Goal: Use online tool/utility: Use online tool/utility

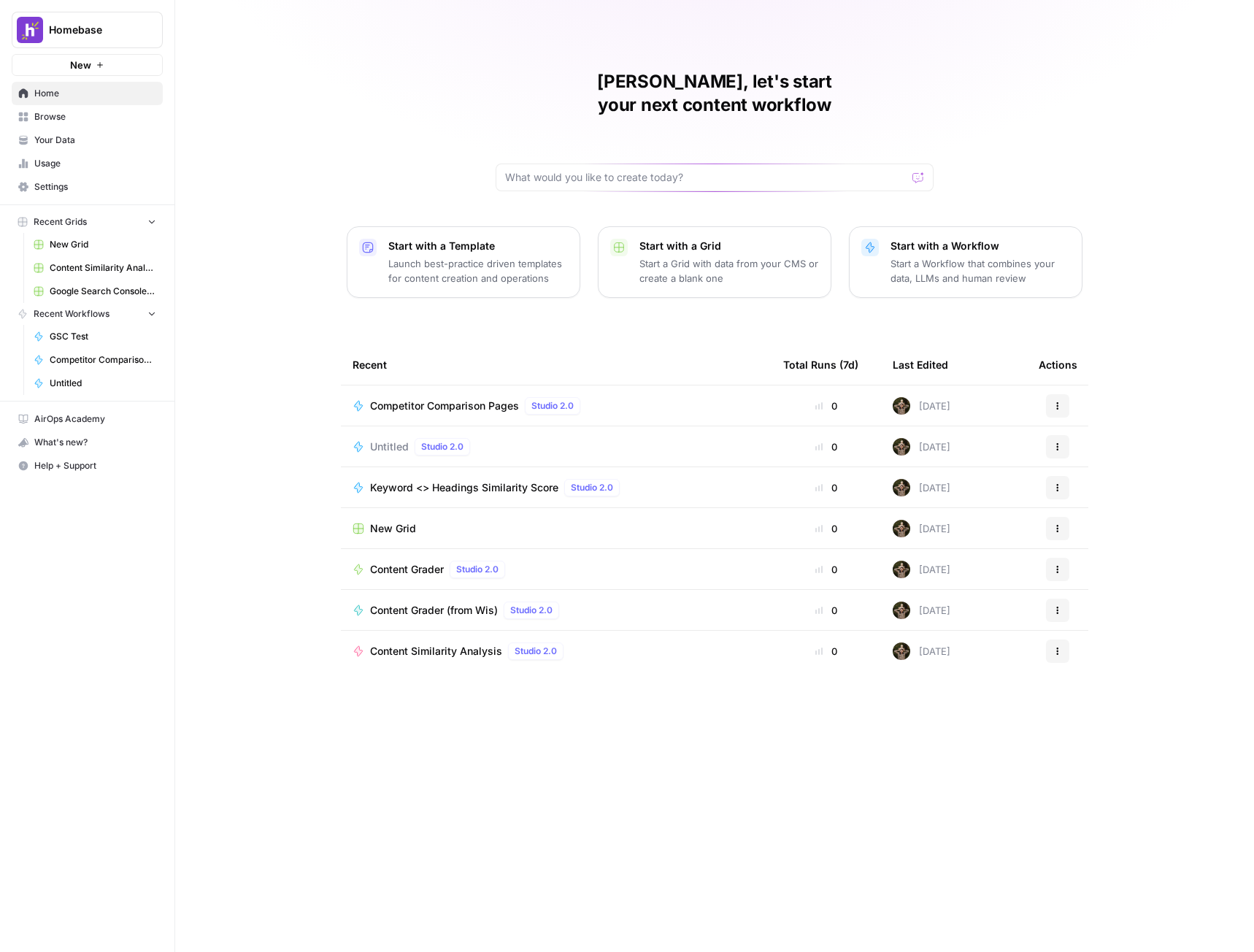
click at [532, 438] on div "Untitled Studio 2.0" at bounding box center [555, 447] width 407 height 18
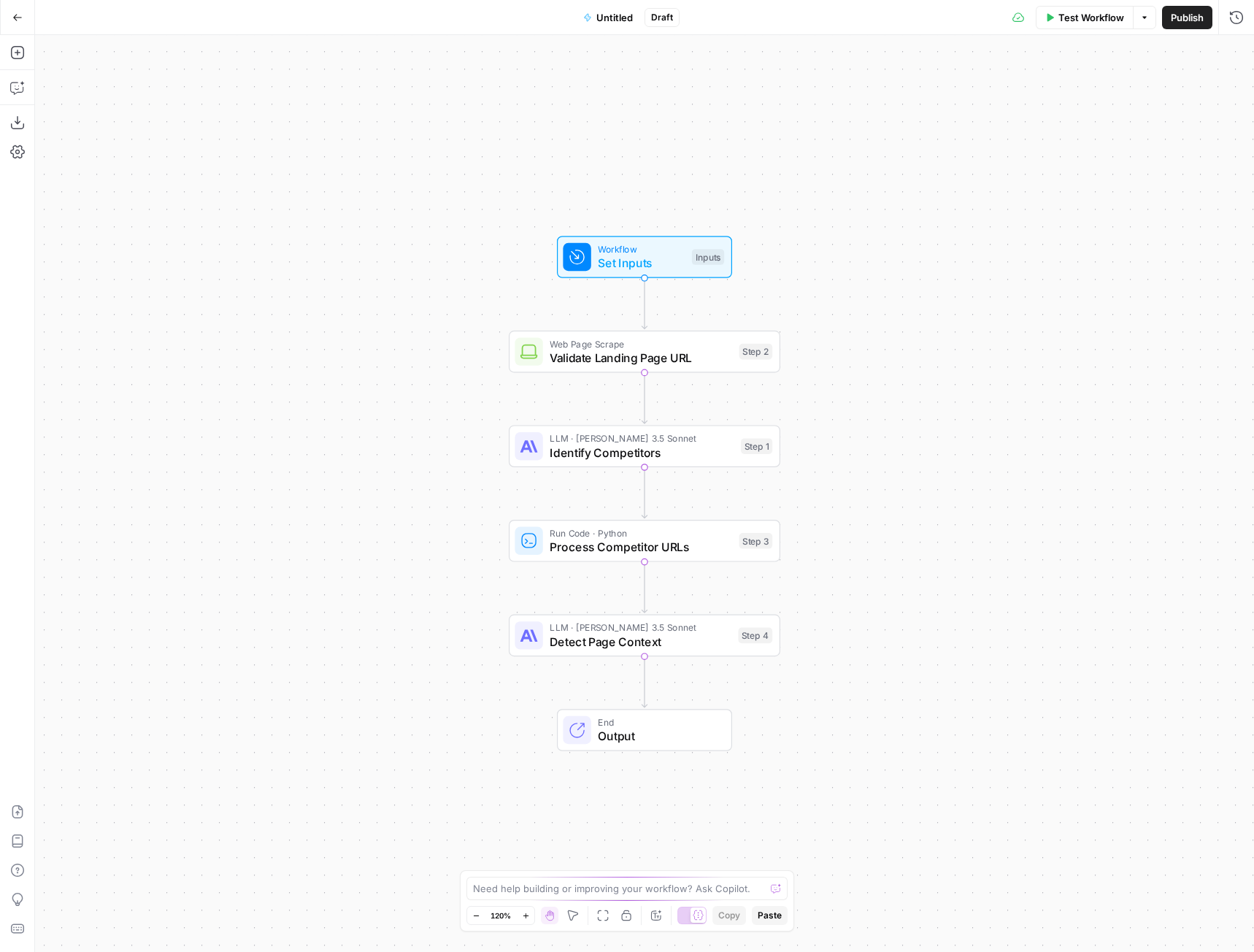
click at [23, 17] on button "Go Back" at bounding box center [17, 17] width 26 height 26
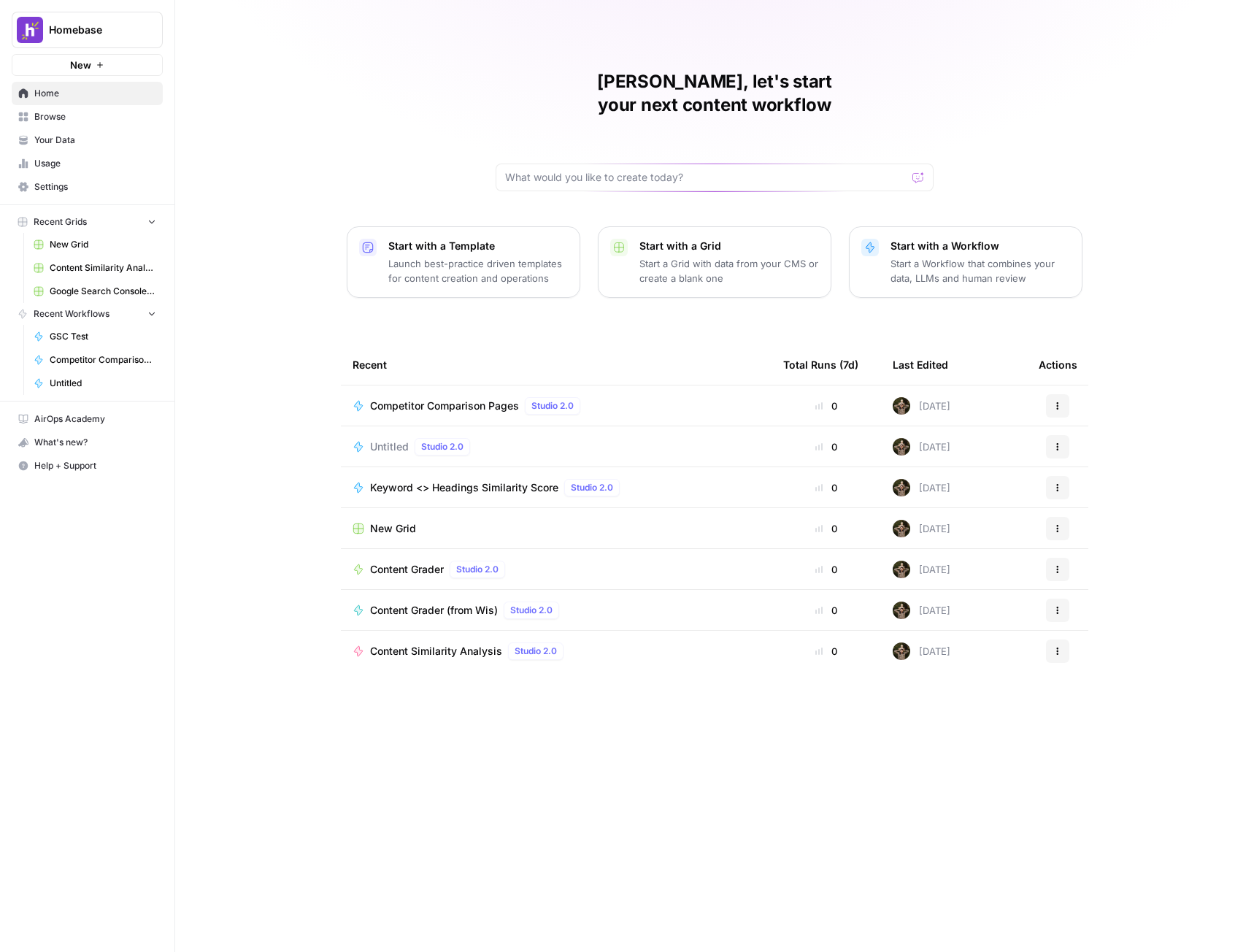
click at [77, 122] on span "Browse" at bounding box center [95, 117] width 122 height 13
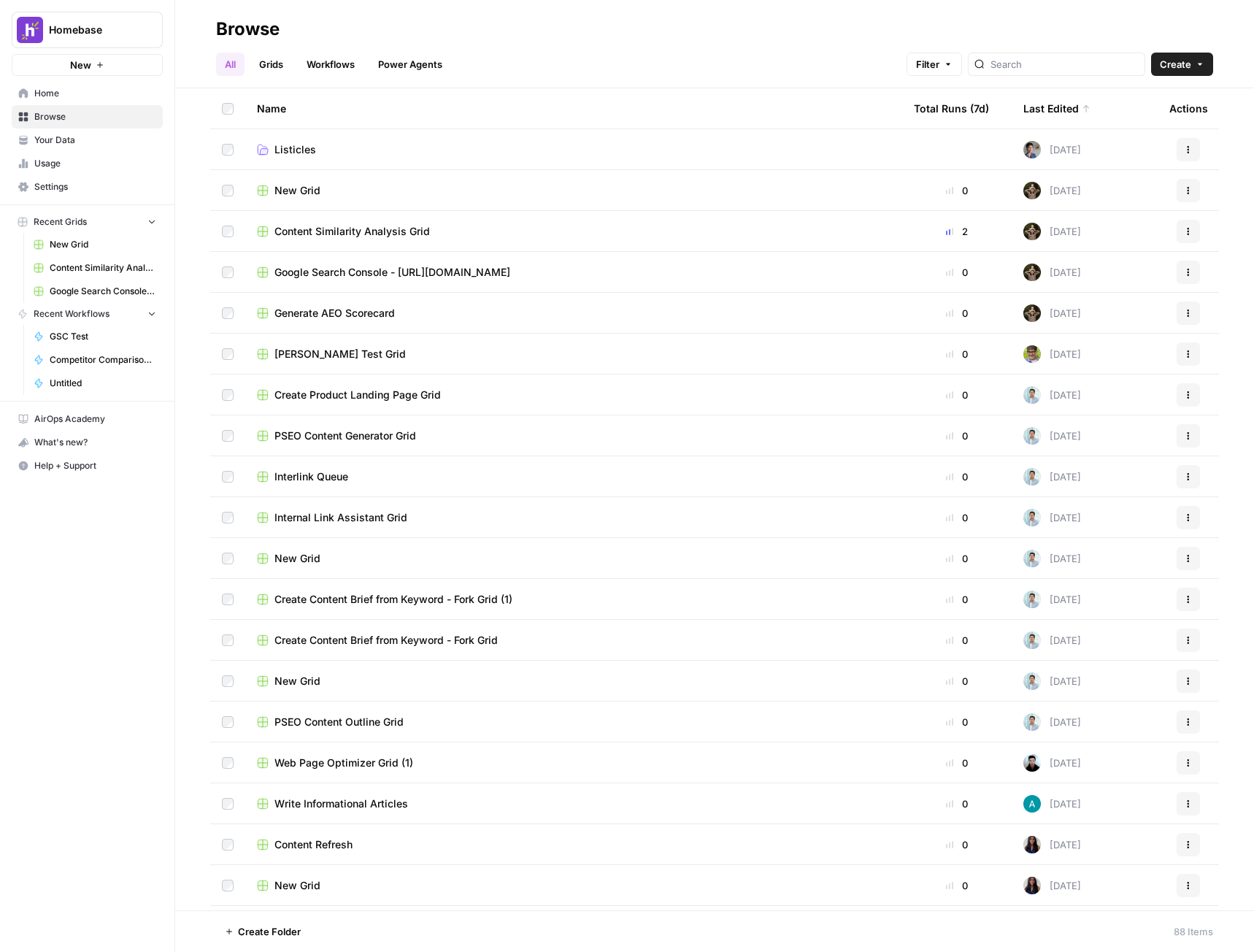
click at [329, 69] on link "Workflows" at bounding box center [330, 64] width 66 height 23
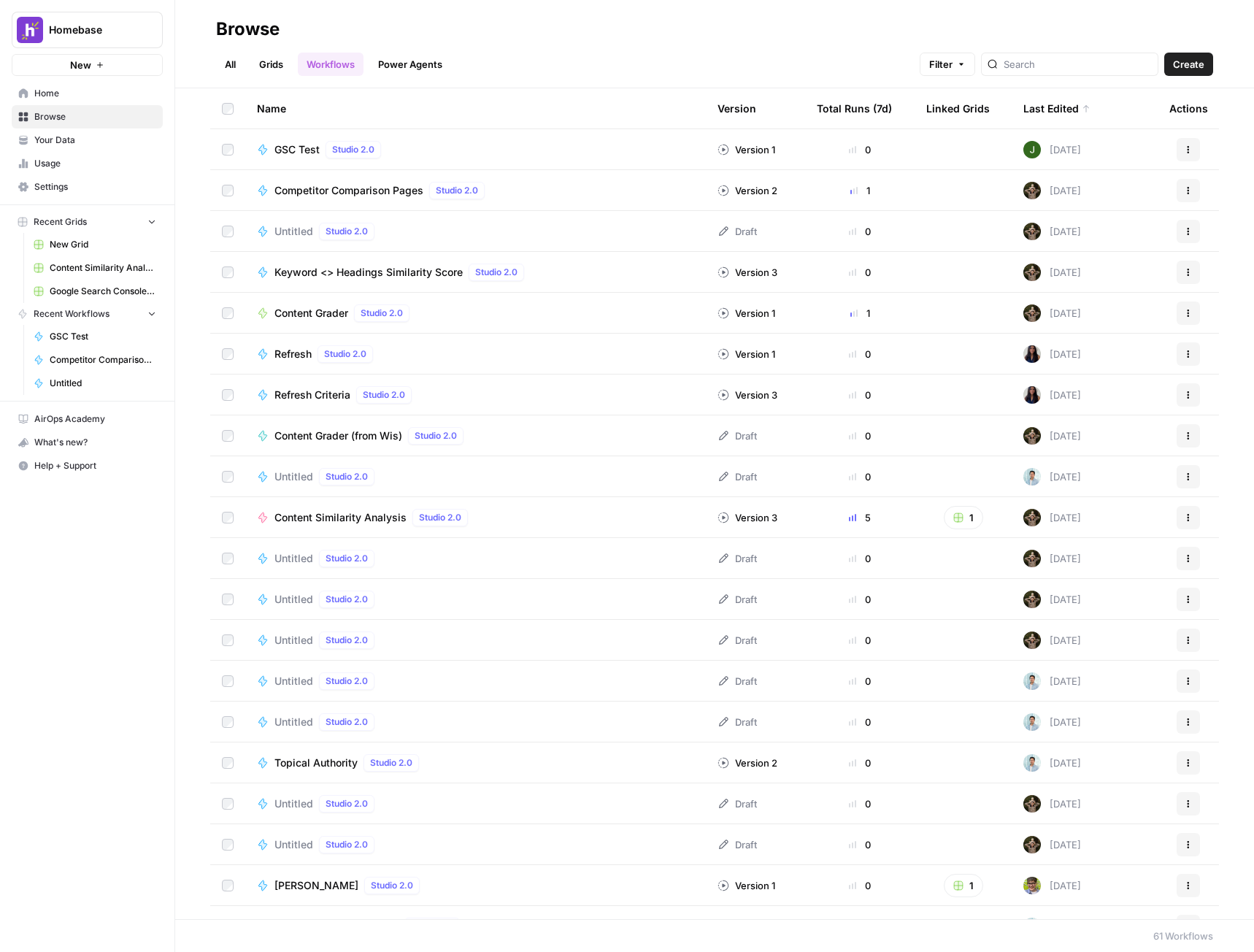
click at [291, 156] on span "GSC Test" at bounding box center [297, 150] width 45 height 15
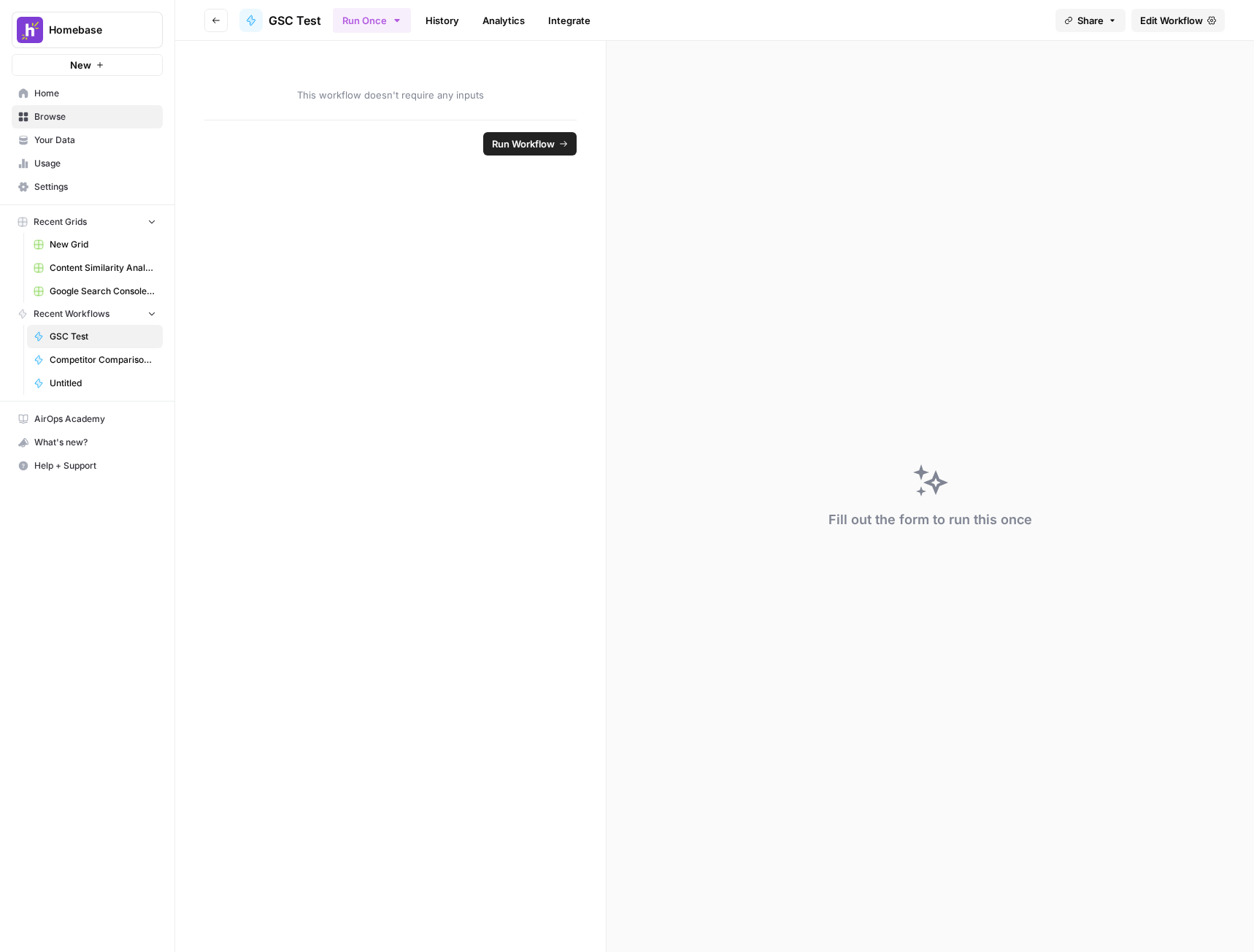
click at [1158, 21] on span "Edit Workflow" at bounding box center [1171, 20] width 63 height 15
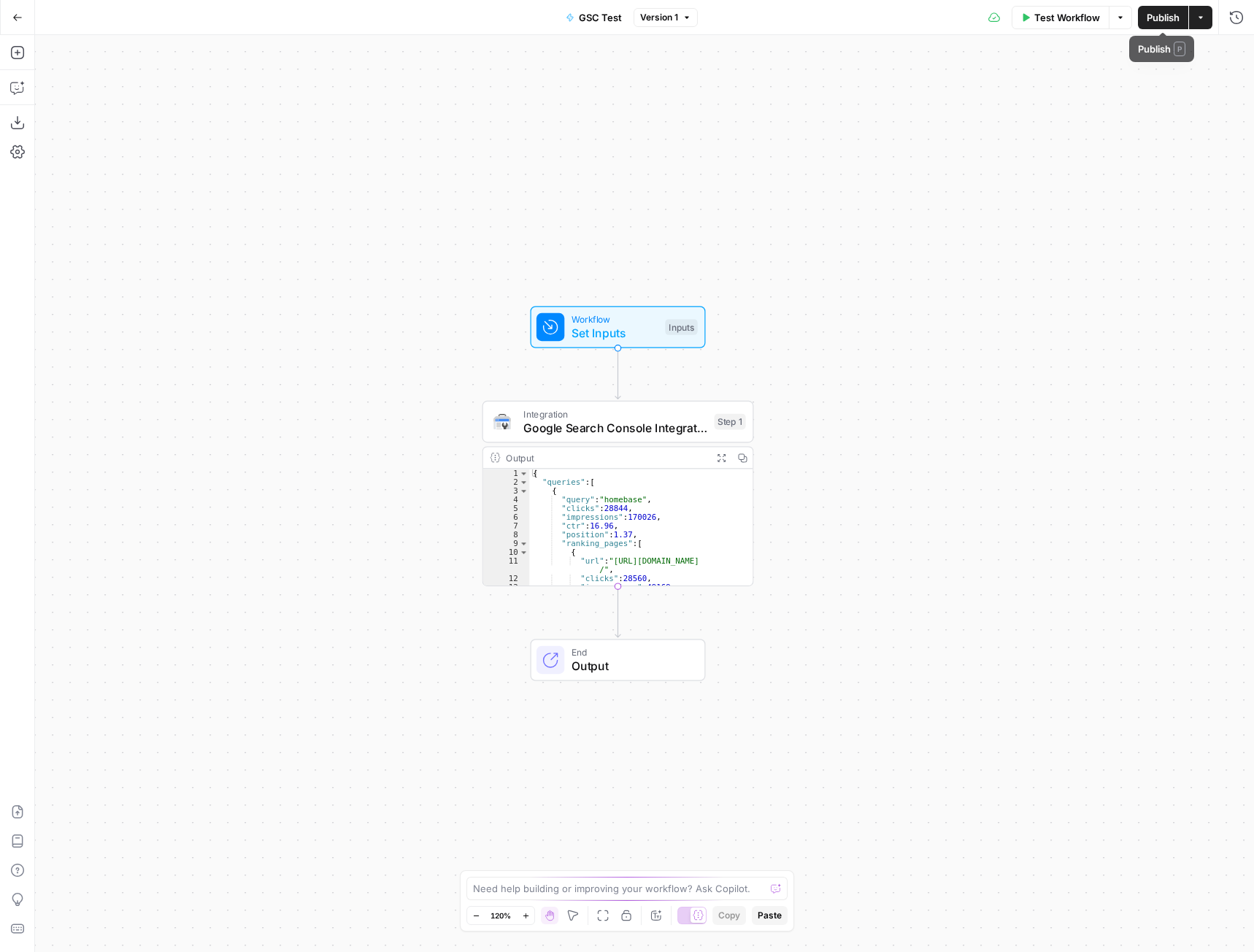
click at [1071, 26] on button "Test Workflow" at bounding box center [1061, 17] width 98 height 23
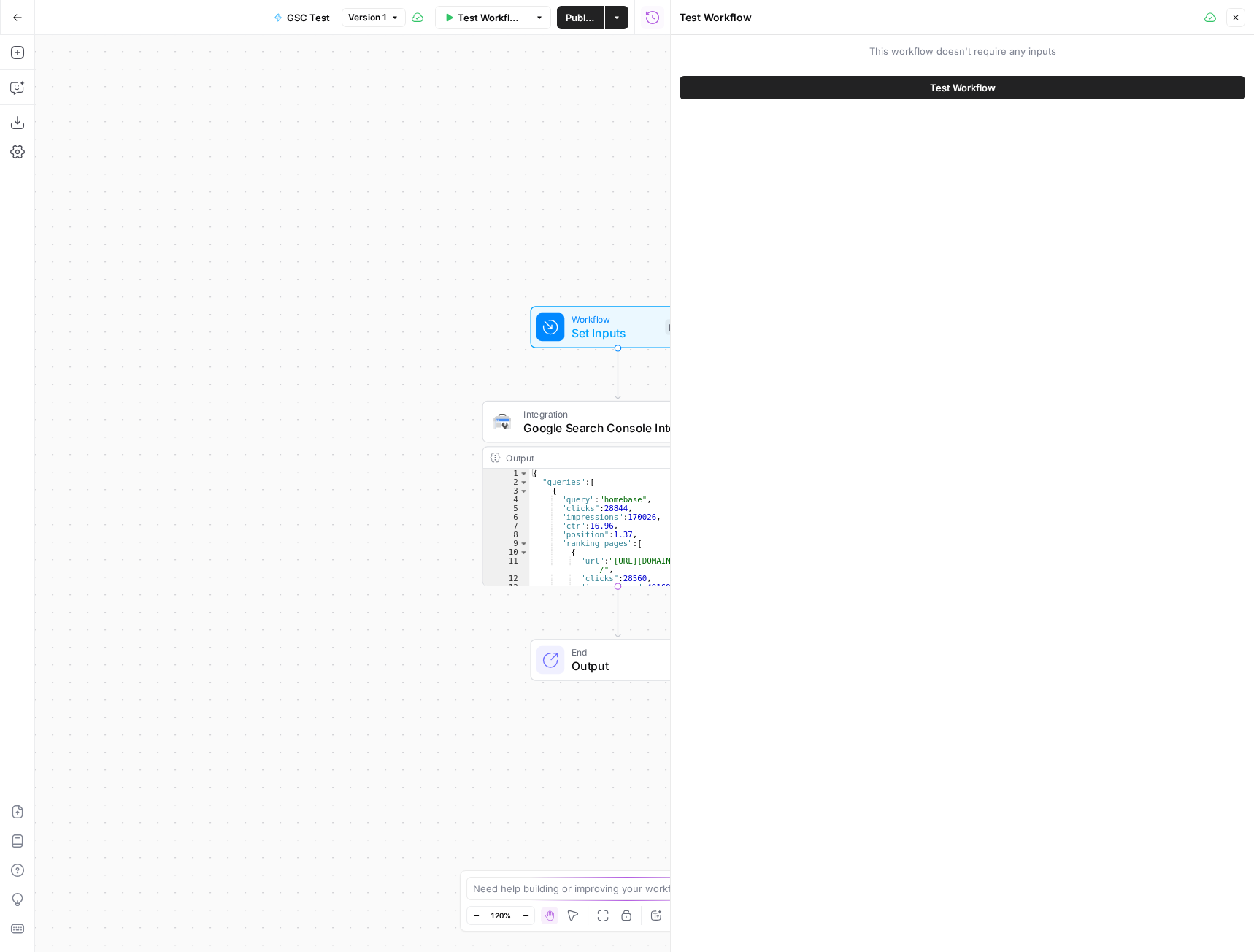
click at [1035, 80] on button "Test Workflow" at bounding box center [962, 87] width 566 height 23
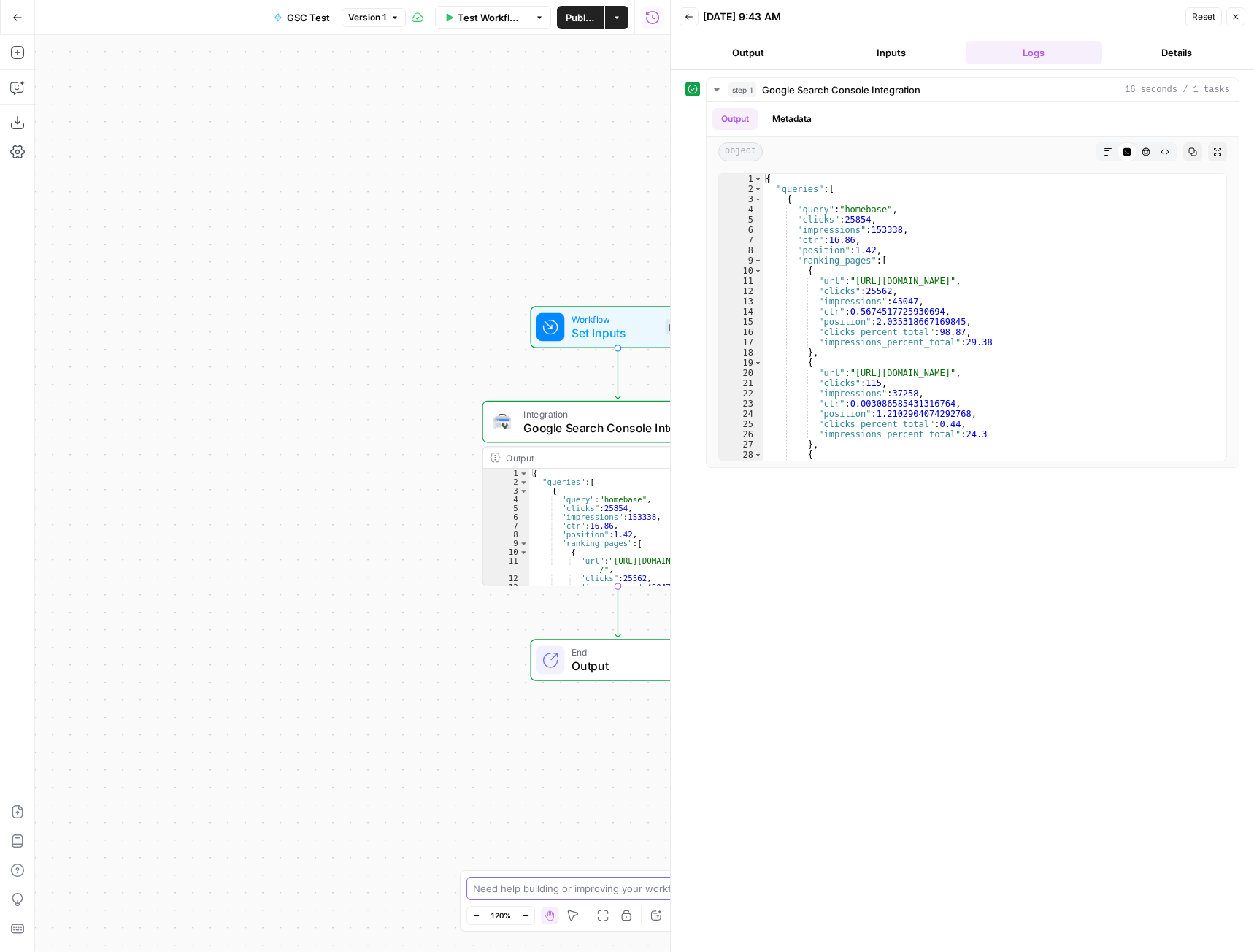
click at [540, 890] on textarea at bounding box center [618, 888] width 292 height 15
click at [1237, 19] on icon "button" at bounding box center [1235, 16] width 9 height 9
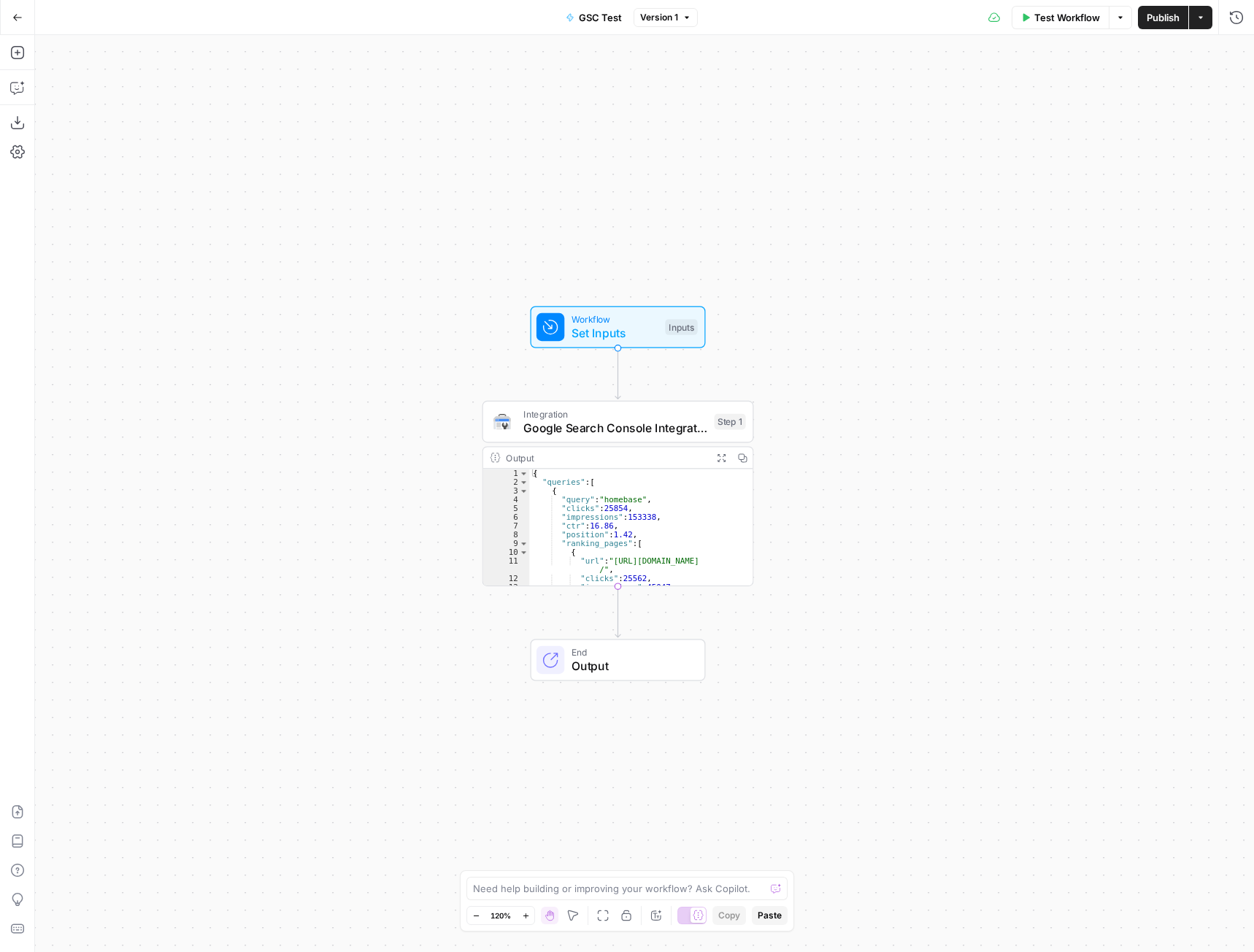
click at [656, 895] on div "Need help building or improving your workflow? Ask Copilot." at bounding box center [627, 888] width 321 height 23
click at [606, 883] on textarea at bounding box center [618, 888] width 292 height 15
click at [643, 395] on icon "button" at bounding box center [644, 388] width 12 height 12
click at [602, 180] on span "Delete Step" at bounding box center [588, 186] width 57 height 15
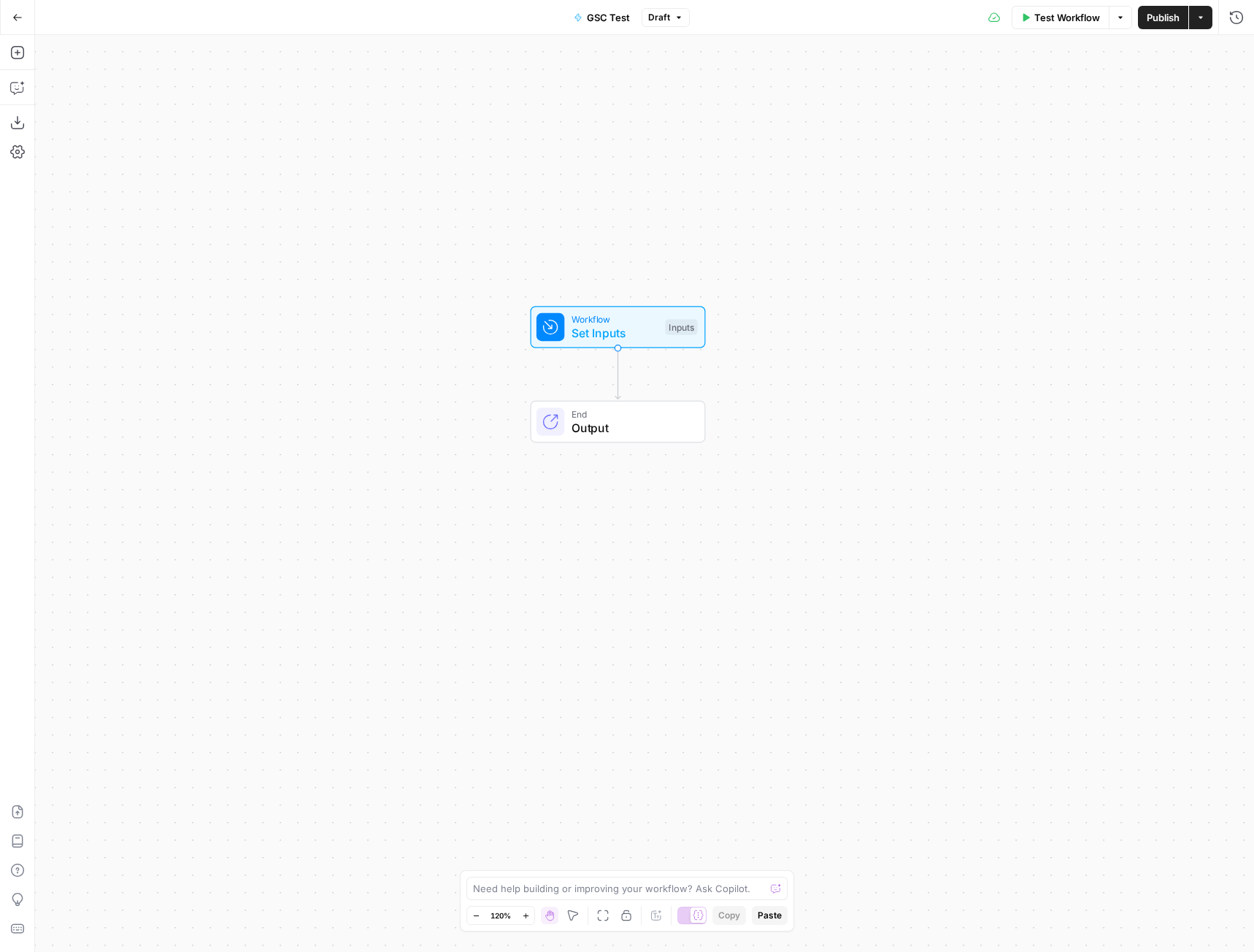
click at [606, 898] on div "Need help building or improving your workflow? Ask Copilot." at bounding box center [627, 888] width 321 height 23
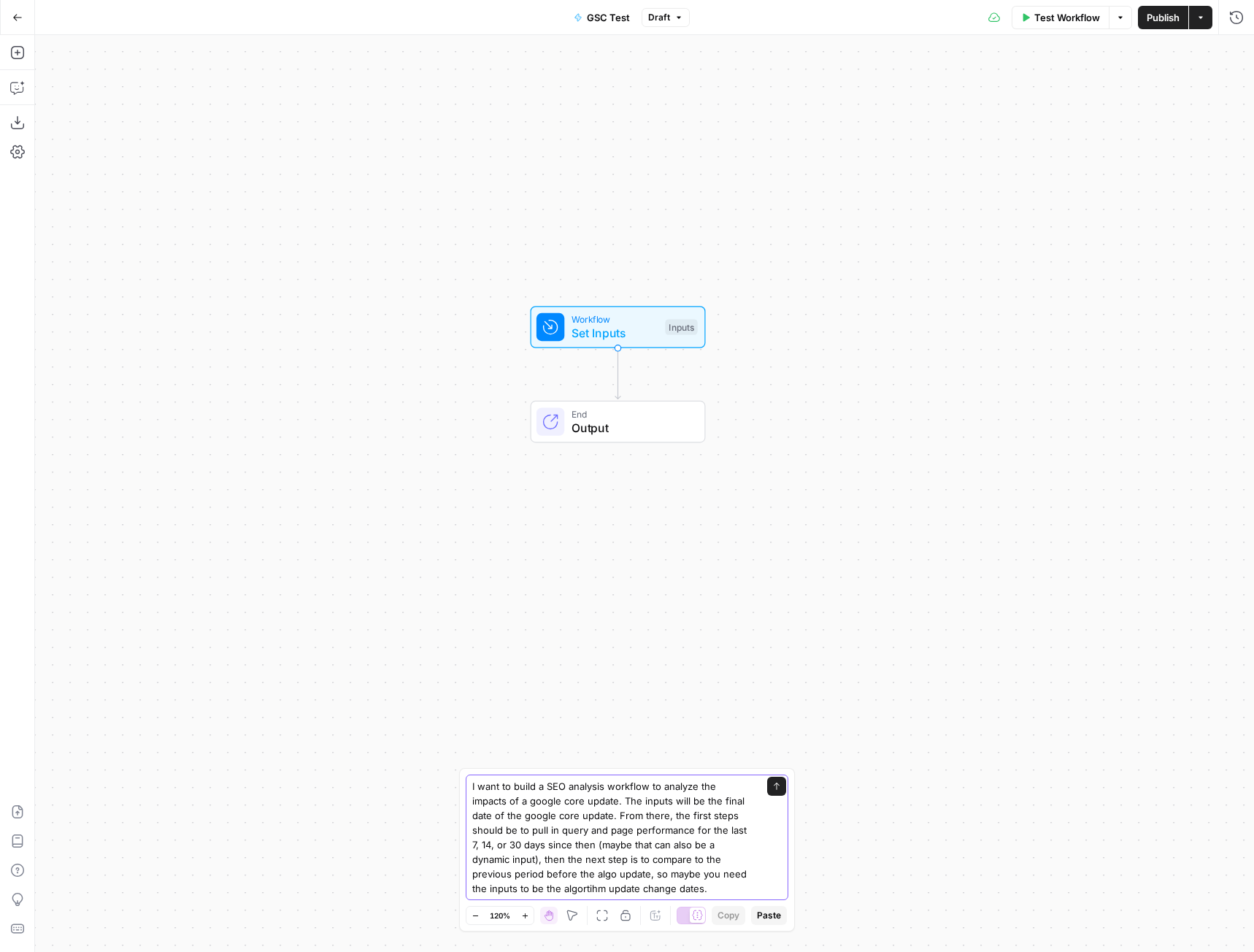
scroll to position [15, 0]
click at [549, 883] on textarea "I want to build a SEO analysis workflow to analyze the impacts of a google core…" at bounding box center [612, 837] width 280 height 117
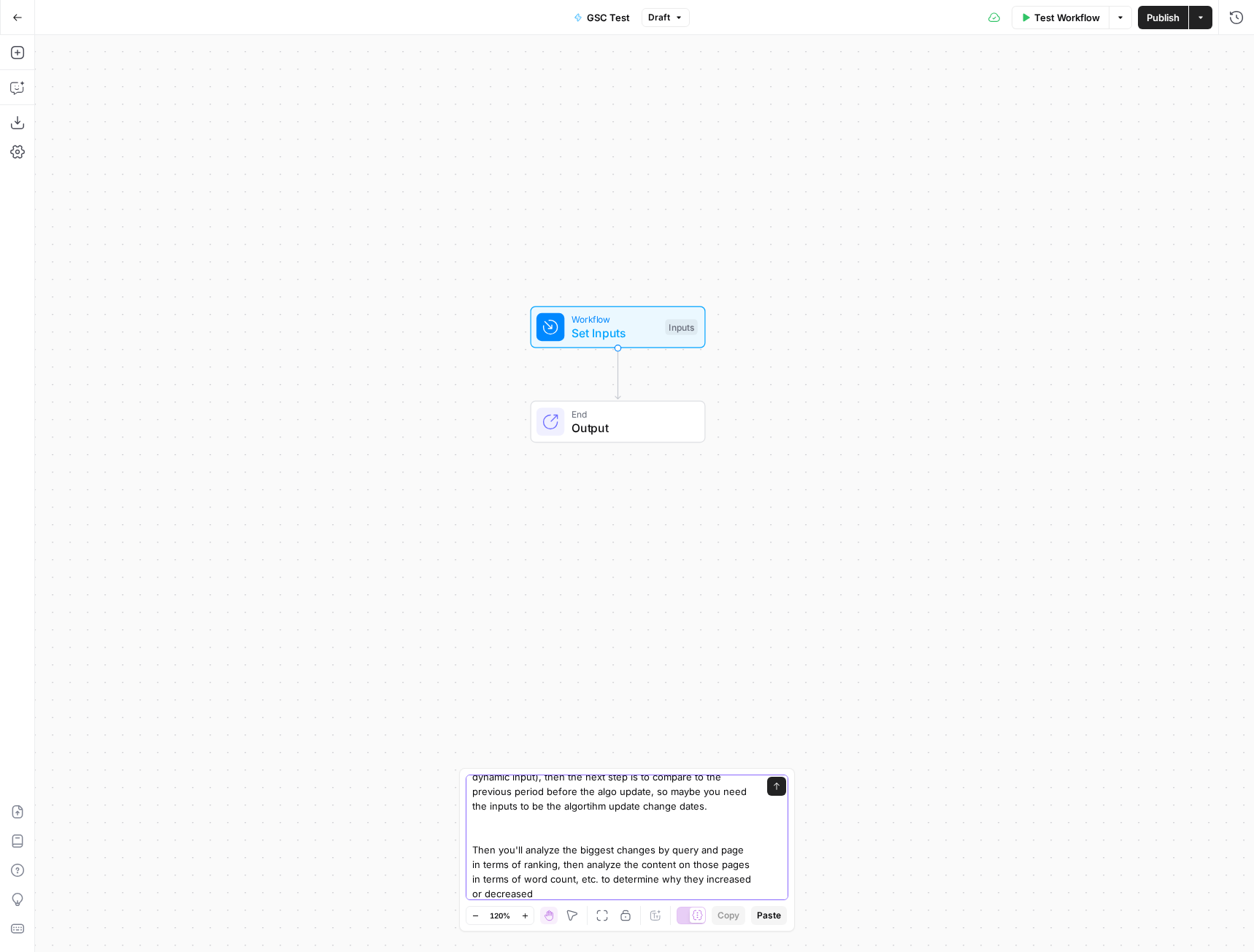
type textarea "I want to build a SEO analysis workflow to analyze the impacts of a google core…"
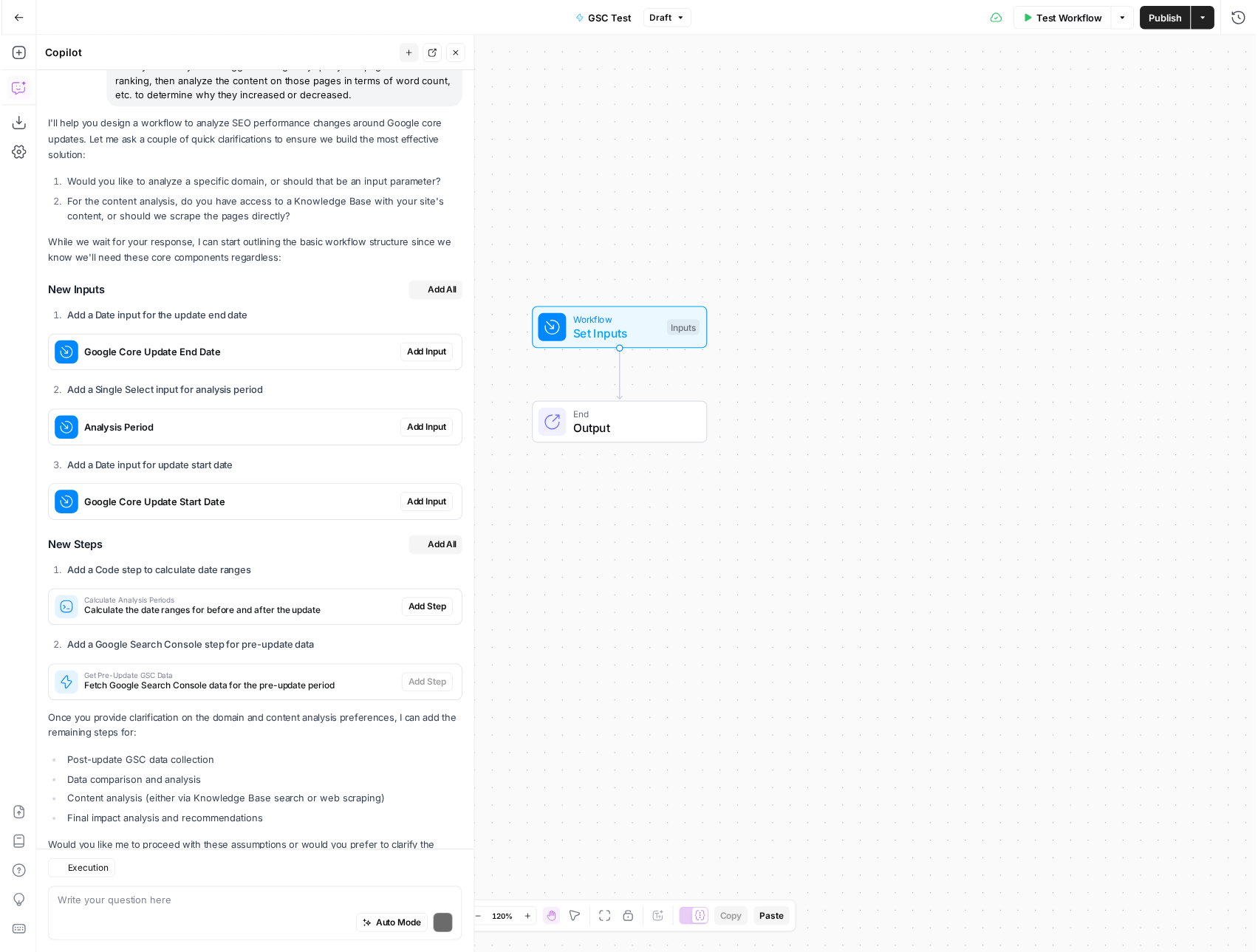
scroll to position [289, 0]
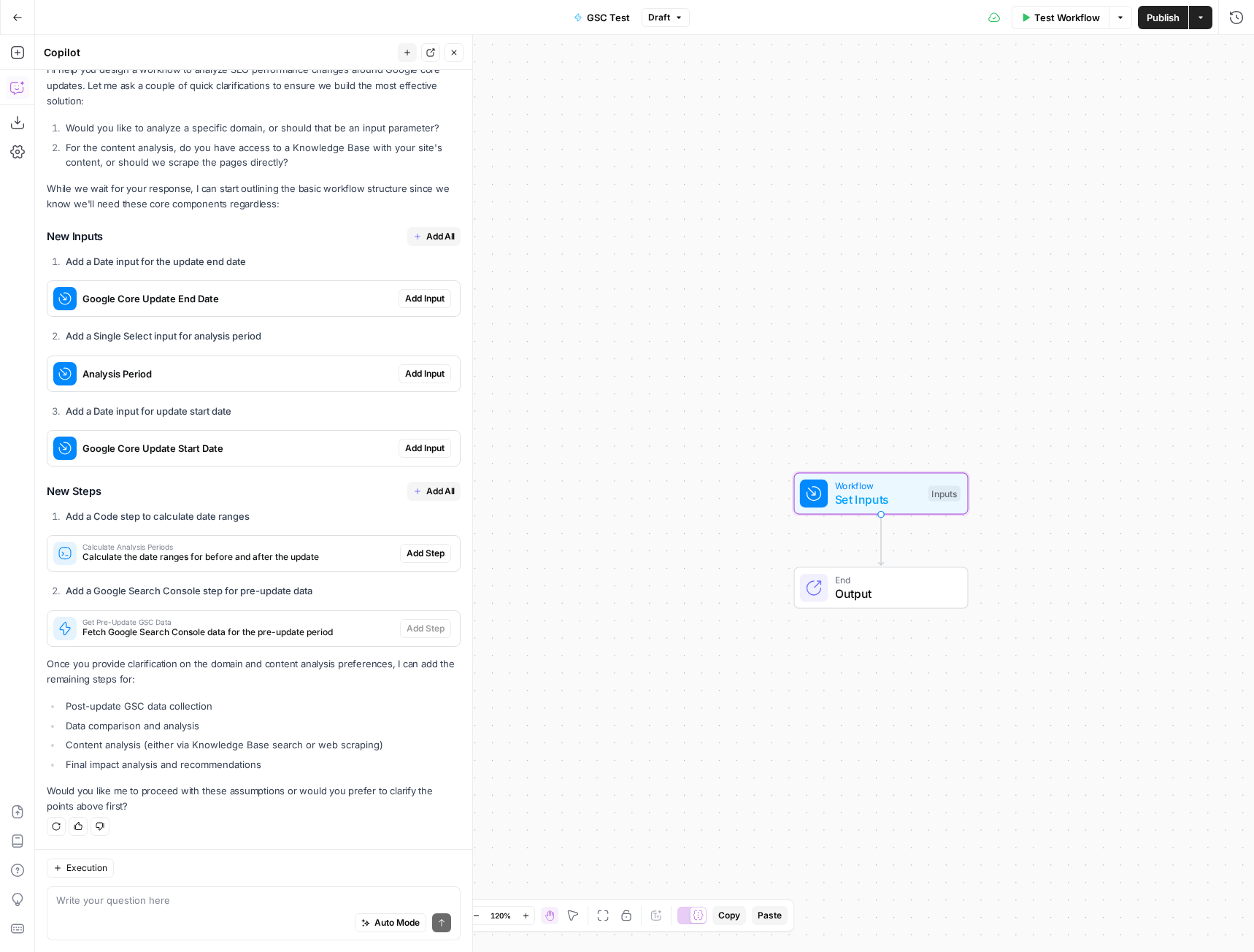
click at [419, 304] on span "Add Input" at bounding box center [424, 299] width 40 height 13
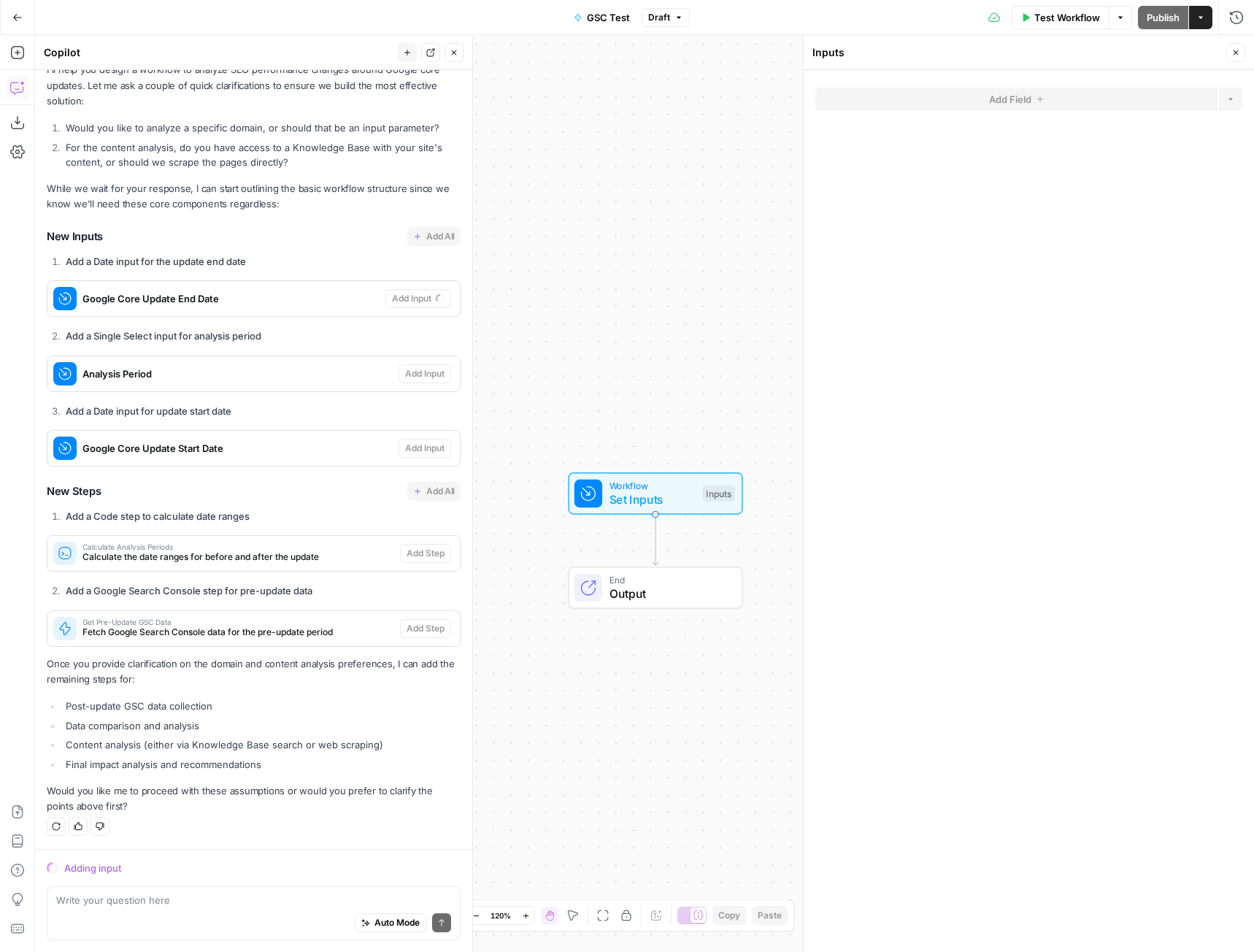
scroll to position [309, 0]
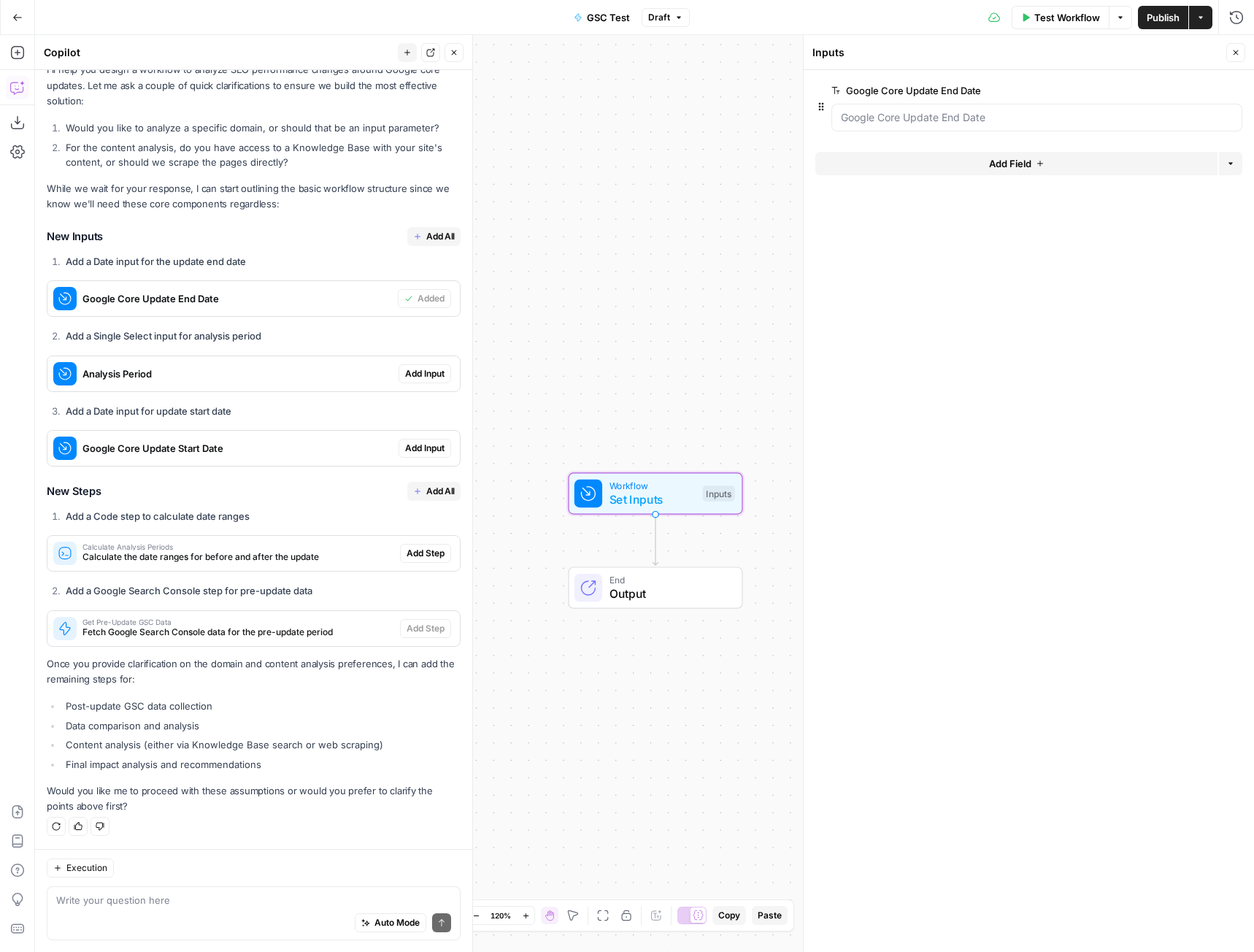
click at [410, 374] on span "Add Input" at bounding box center [424, 373] width 40 height 13
click at [427, 491] on span "Add All" at bounding box center [440, 491] width 28 height 13
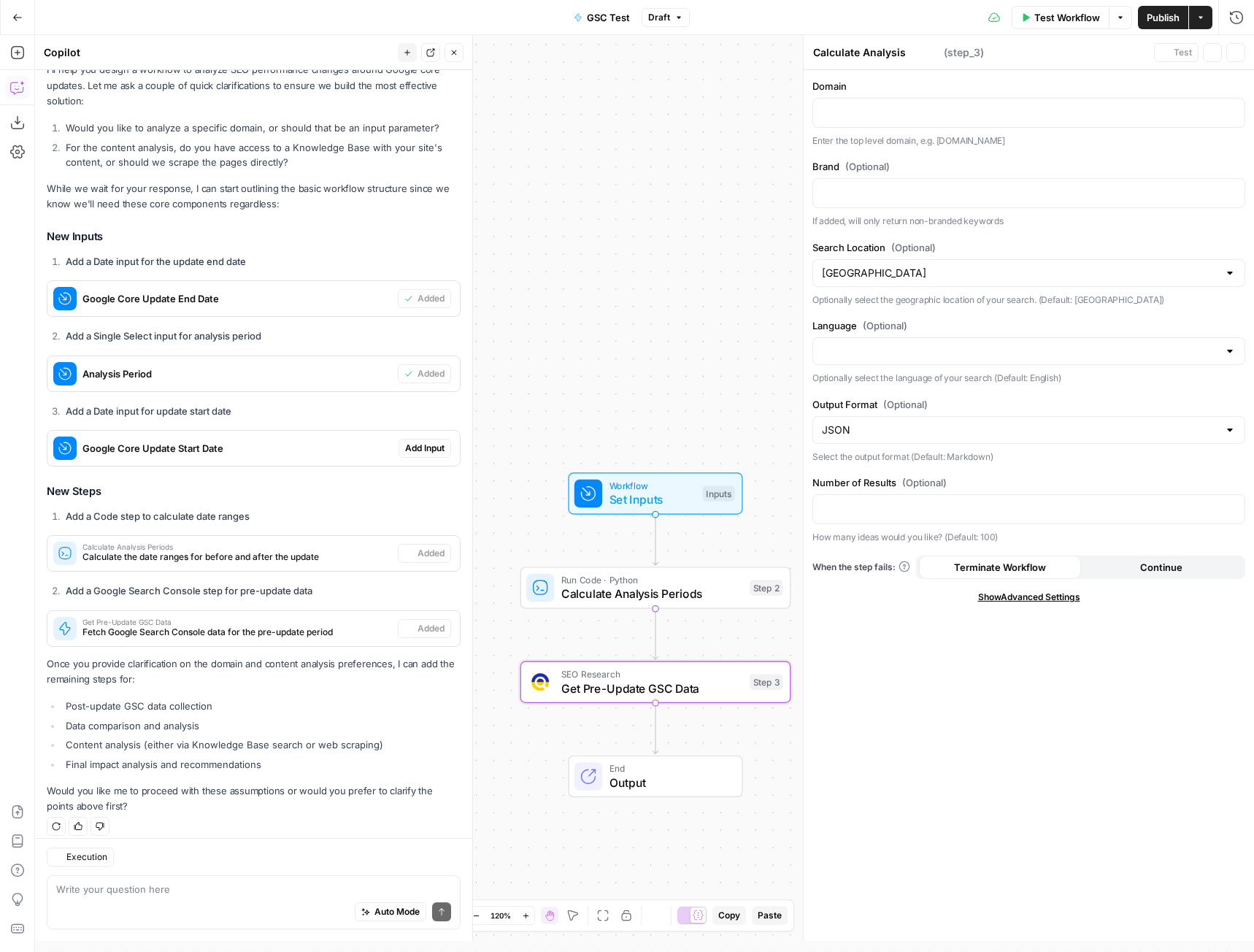
type textarea "Get Pre-Update GSC Data"
click at [410, 455] on span "Add Input" at bounding box center [424, 448] width 40 height 13
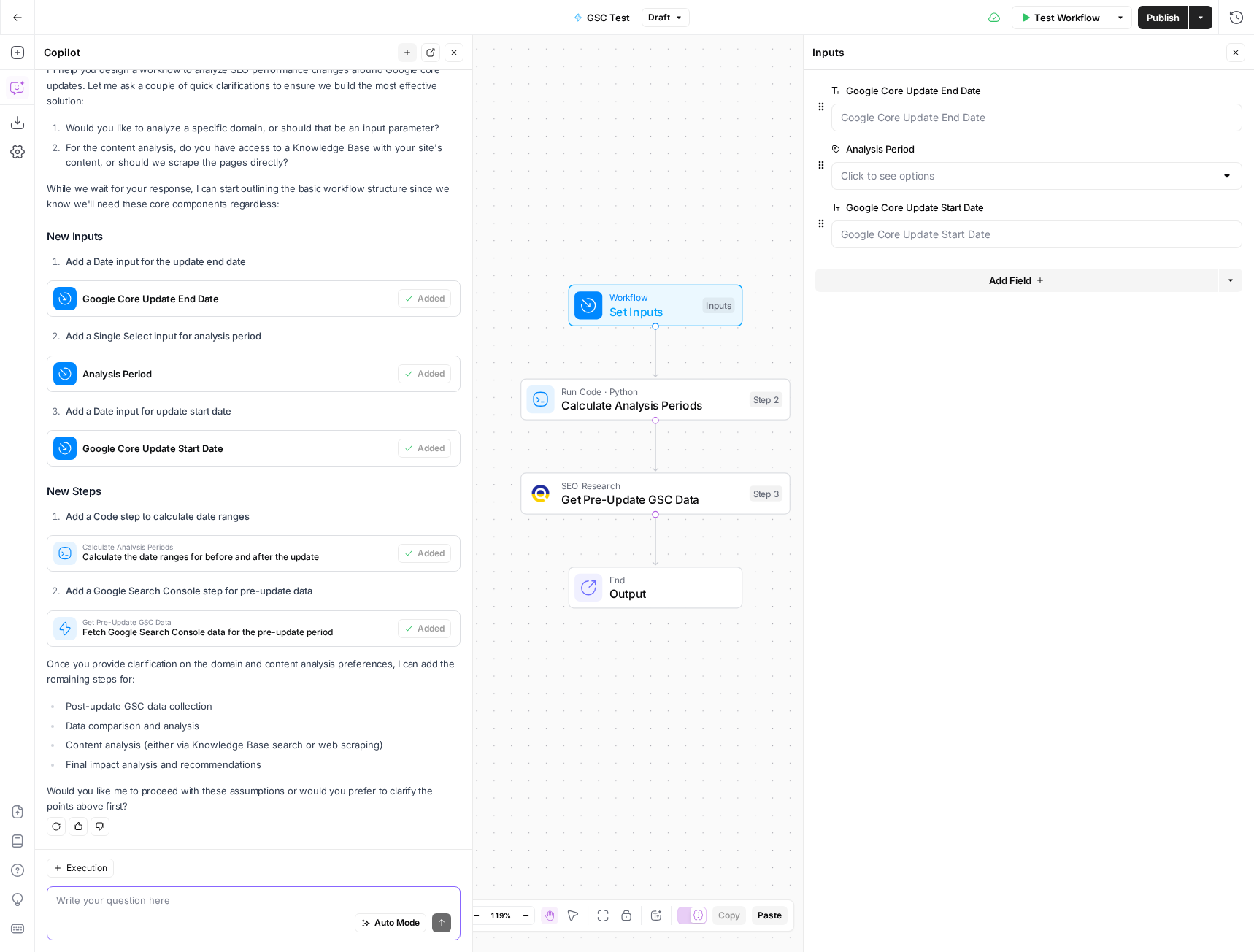
click at [125, 900] on textarea at bounding box center [253, 900] width 395 height 15
type textarea "Y"
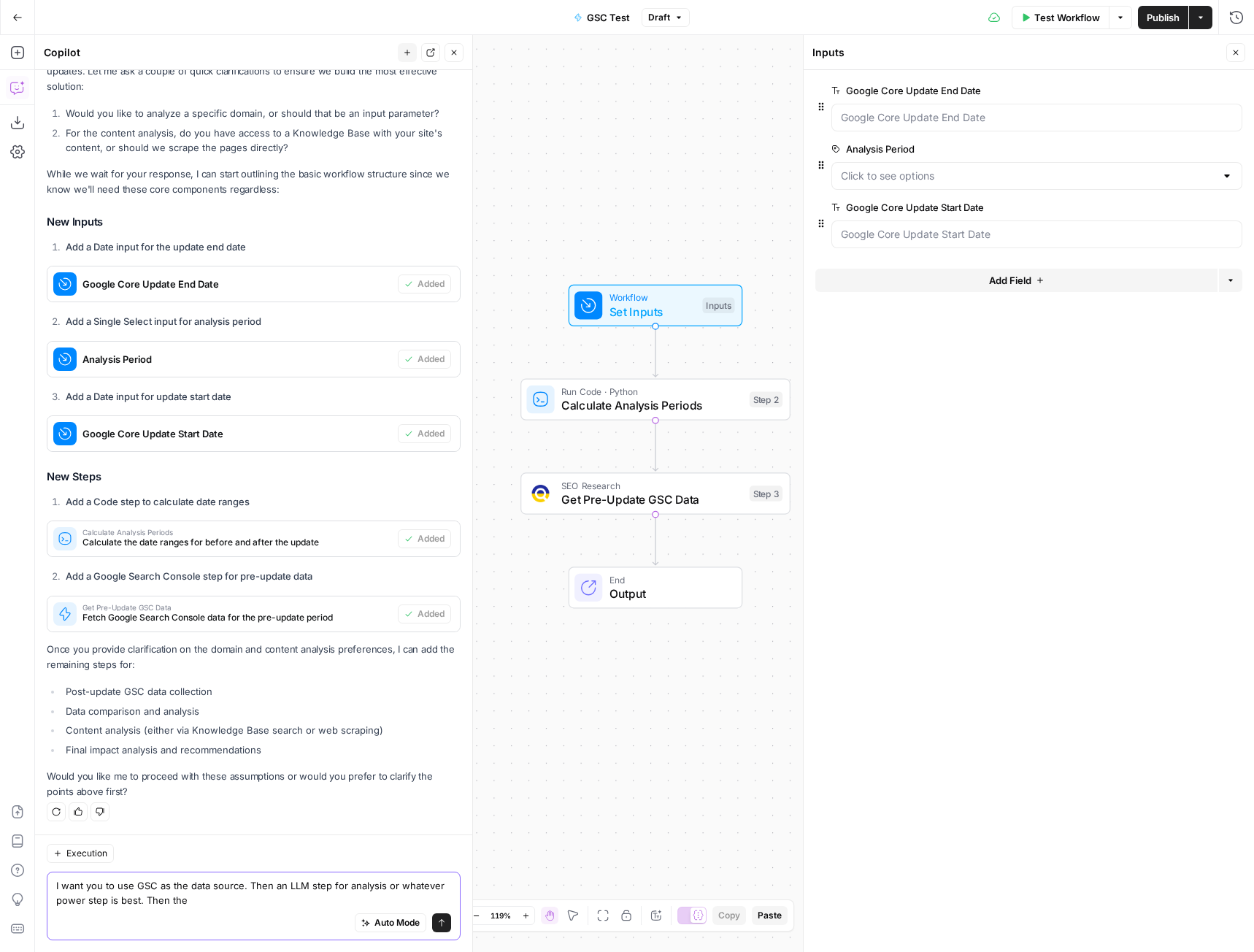
type textarea "I want you to use GSC as the data source. Then an LLM step for analysis or what…"
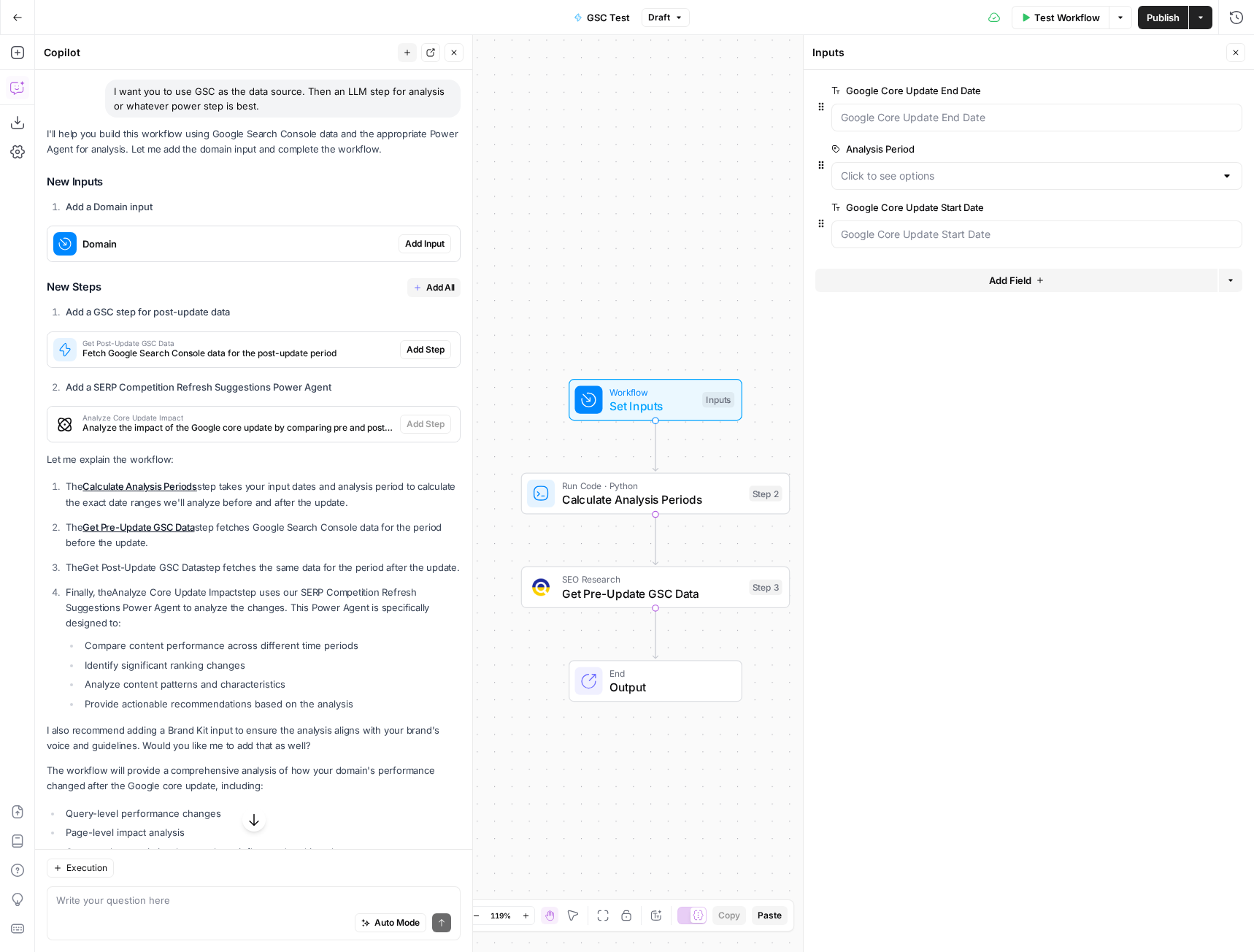
scroll to position [1029, 0]
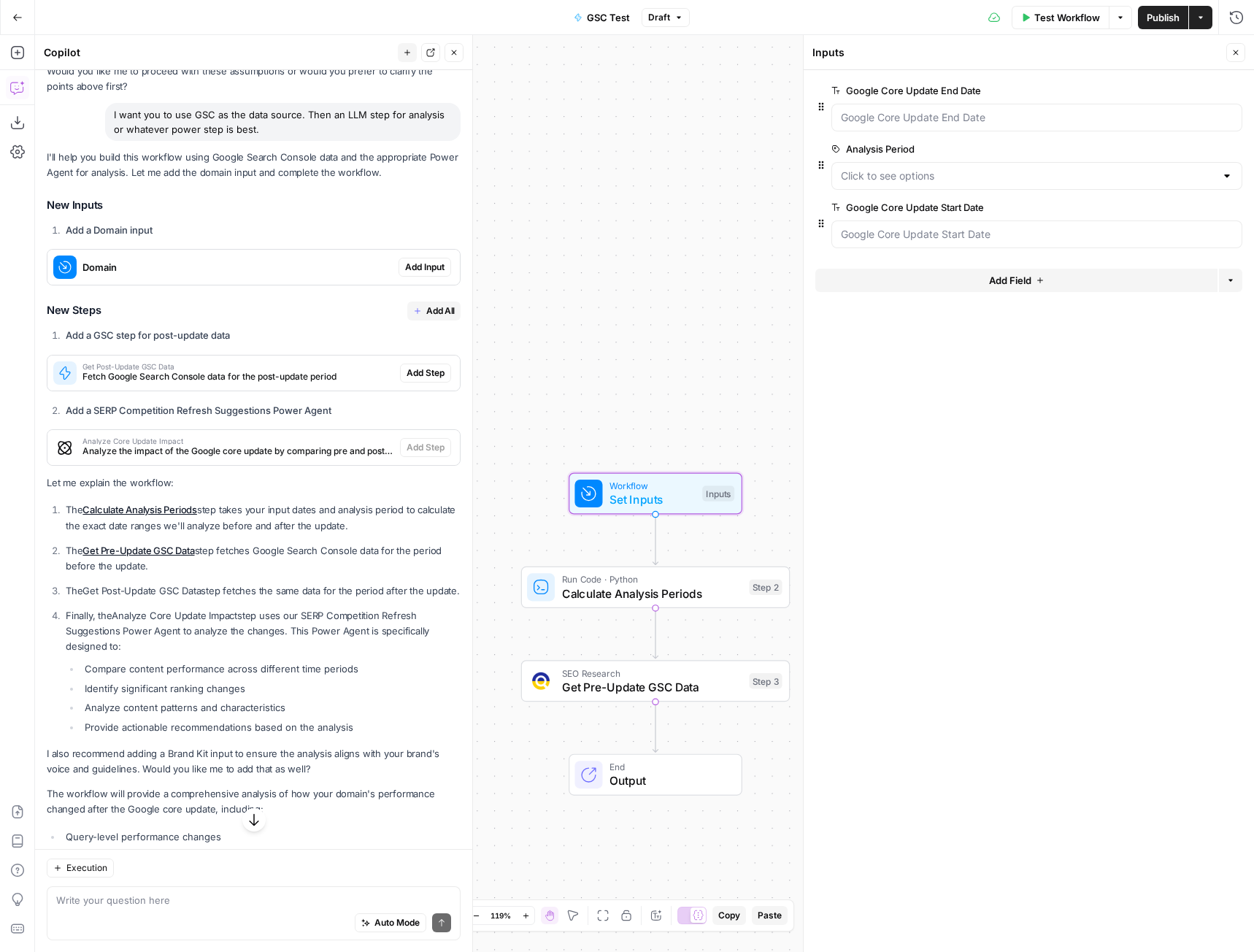
click at [423, 261] on span "Add Input" at bounding box center [424, 267] width 40 height 13
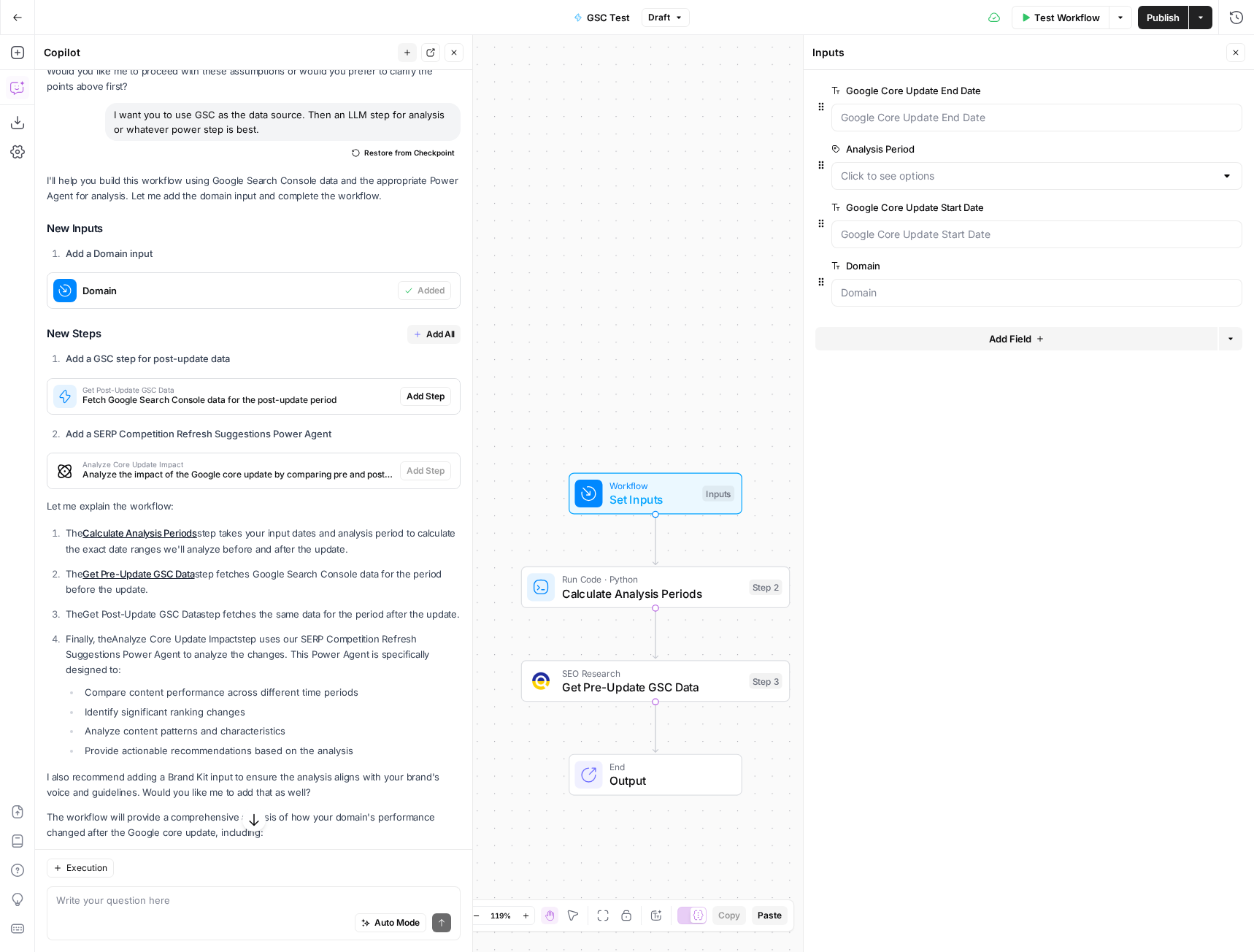
click at [432, 331] on span "Add All" at bounding box center [440, 334] width 28 height 13
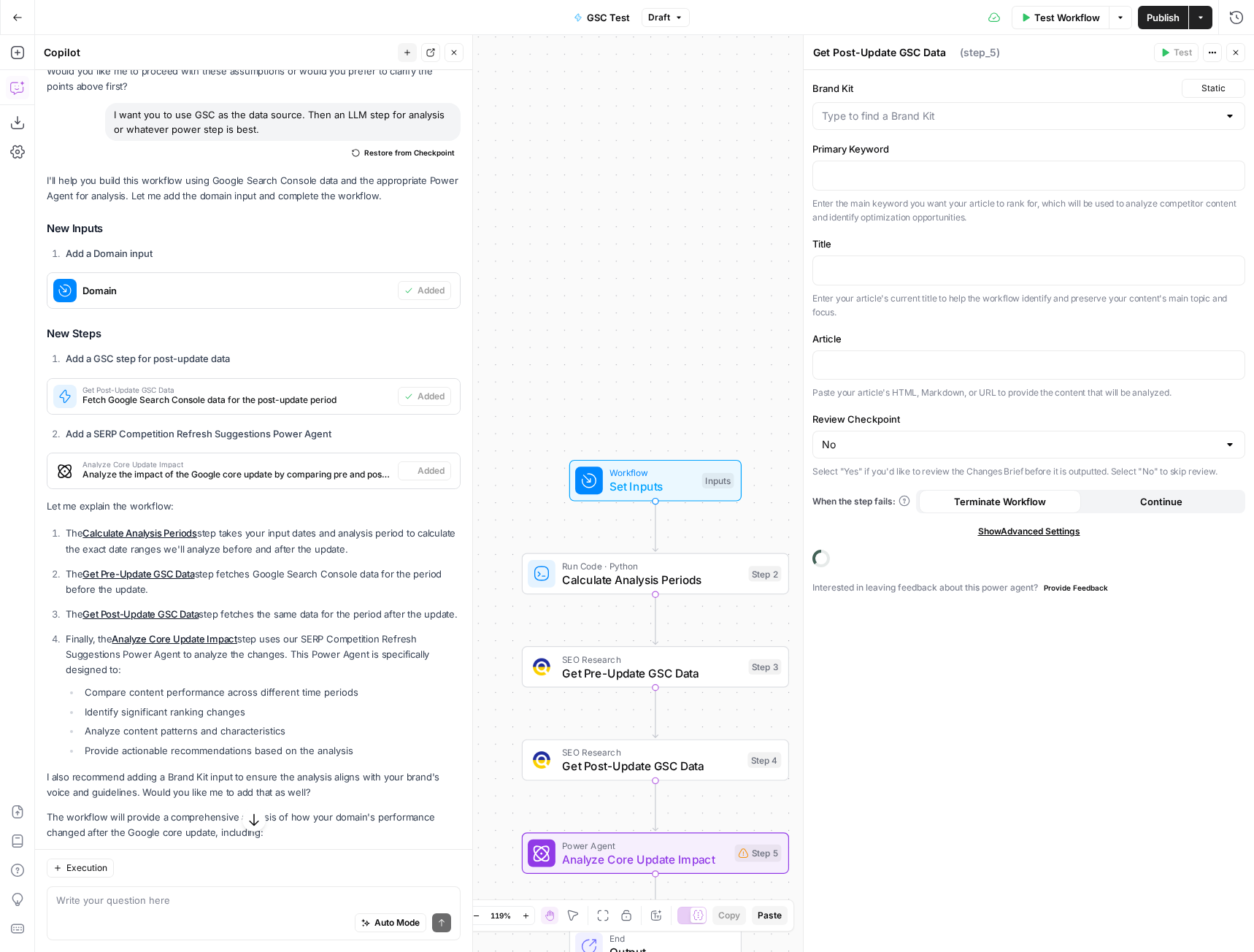
type textarea "Analyze Core Update Impact"
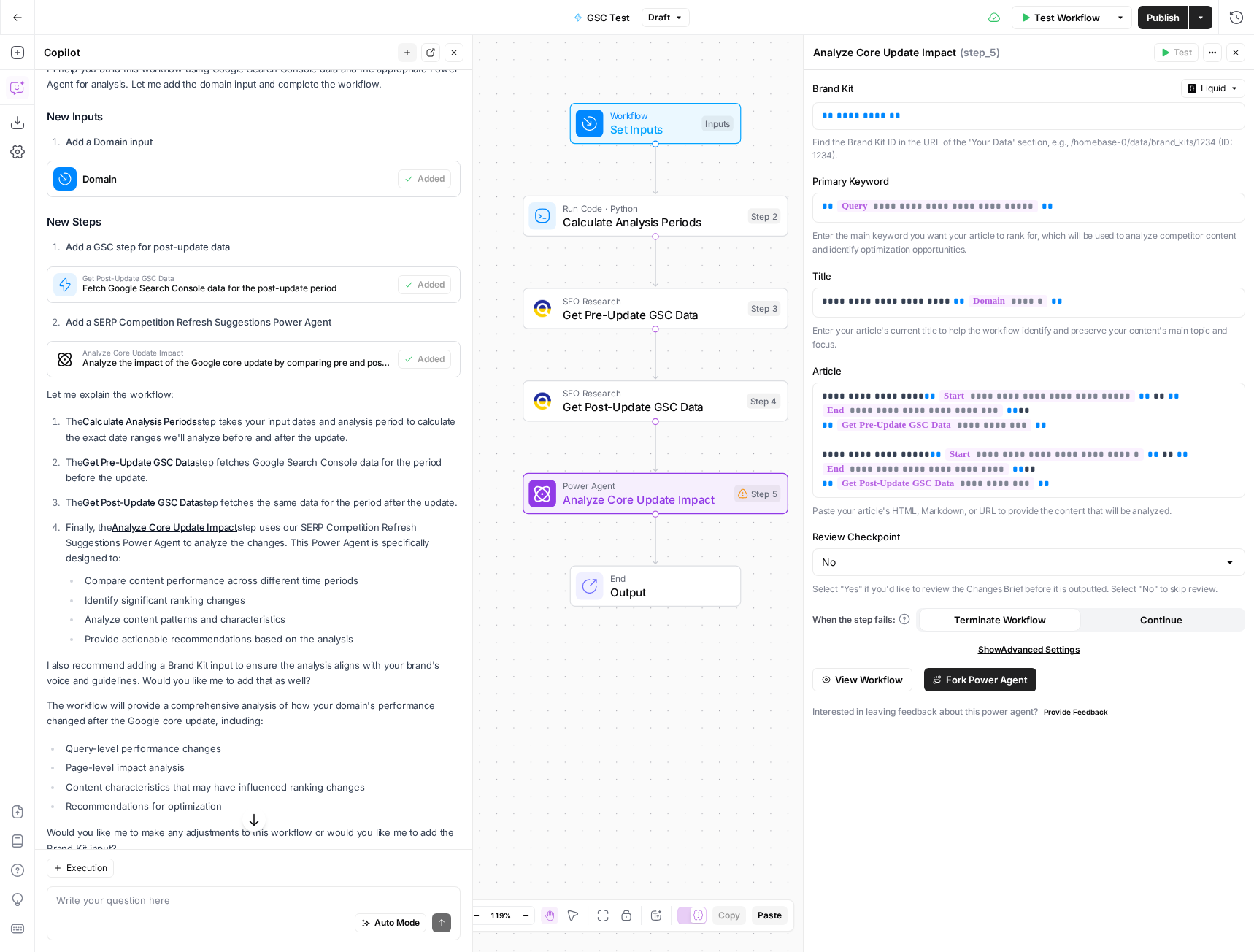
scroll to position [1198, 0]
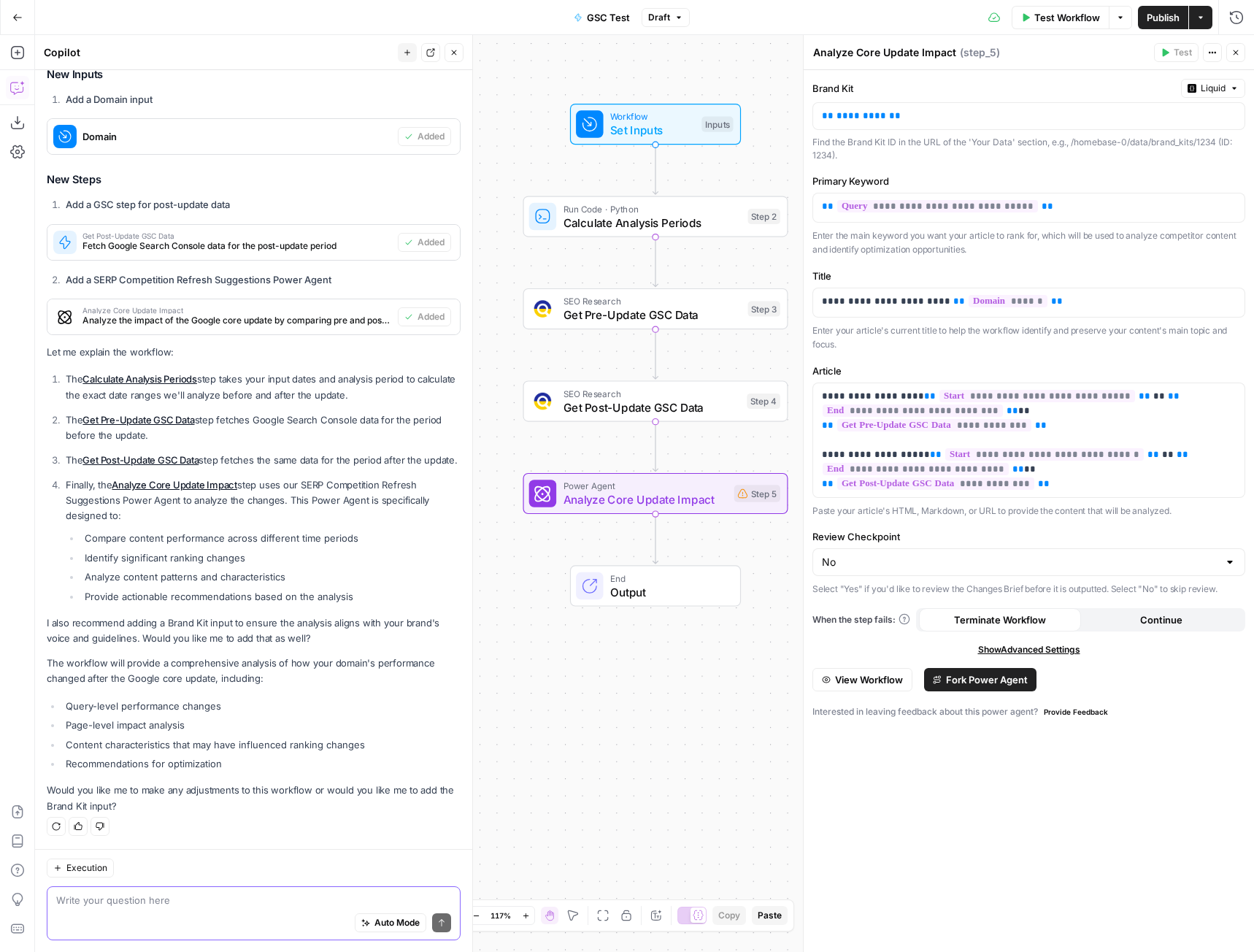
click at [122, 906] on textarea at bounding box center [253, 900] width 395 height 15
type textarea "No I don't need brand kit"
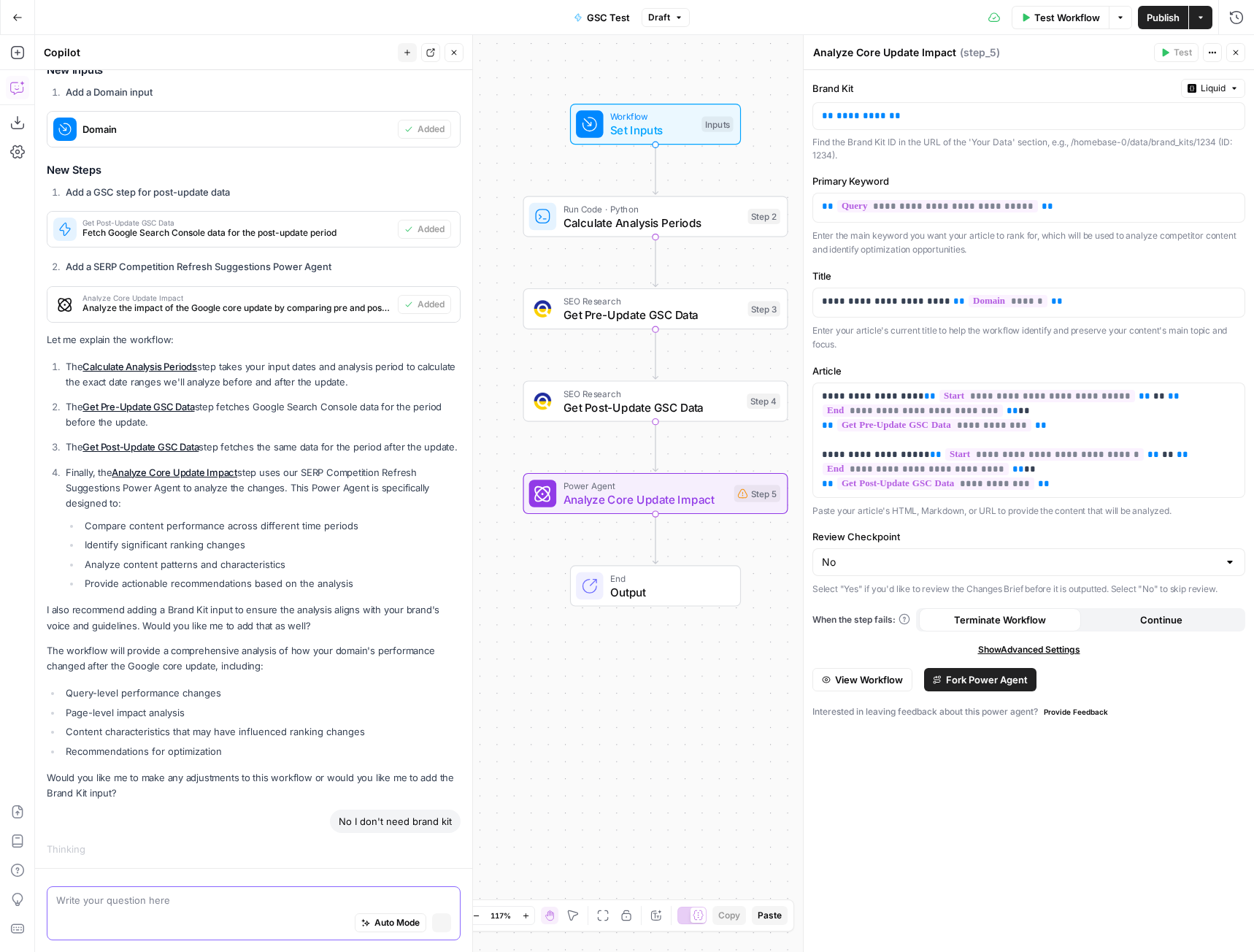
scroll to position [1143, 0]
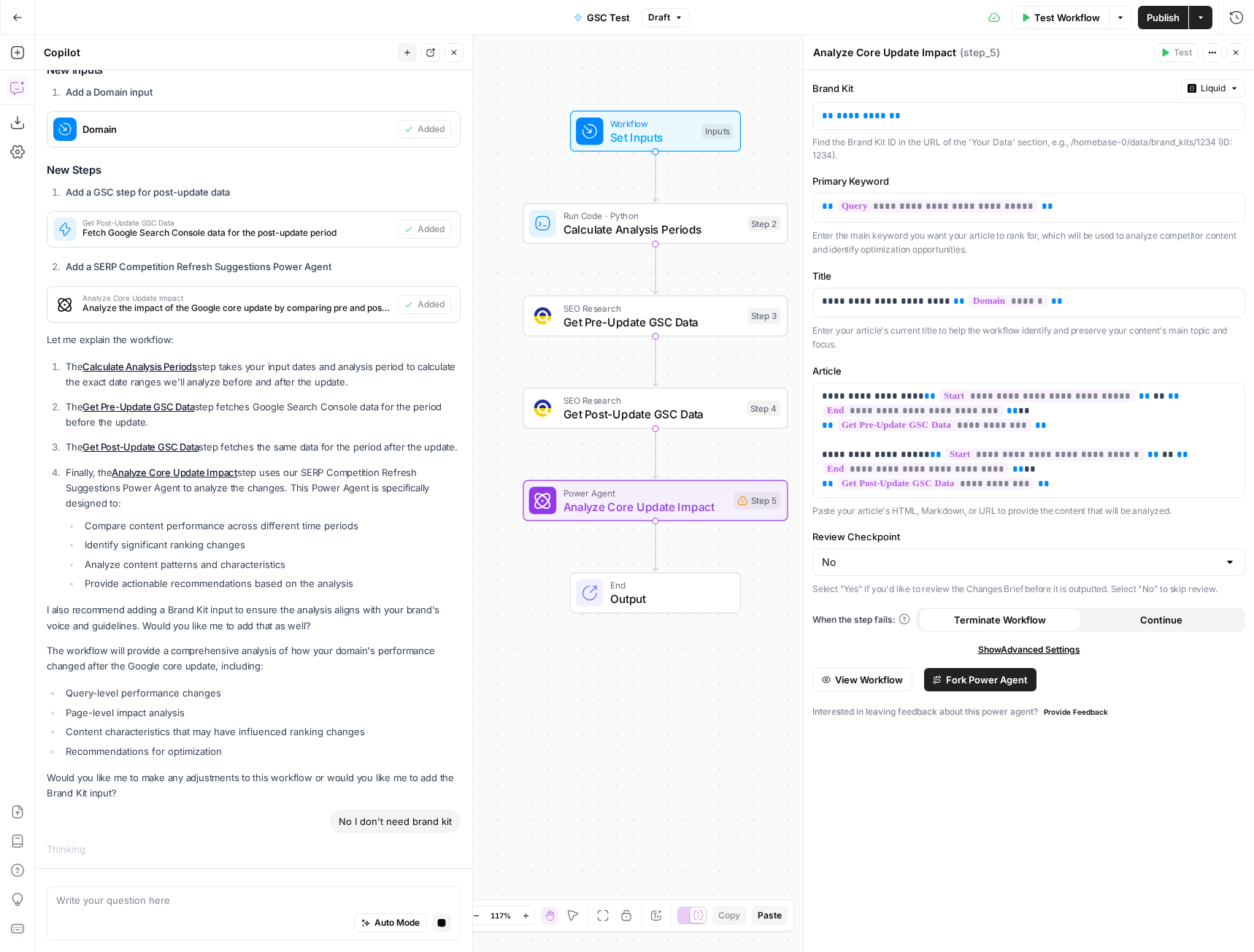
click at [1235, 53] on icon "button" at bounding box center [1236, 53] width 5 height 5
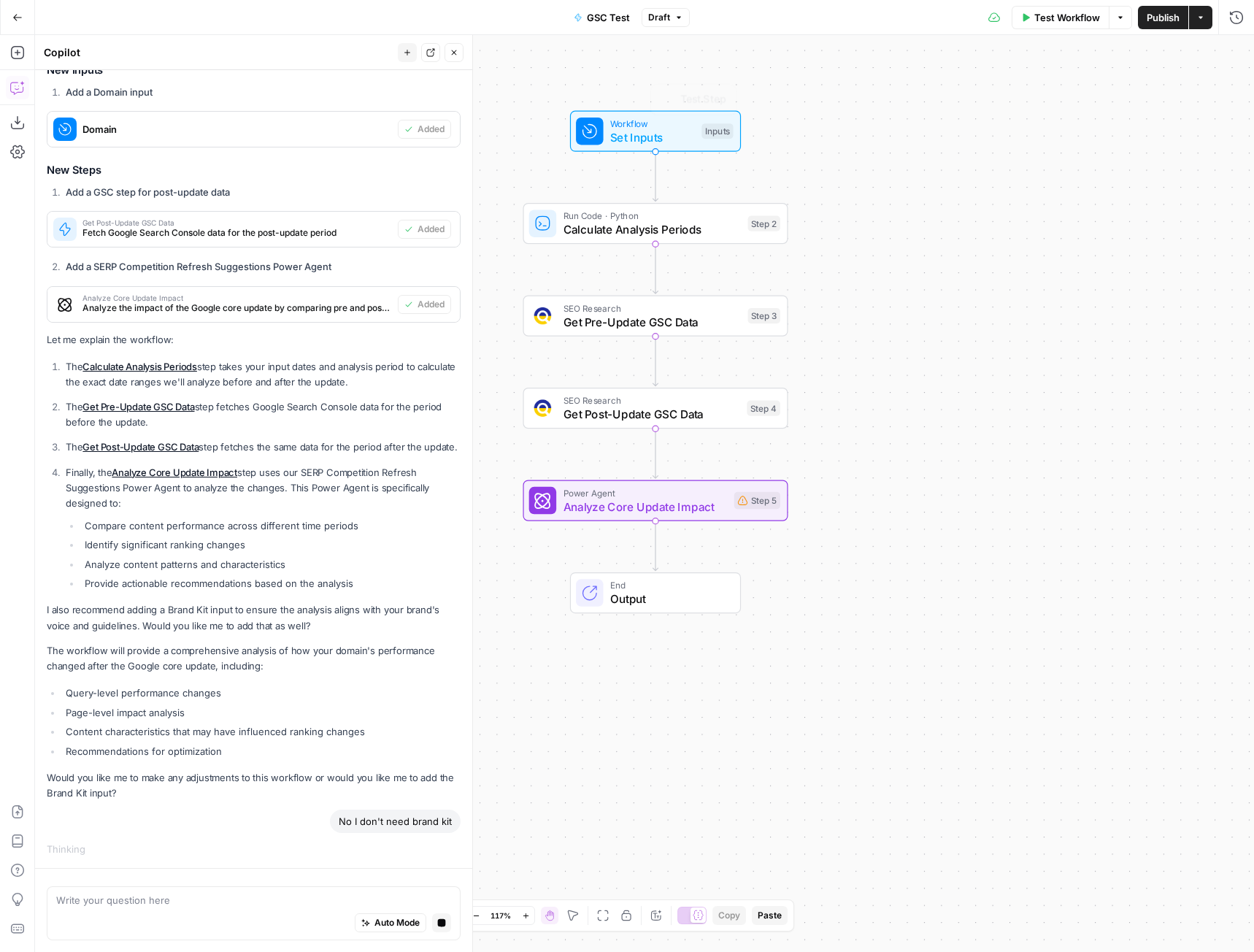
click at [652, 131] on span "Set Inputs" at bounding box center [653, 137] width 85 height 17
click at [941, 118] on Date "Google Core Update End Date" at bounding box center [1037, 117] width 392 height 15
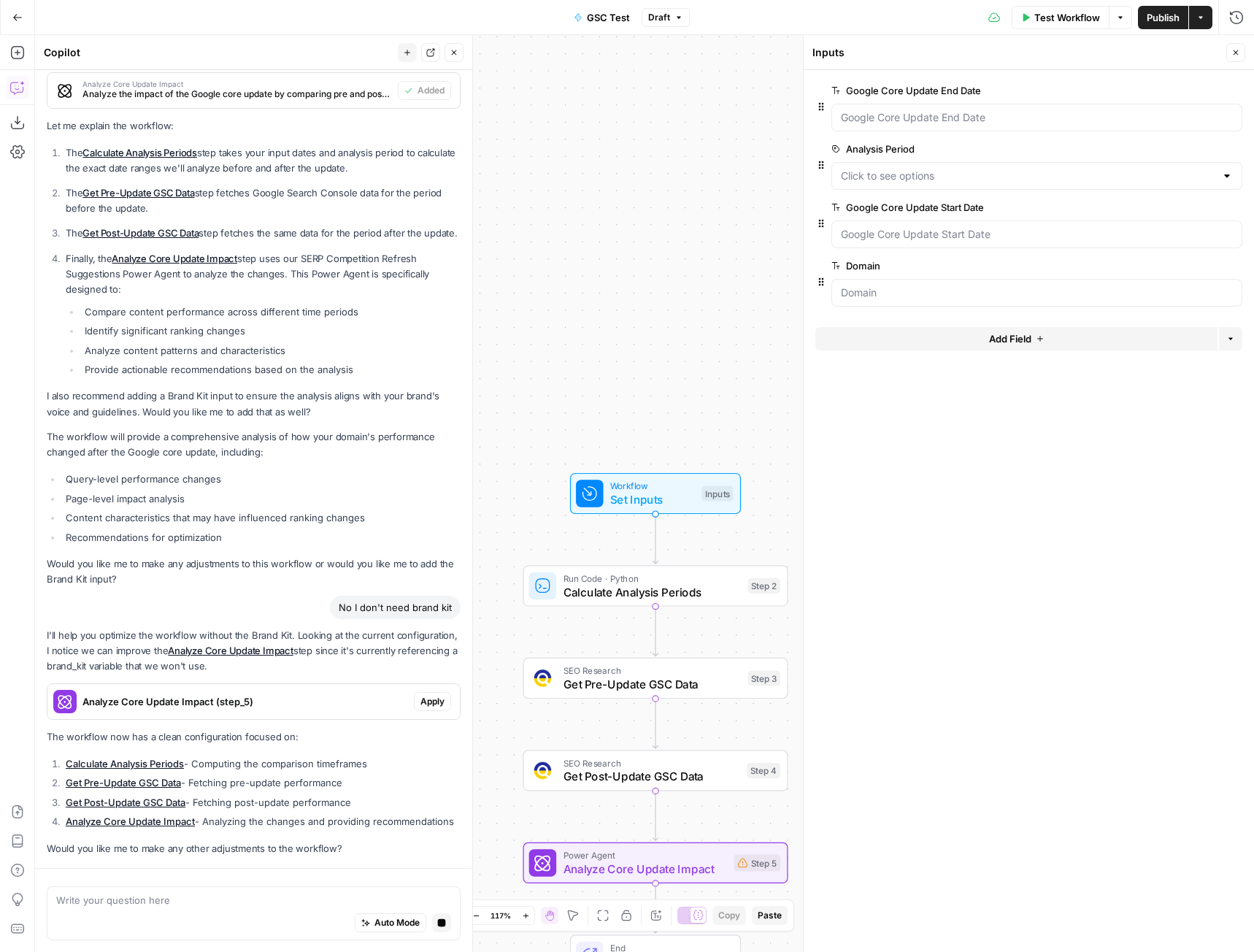
scroll to position [1481, 0]
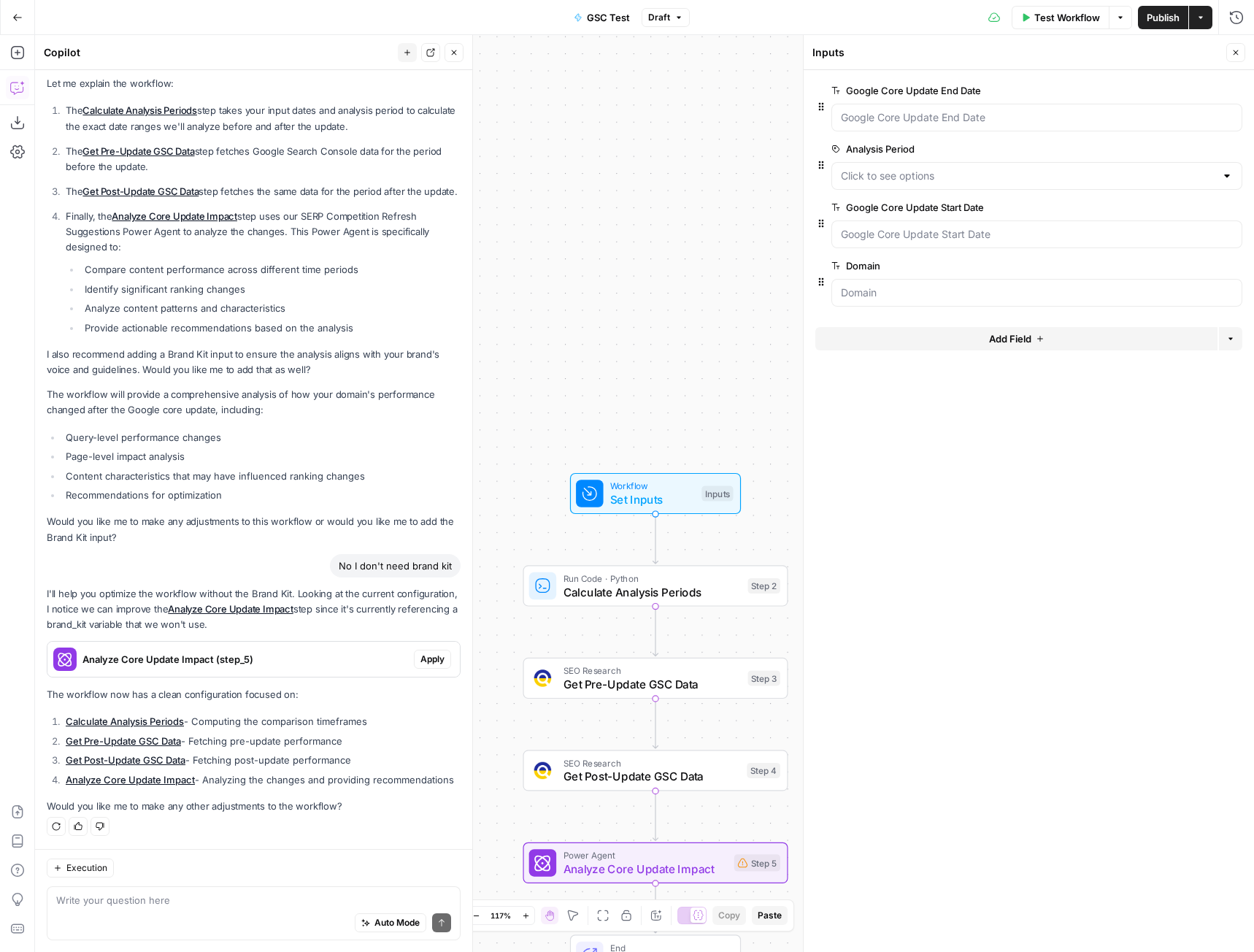
click at [890, 125] on div at bounding box center [1037, 117] width 411 height 28
click at [893, 125] on div at bounding box center [1037, 117] width 411 height 28
click at [892, 125] on div at bounding box center [1037, 117] width 411 height 28
click at [891, 125] on div at bounding box center [1037, 117] width 411 height 28
click at [891, 125] on div at bounding box center [1037, 117] width 411 height 28
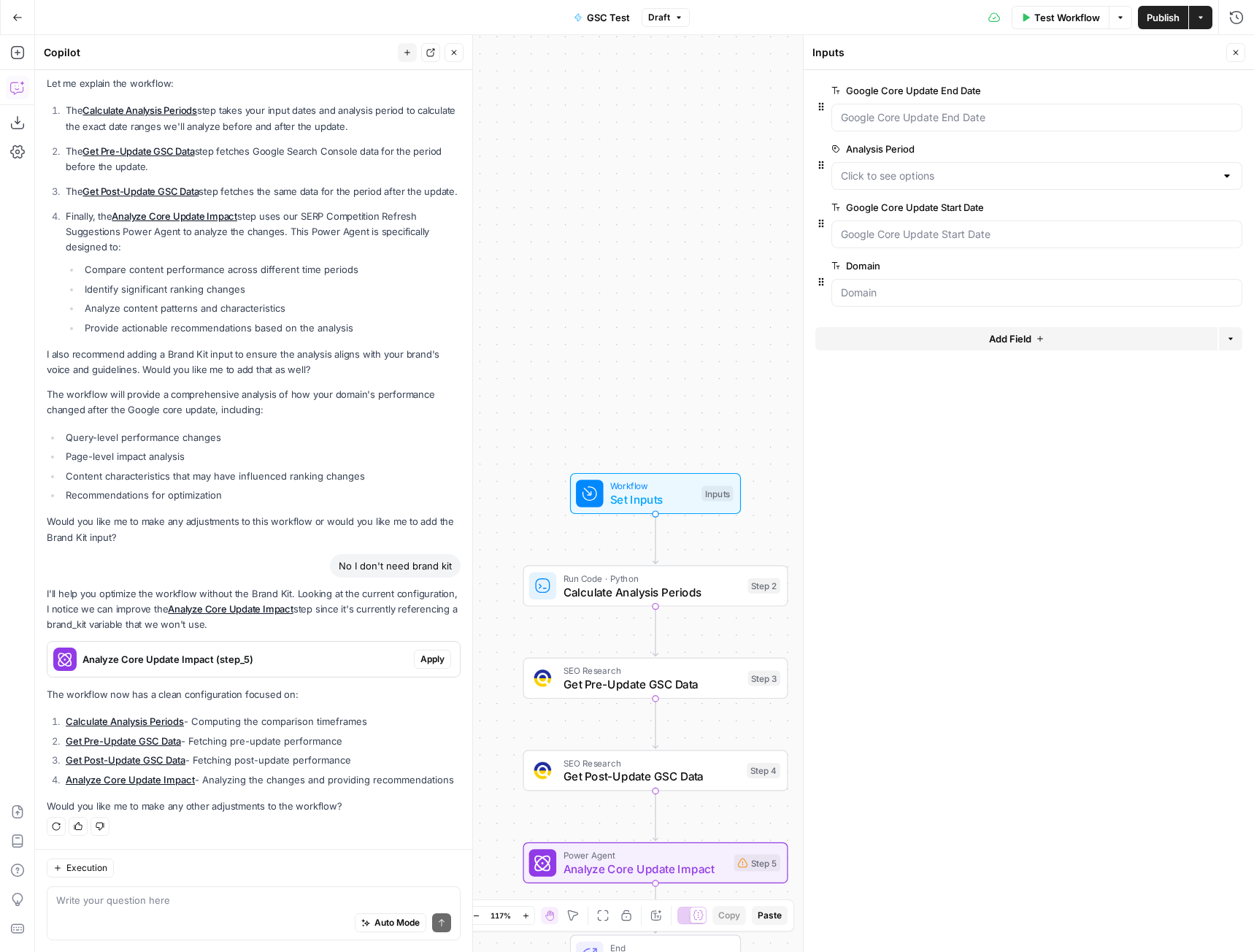
click at [982, 443] on form "Google Core Update End Date edit field Delete group Analysis Period edit field …" at bounding box center [1029, 511] width 450 height 882
click at [903, 121] on Date "Google Core Update End Date" at bounding box center [1037, 117] width 392 height 15
drag, startPoint x: 903, startPoint y: 121, endPoint x: 1105, endPoint y: 119, distance: 202.0
click at [906, 121] on Date "Google Core Update End Date" at bounding box center [1037, 117] width 392 height 15
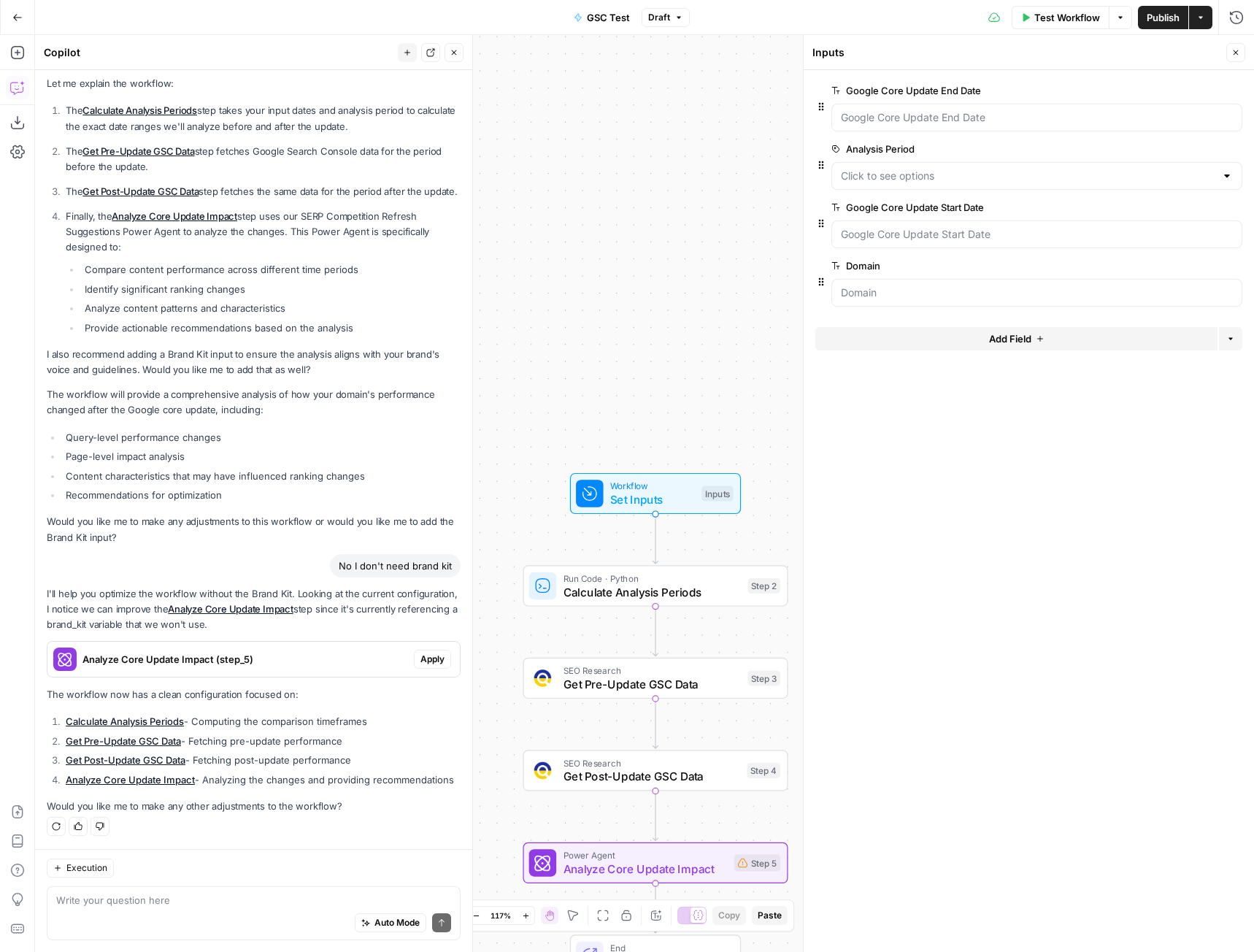
click at [1192, 92] on span "edit field" at bounding box center [1188, 91] width 32 height 11
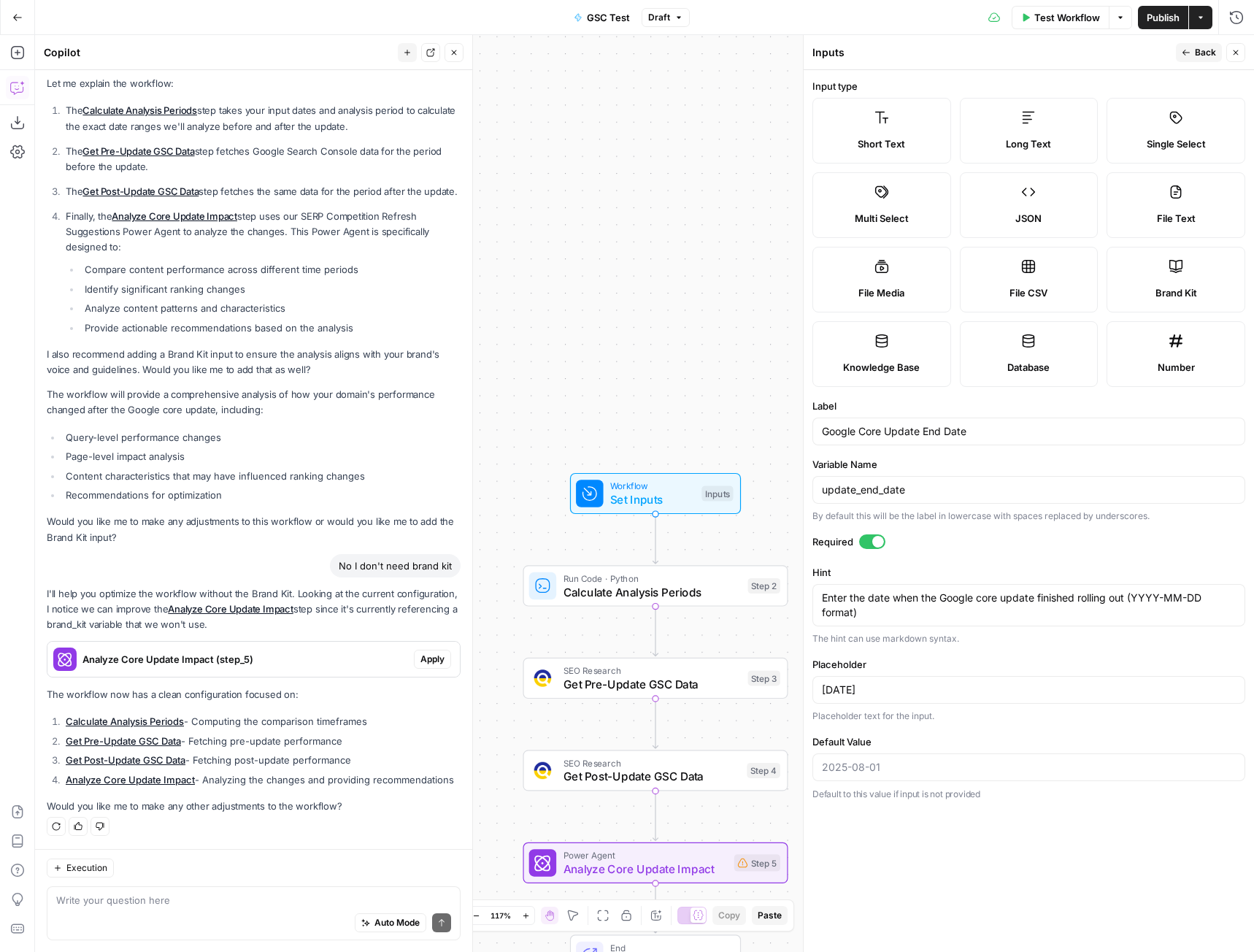
click at [1230, 57] on button "Close" at bounding box center [1235, 52] width 19 height 19
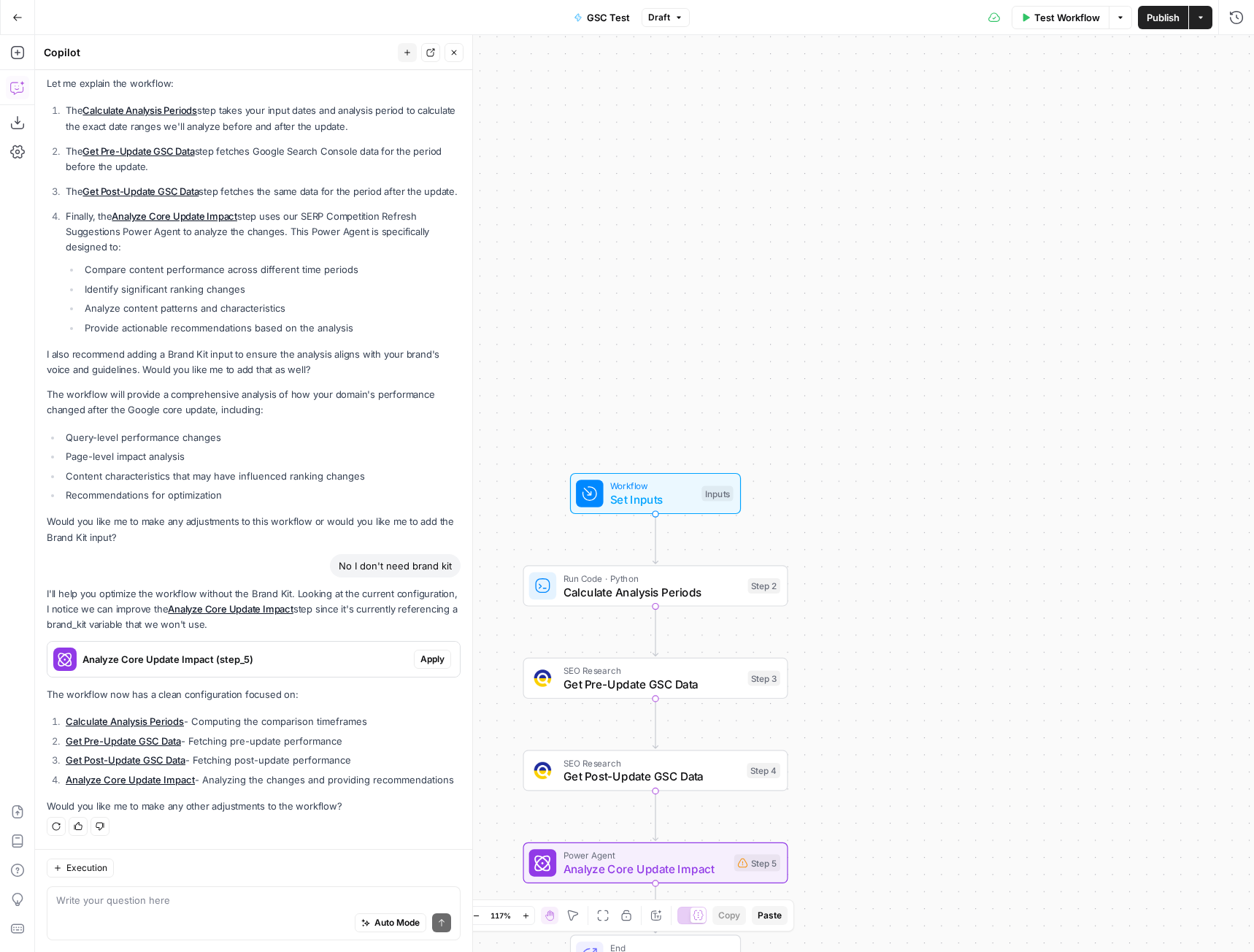
click at [1053, 11] on span "Test Workflow" at bounding box center [1067, 18] width 66 height 15
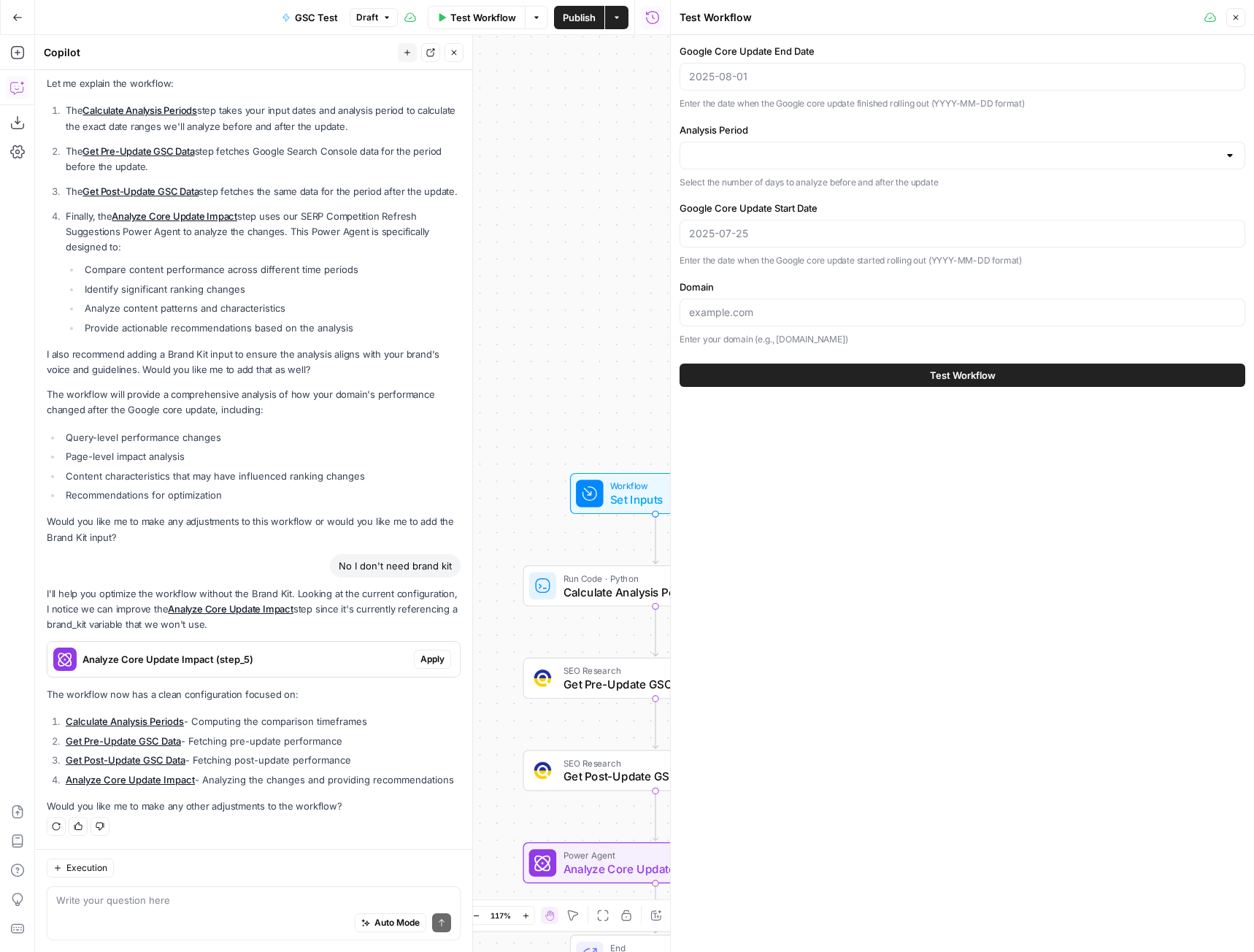
click at [795, 62] on div "Google Core Update End Date Enter the date when the Google core update finished…" at bounding box center [962, 77] width 566 height 67
click at [795, 69] on div at bounding box center [962, 77] width 566 height 28
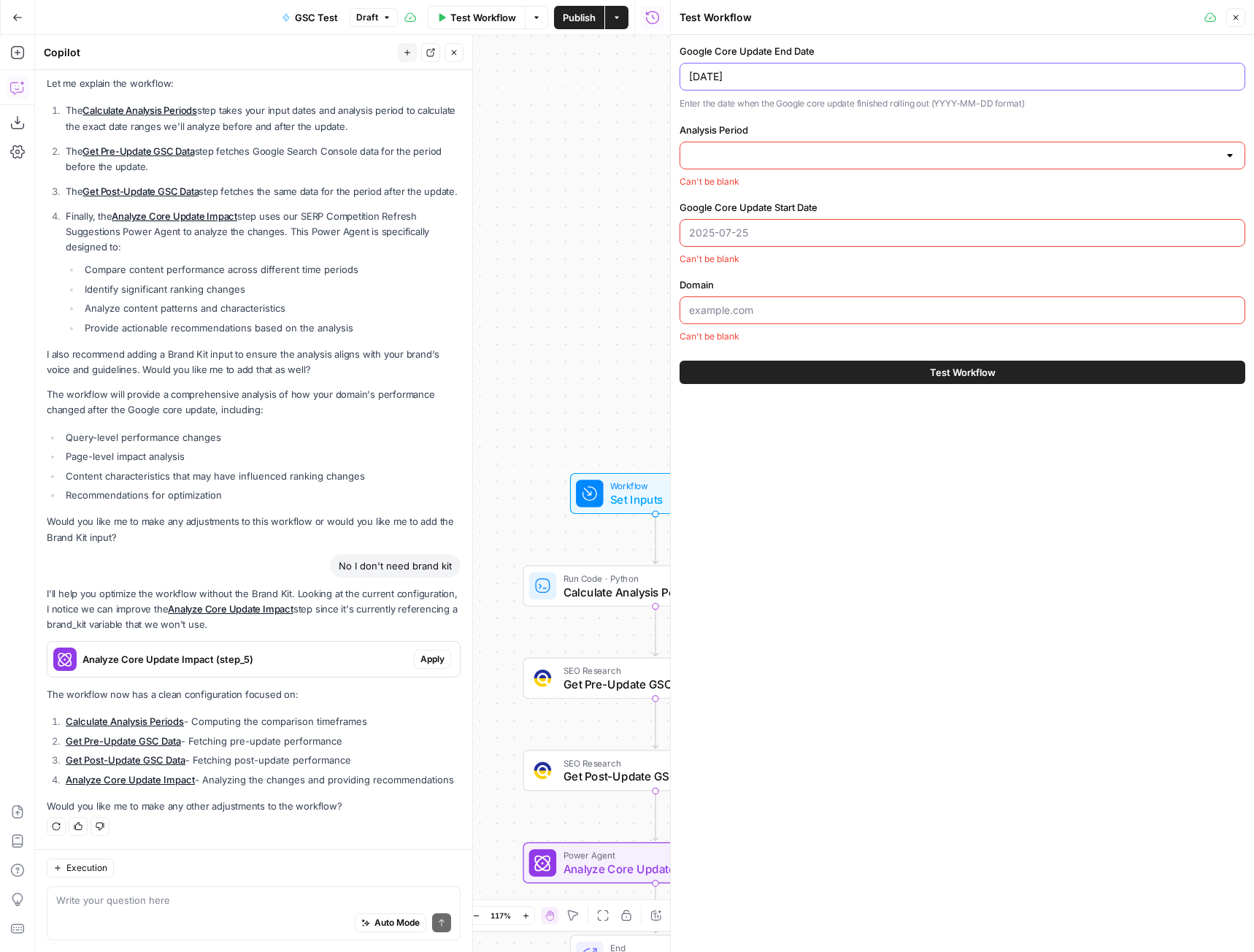
type input "[DATE]"
click at [765, 204] on button "14" at bounding box center [962, 212] width 552 height 20
type input "14"
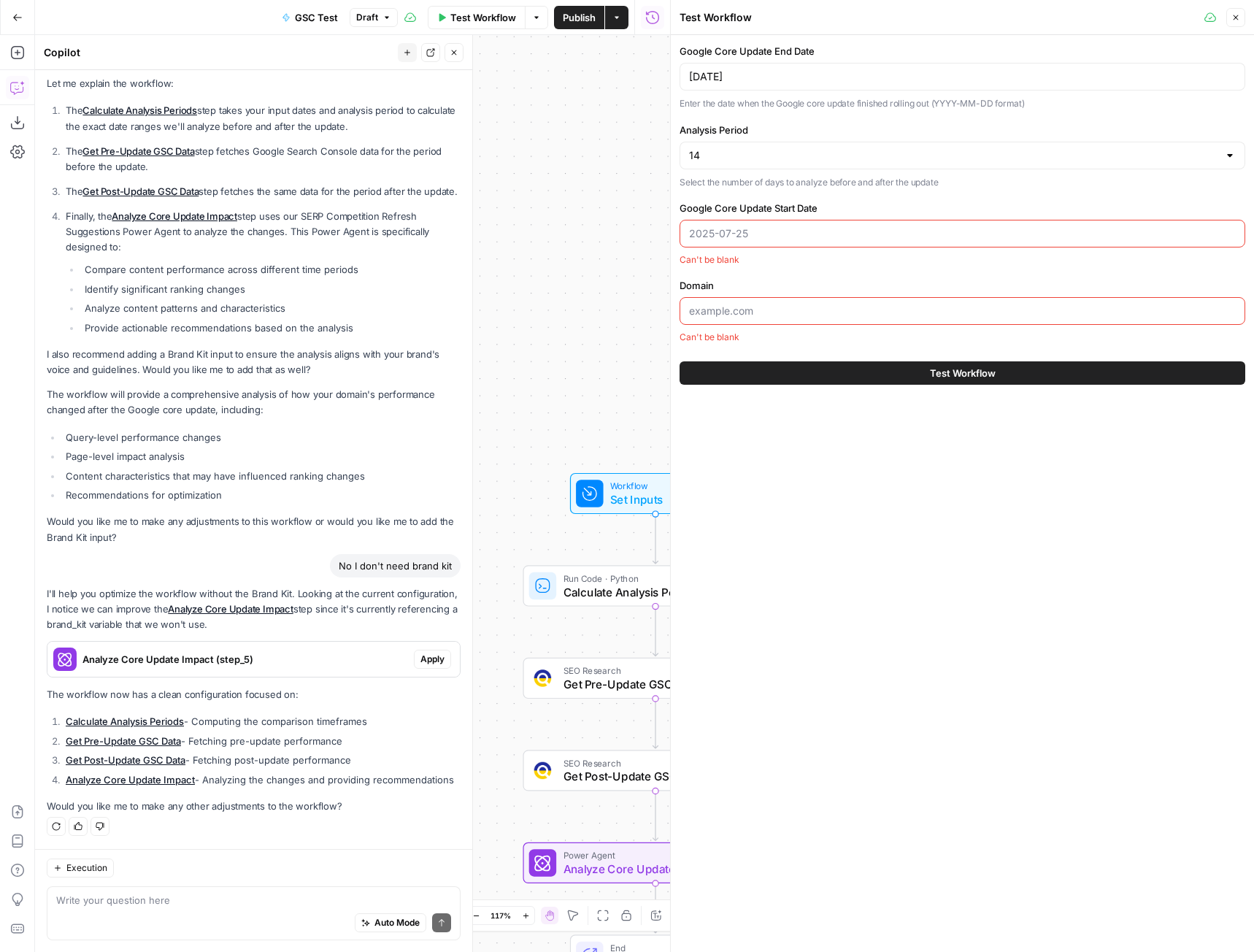
click at [764, 236] on input "Google Core Update Start Date" at bounding box center [962, 233] width 546 height 15
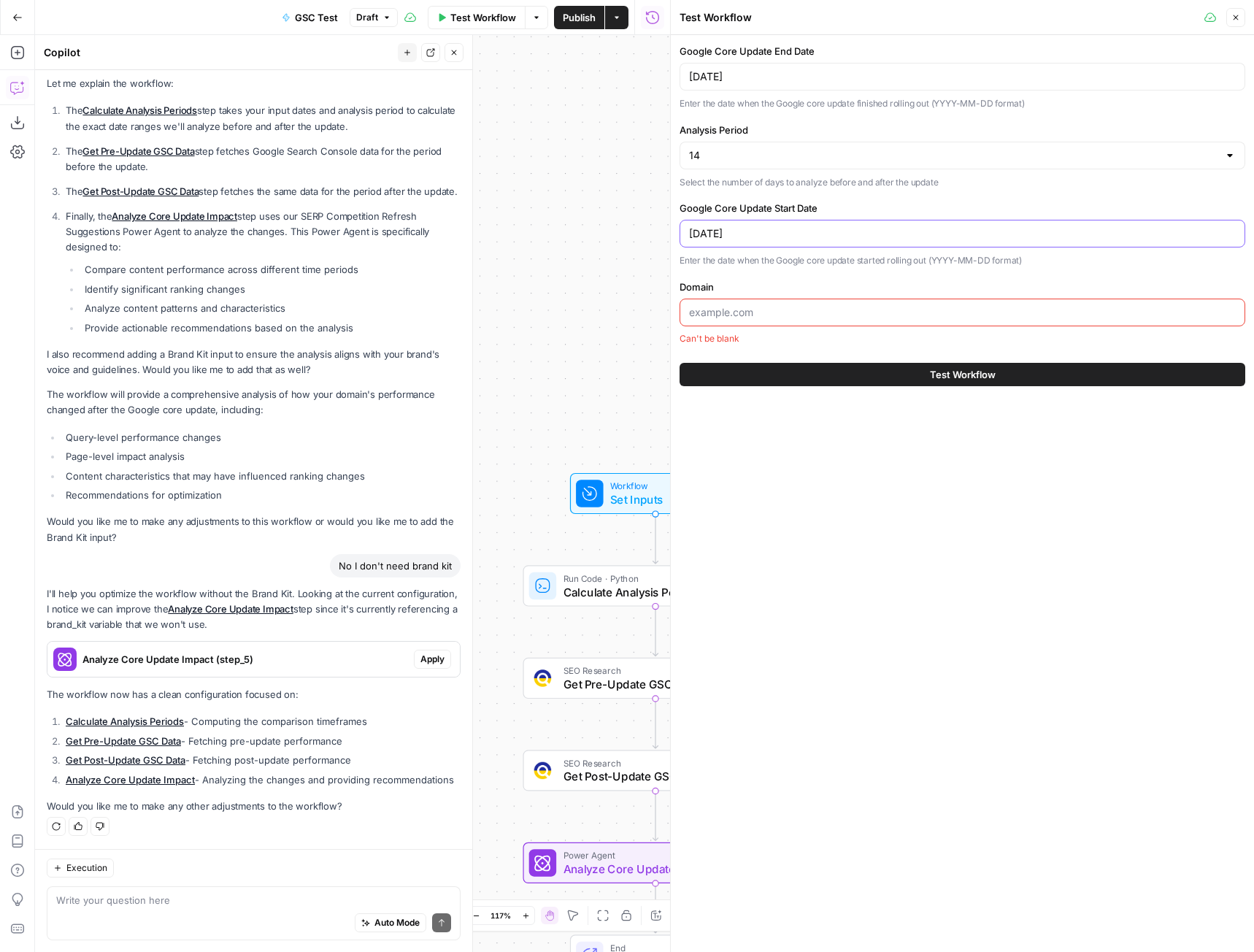
type input "[DATE]"
click at [950, 313] on input "Domain" at bounding box center [962, 312] width 546 height 15
paste input "[URL][DOMAIN_NAME]"
type input "[URL][DOMAIN_NAME]"
click at [969, 378] on span "Test Workflow" at bounding box center [963, 375] width 66 height 15
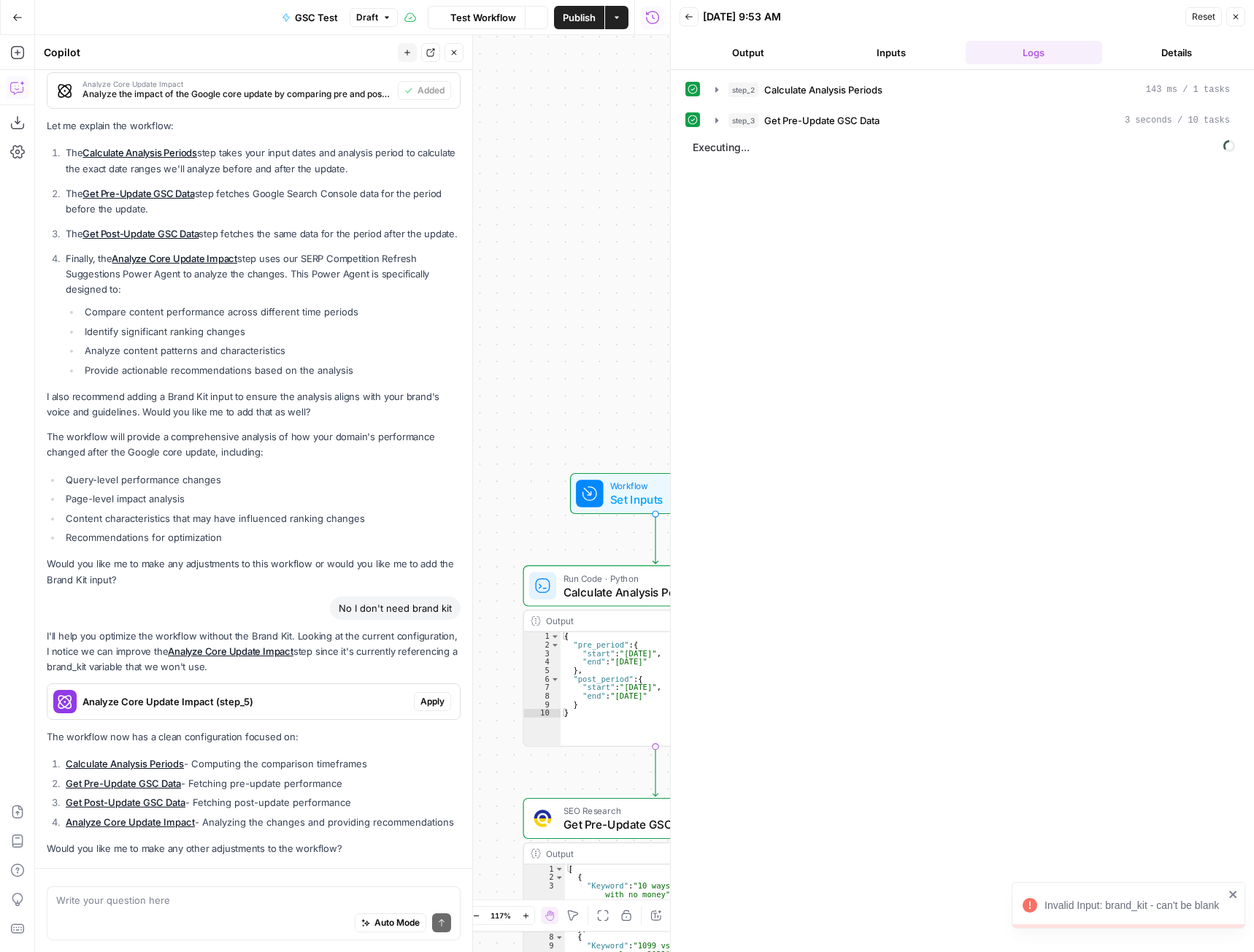
scroll to position [1481, 0]
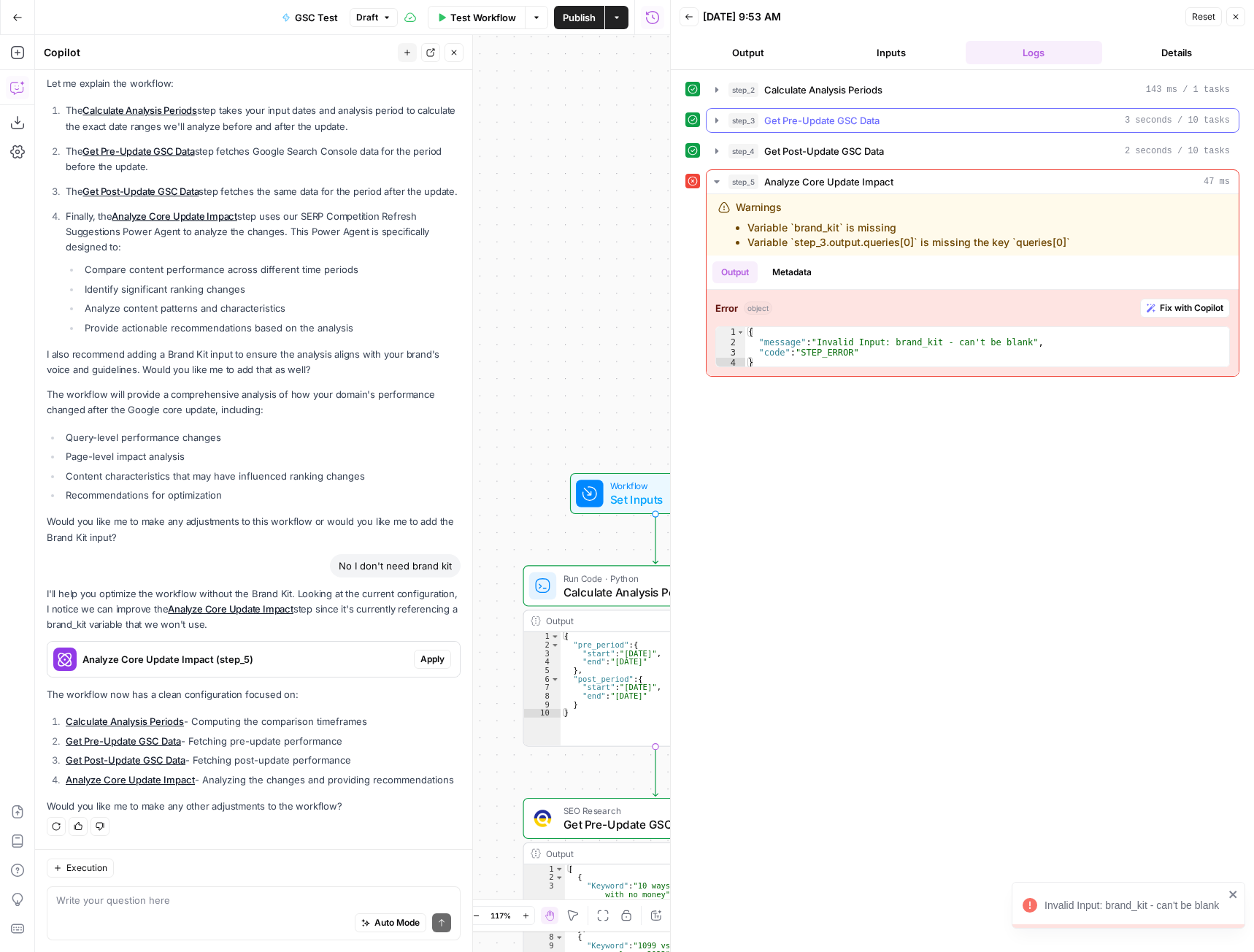
click at [718, 117] on icon "button" at bounding box center [716, 121] width 11 height 11
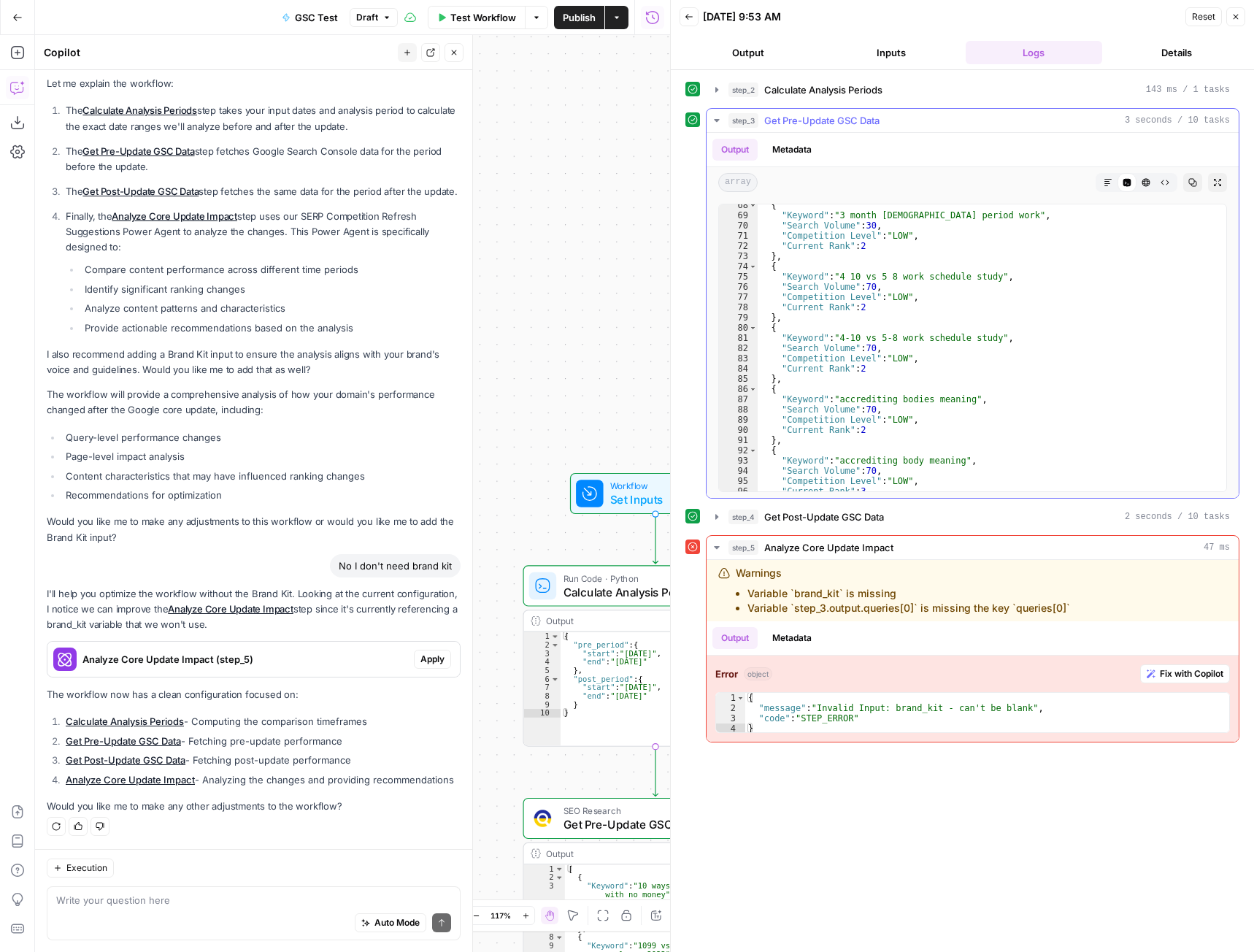
scroll to position [689, 0]
click at [1233, 13] on icon "button" at bounding box center [1235, 16] width 9 height 9
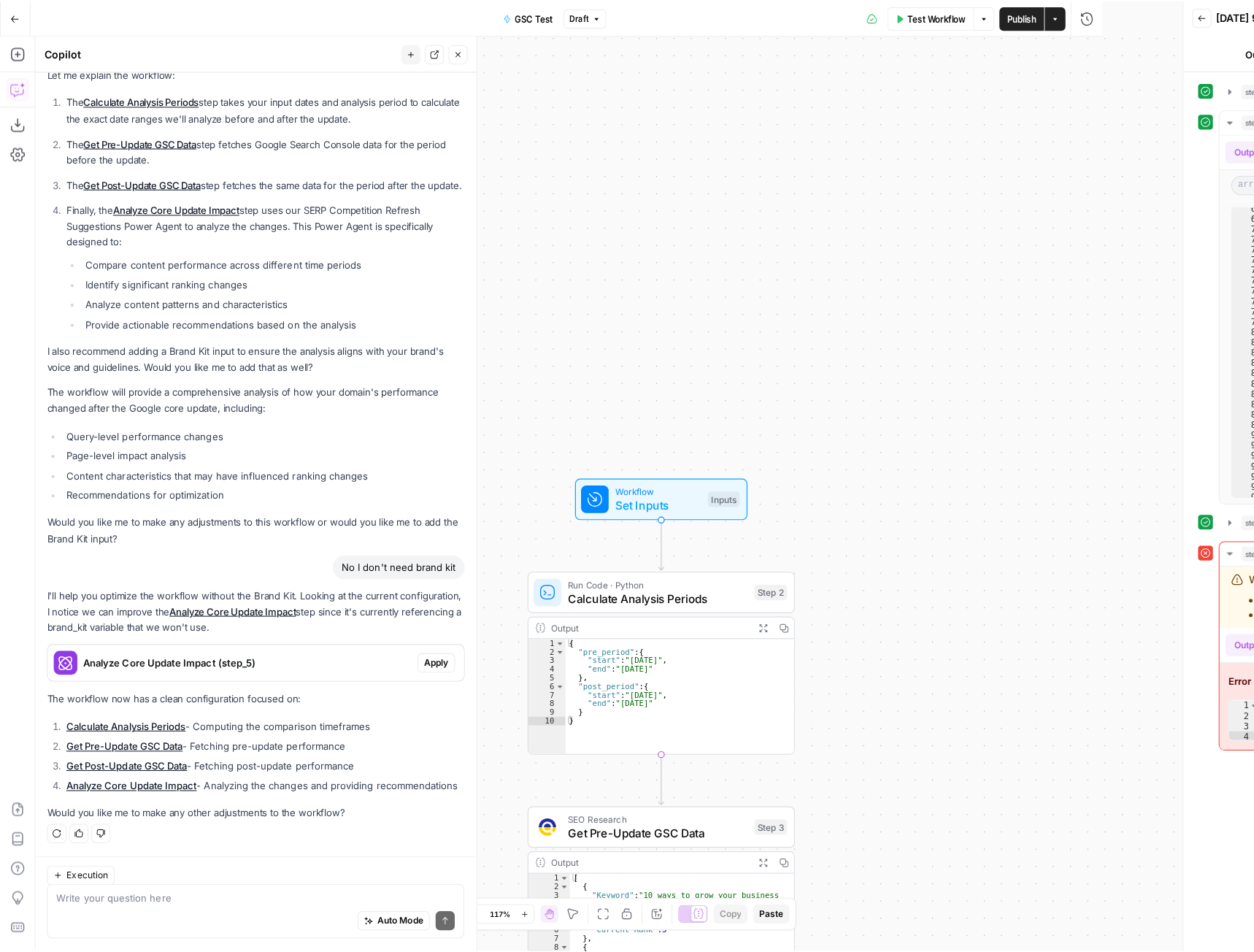
scroll to position [1481, 0]
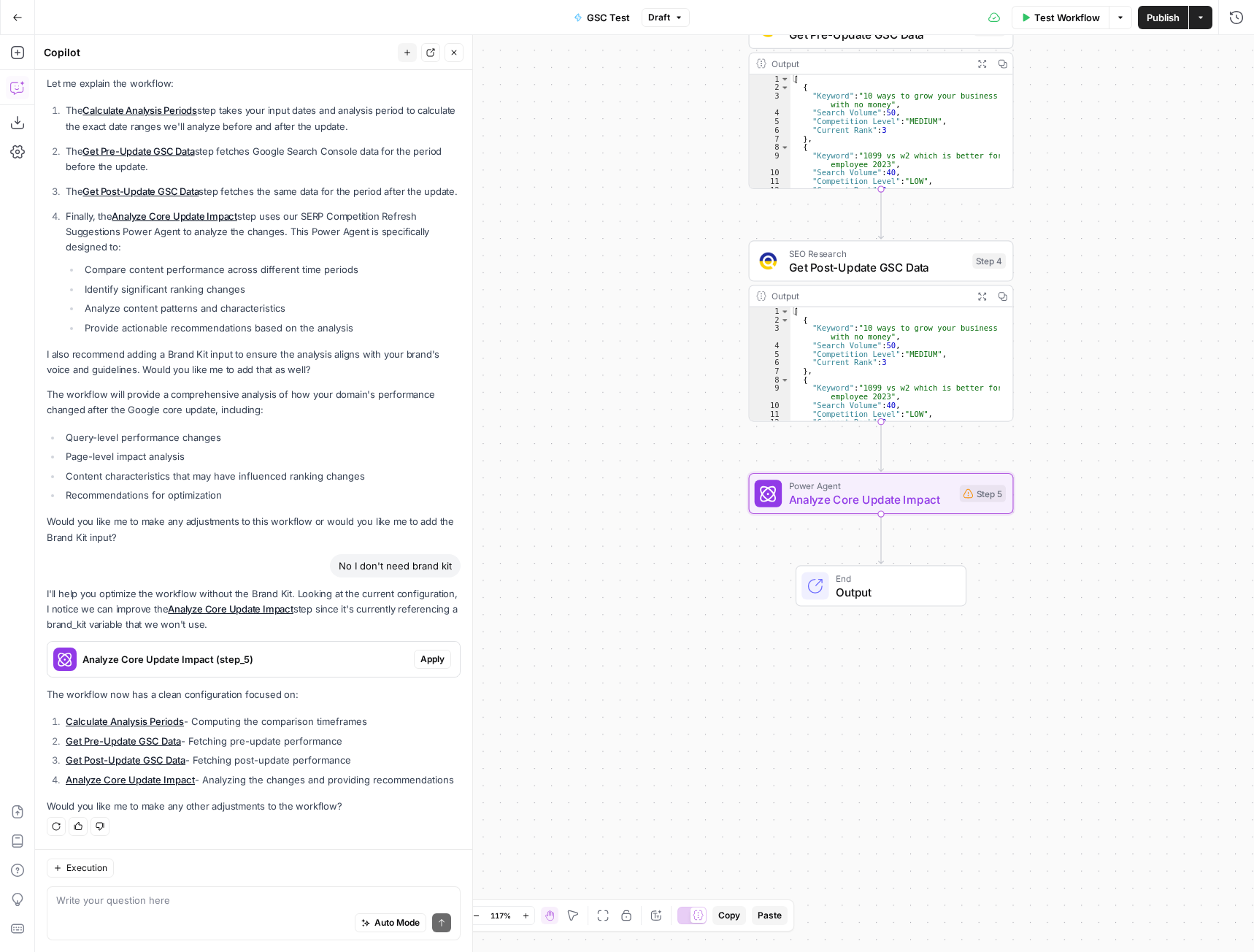
click at [233, 652] on span "Analyze Core Update Impact (step_5)" at bounding box center [245, 659] width 325 height 15
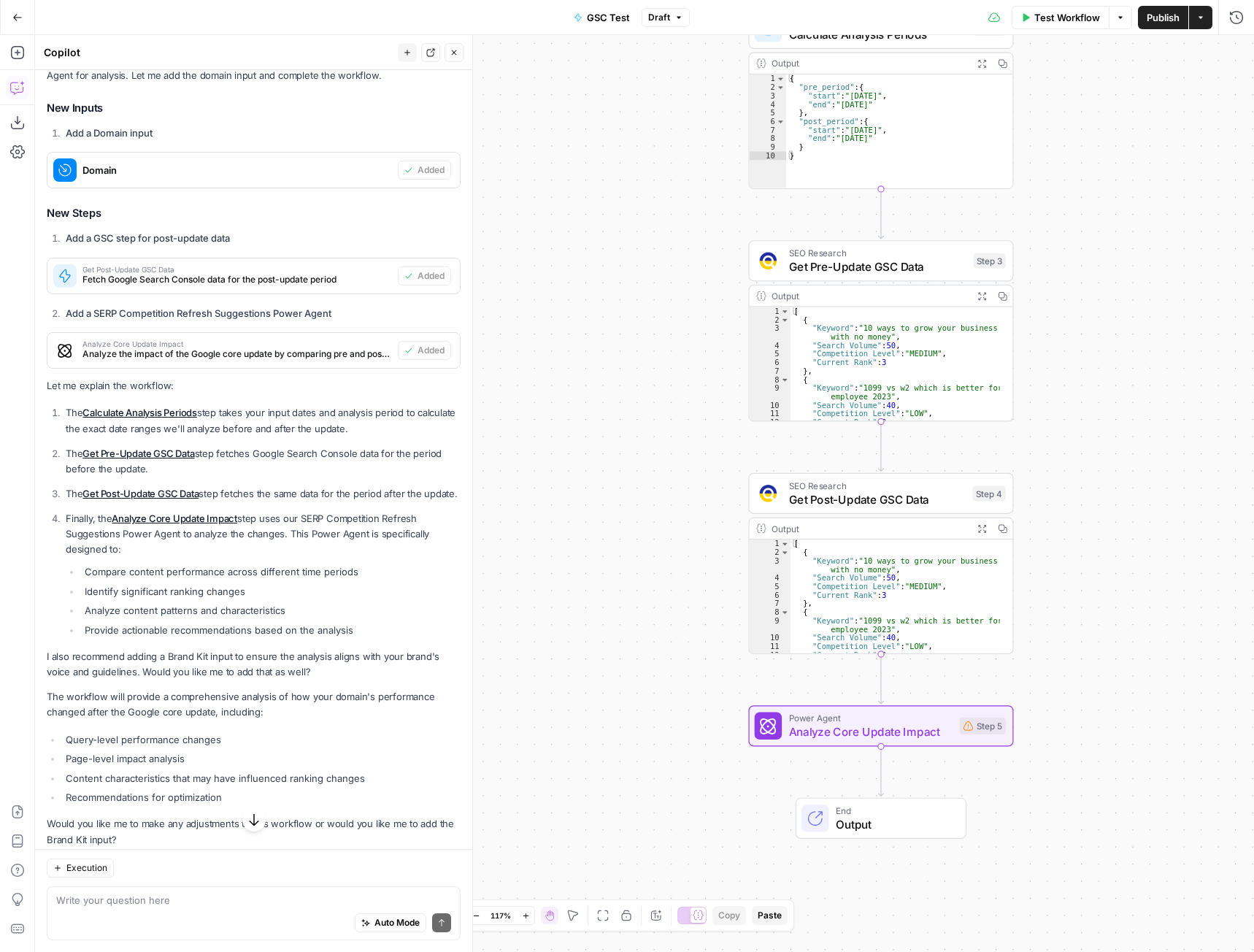
scroll to position [1133, 0]
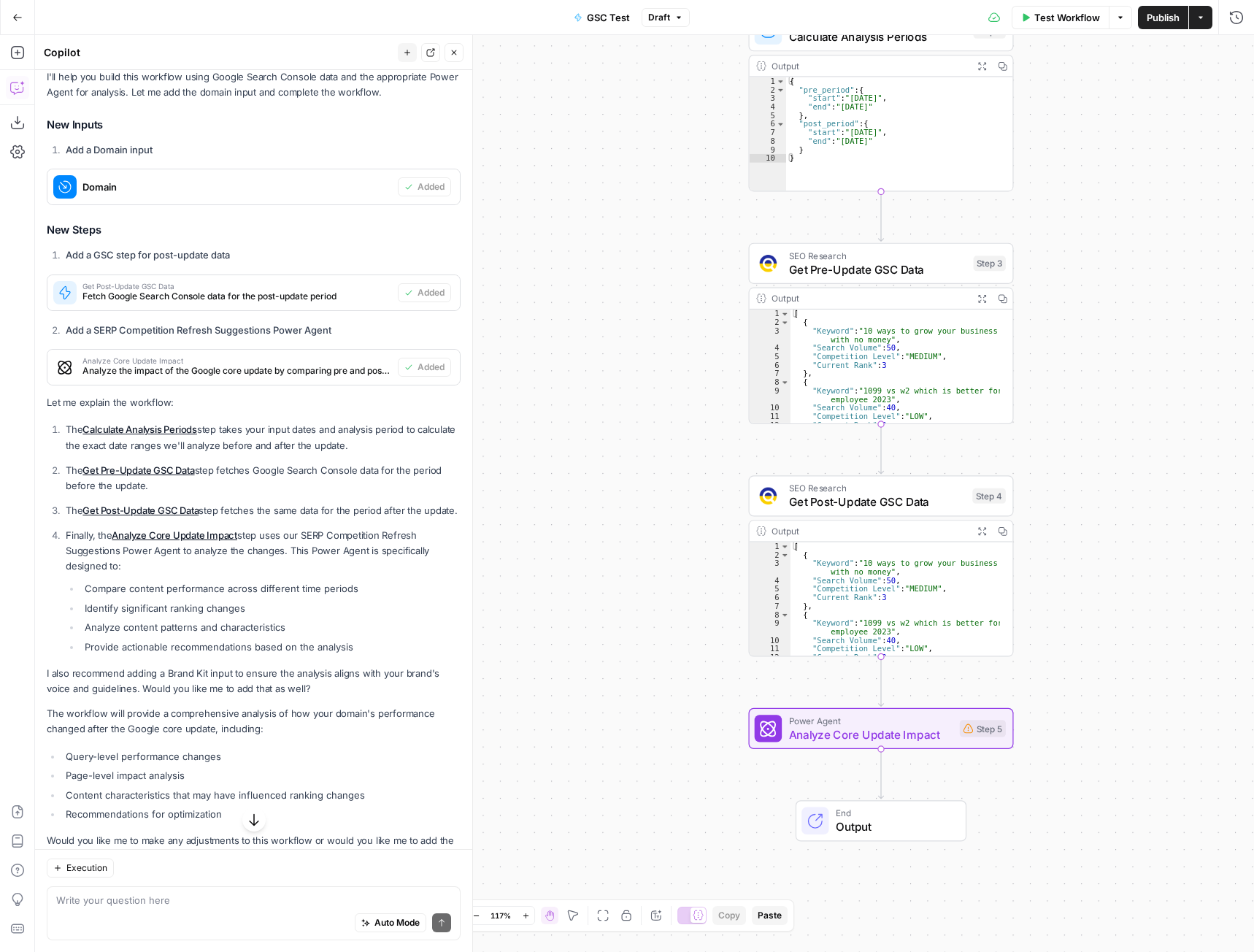
click at [810, 733] on span "Analyze Core Update Impact" at bounding box center [871, 733] width 164 height 17
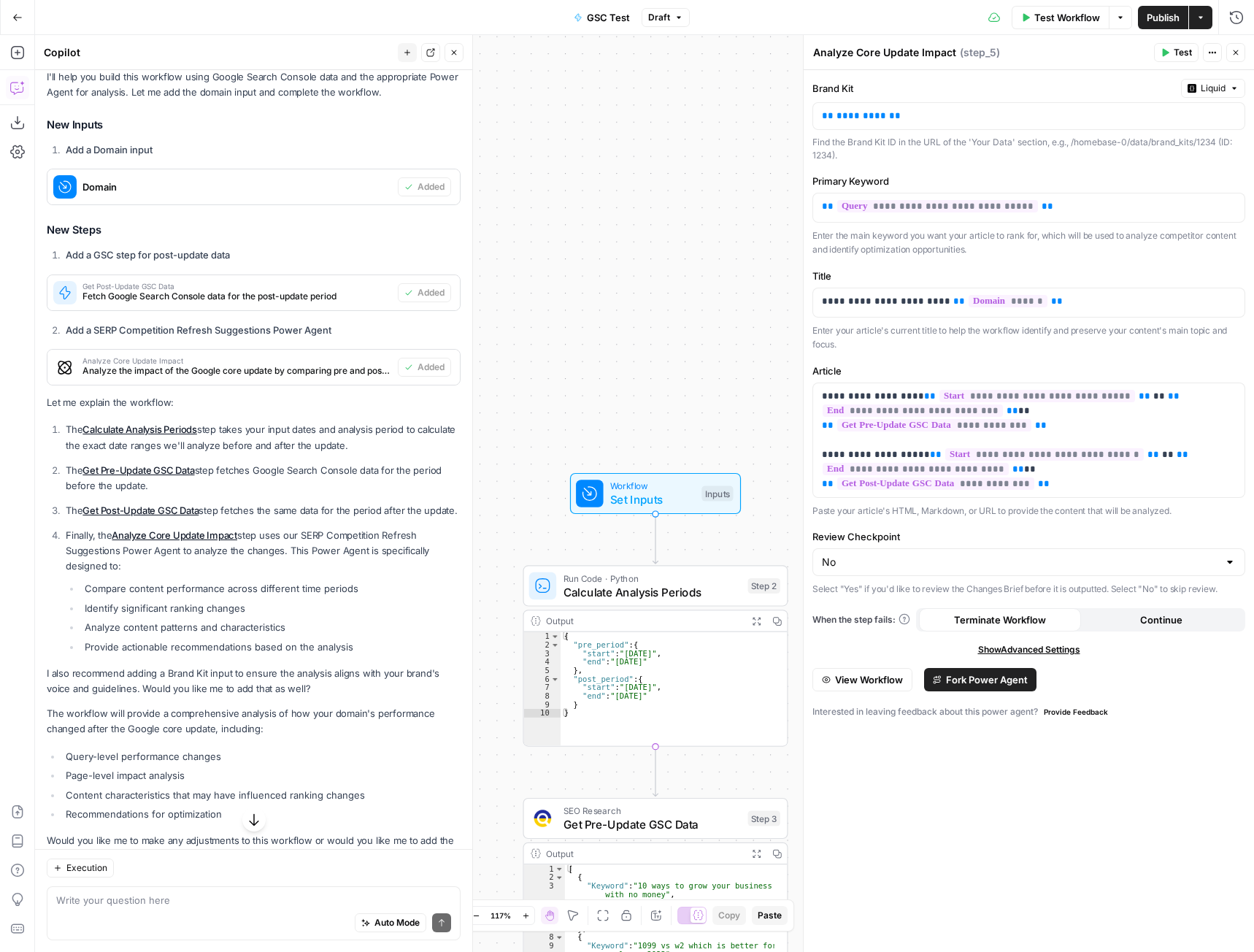
click at [23, 21] on button "Go Back" at bounding box center [17, 17] width 26 height 26
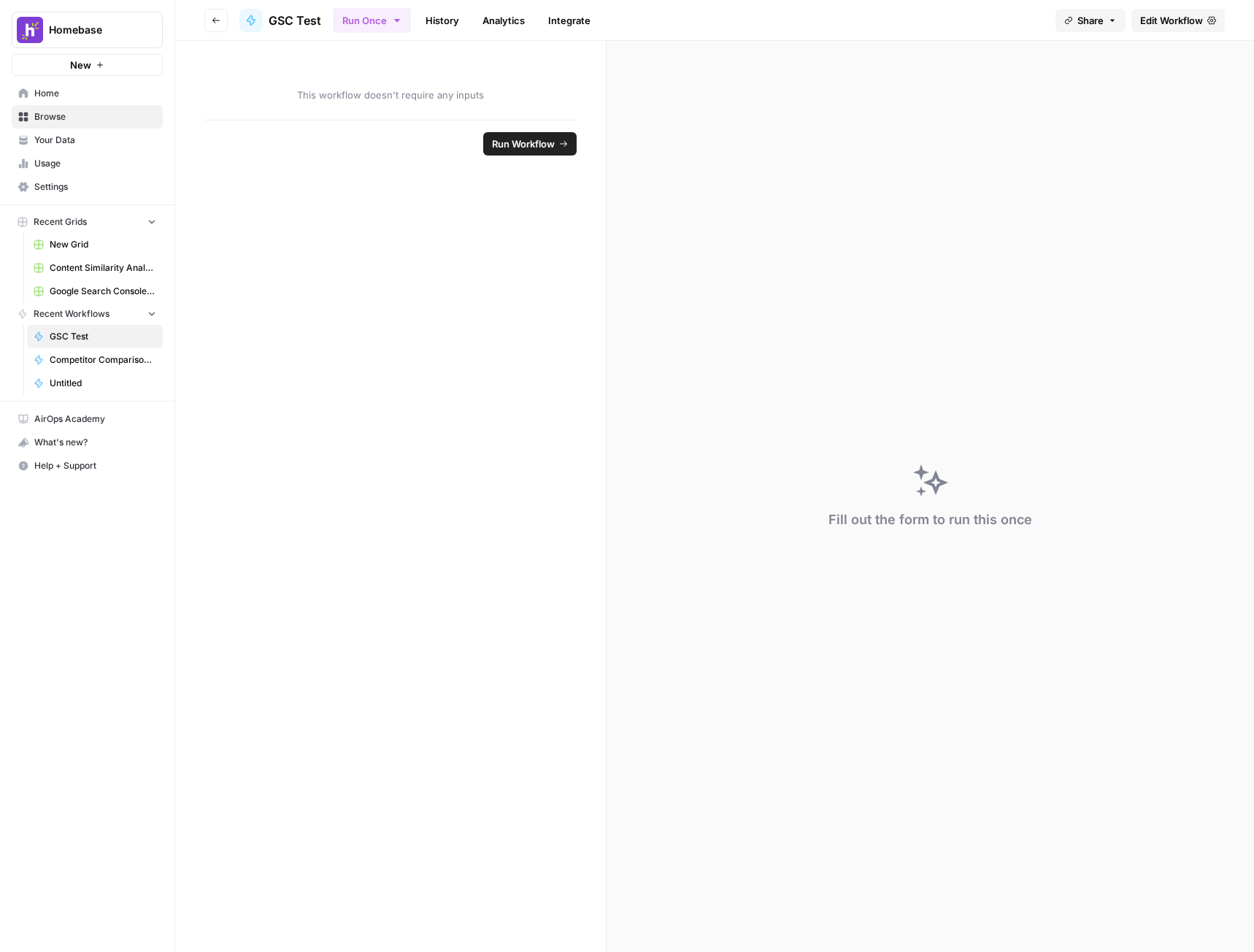
click at [64, 91] on span "Home" at bounding box center [95, 93] width 122 height 13
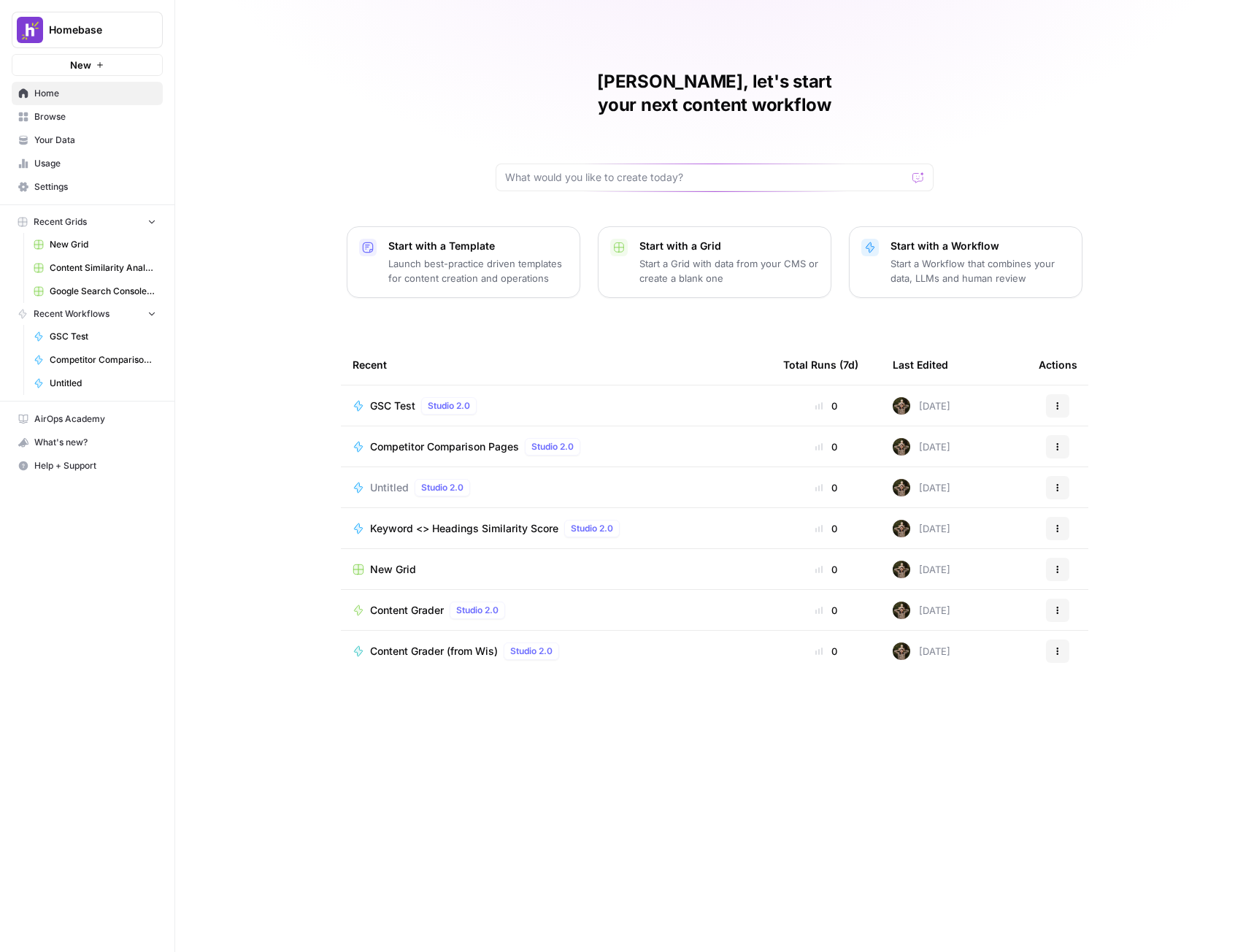
click at [92, 67] on button "New" at bounding box center [87, 65] width 151 height 22
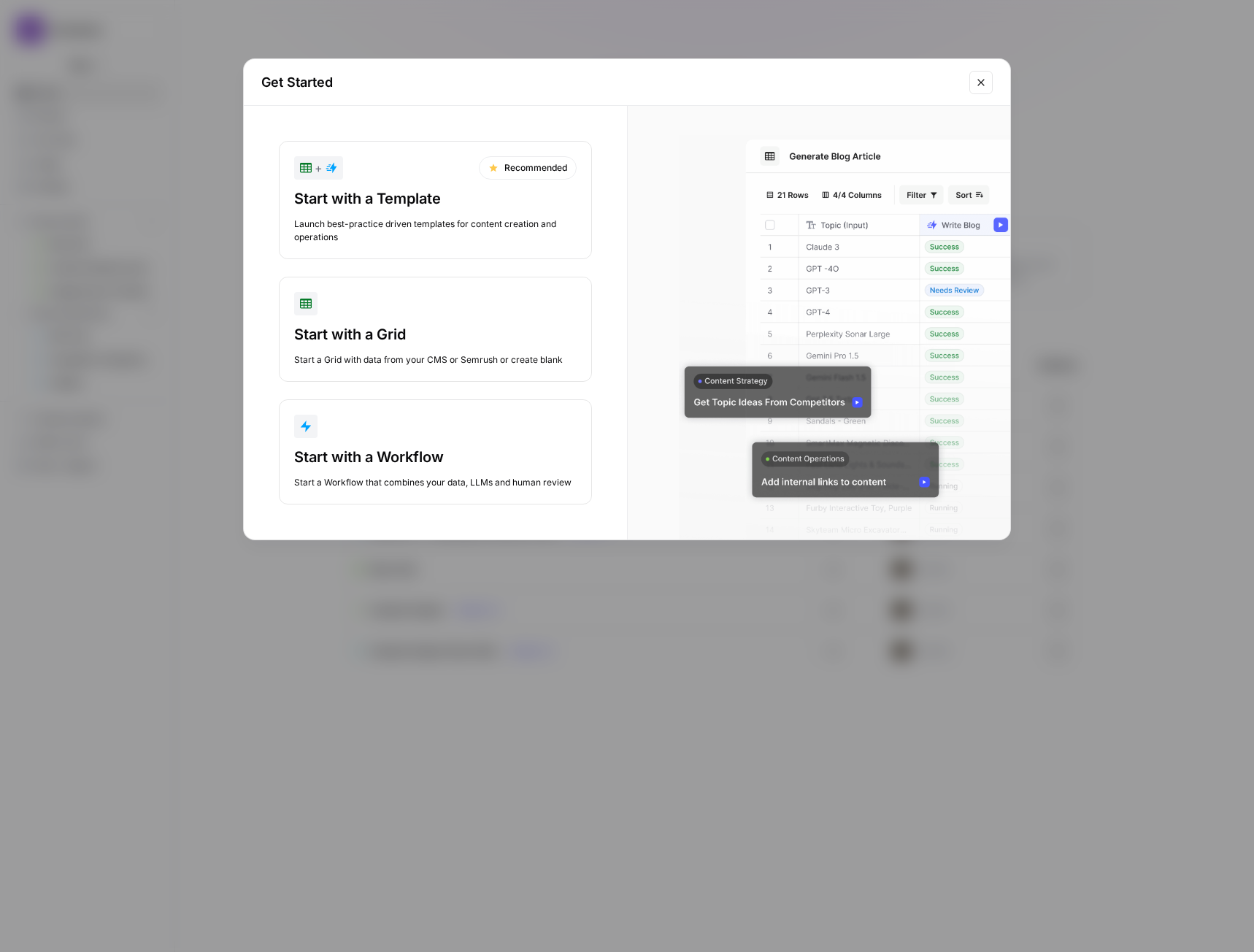
click at [427, 188] on button "+ Recommended Start with a Template Launch best-practice driven templates for c…" at bounding box center [435, 200] width 313 height 118
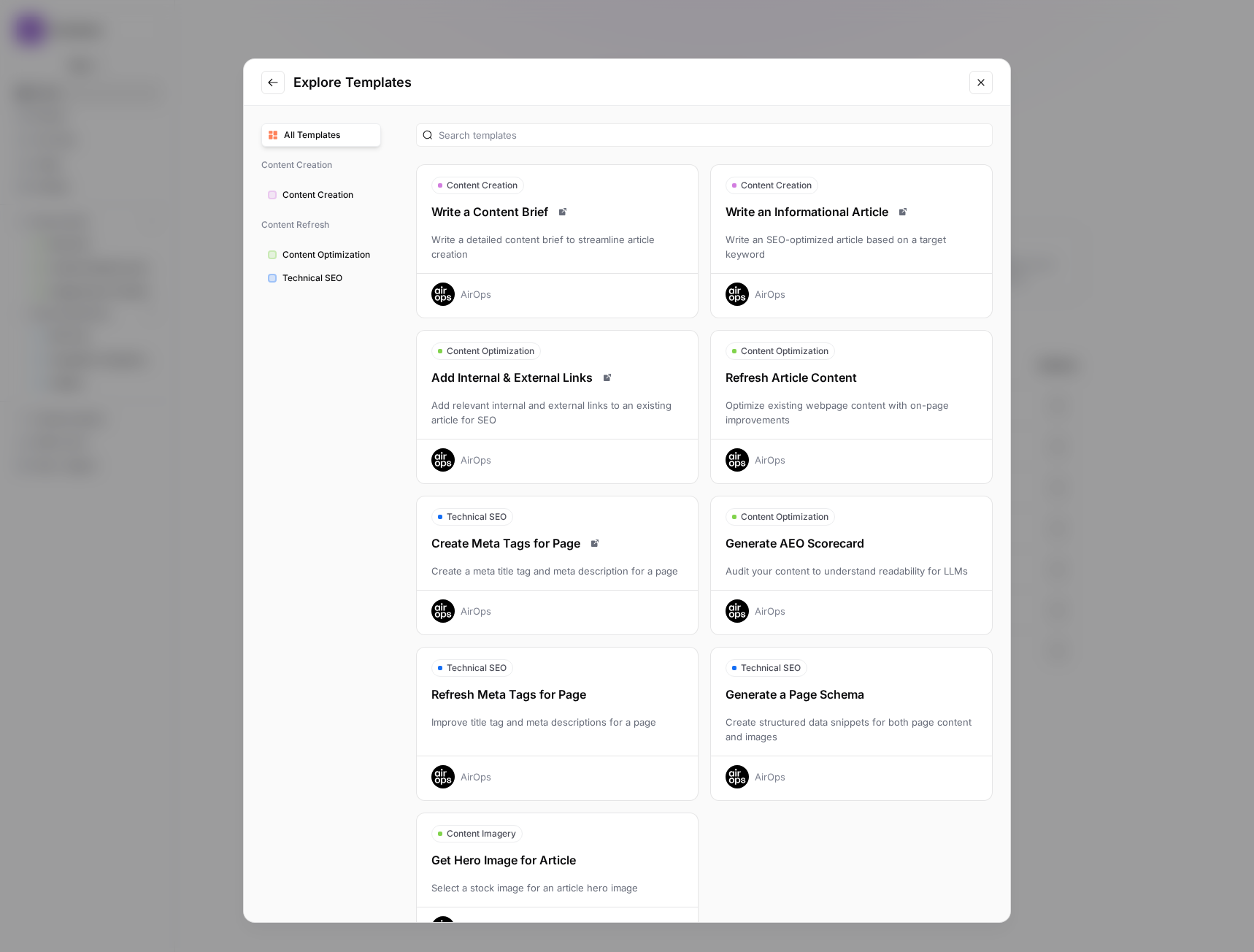
click at [320, 197] on span "Content Creation" at bounding box center [329, 195] width 92 height 13
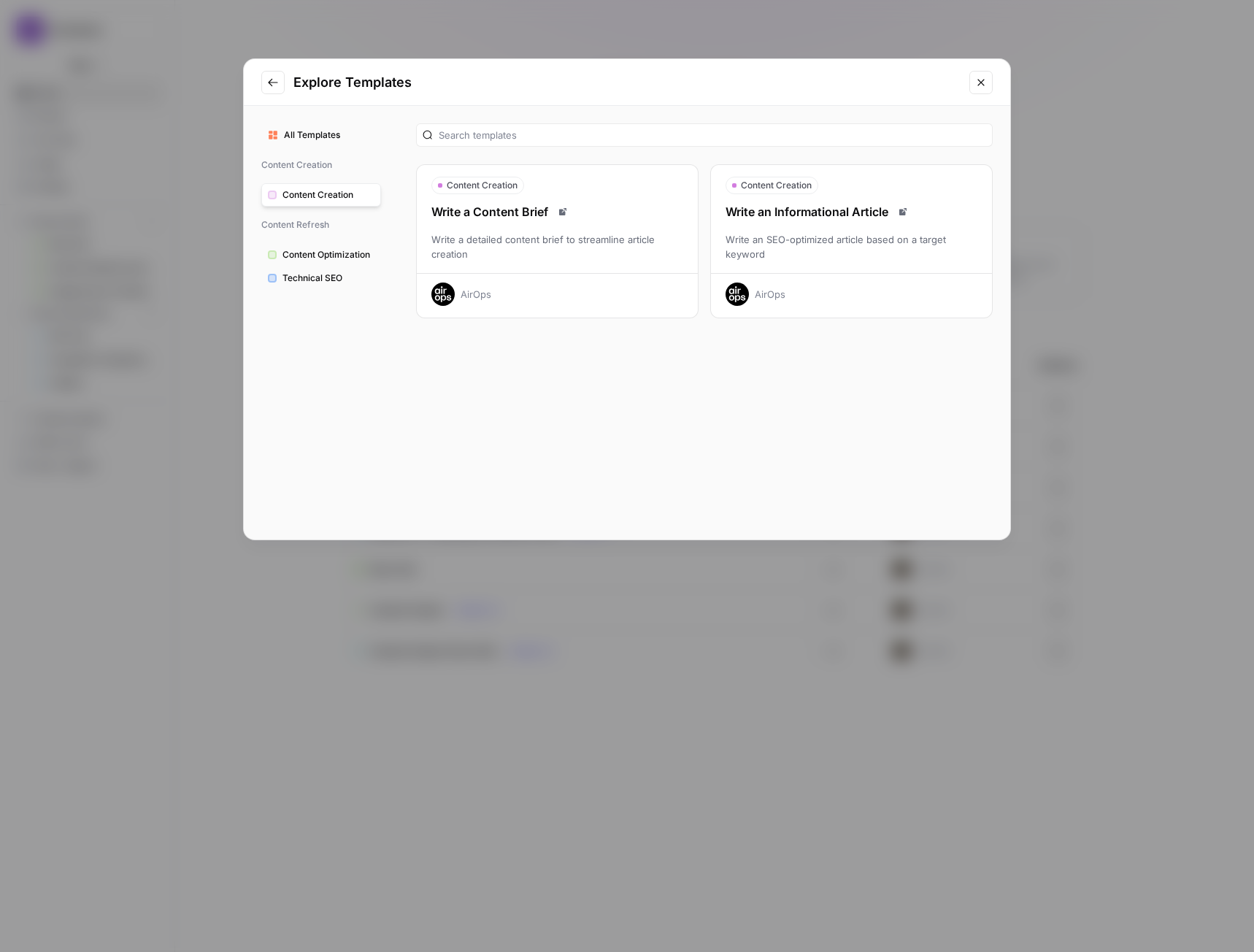
click at [333, 258] on span "Content Optimization" at bounding box center [329, 255] width 92 height 13
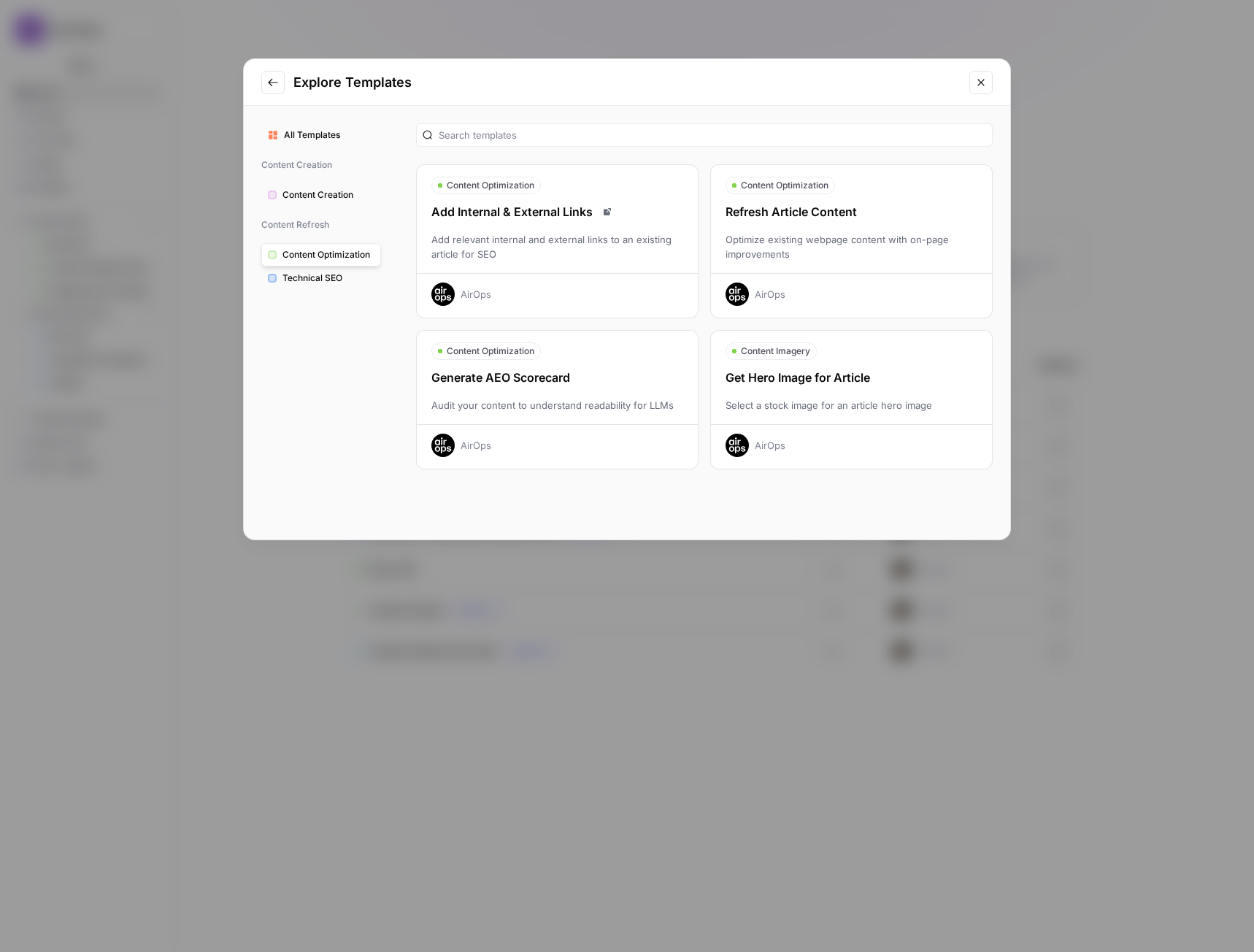
click at [321, 288] on button "Technical SEO" at bounding box center [321, 278] width 120 height 23
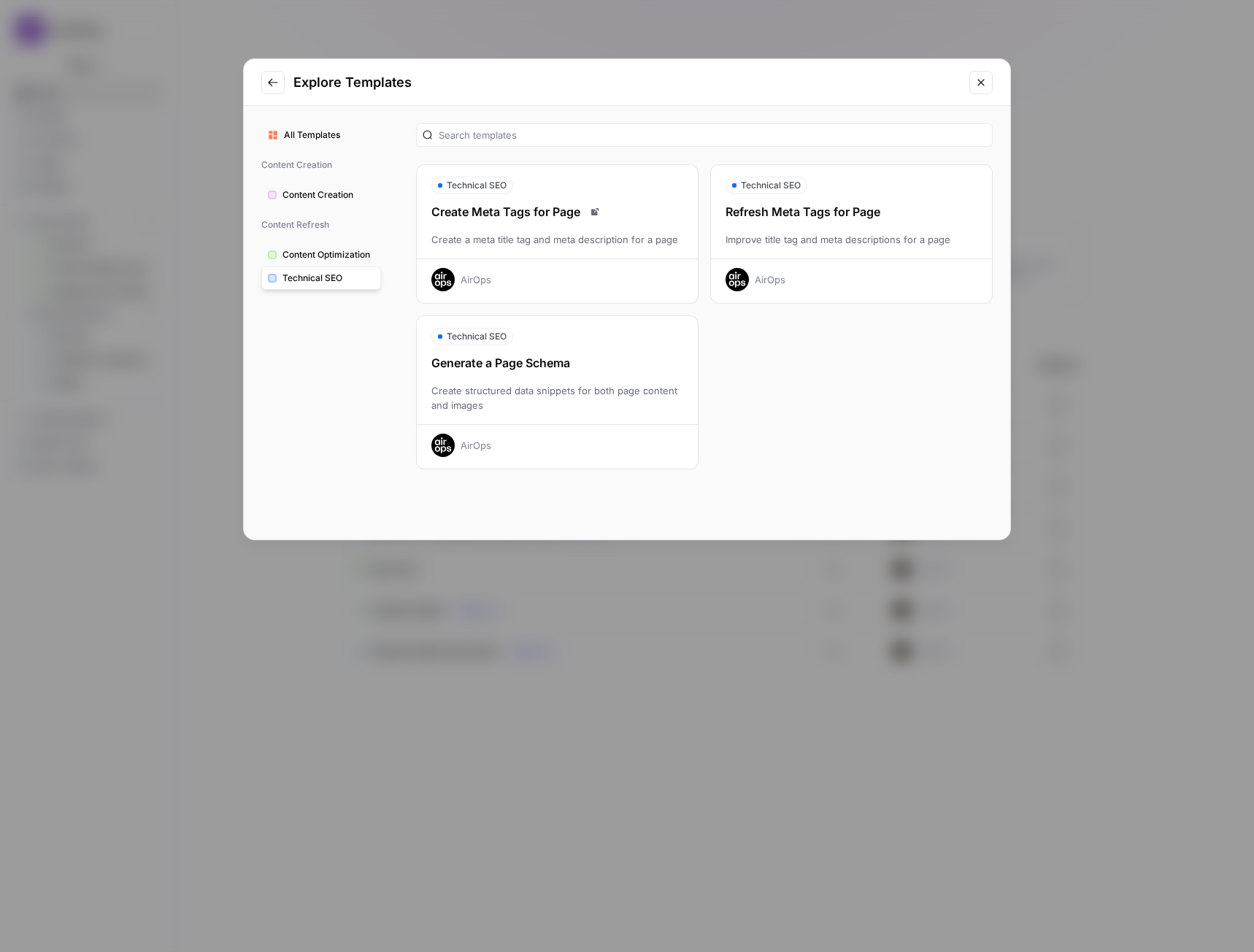
click at [982, 80] on icon "Close modal" at bounding box center [980, 83] width 11 height 11
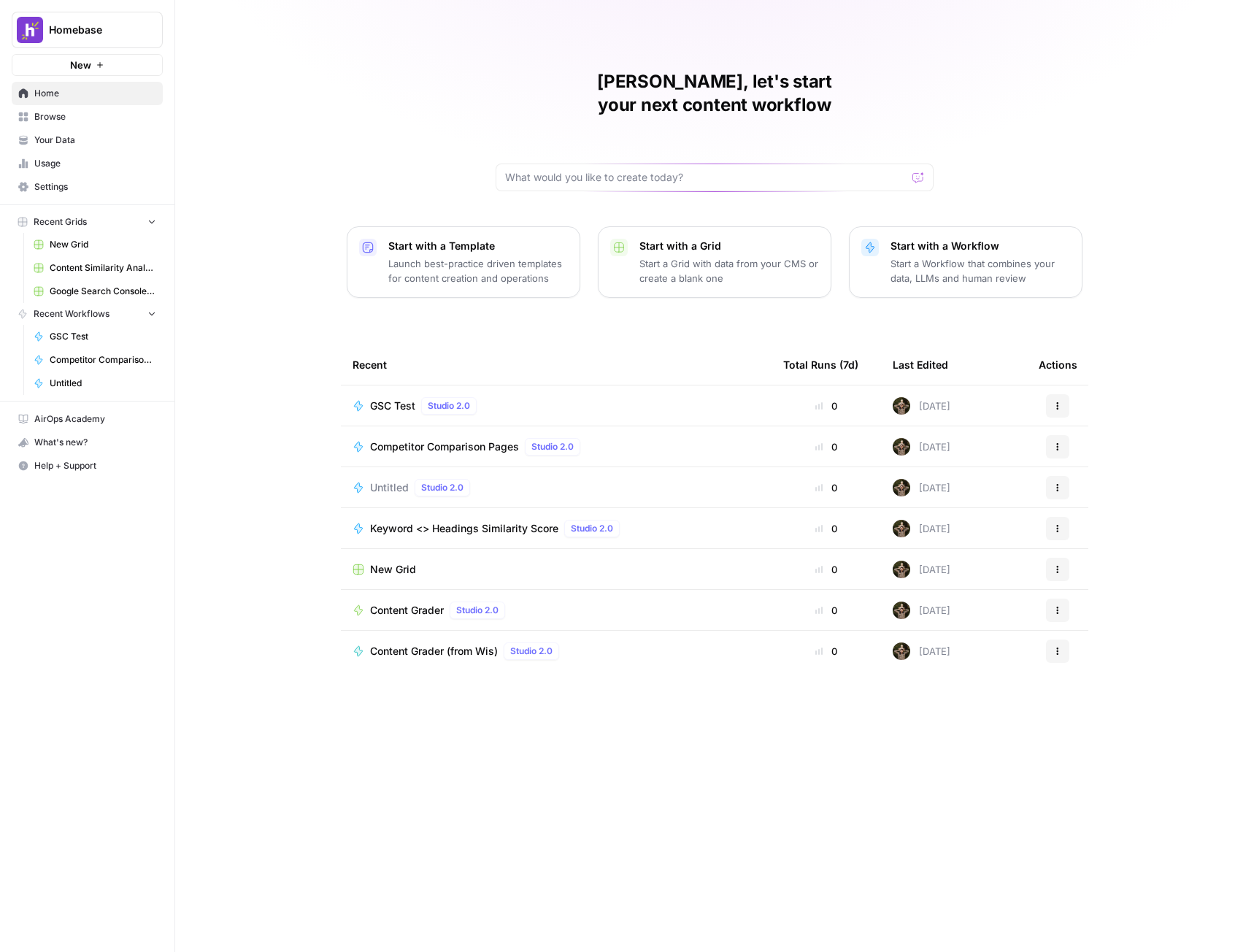
click at [92, 62] on button "New" at bounding box center [87, 65] width 151 height 22
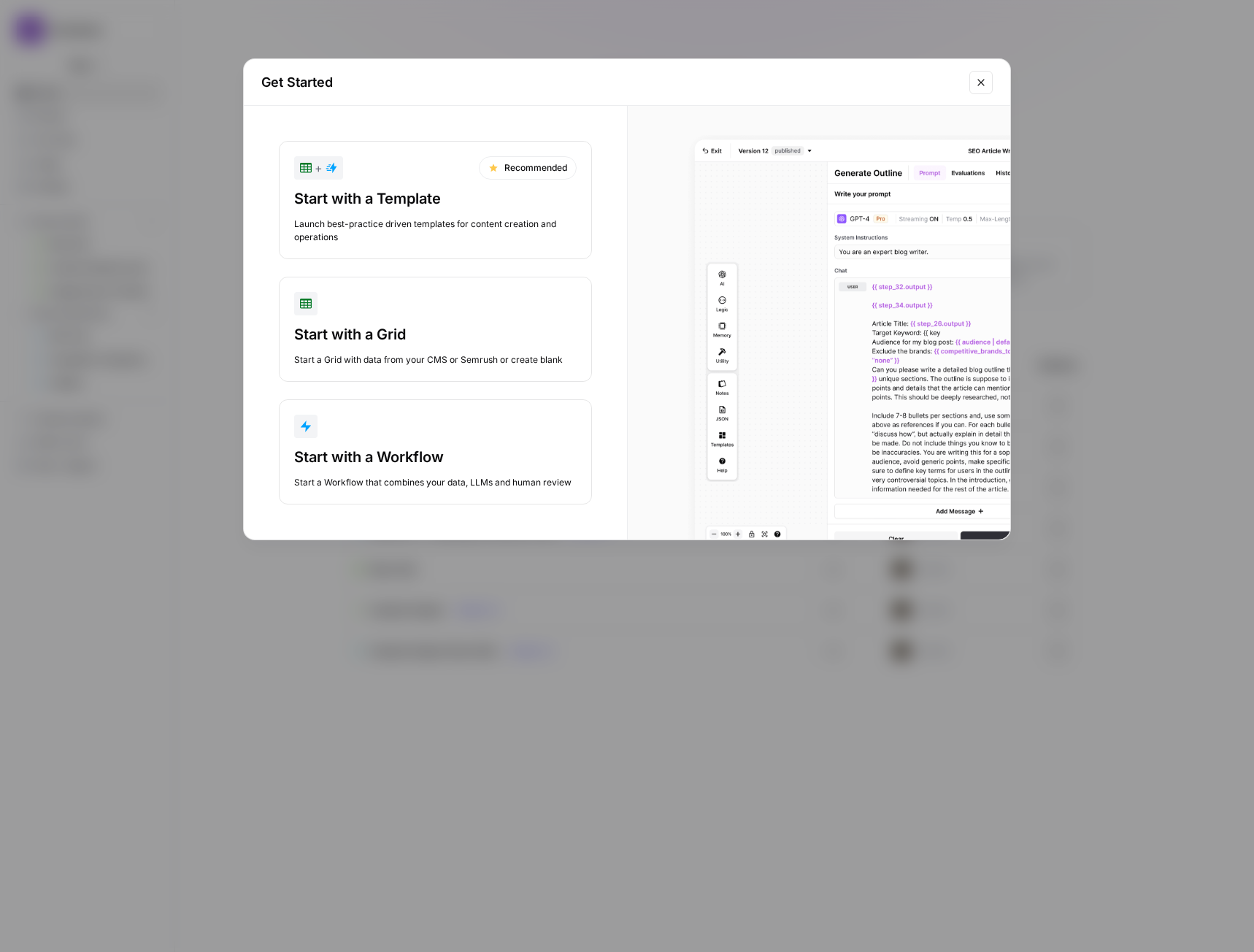
click at [420, 440] on button "Start with a Workflow Start a Workflow that combines your data, LLMs and human …" at bounding box center [435, 452] width 313 height 105
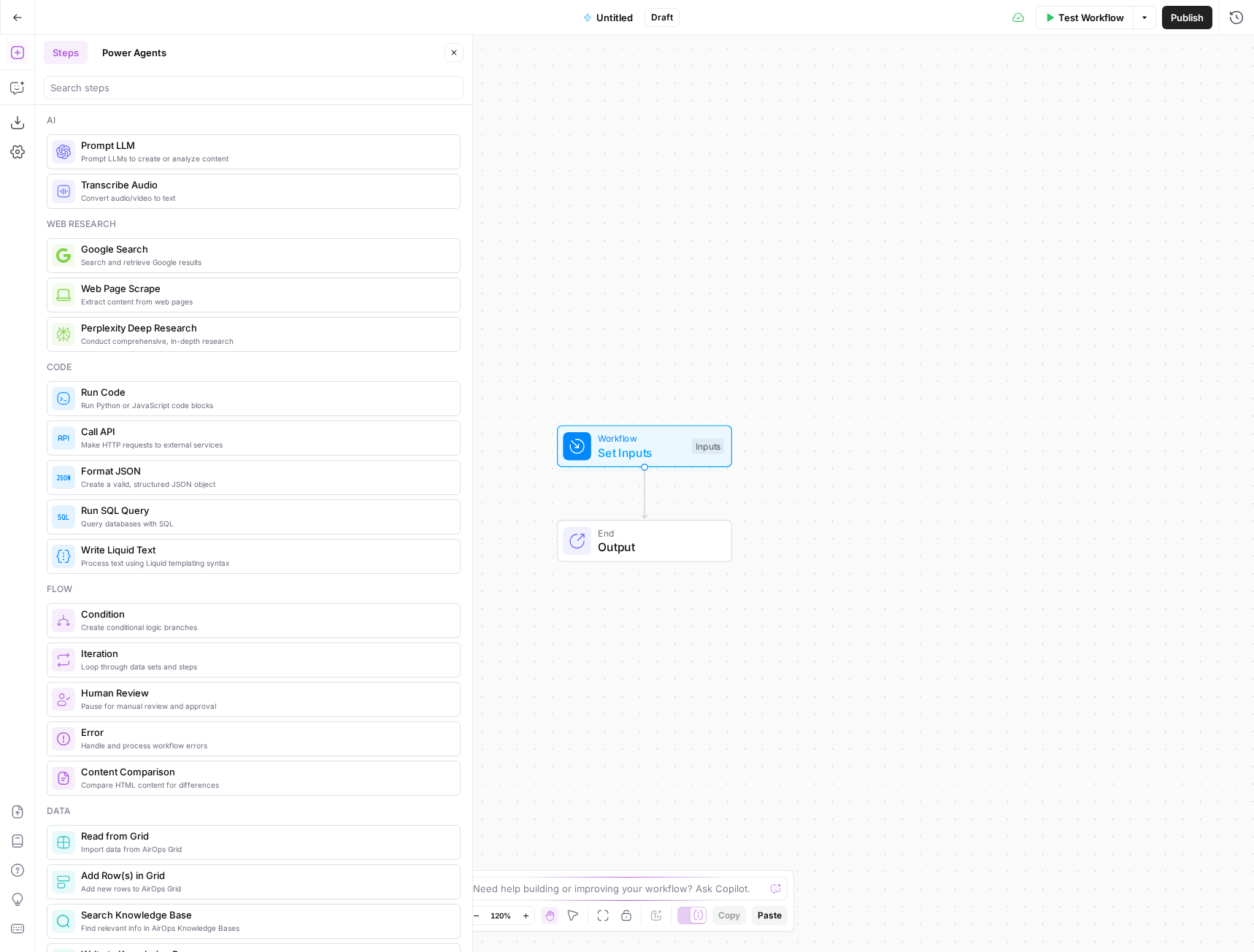
click at [152, 57] on button "Power Agents" at bounding box center [134, 52] width 82 height 23
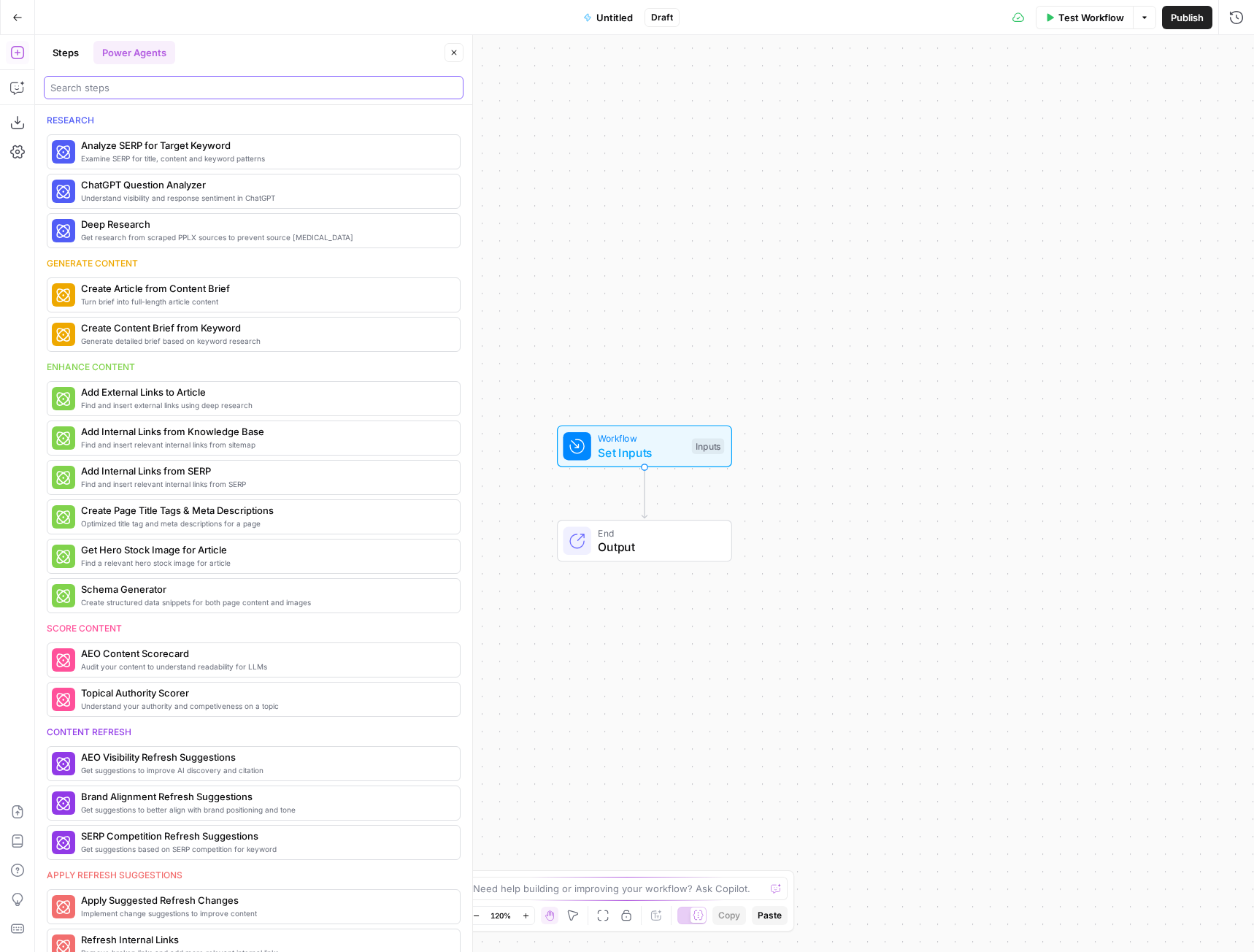
click at [113, 92] on input "search" at bounding box center [253, 87] width 406 height 15
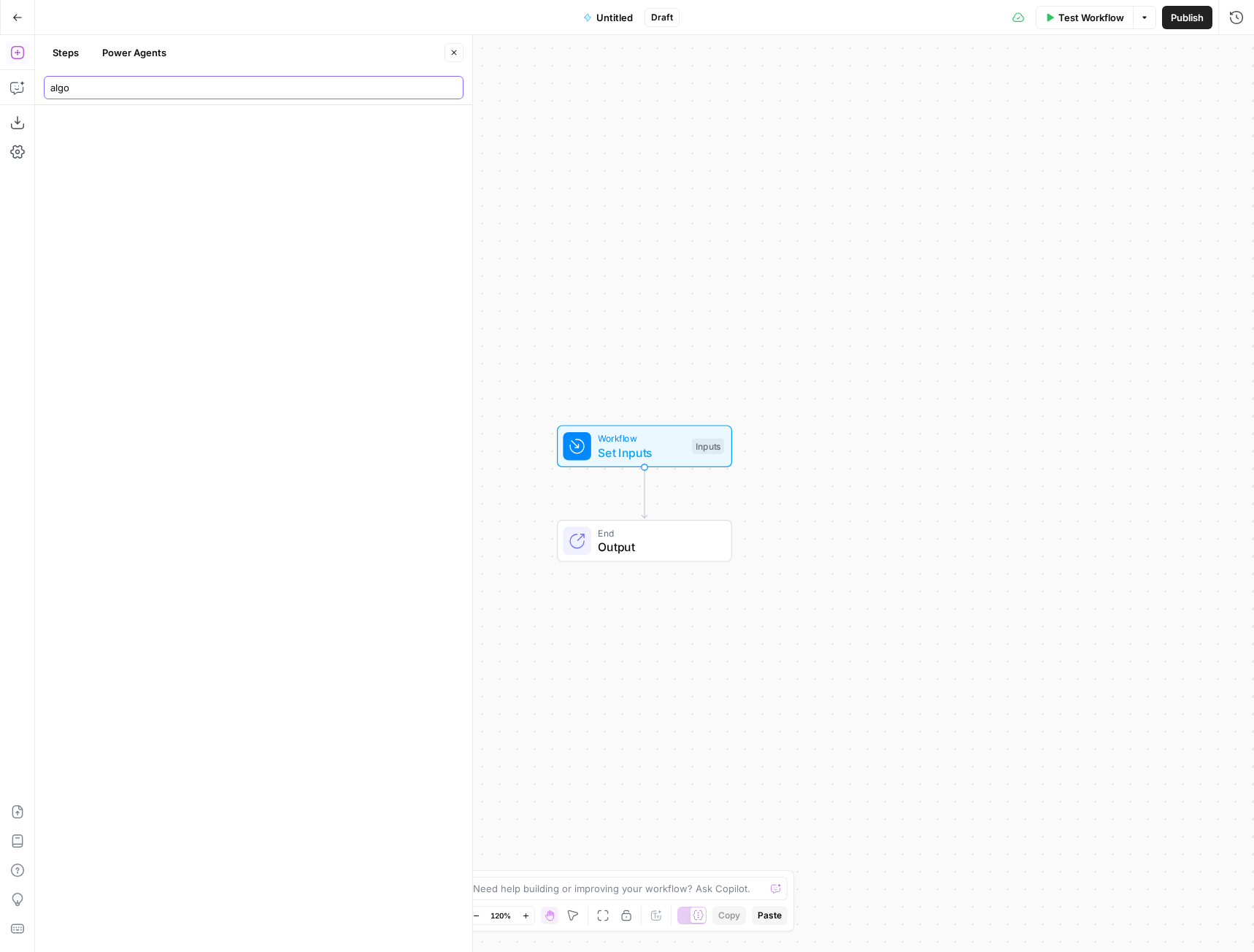
type input "algo"
click at [13, 18] on icon "button" at bounding box center [17, 17] width 11 height 11
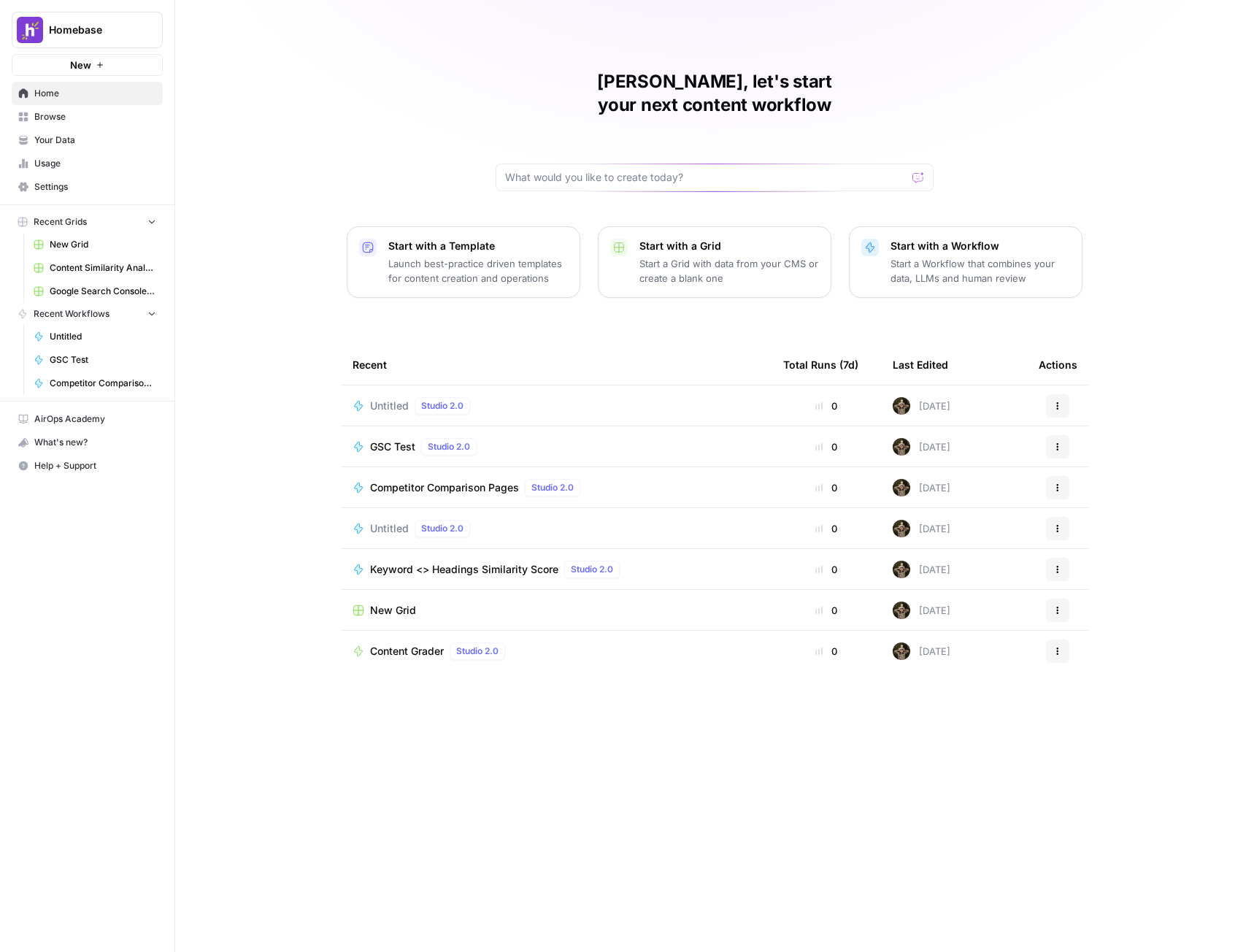
click at [537, 467] on td "Competitor Comparison Pages Studio 2.0" at bounding box center [556, 487] width 431 height 40
click at [1058, 394] on td "Actions" at bounding box center [1057, 406] width 62 height 40
click at [1058, 394] on button "Actions" at bounding box center [1057, 406] width 23 height 23
click at [1091, 449] on span "Delete" at bounding box center [1133, 449] width 117 height 15
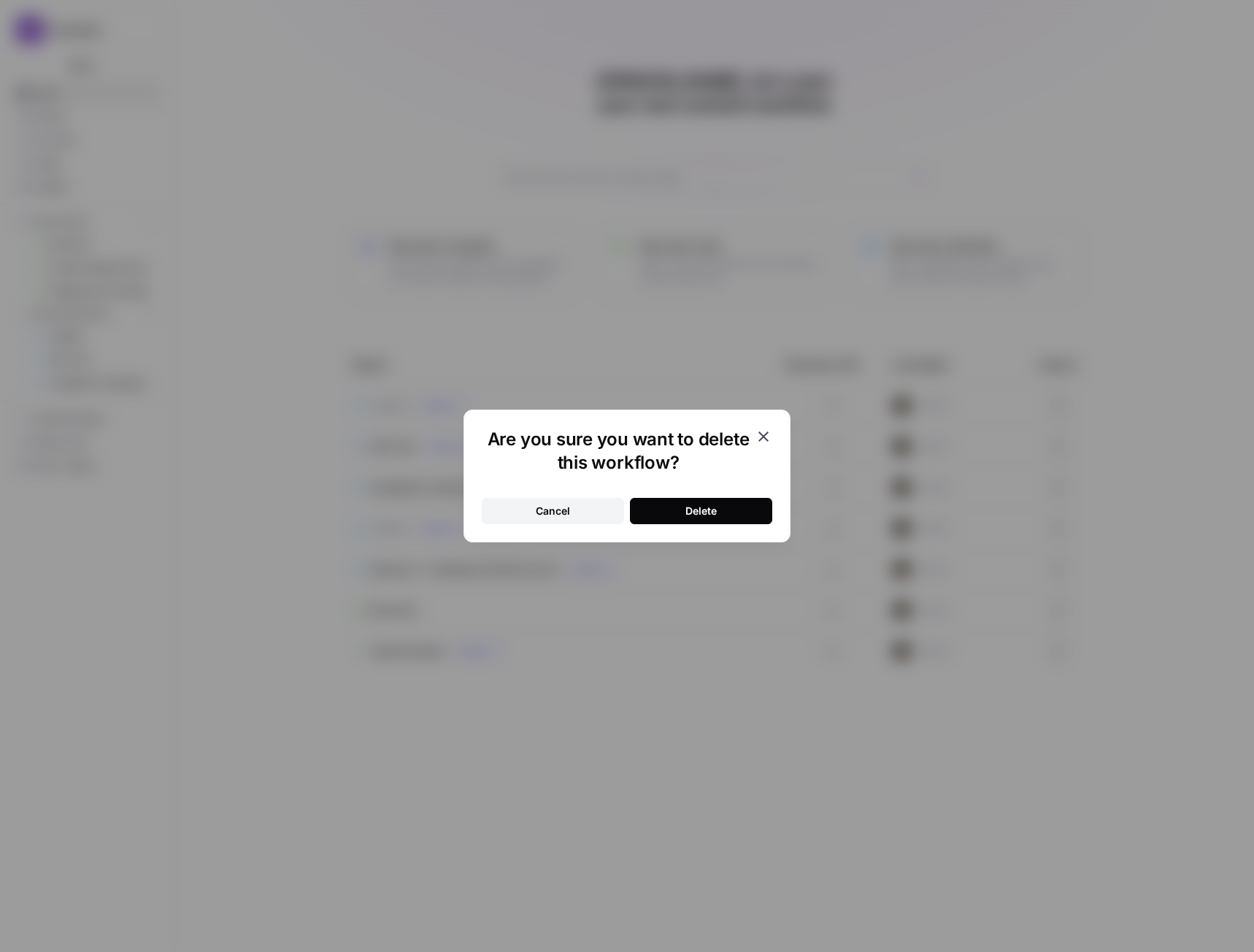
click at [738, 515] on button "Delete" at bounding box center [701, 511] width 142 height 26
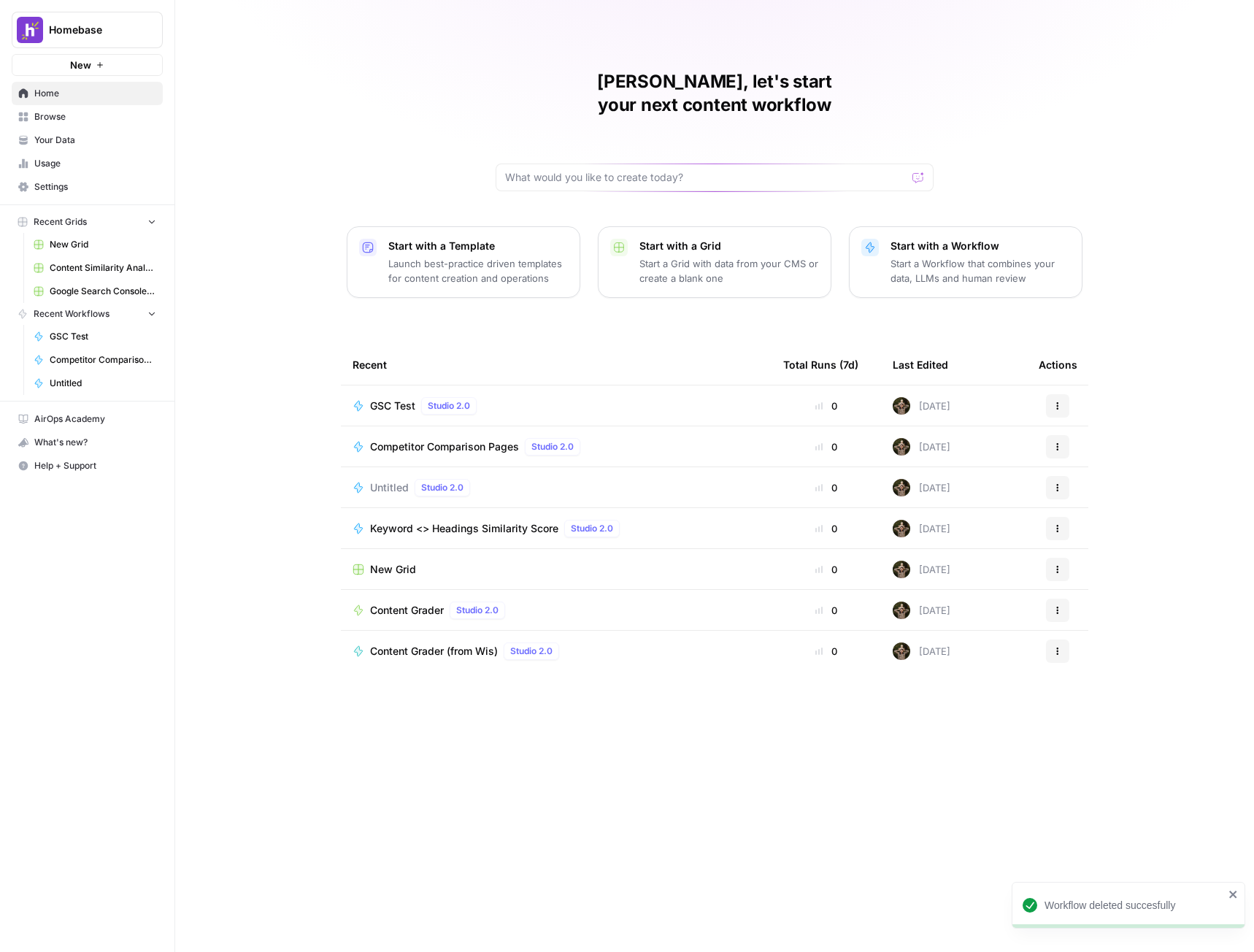
click at [573, 397] on div "GSC Test Studio 2.0" at bounding box center [555, 406] width 407 height 18
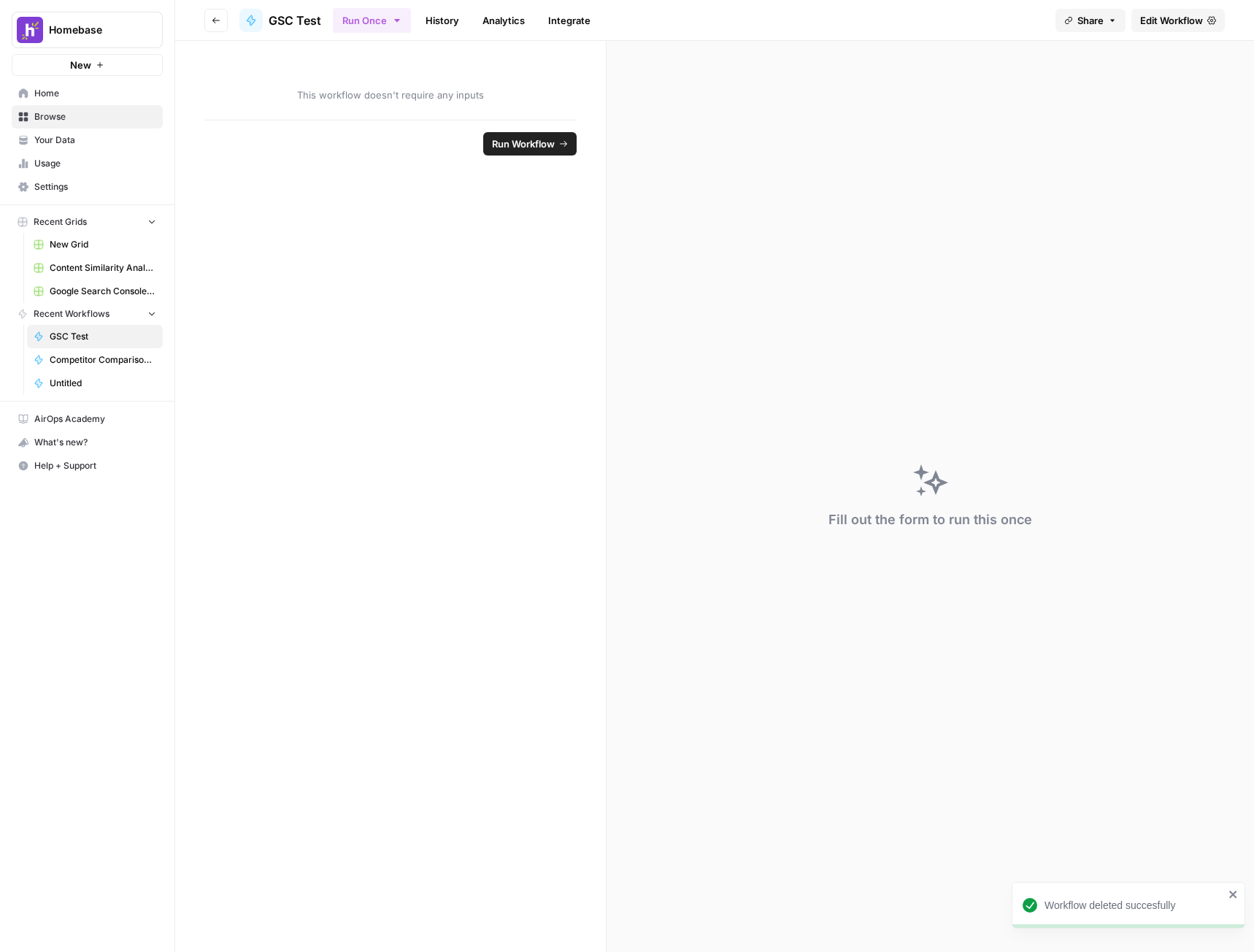
click at [1163, 30] on link "Edit Workflow" at bounding box center [1177, 20] width 93 height 23
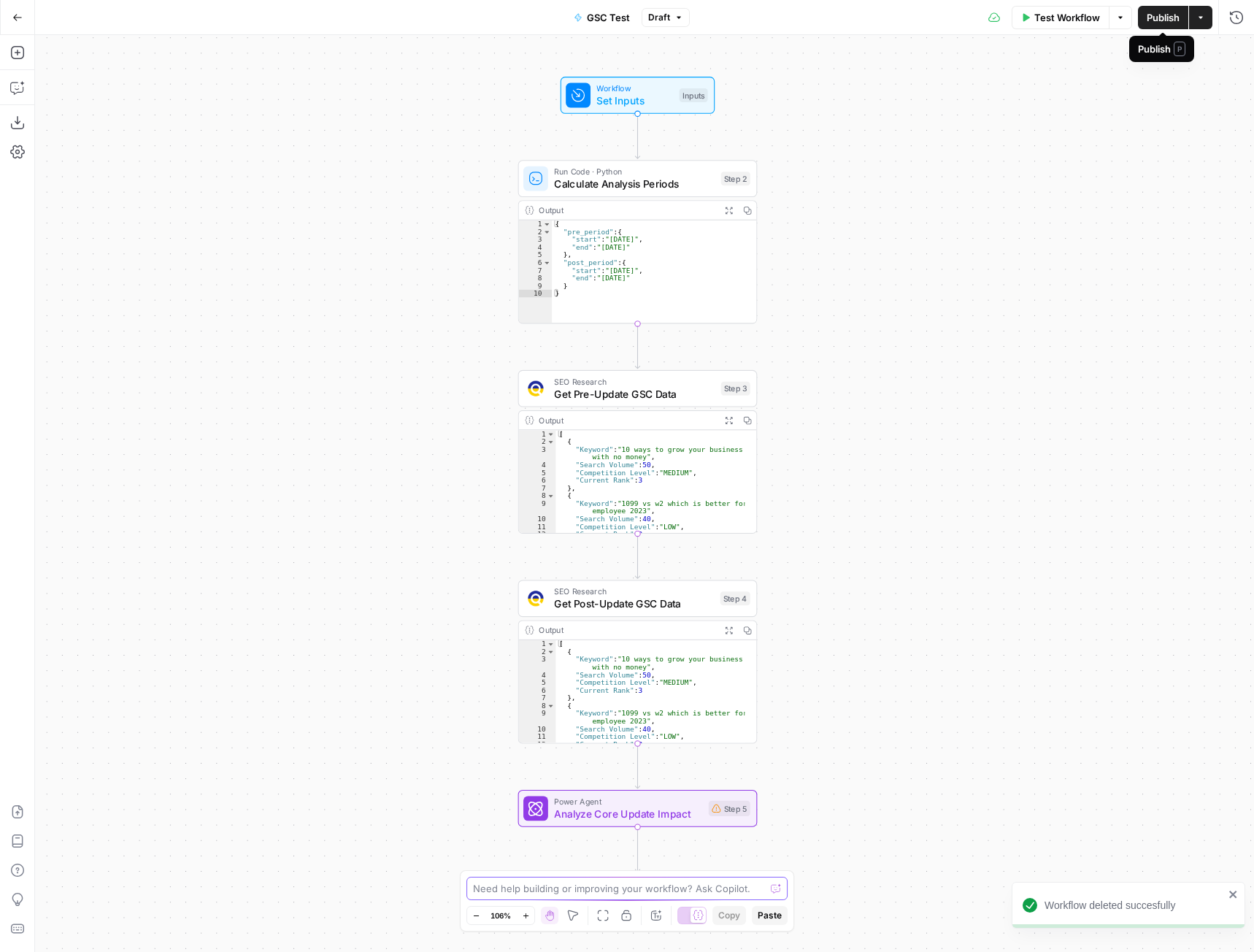
click at [666, 888] on textarea at bounding box center [618, 888] width 292 height 15
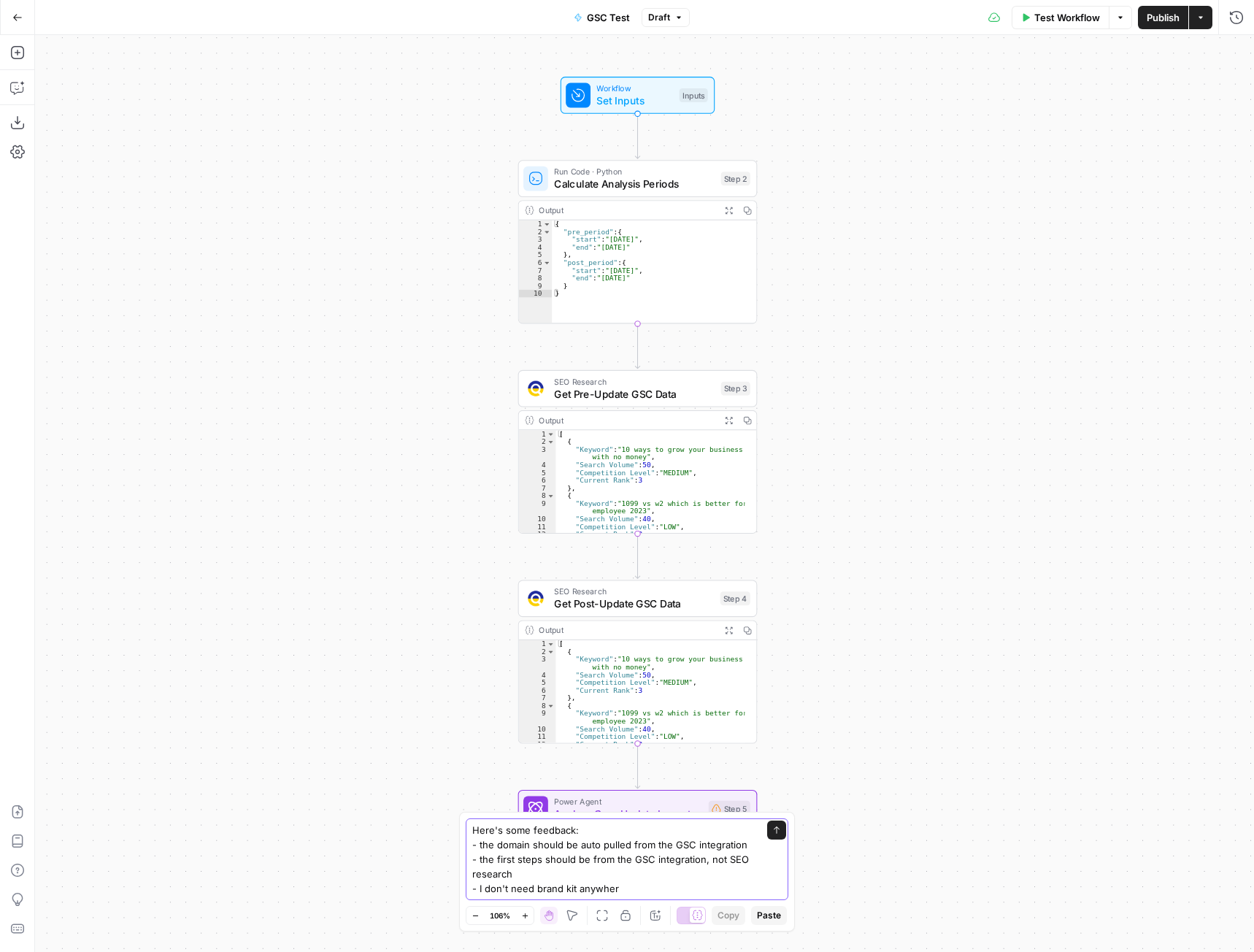
type textarea "Here's some feedback: - the domain should be auto pulled from the GSC integrati…"
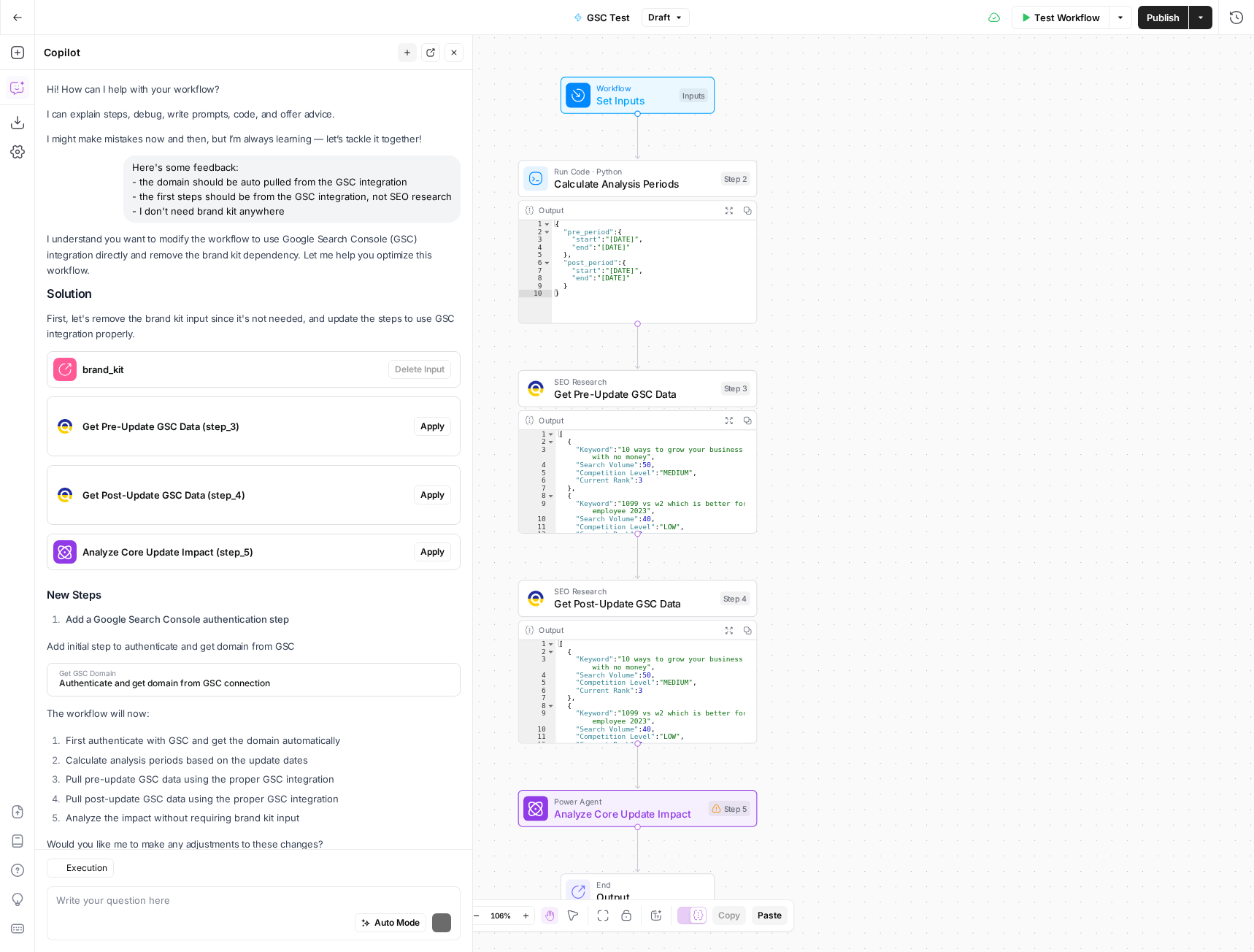
scroll to position [39, 0]
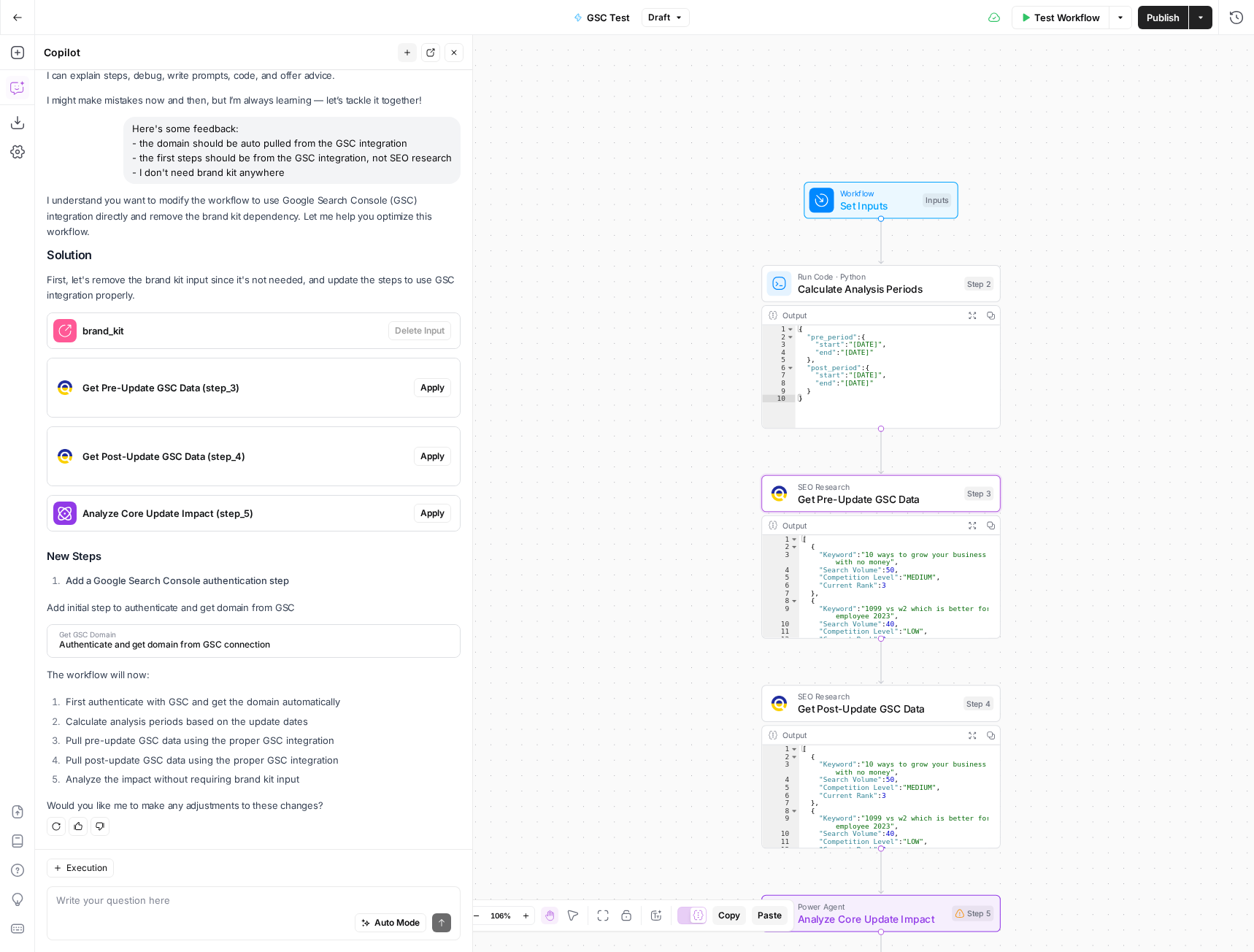
click at [145, 387] on span "Get Pre-Update GSC Data (step_3)" at bounding box center [245, 388] width 325 height 15
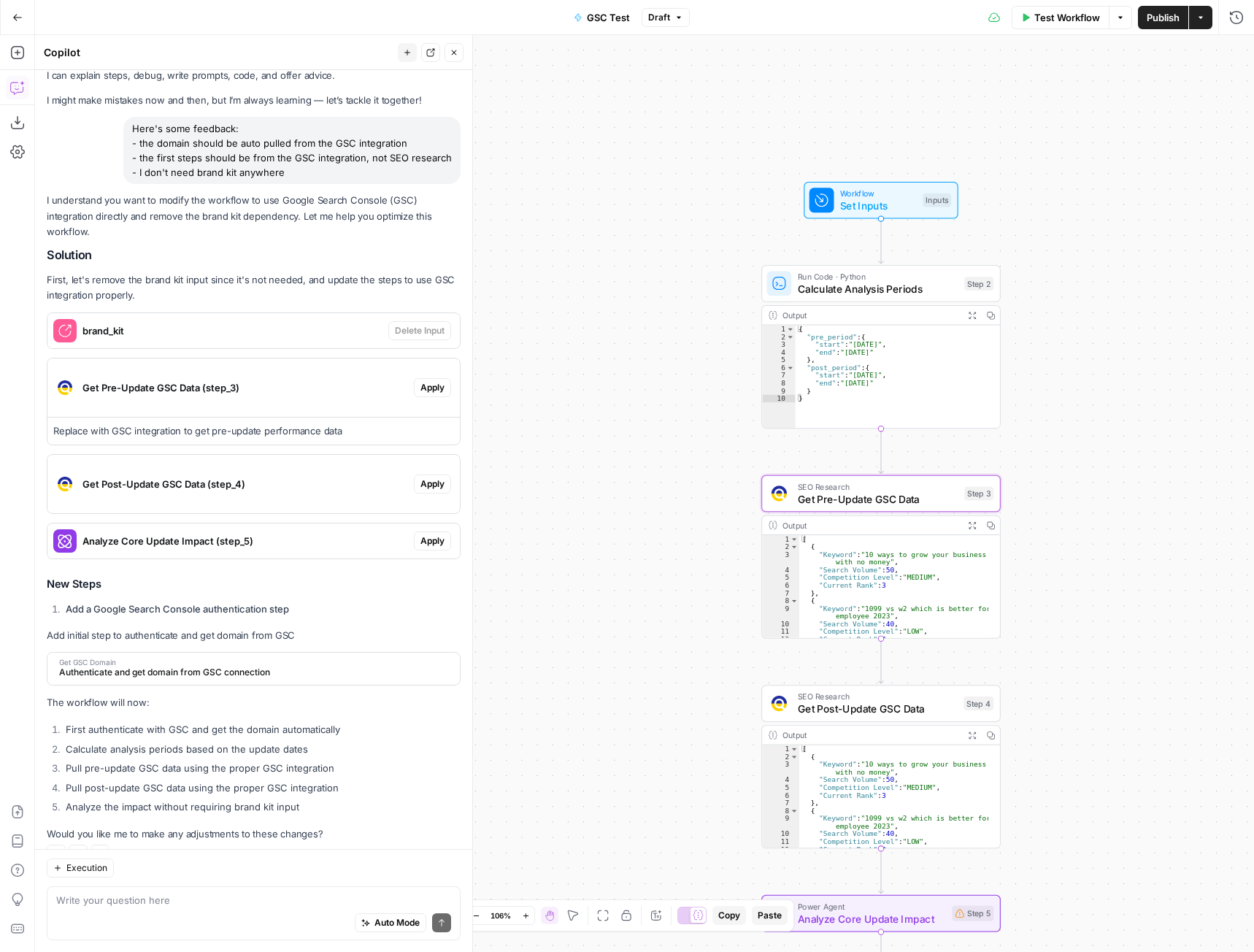
click at [345, 396] on div "Get Pre-Update GSC Data (step_3)" at bounding box center [231, 388] width 367 height 58
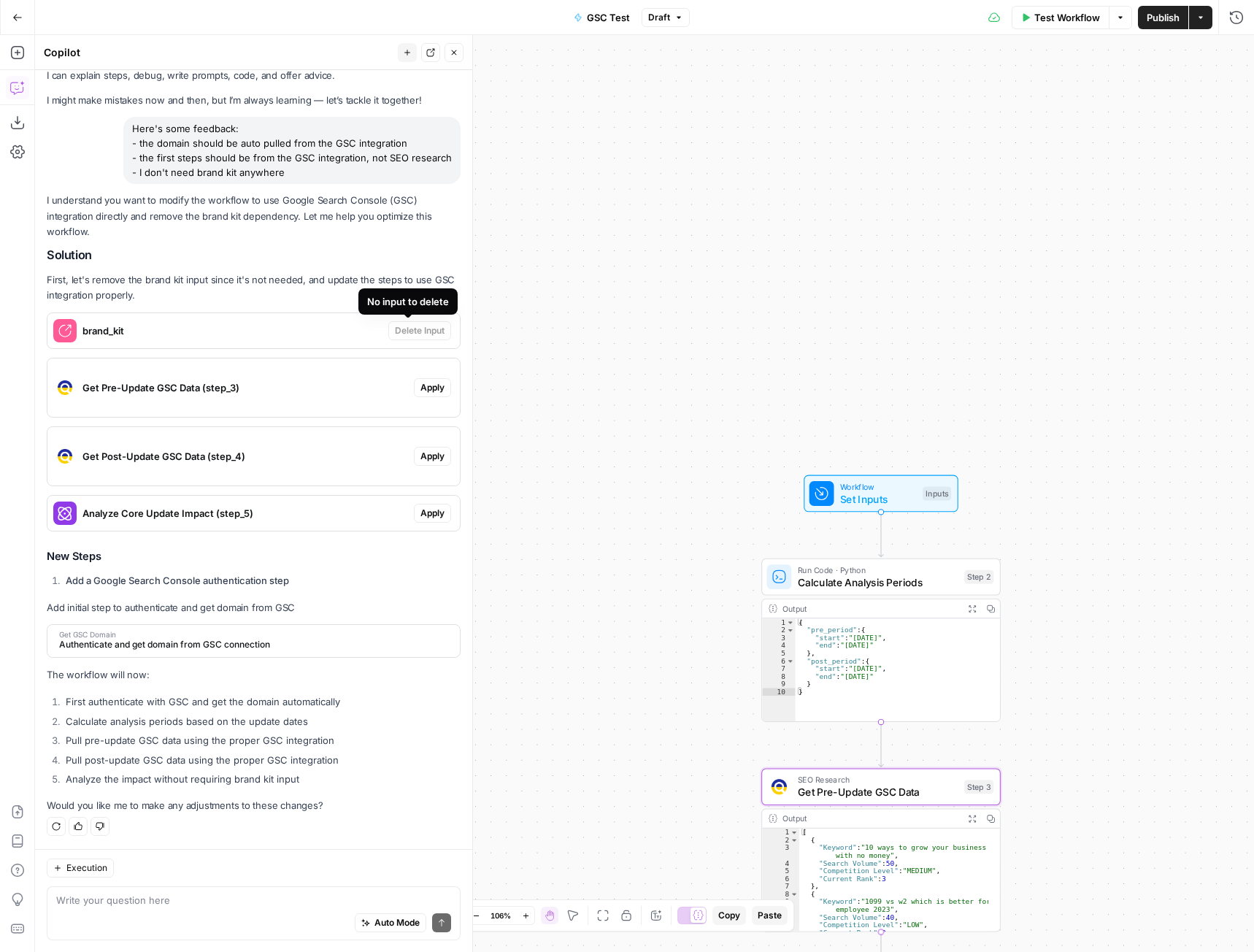
scroll to position [0, 0]
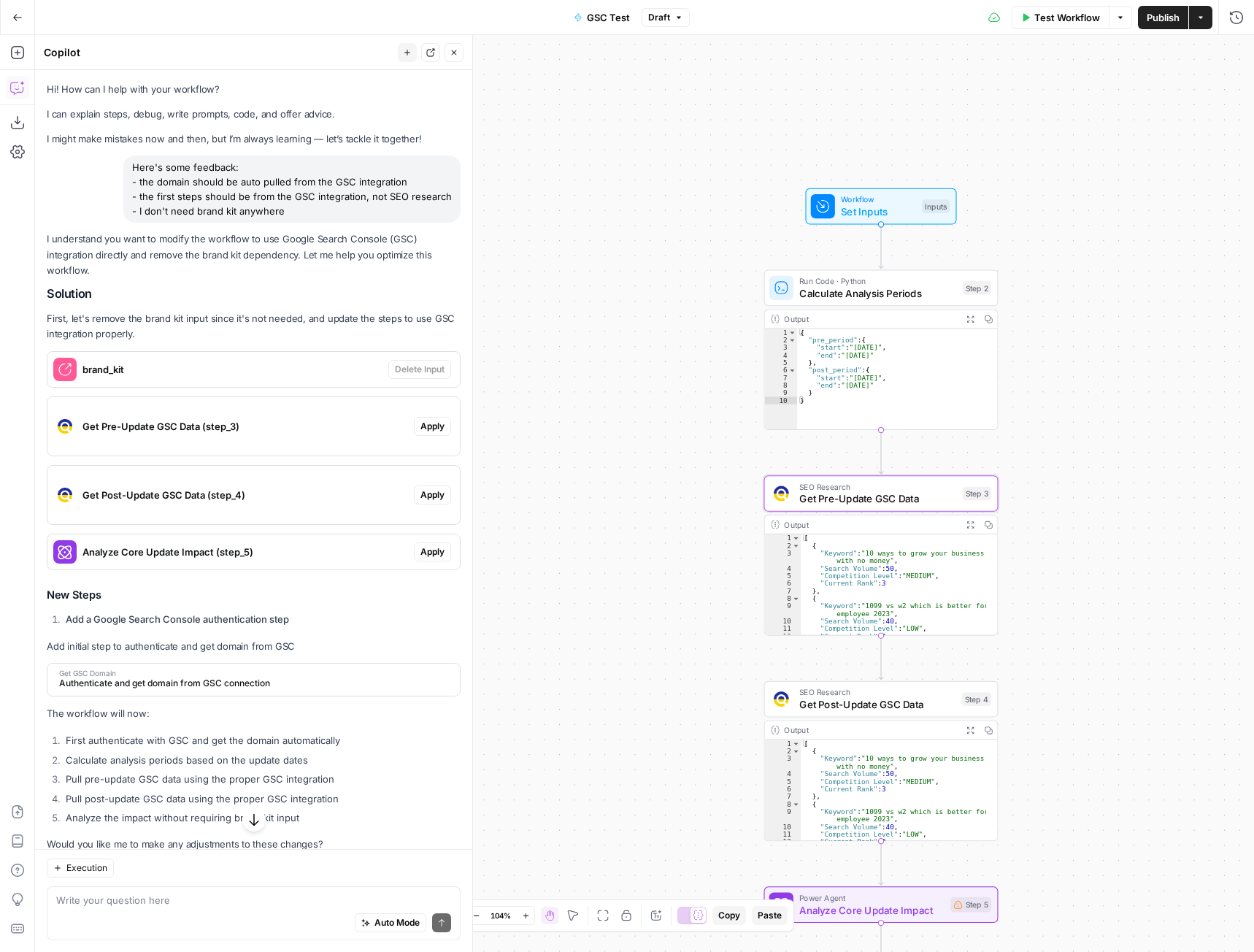
click at [421, 424] on span "Apply" at bounding box center [432, 426] width 24 height 13
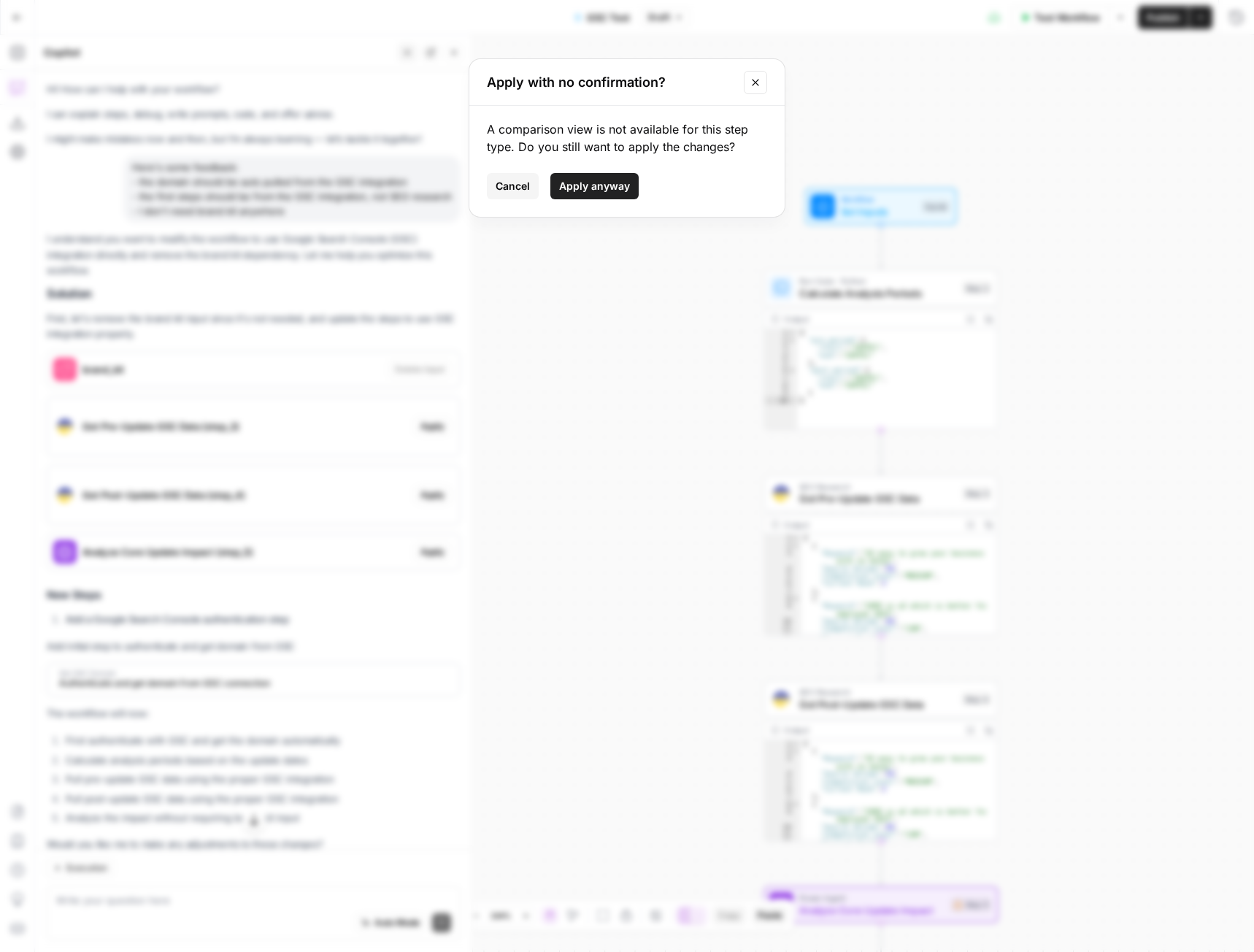
click at [612, 184] on span "Apply anyway" at bounding box center [594, 186] width 70 height 15
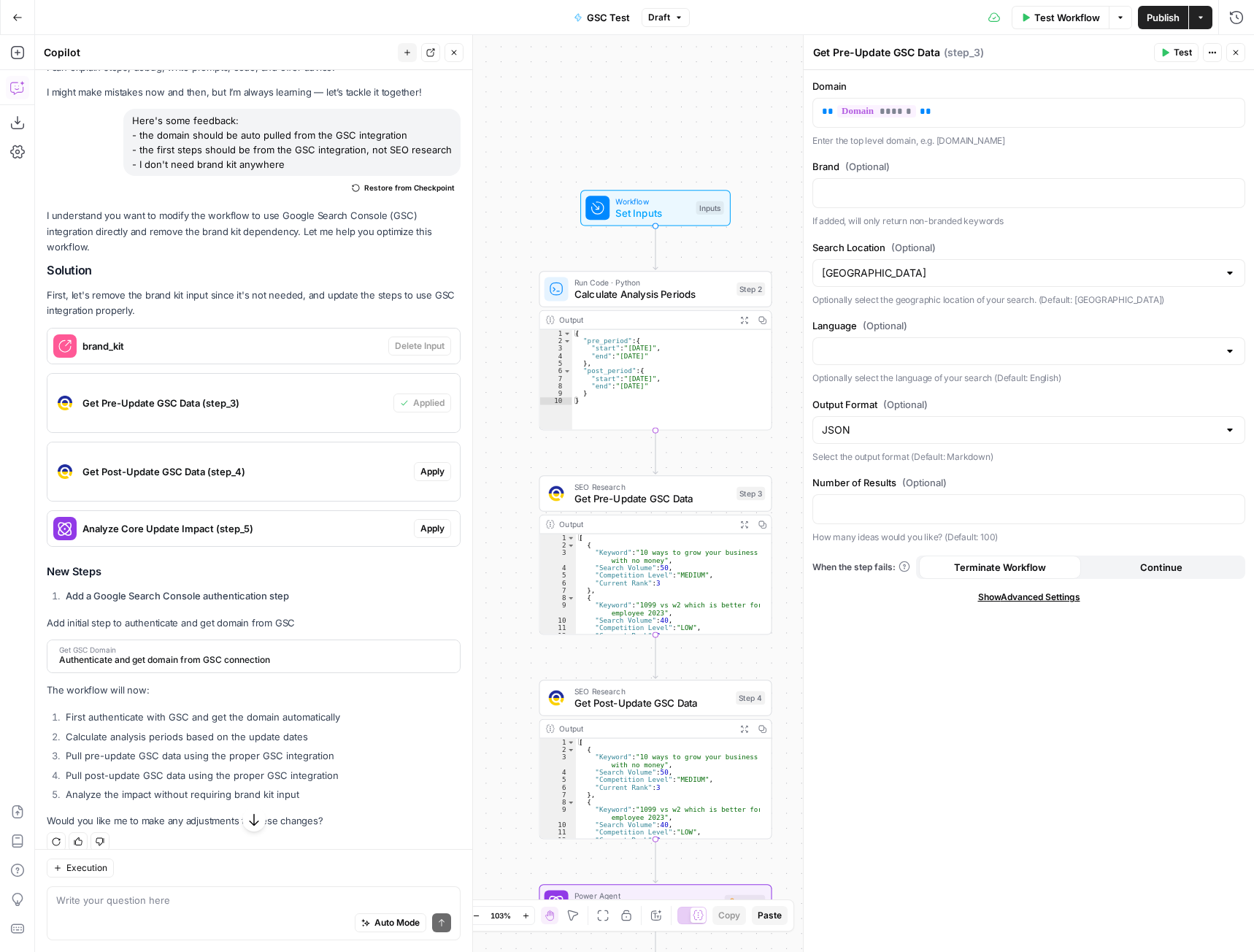
scroll to position [62, 0]
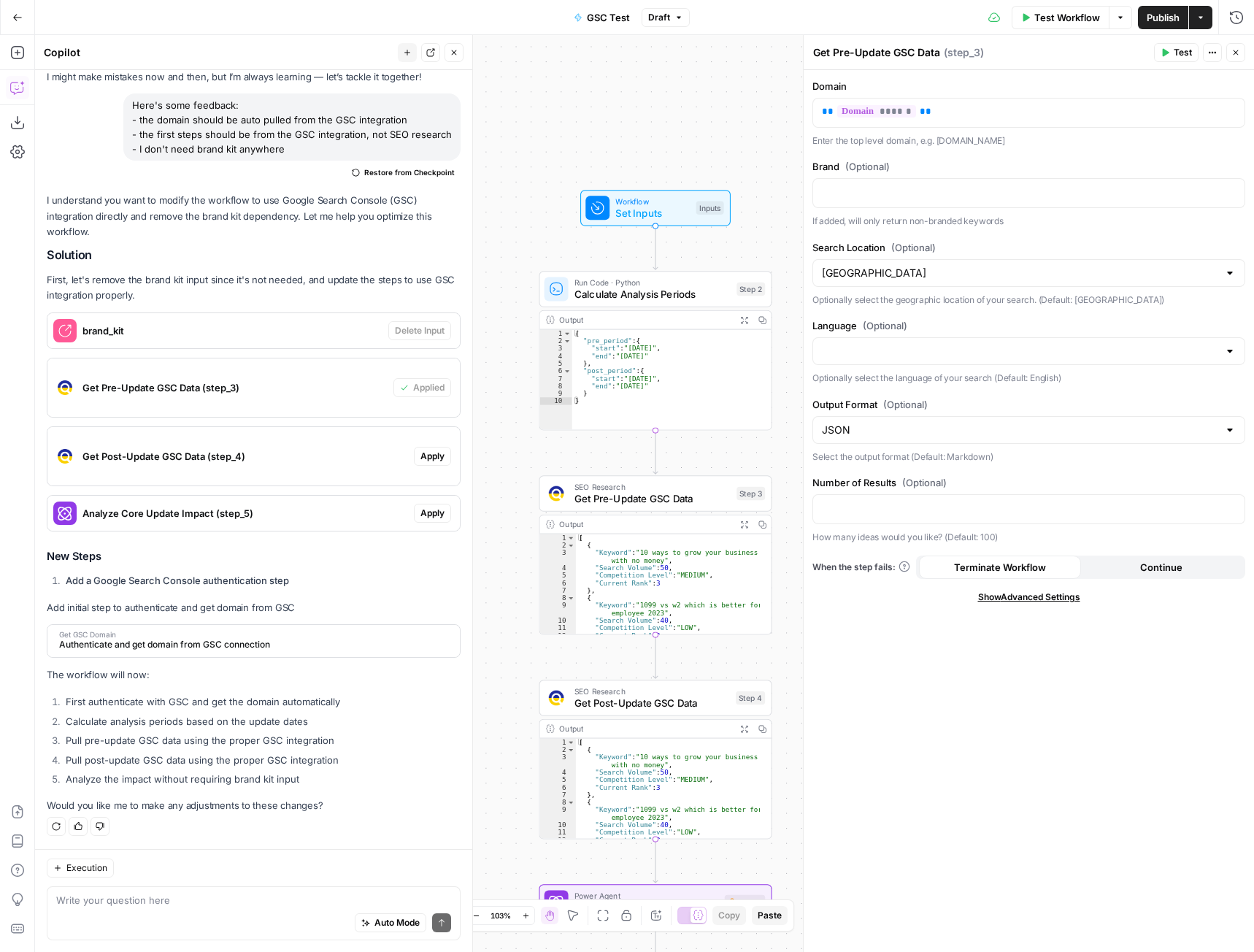
click at [1236, 57] on button "Close" at bounding box center [1235, 52] width 19 height 19
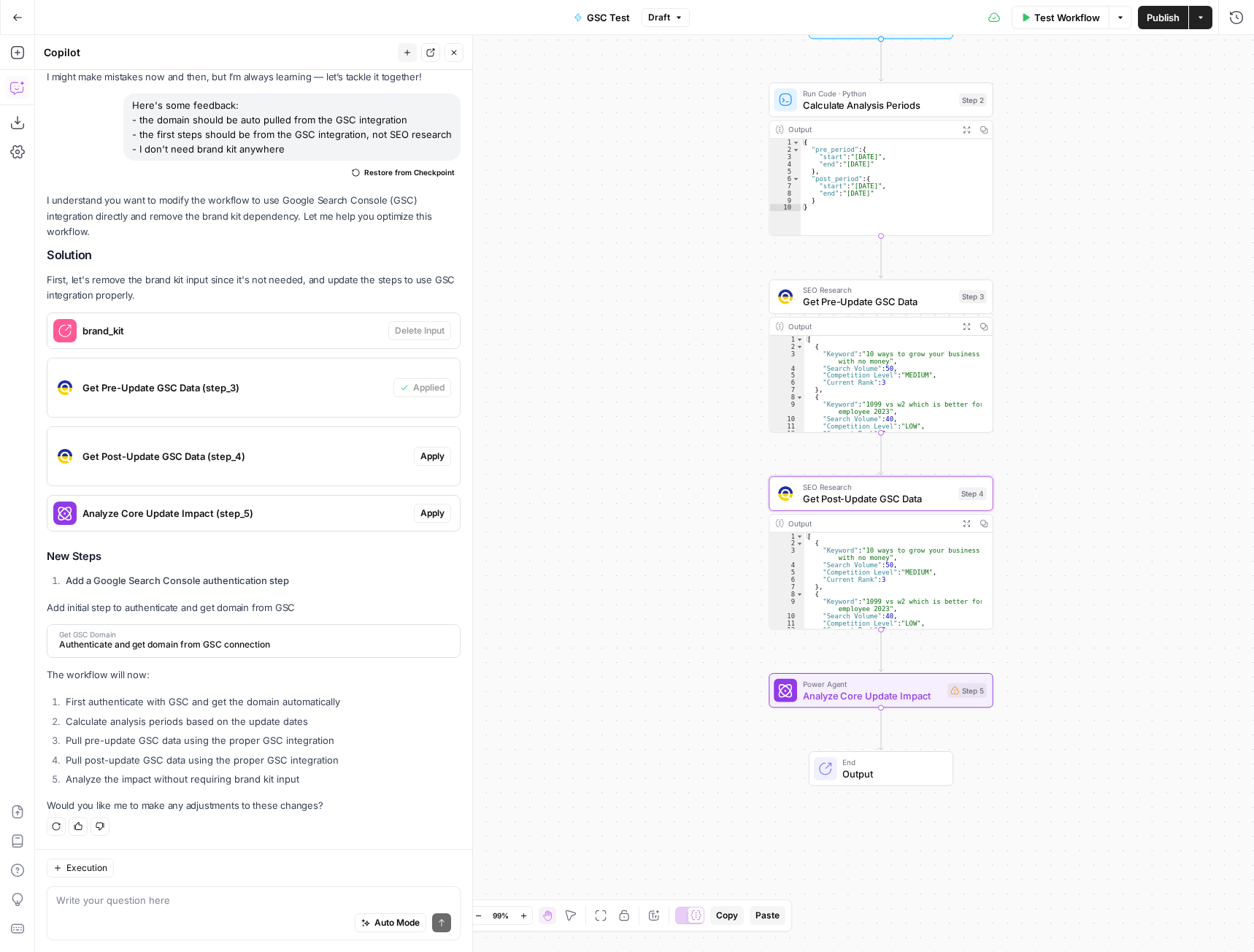
click at [420, 457] on span "Apply" at bounding box center [432, 456] width 24 height 13
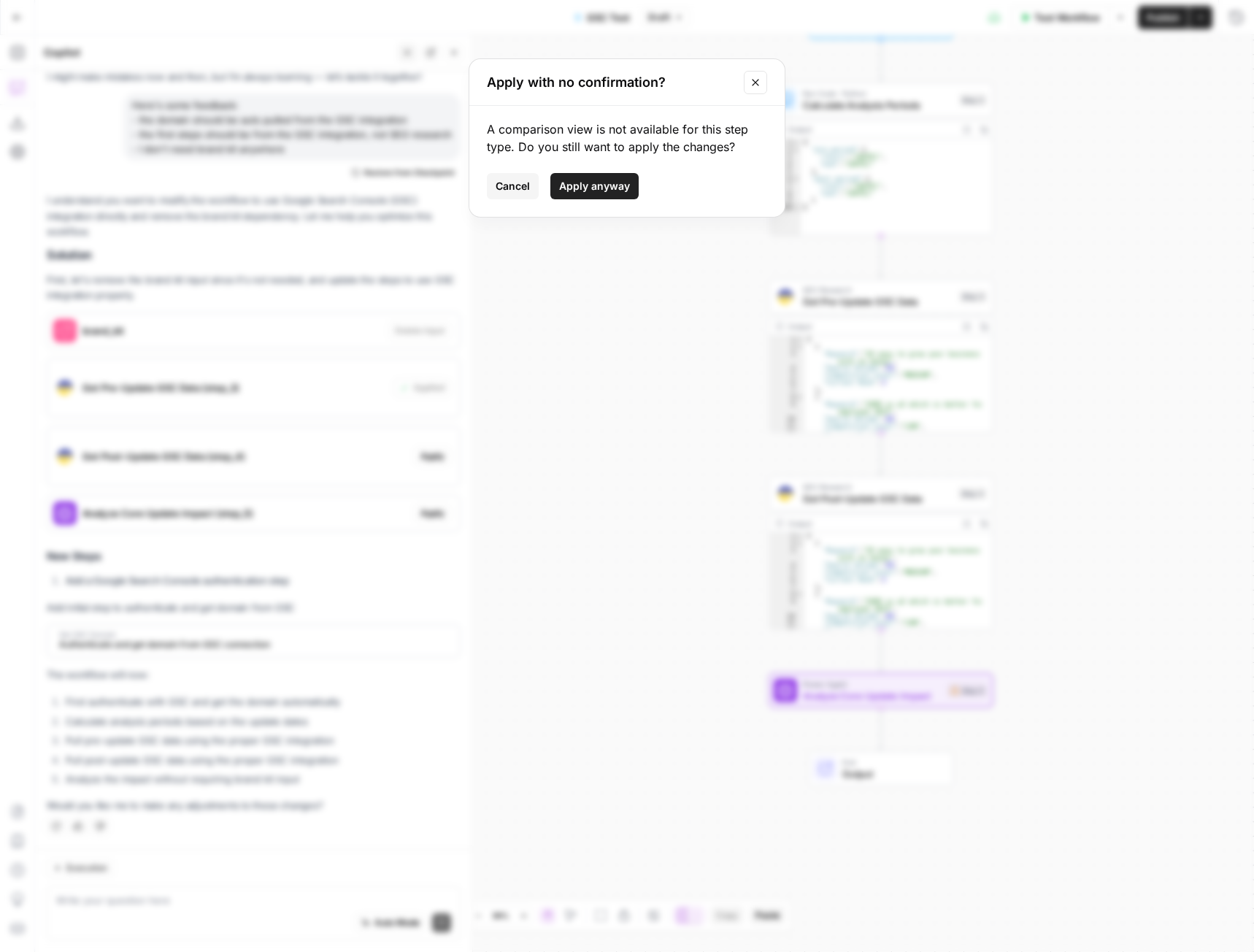
click at [597, 189] on span "Apply anyway" at bounding box center [594, 186] width 70 height 15
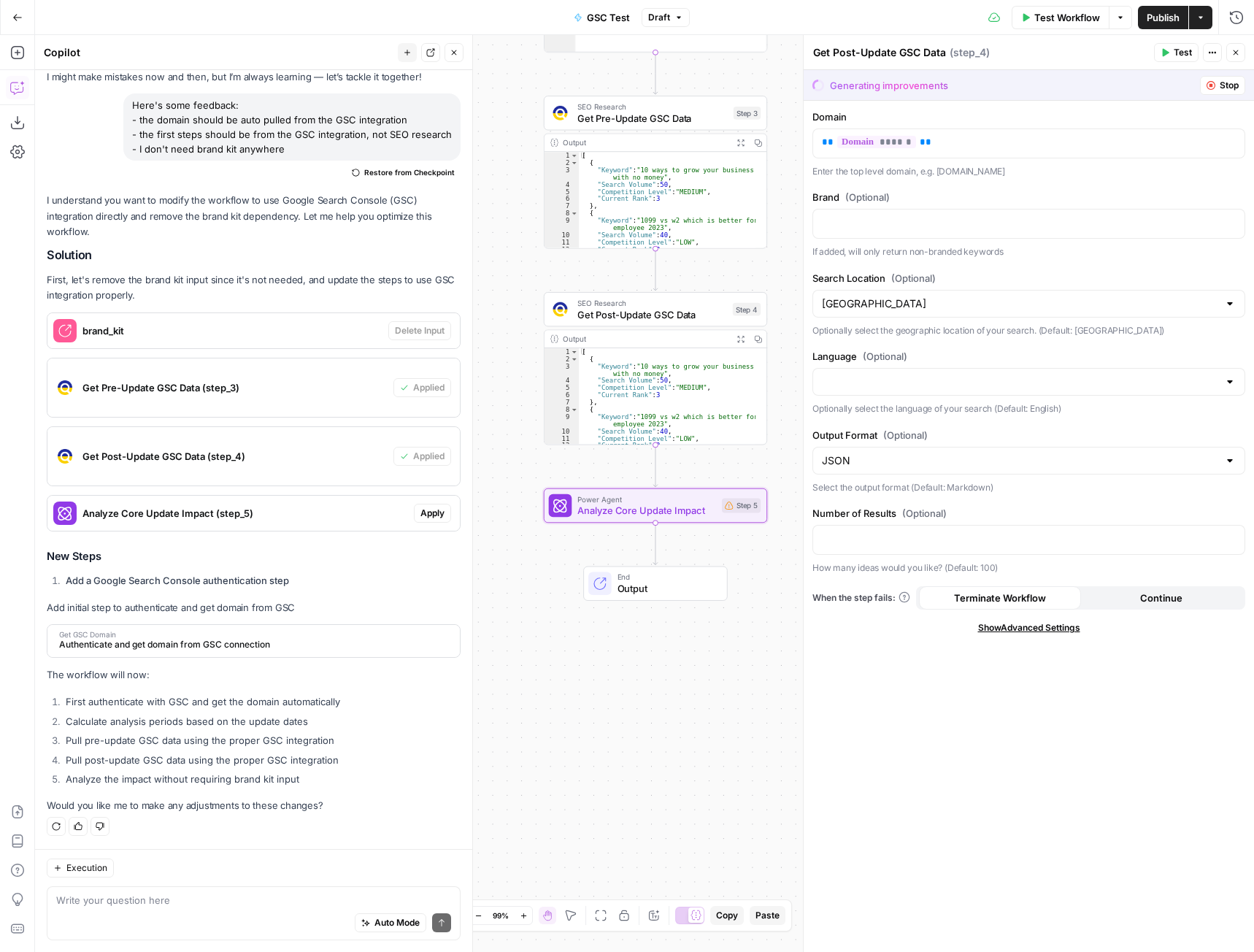
click at [427, 512] on span "Apply" at bounding box center [432, 513] width 24 height 13
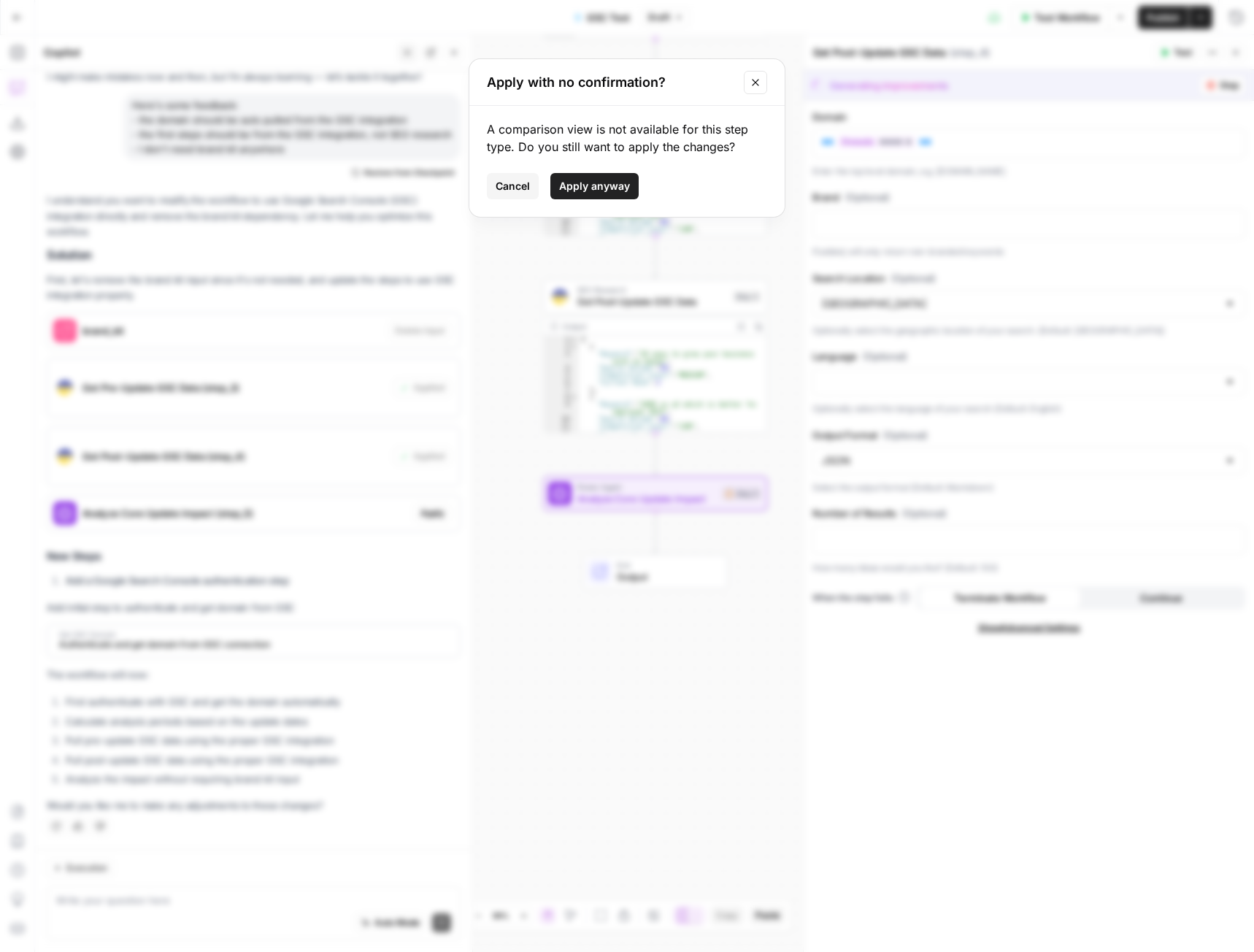
click at [607, 187] on span "Apply anyway" at bounding box center [594, 186] width 70 height 15
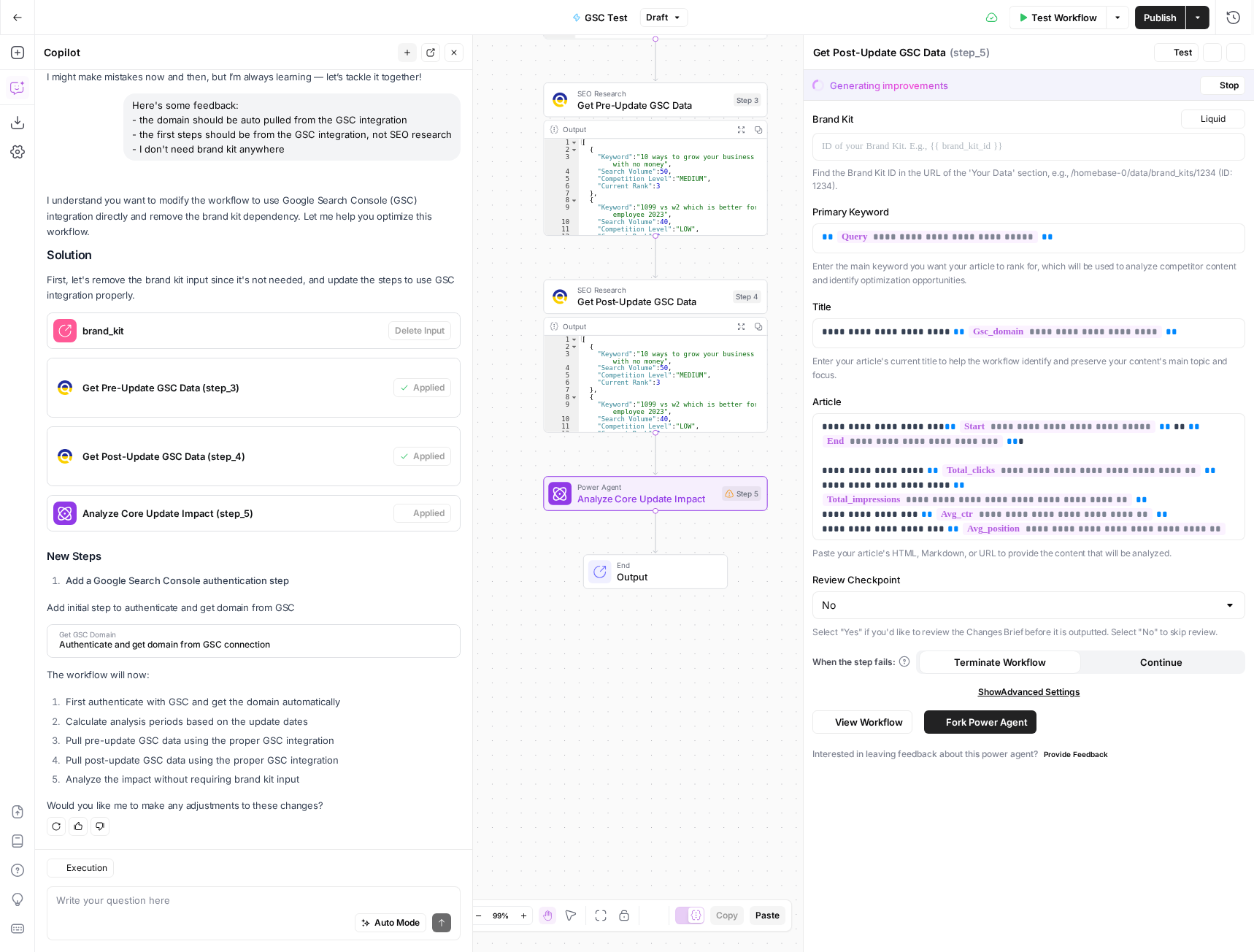
type textarea "Analyze Core Update Impact"
click at [1237, 54] on icon "button" at bounding box center [1236, 53] width 5 height 5
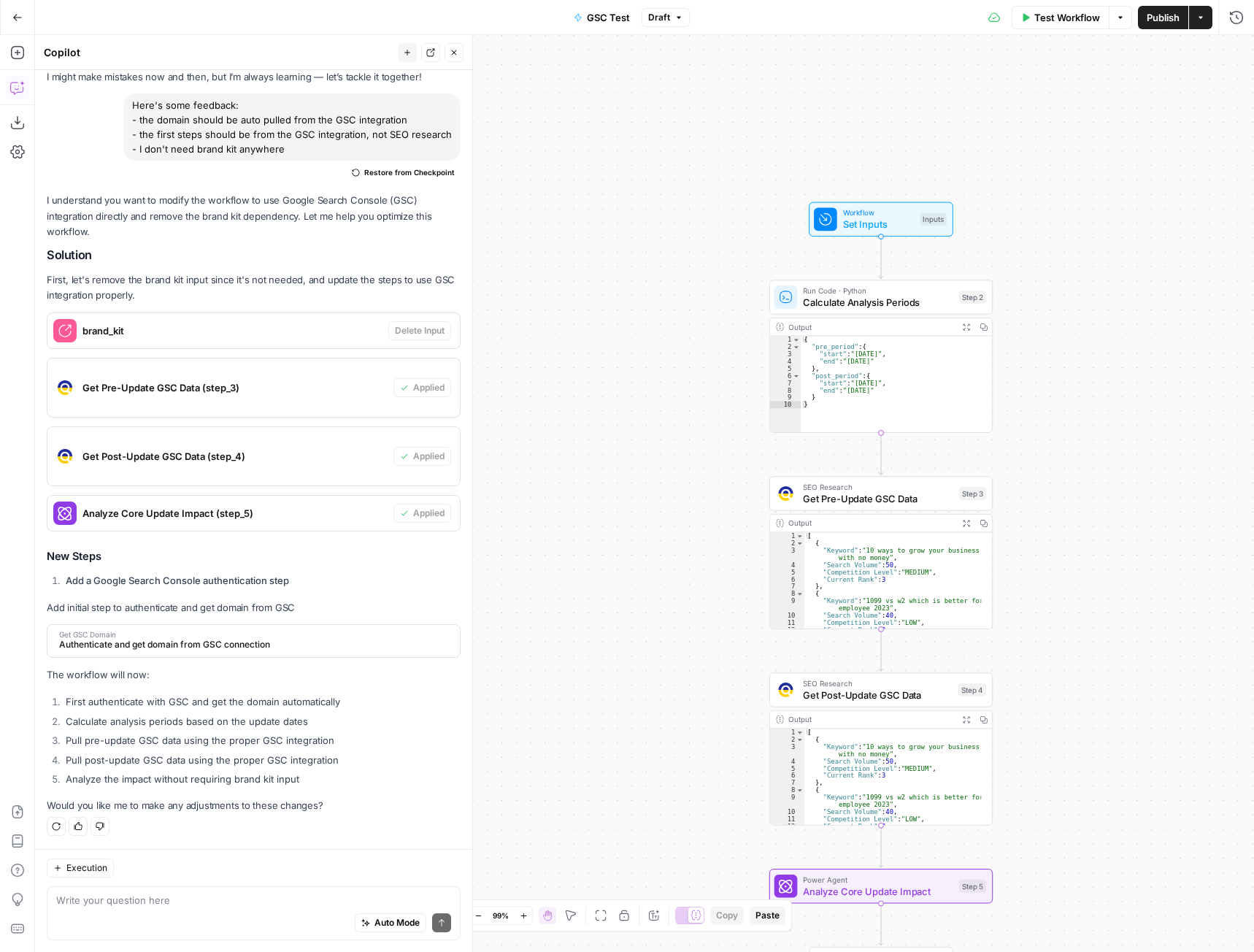
click at [1058, 23] on span "Test Workflow" at bounding box center [1067, 18] width 66 height 15
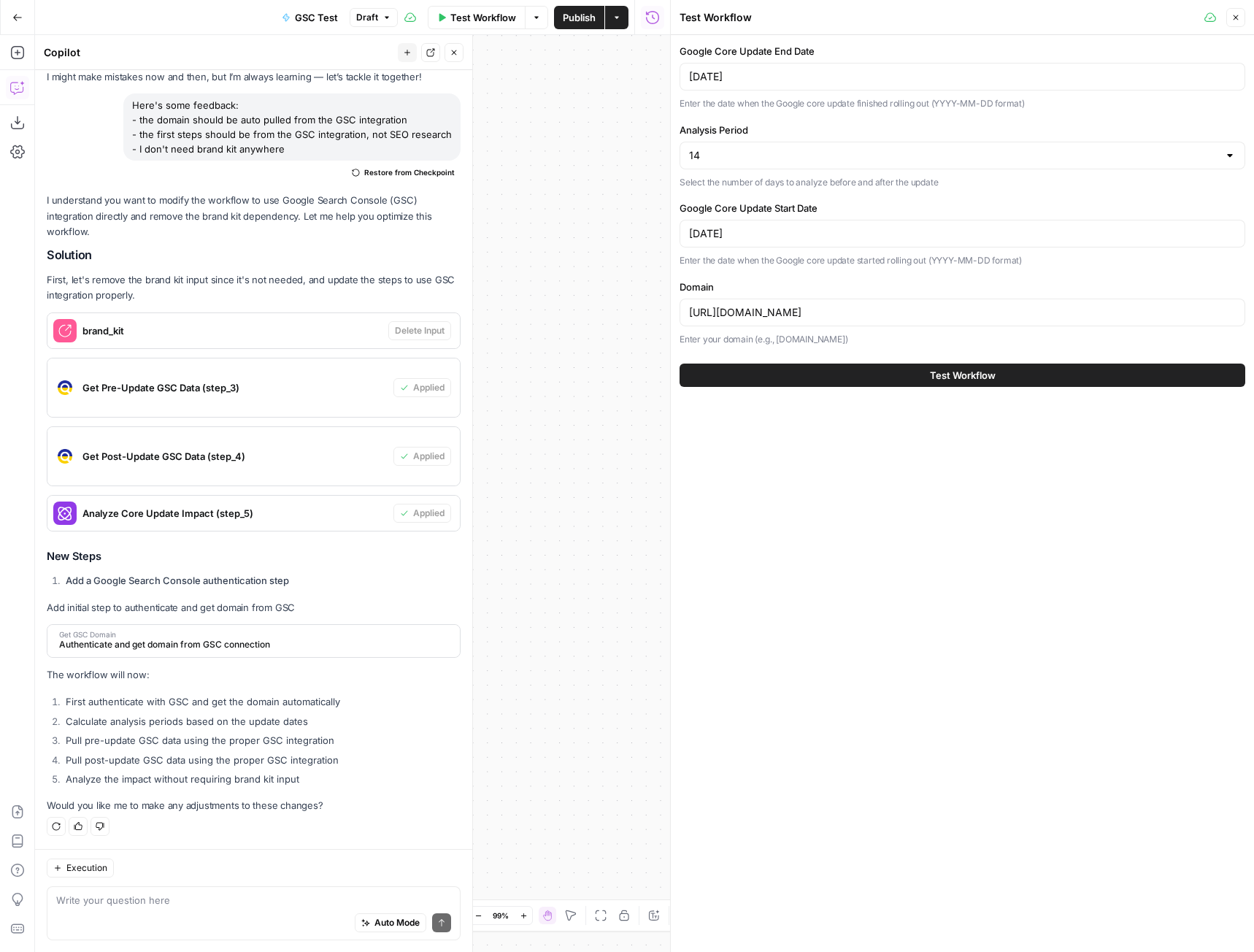
click at [893, 378] on button "Test Workflow" at bounding box center [962, 375] width 566 height 23
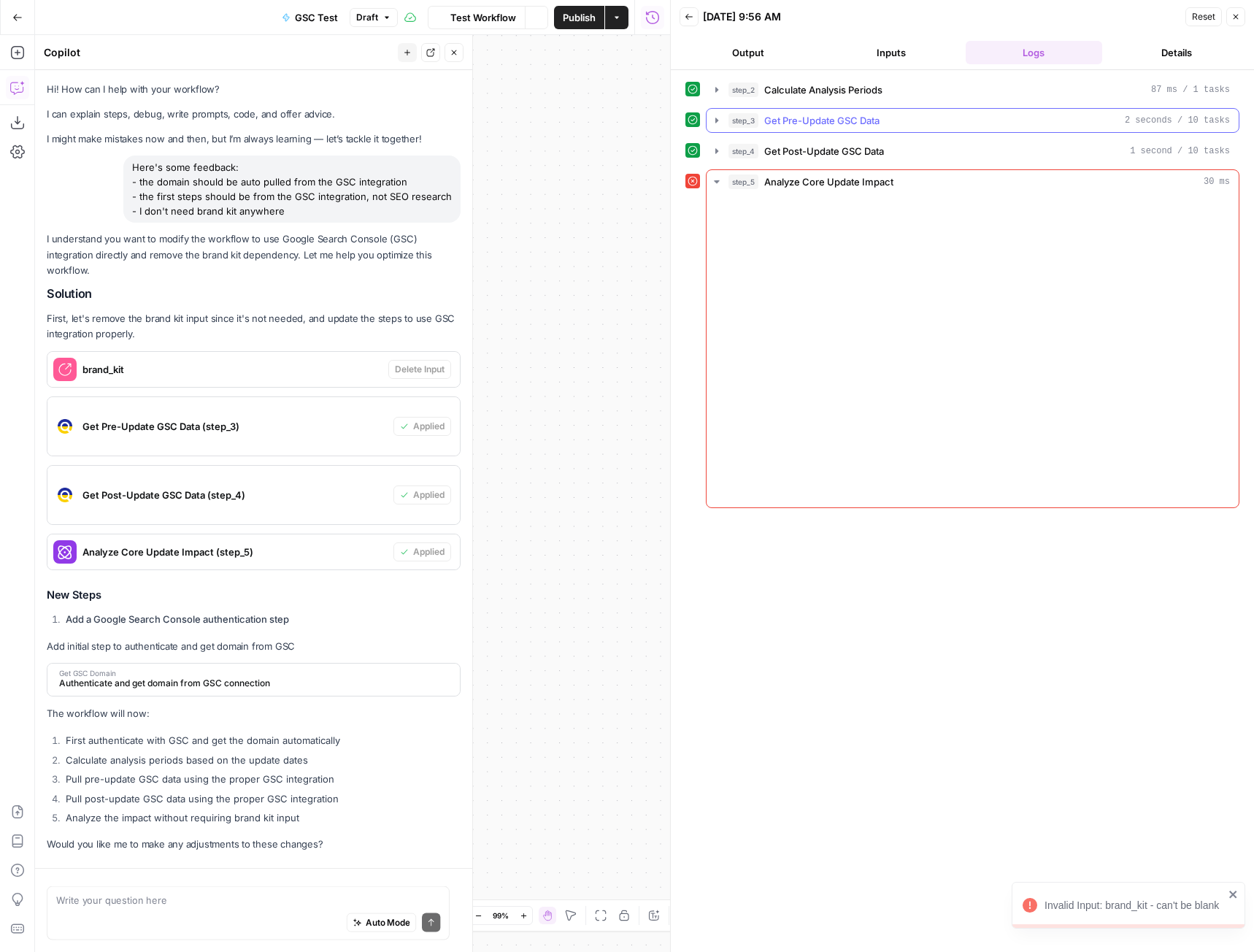
click at [720, 123] on icon "button" at bounding box center [716, 121] width 11 height 11
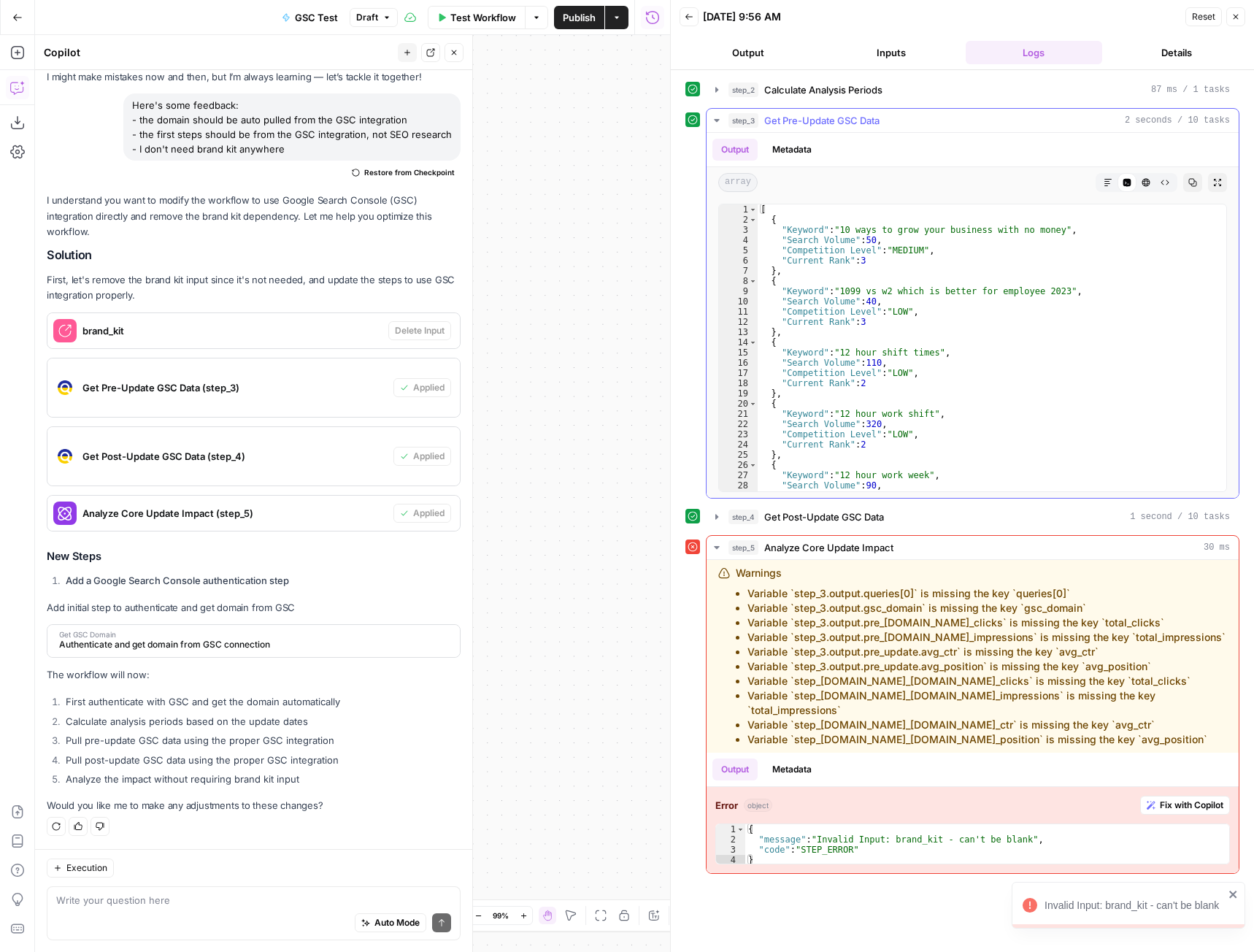
click at [720, 124] on icon "button" at bounding box center [716, 121] width 11 height 11
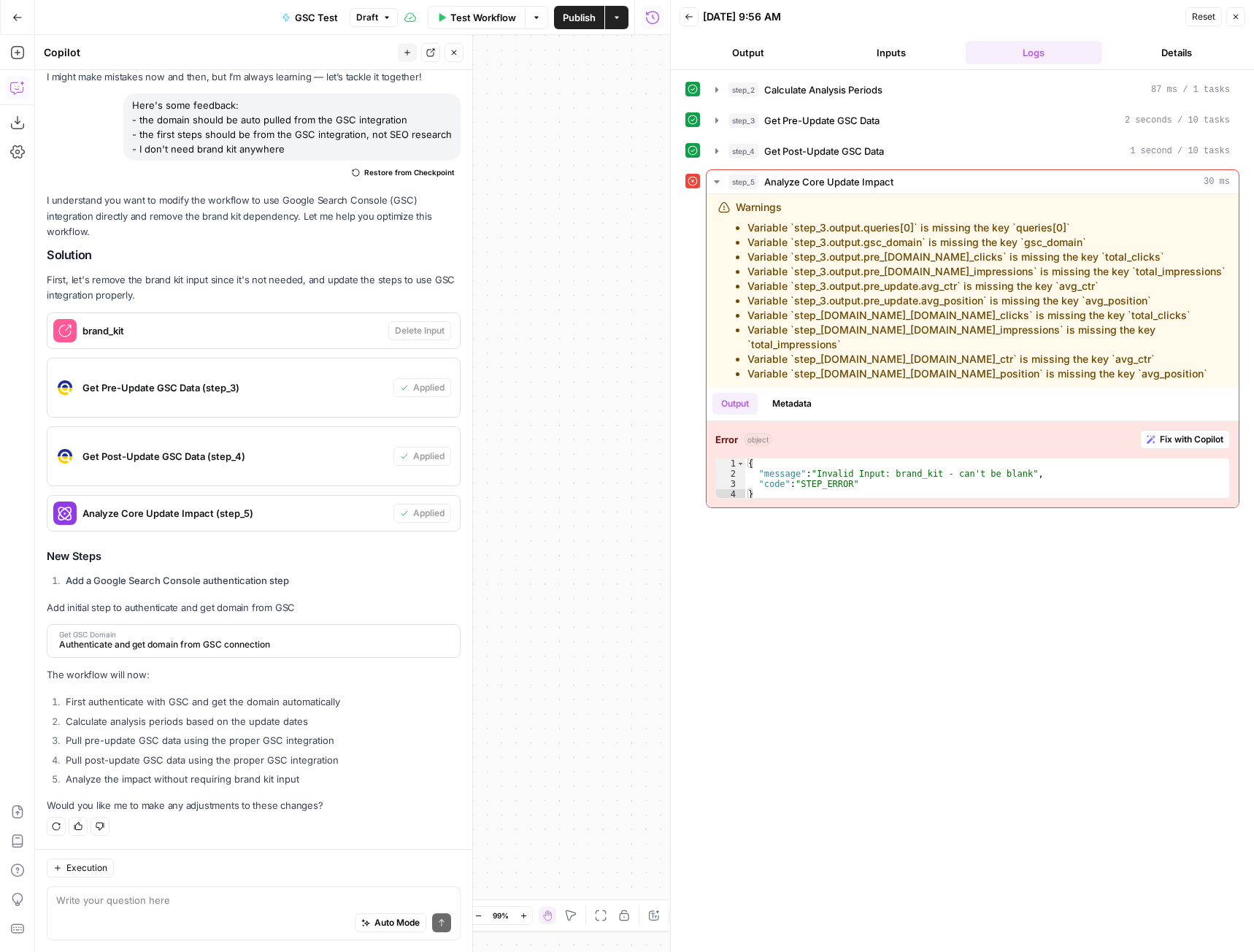
click at [874, 62] on button "Inputs" at bounding box center [891, 52] width 137 height 23
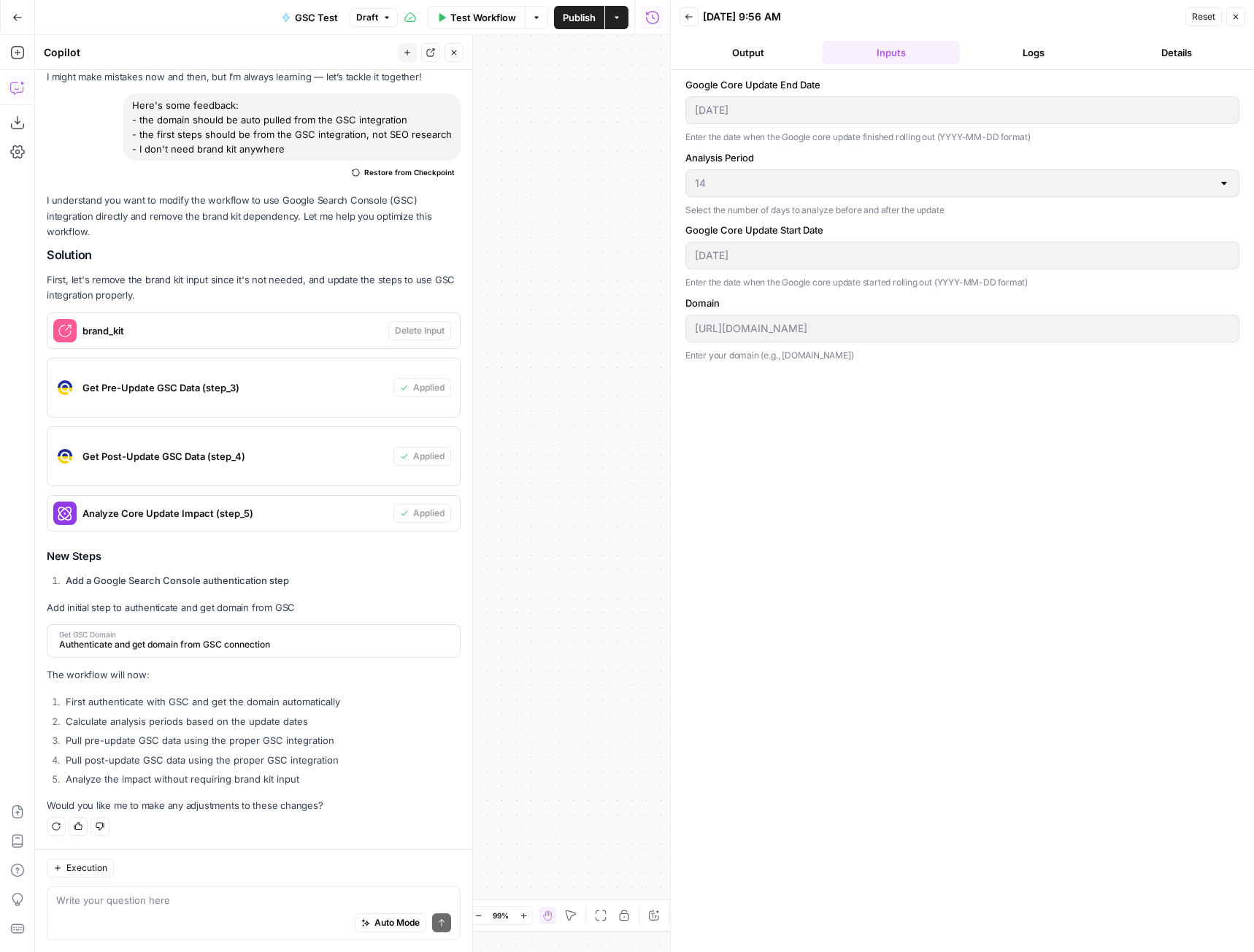
click at [997, 54] on button "Logs" at bounding box center [1034, 52] width 137 height 23
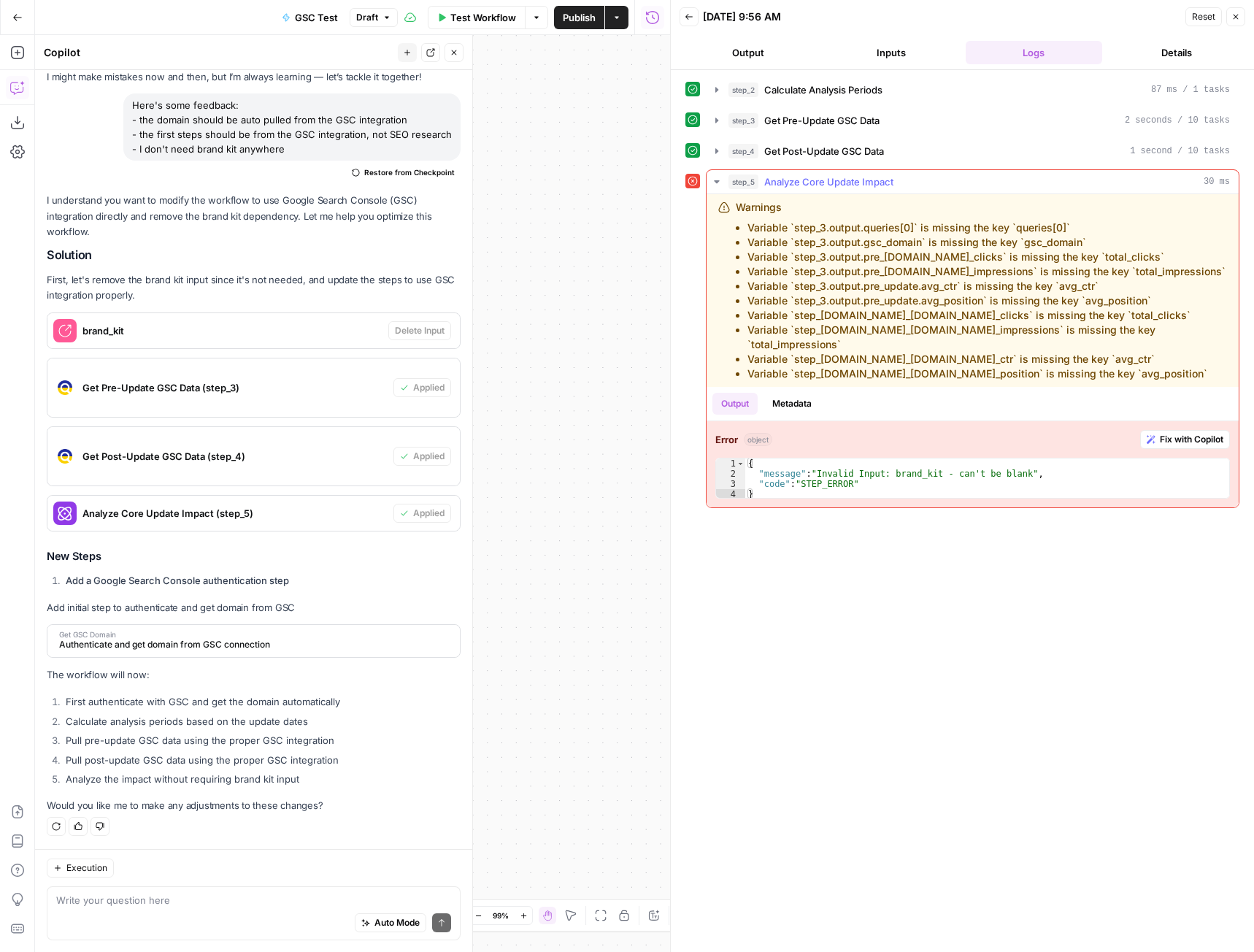
click at [1175, 433] on span "Fix with Copilot" at bounding box center [1192, 440] width 63 height 13
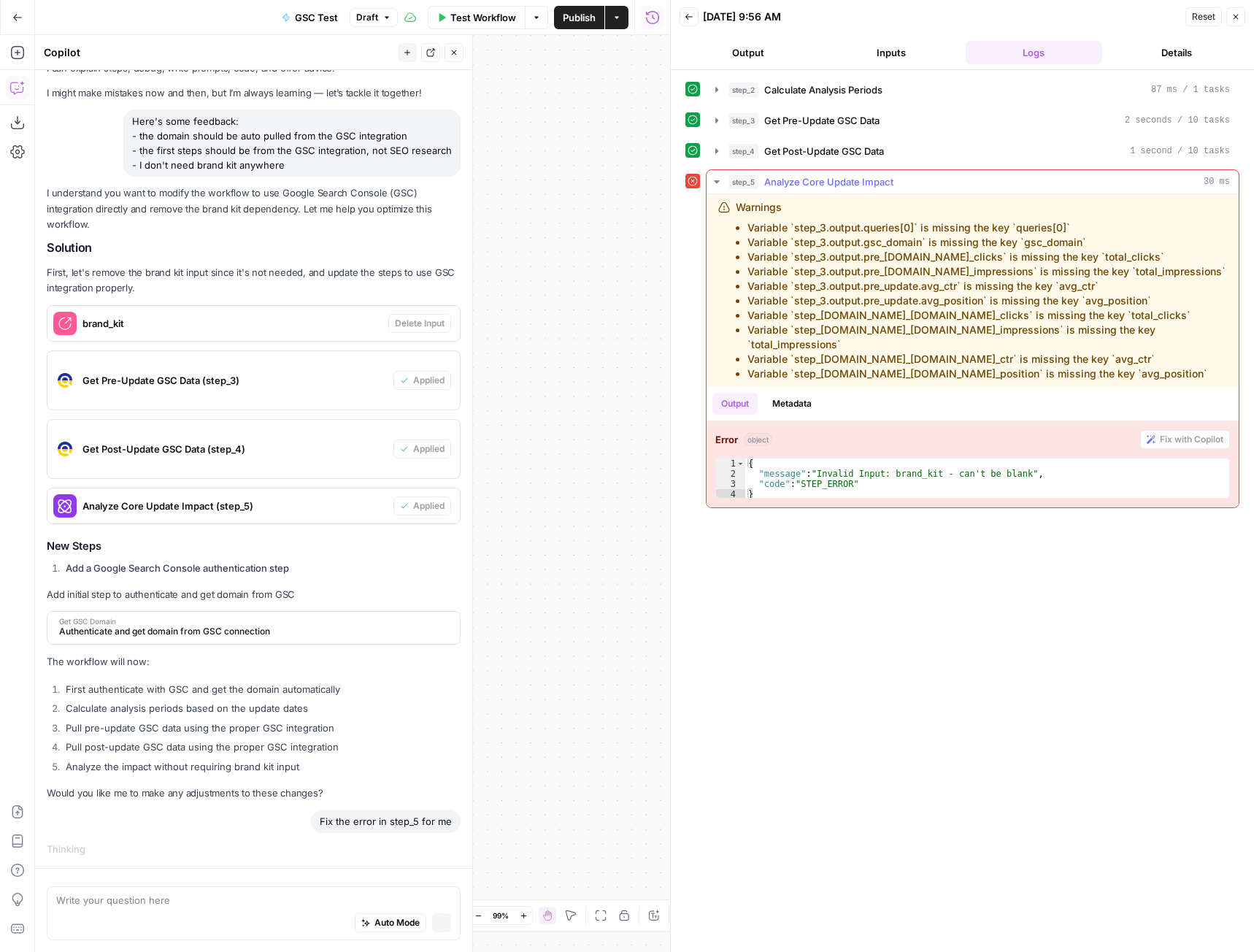
scroll to position [46, 0]
click at [909, 147] on div "step_4 Get Post-Update GSC Data 1 second / 10 tasks" at bounding box center [979, 151] width 501 height 15
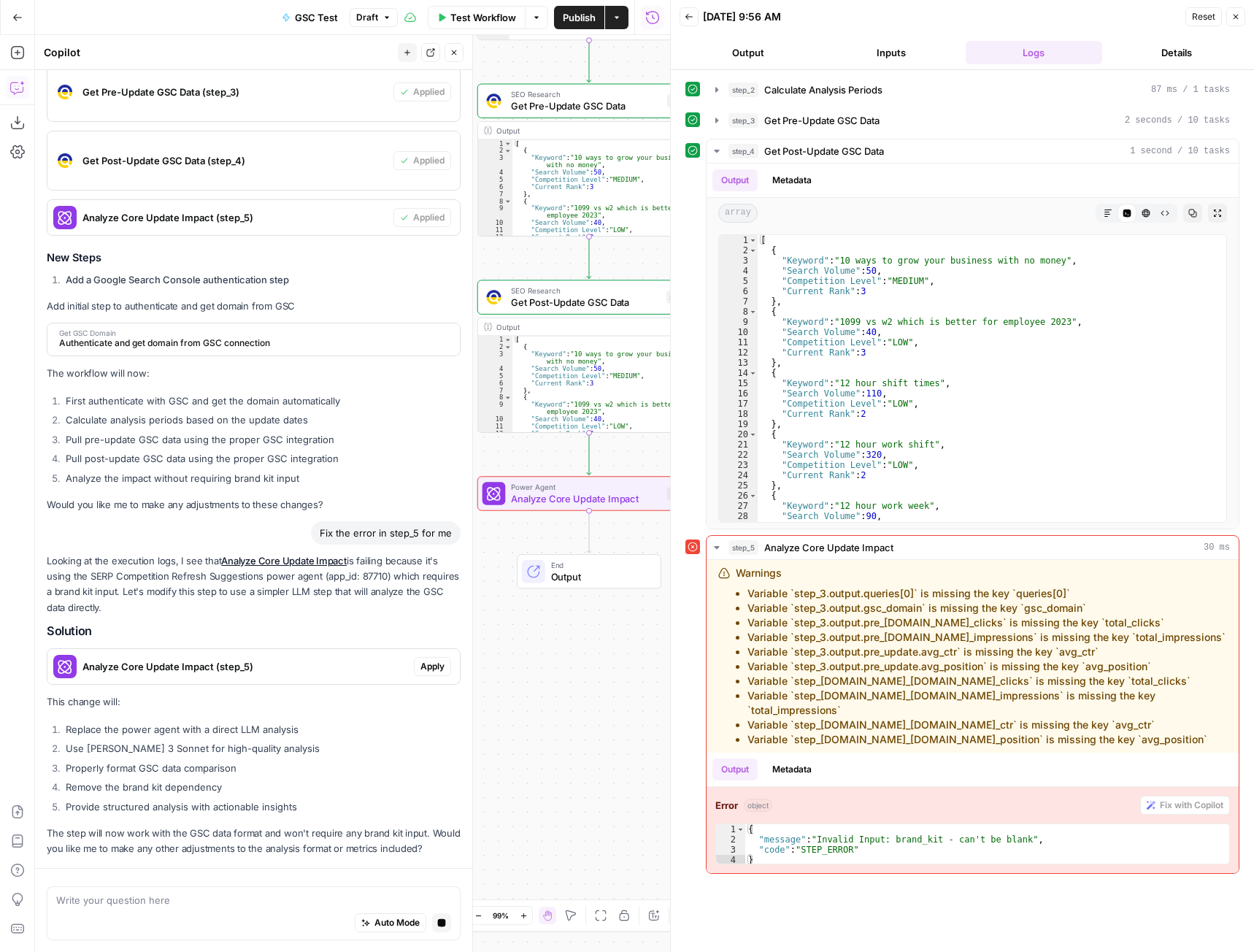
scroll to position [406, 0]
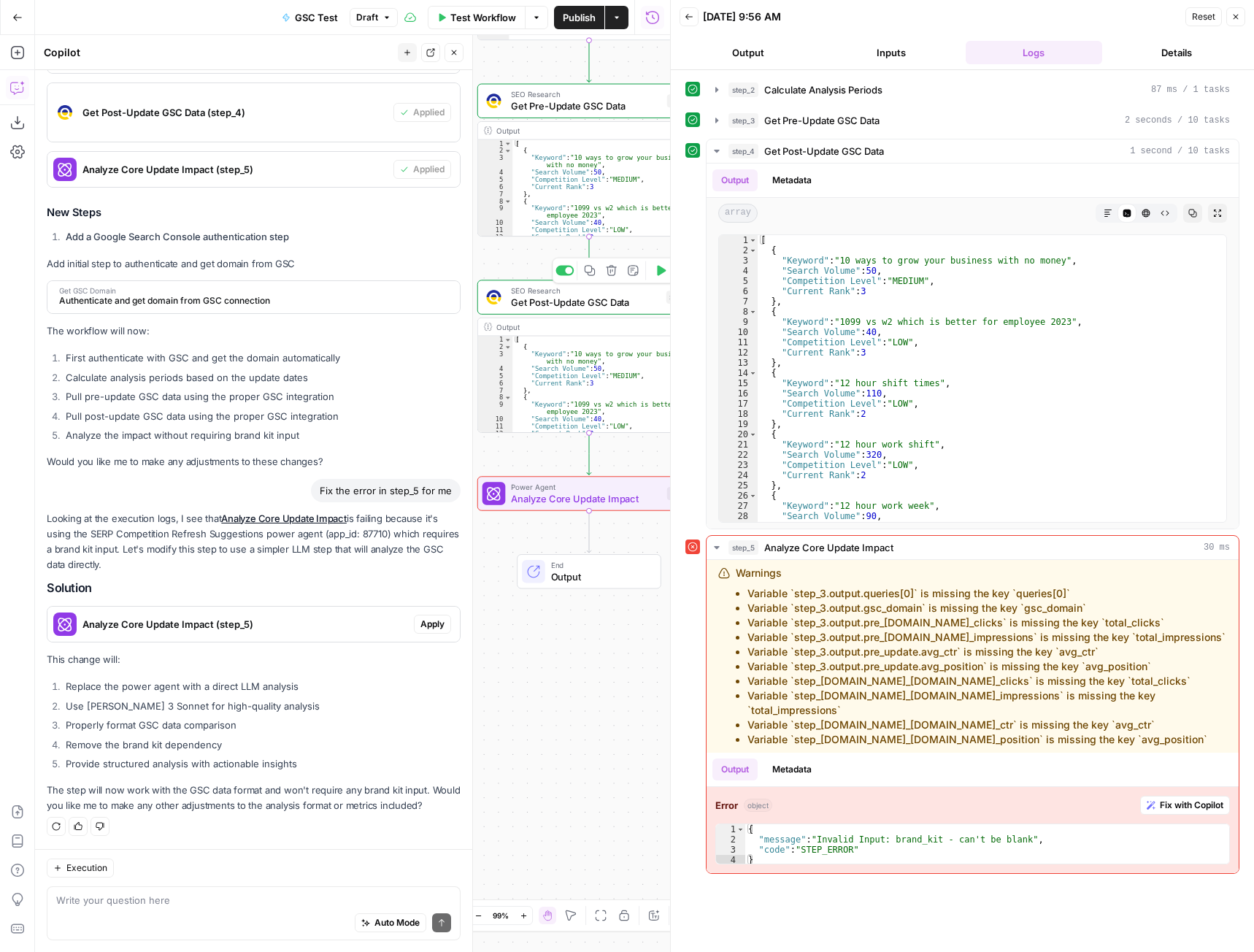
click at [612, 308] on span "Get Post-Update GSC Data" at bounding box center [585, 302] width 150 height 15
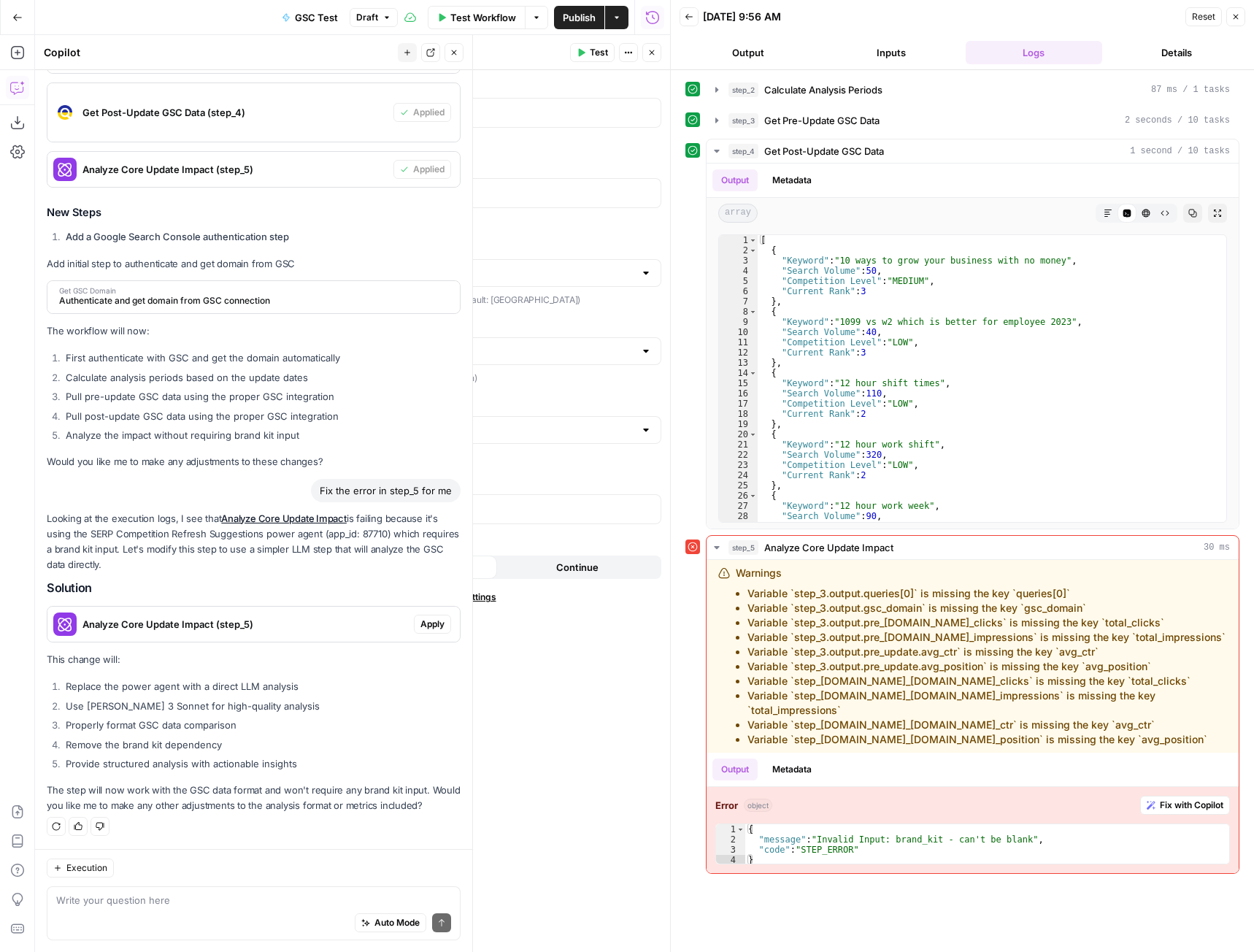
click at [351, 52] on textarea "Get Post-Update GSC Data" at bounding box center [295, 53] width 133 height 15
click at [878, 55] on button "Inputs" at bounding box center [891, 52] width 137 height 23
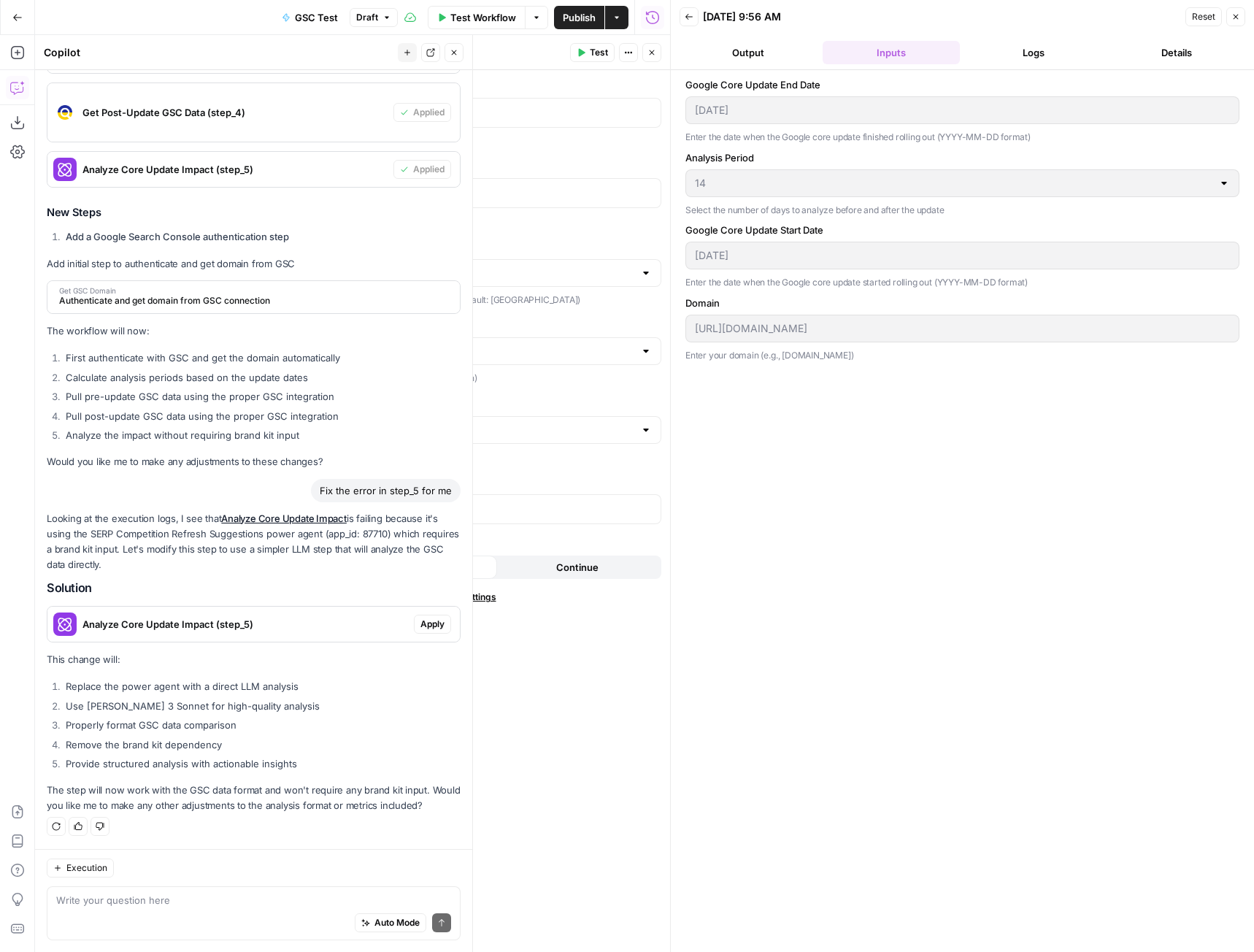
click at [774, 49] on button "Output" at bounding box center [747, 52] width 137 height 23
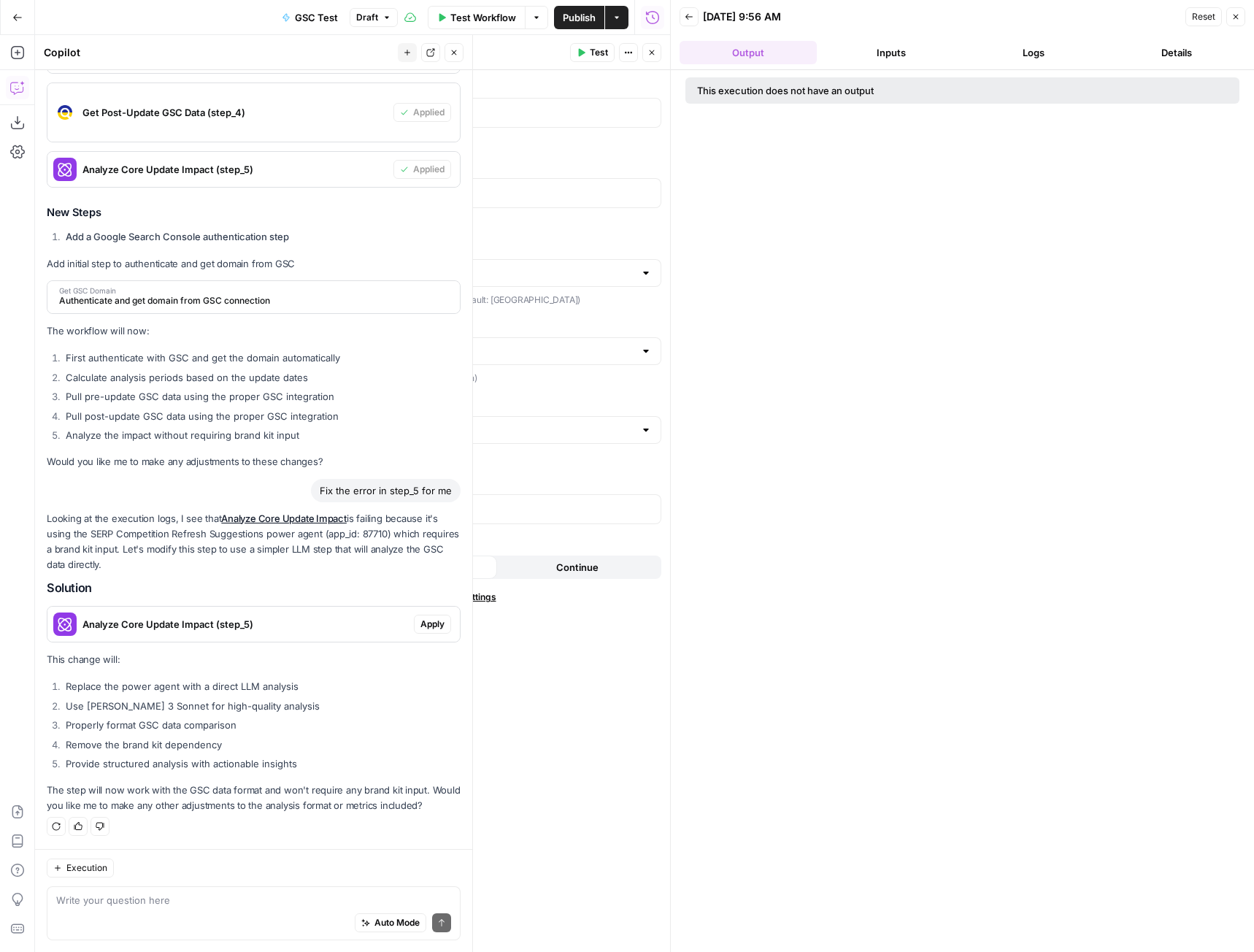
click at [1180, 49] on button "Details" at bounding box center [1176, 52] width 137 height 23
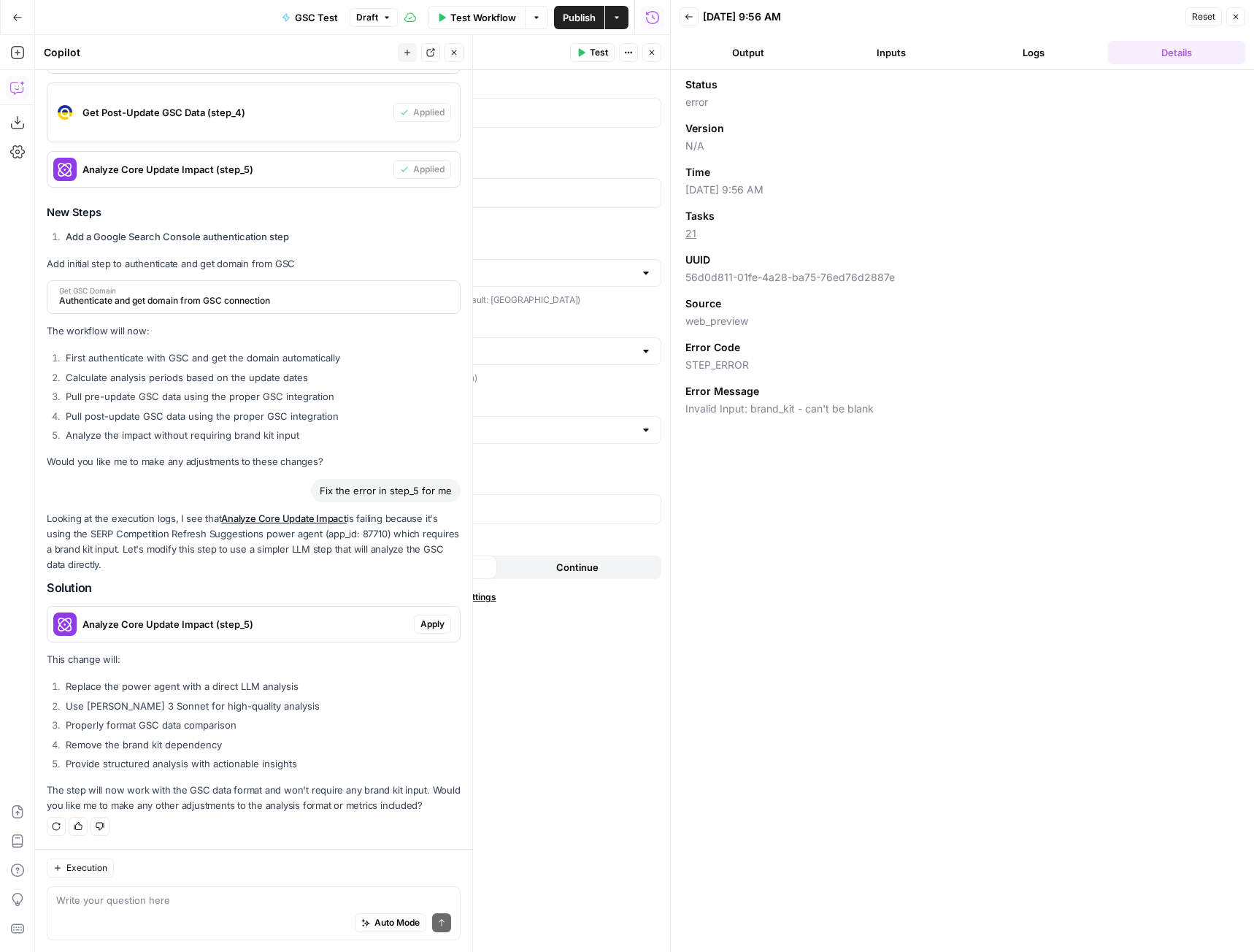
click at [622, 52] on button "Actions" at bounding box center [628, 52] width 19 height 19
click at [1238, 19] on icon "button" at bounding box center [1235, 16] width 9 height 9
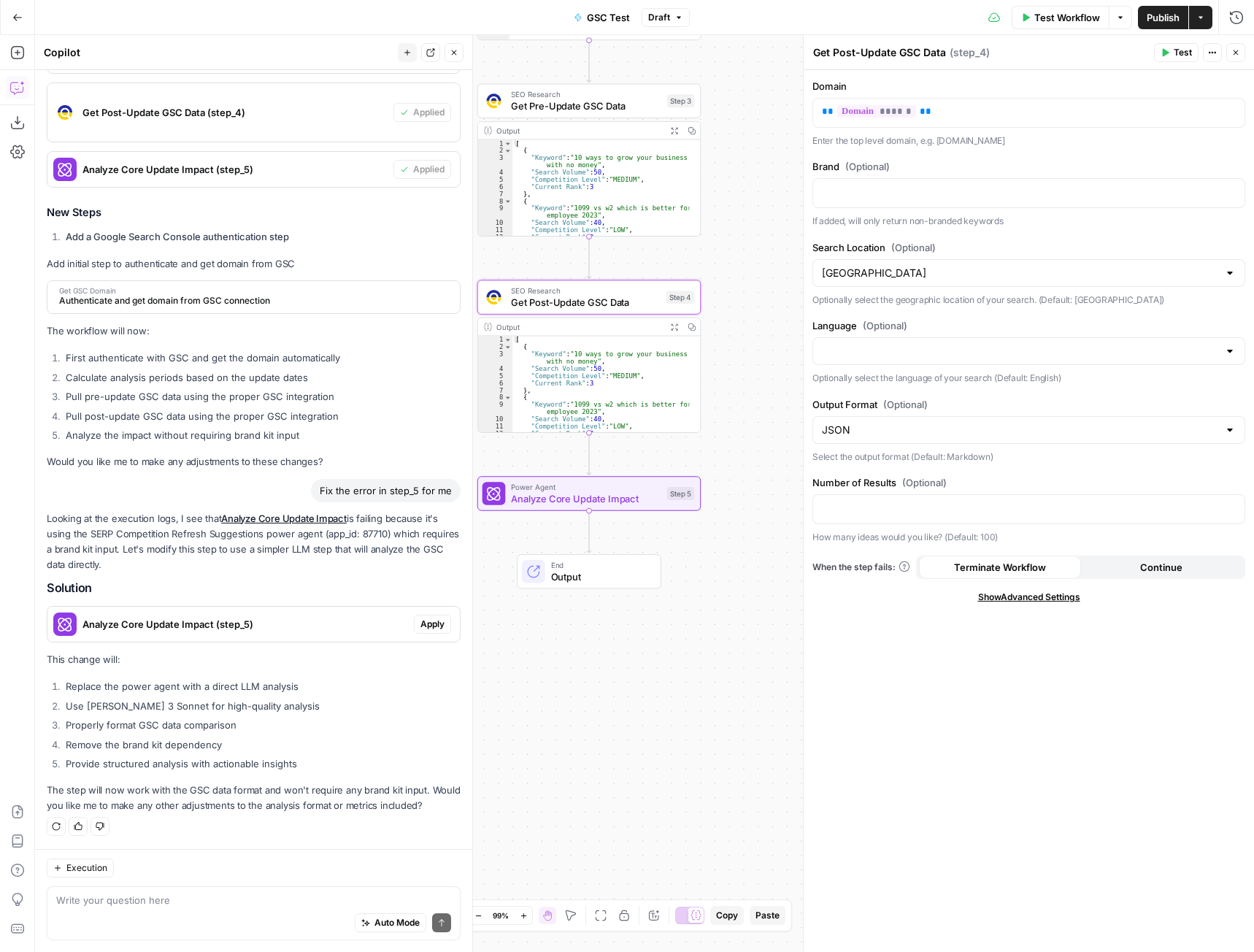
click at [503, 326] on div "Output" at bounding box center [578, 327] width 164 height 11
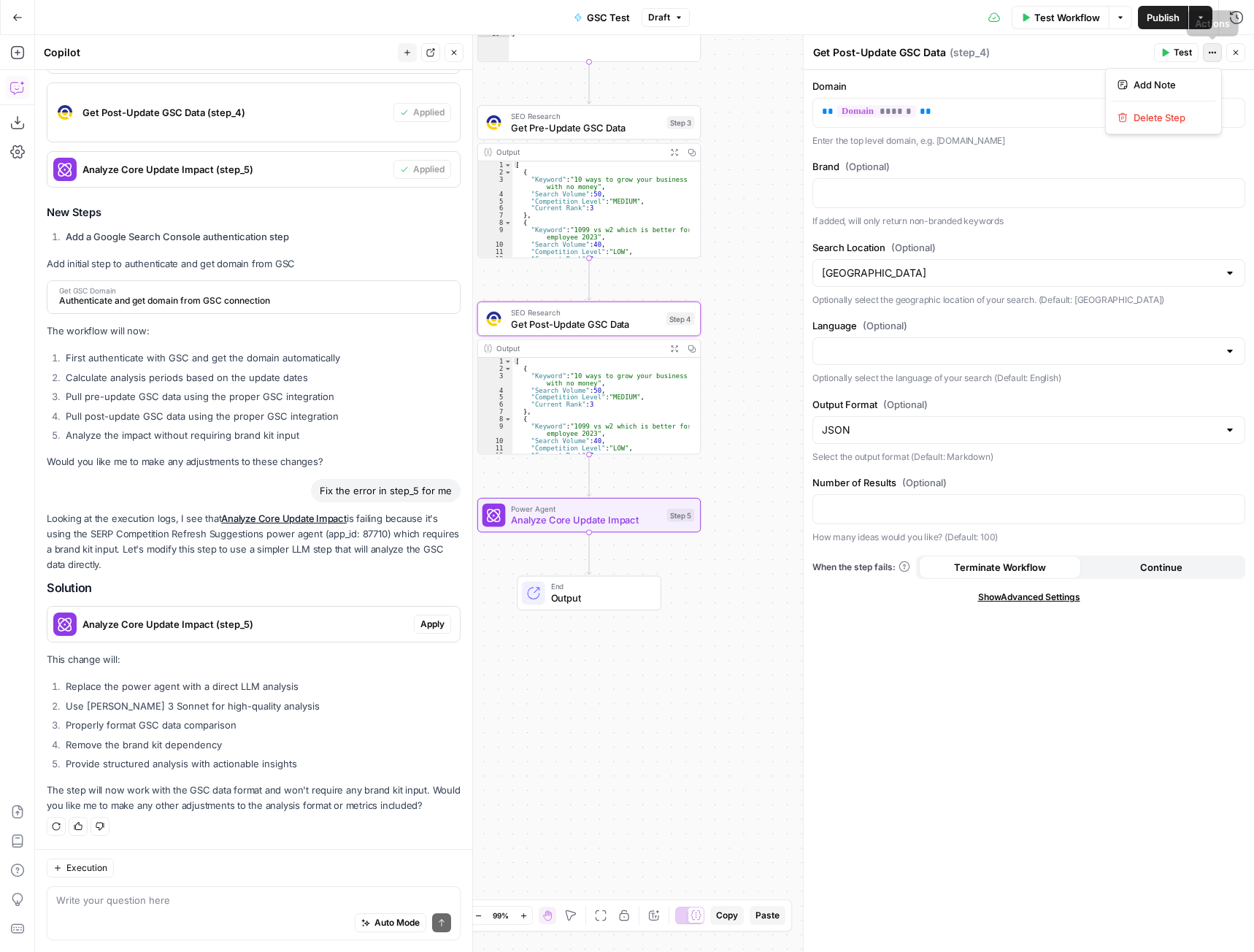
click at [1214, 53] on icon "button" at bounding box center [1212, 53] width 9 height 9
click at [1061, 597] on span "Show Advanced Settings" at bounding box center [1029, 597] width 102 height 13
click at [1006, 644] on input "Select Version" at bounding box center [1020, 648] width 397 height 15
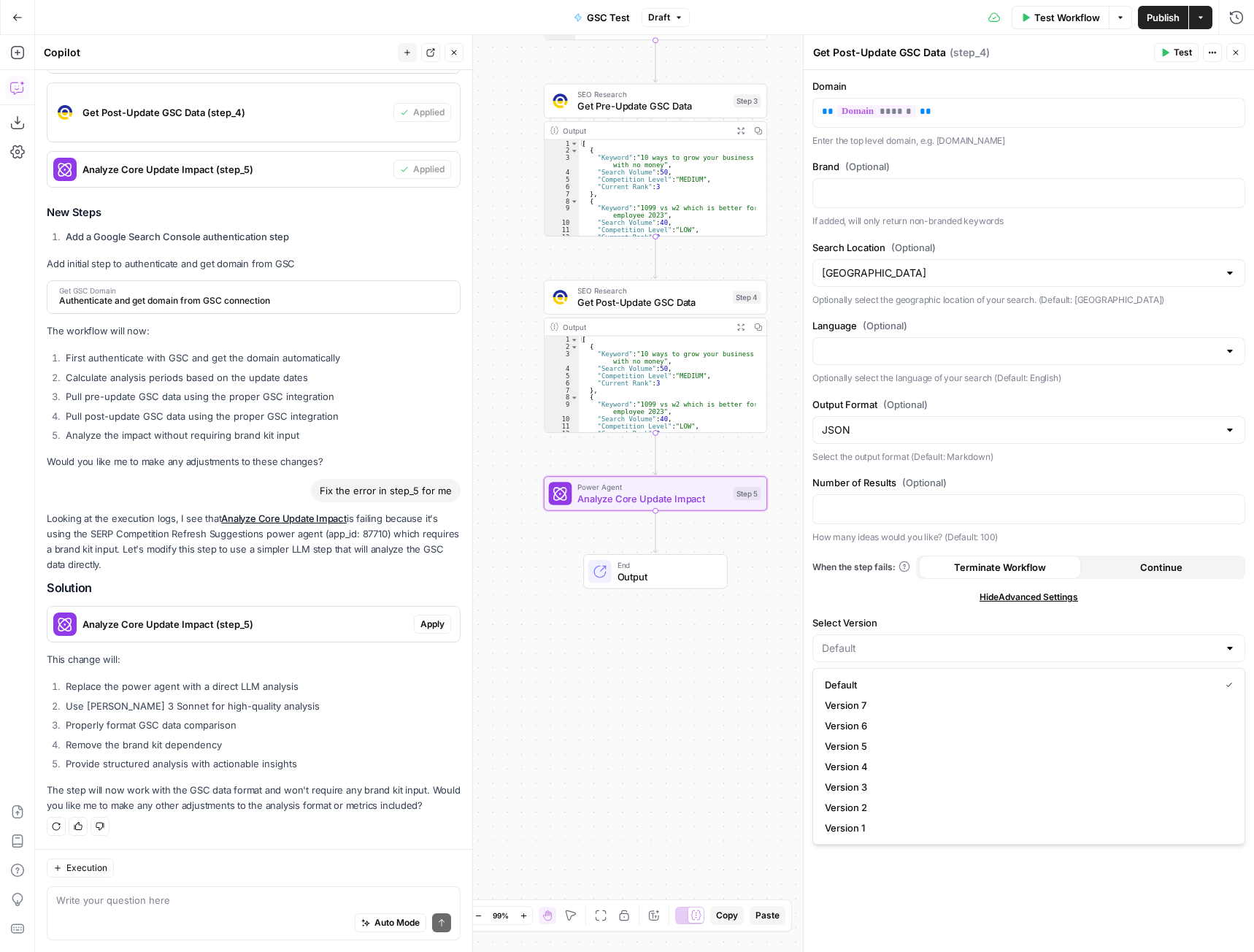
type input "Default"
click at [420, 625] on span "Apply" at bounding box center [432, 624] width 24 height 13
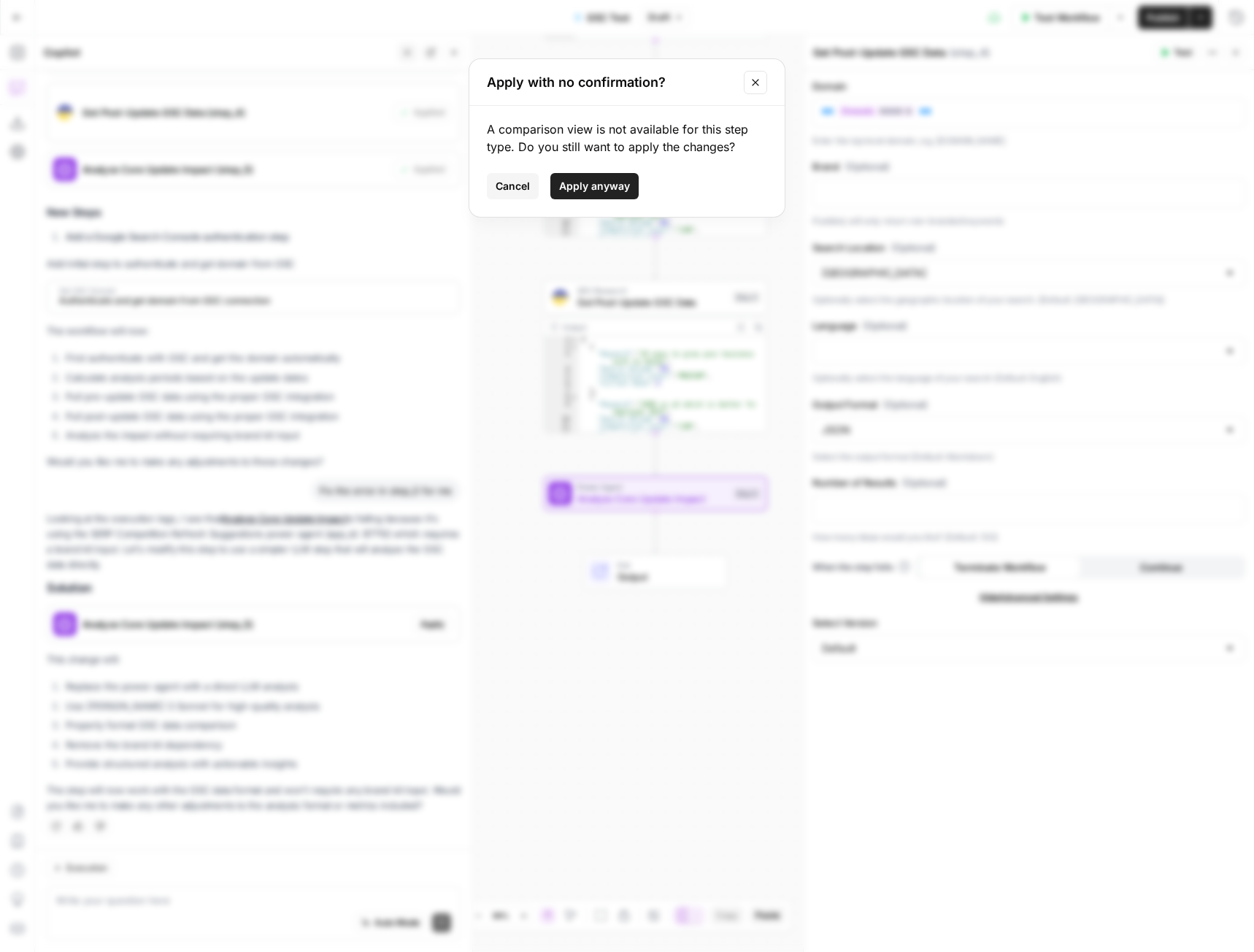
click at [580, 185] on span "Apply anyway" at bounding box center [594, 186] width 70 height 15
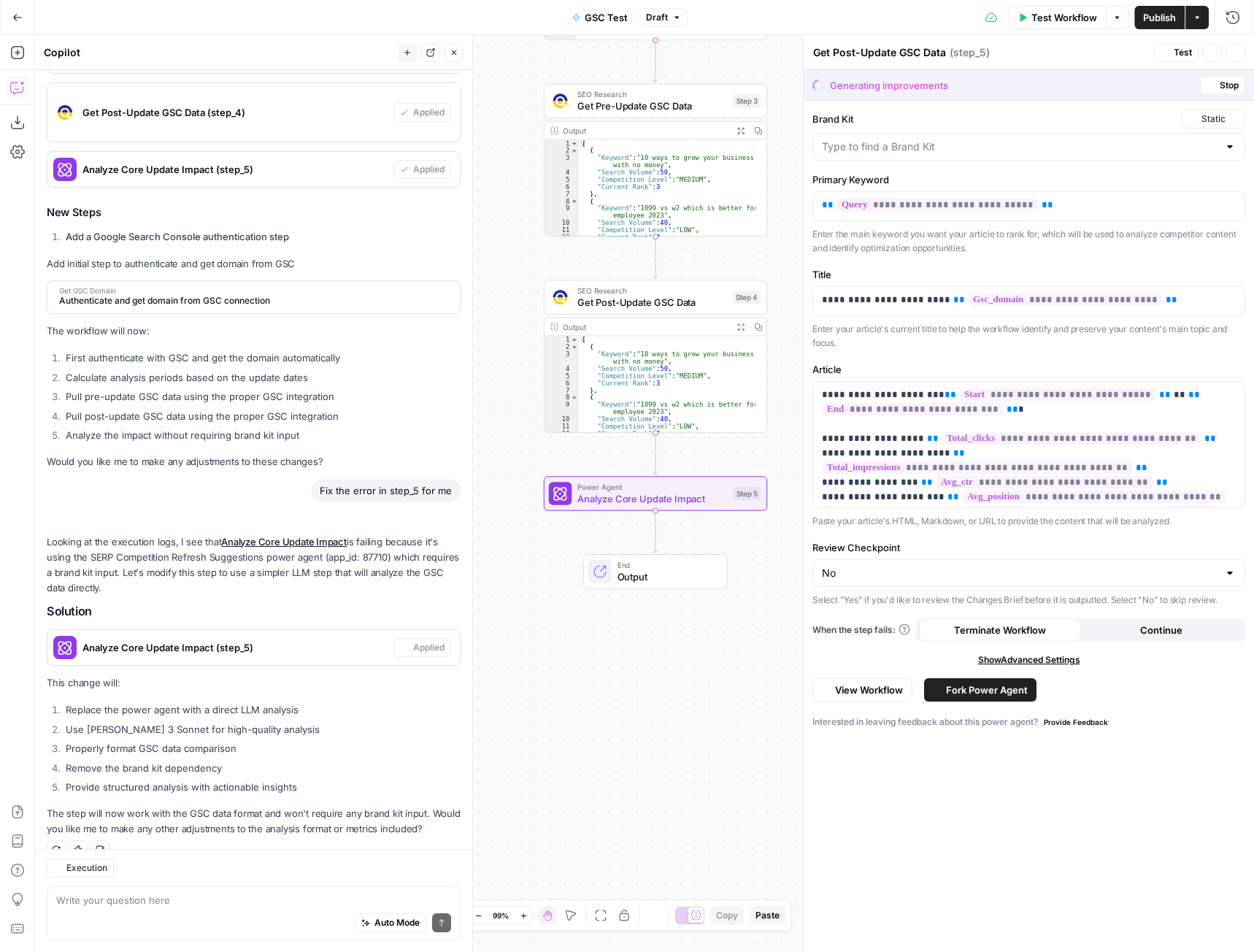
type textarea "Analyze Core Update Impact"
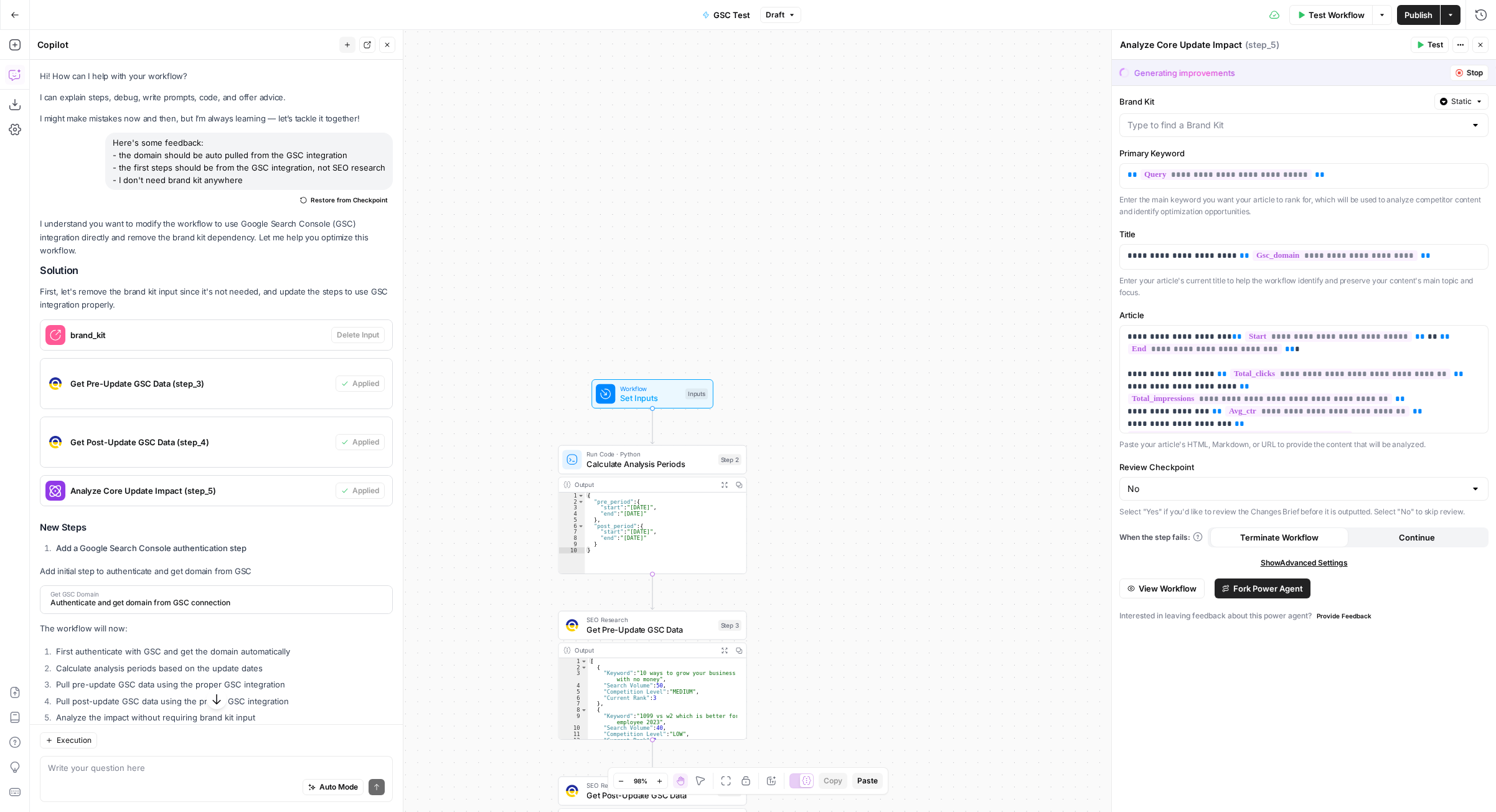
drag, startPoint x: 652, startPoint y: 299, endPoint x: 739, endPoint y: 173, distance: 153.1
click at [739, 175] on div "Workflow Set Inputs Inputs Run Code · Python Calculate Analysis Periods Step 2 …" at bounding box center [763, 420] width 1466 height 782
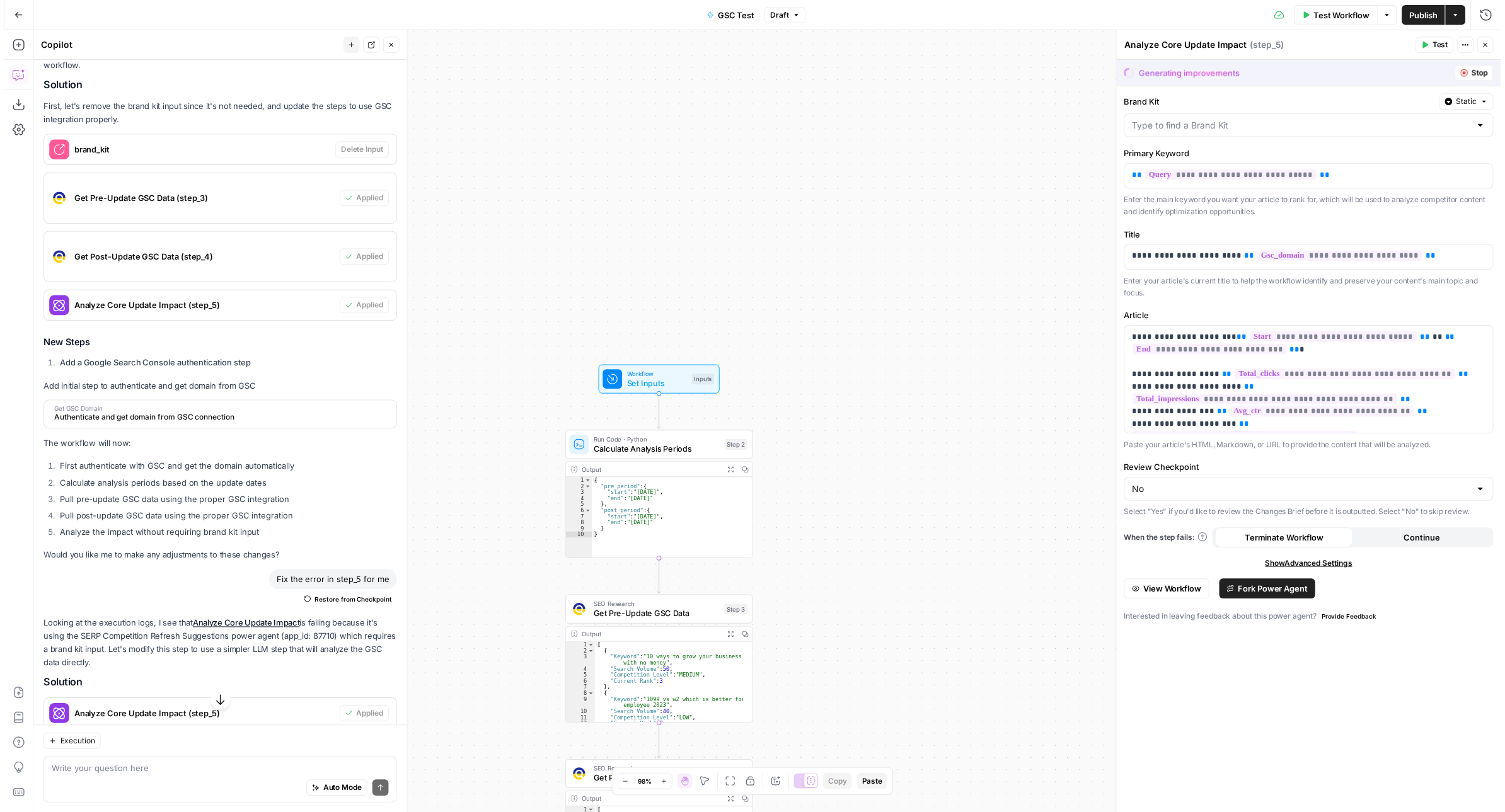
scroll to position [370, 0]
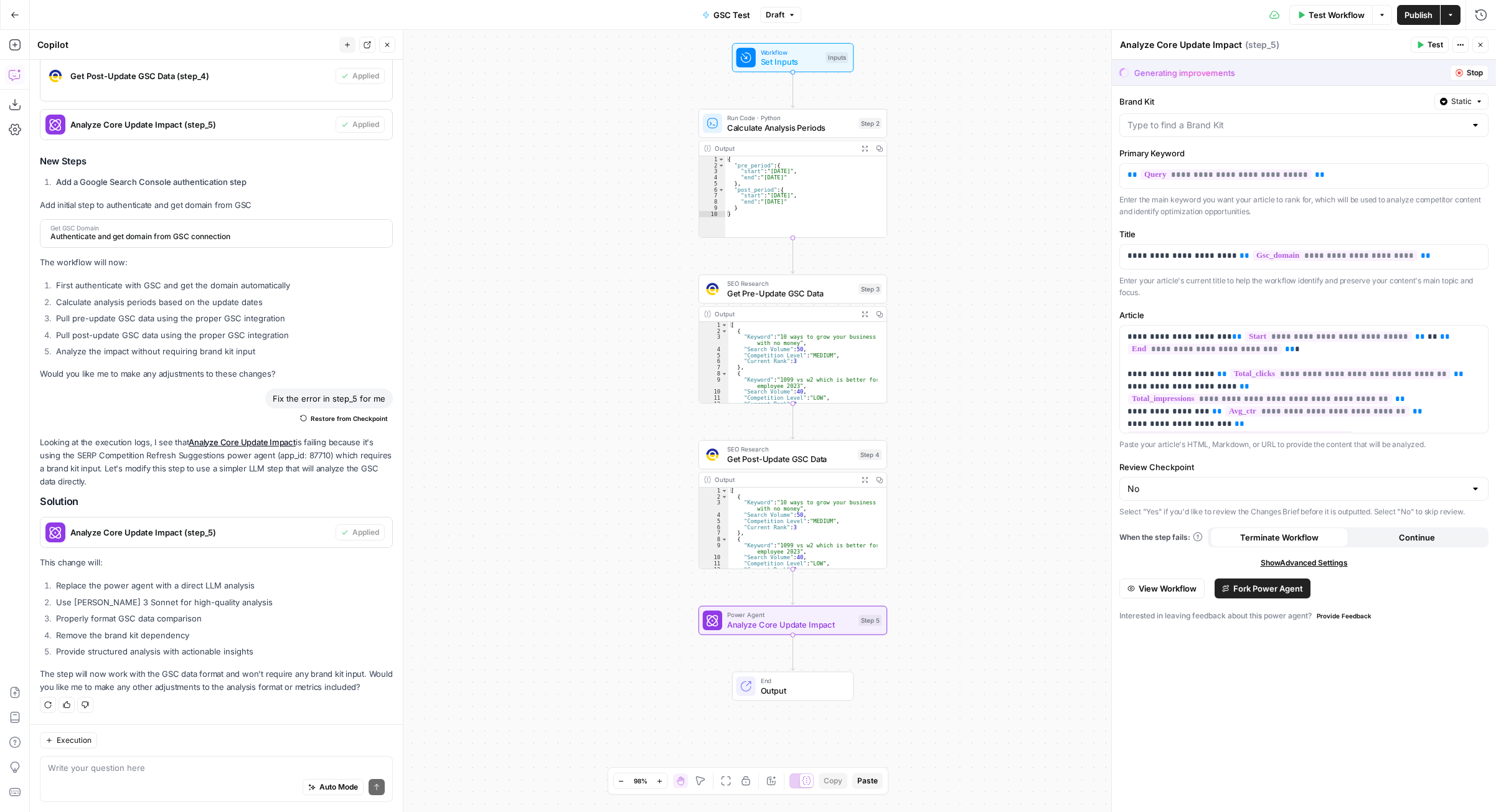
drag, startPoint x: 909, startPoint y: 276, endPoint x: 916, endPoint y: 481, distance: 205.1
click at [919, 485] on div "Workflow Set Inputs Inputs Run Code · Python Calculate Analysis Periods Step 2 …" at bounding box center [763, 420] width 1466 height 782
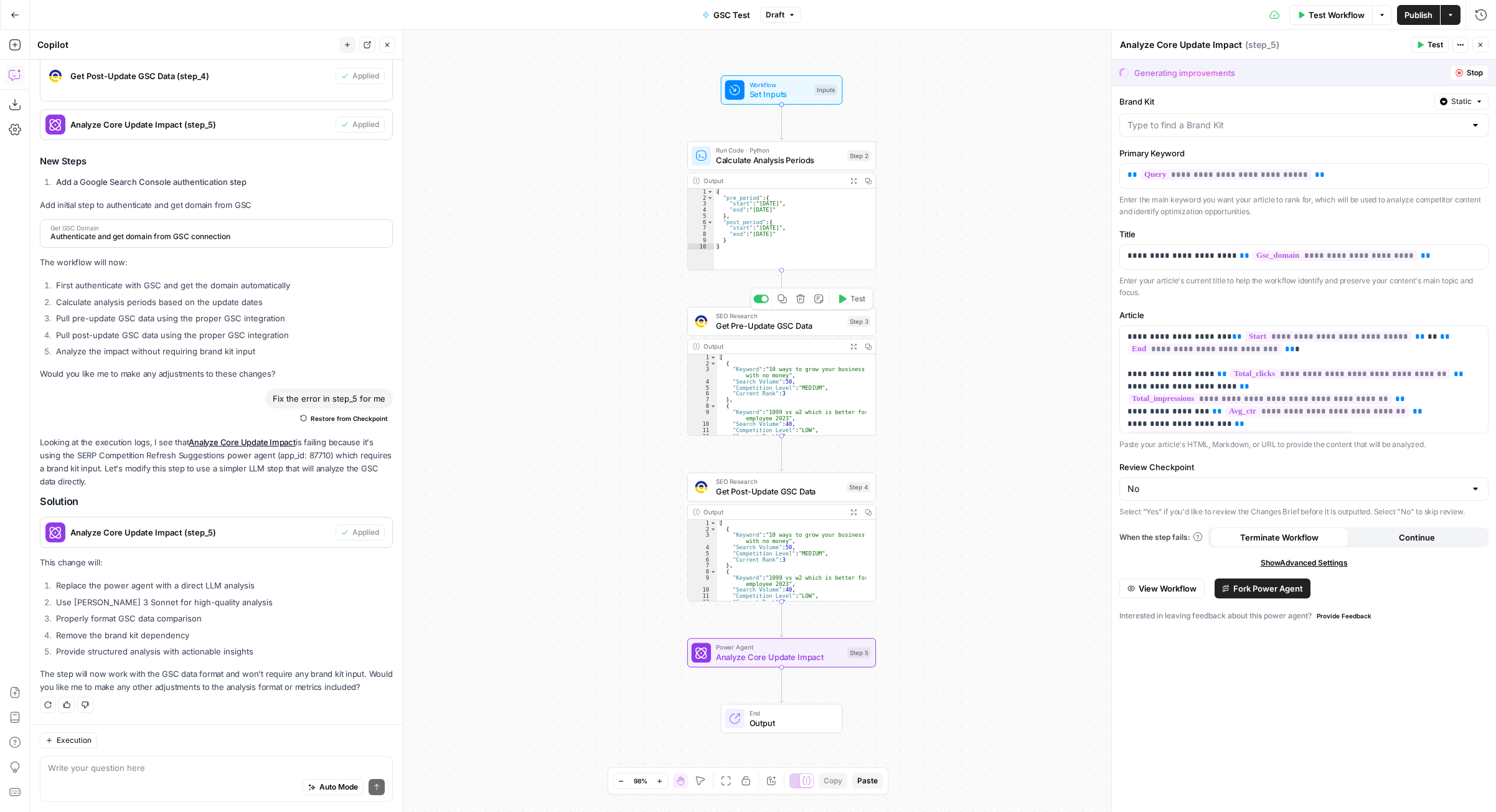
click at [784, 325] on span "Get Pre-Update GSC Data" at bounding box center [779, 325] width 126 height 12
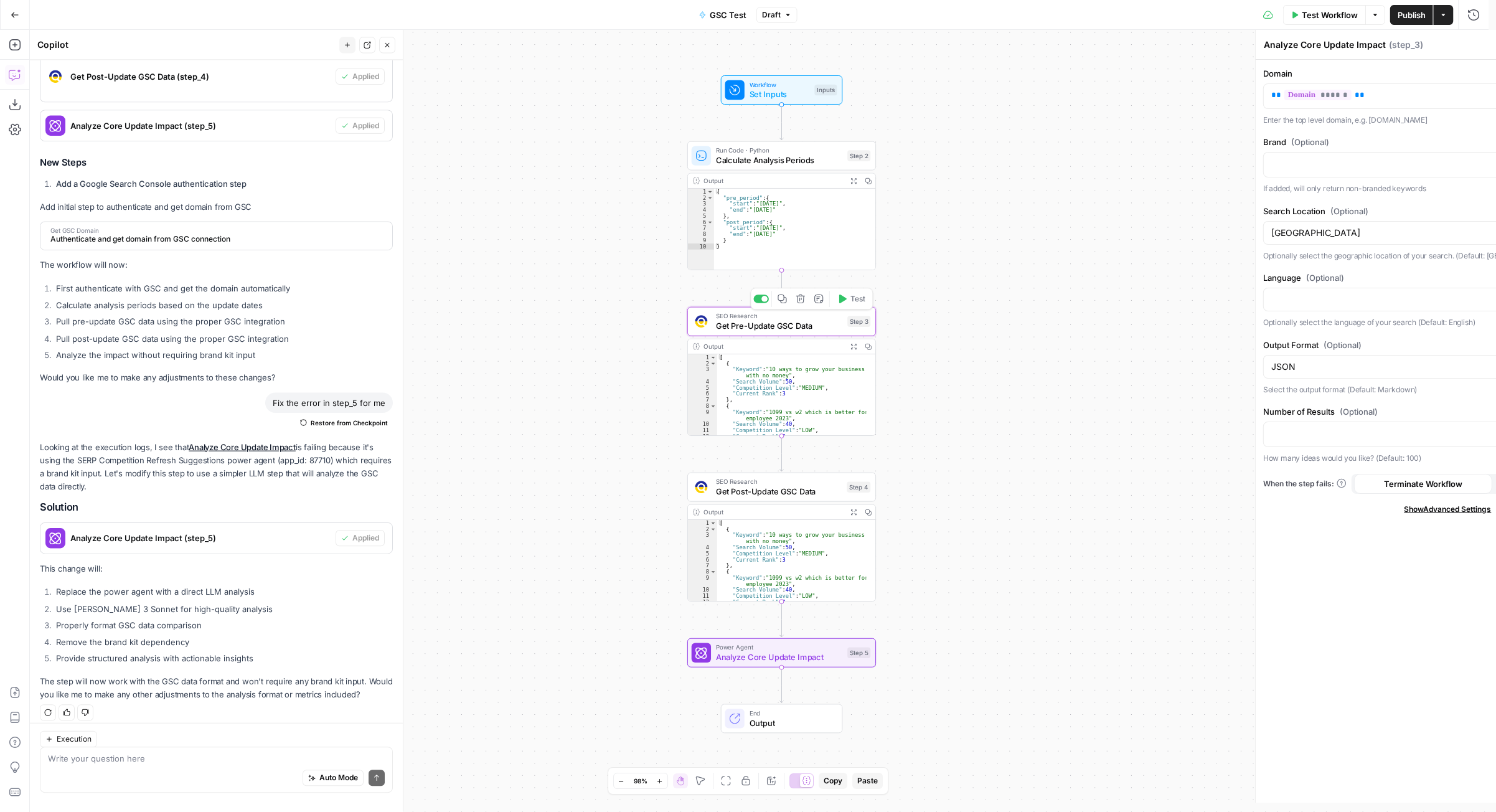
type textarea "Get Pre-Update GSC Data"
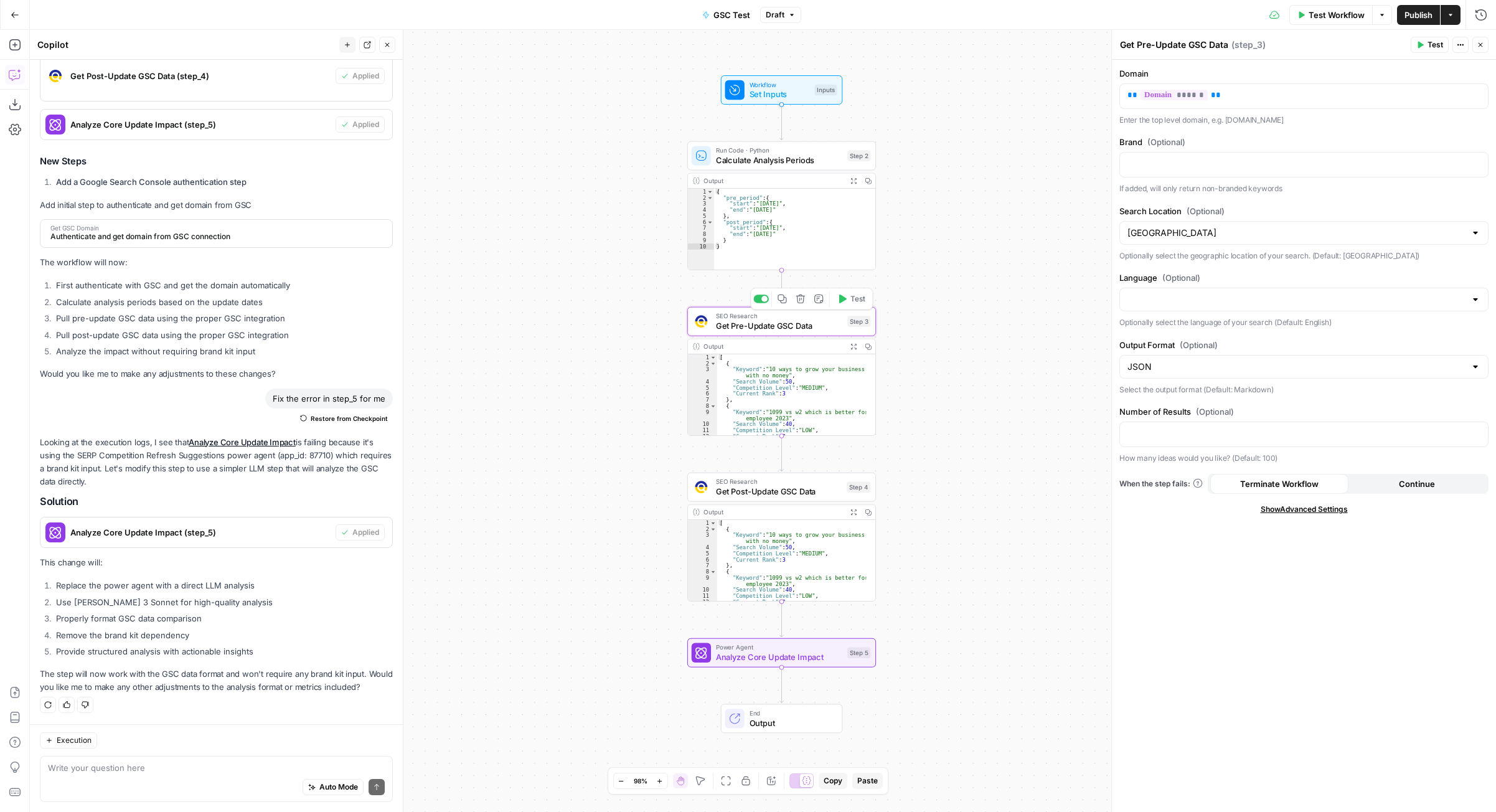
click at [807, 332] on div "SEO Research Get Pre-Update GSC Data Step 3 Copy step Delete step Add Note Test" at bounding box center [781, 321] width 189 height 29
click at [235, 782] on div "Auto Mode Send" at bounding box center [216, 788] width 337 height 28
type textarea "How do I see the code or actions or prompts for steps 3 and 4 seo research"
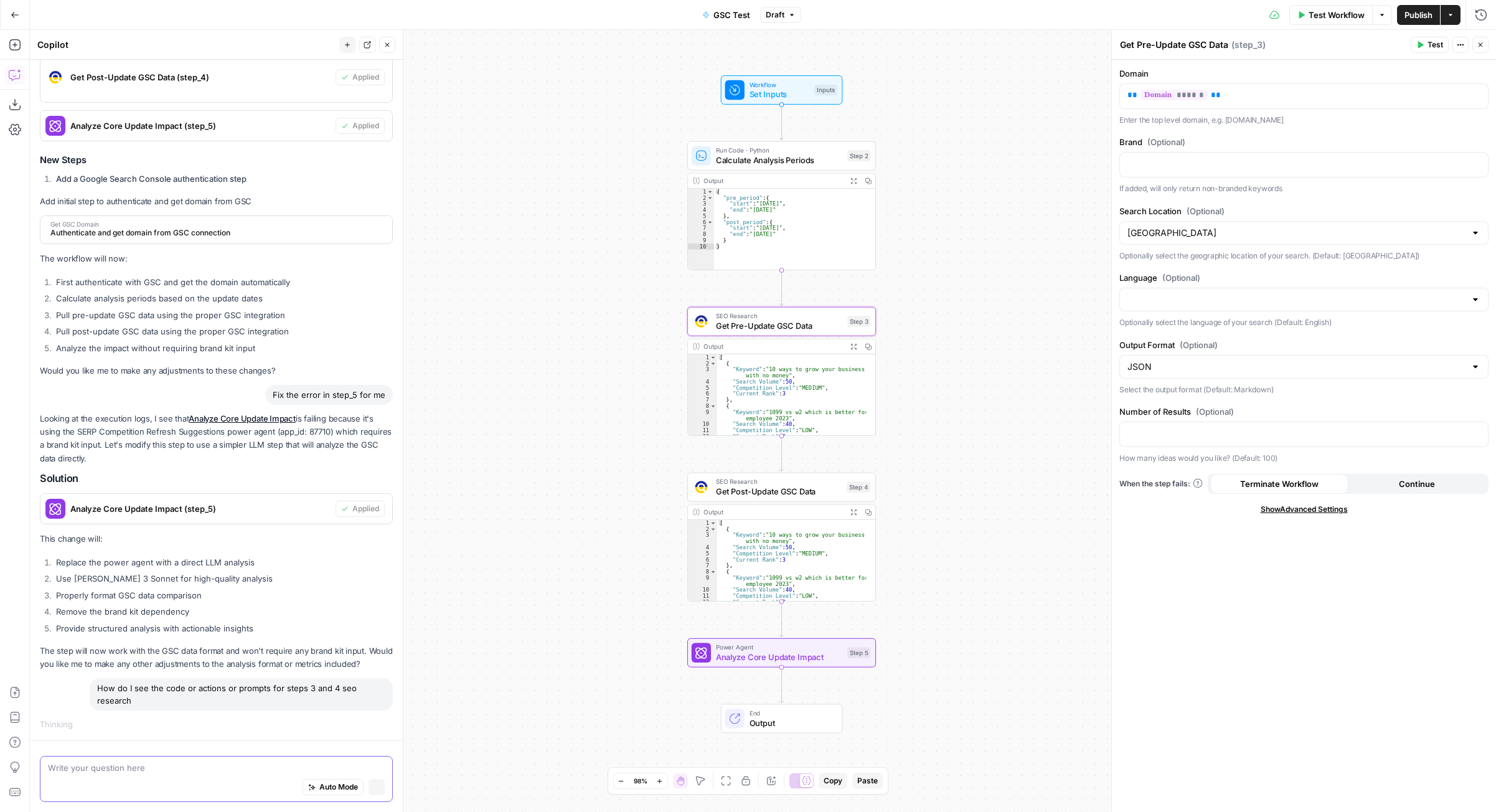
scroll to position [345, 0]
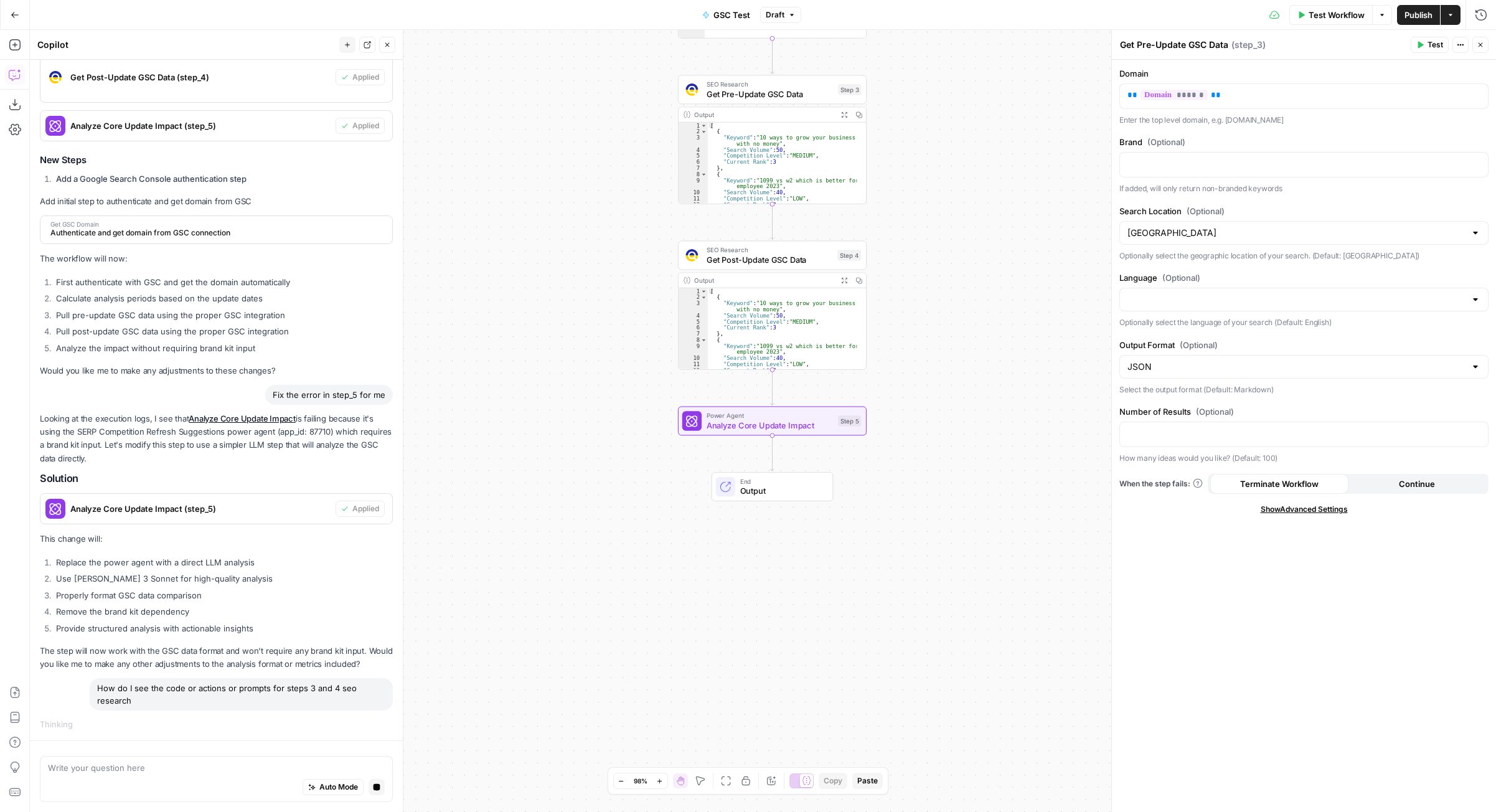
click at [798, 262] on span "Get Post-Update GSC Data" at bounding box center [769, 260] width 126 height 12
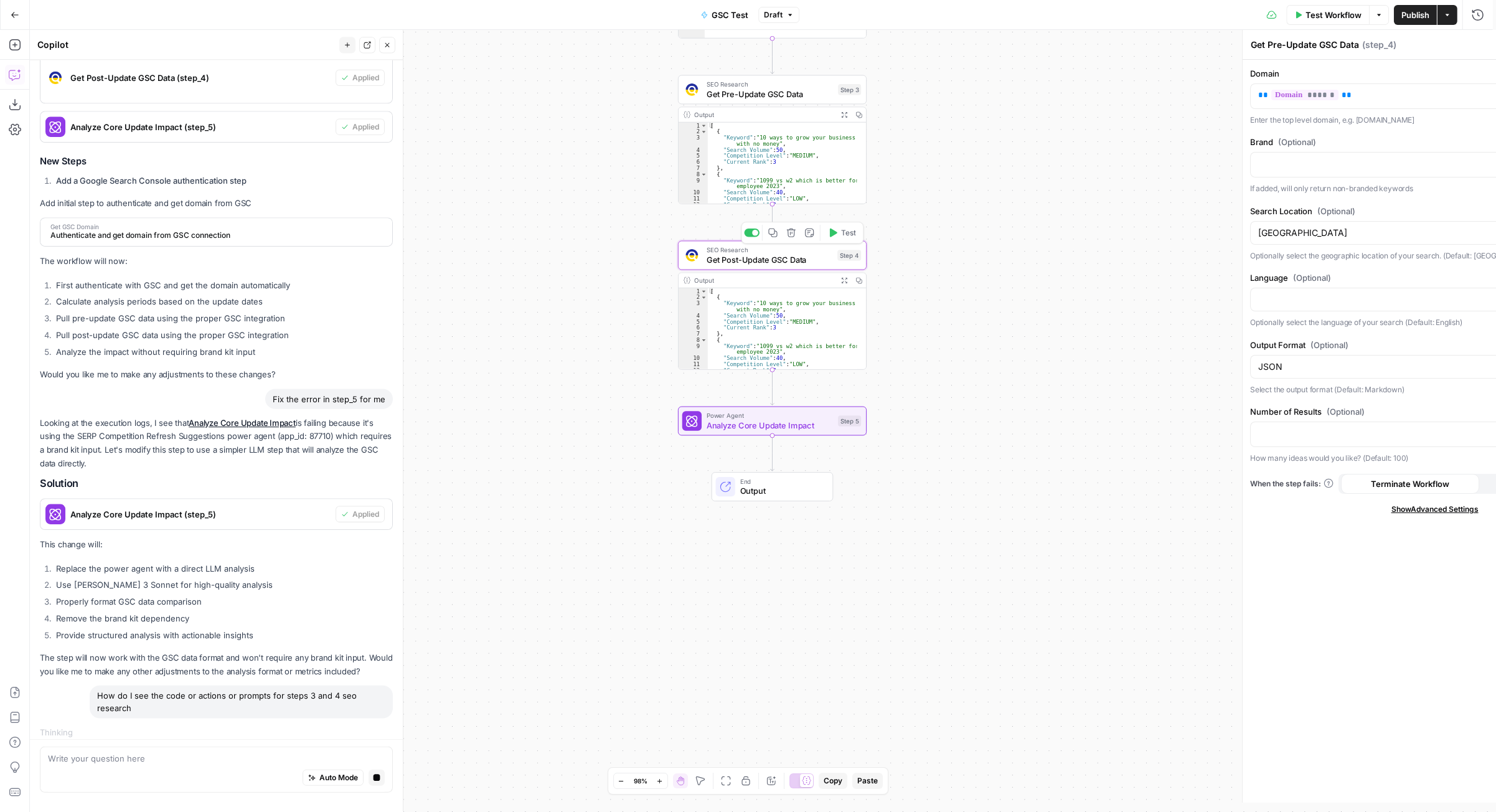
type textarea "Get Post-Update GSC Data"
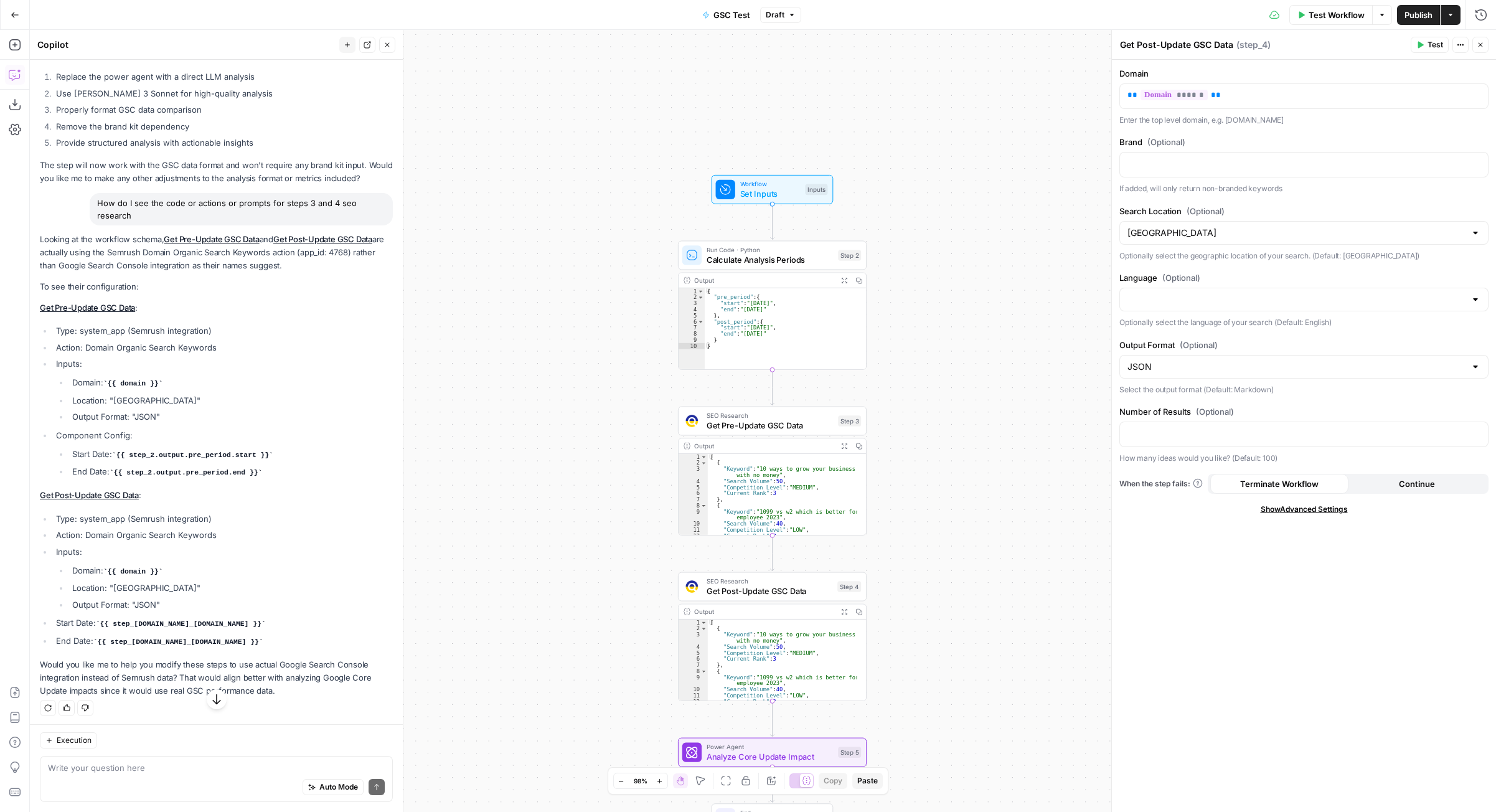
scroll to position [878, 0]
click at [182, 773] on textarea at bounding box center [216, 768] width 337 height 12
type textarea "Yes"
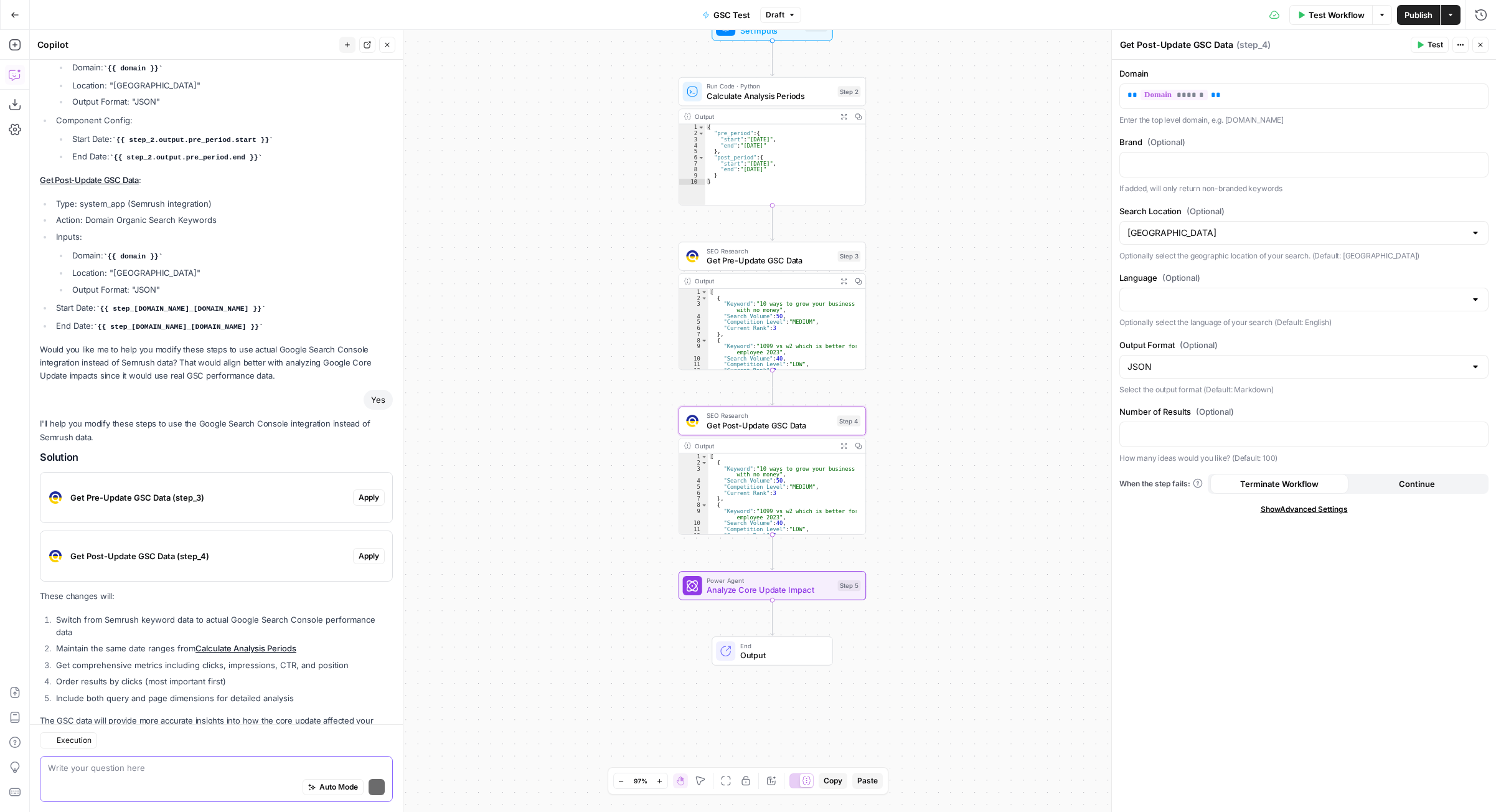
scroll to position [1270, 0]
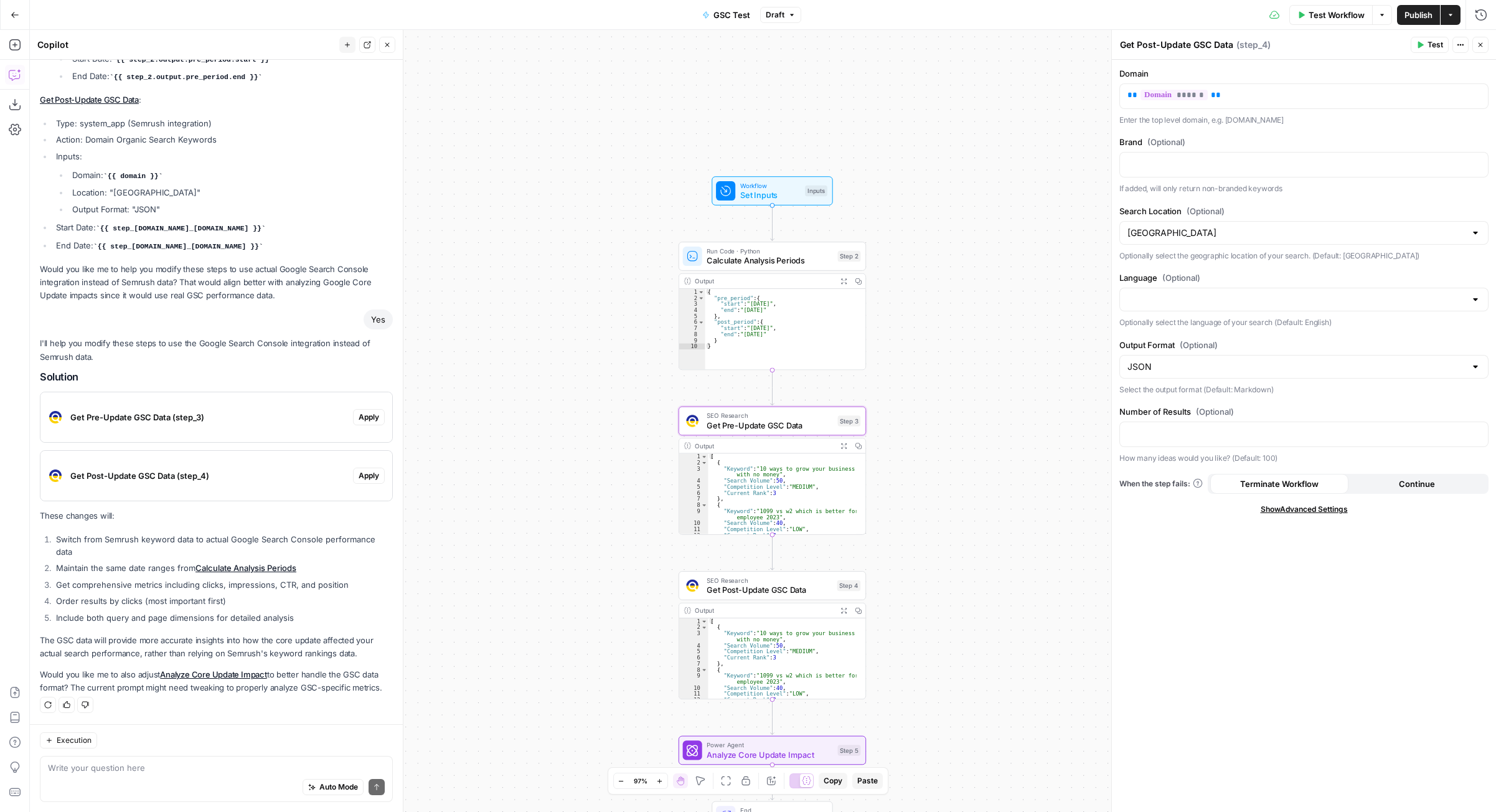
click at [366, 415] on span "Apply" at bounding box center [369, 417] width 21 height 11
click at [711, 171] on div "A comparison view is not available for this step type. Do you still want to app…" at bounding box center [748, 137] width 269 height 95
click at [716, 158] on span "Apply anyway" at bounding box center [720, 159] width 60 height 12
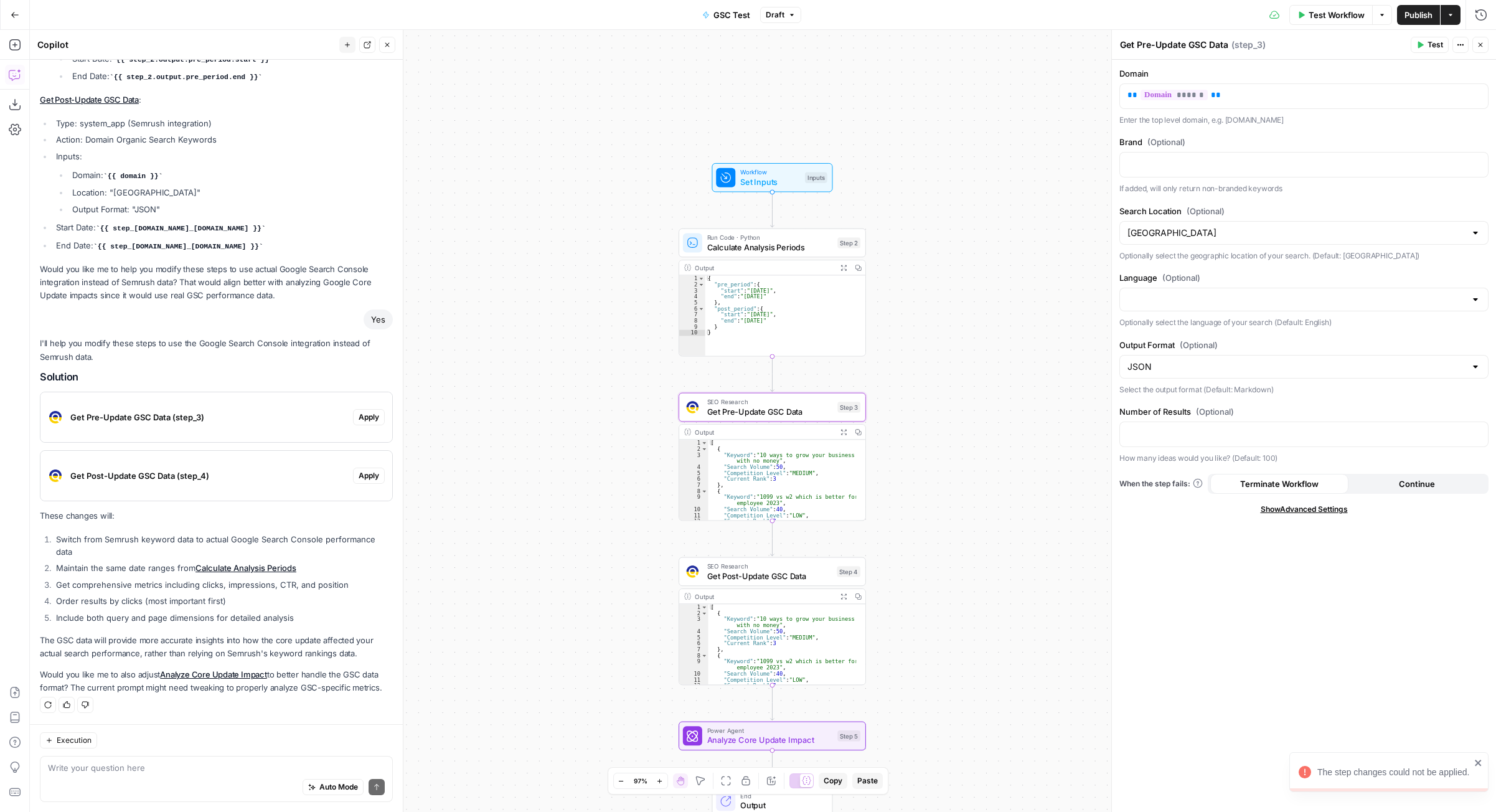
click at [359, 419] on span "Apply" at bounding box center [369, 417] width 21 height 11
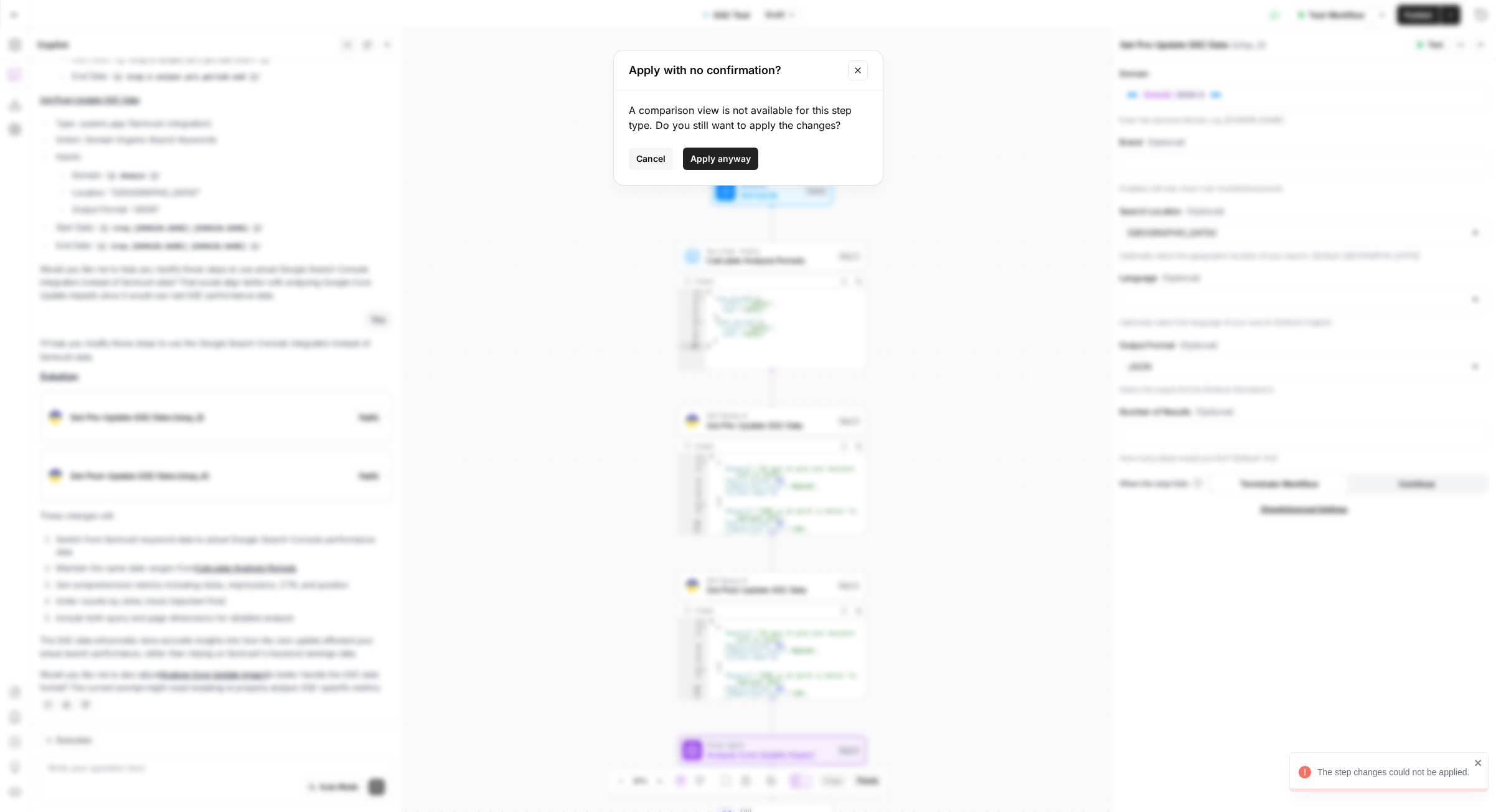
click at [718, 153] on span "Apply anyway" at bounding box center [720, 159] width 60 height 12
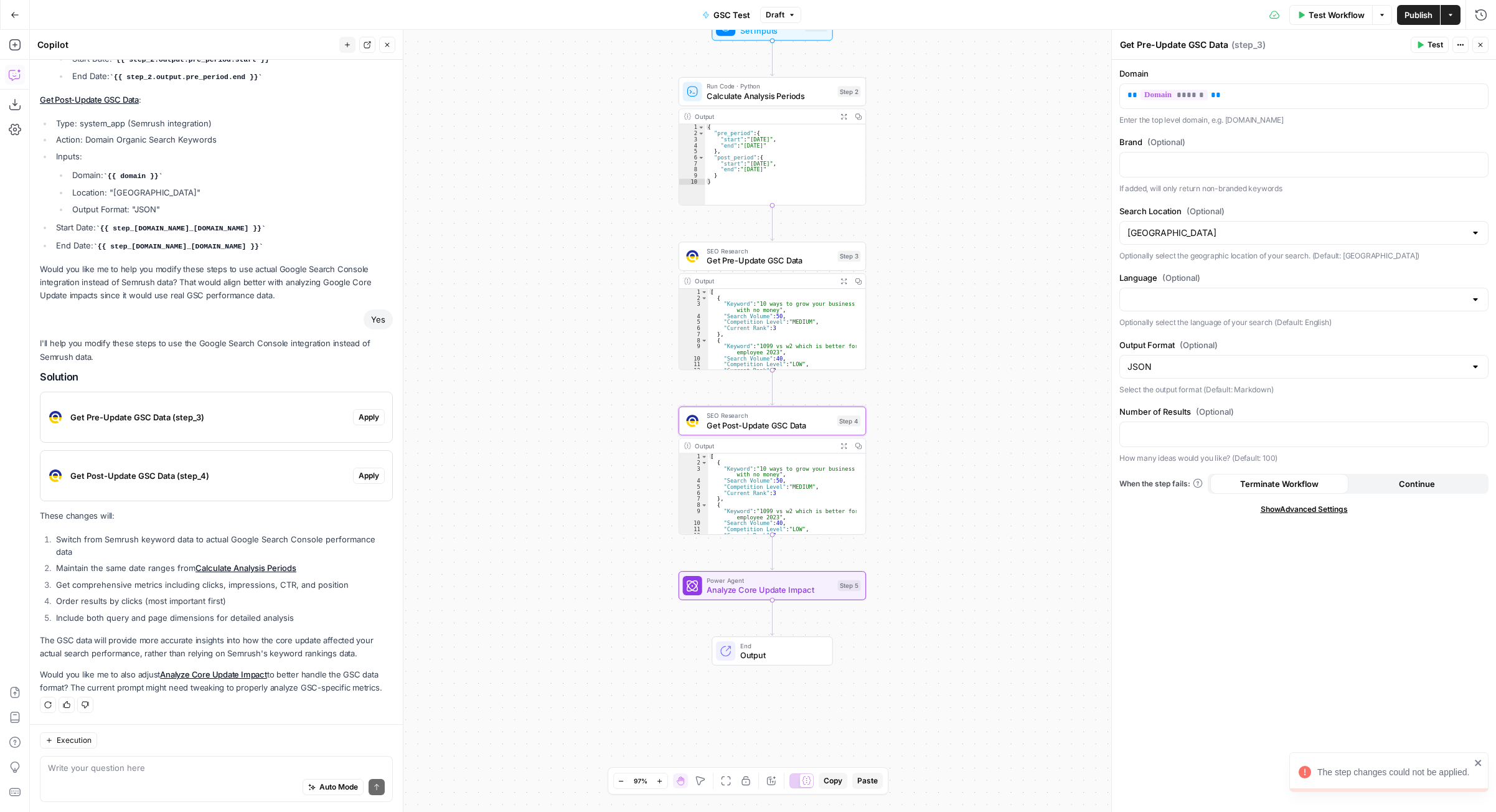
click at [359, 476] on span "Apply" at bounding box center [369, 476] width 21 height 11
click at [696, 154] on span "Apply anyway" at bounding box center [720, 159] width 60 height 12
type textarea "Get Post-Update GSC Data"
click at [1069, 43] on button "Close" at bounding box center [1480, 44] width 16 height 16
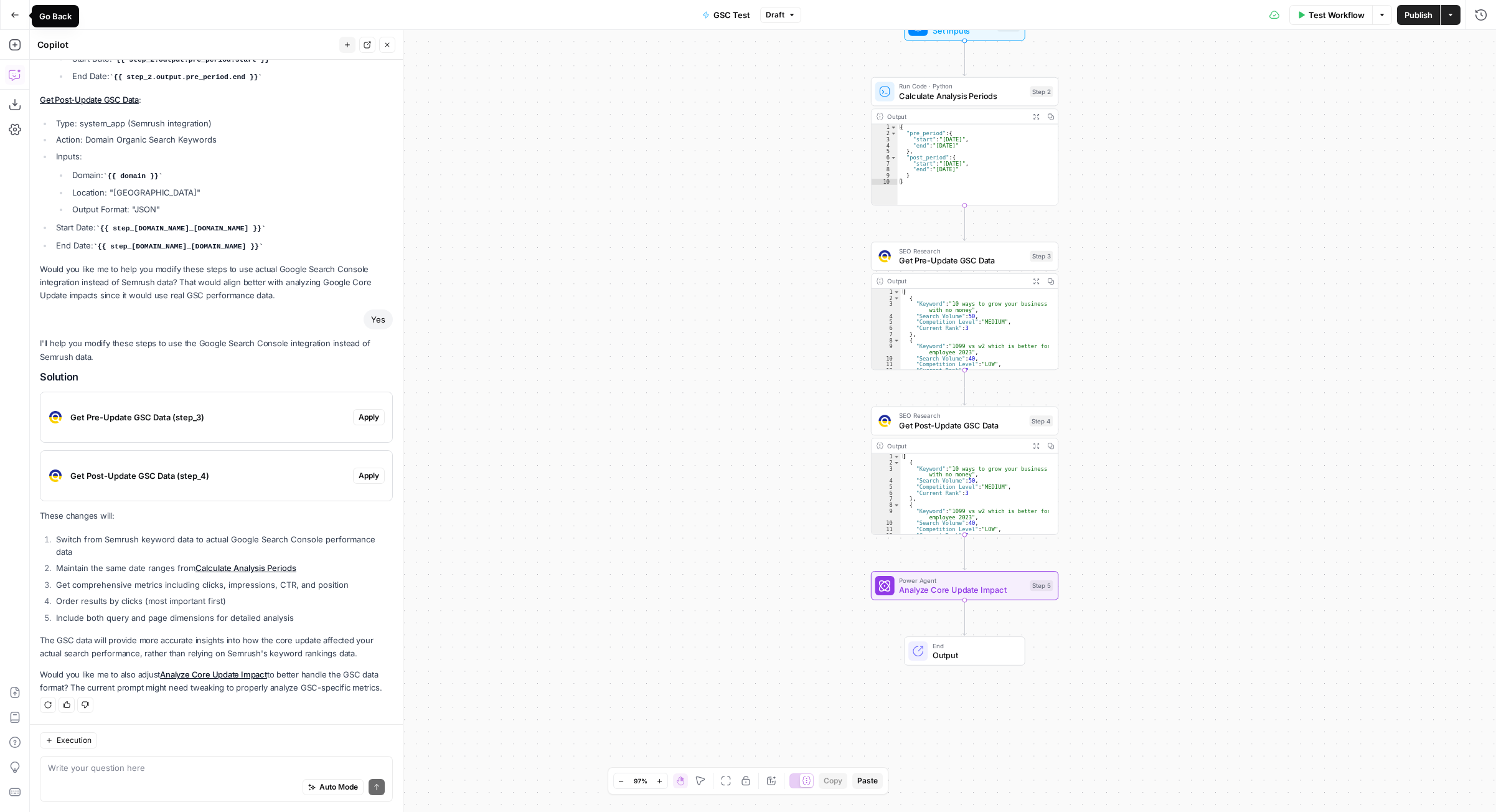
click at [10, 13] on icon "button" at bounding box center [15, 14] width 9 height 9
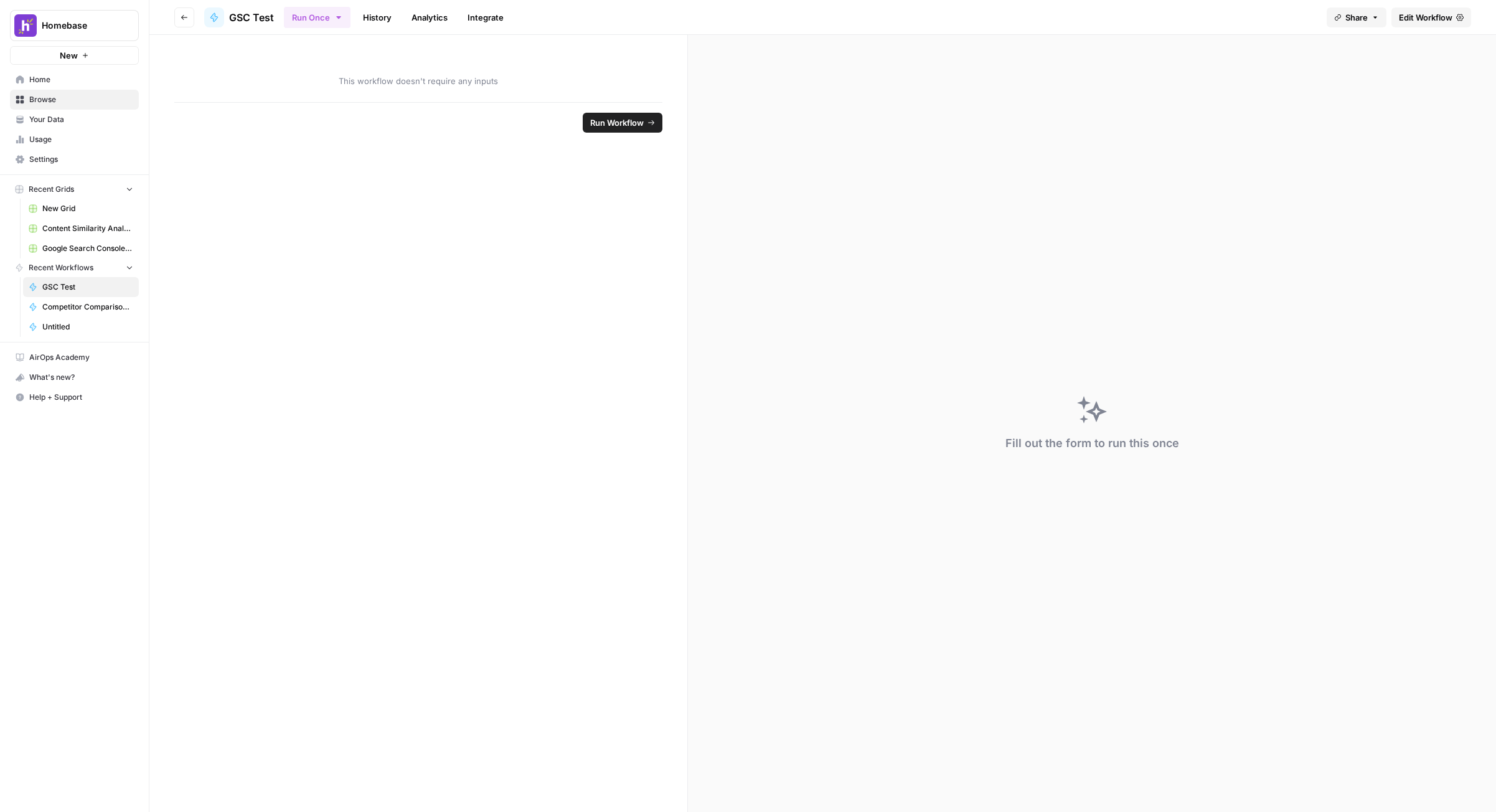
click at [90, 91] on link "Browse" at bounding box center [74, 99] width 129 height 20
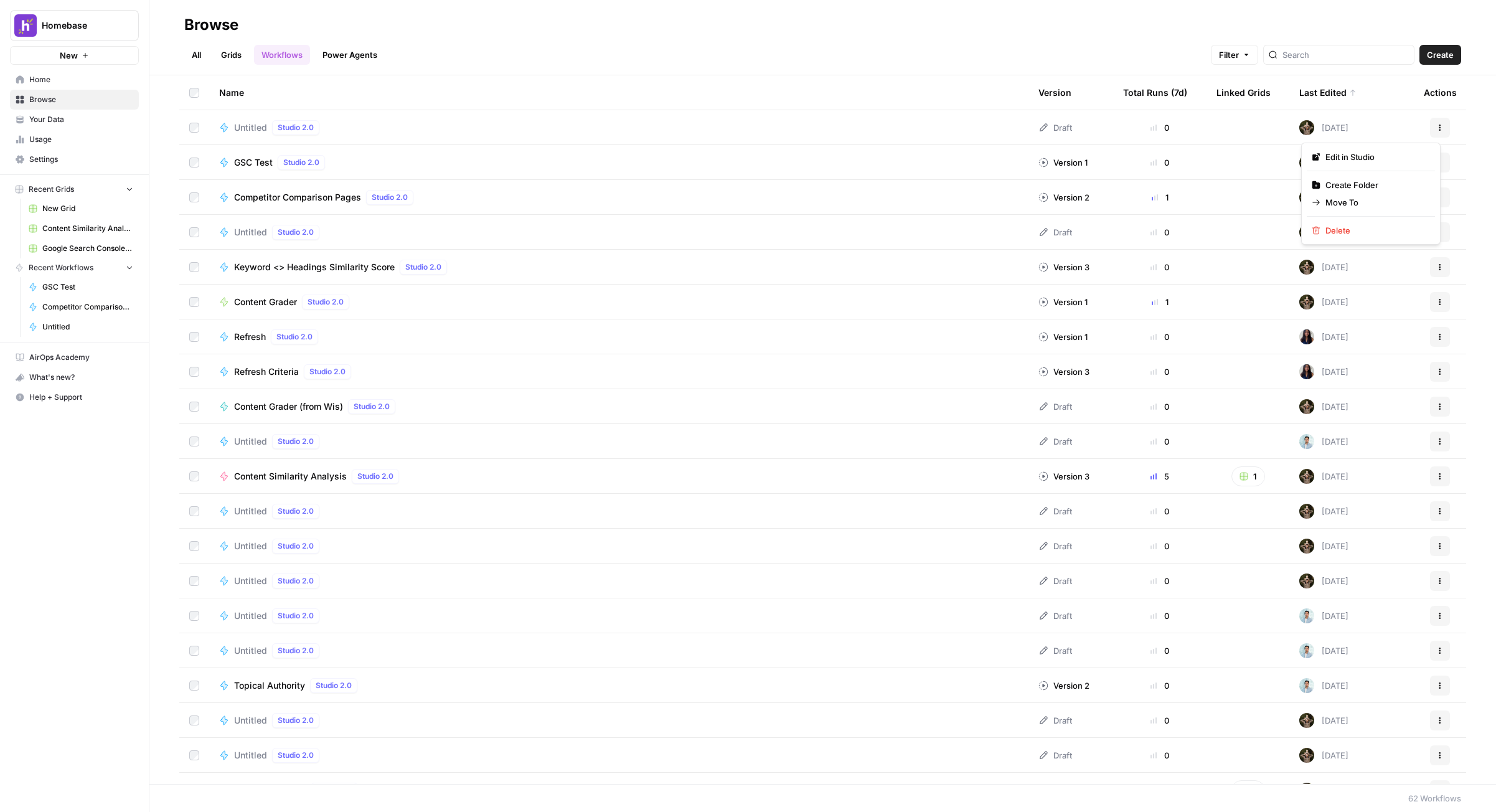
click at [1069, 128] on icon "button" at bounding box center [1440, 127] width 8 height 8
click at [1069, 230] on span "Delete" at bounding box center [1375, 231] width 99 height 12
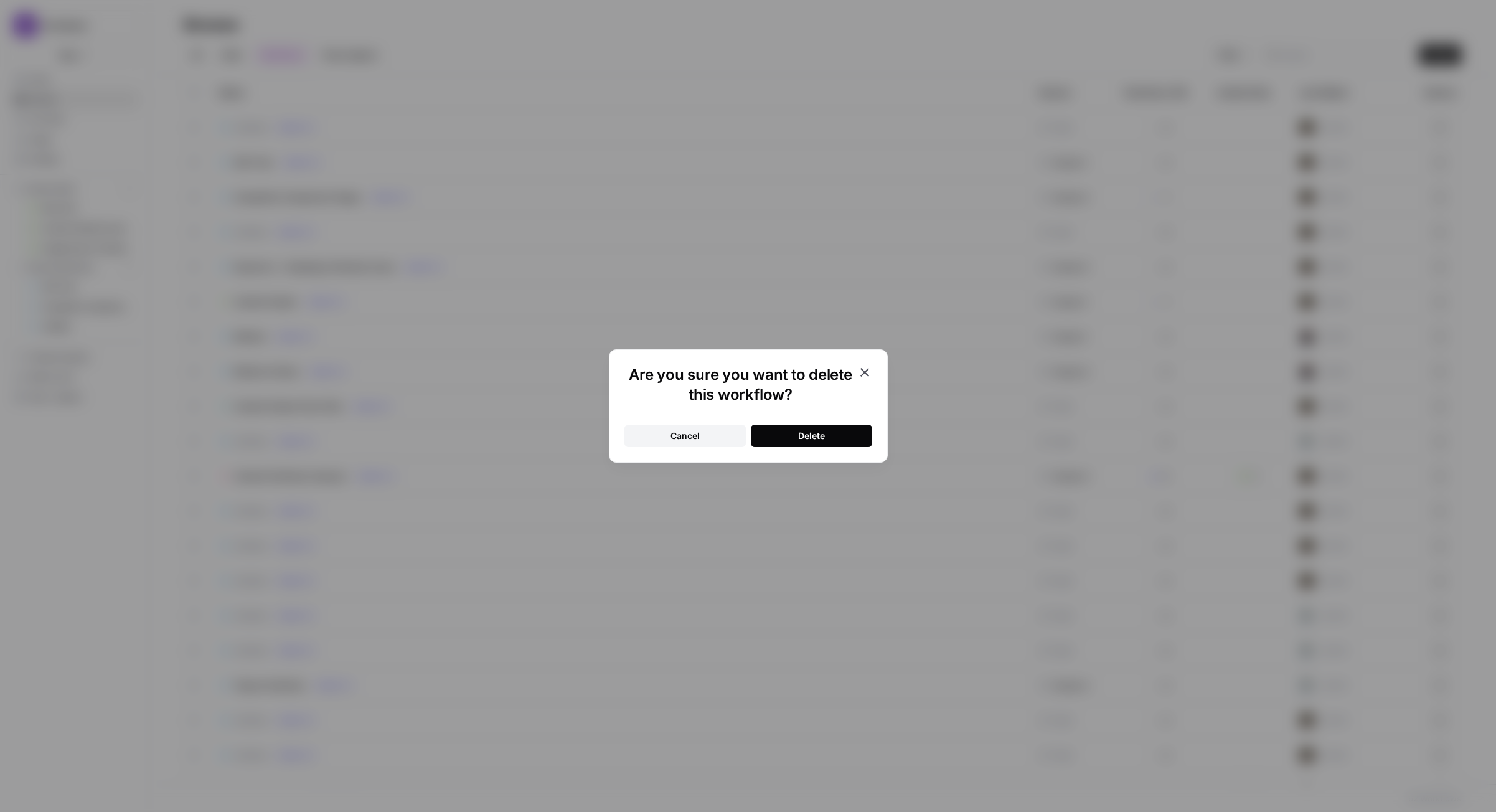
click at [806, 441] on div "Delete" at bounding box center [812, 436] width 27 height 12
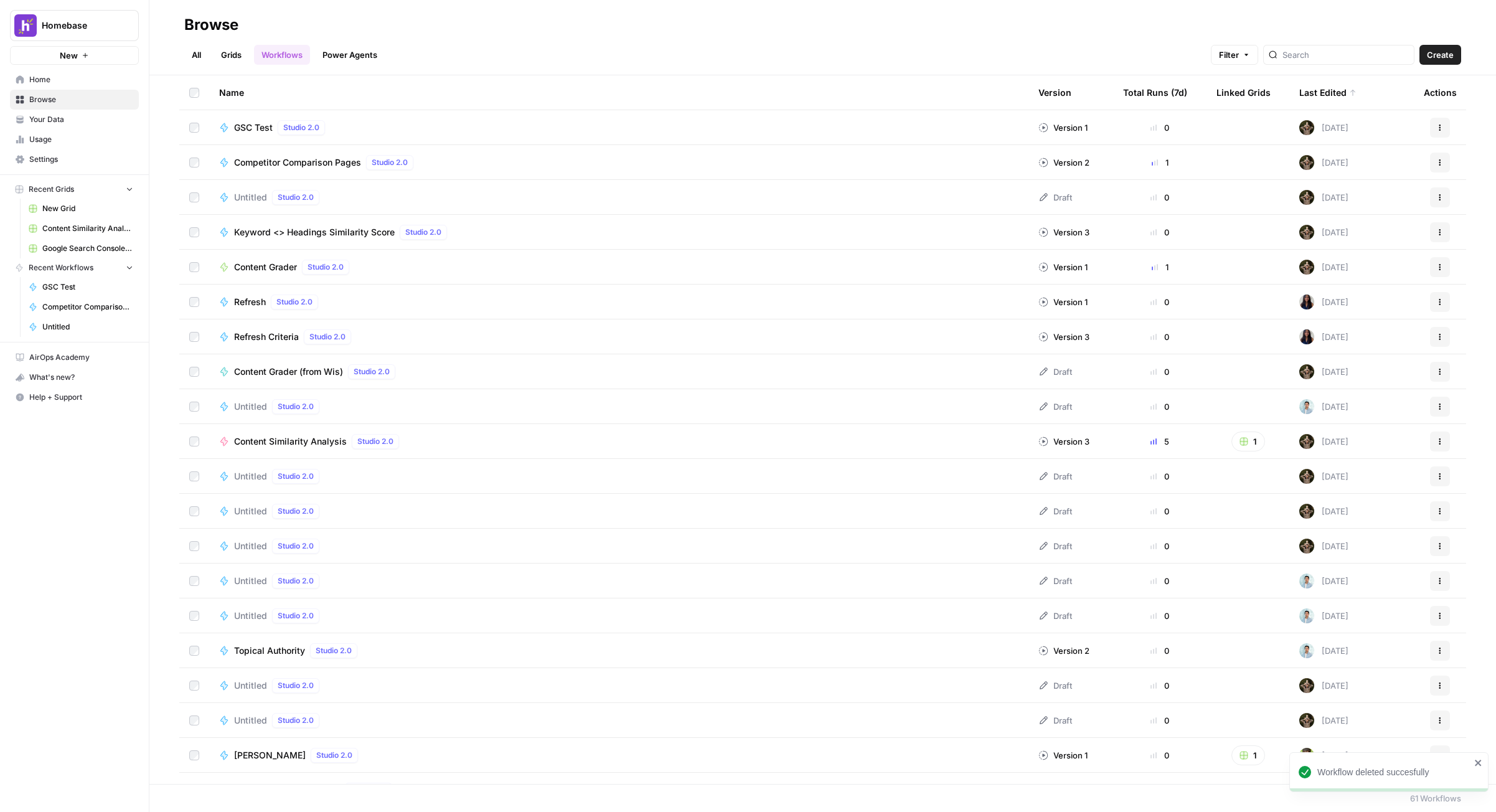
click at [450, 127] on div "GSC Test Studio 2.0" at bounding box center [619, 128] width 800 height 15
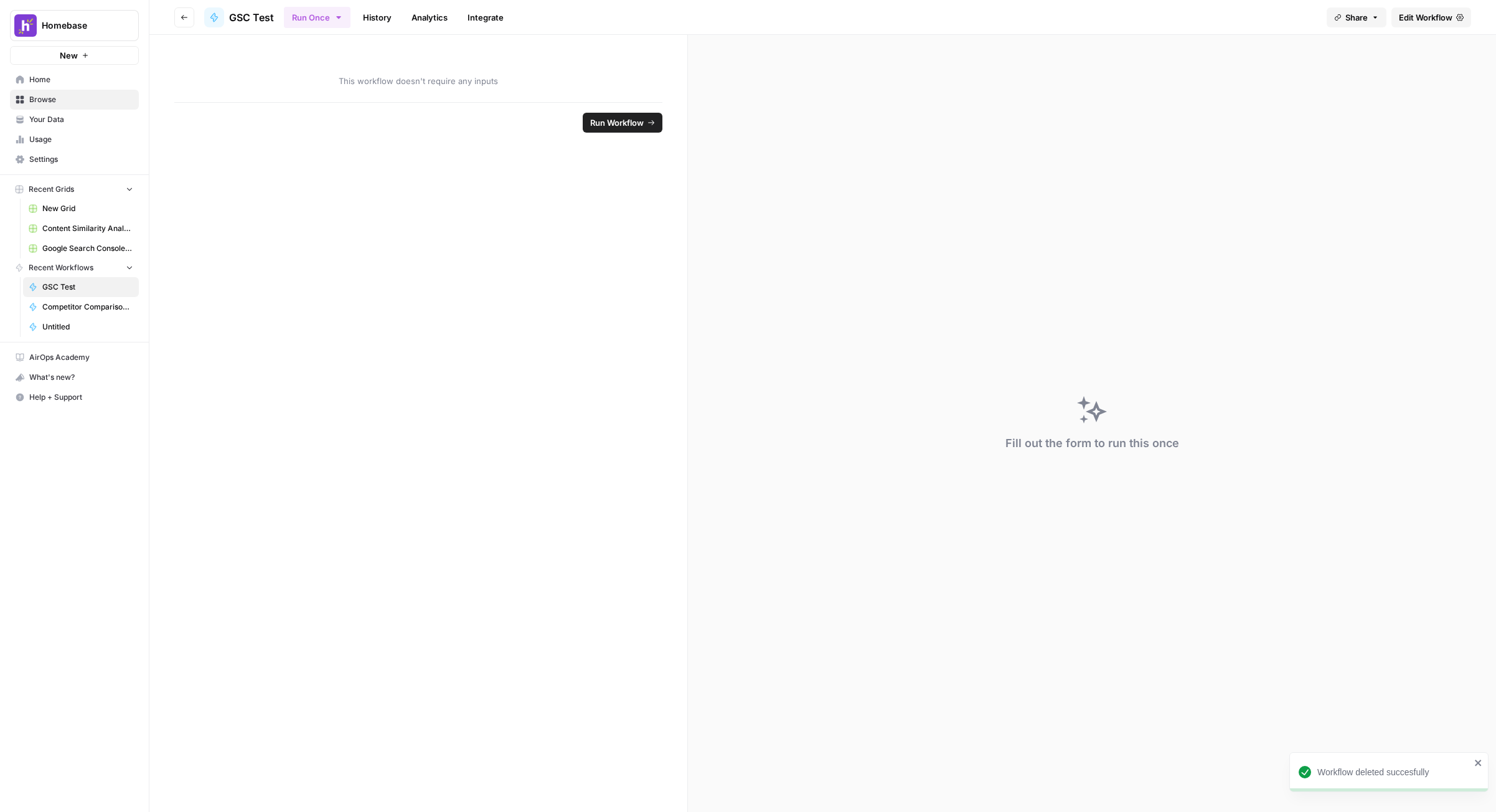
click at [1069, 19] on span "Edit Workflow" at bounding box center [1426, 17] width 54 height 12
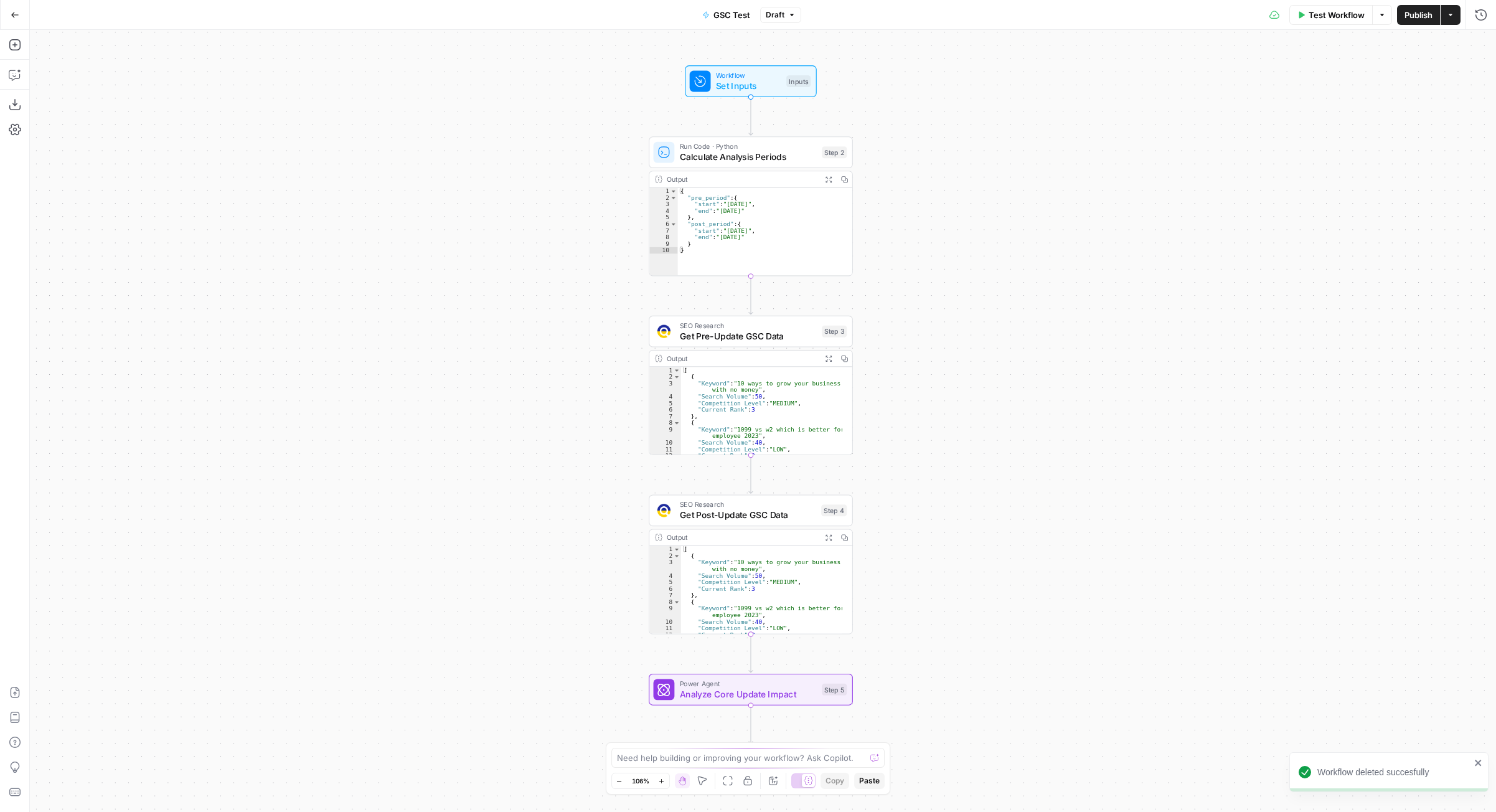
click at [798, 16] on button "Draft" at bounding box center [781, 14] width 41 height 16
click at [798, 17] on button "Draft" at bounding box center [781, 14] width 41 height 16
click at [22, 14] on button "Go Back" at bounding box center [15, 14] width 22 height 22
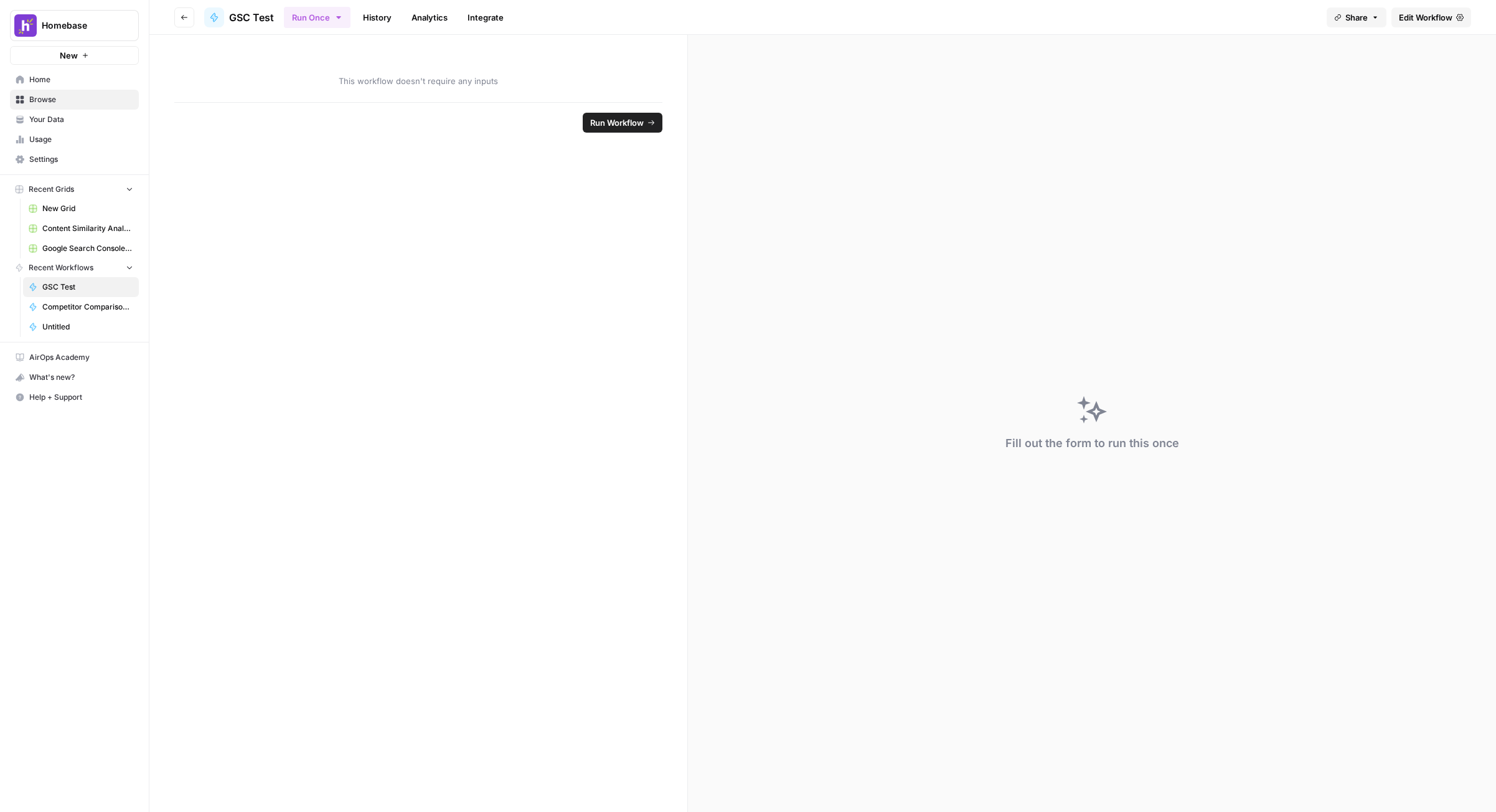
click at [178, 23] on button "Go back" at bounding box center [184, 17] width 20 height 20
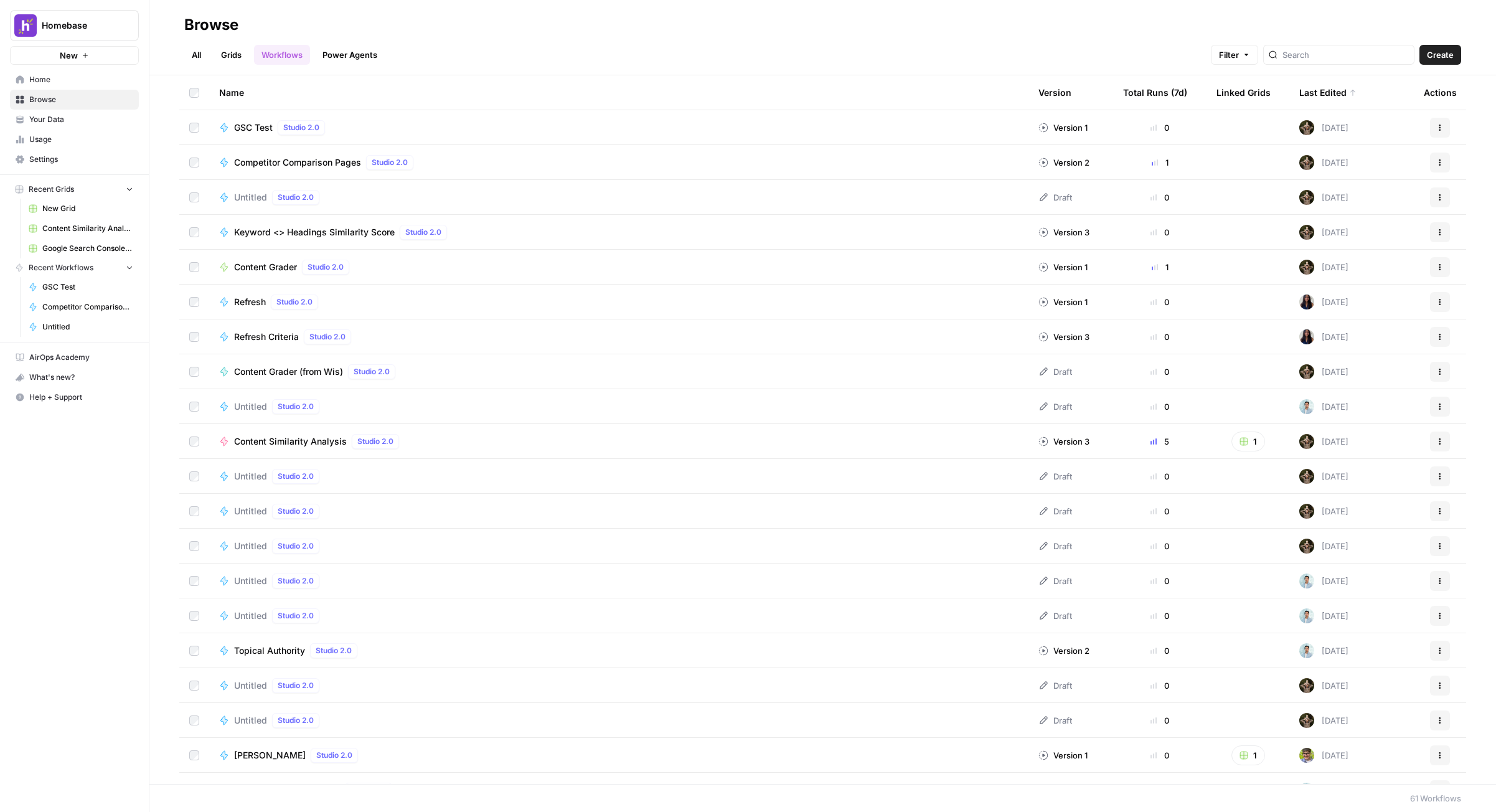
click at [1069, 129] on button "Actions" at bounding box center [1440, 127] width 20 height 20
click at [1069, 324] on span "Delete" at bounding box center [1375, 328] width 99 height 12
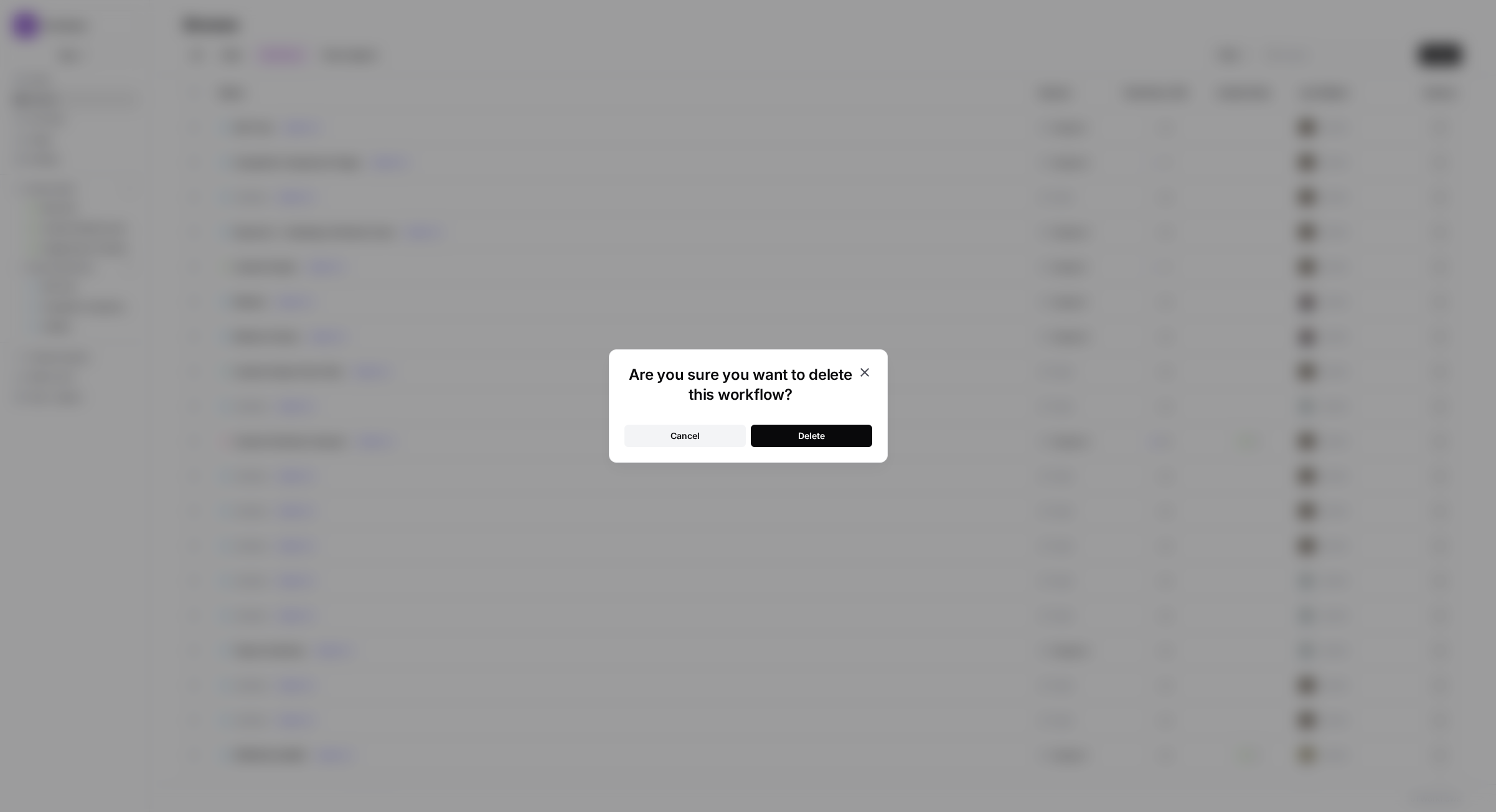
click at [839, 433] on button "Delete" at bounding box center [812, 436] width 122 height 22
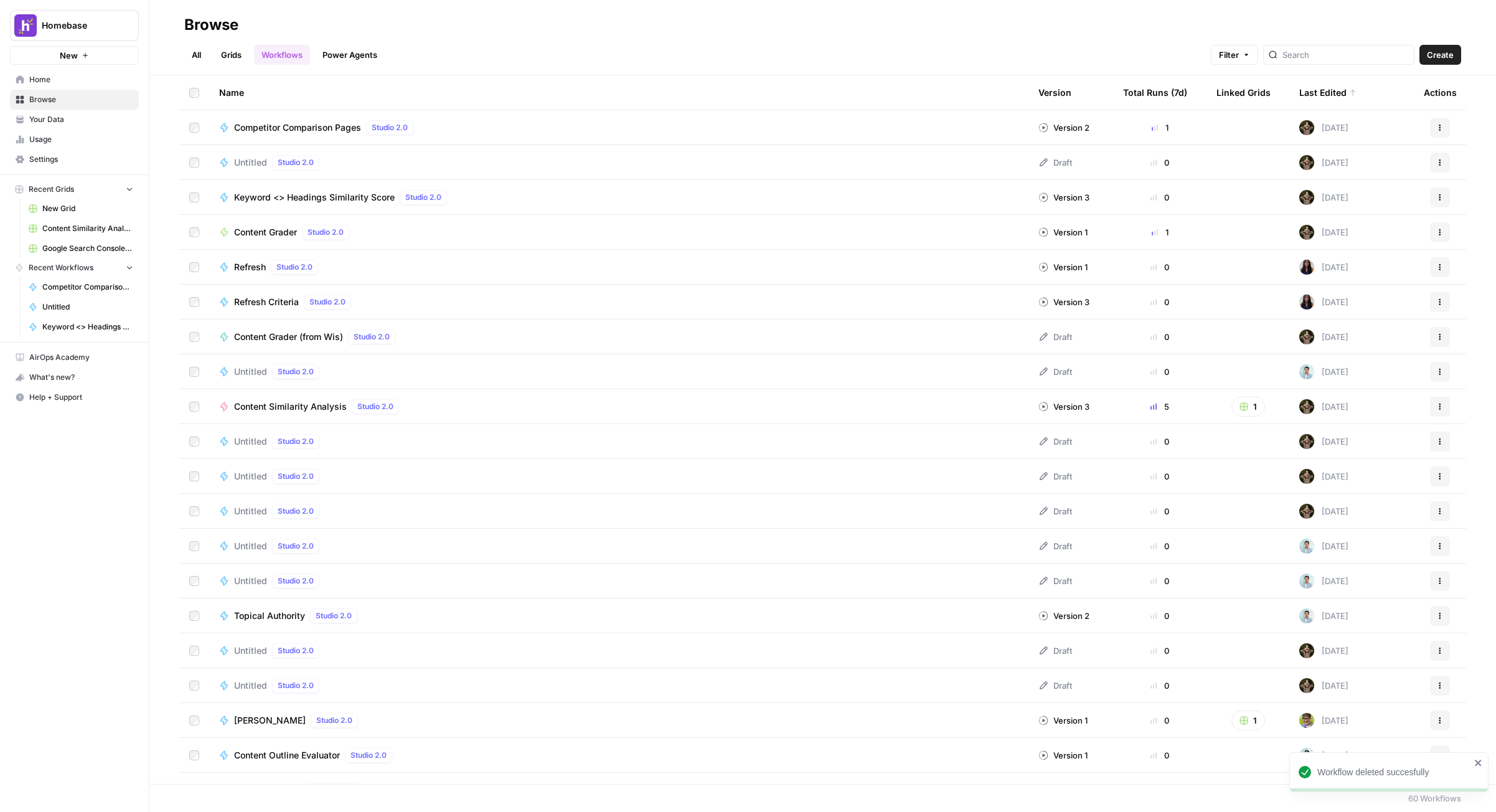
click at [97, 56] on button "New" at bounding box center [74, 55] width 129 height 19
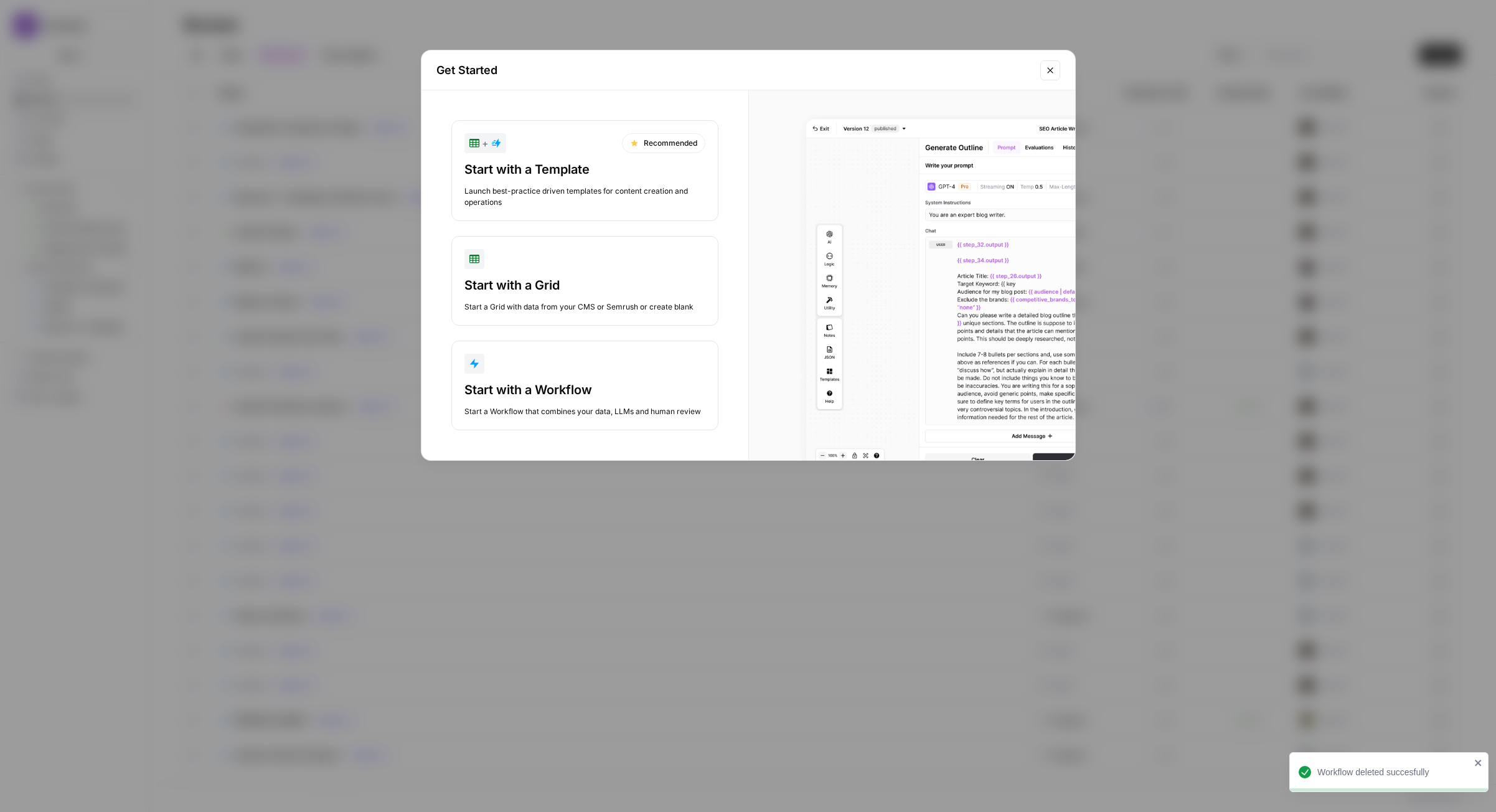
click at [541, 385] on div "Start with a Workflow" at bounding box center [585, 389] width 241 height 17
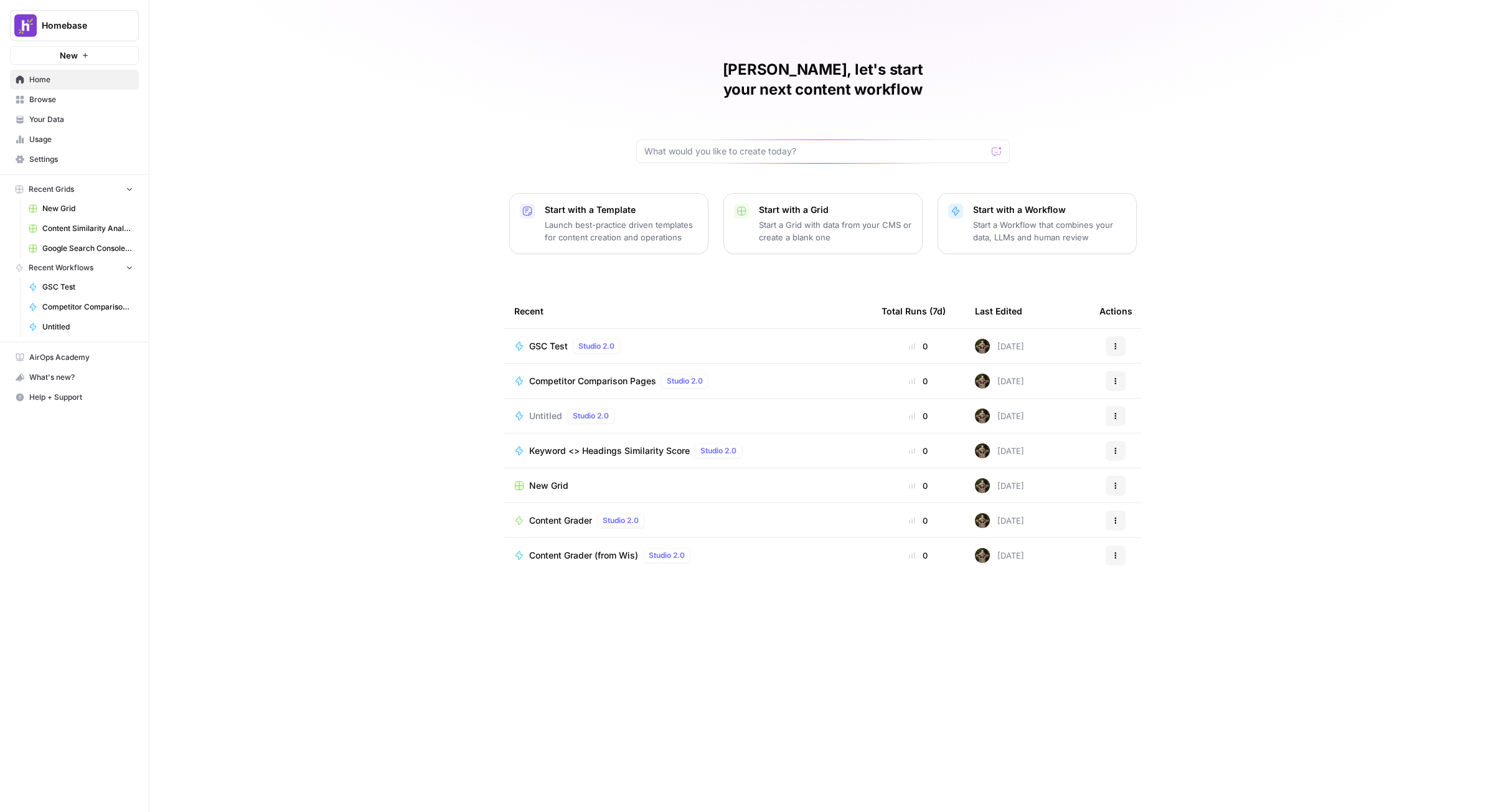
click at [76, 54] on span "New" at bounding box center [69, 55] width 18 height 12
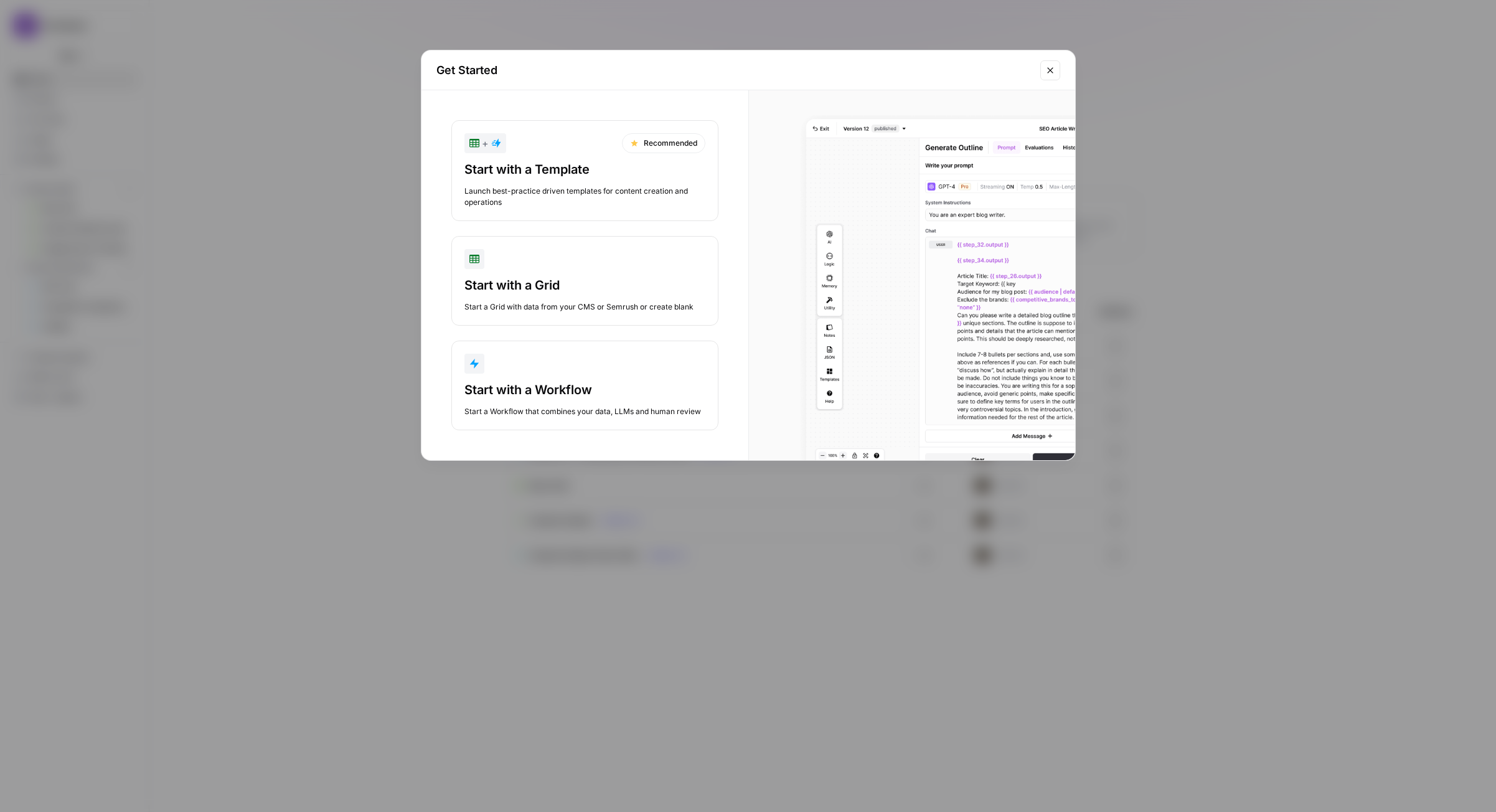
click at [595, 375] on button "Start with a Workflow Start a Workflow that combines your data, LLMs and human …" at bounding box center [585, 385] width 267 height 90
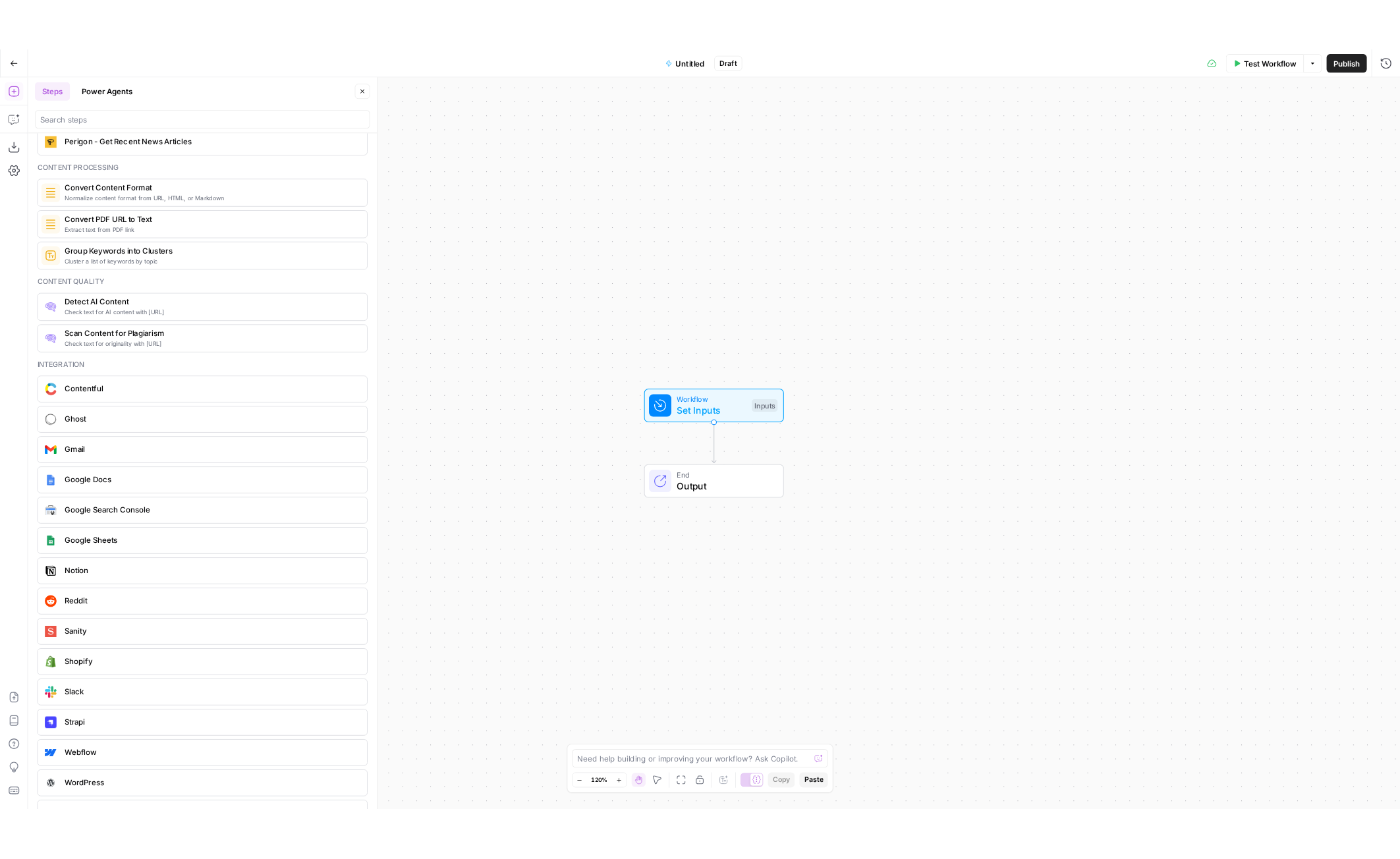
scroll to position [2106, 0]
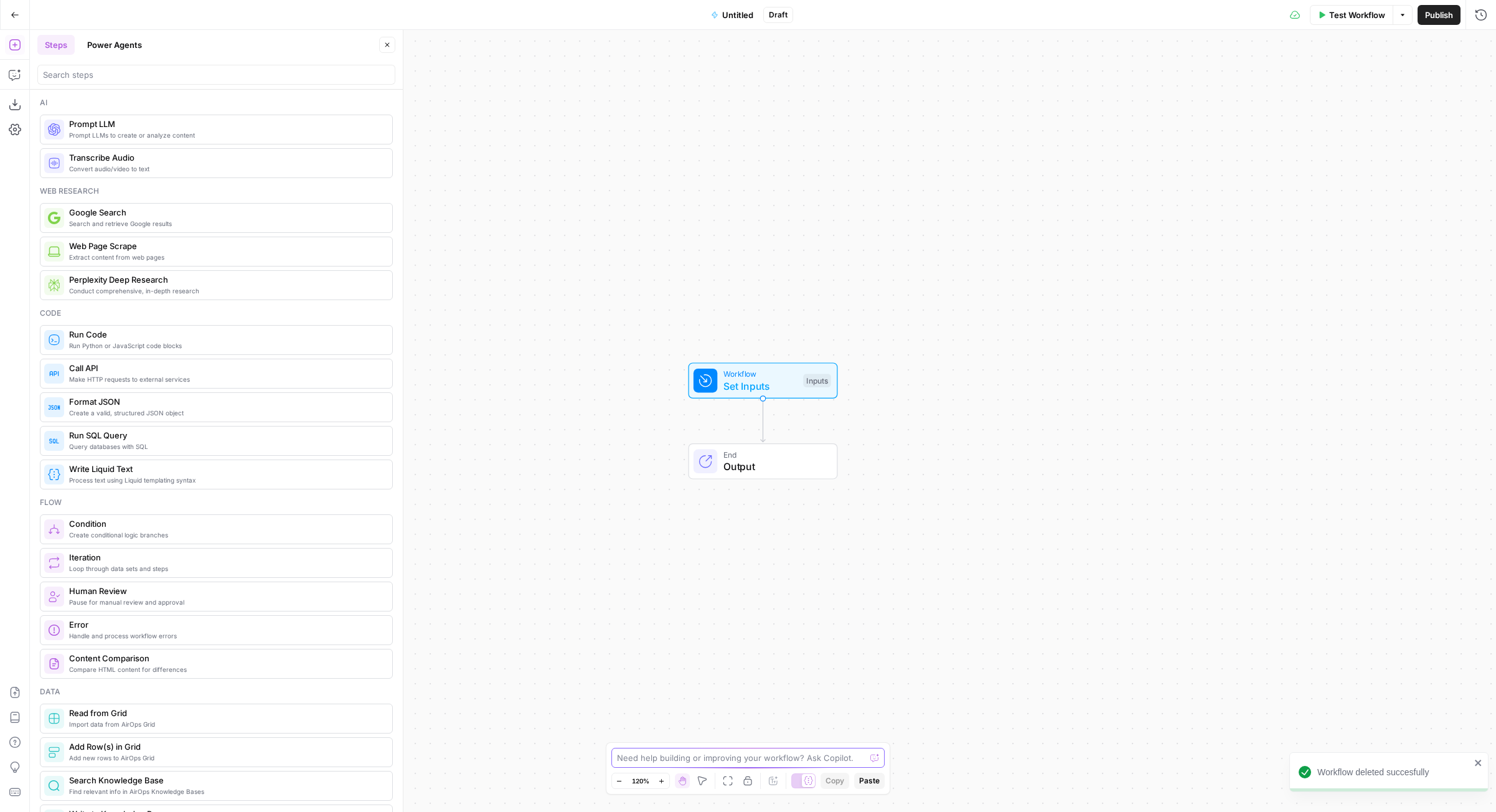
click at [685, 757] on textarea at bounding box center [741, 757] width 249 height 12
type textarea "M"
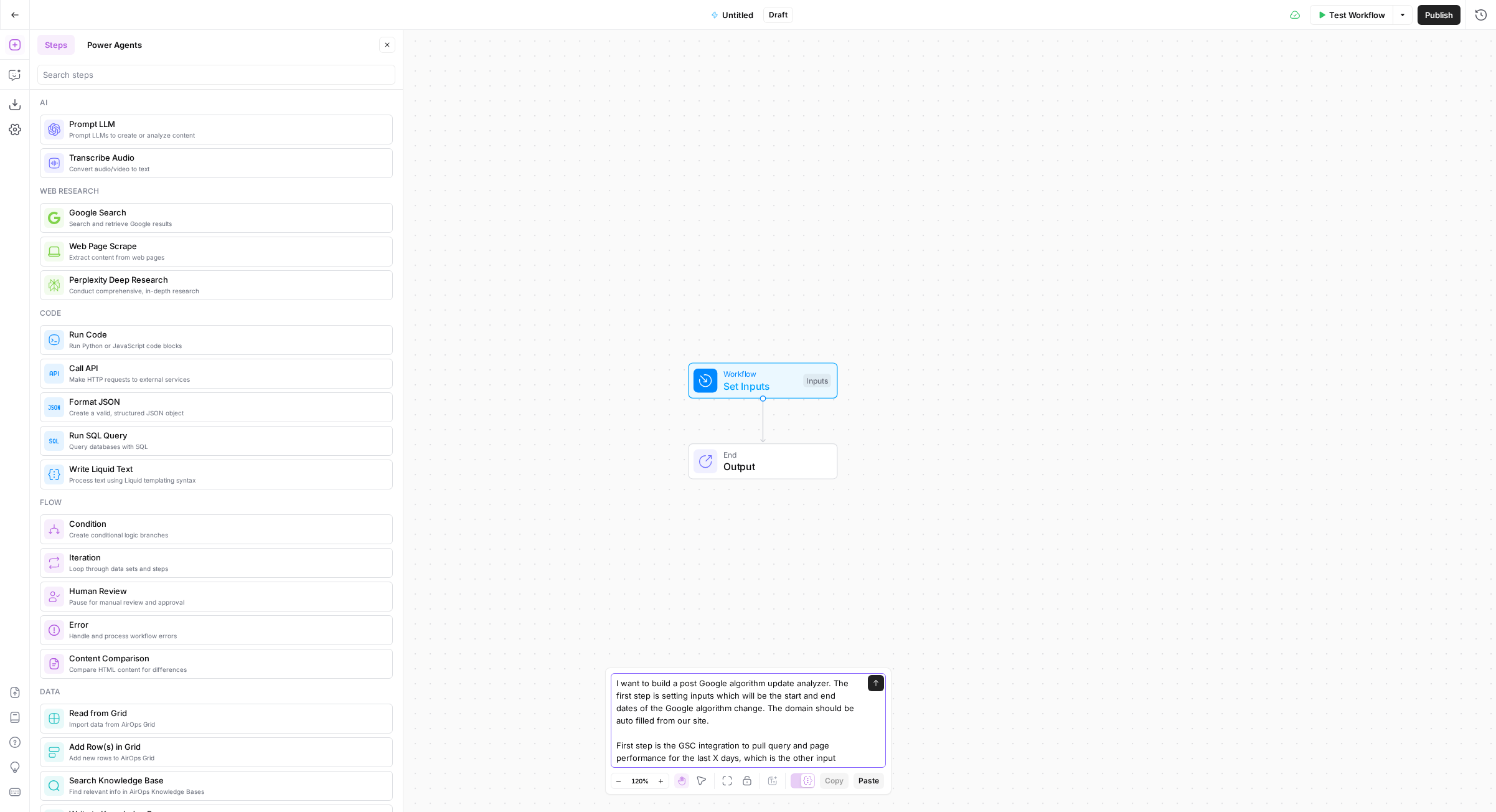
type textarea "I want to build a post Google algorithm update analyzer. The first step is sett…"
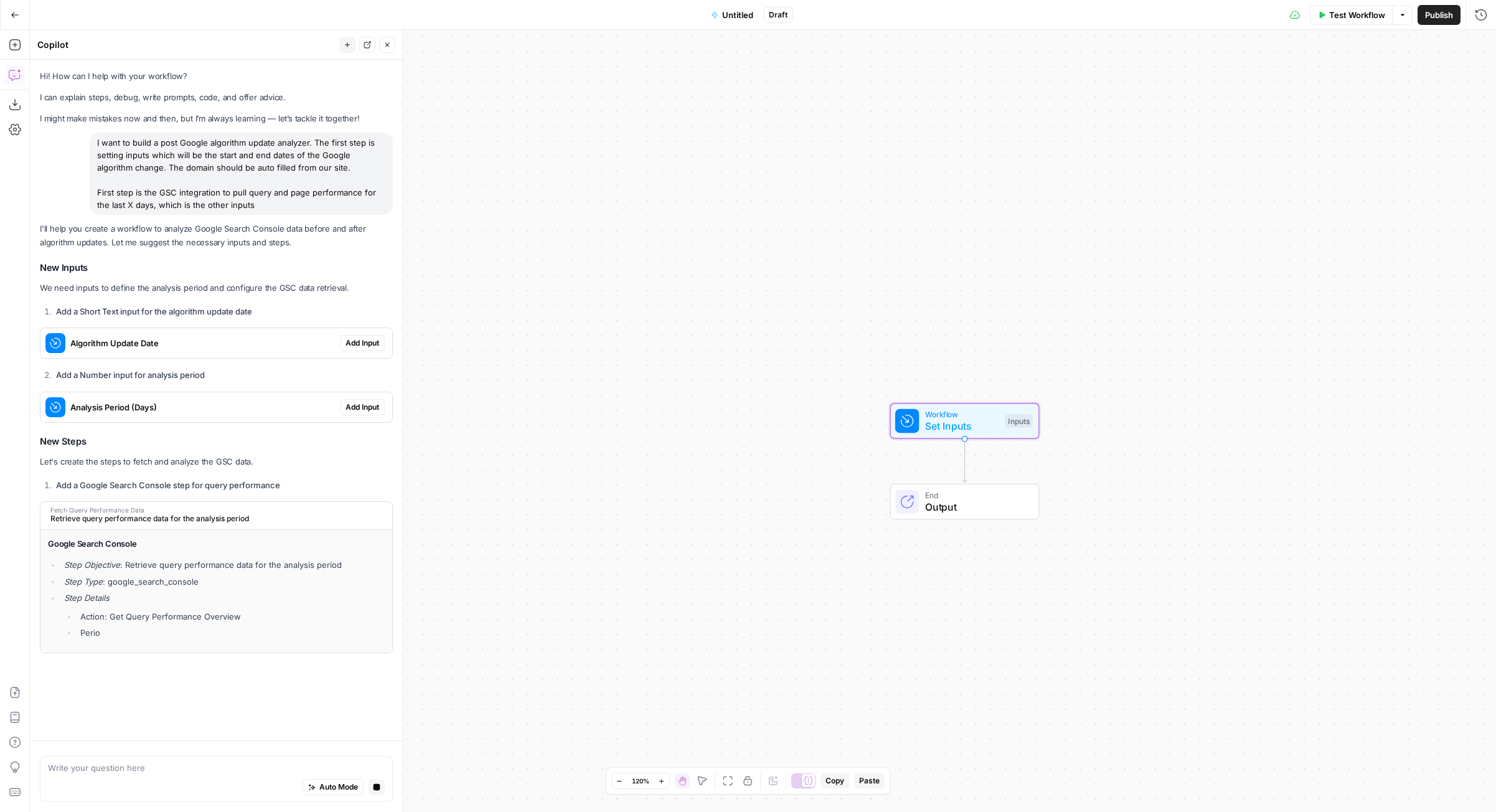
click at [365, 346] on span "Add Input" at bounding box center [362, 343] width 34 height 11
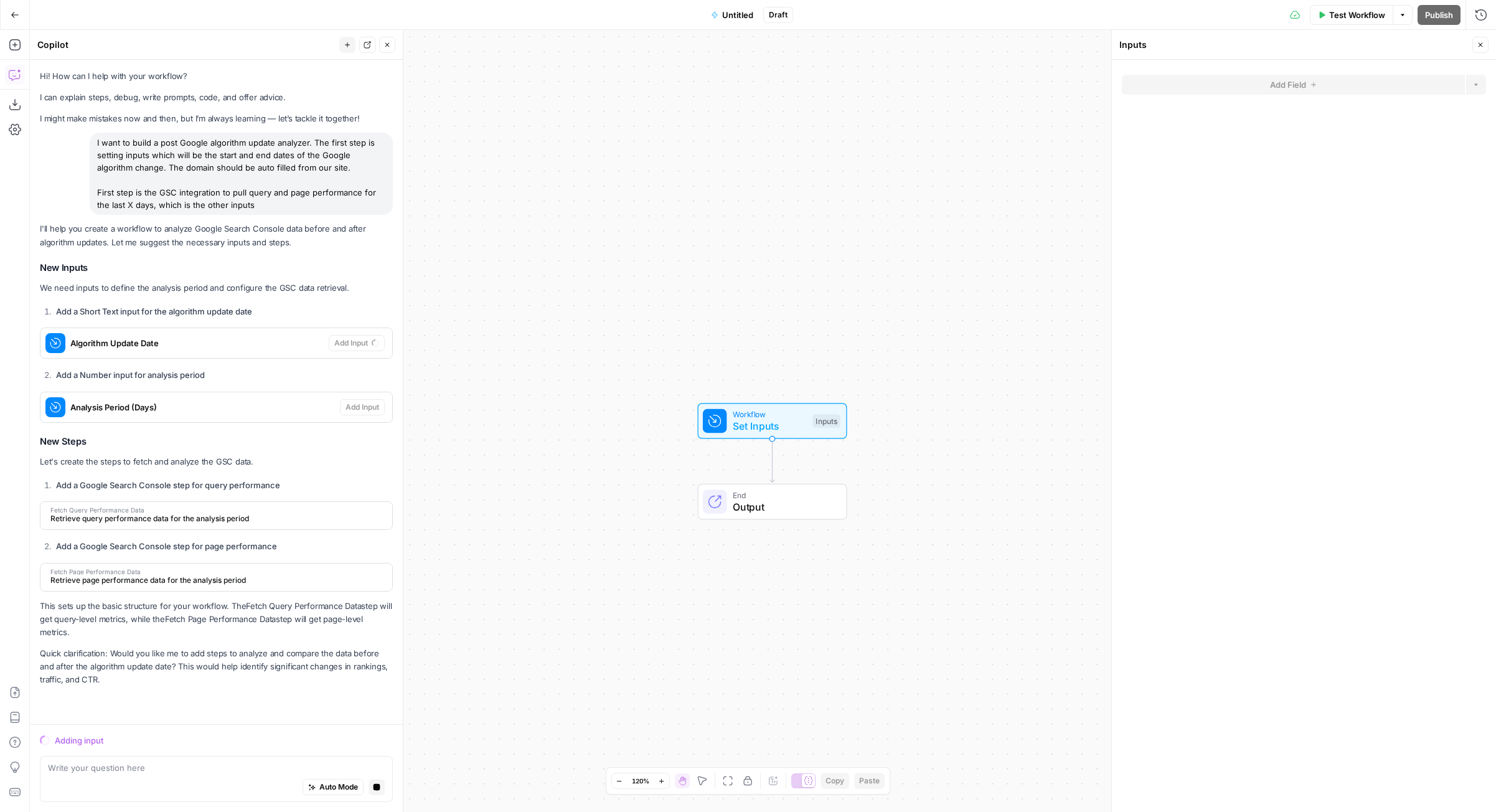
scroll to position [1, 0]
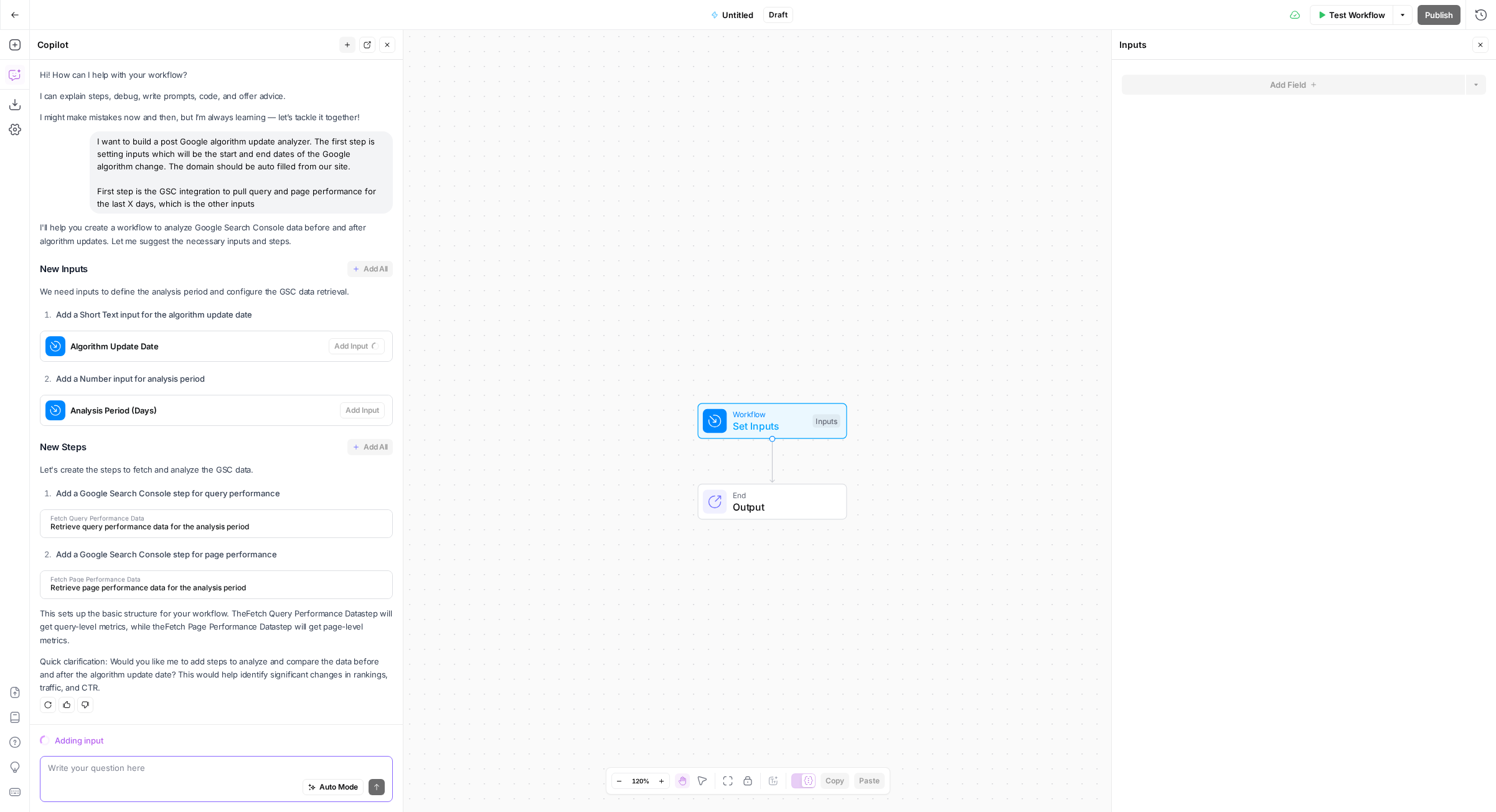
click at [105, 768] on textarea at bounding box center [216, 768] width 337 height 12
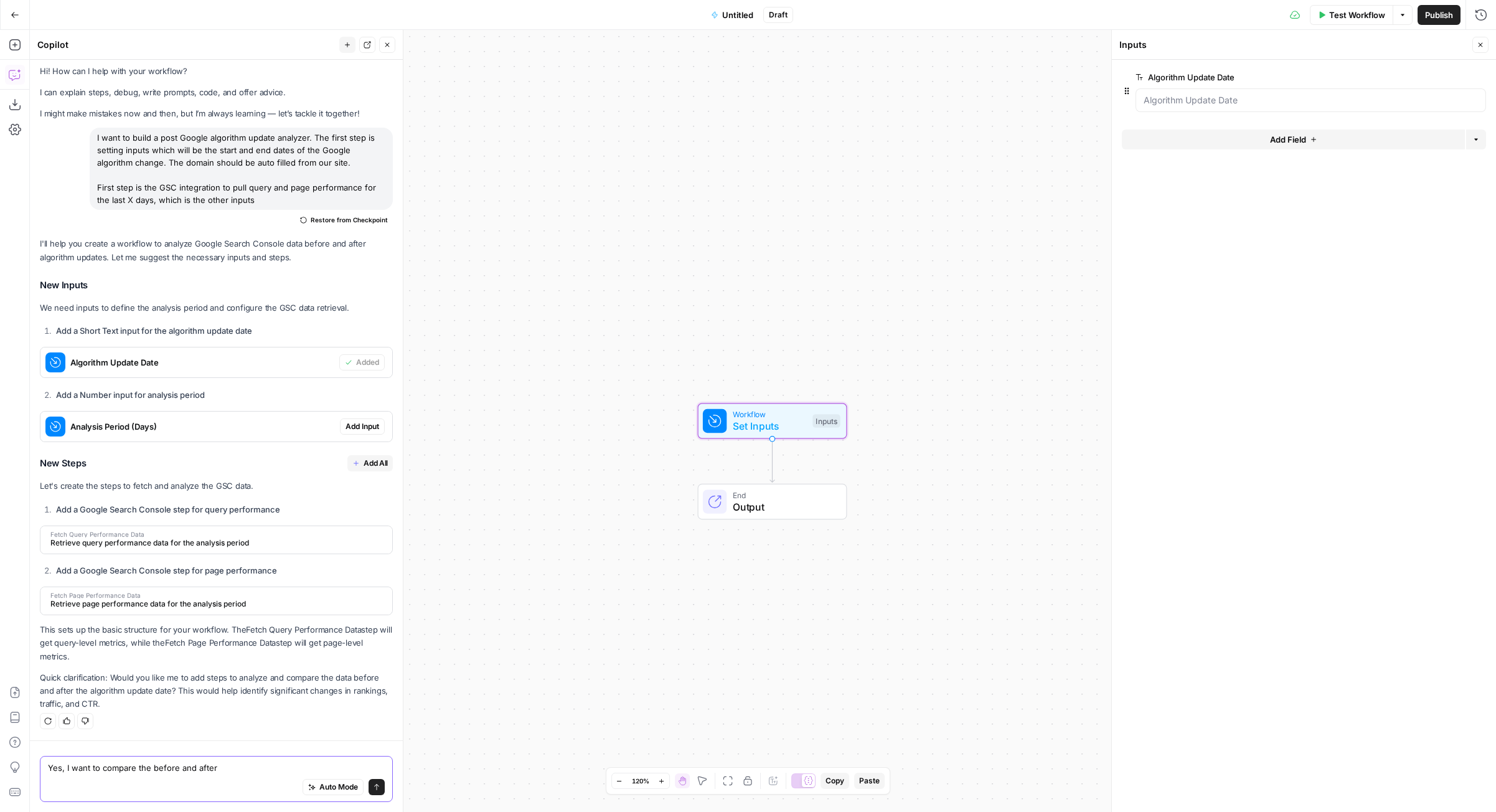
type textarea "Yes, I want to compare the before and after"
click at [354, 421] on span "Add Input" at bounding box center [362, 426] width 34 height 11
click at [272, 771] on textarea "Yes, I want to compare the before and after" at bounding box center [216, 768] width 337 height 12
click at [373, 783] on icon "submit" at bounding box center [376, 786] width 8 height 8
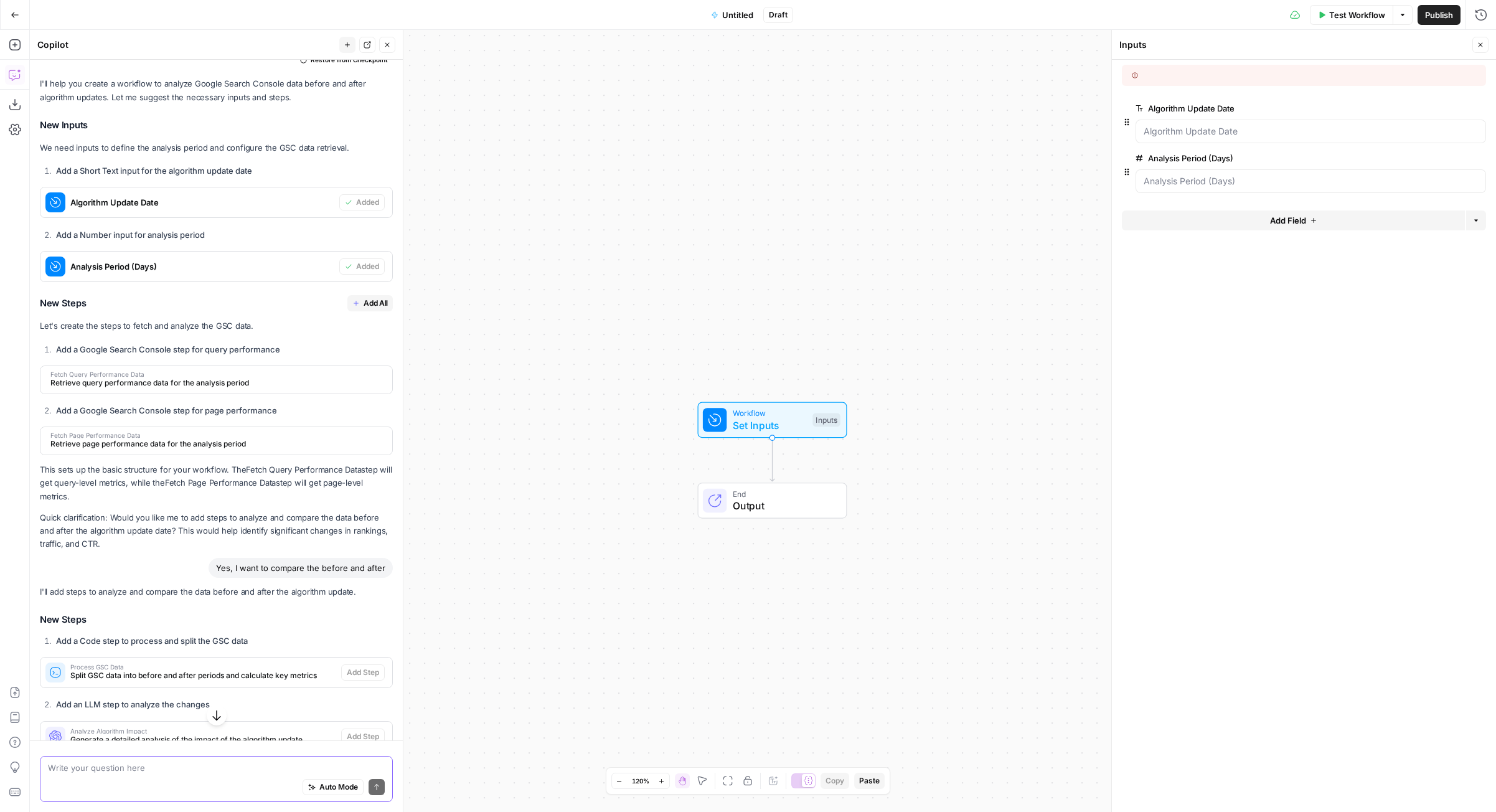
scroll to position [164, 0]
click at [364, 307] on span "Add All" at bounding box center [376, 304] width 24 height 11
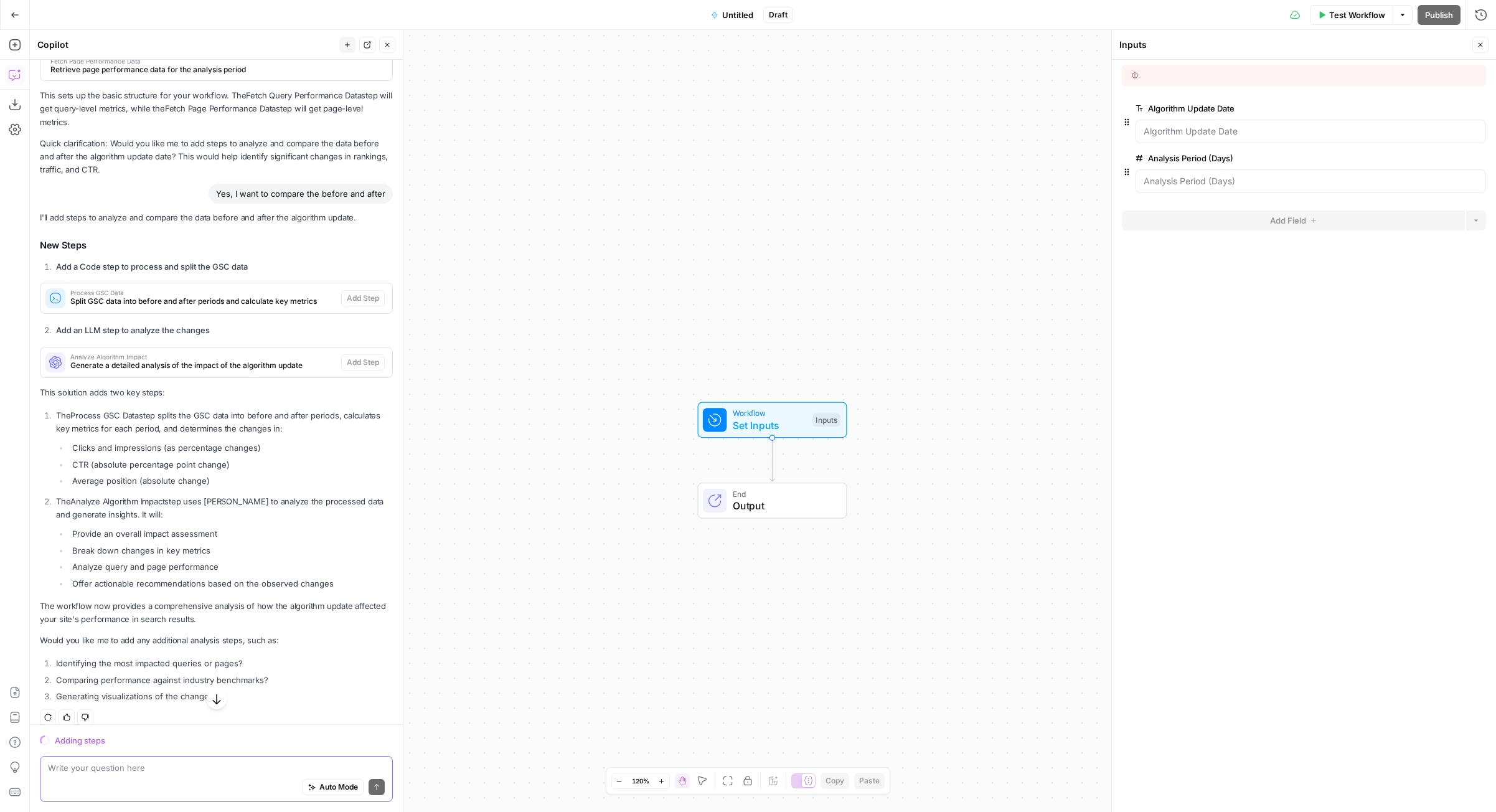
scroll to position [532, 0]
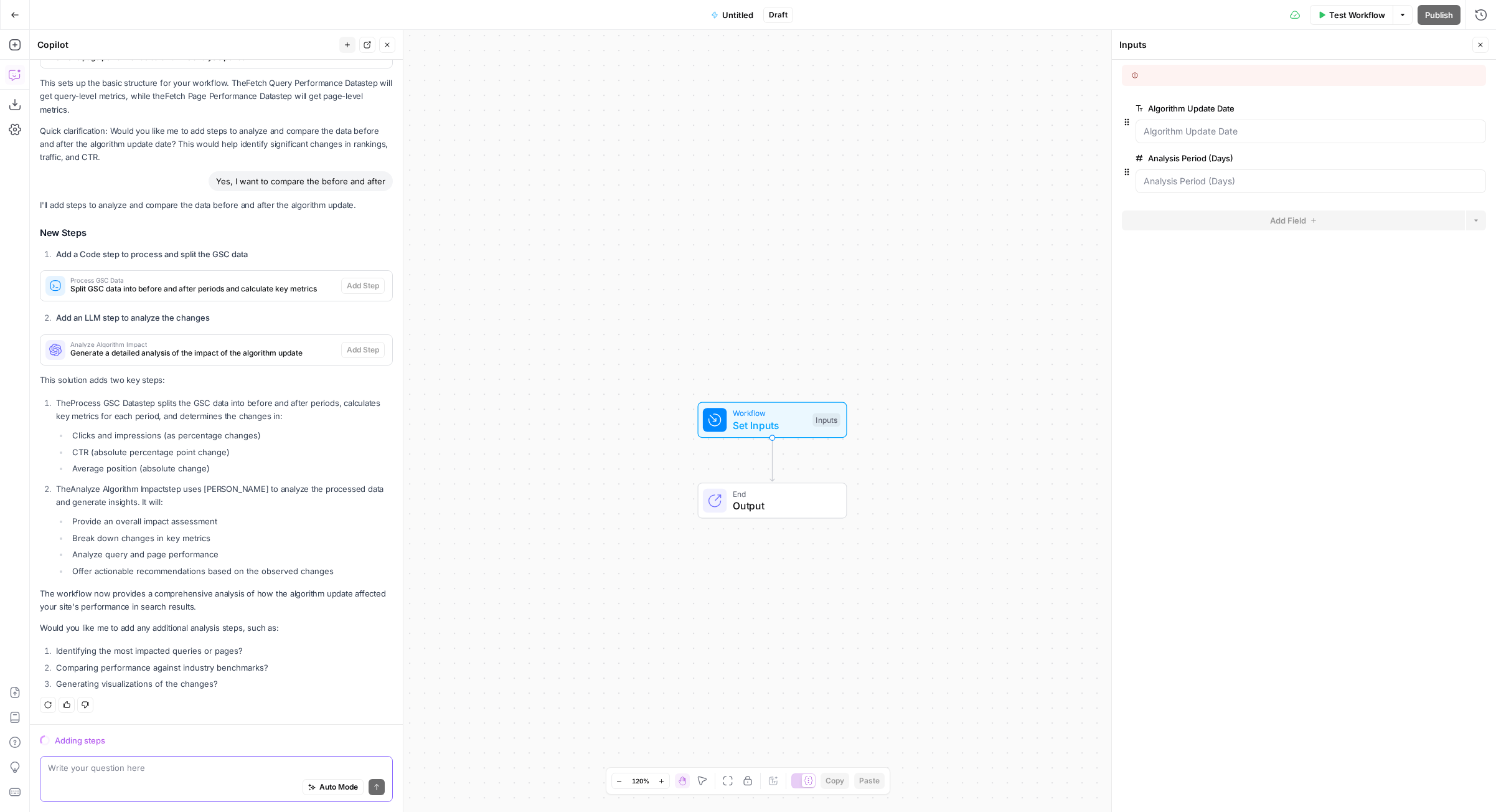
click at [160, 775] on div "Auto Mode Send" at bounding box center [216, 788] width 337 height 28
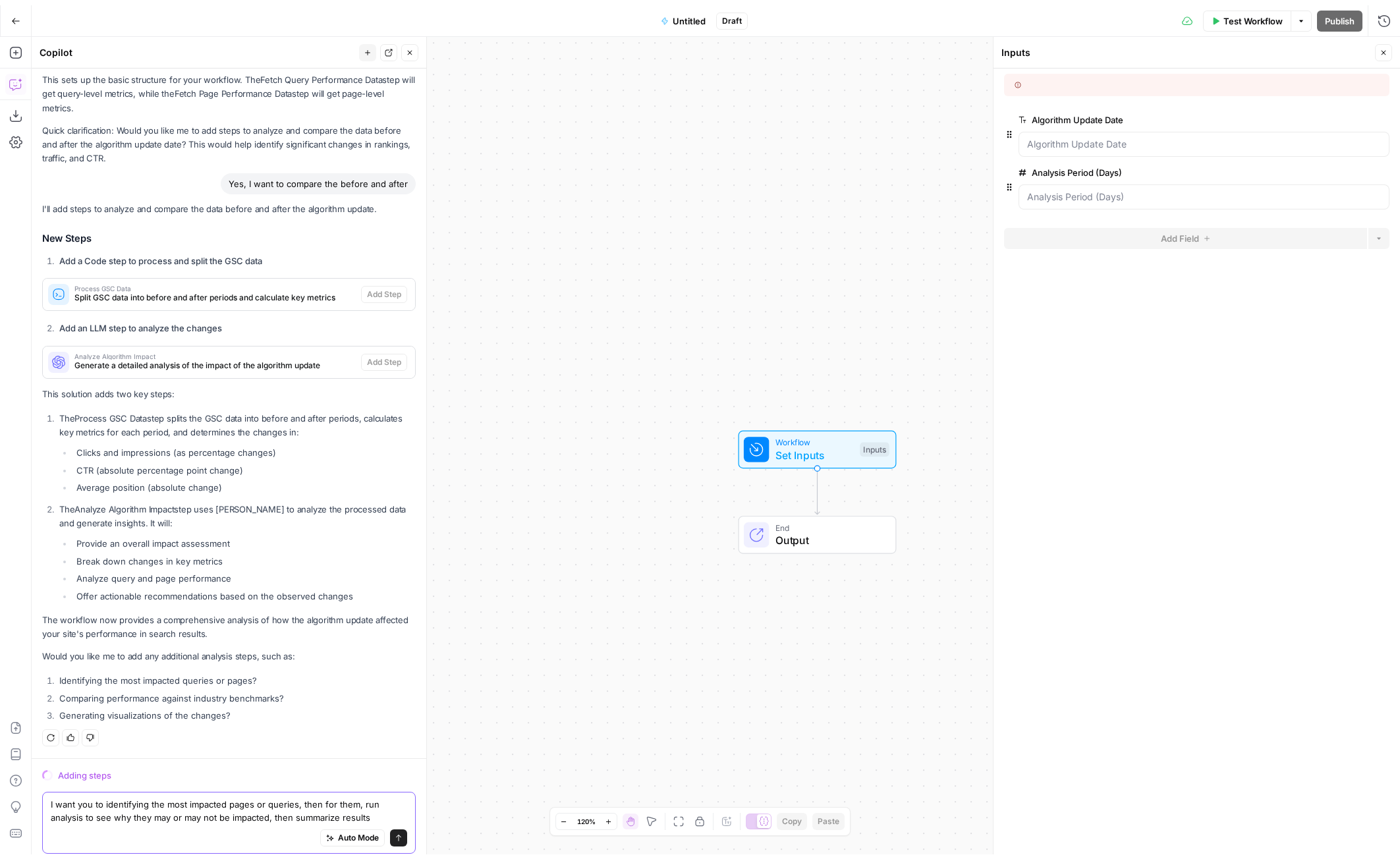
scroll to position [576, 0]
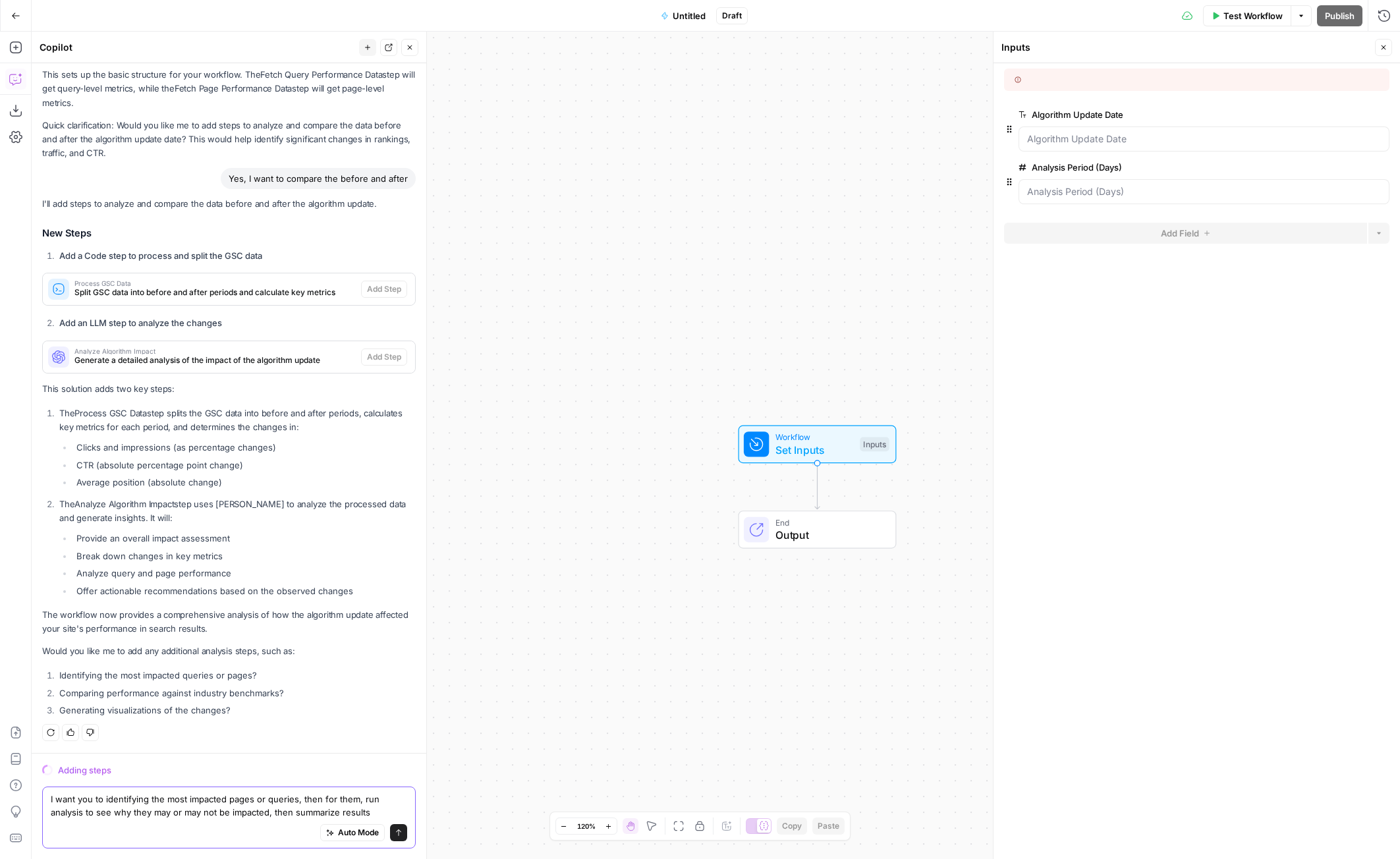
type textarea "I want you to identifying the most impacted pages or queries, then for them, ru…"
click at [395, 832] on icon "submit" at bounding box center [398, 832] width 8 height 8
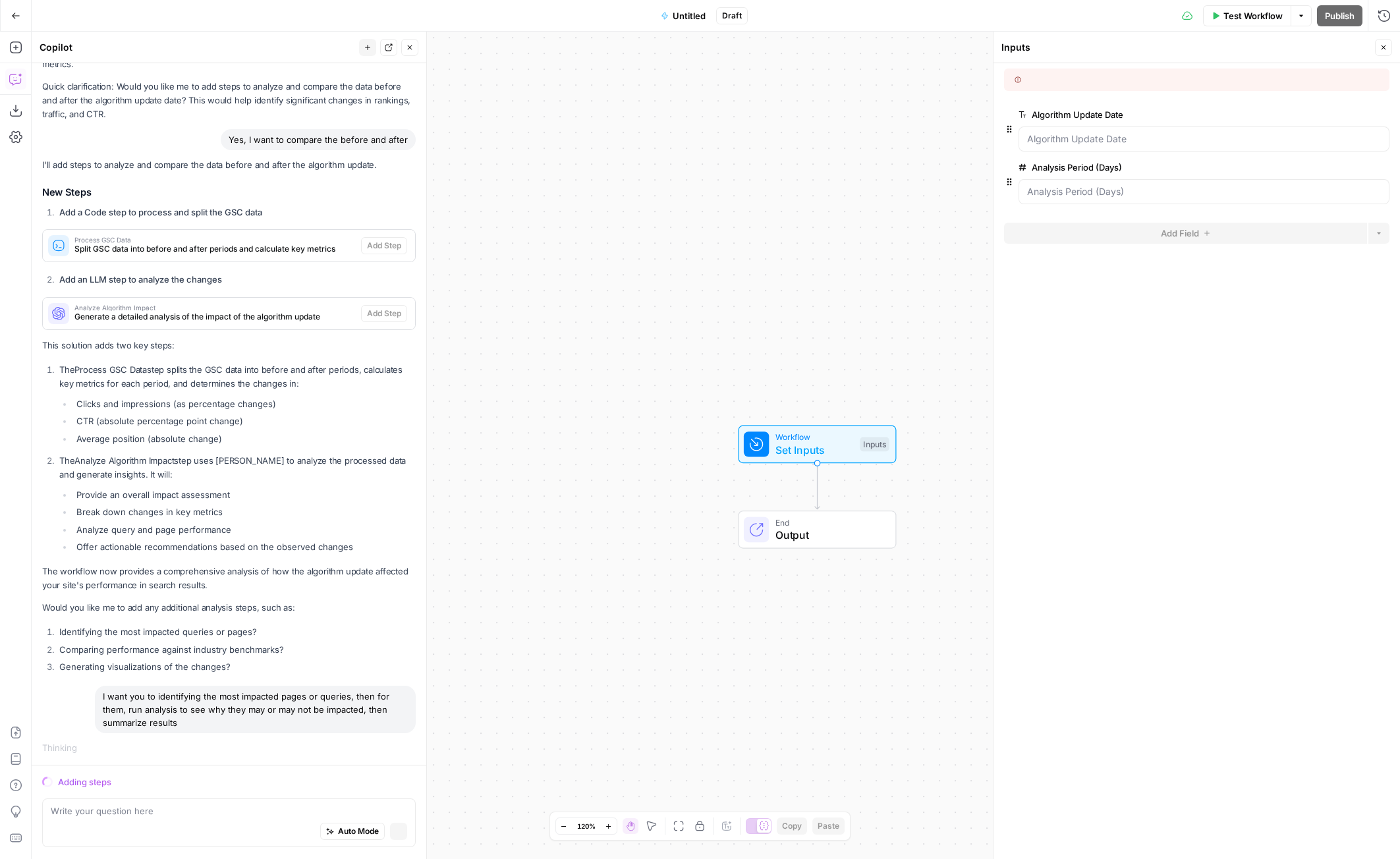
scroll to position [603, 0]
click at [167, 809] on textarea at bounding box center [229, 812] width 357 height 13
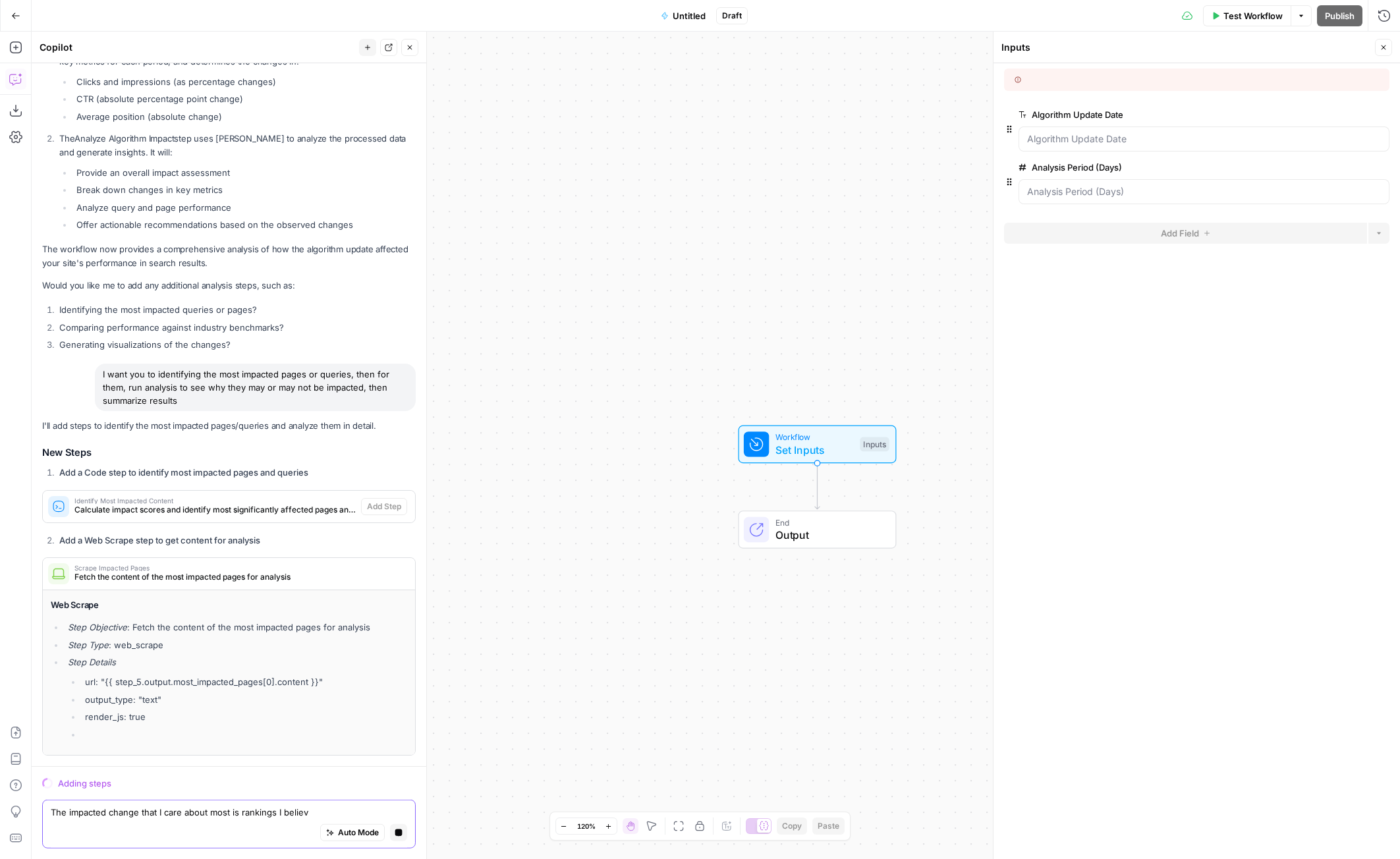
type textarea "The impacted change that I care about most is rankings I believe"
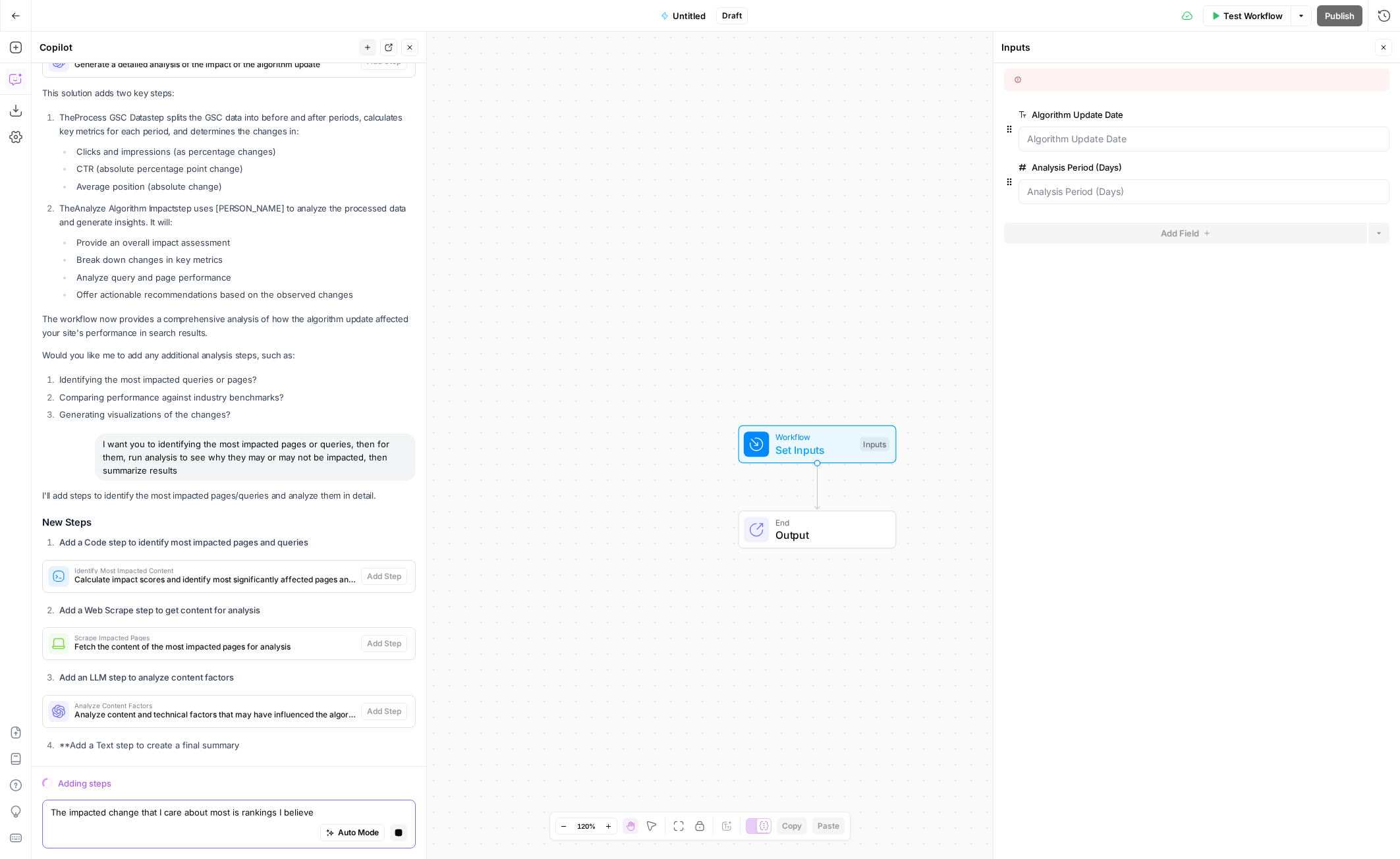
click at [284, 813] on textarea "The impacted change that I care about most is rankings I believe" at bounding box center [229, 812] width 357 height 13
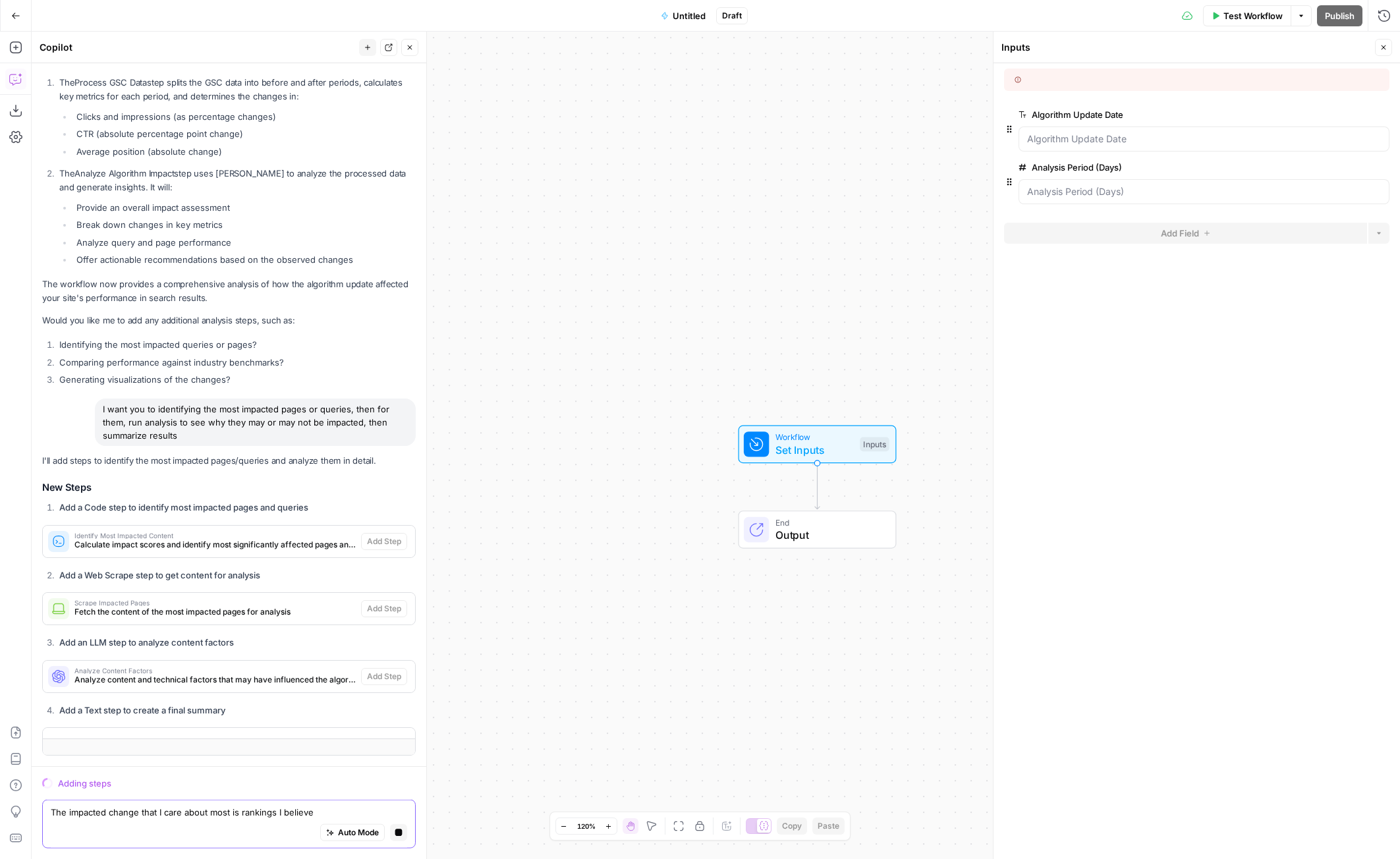
click at [284, 813] on textarea "The impacted change that I care about most is rankings I believe" at bounding box center [229, 812] width 357 height 13
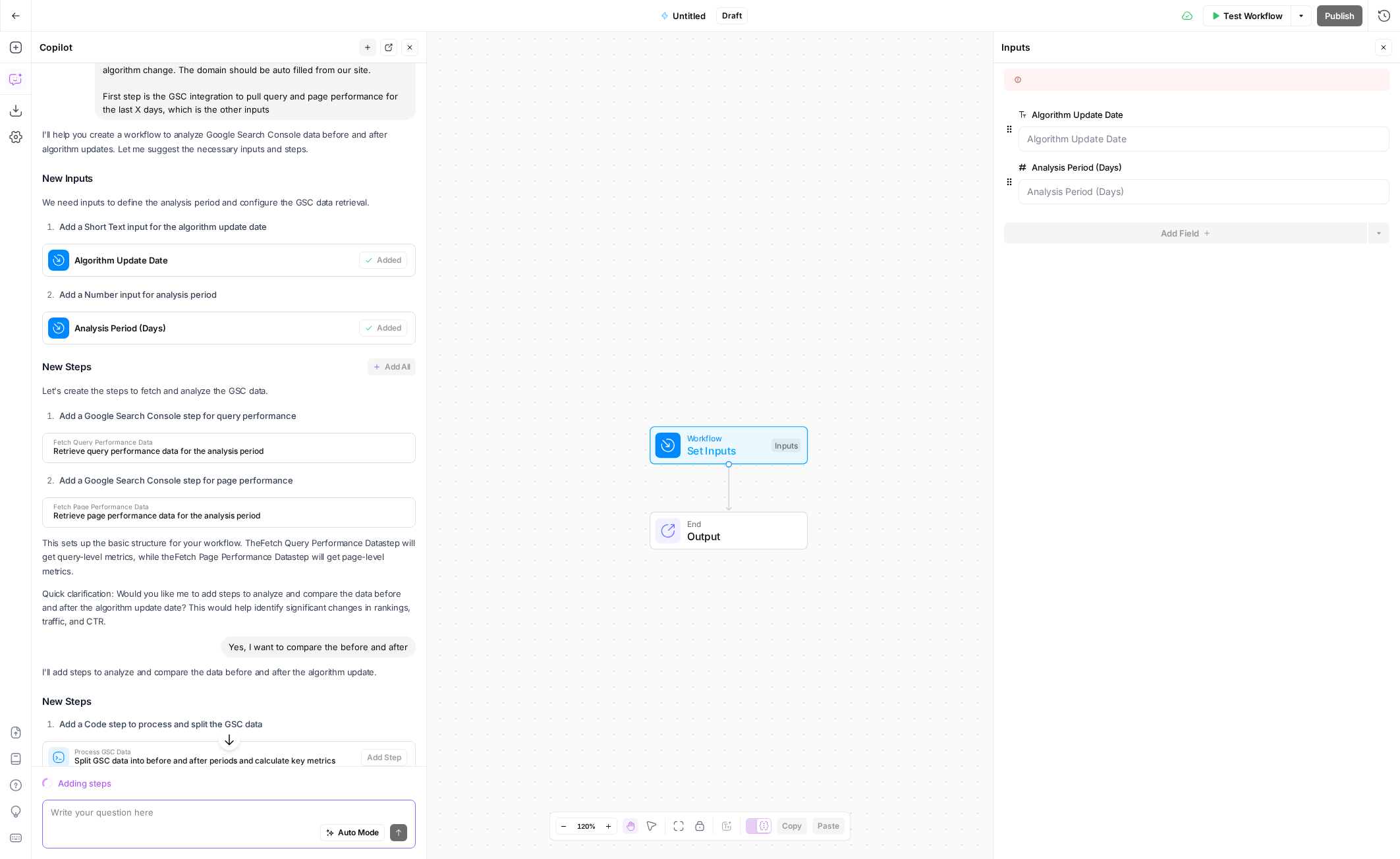
scroll to position [107, 0]
click at [732, 448] on span "Set Inputs" at bounding box center [723, 451] width 78 height 16
click at [1385, 45] on icon "button" at bounding box center [1384, 47] width 4 height 4
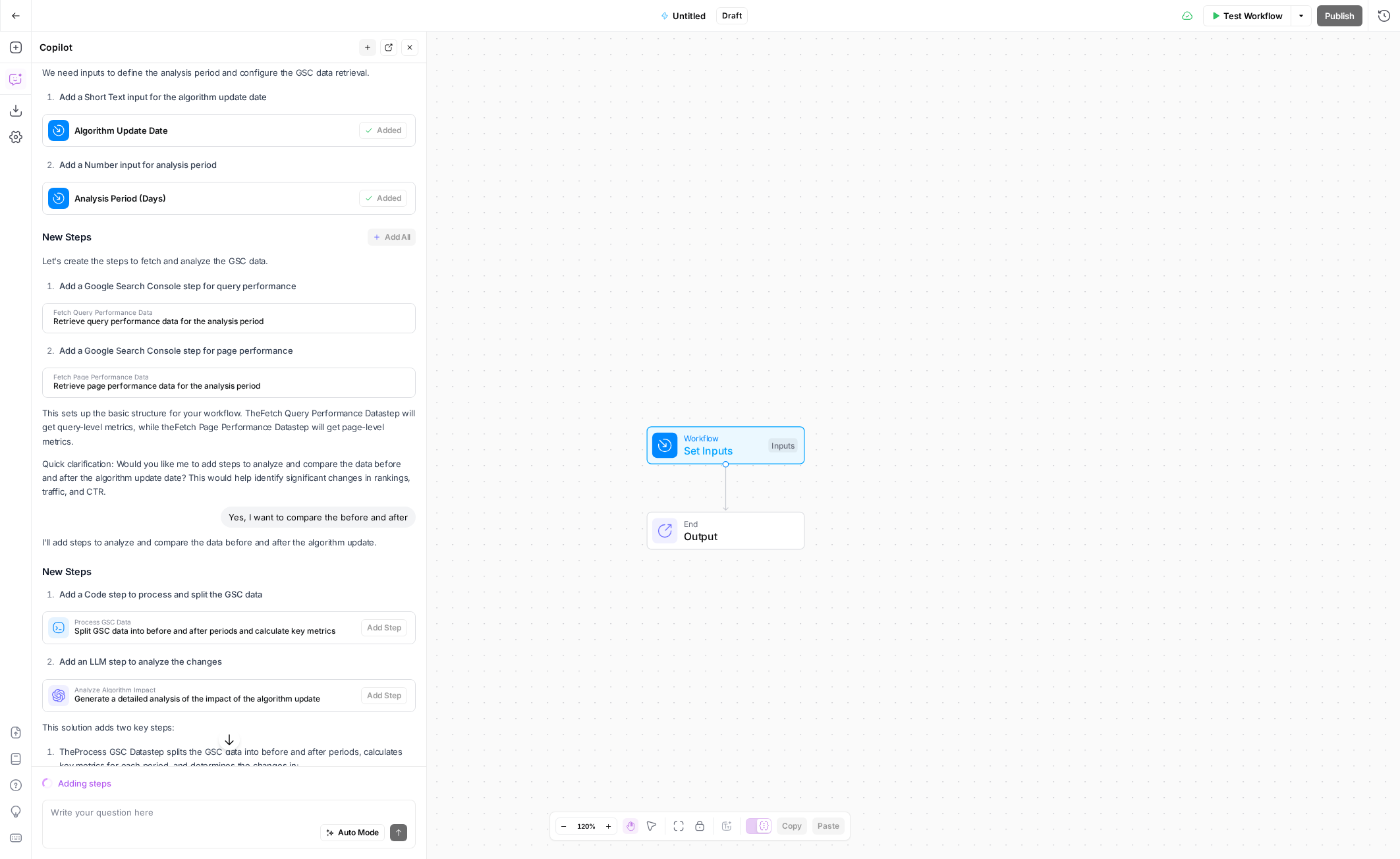
scroll to position [237, 0]
click at [97, 786] on div "Adding steps" at bounding box center [237, 783] width 358 height 13
click at [335, 459] on p "Quick clarification: Would you like me to add steps to analyze and compare the …" at bounding box center [229, 477] width 373 height 42
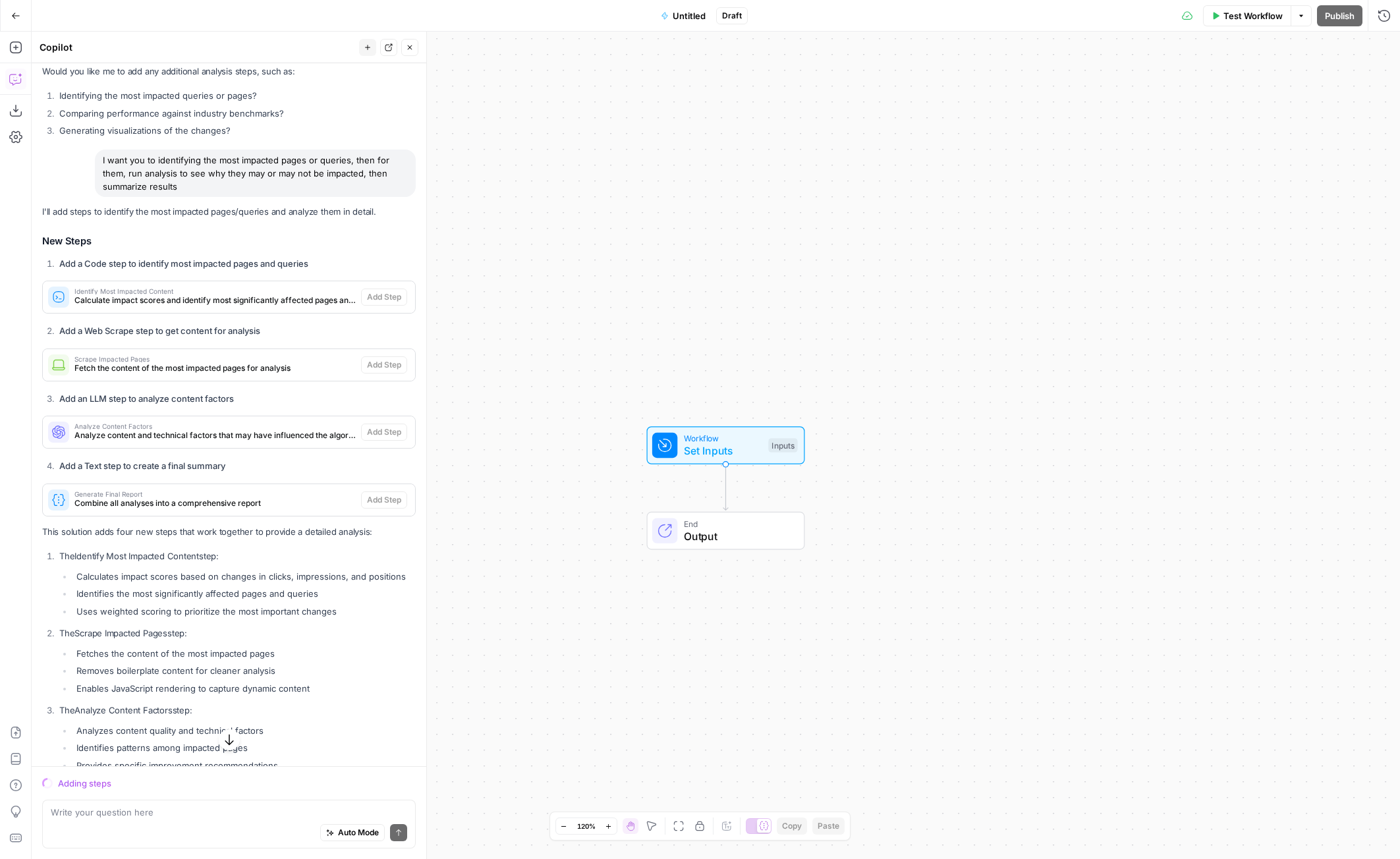
scroll to position [1357, 0]
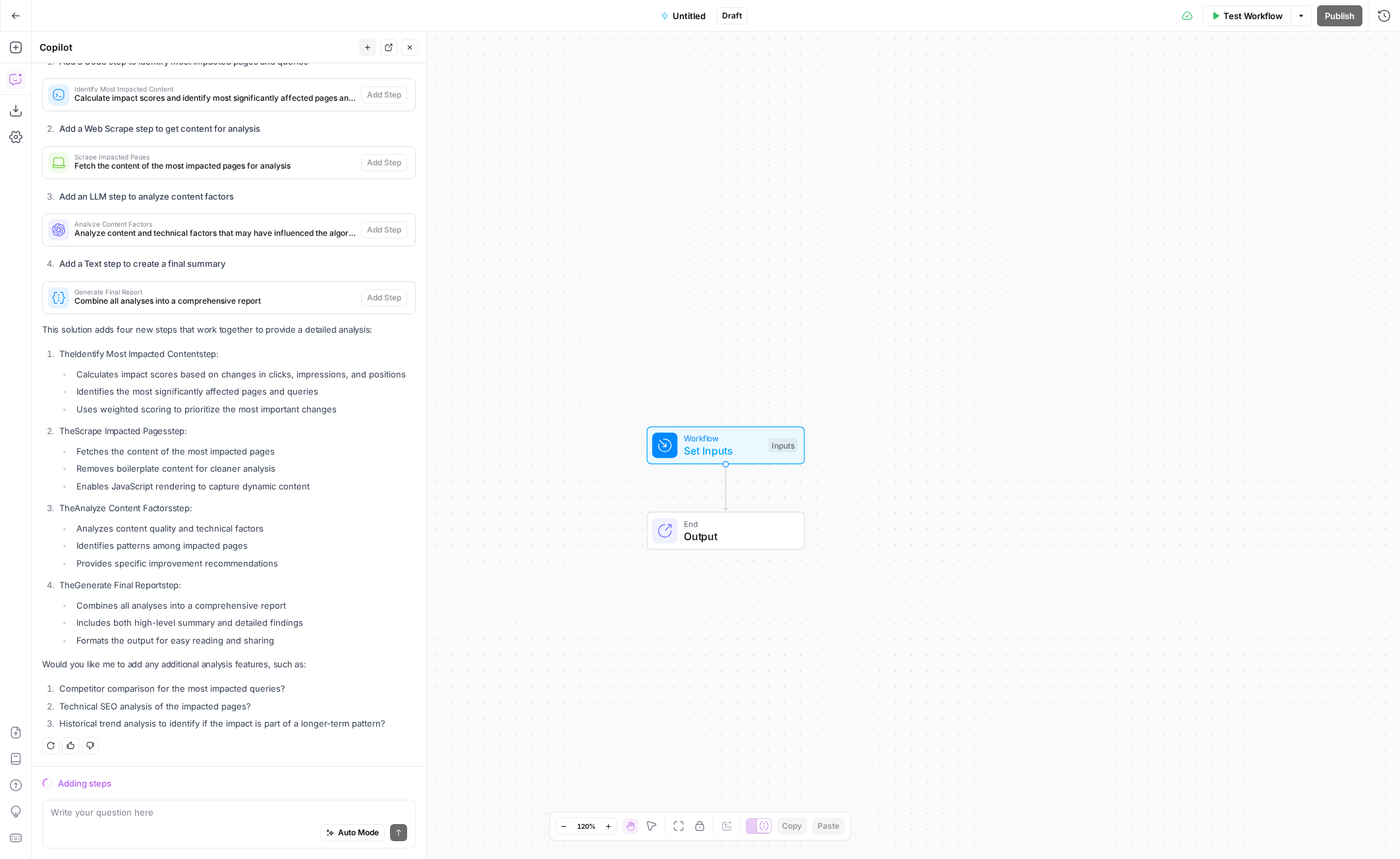
click at [147, 703] on li "Technical SEO analysis of the impacted pages?" at bounding box center [236, 706] width 359 height 13
click at [147, 701] on li "Technical SEO analysis of the impacted pages?" at bounding box center [236, 706] width 359 height 13
click at [154, 722] on li "Historical trend analysis to identify if the impact is part of a longer-term pa…" at bounding box center [236, 723] width 359 height 13
click at [143, 806] on textarea at bounding box center [229, 812] width 357 height 13
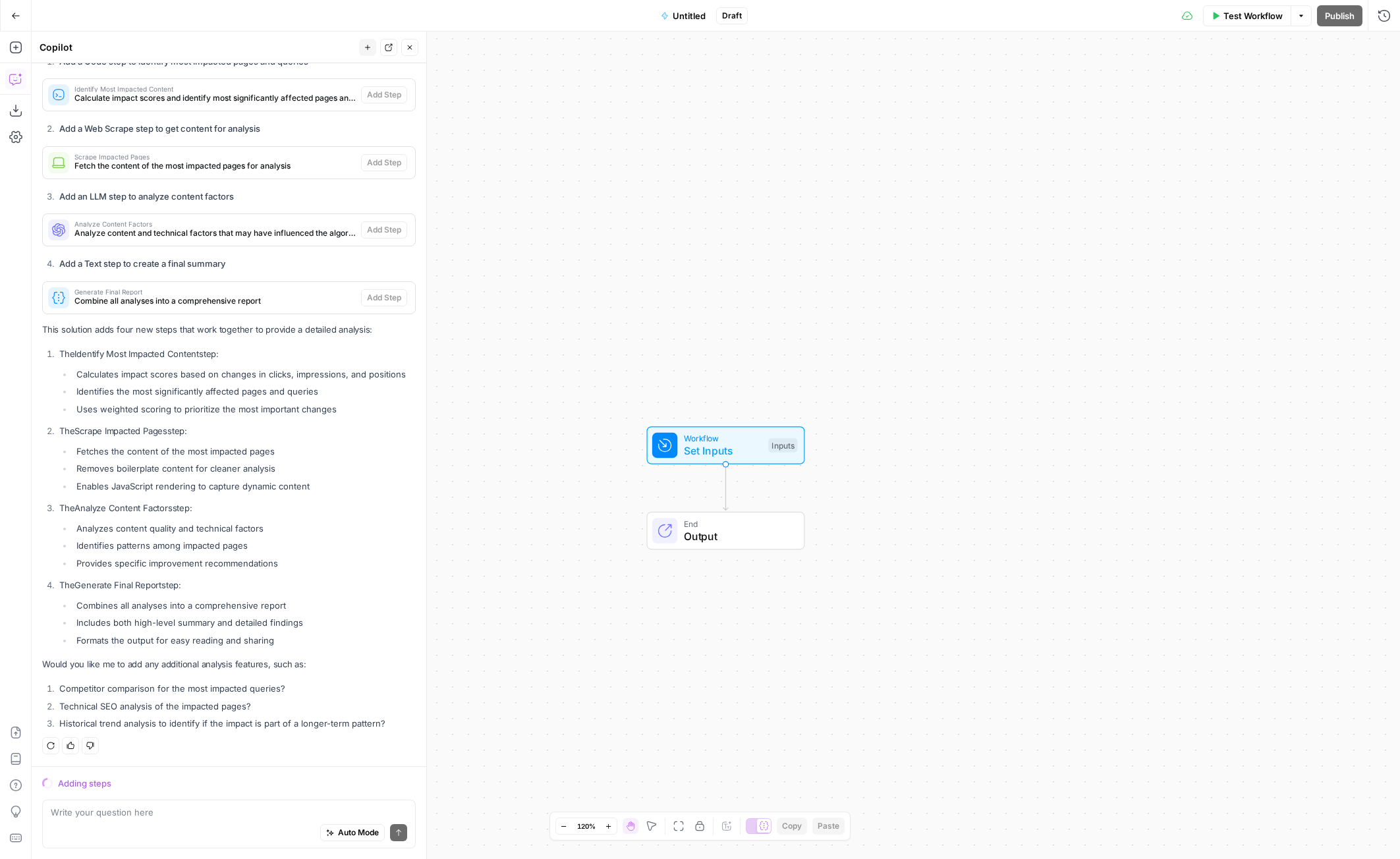
click at [142, 819] on div "Auto Mode Send" at bounding box center [229, 833] width 357 height 29
click at [95, 783] on div "Adding steps" at bounding box center [237, 783] width 358 height 13
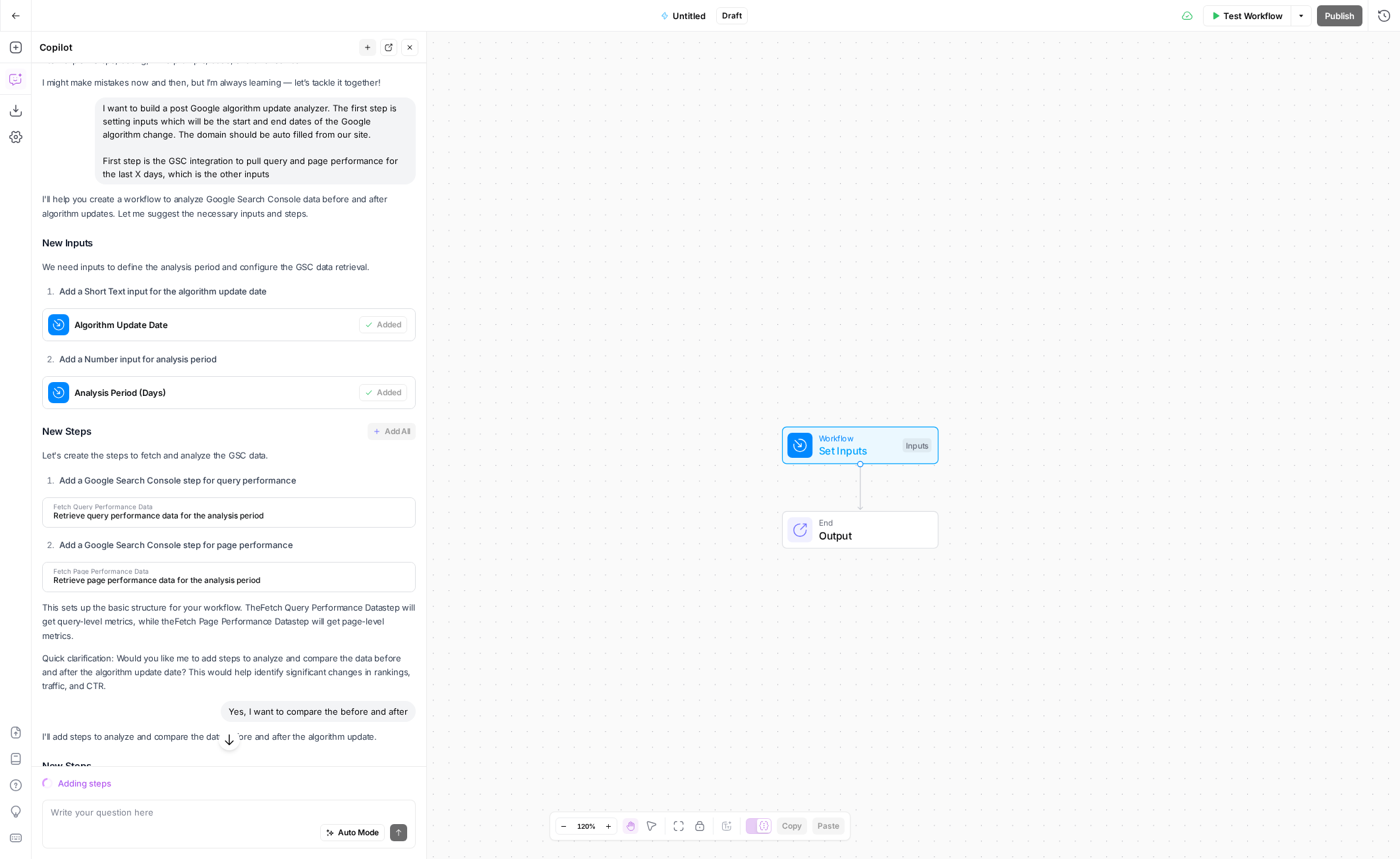
scroll to position [42, 0]
click at [83, 779] on div "Adding steps" at bounding box center [237, 783] width 358 height 13
click at [83, 782] on div "Adding steps" at bounding box center [237, 783] width 358 height 13
click at [46, 783] on icon at bounding box center [47, 783] width 13 height 13
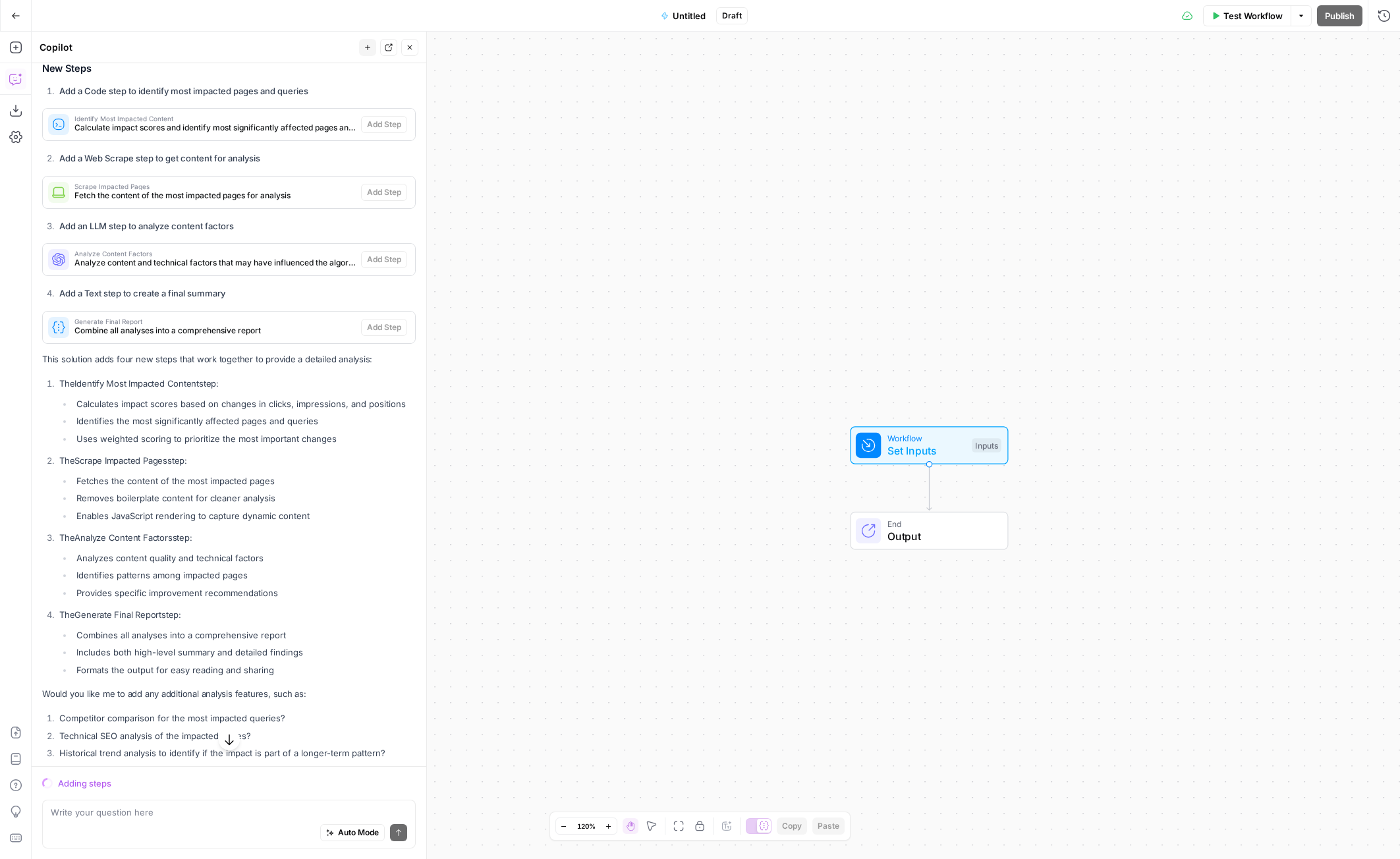
scroll to position [1357, 0]
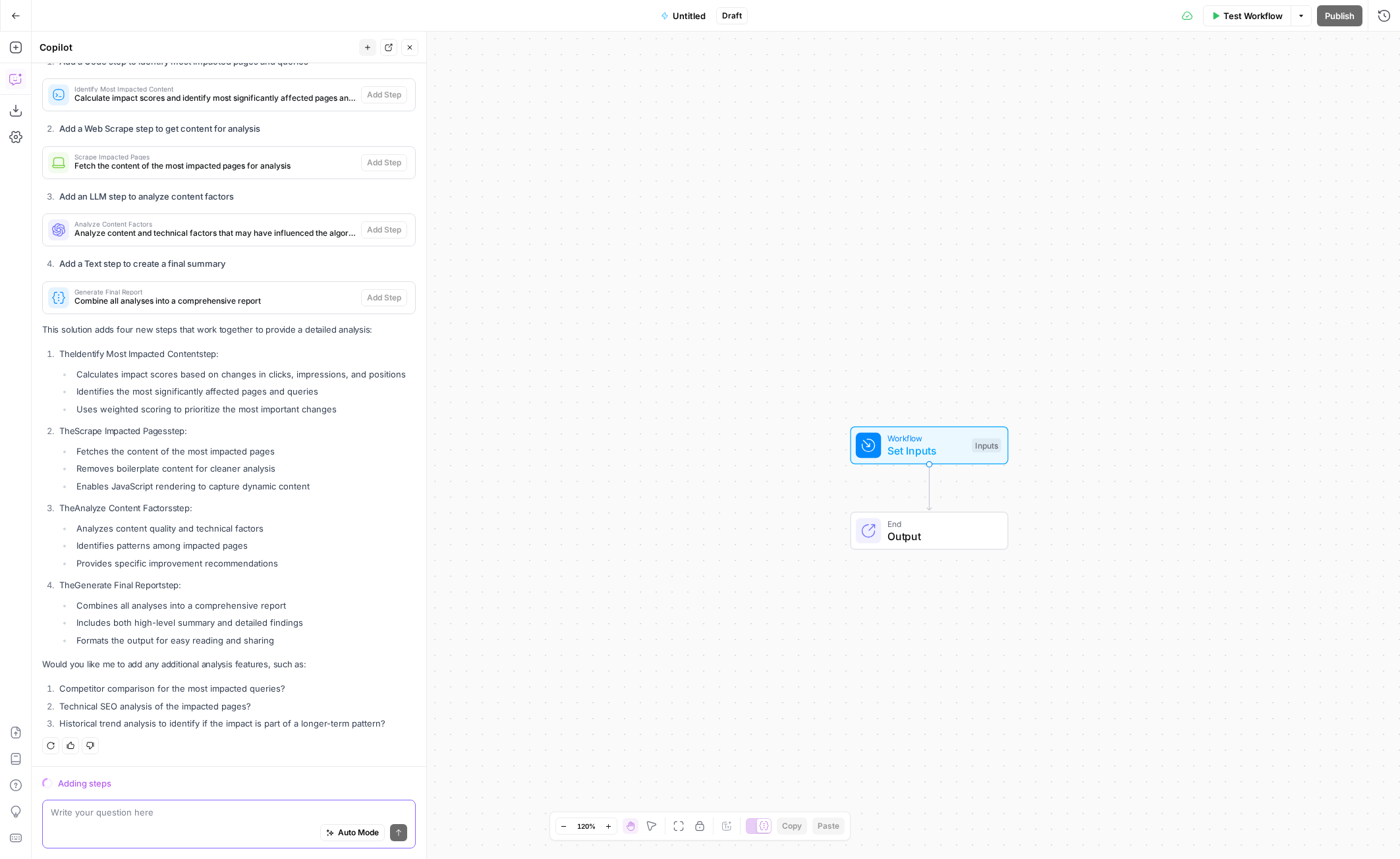
click at [142, 814] on textarea at bounding box center [229, 812] width 357 height 13
type textarea "It's still just saying "adding steps""
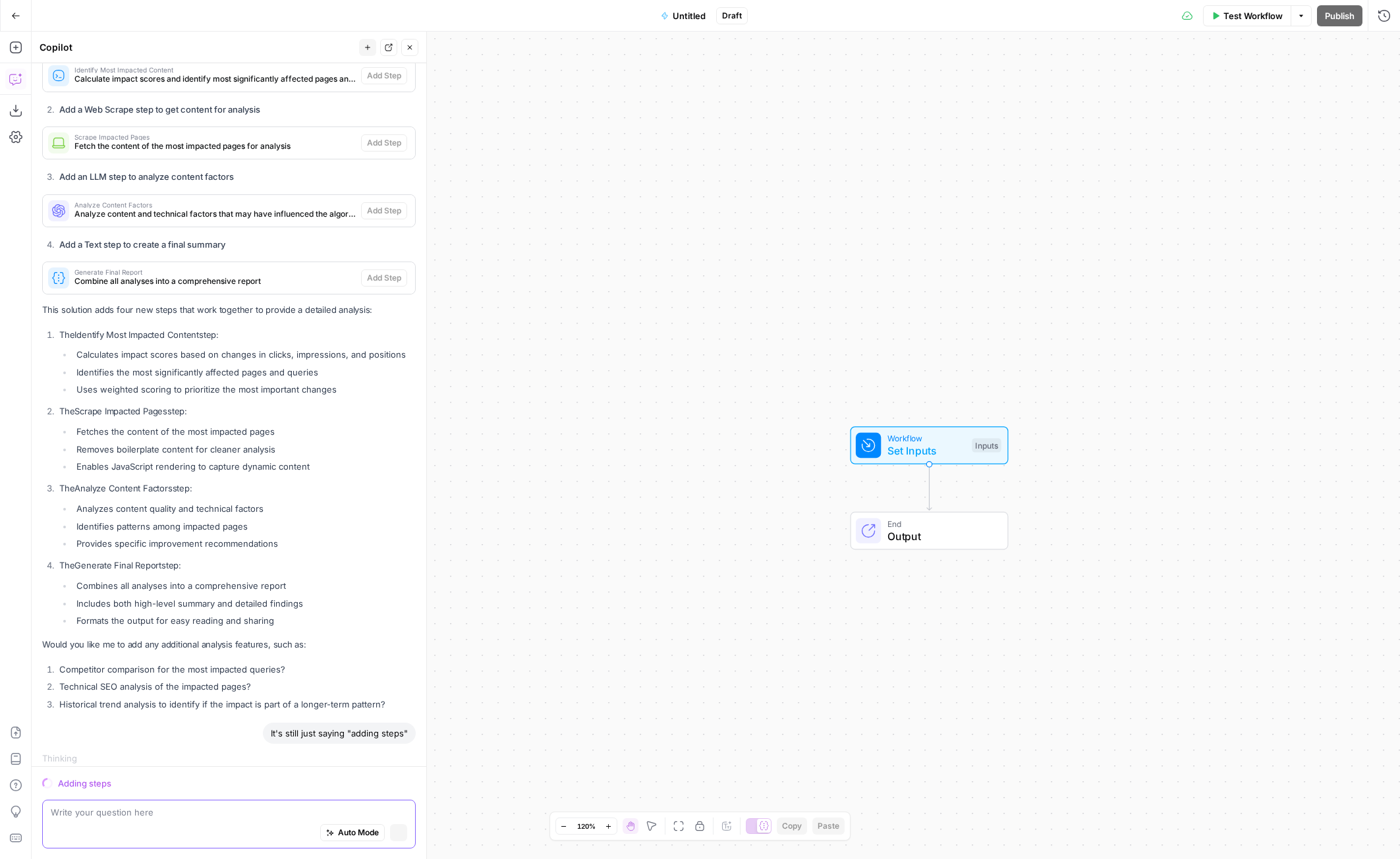
scroll to position [1367, 0]
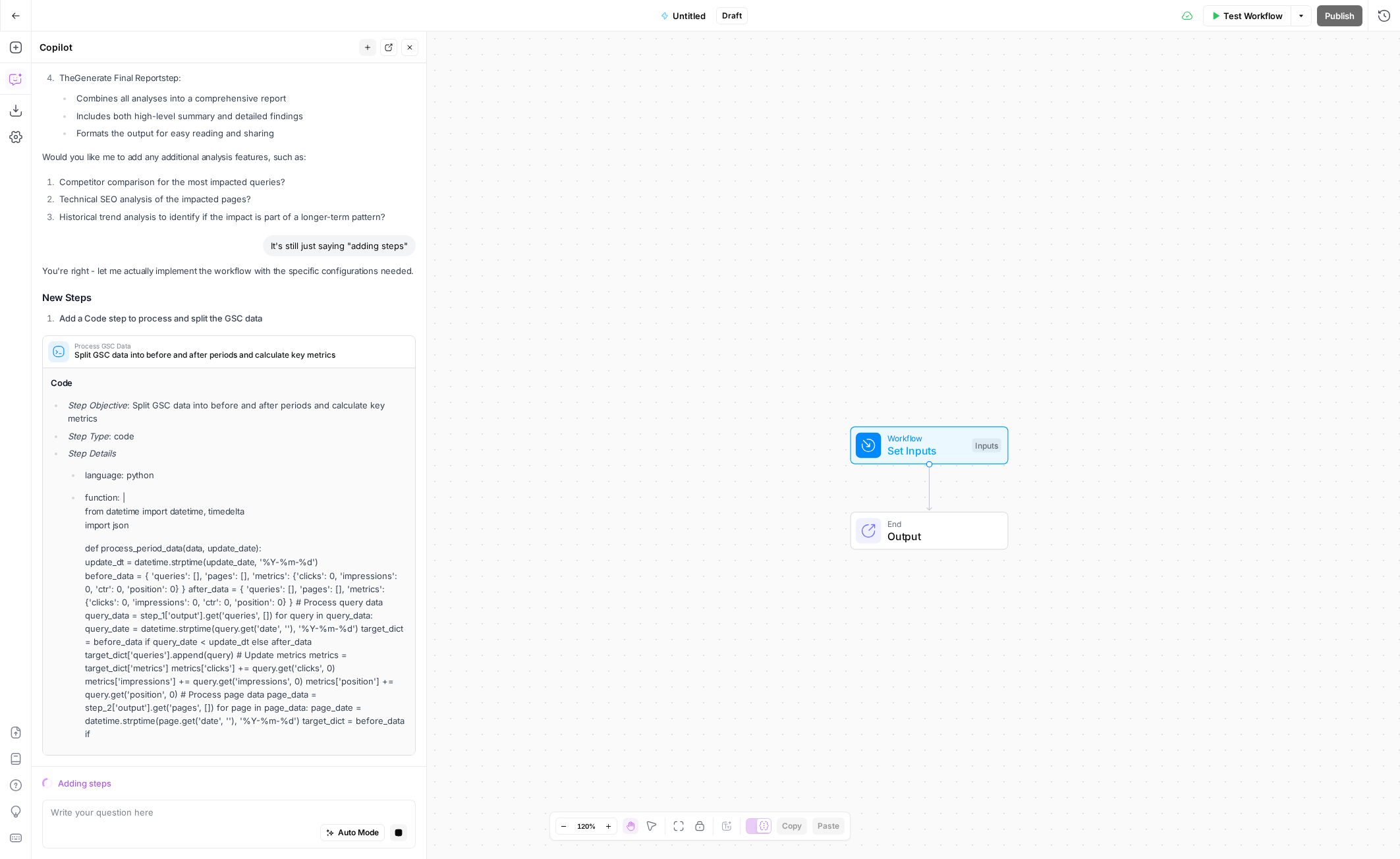
click at [186, 824] on div "Auto Mode Stop generating" at bounding box center [229, 833] width 357 height 29
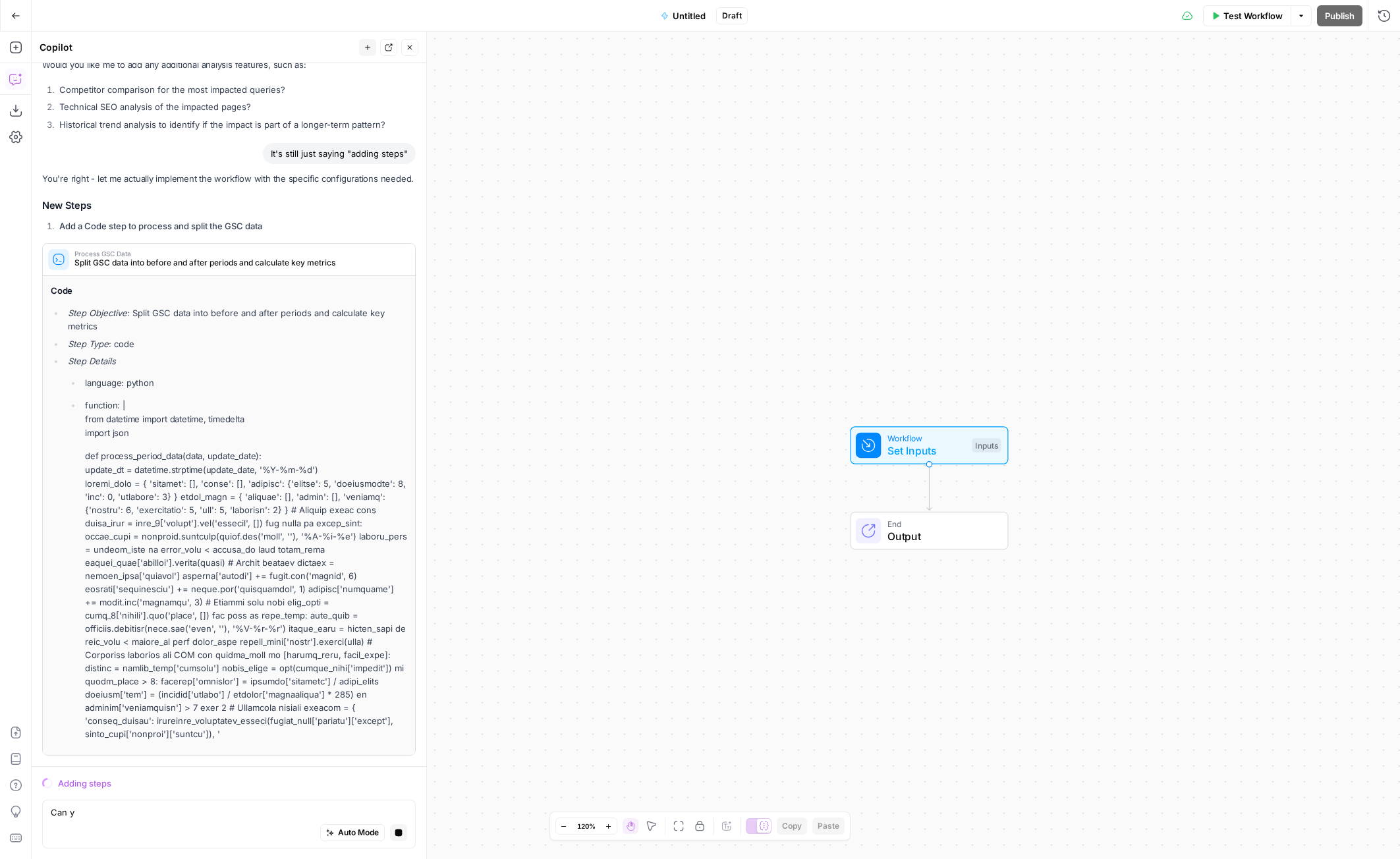
click at [395, 835] on icon "button" at bounding box center [399, 832] width 7 height 7
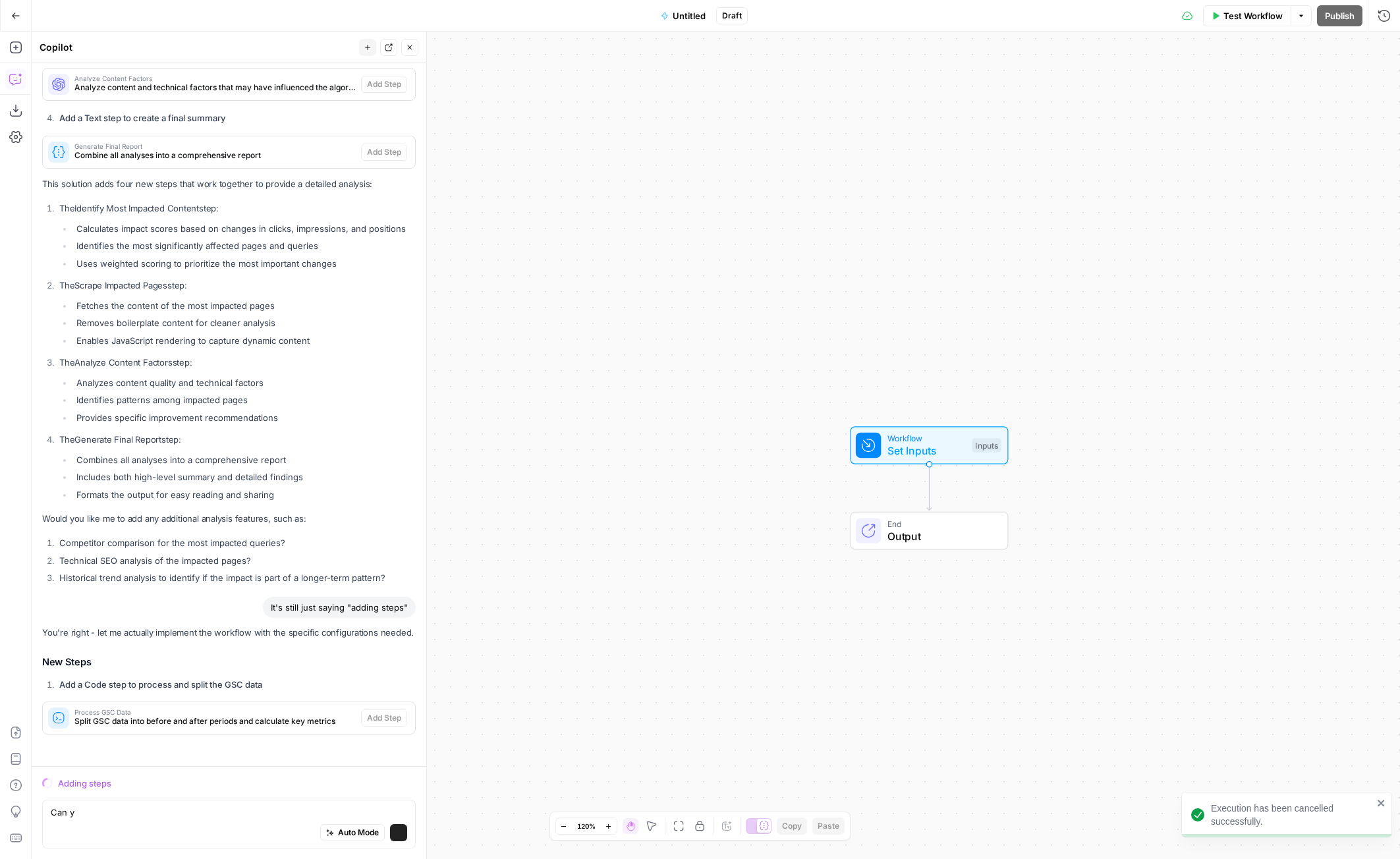
scroll to position [1516, 0]
click at [222, 814] on textarea "Can y" at bounding box center [229, 812] width 357 height 13
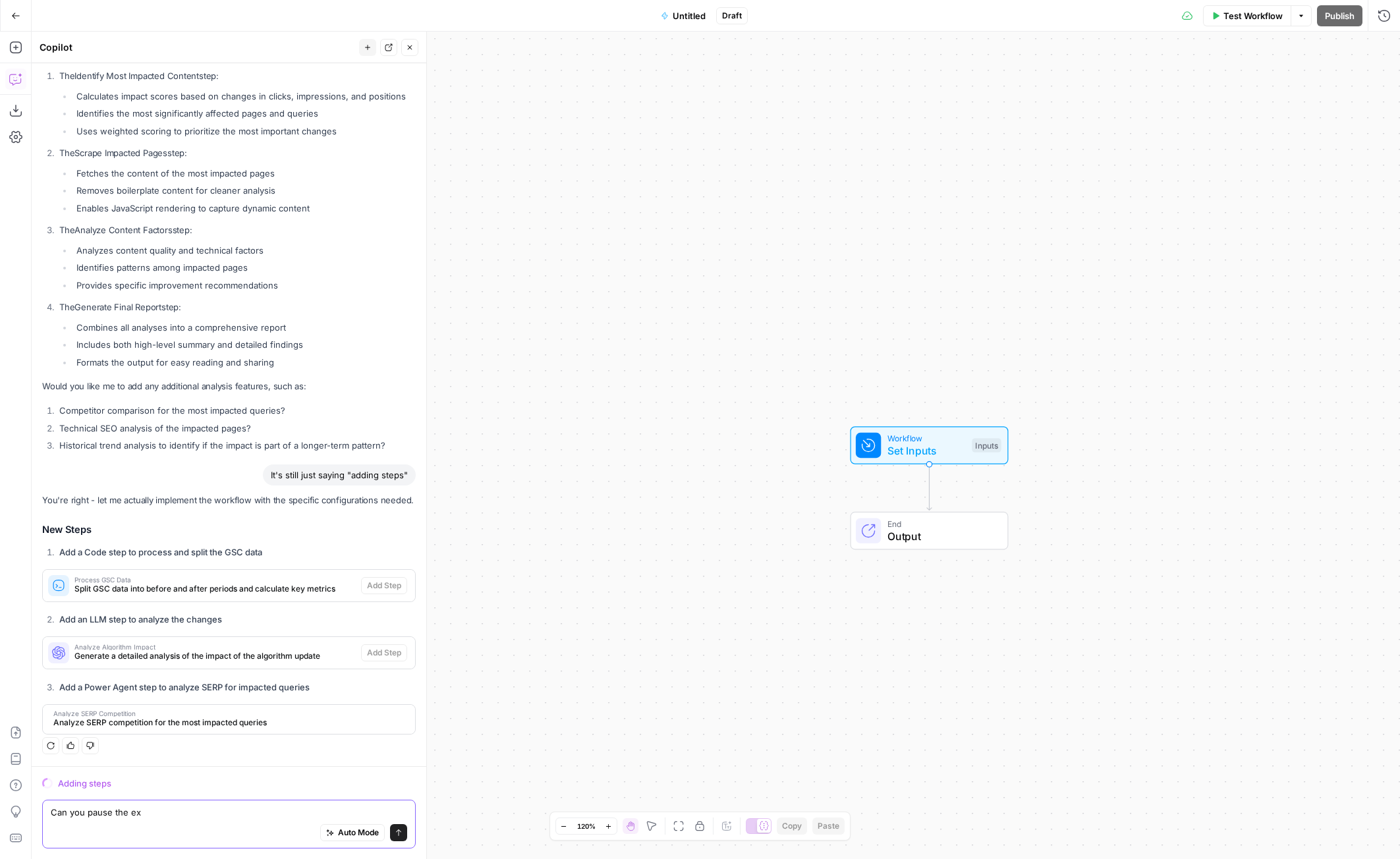
scroll to position [1652, 0]
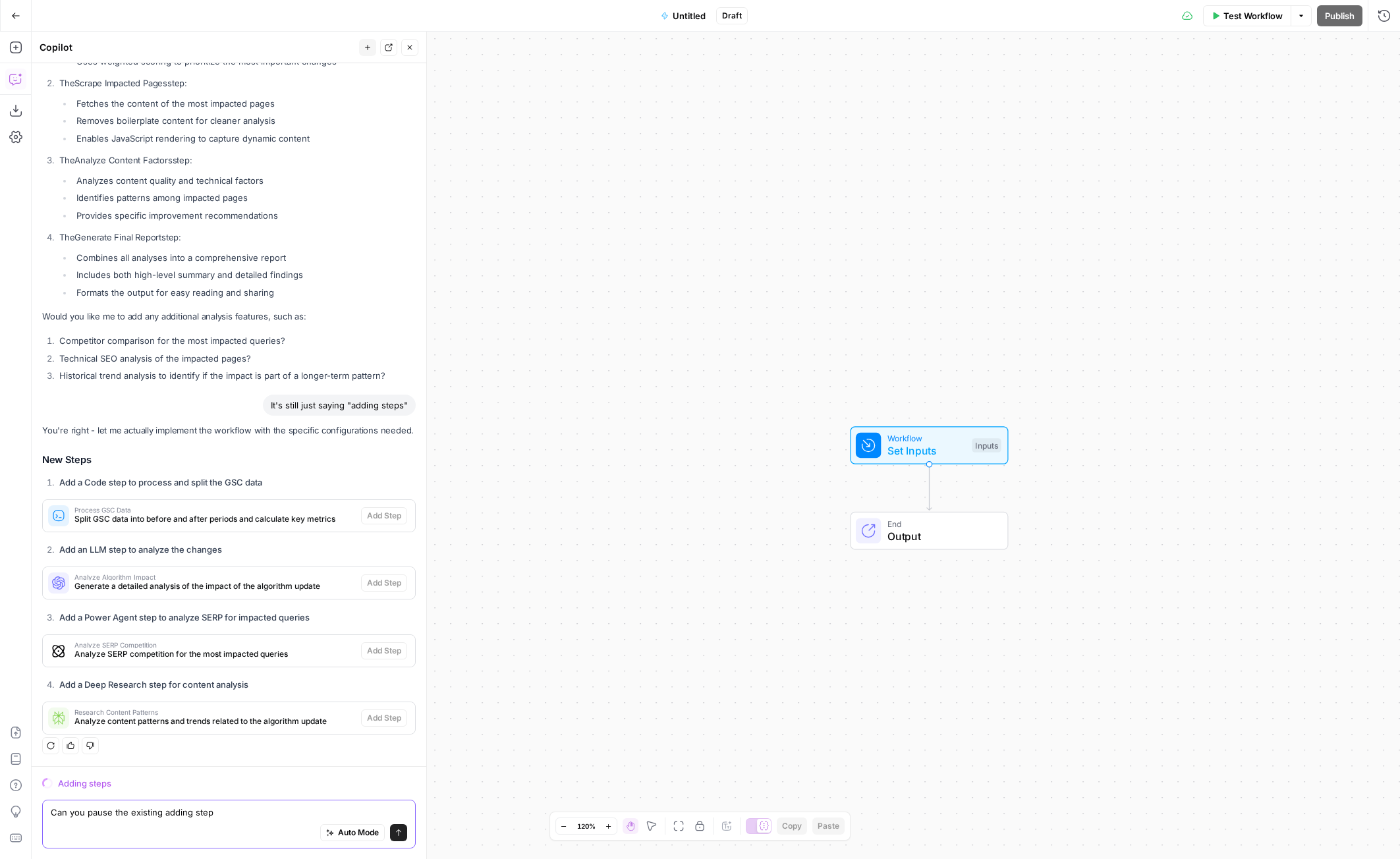
type textarea "Can you pause the existing adding steps"
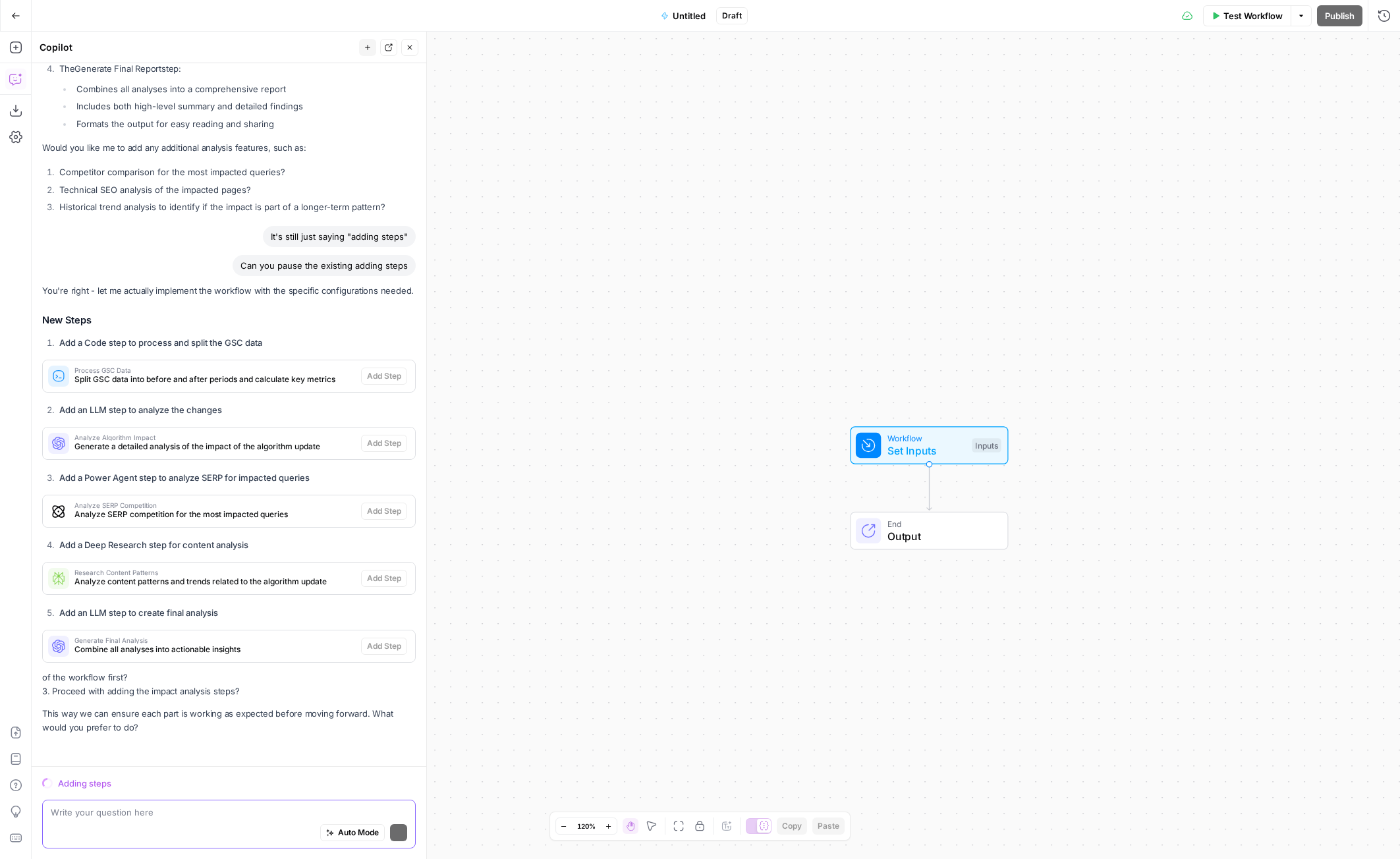
scroll to position [1888, 0]
click at [147, 718] on p "This way we can ensure each part is working as expected before moving forward. …" at bounding box center [229, 720] width 373 height 28
click at [148, 718] on p "This way we can ensure each part is working as expected before moving forward. …" at bounding box center [229, 720] width 373 height 28
click at [183, 824] on div "Auto Mode Send" at bounding box center [229, 833] width 357 height 29
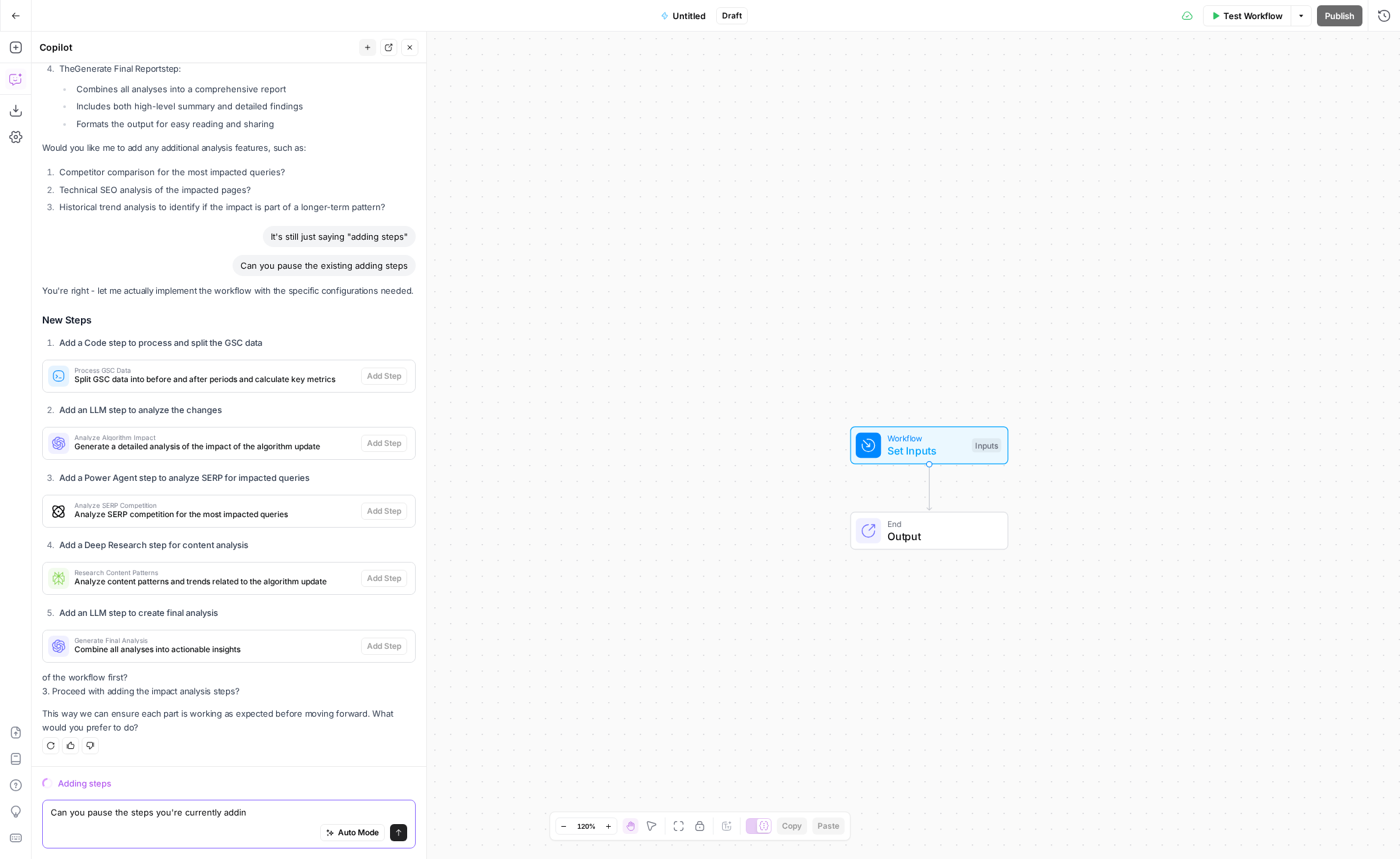
type textarea "Can you pause the steps you're currently adding"
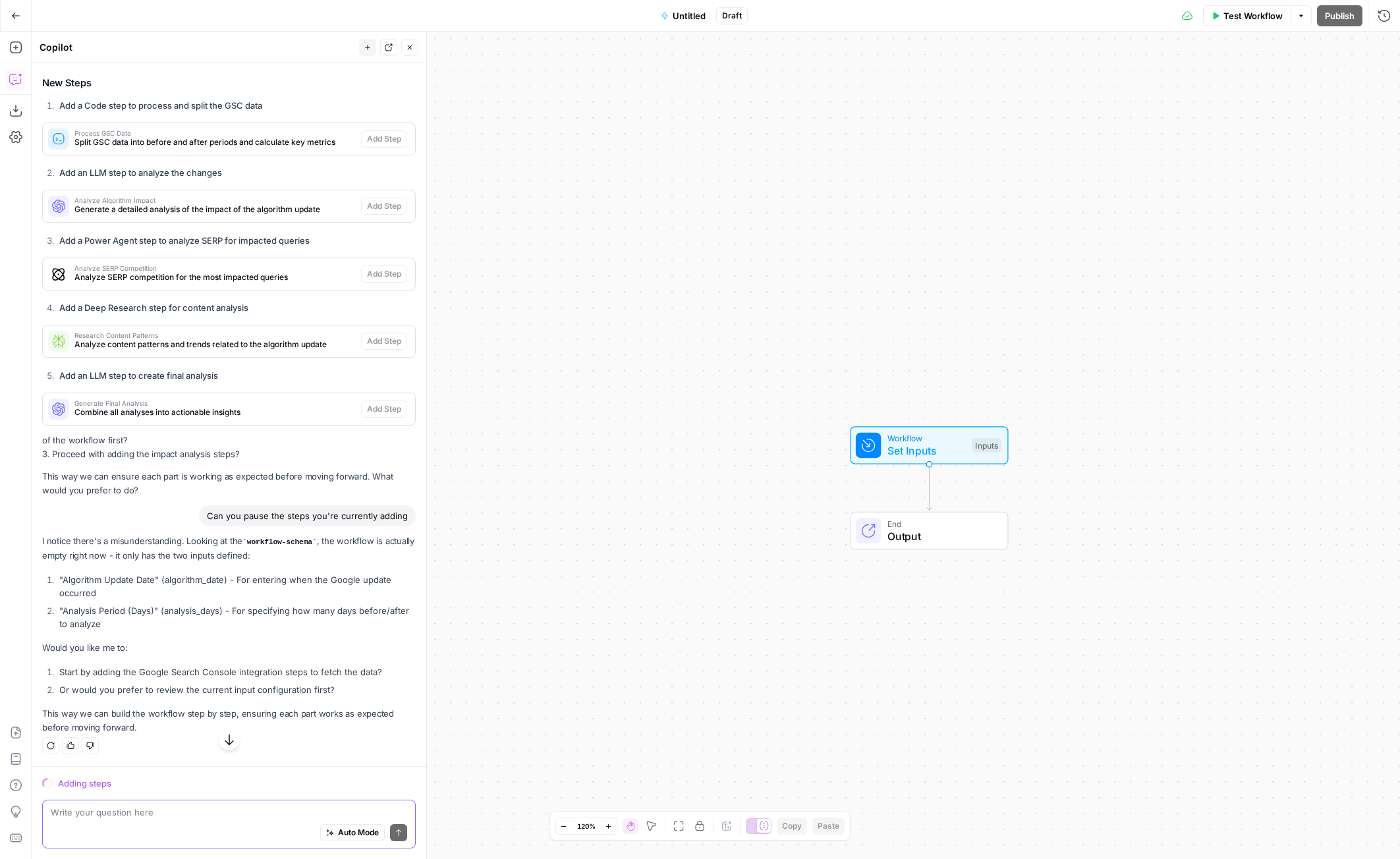
scroll to position [2125, 0]
click at [92, 782] on div "Adding steps" at bounding box center [237, 783] width 358 height 13
click at [135, 828] on div "Auto Mode Send" at bounding box center [229, 833] width 357 height 29
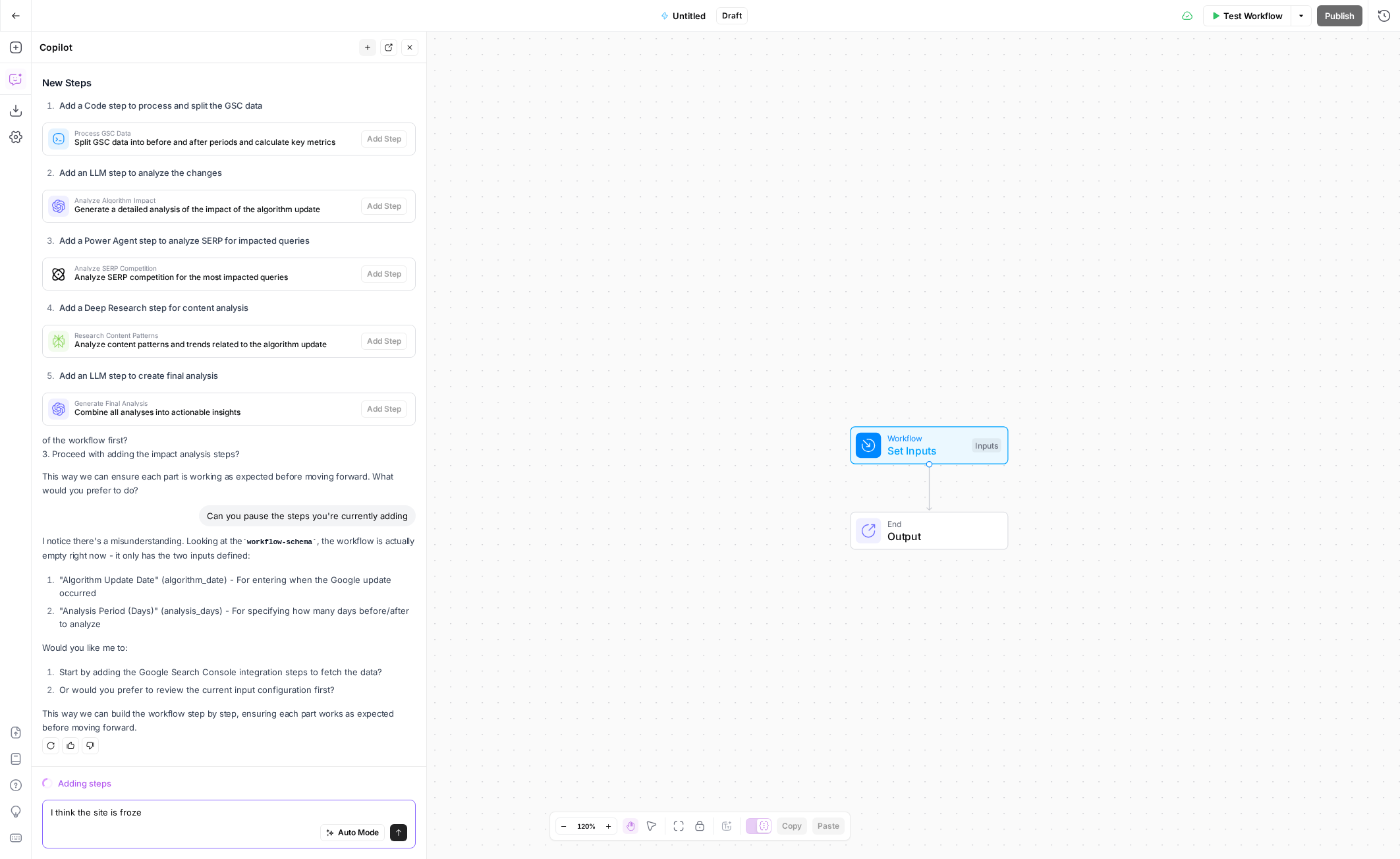
type textarea "I think the site is frozen"
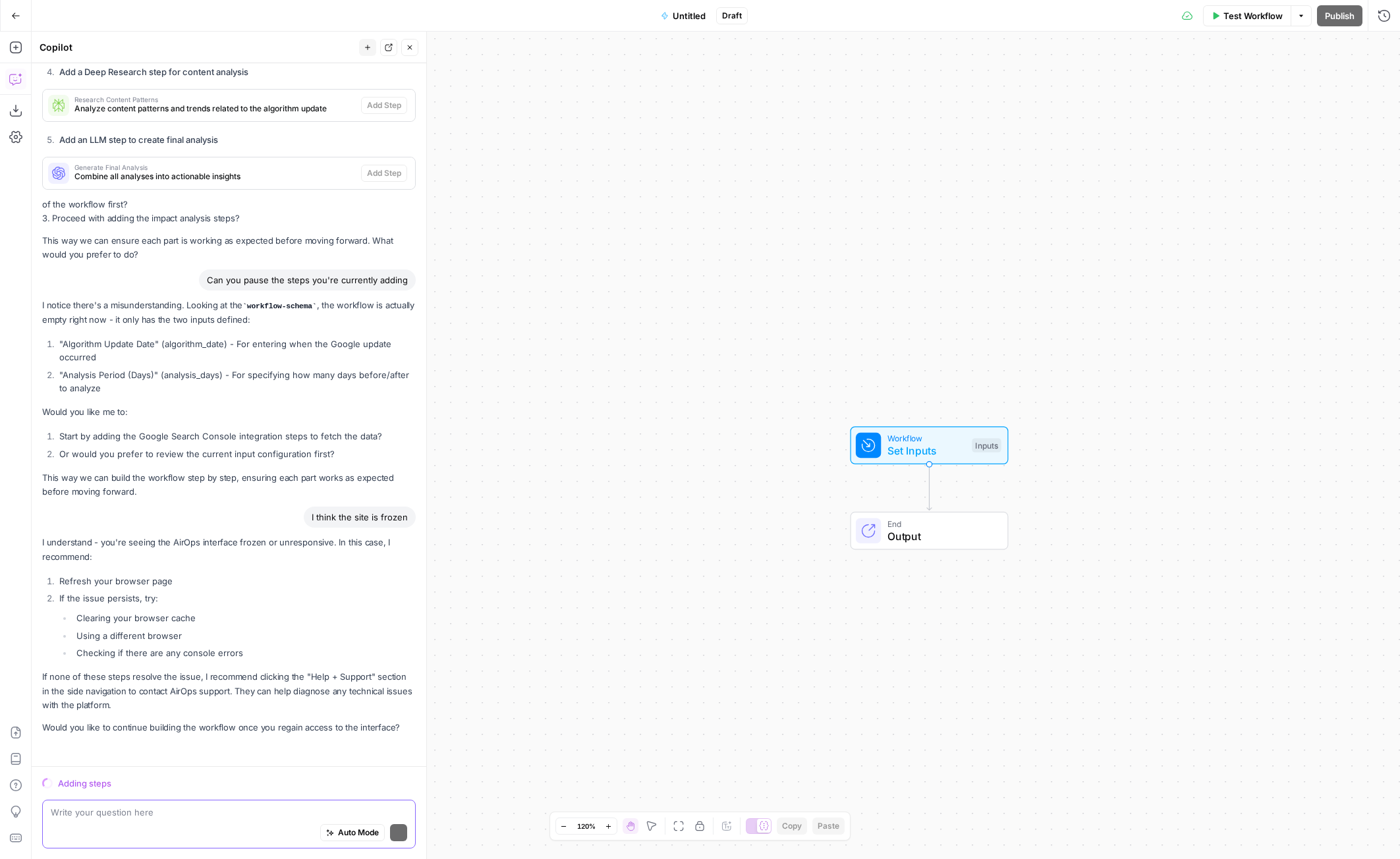
scroll to position [2360, 0]
drag, startPoint x: 172, startPoint y: 821, endPoint x: 184, endPoint y: 784, distance: 38.9
click at [172, 820] on div "Auto Mode Send" at bounding box center [229, 833] width 357 height 29
type textarea "I if I refresh my browser the memory of this chat will be lost"
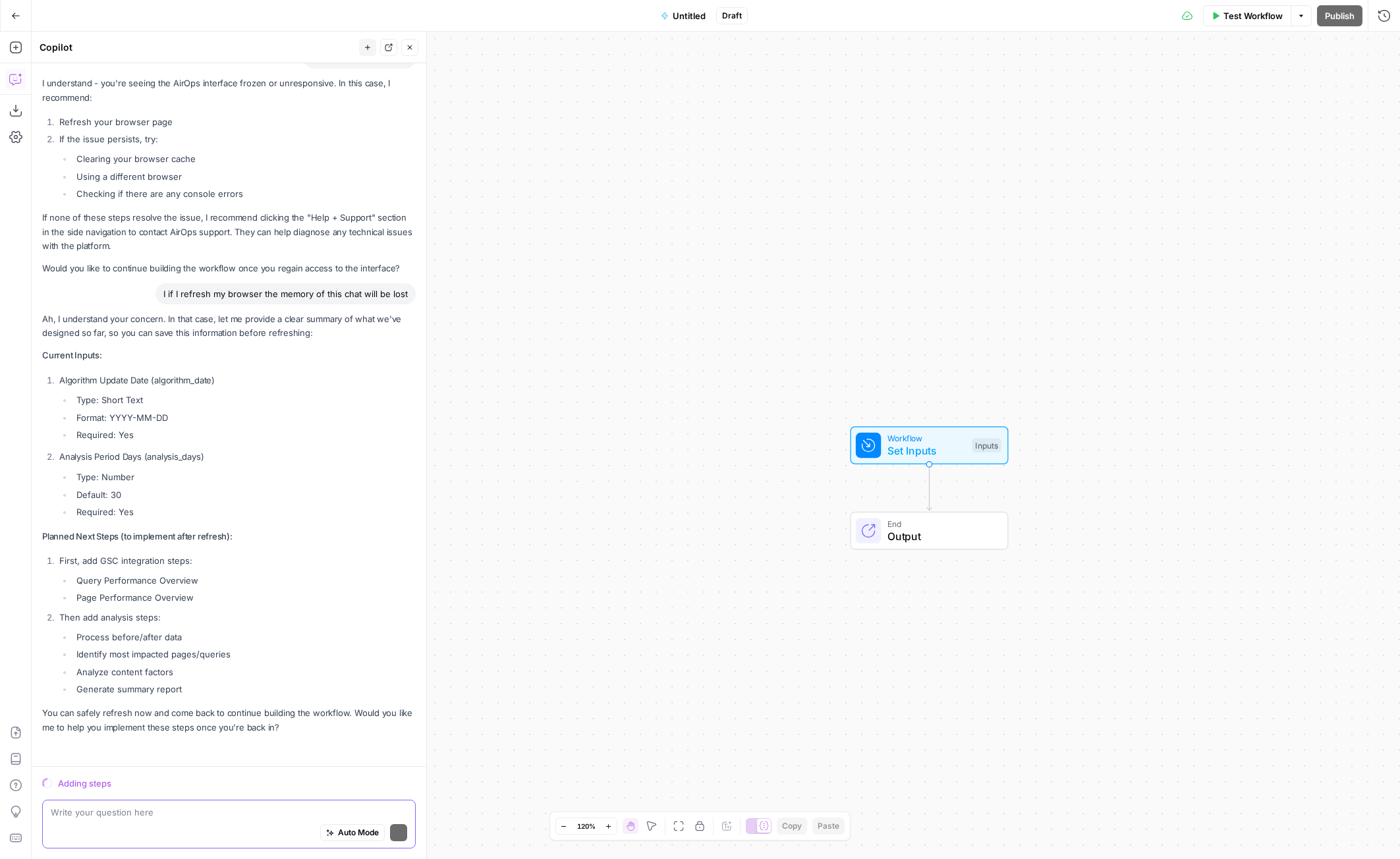
scroll to position [2820, 0]
drag, startPoint x: 281, startPoint y: 728, endPoint x: 179, endPoint y: 513, distance: 238.0
click at [137, 489] on div "Ah, I understand your concern. In that case, let me provide a clear summary of …" at bounding box center [229, 523] width 373 height 422
click at [241, 579] on li "Query Performance Overview" at bounding box center [244, 580] width 343 height 13
click at [229, 646] on ul "Process before/after data Identify most impacted pages/queries Analyze content …" at bounding box center [237, 663] width 357 height 66
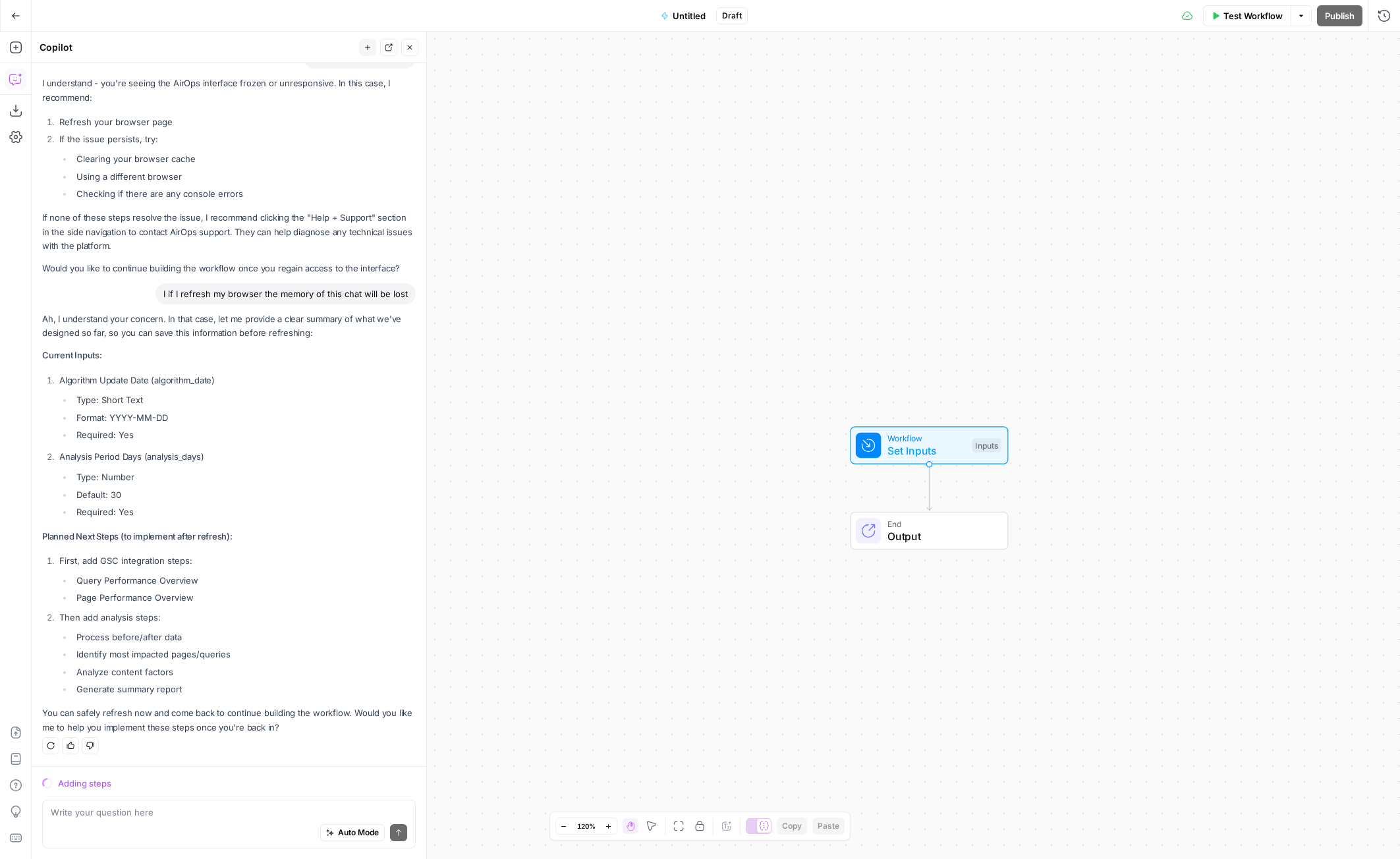
drag, startPoint x: 198, startPoint y: 692, endPoint x: 191, endPoint y: 692, distance: 7.0
click at [197, 692] on li "Generate summary report" at bounding box center [244, 689] width 343 height 13
click at [178, 690] on li "Generate summary report" at bounding box center [244, 689] width 343 height 13
drag, startPoint x: 186, startPoint y: 691, endPoint x: 153, endPoint y: 290, distance: 402.4
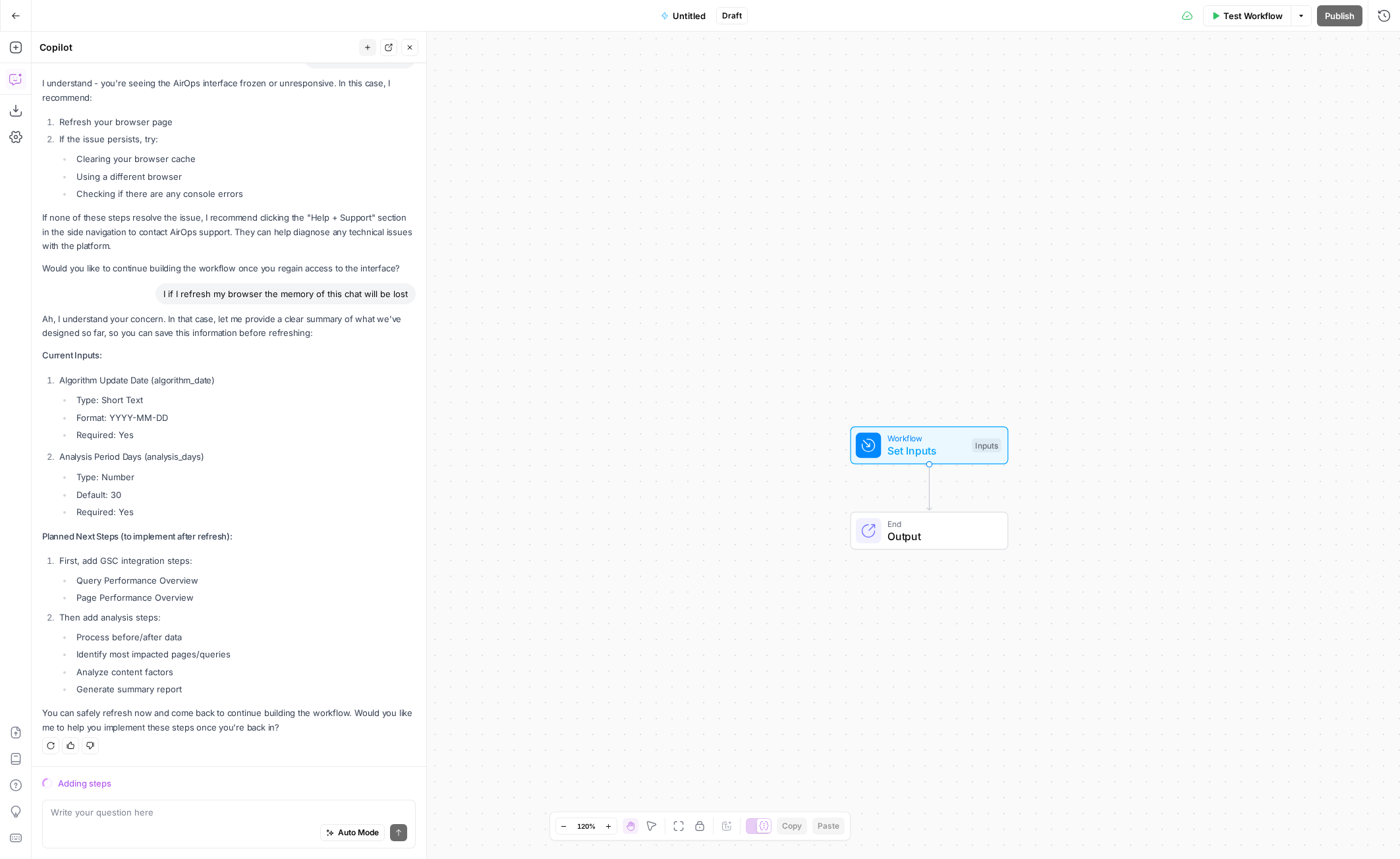
copy div "I if I refresh my browser the memory of this chat will be lost Ah, I understand…"
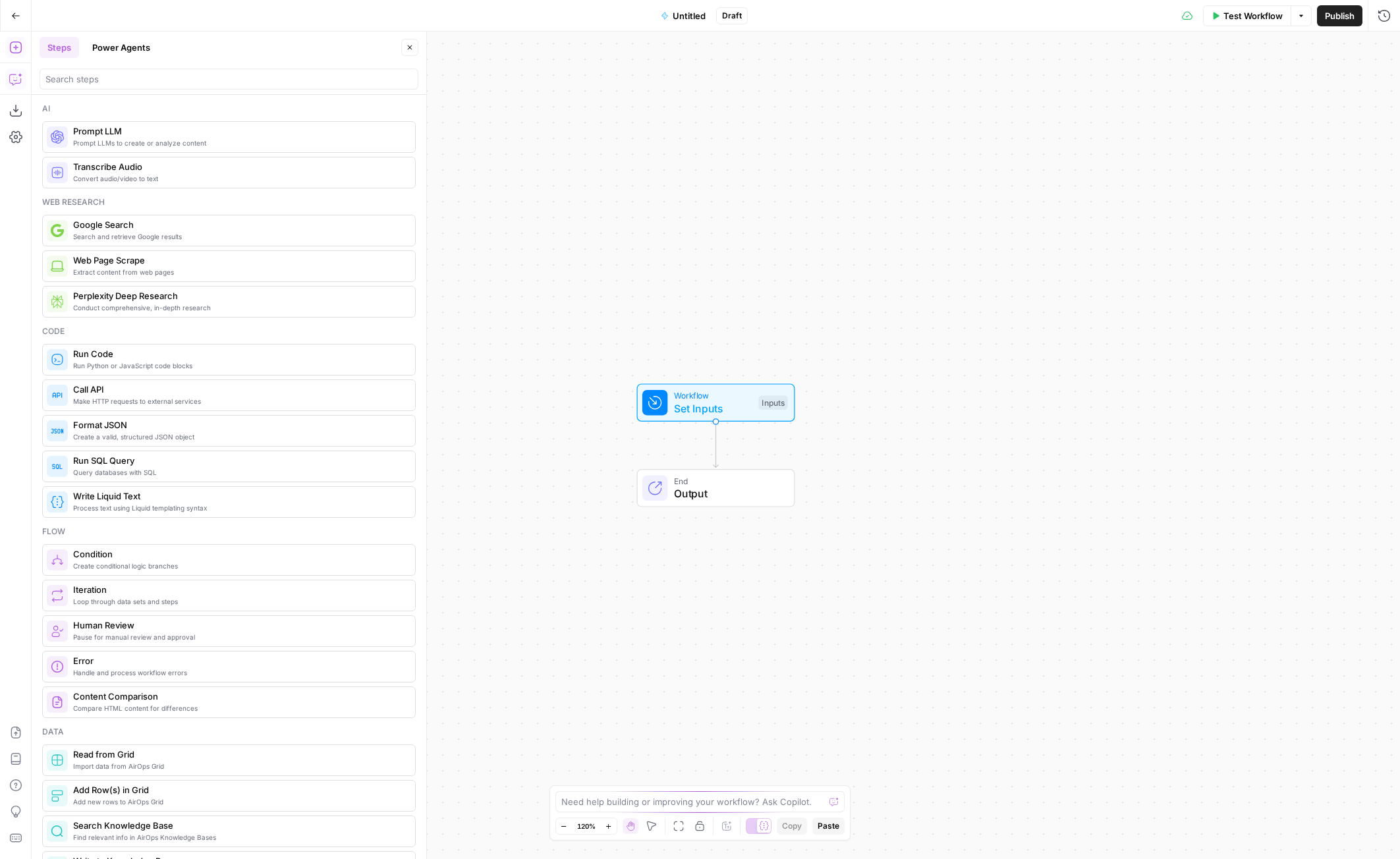
click at [10, 83] on icon "button" at bounding box center [15, 80] width 11 height 10
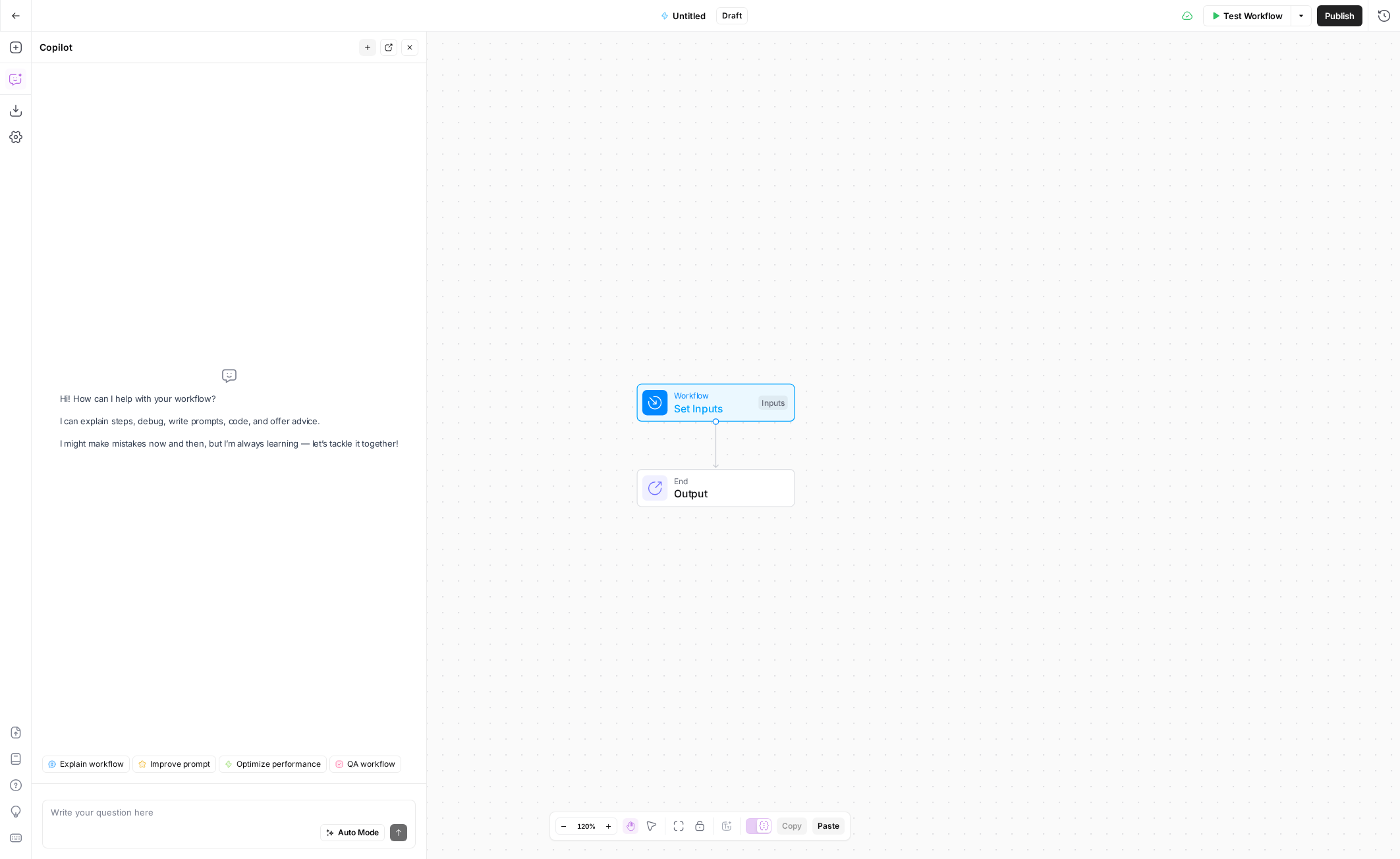
click at [104, 828] on div "Auto Mode Send" at bounding box center [229, 833] width 357 height 29
paste textarea "I if I refresh my browser the memory of this chat will be lost Ah, I understand…"
type textarea "I if I refresh my browser the memory of this chat will be lost Ah, I understand…"
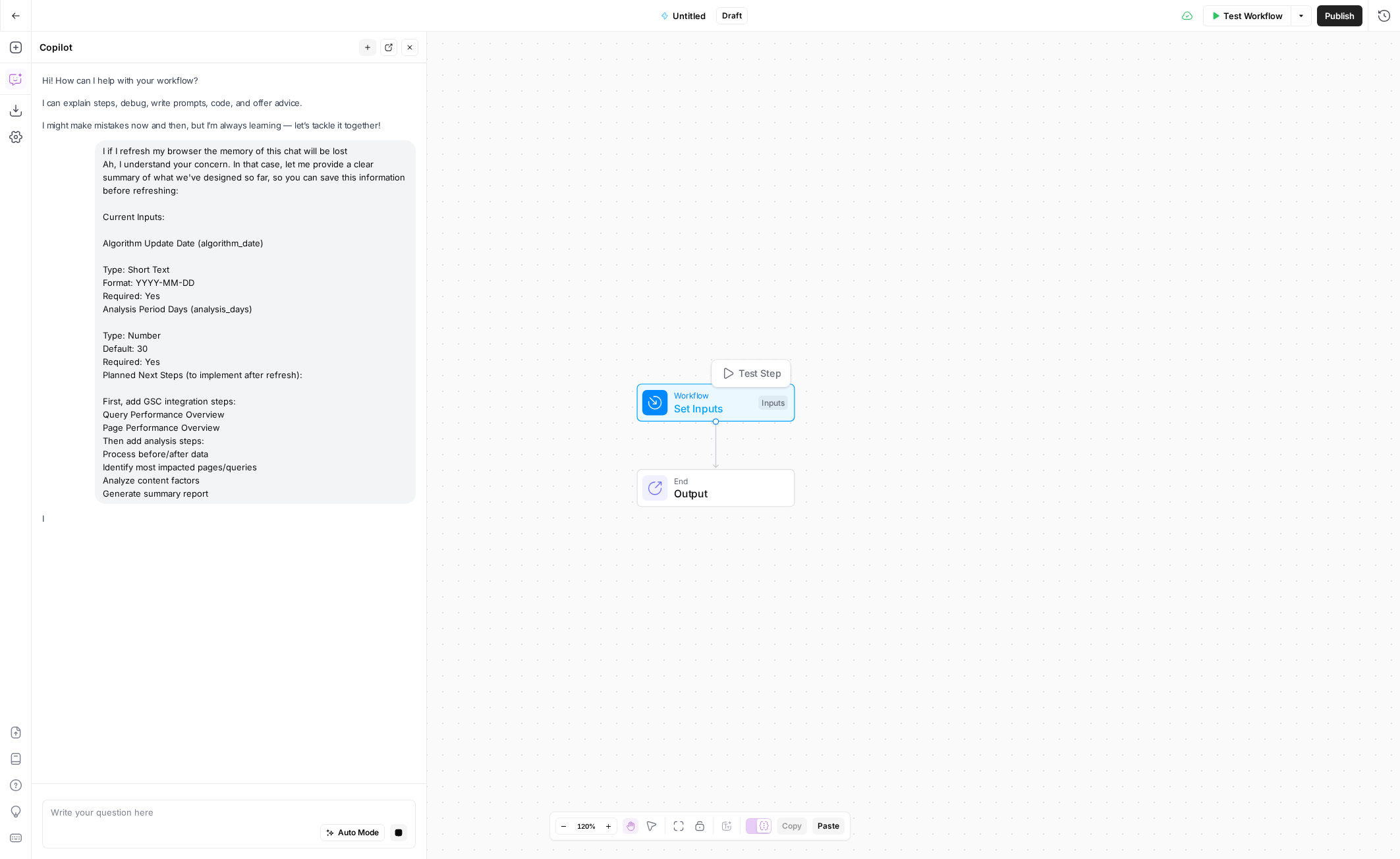
click at [680, 405] on span "Set Inputs" at bounding box center [712, 408] width 78 height 16
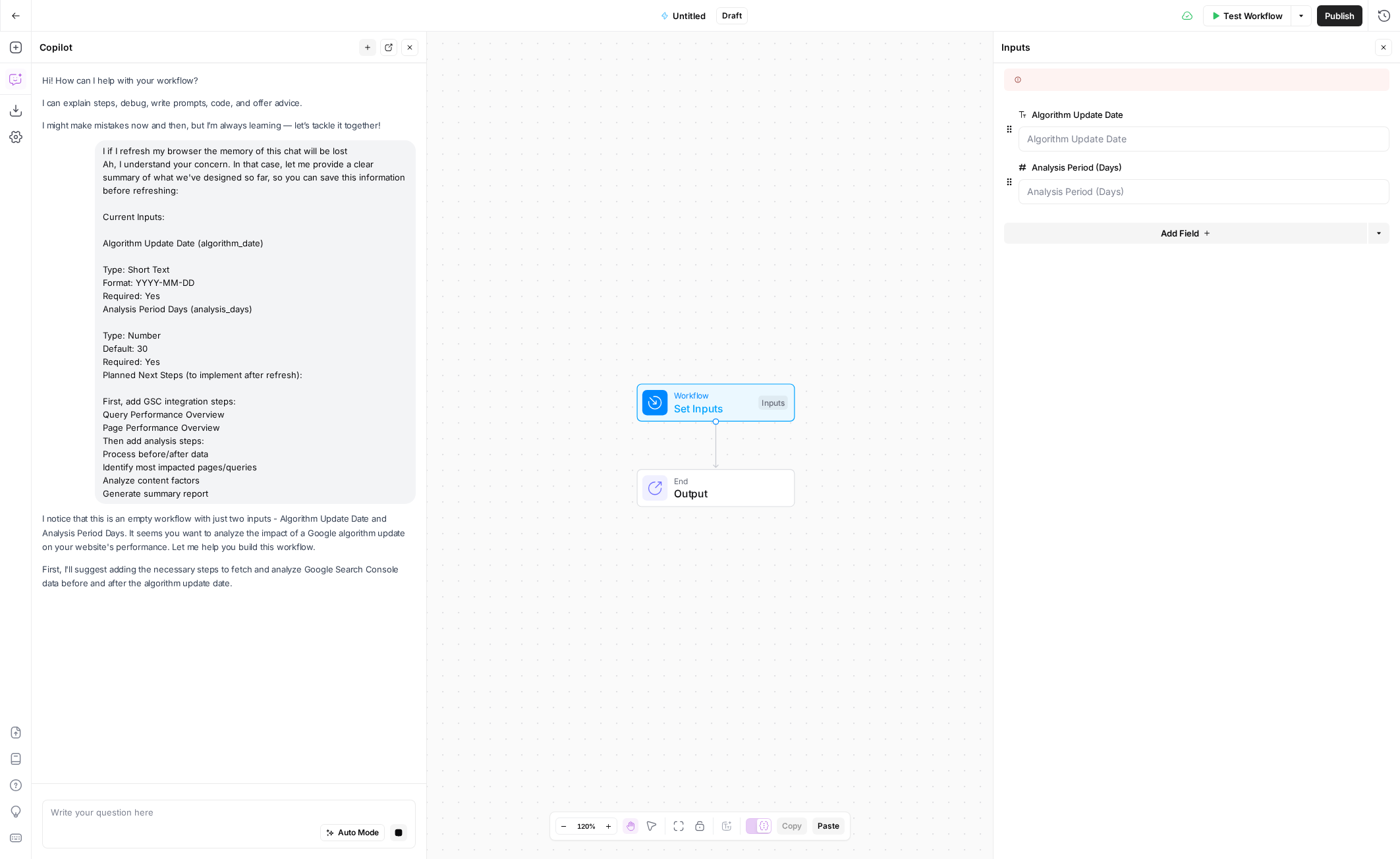
click at [1020, 75] on div at bounding box center [1107, 80] width 186 height 12
click at [1385, 45] on icon "button" at bounding box center [1384, 47] width 4 height 4
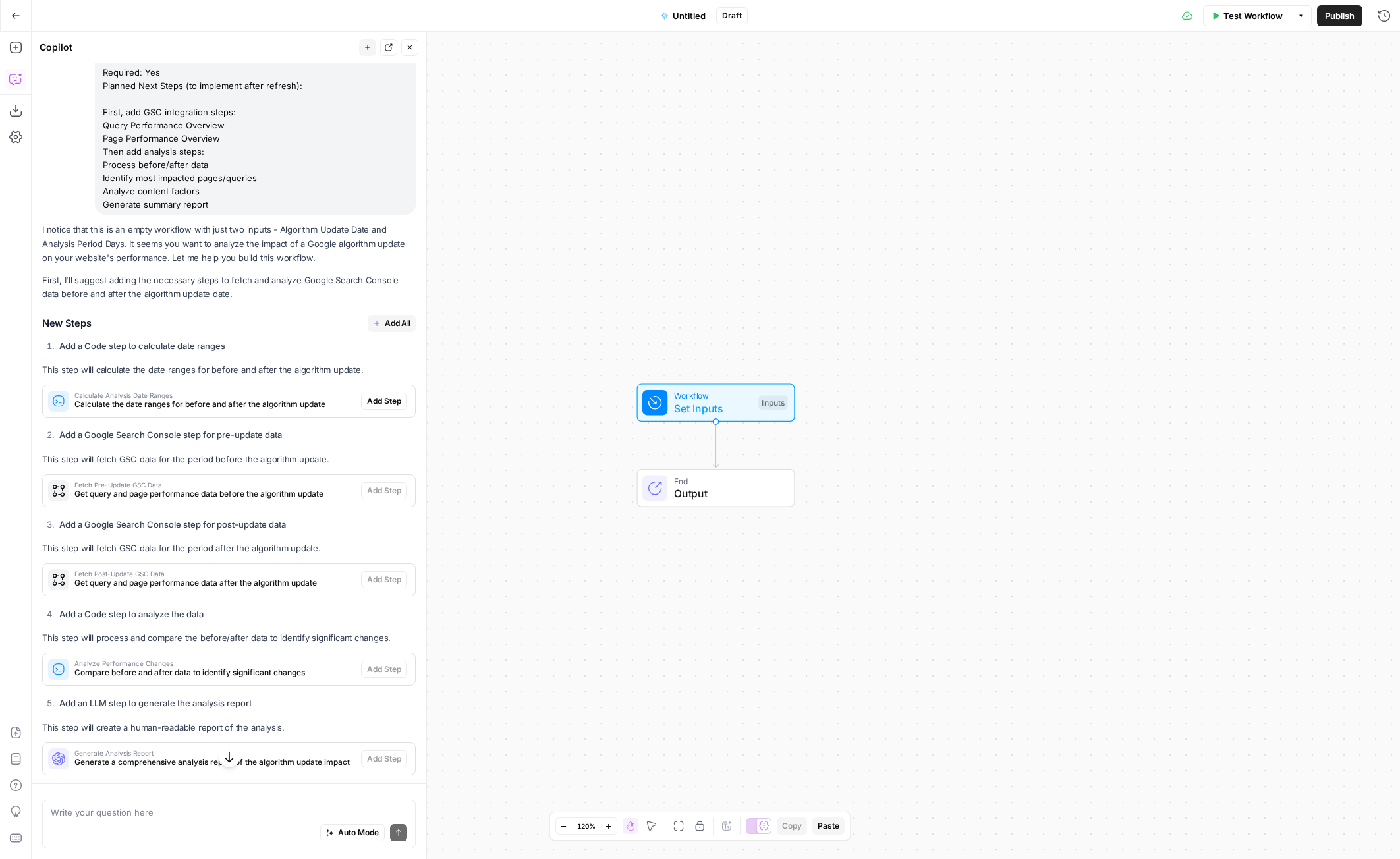
scroll to position [289, 0]
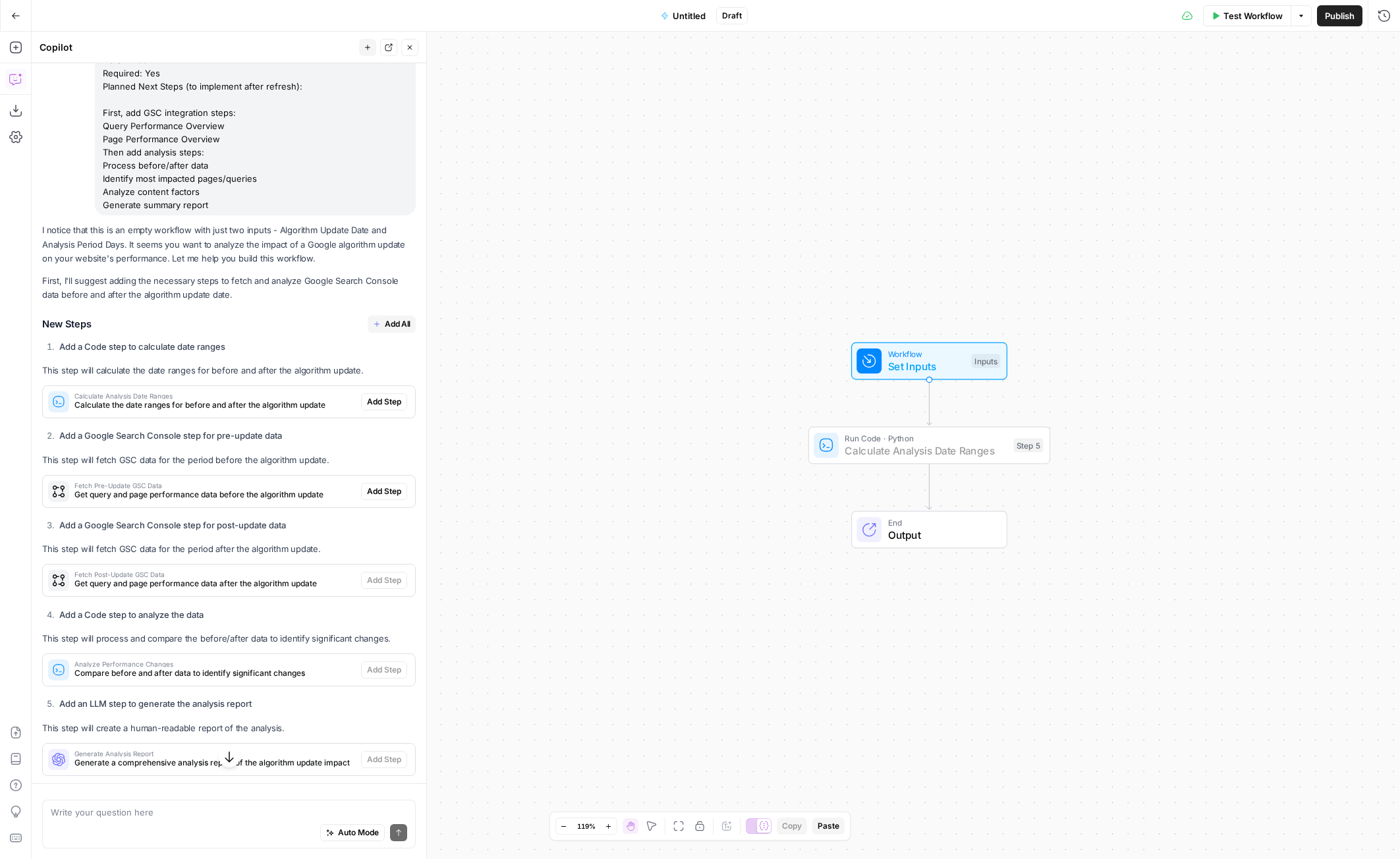
click at [373, 400] on span "Add Step" at bounding box center [384, 402] width 34 height 12
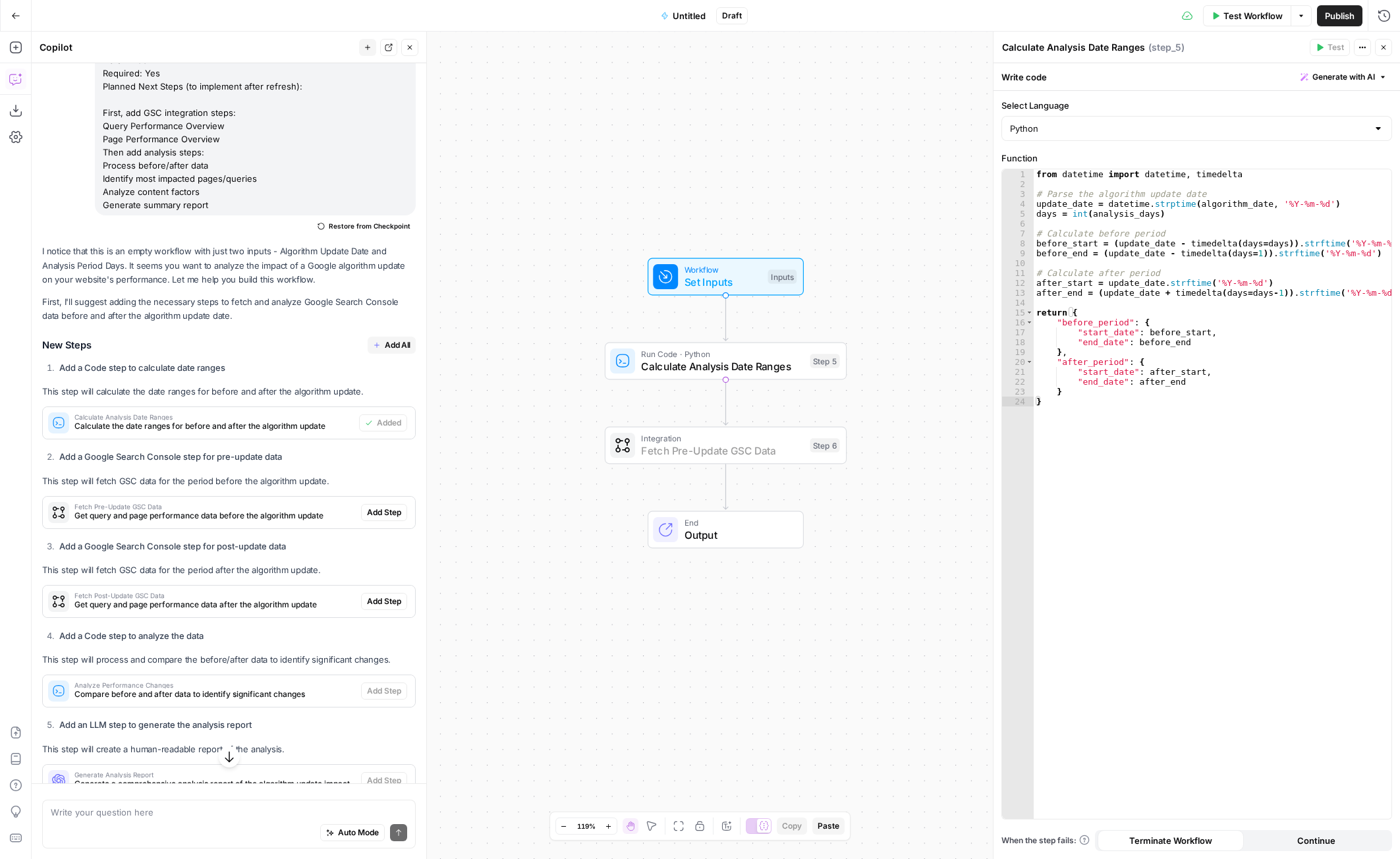
click at [379, 508] on span "Add Step" at bounding box center [384, 512] width 34 height 12
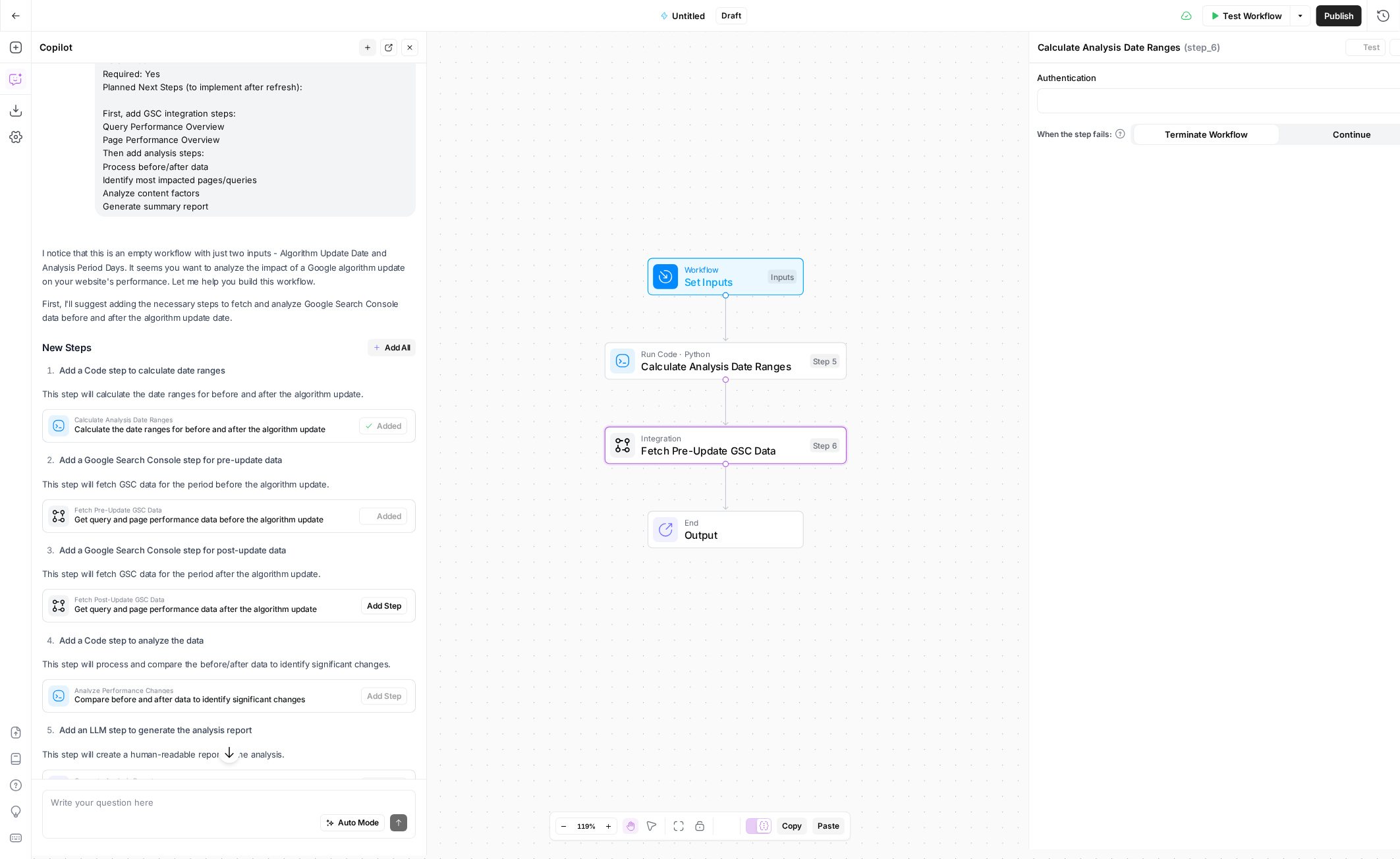
type textarea "Fetch Pre-Update GSC Data"
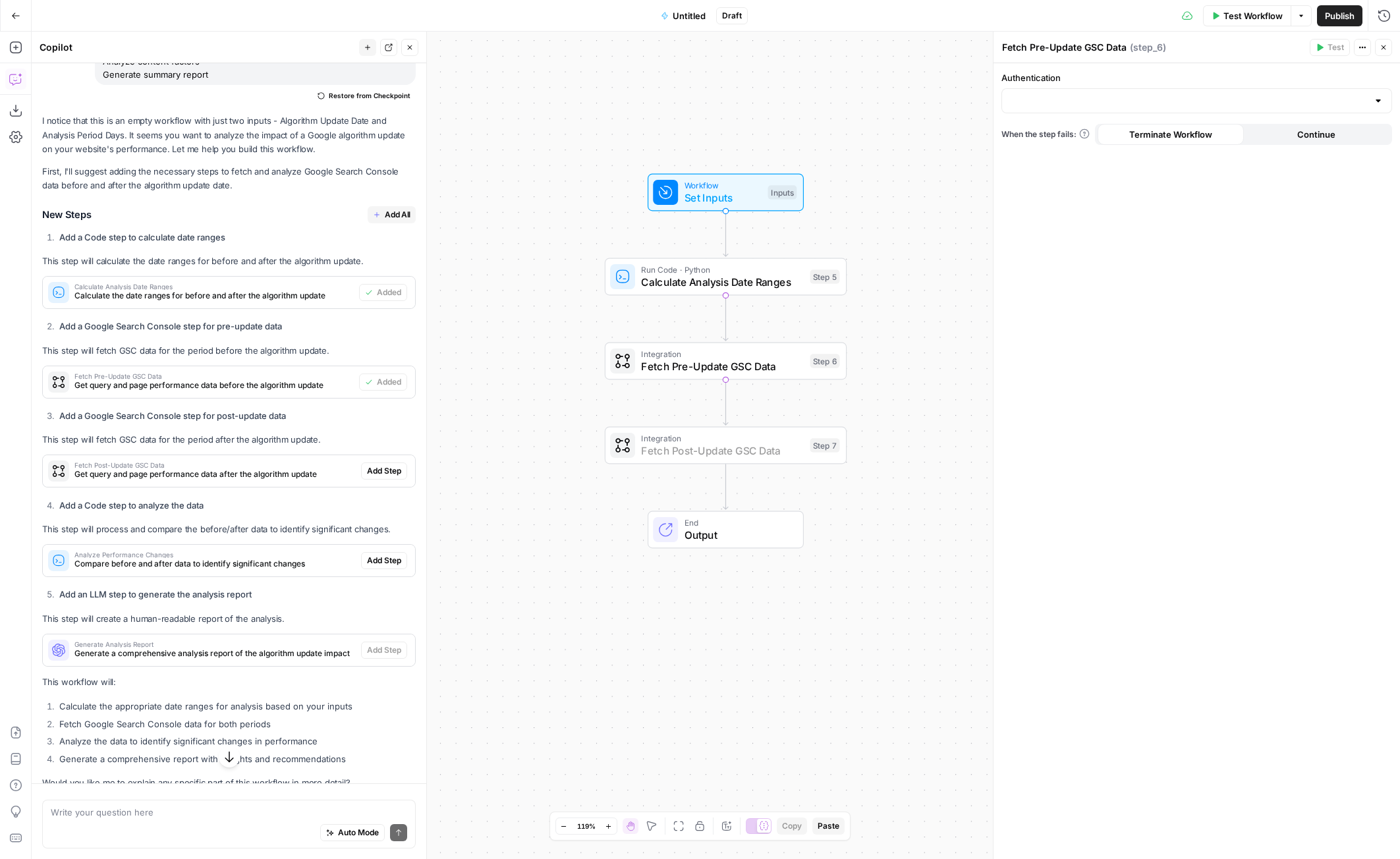
scroll to position [419, 0]
click at [378, 475] on span "Add Step" at bounding box center [384, 470] width 34 height 12
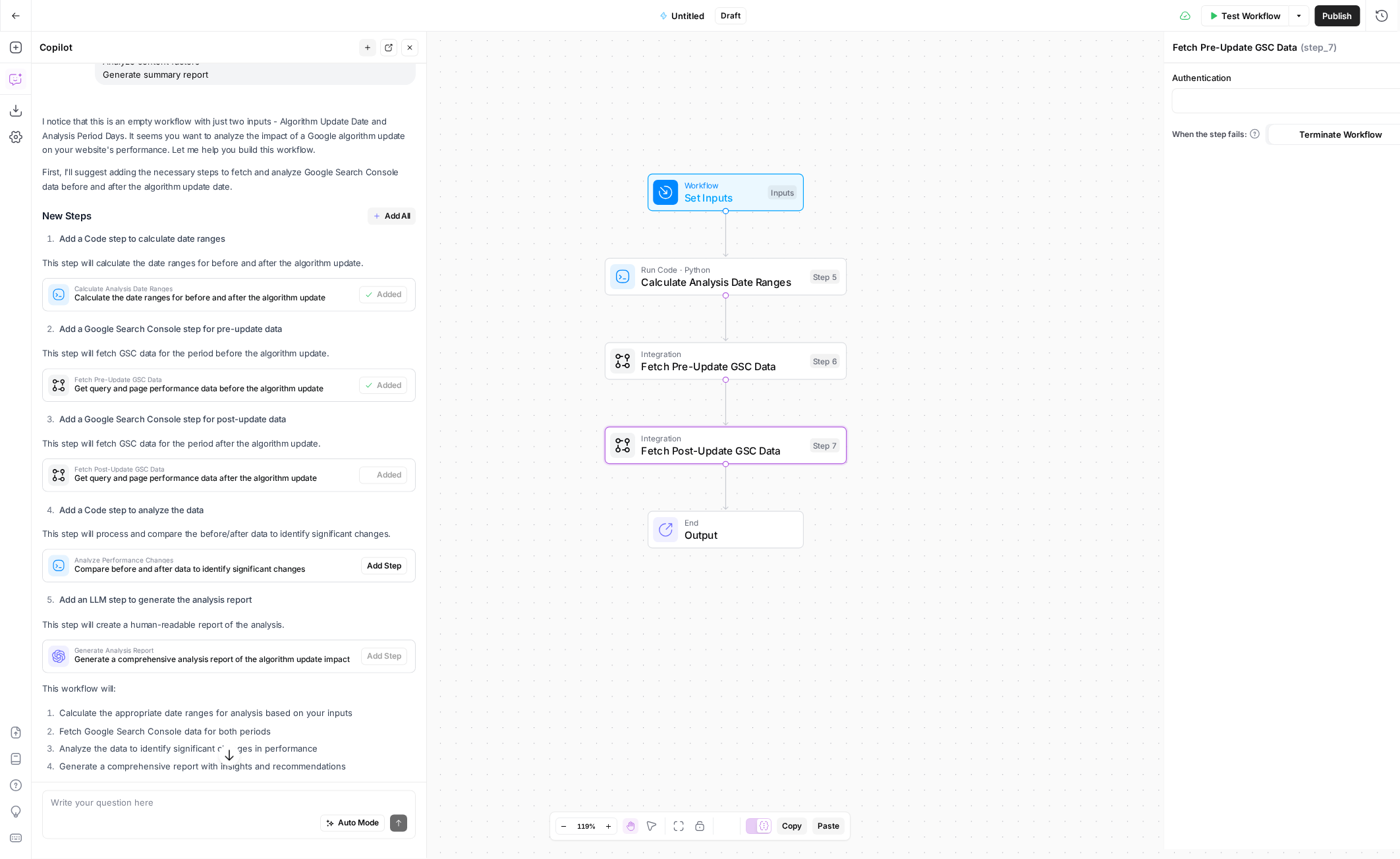
type textarea "Fetch Post-Update GSC Data"
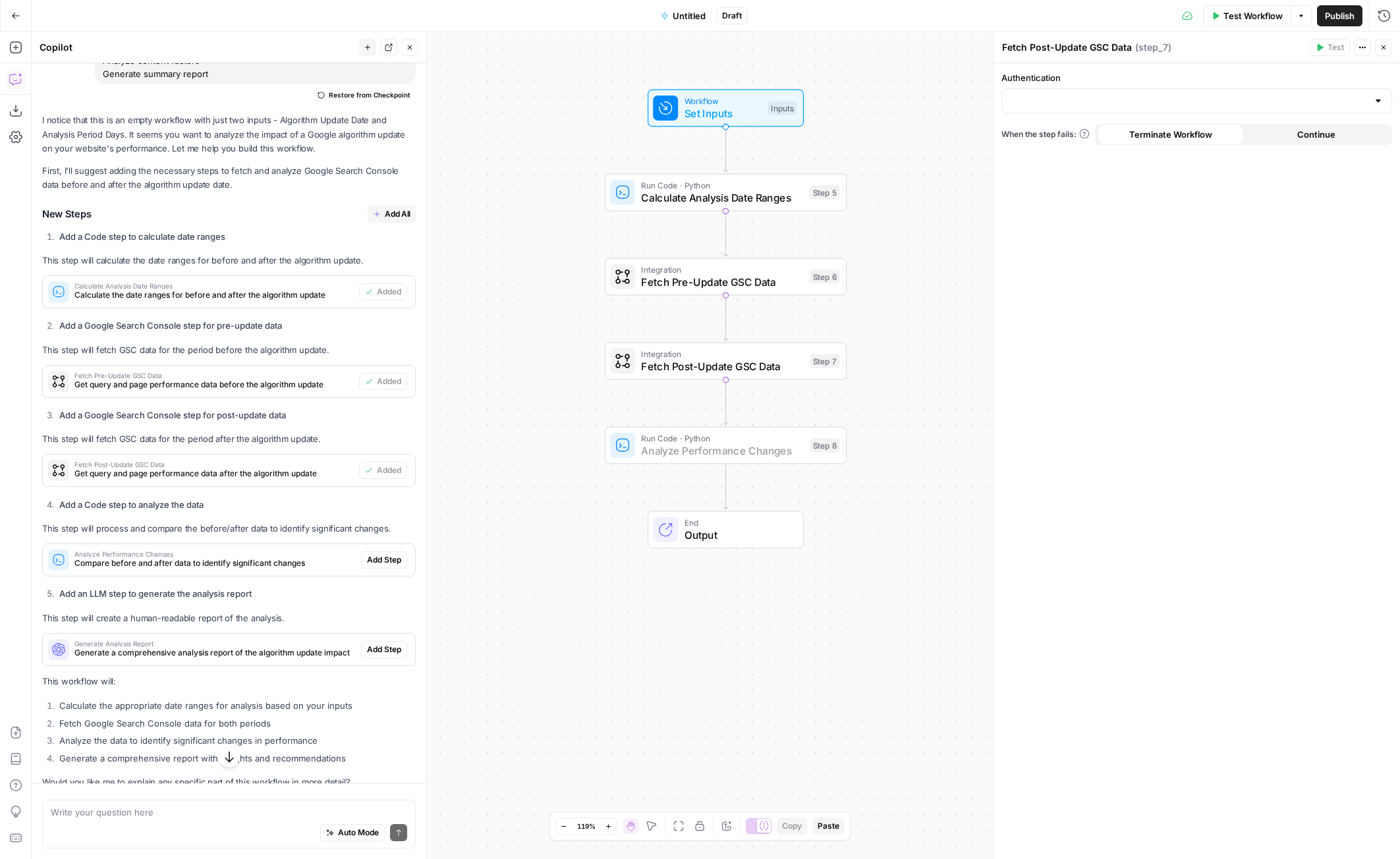
click at [384, 557] on span "Add Step" at bounding box center [384, 560] width 34 height 12
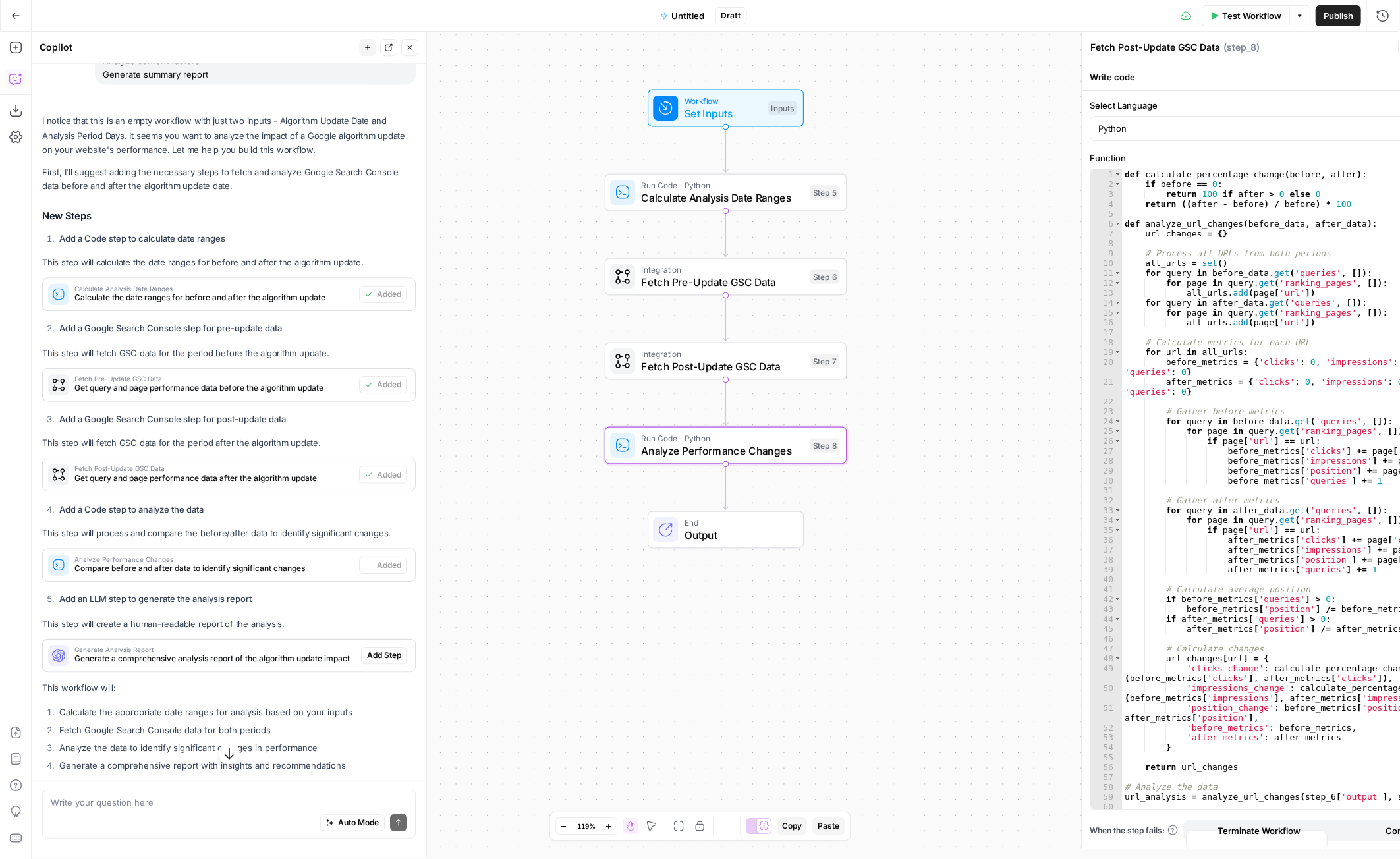
type textarea "Analyze Performance Changes"
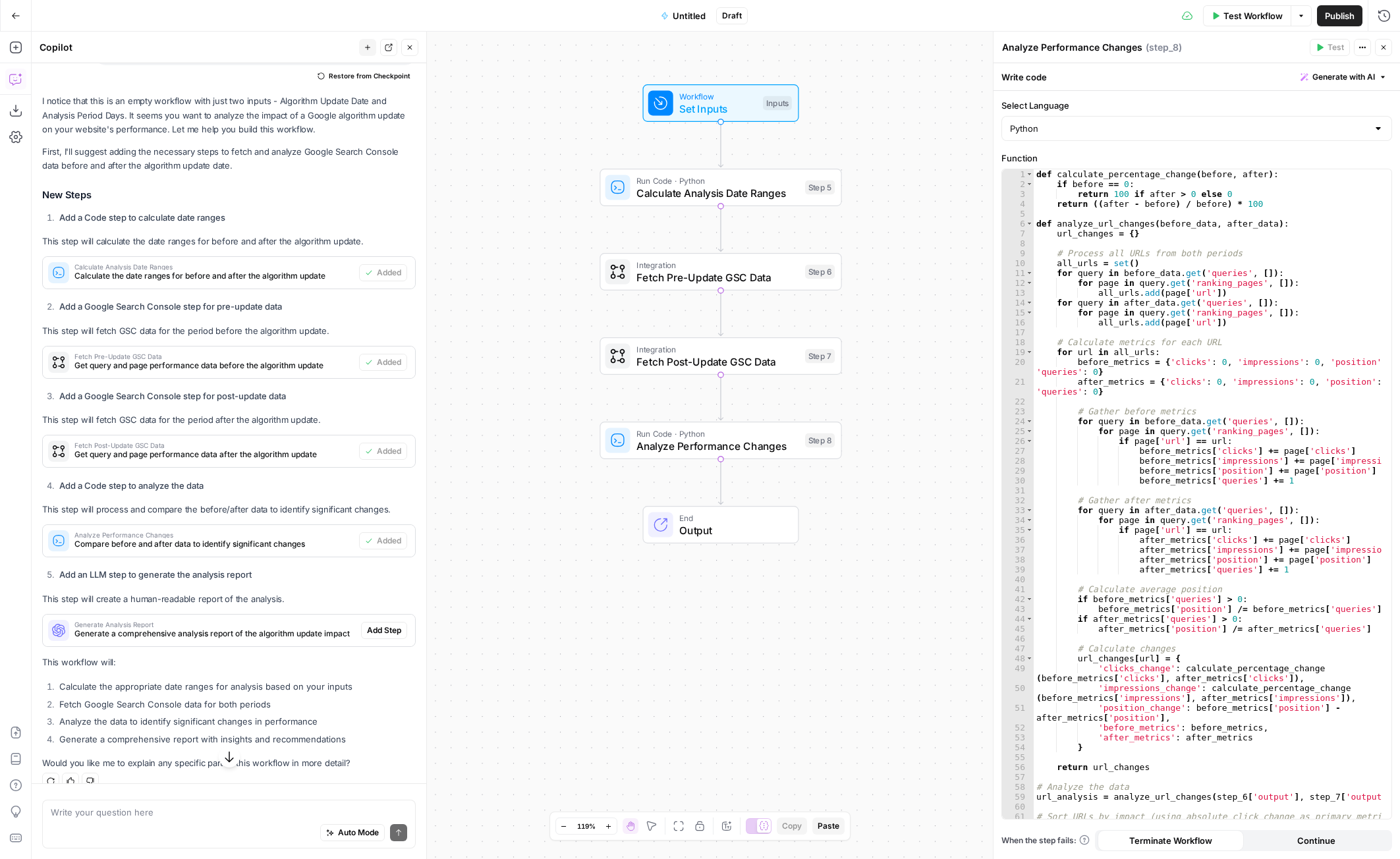
scroll to position [457, 0]
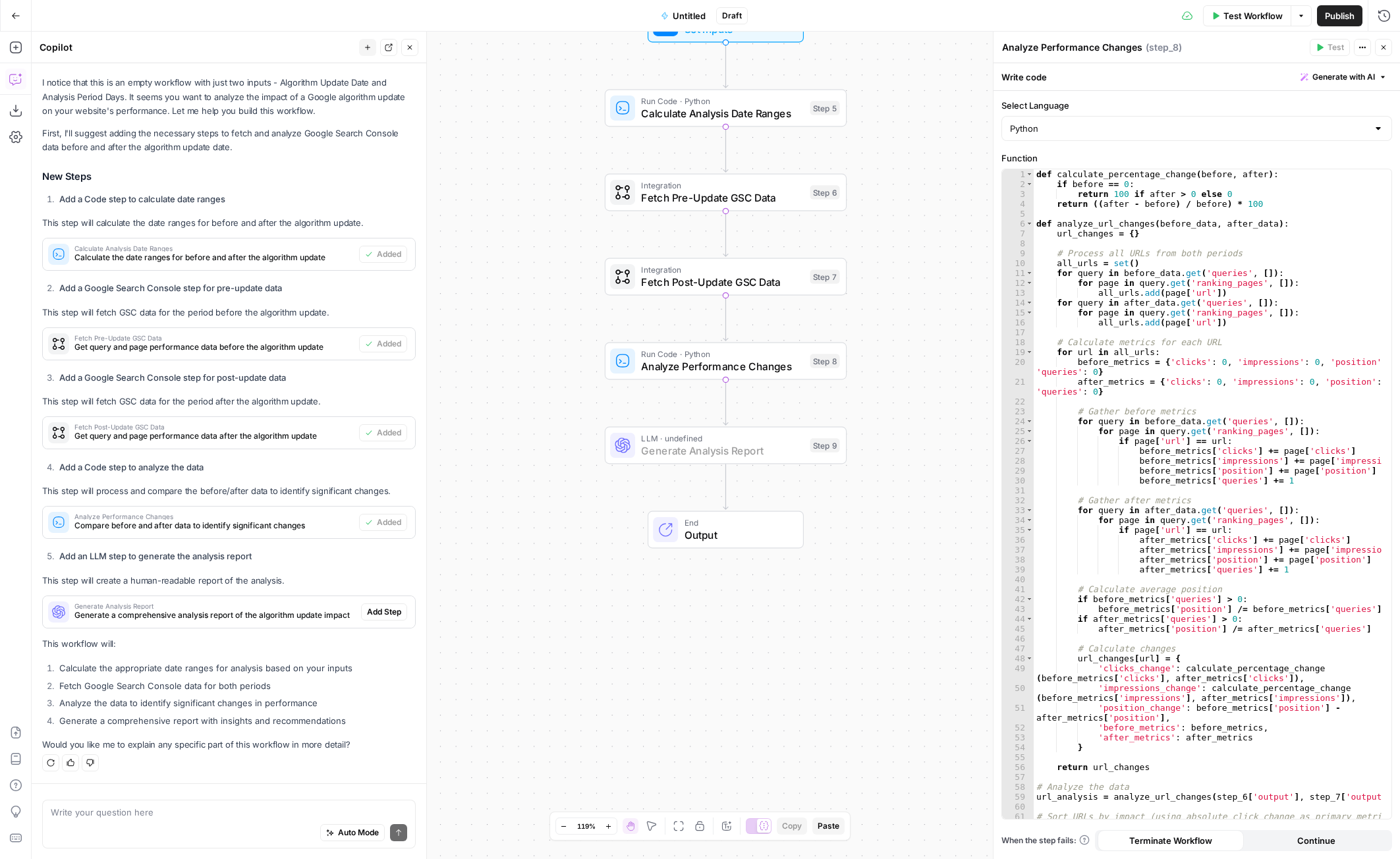
click at [368, 614] on span "Add Step" at bounding box center [384, 611] width 34 height 12
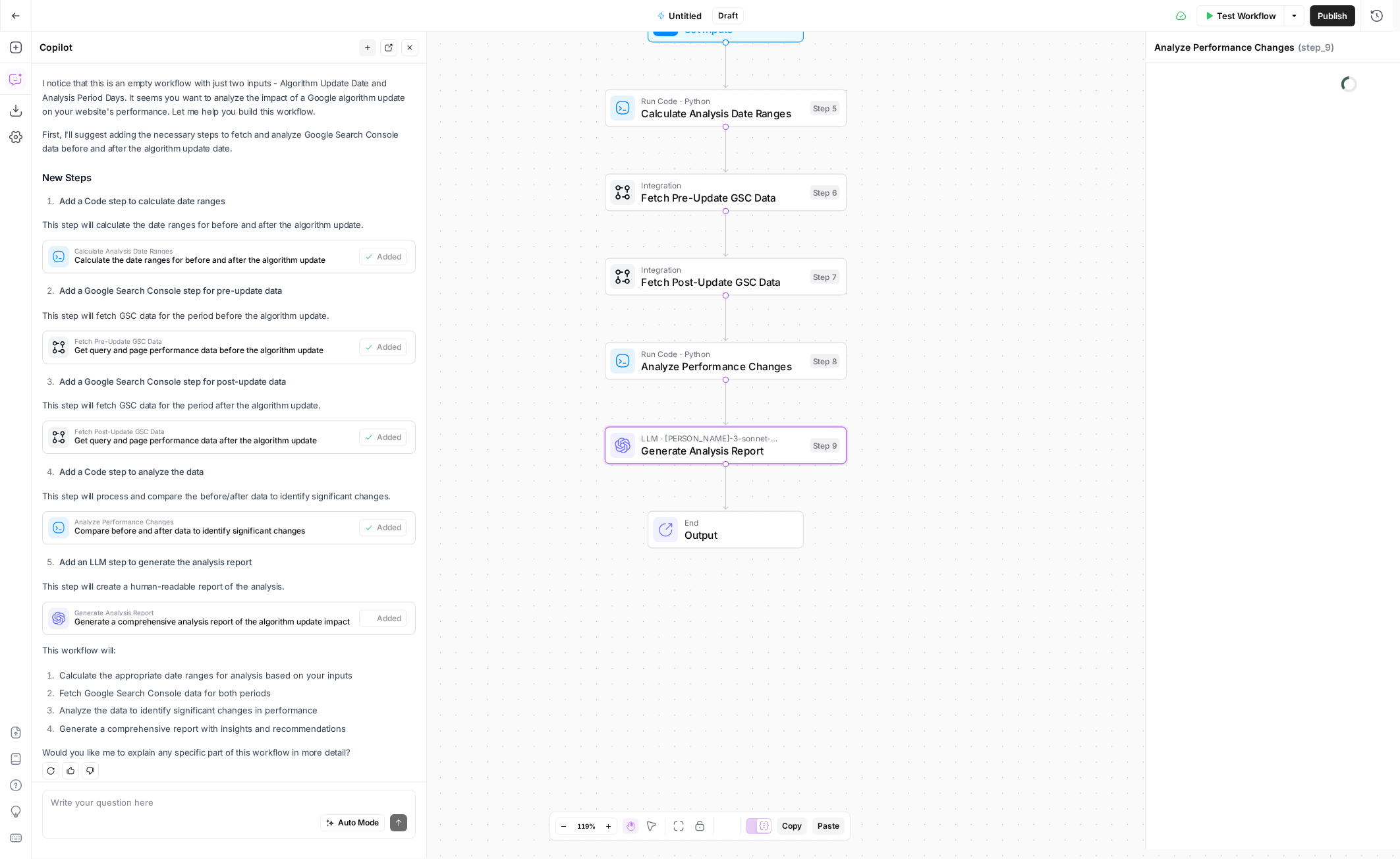
type textarea "Generate Analysis Report"
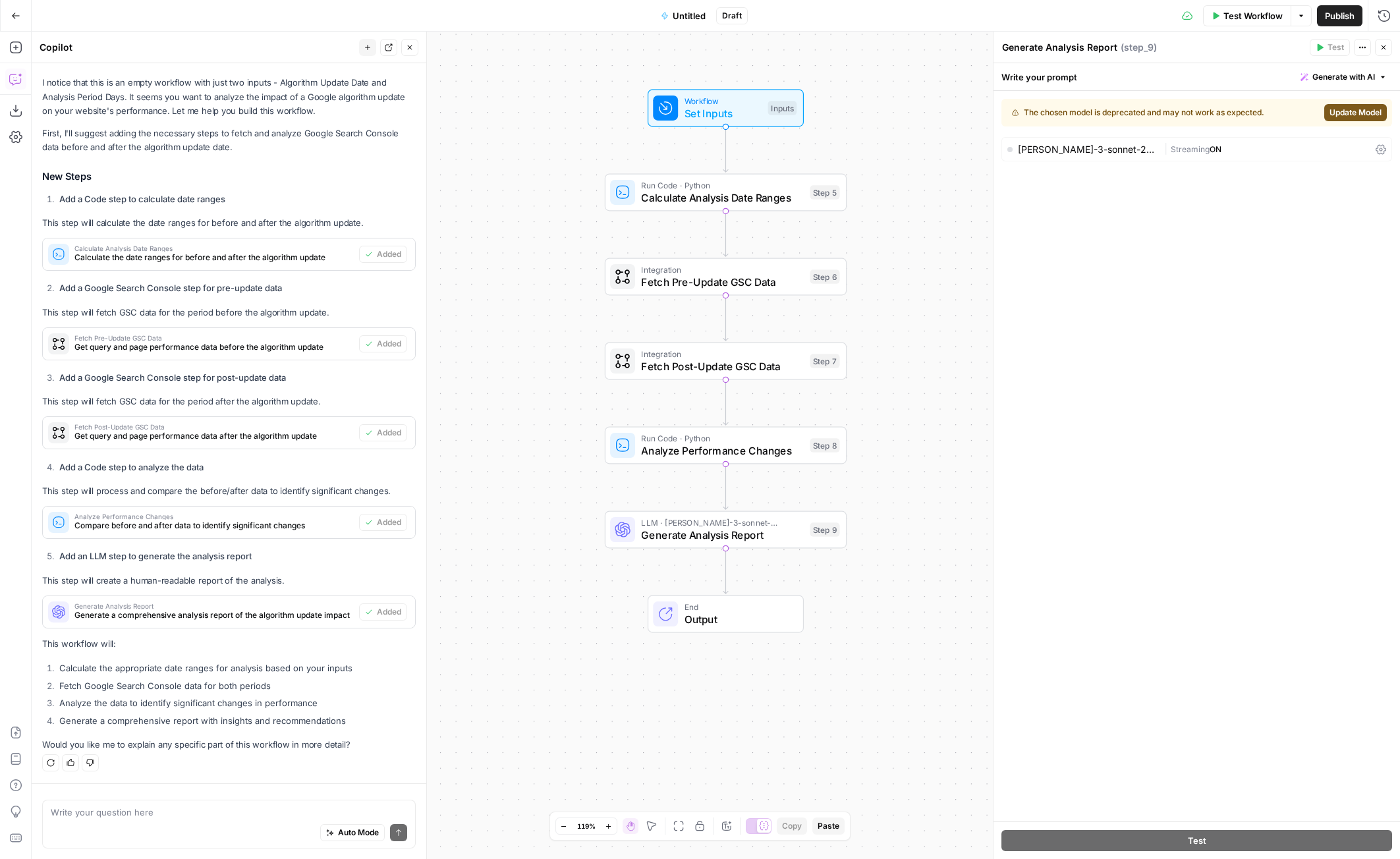
click at [1348, 114] on span "Update Model" at bounding box center [1355, 112] width 52 height 12
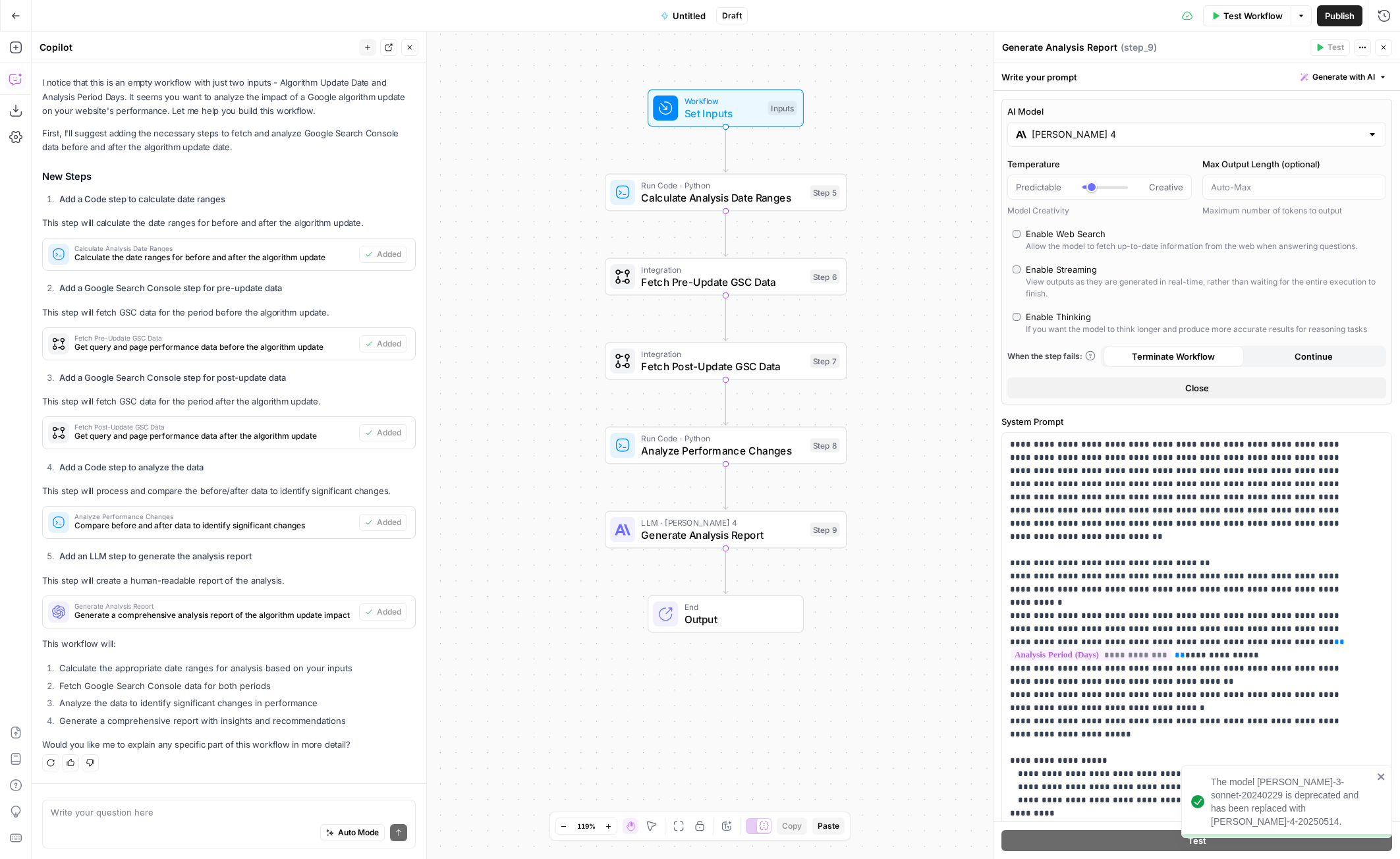
click at [1382, 782] on icon "close" at bounding box center [1381, 776] width 9 height 10
click at [164, 669] on li "Calculate the appropriate date ranges for analysis based on your inputs" at bounding box center [236, 668] width 359 height 13
click at [159, 687] on li "Fetch Google Search Console data for both periods" at bounding box center [236, 686] width 359 height 13
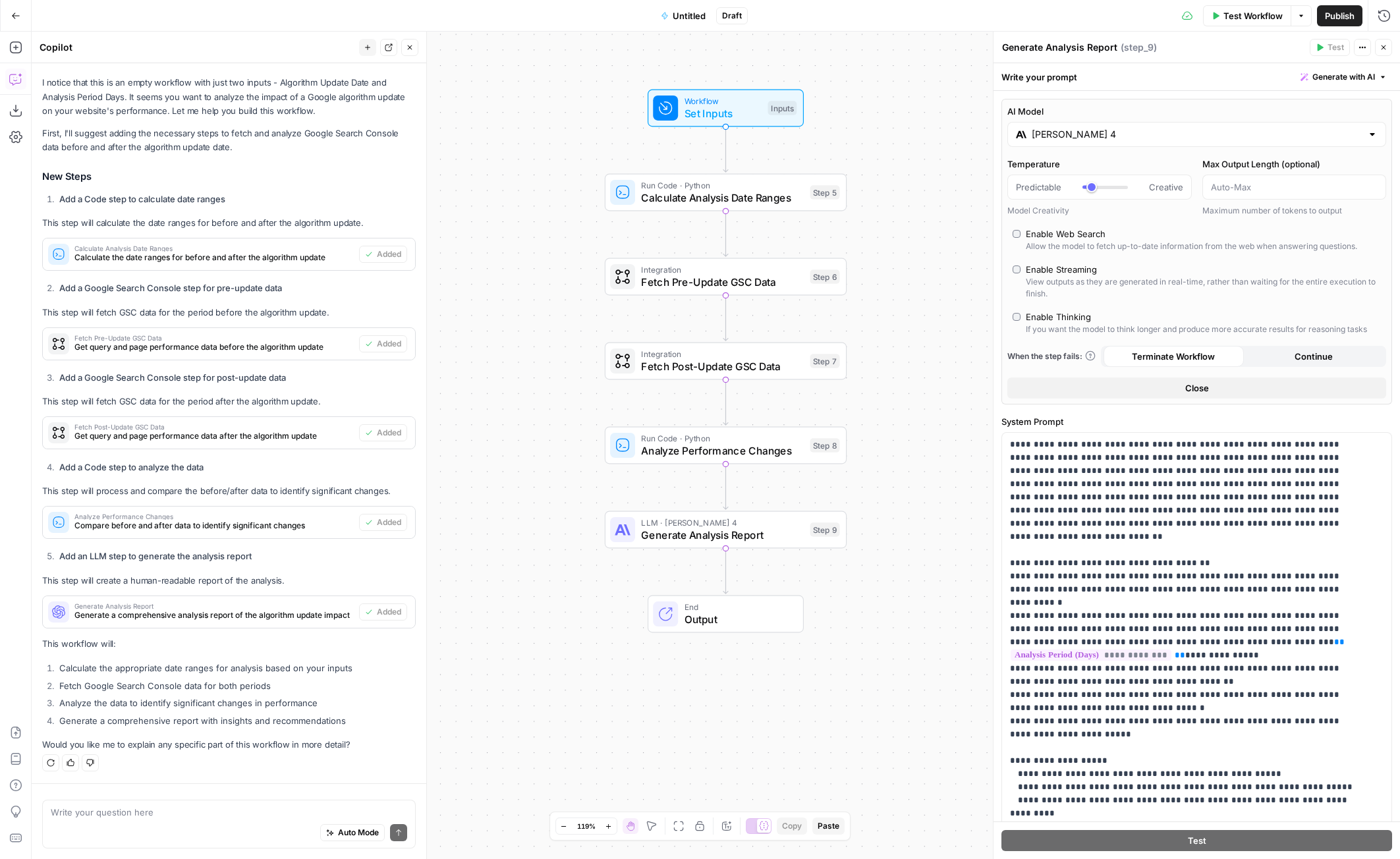
click at [164, 699] on li "Analyze the data to identify significant changes in performance" at bounding box center [236, 703] width 359 height 13
click at [174, 741] on p "Would you like me to explain any specific part of this workflow in more detail?" at bounding box center [229, 744] width 373 height 14
click at [265, 820] on div "Auto Mode Send" at bounding box center [229, 833] width 357 height 29
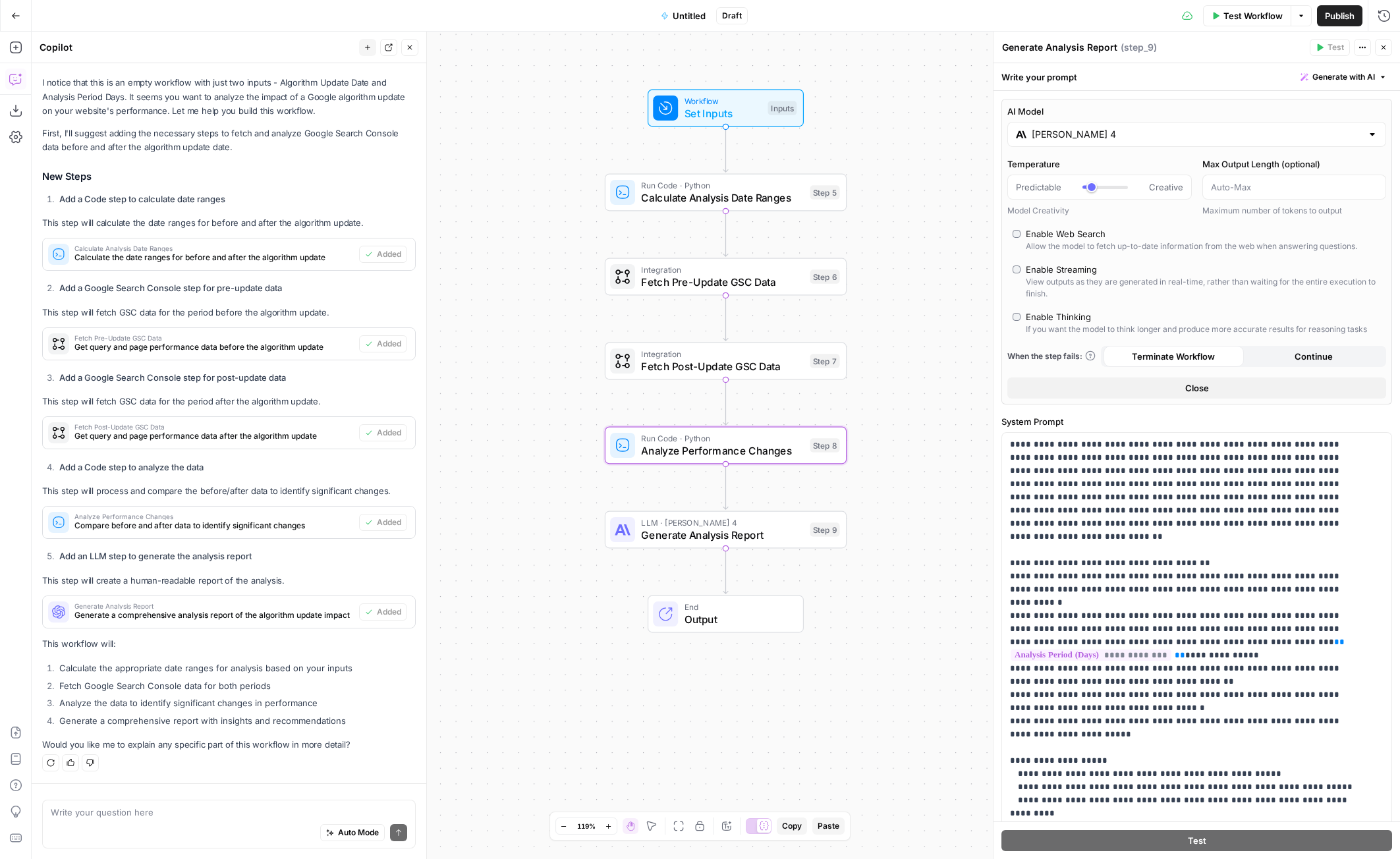
click at [232, 528] on span "Compare before and after data to identify significant changes" at bounding box center [214, 525] width 279 height 12
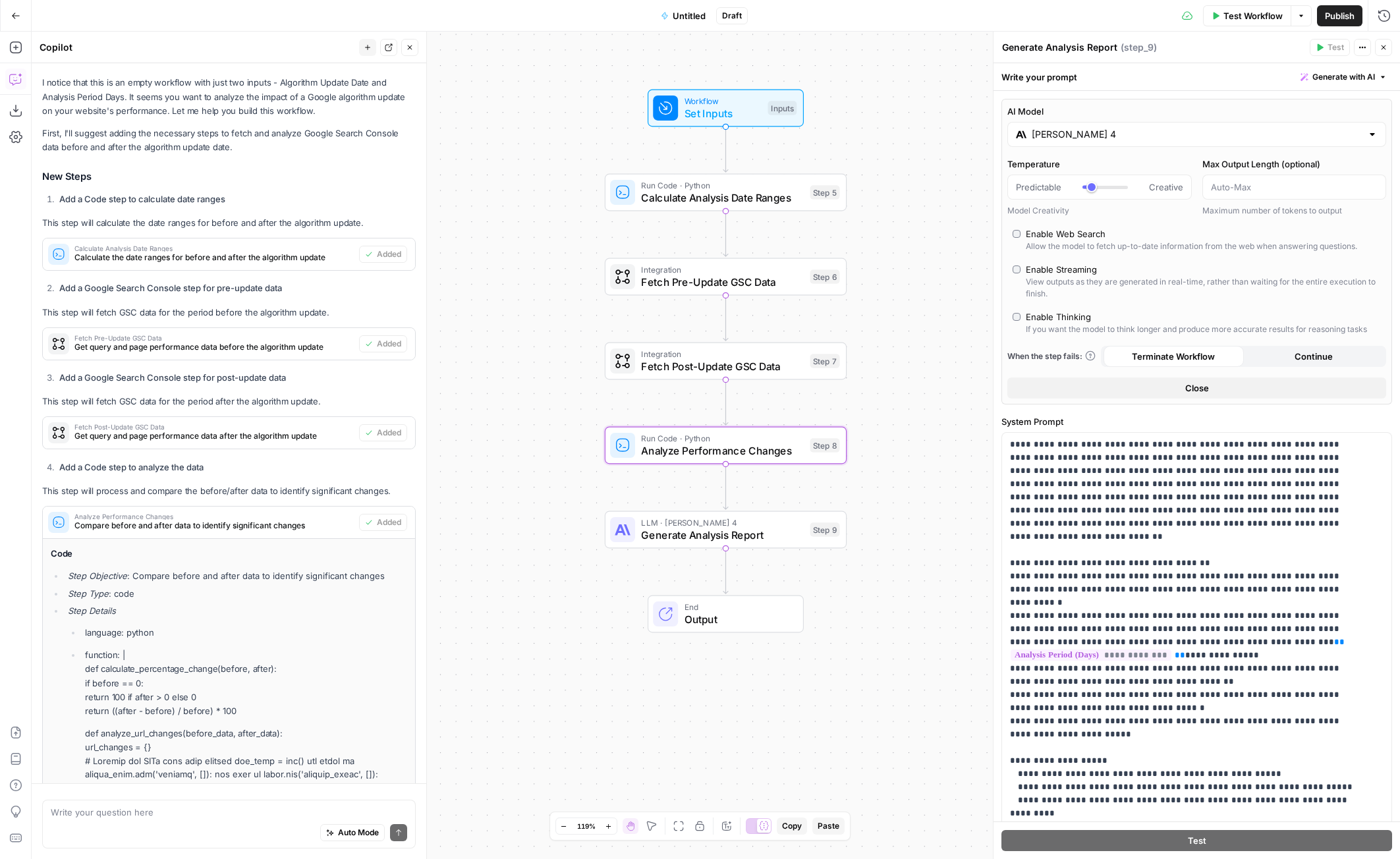
click at [232, 528] on span "Compare before and after data to identify significant changes" at bounding box center [214, 525] width 279 height 12
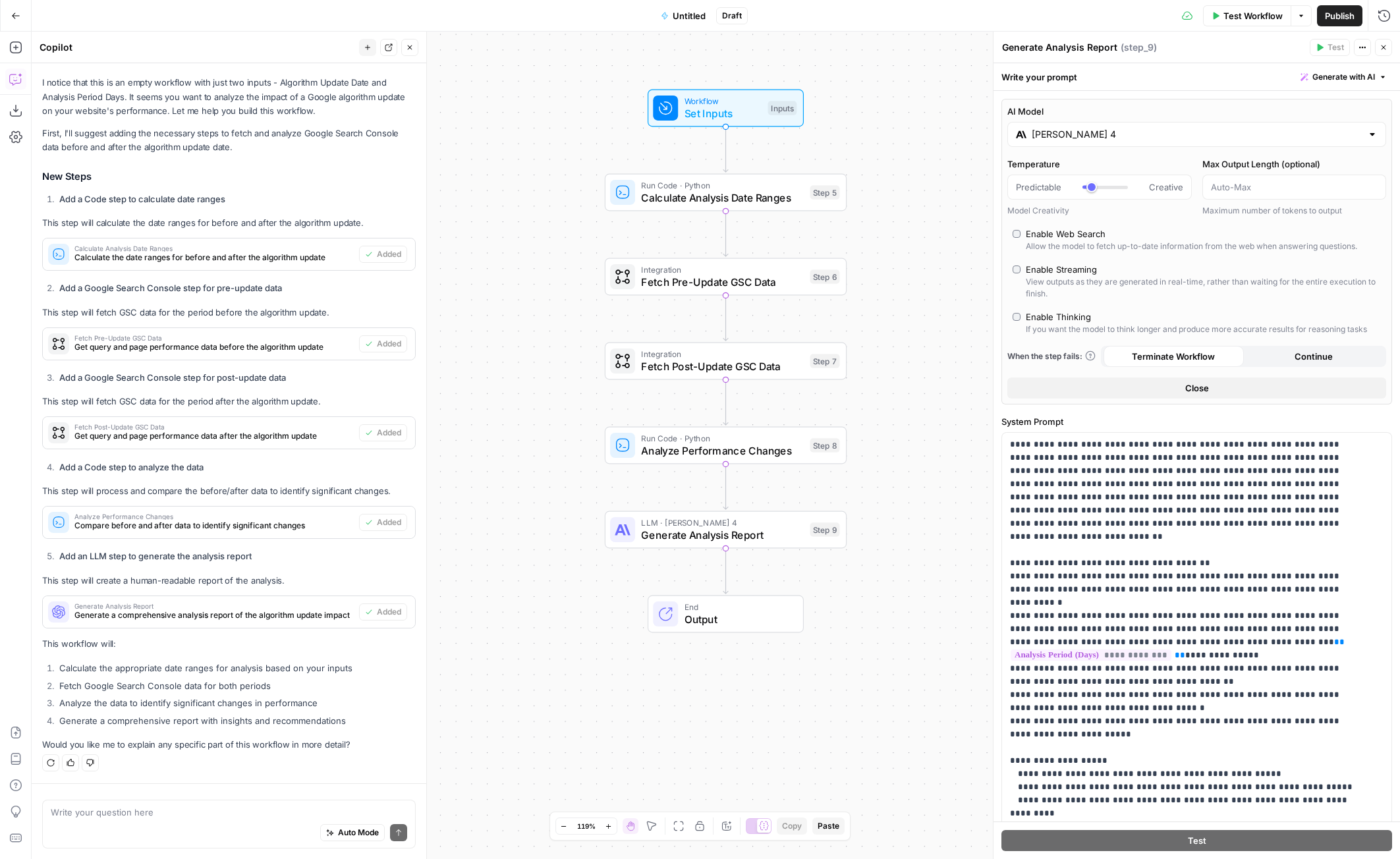
click at [185, 820] on div "Auto Mode Send" at bounding box center [229, 833] width 357 height 29
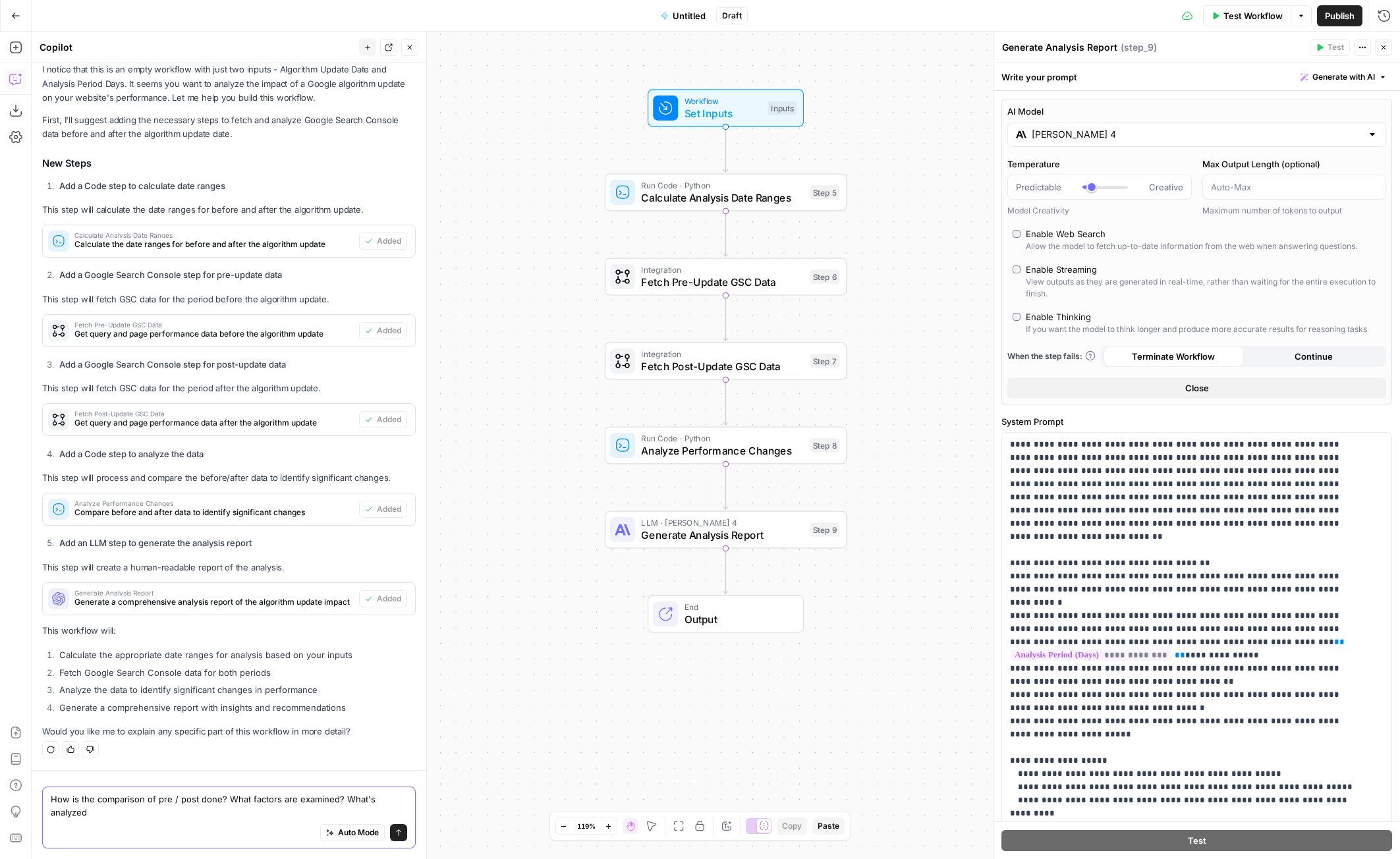
type textarea "How is the comparison of pre / post done? What factors are examined? What's ana…"
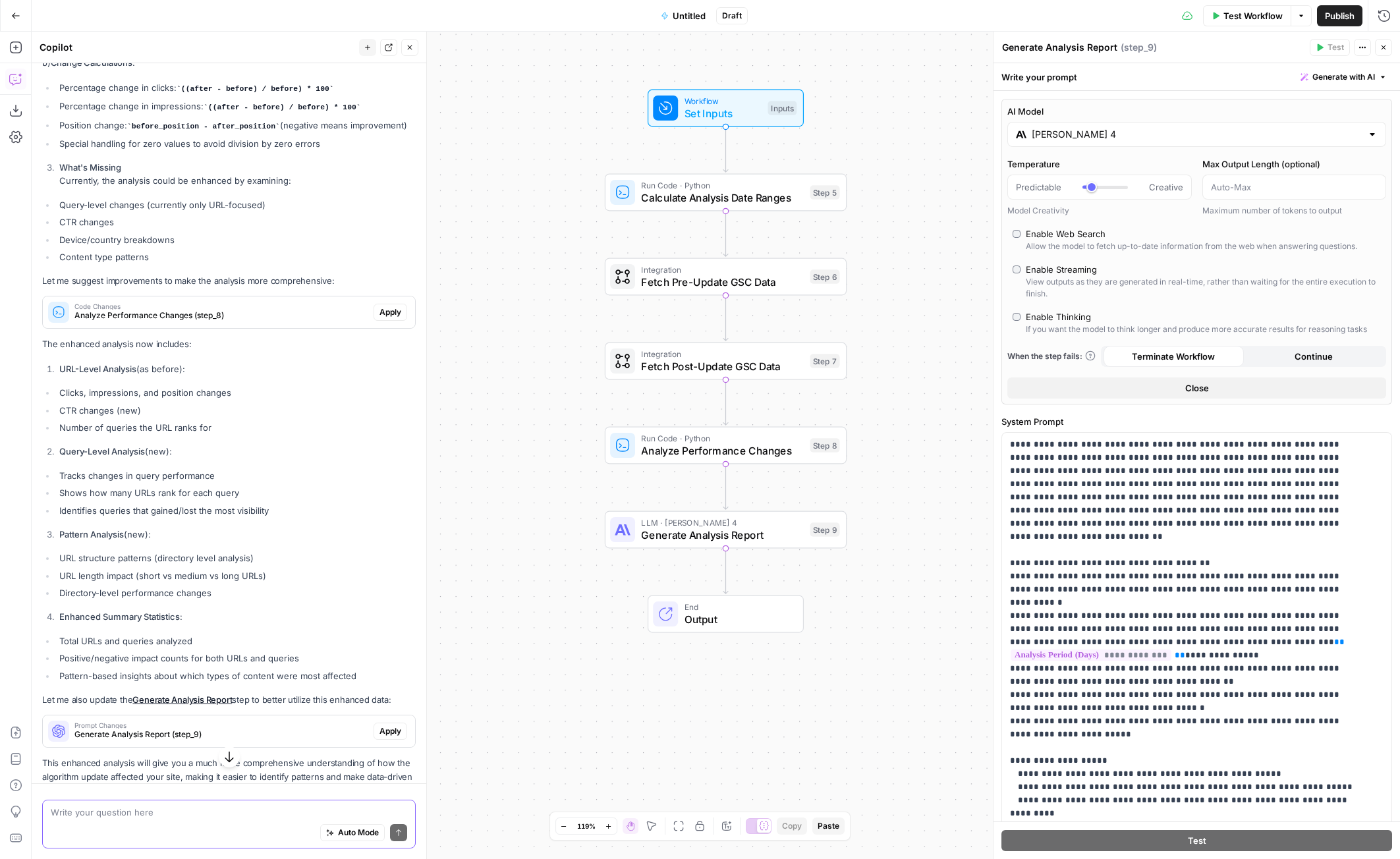
scroll to position [1520, 0]
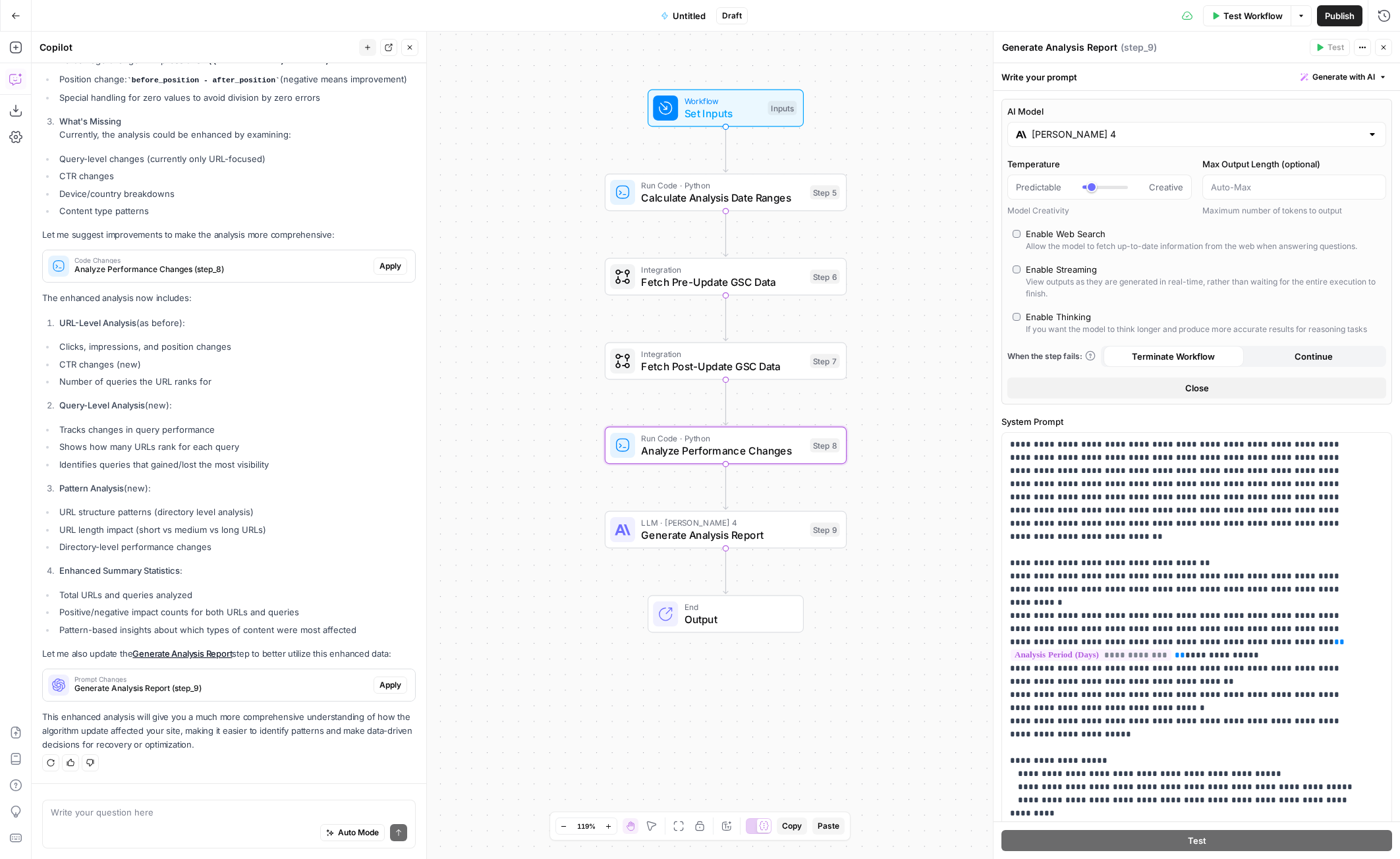
click at [379, 264] on span "Apply" at bounding box center [390, 266] width 22 height 12
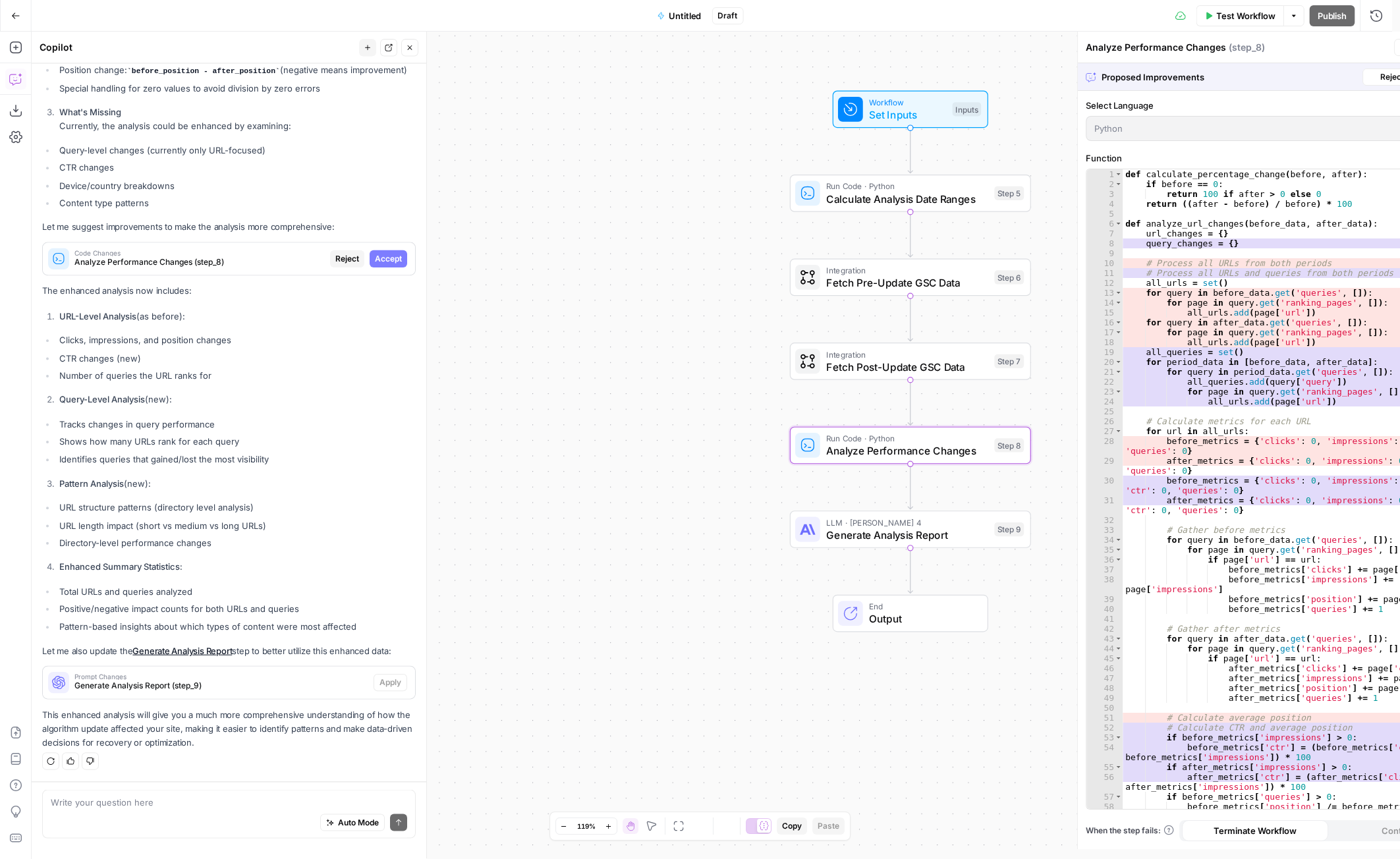
scroll to position [1499, 0]
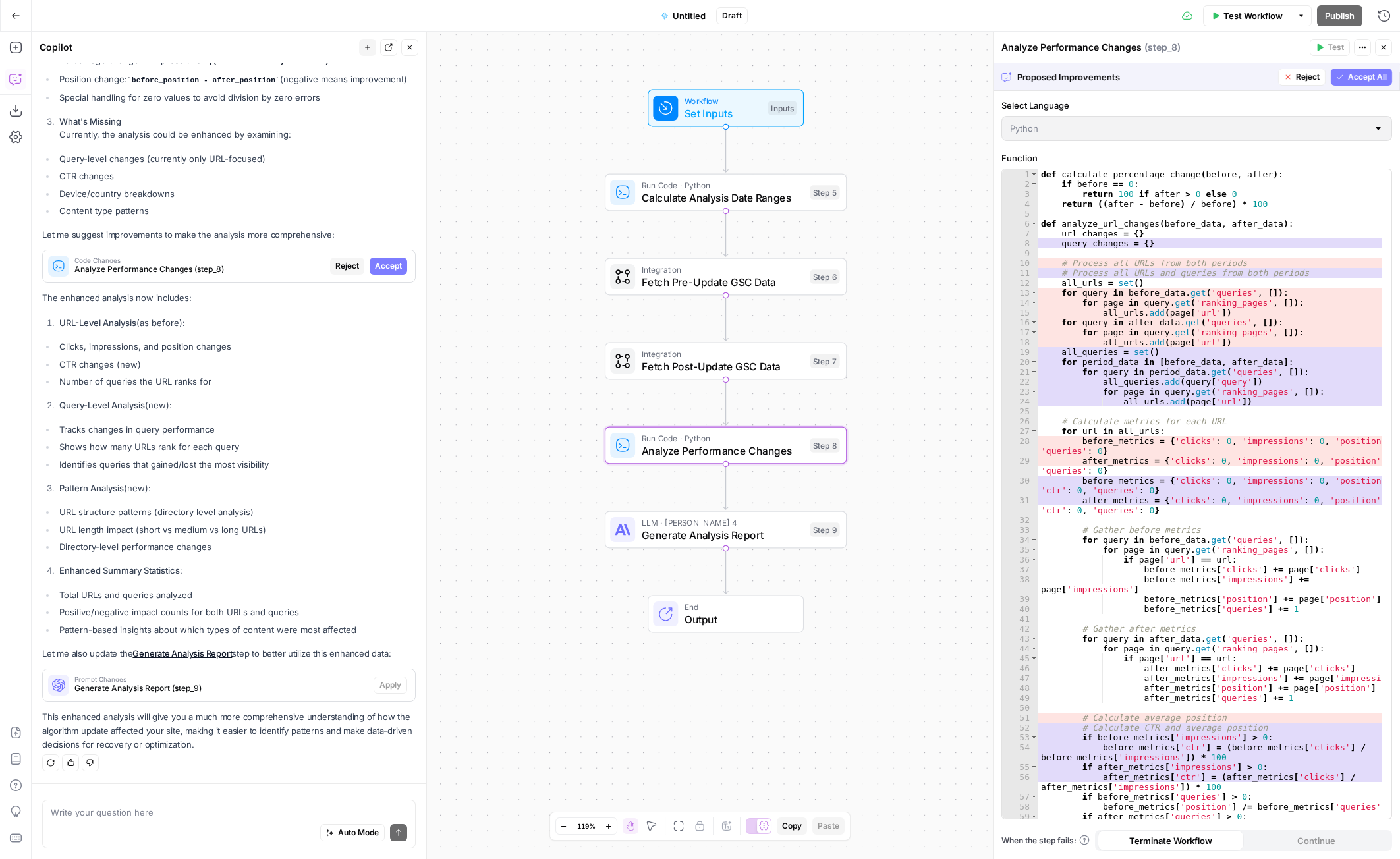
click at [385, 264] on span "Accept" at bounding box center [388, 266] width 27 height 12
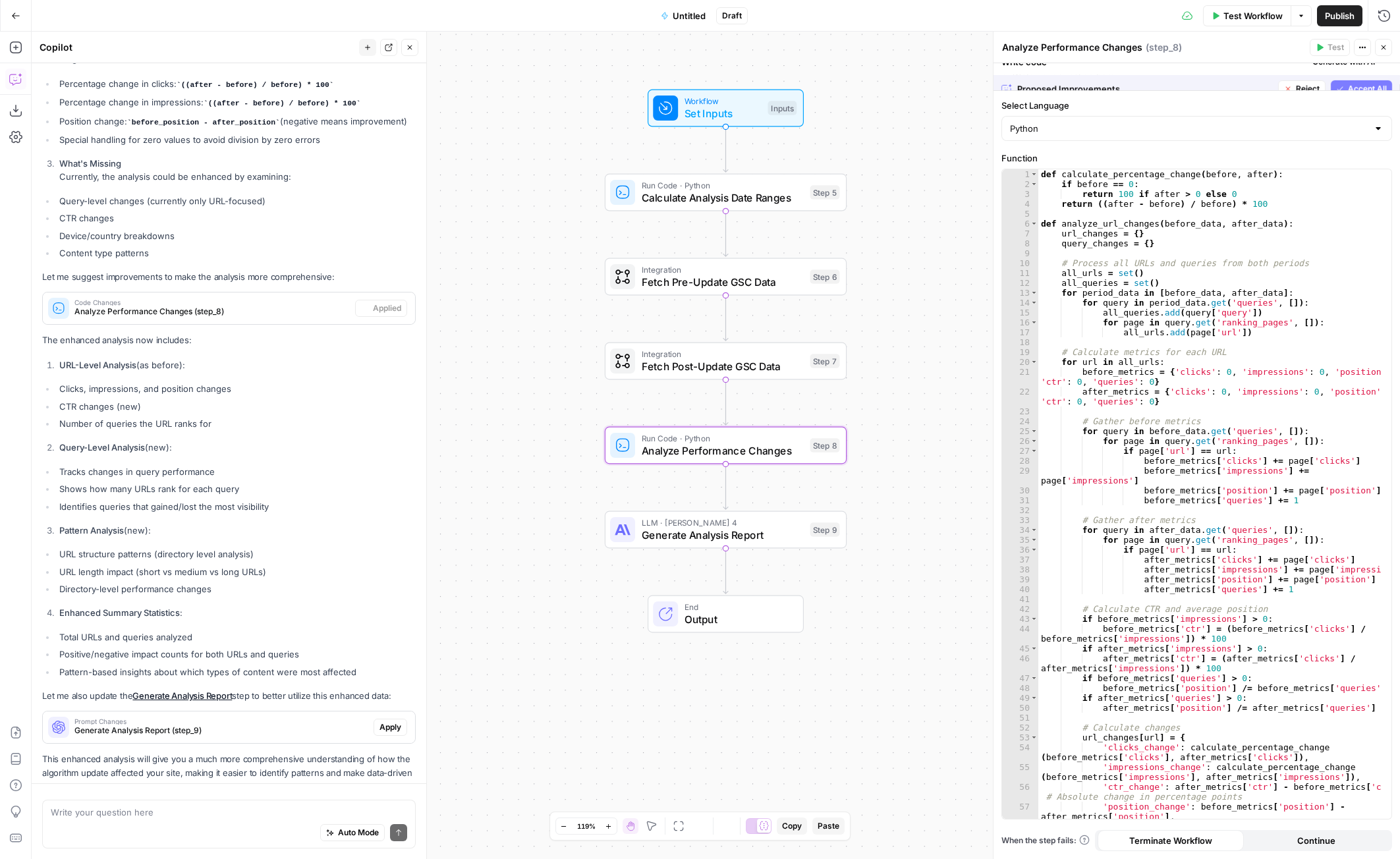
scroll to position [1541, 0]
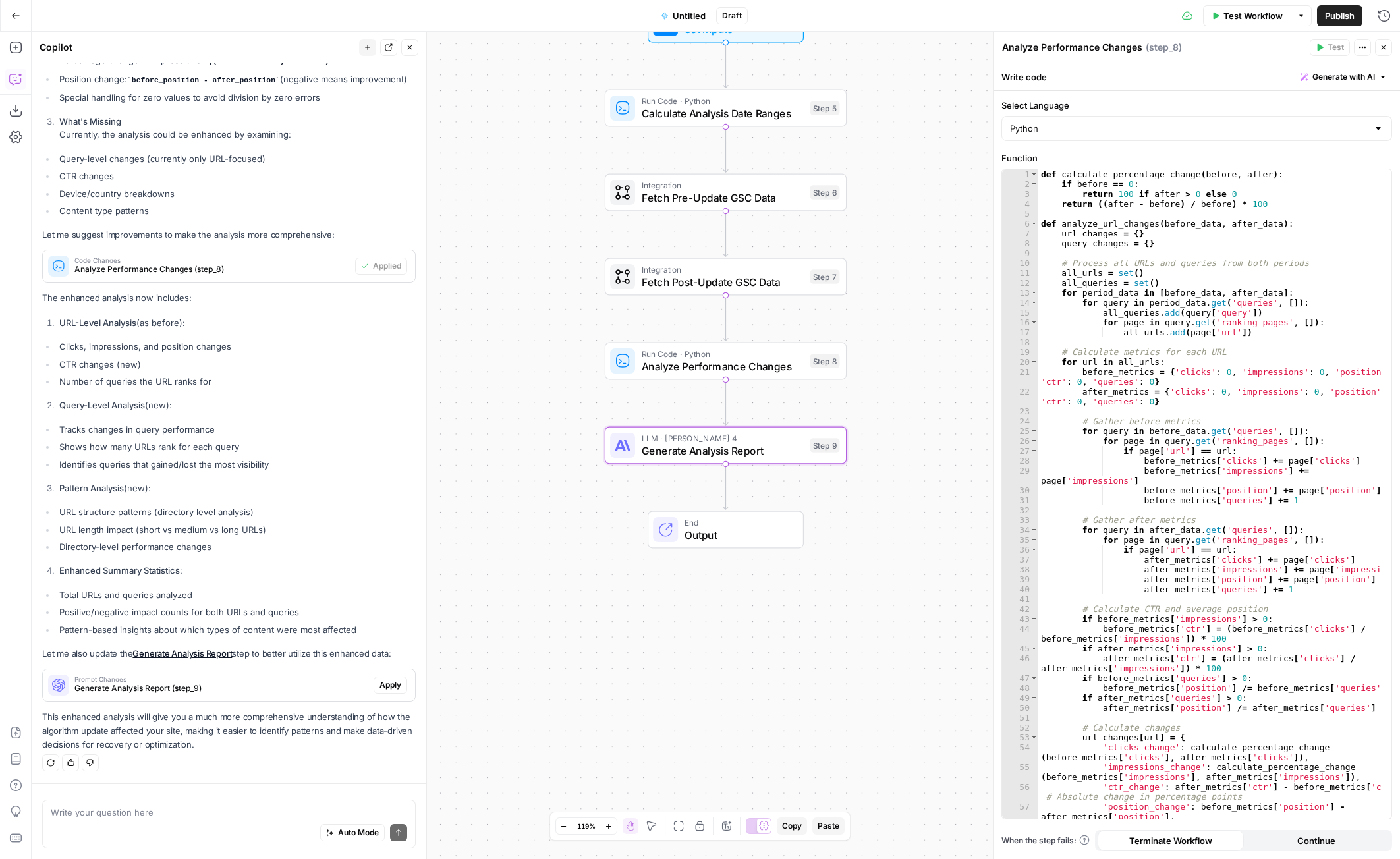
click at [379, 687] on span "Apply" at bounding box center [390, 685] width 22 height 12
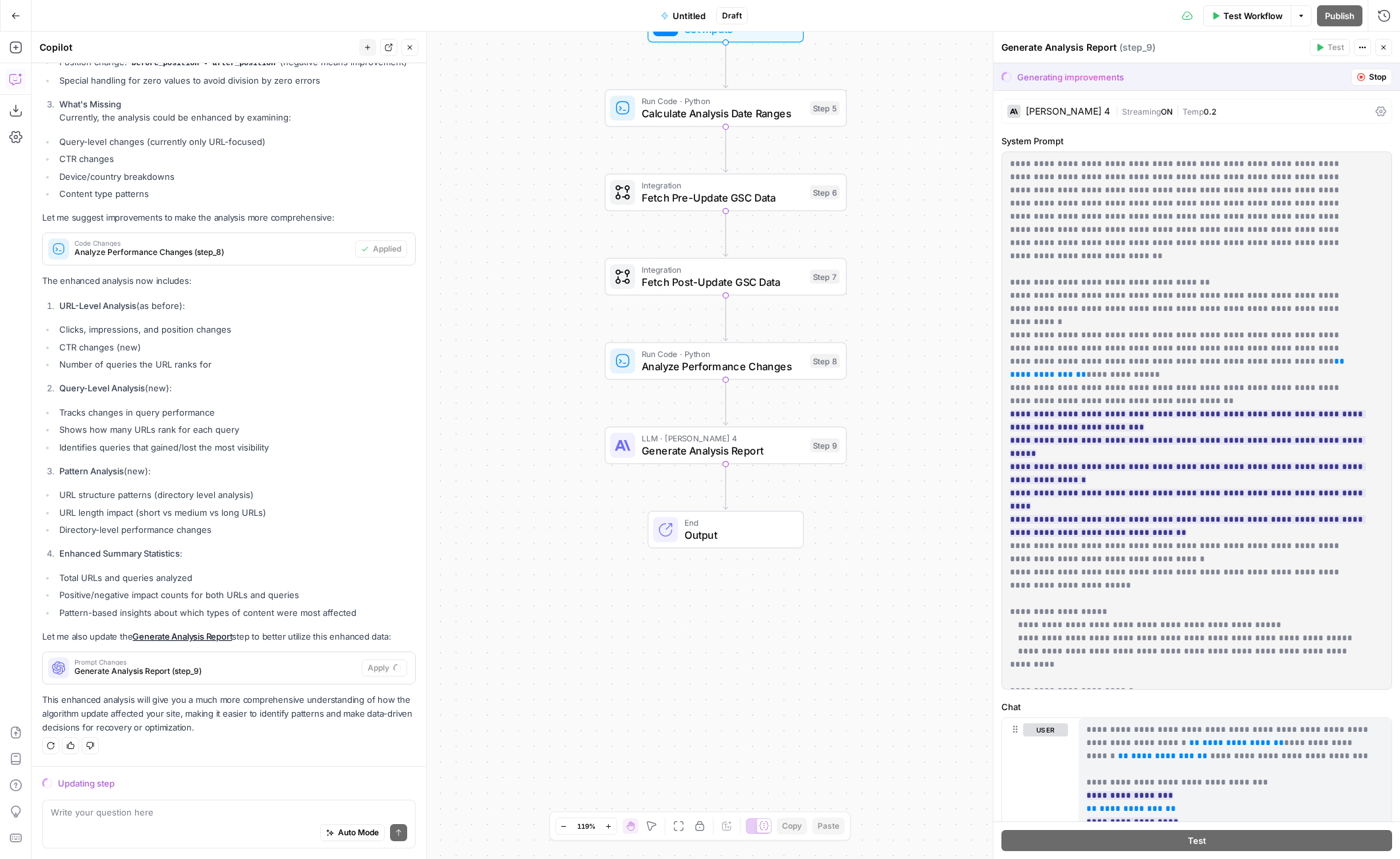
scroll to position [1499, 0]
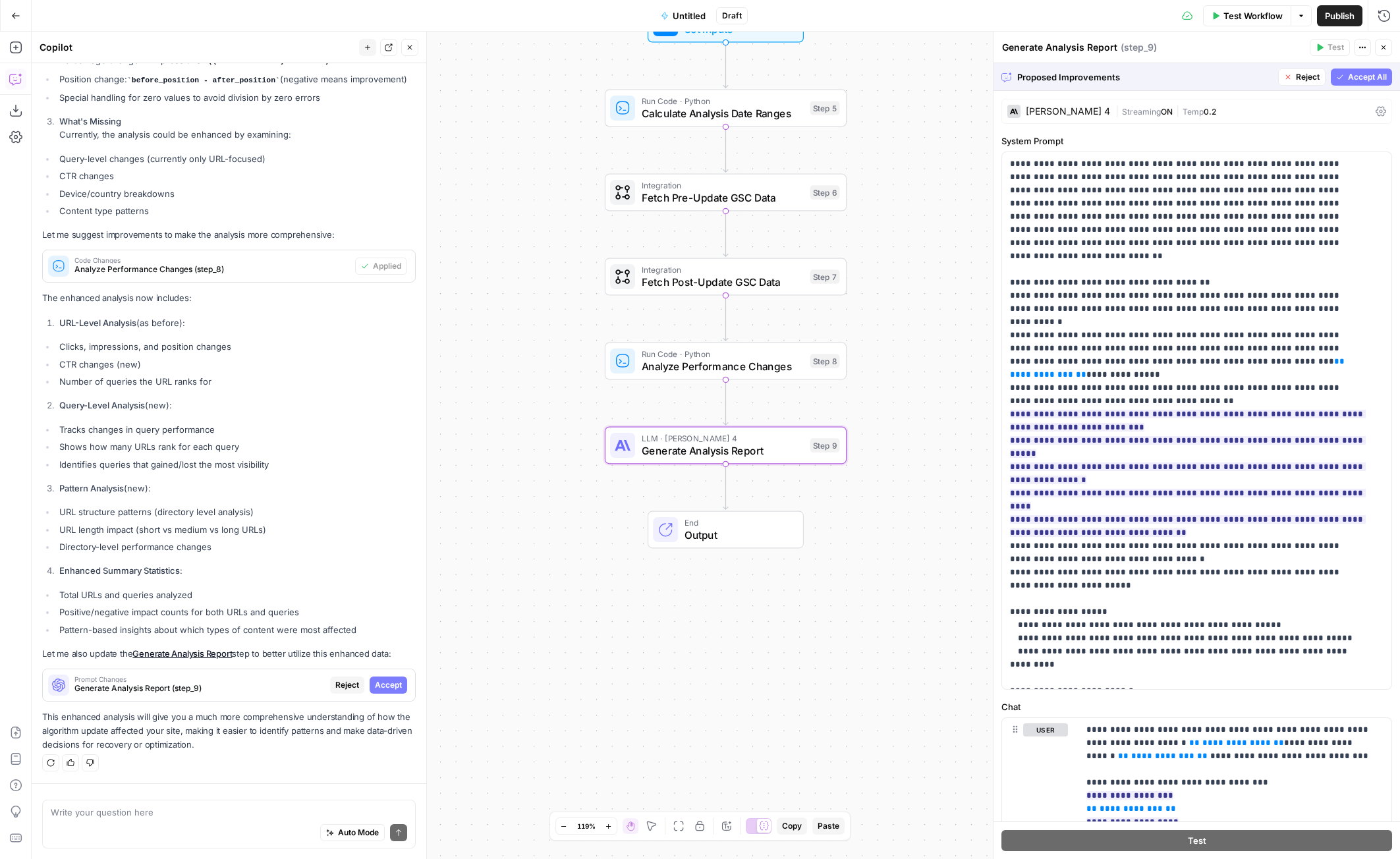
click at [375, 682] on span "Accept" at bounding box center [388, 685] width 27 height 12
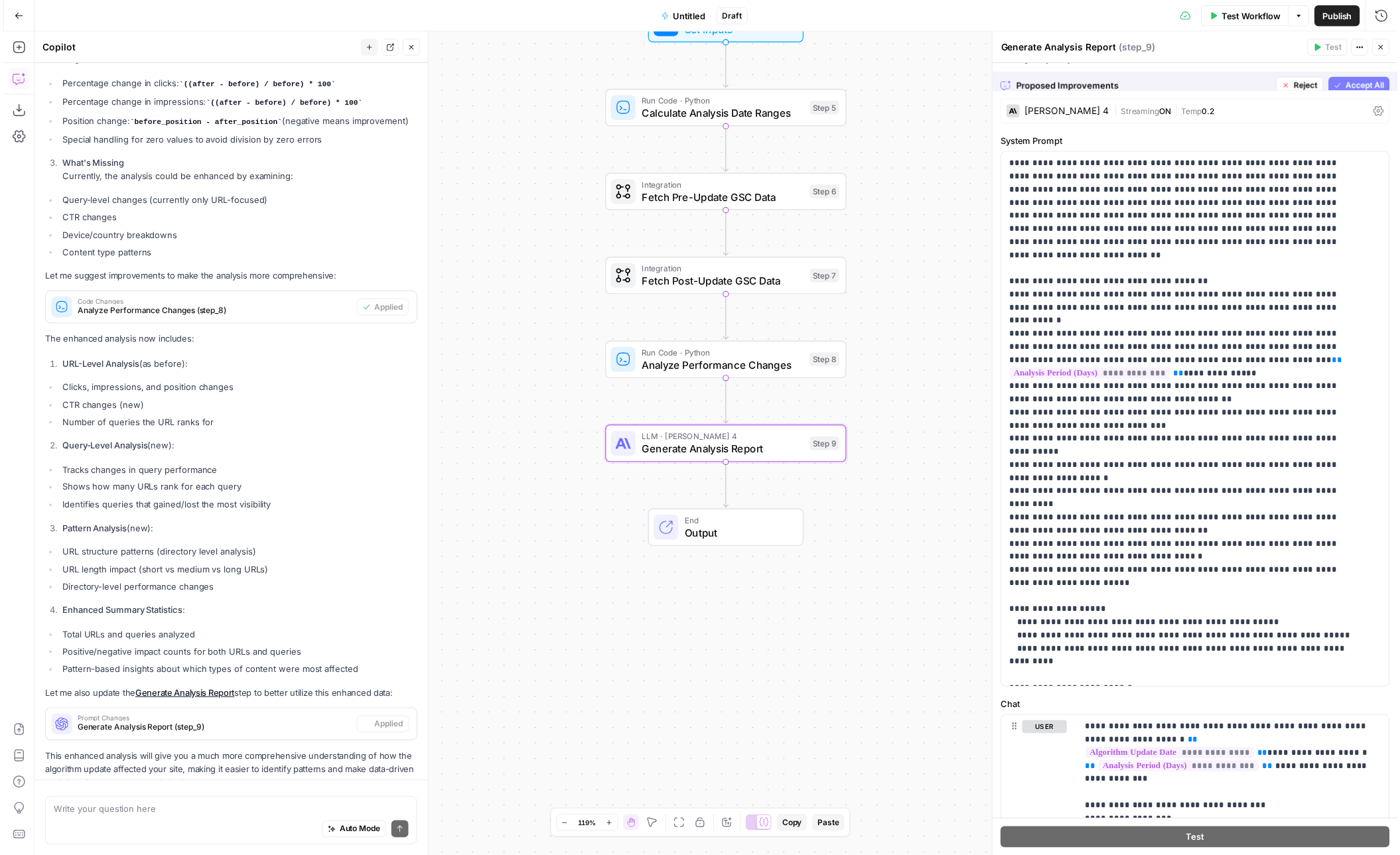
scroll to position [1553, 0]
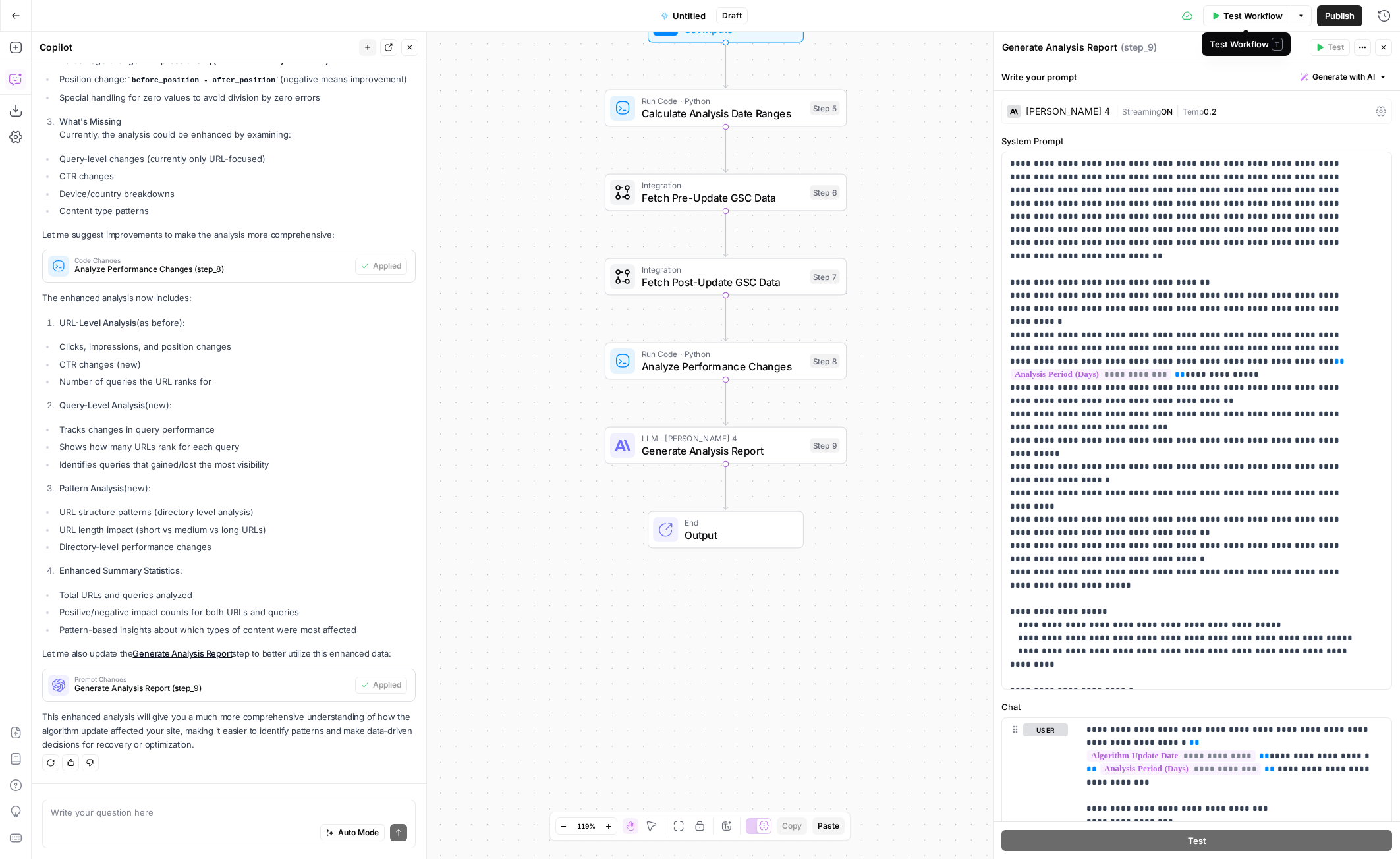
click at [1241, 12] on span "Test Workflow" at bounding box center [1252, 16] width 59 height 13
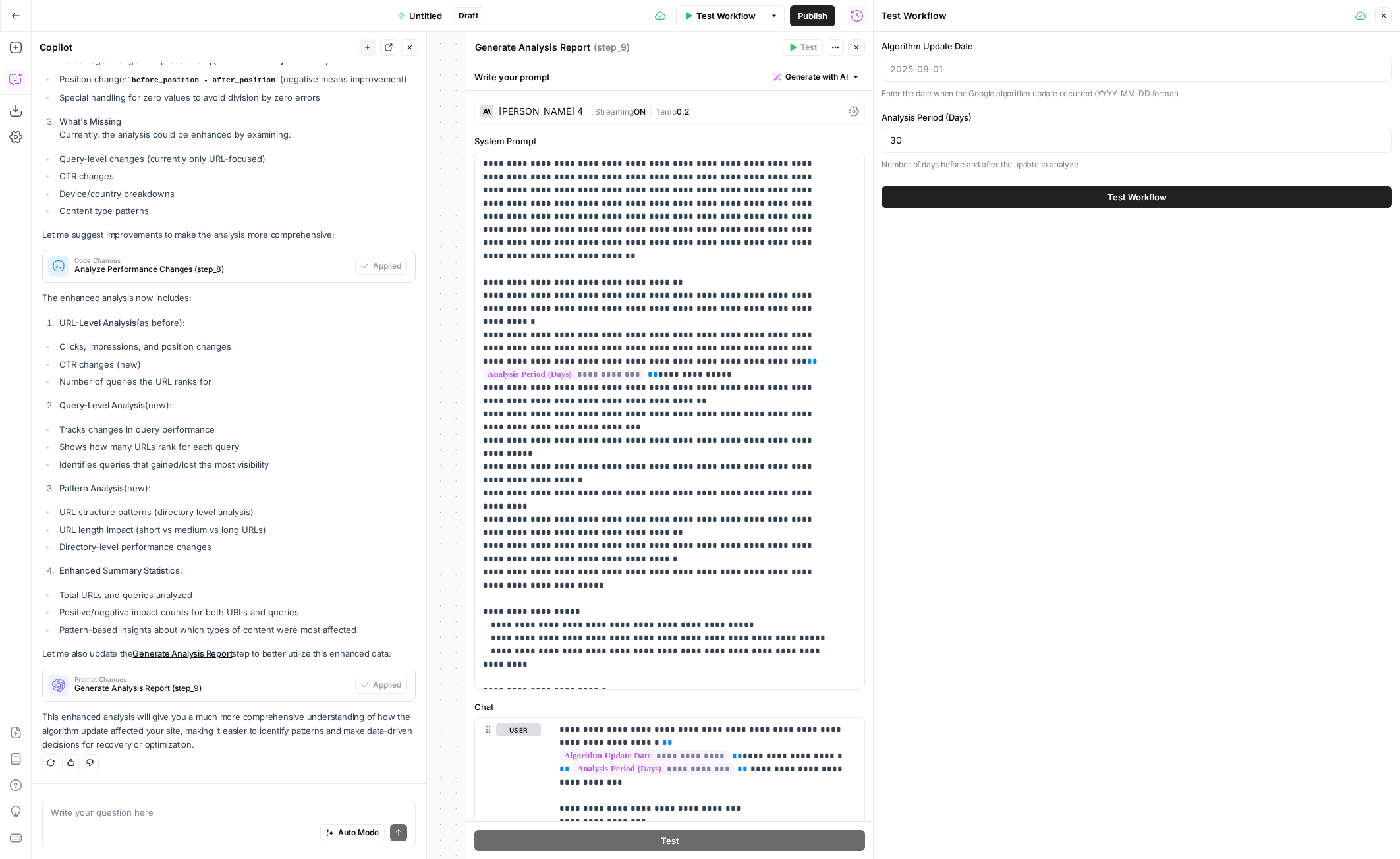
click at [1005, 60] on div at bounding box center [1136, 69] width 511 height 25
click at [197, 828] on div "Auto Mode Send" at bounding box center [229, 833] width 357 height 29
type textarea "For the inputs, it needs to be the start and end date of the algo update"
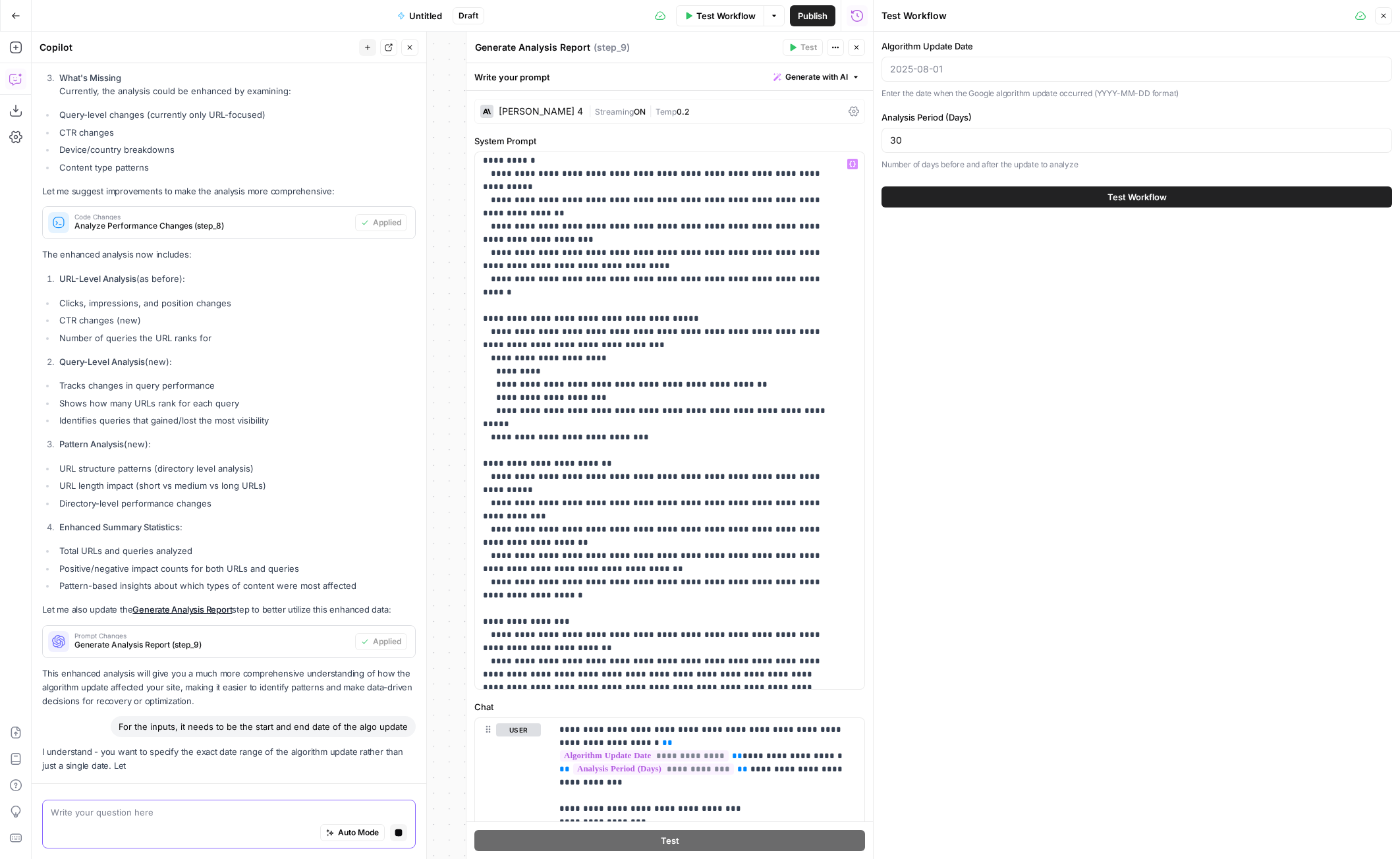
scroll to position [752, 0]
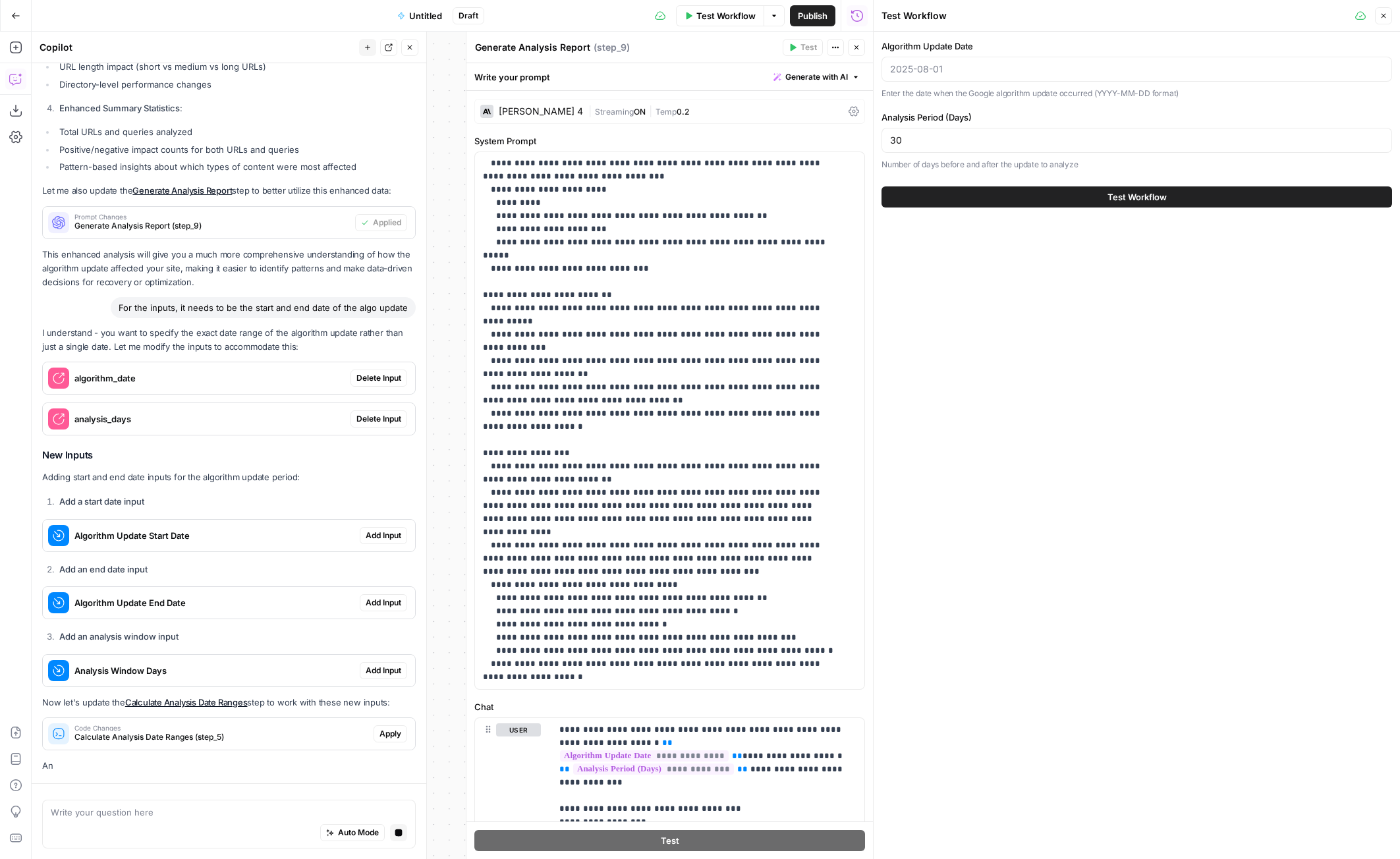
click at [972, 147] on div "30" at bounding box center [1136, 140] width 511 height 25
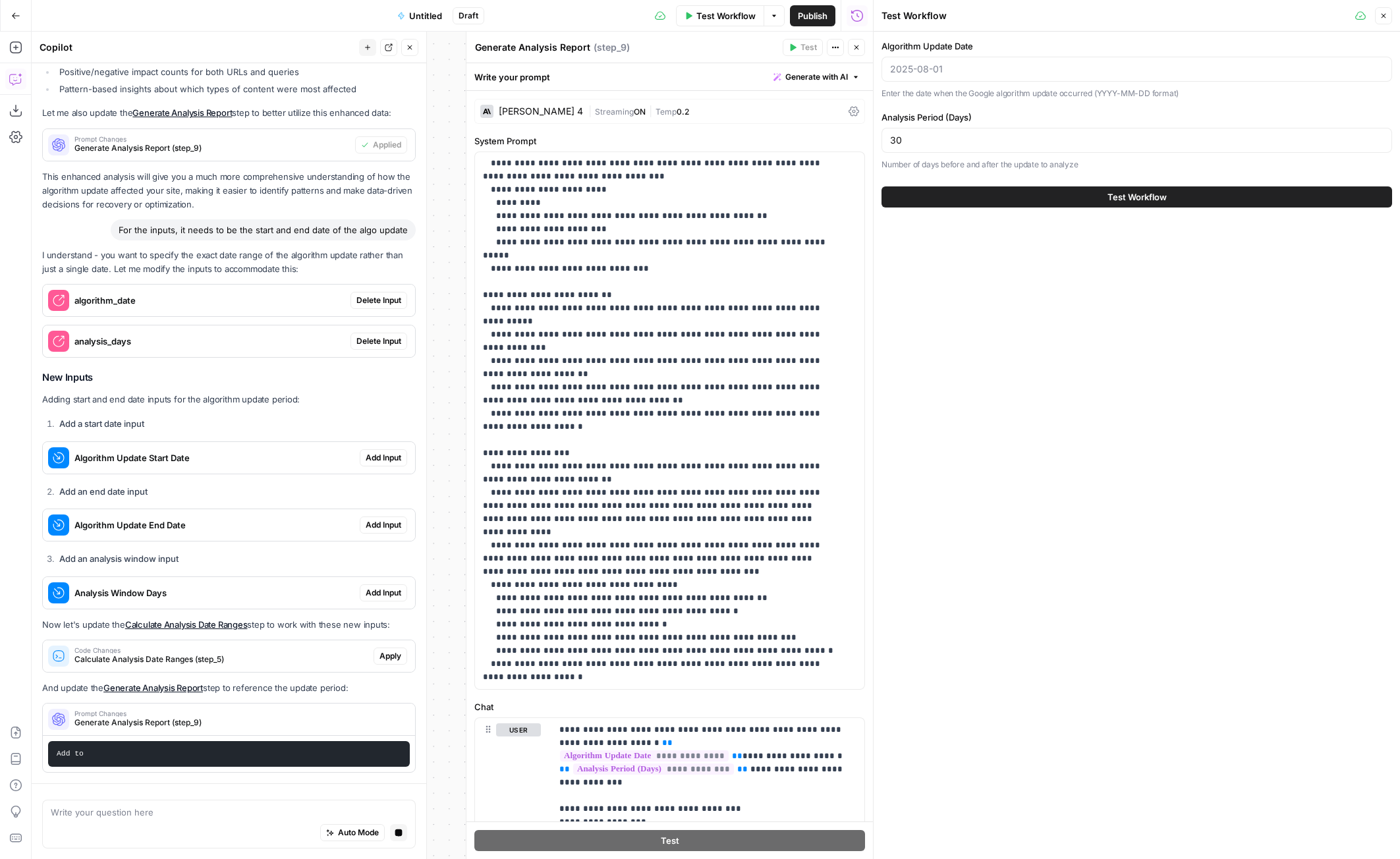
click at [973, 147] on div "30" at bounding box center [1136, 140] width 511 height 25
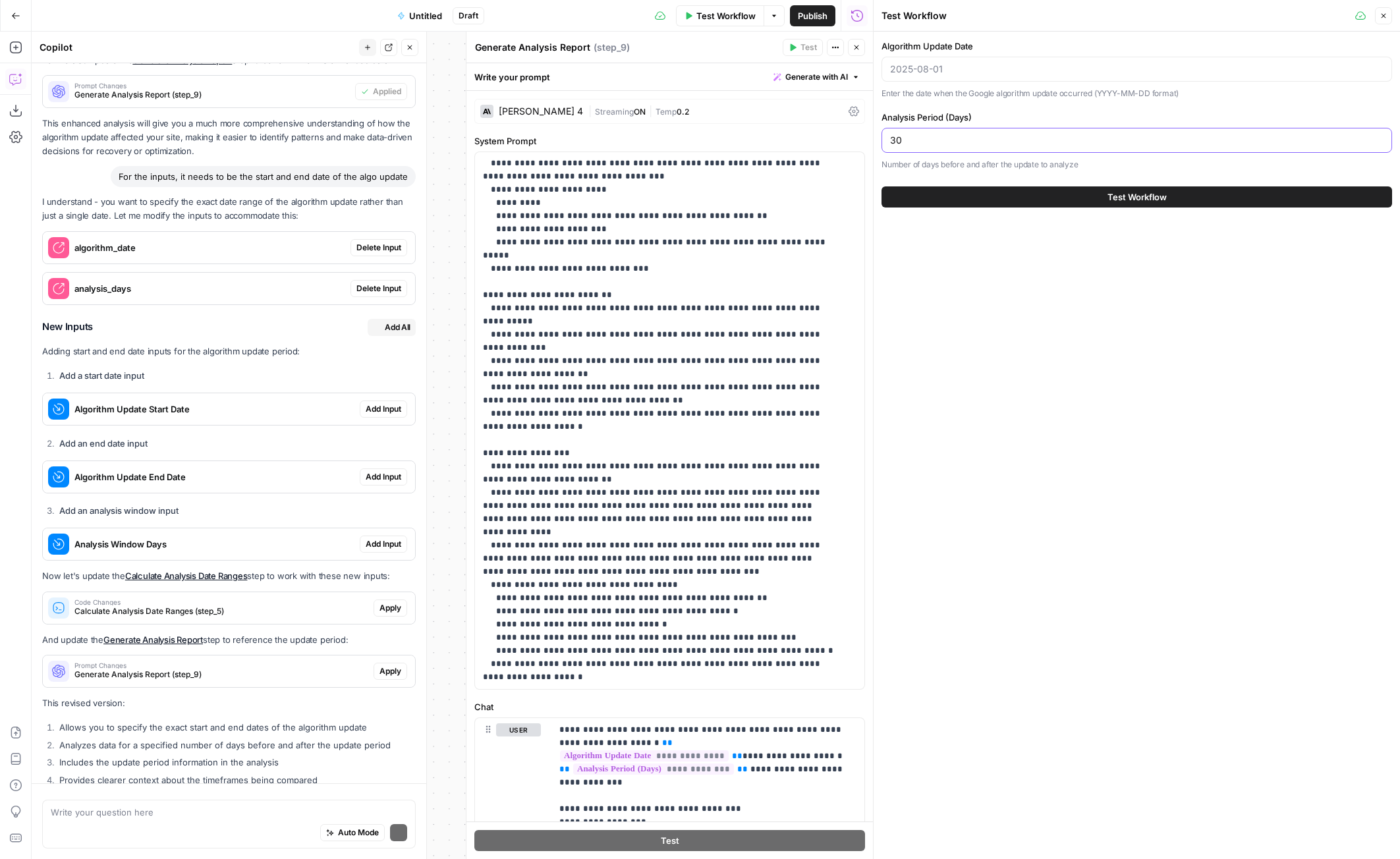
scroll to position [2207, 0]
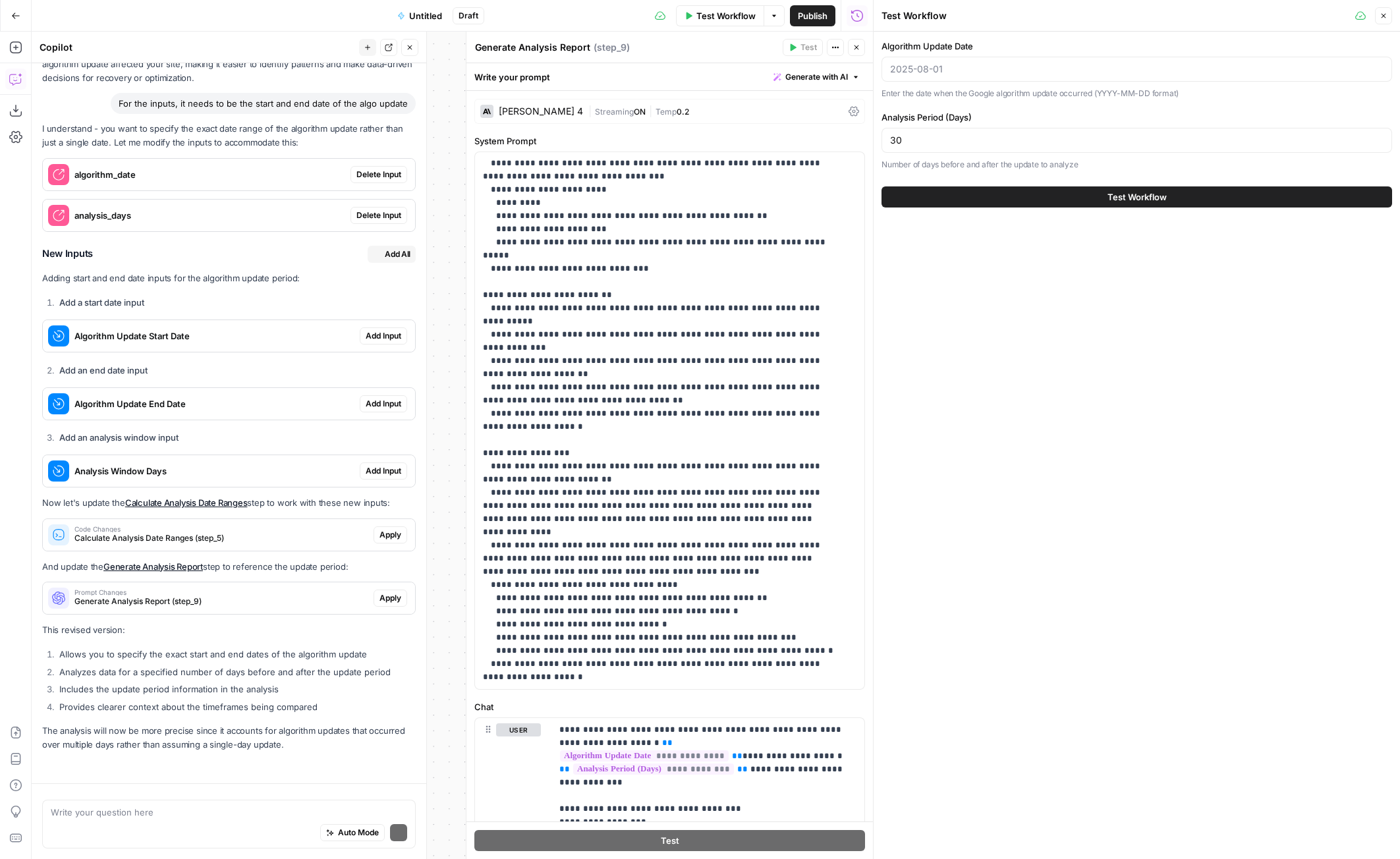
click at [380, 197] on div "I understand - you want to specify the exact date range of the algorithm update…" at bounding box center [229, 437] width 373 height 630
click at [385, 174] on span "Delete Input" at bounding box center [378, 175] width 45 height 12
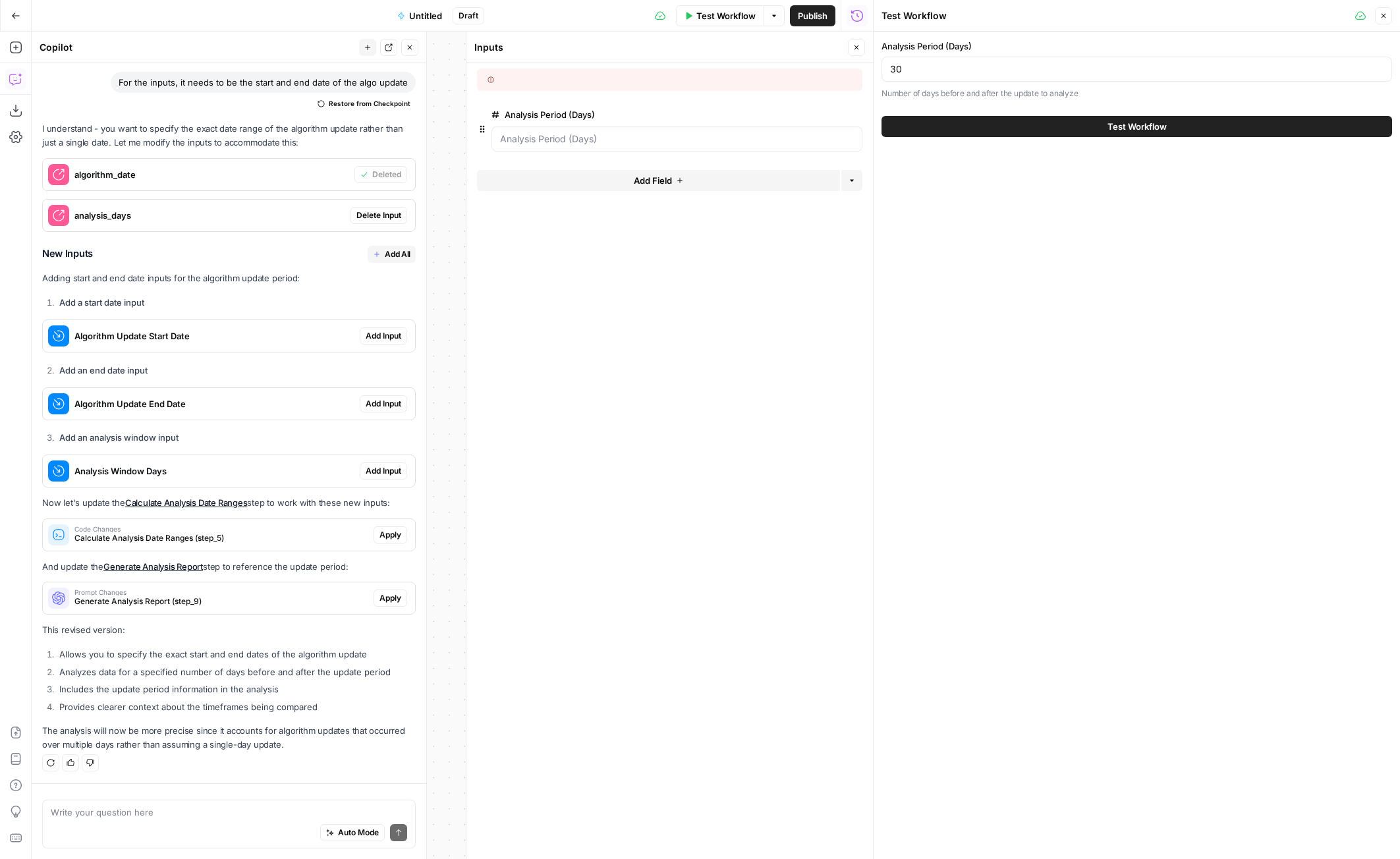
click at [377, 212] on span "Delete Input" at bounding box center [378, 215] width 45 height 12
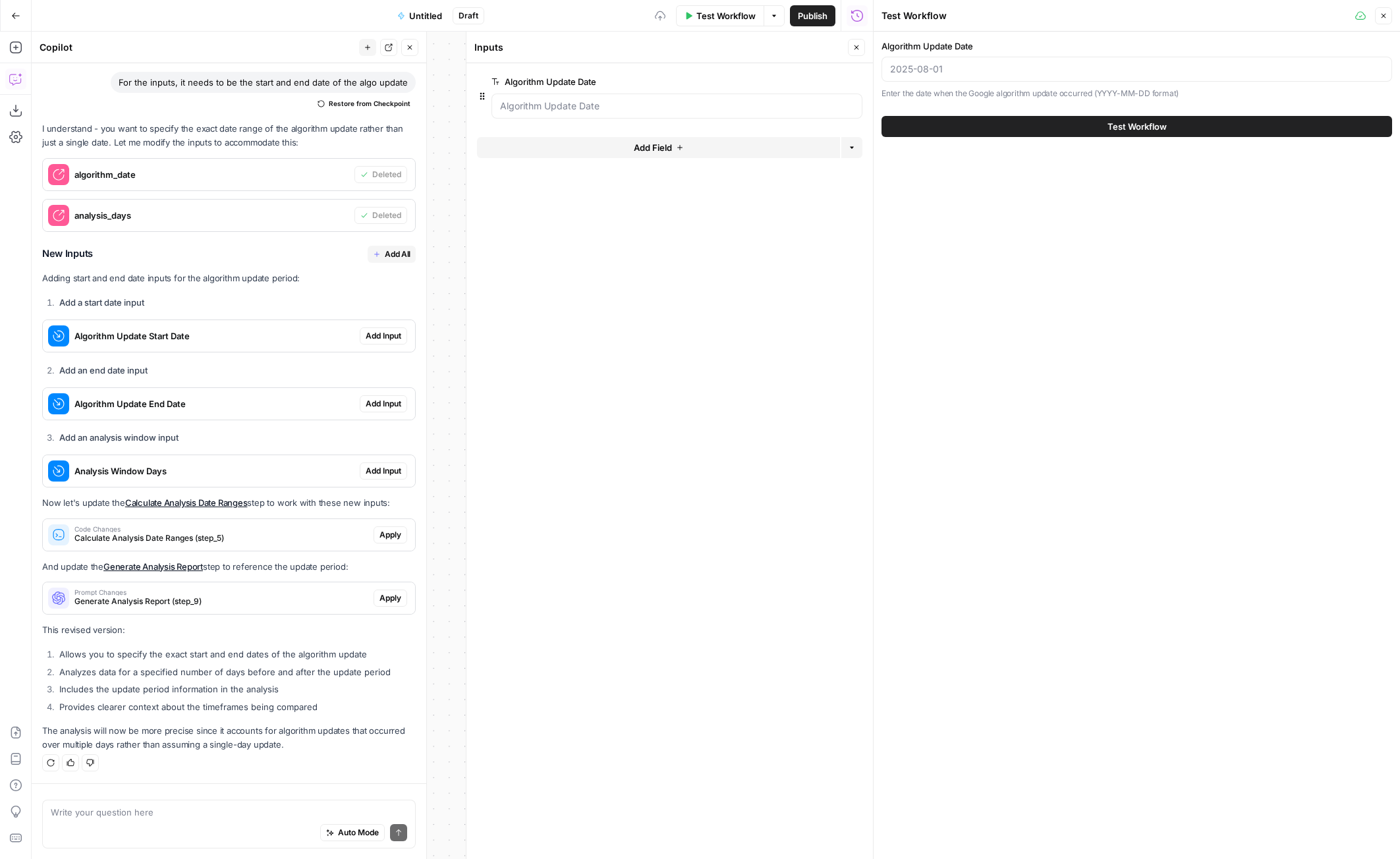
click at [365, 336] on span "Add Input" at bounding box center [383, 336] width 36 height 12
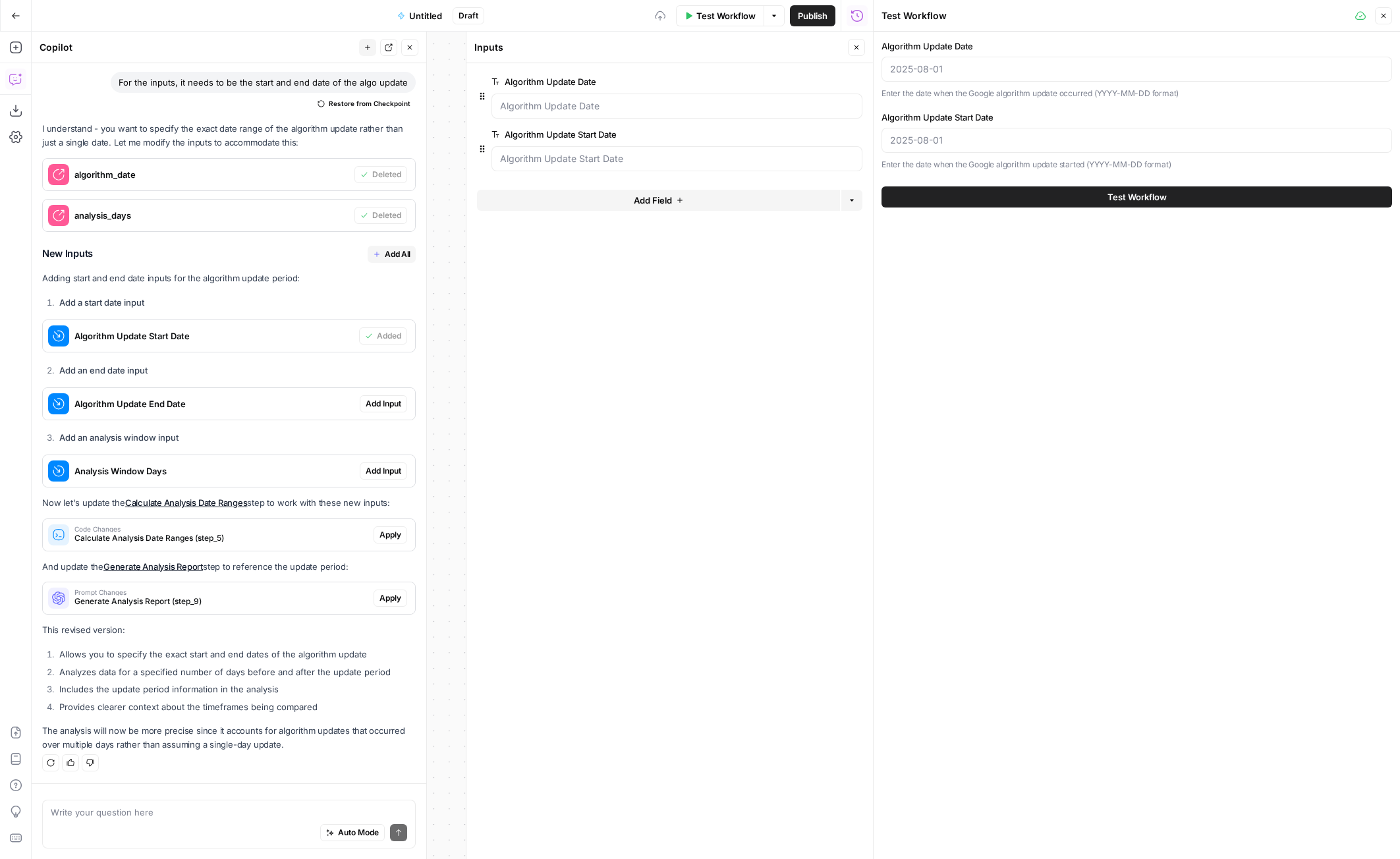
click at [370, 407] on span "Add Input" at bounding box center [383, 404] width 36 height 12
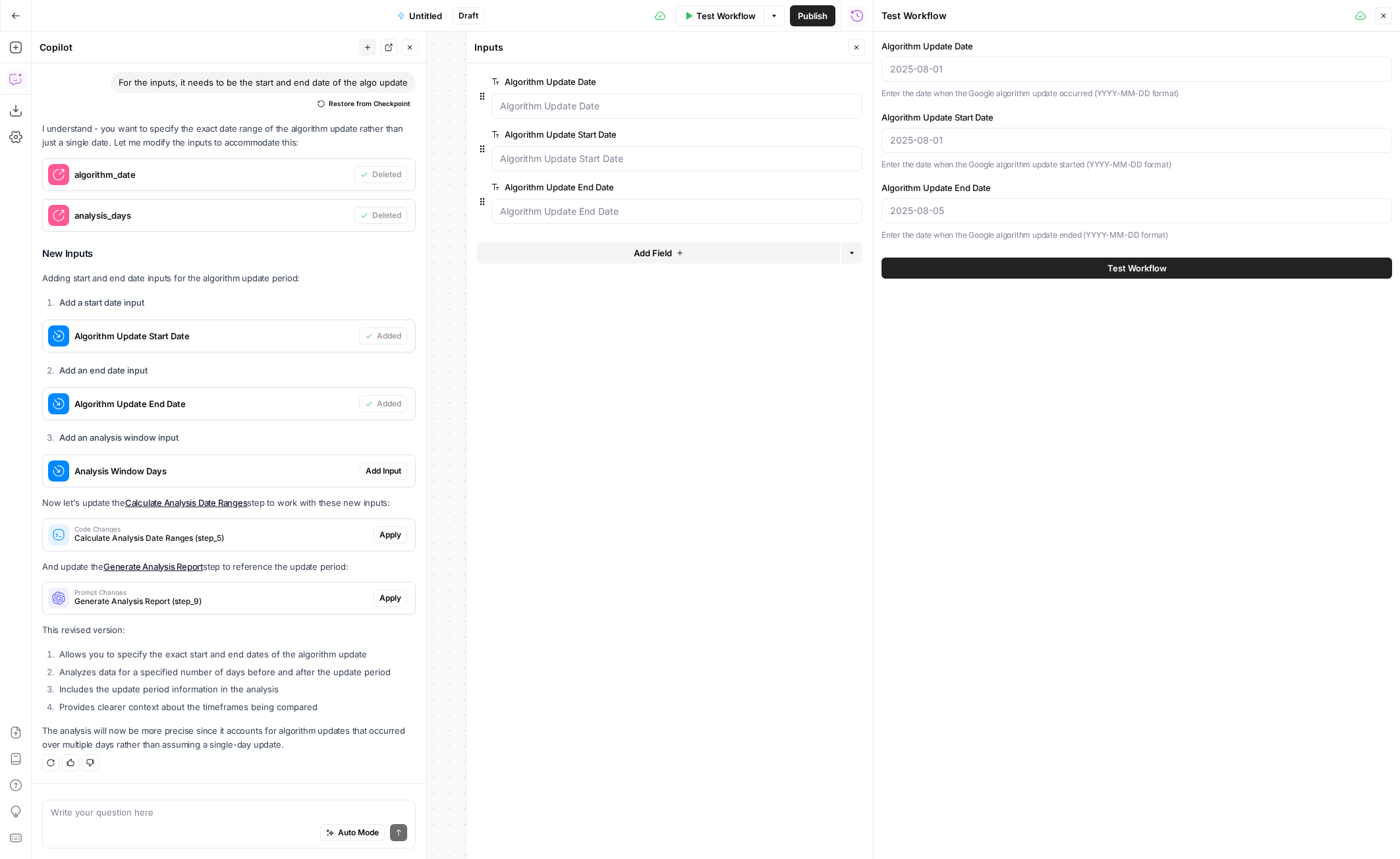
click at [373, 468] on span "Add Input" at bounding box center [383, 470] width 36 height 12
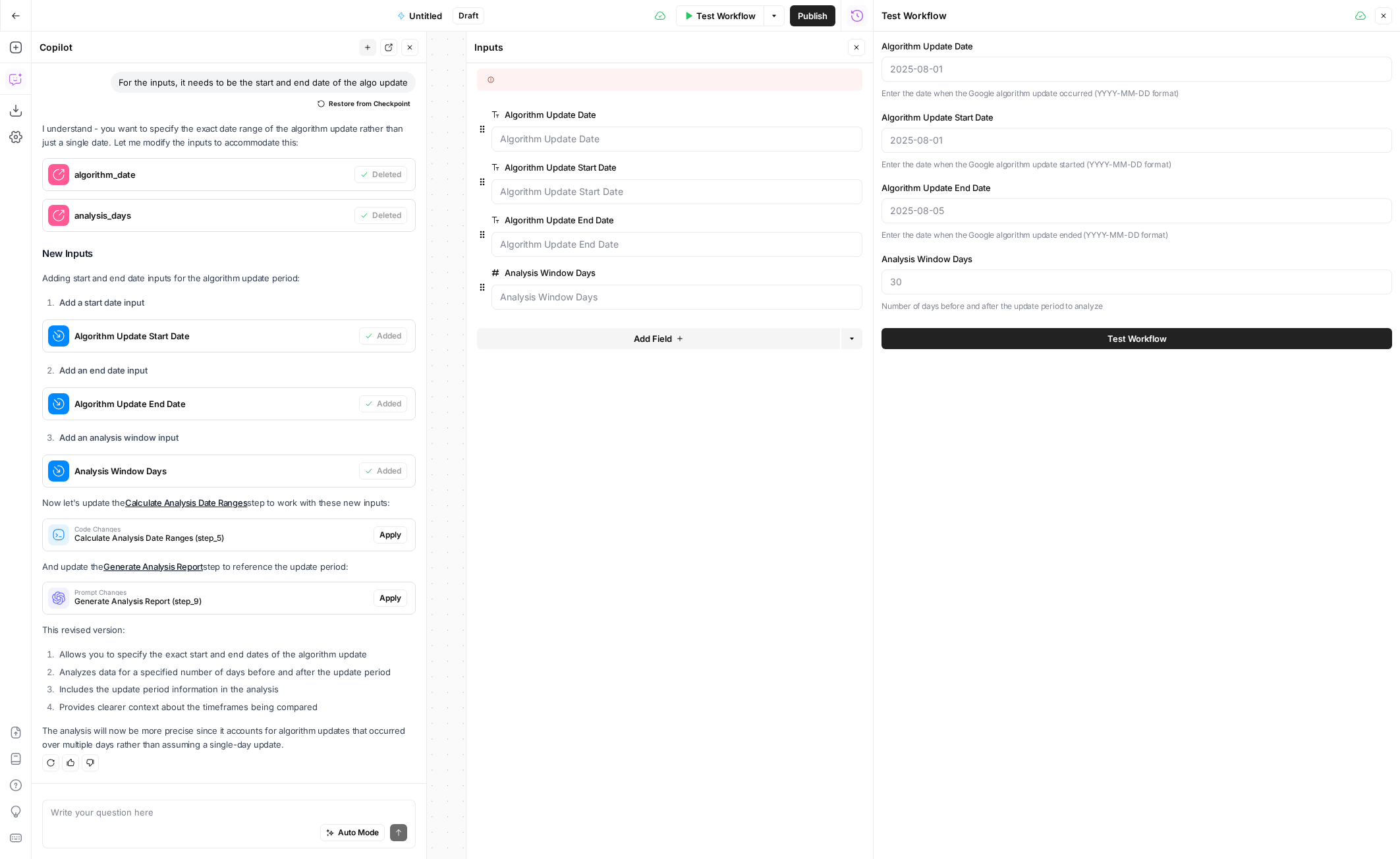
click at [387, 536] on span "Apply" at bounding box center [390, 535] width 22 height 12
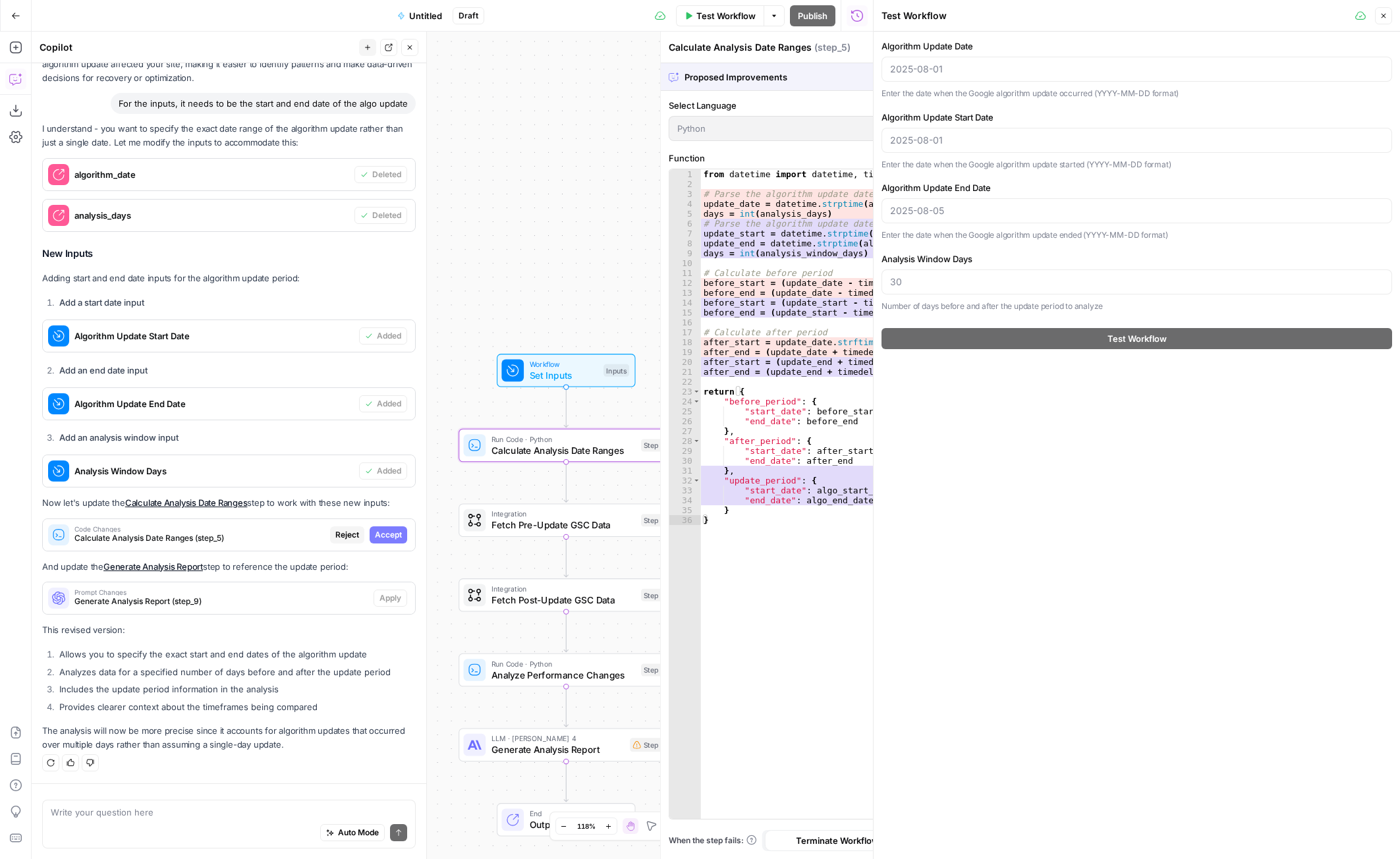
scroll to position [2165, 0]
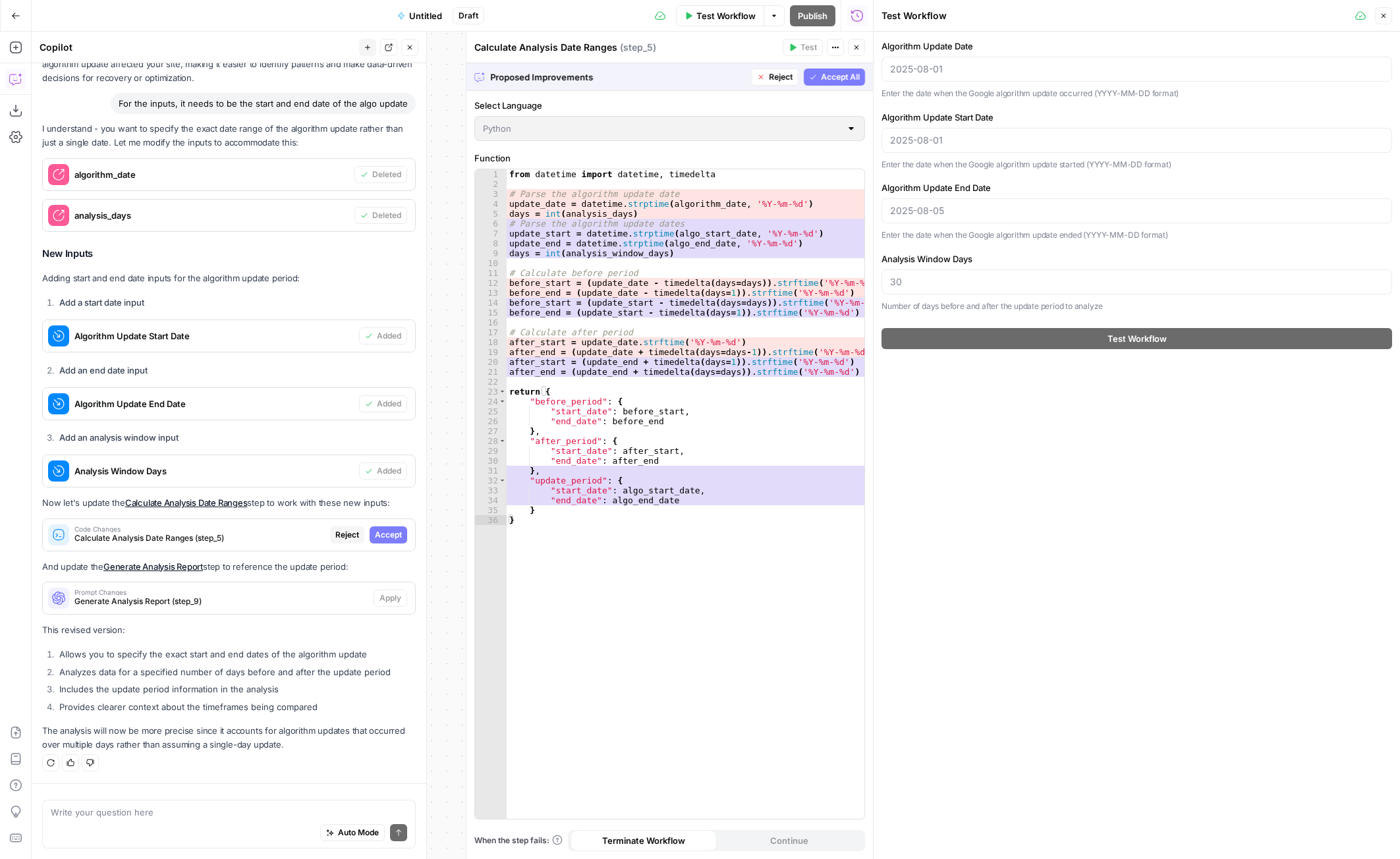
click at [387, 535] on span "Accept" at bounding box center [388, 535] width 27 height 12
type input "30"
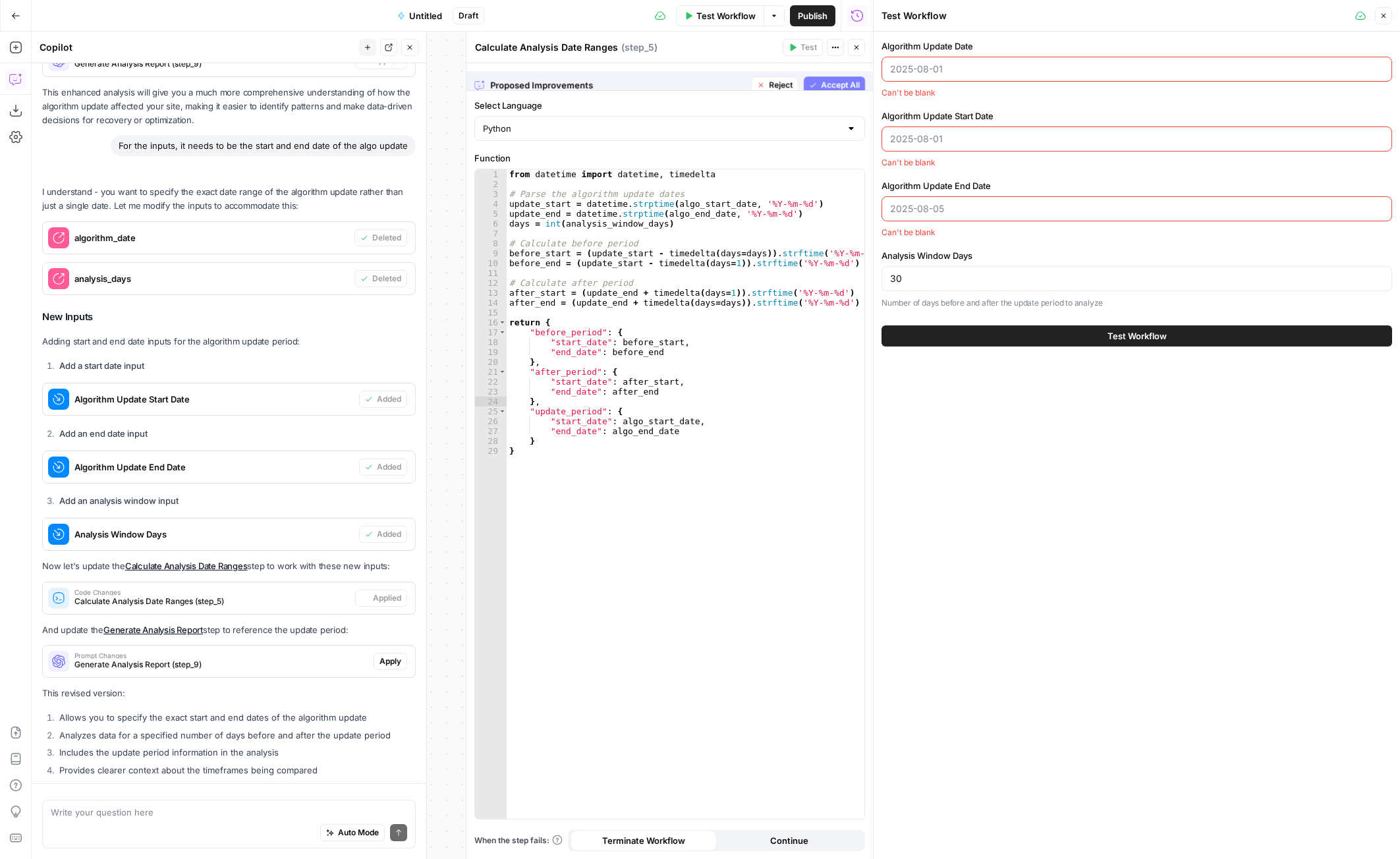
scroll to position [2229, 0]
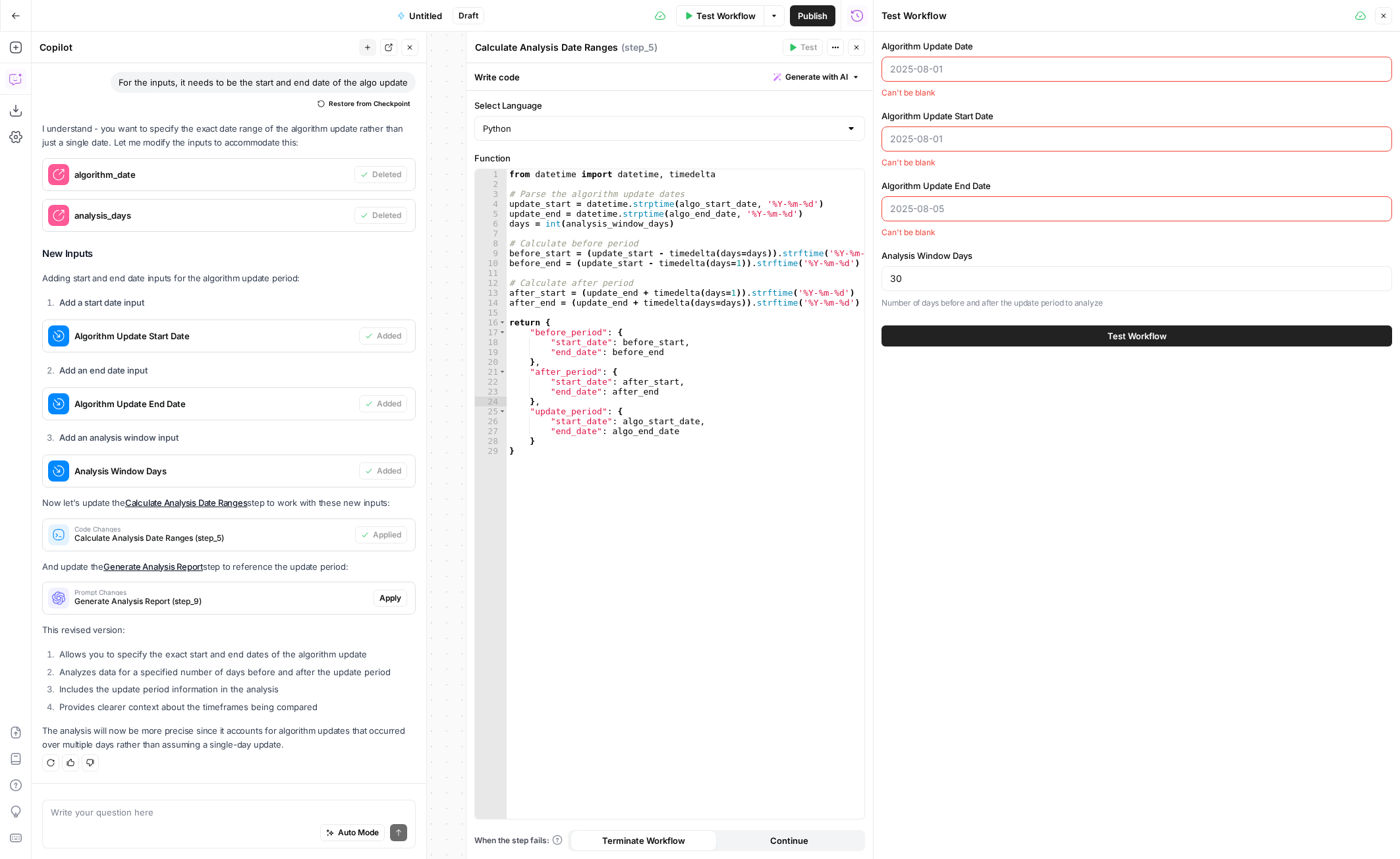
click at [389, 599] on span "Apply" at bounding box center [390, 598] width 22 height 12
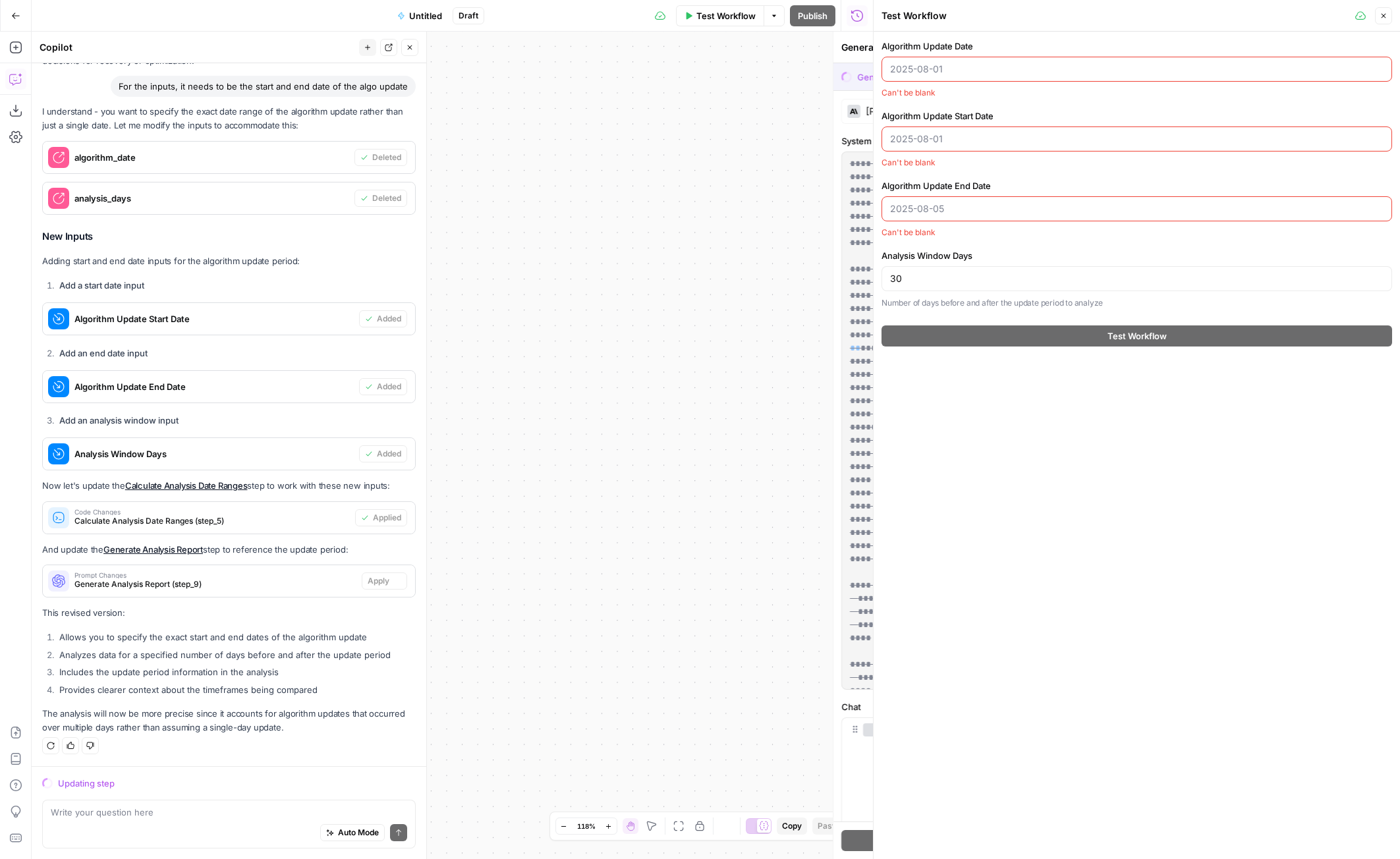
scroll to position [2183, 0]
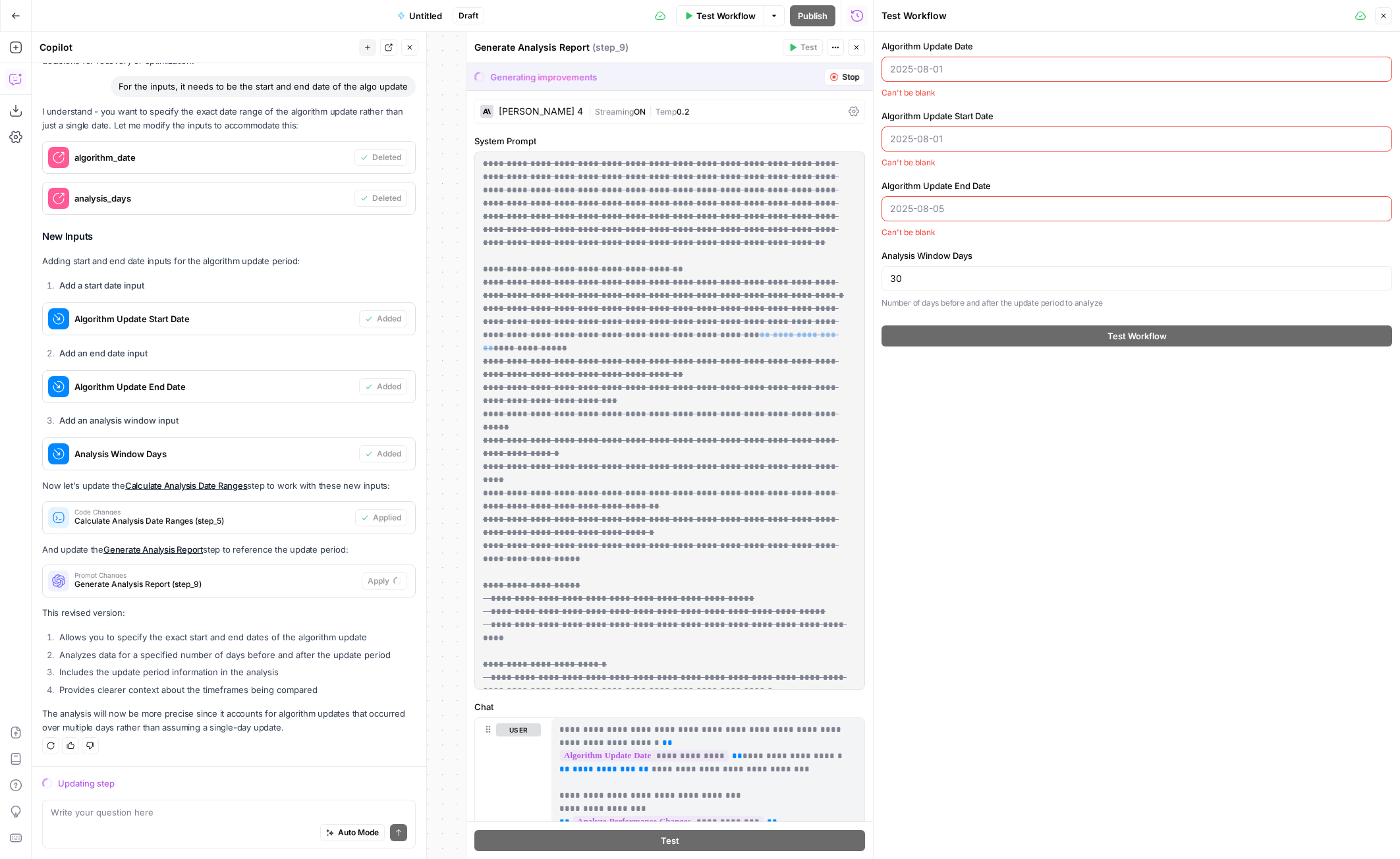
click at [992, 76] on div at bounding box center [1136, 69] width 511 height 25
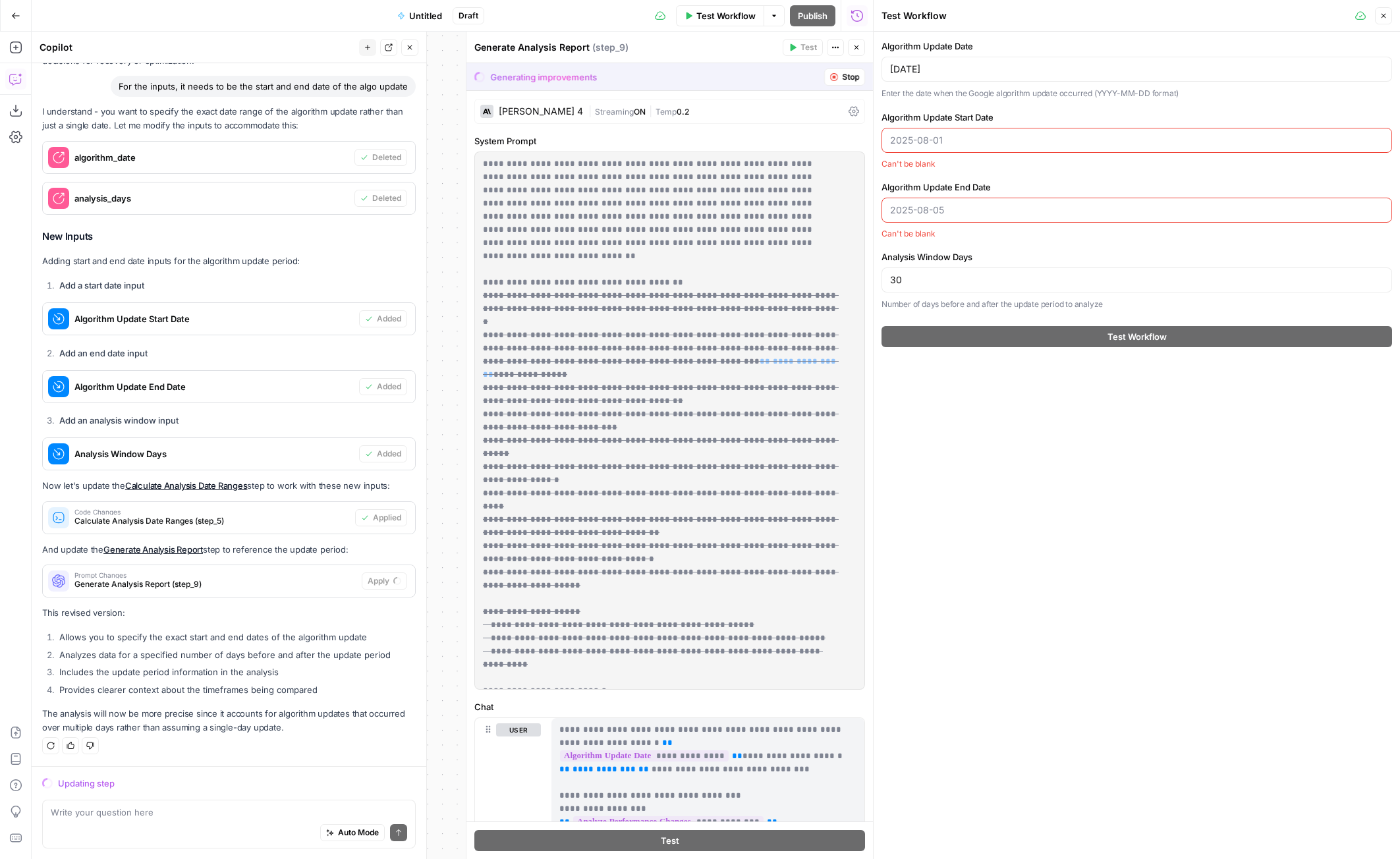
click at [1008, 132] on div at bounding box center [1136, 140] width 511 height 25
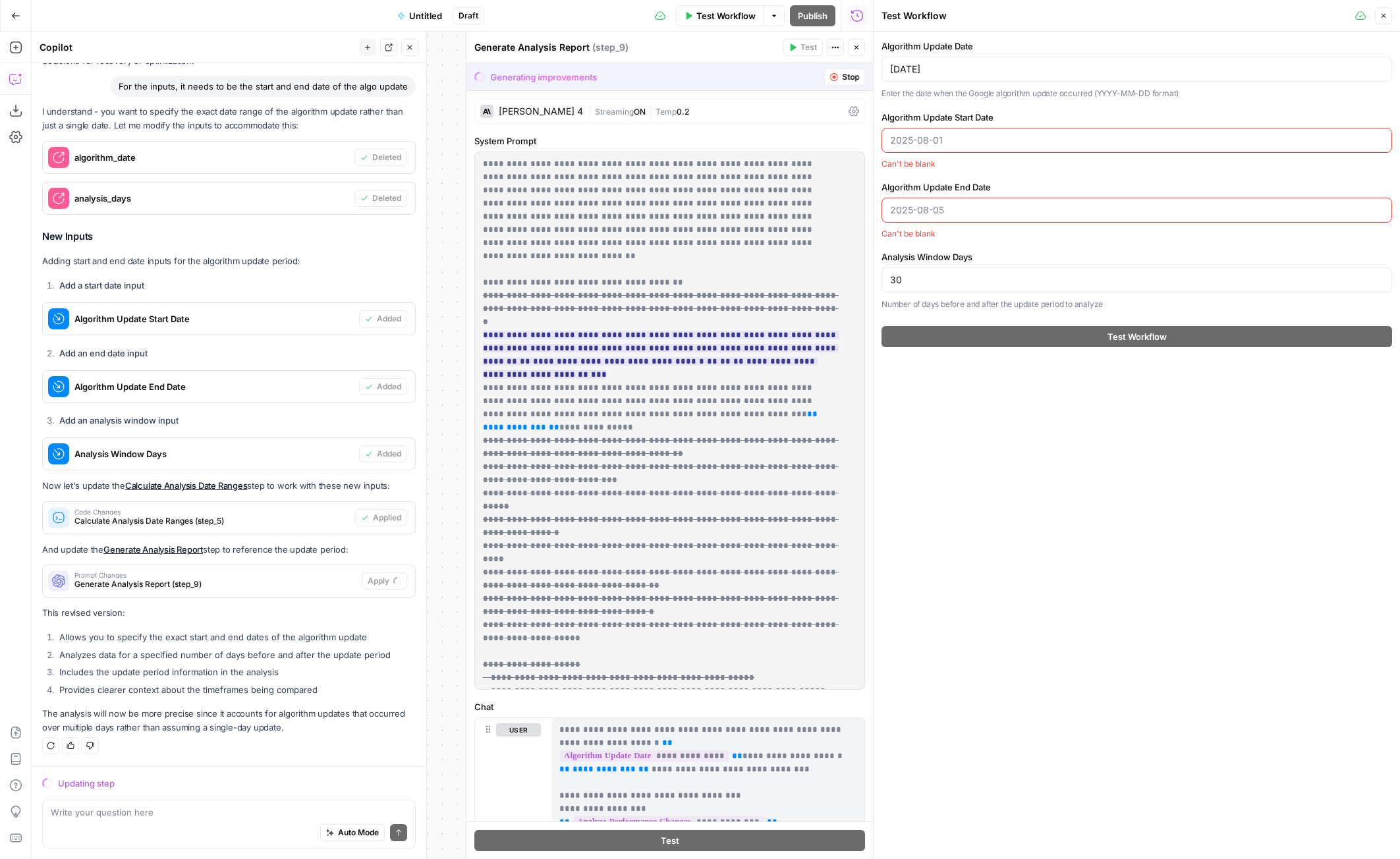
click at [994, 61] on div "2025-07-30" at bounding box center [1136, 69] width 511 height 25
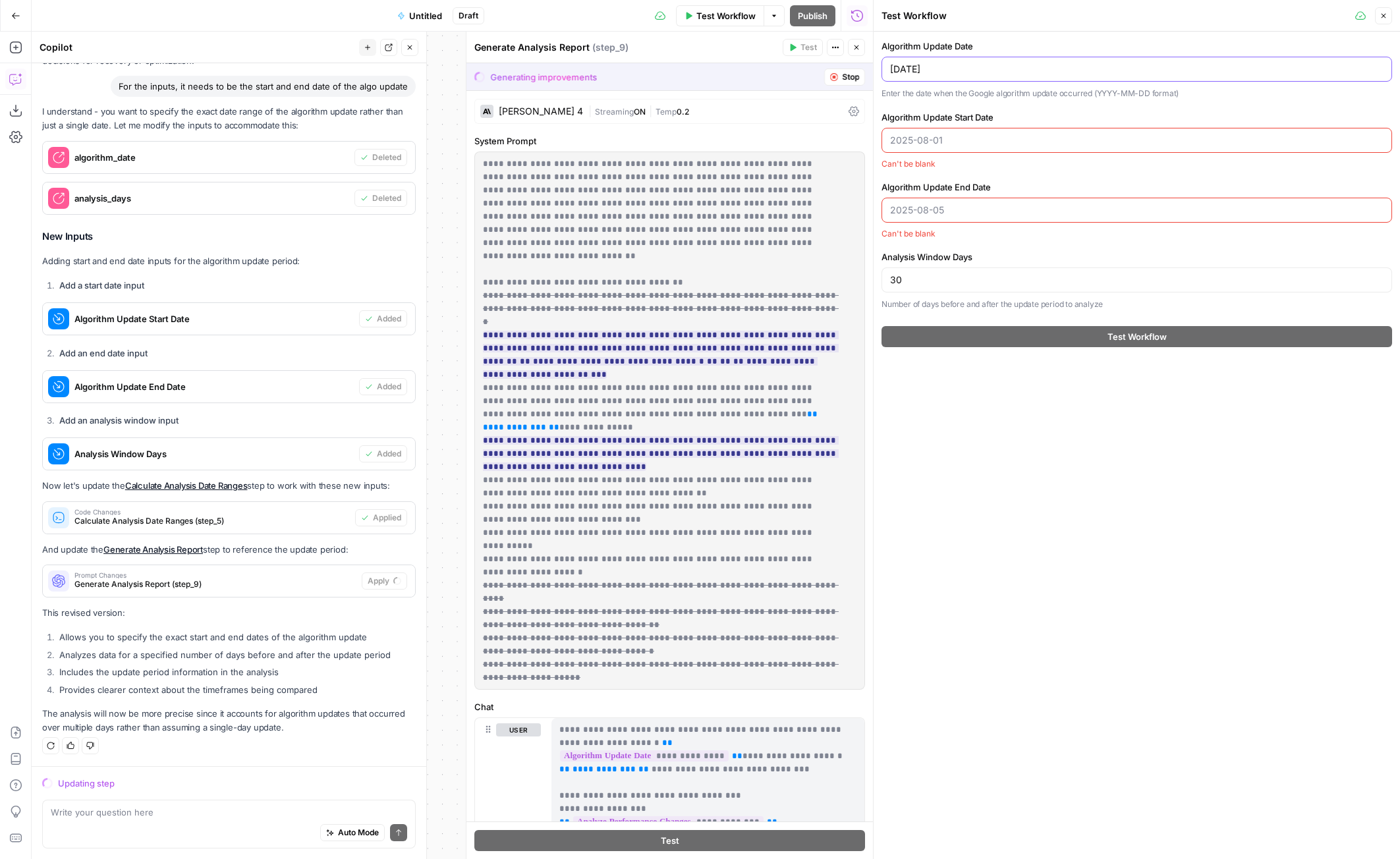
type input "[DATE]"
click at [992, 63] on input "[DATE]" at bounding box center [1136, 69] width 493 height 13
click at [992, 64] on input "[DATE]" at bounding box center [1136, 69] width 493 height 13
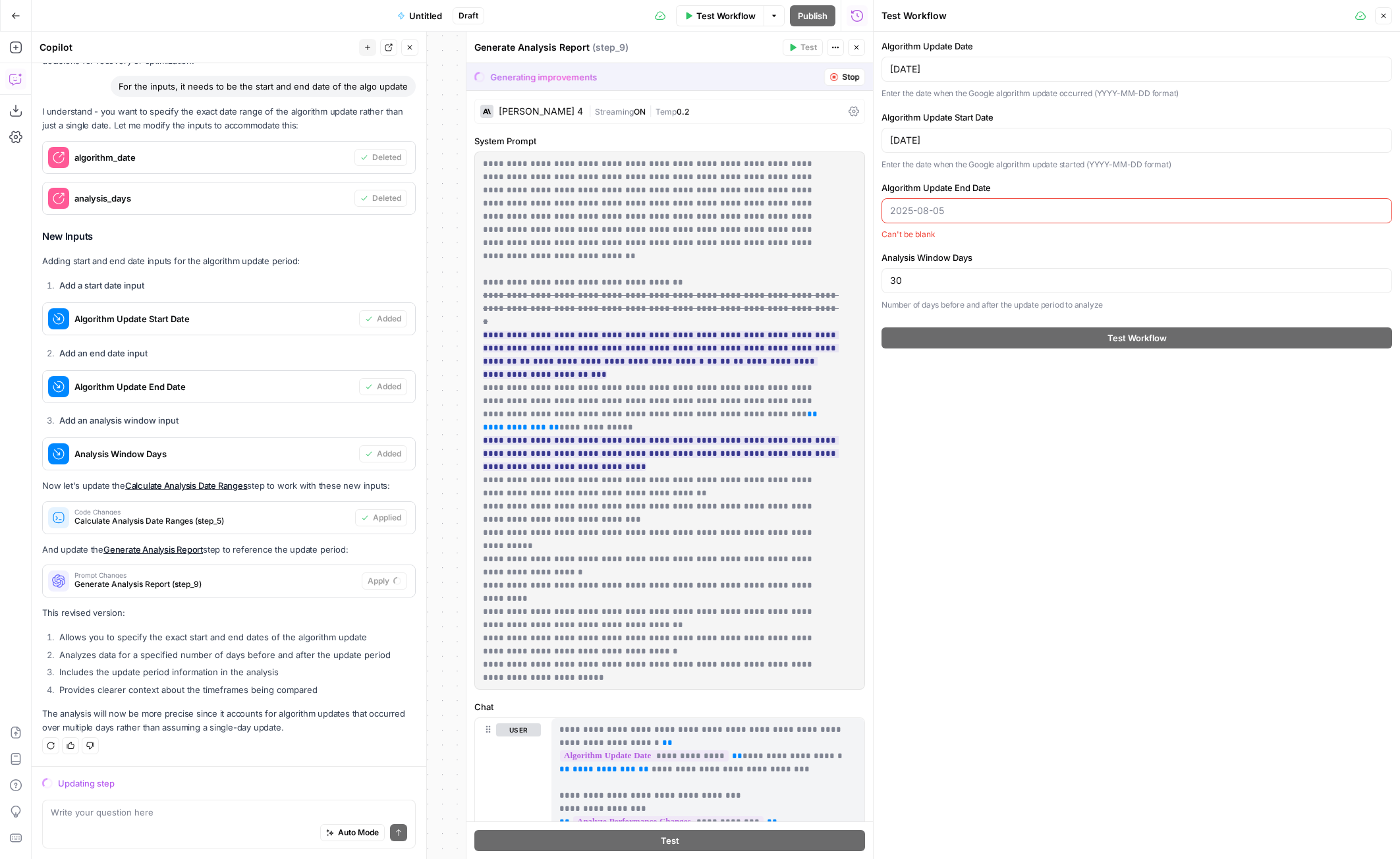
click at [959, 209] on input "Algorithm Update End Date" at bounding box center [1136, 210] width 493 height 13
paste input "[DATE]"
type input "[DATE]"
click at [1388, 18] on button "Close" at bounding box center [1383, 15] width 17 height 17
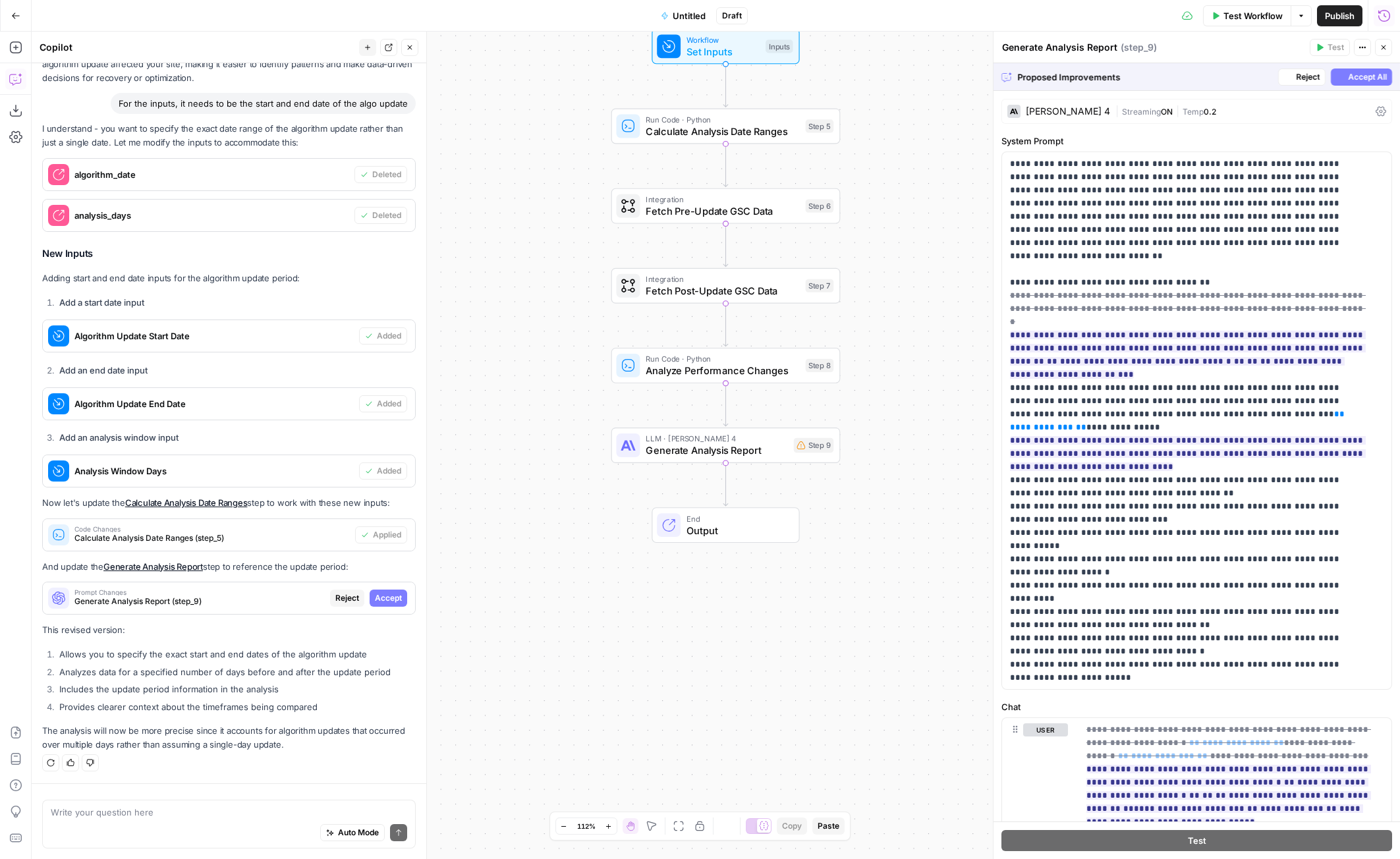
scroll to position [2165, 0]
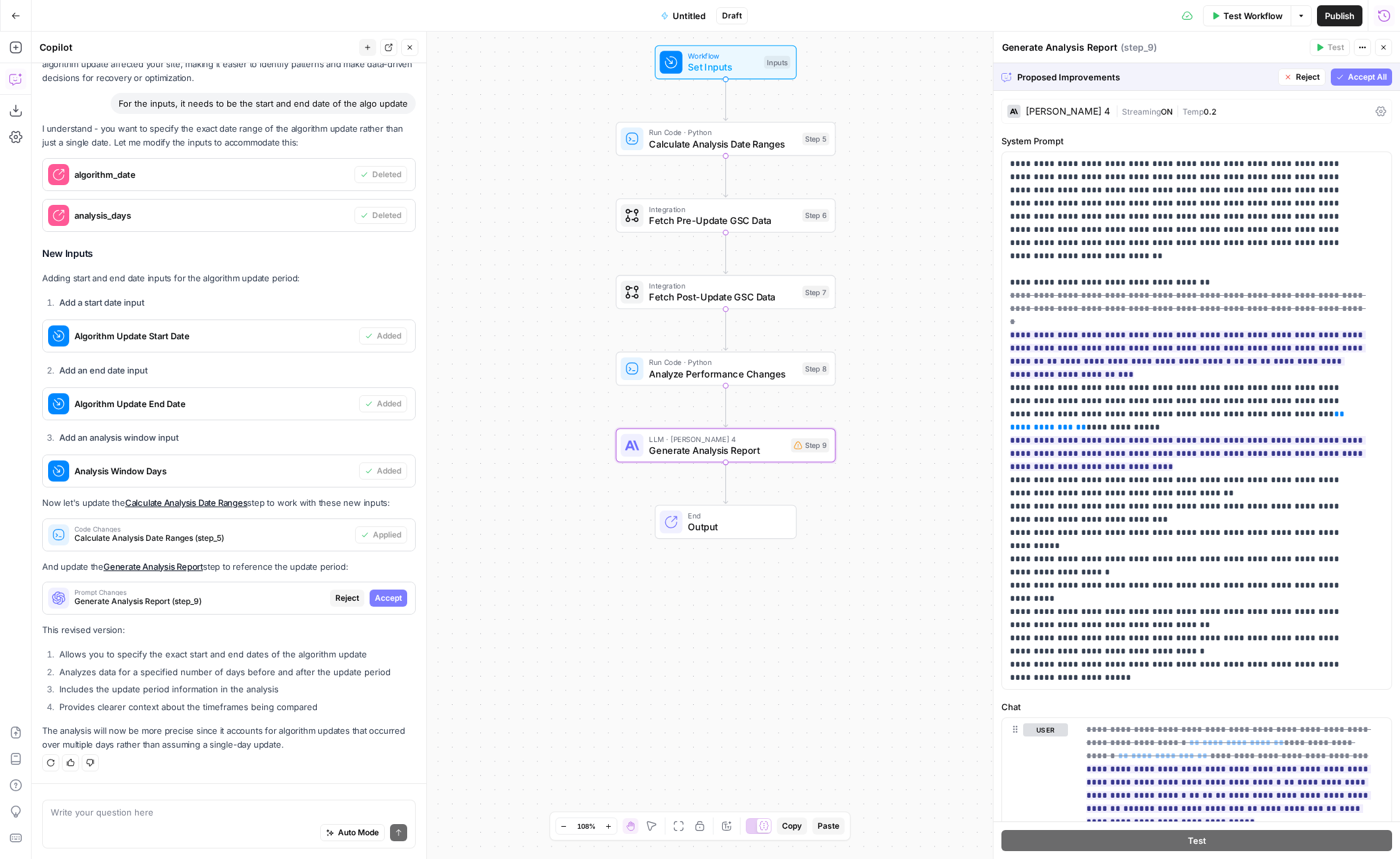
click at [385, 595] on span "Accept" at bounding box center [388, 598] width 27 height 12
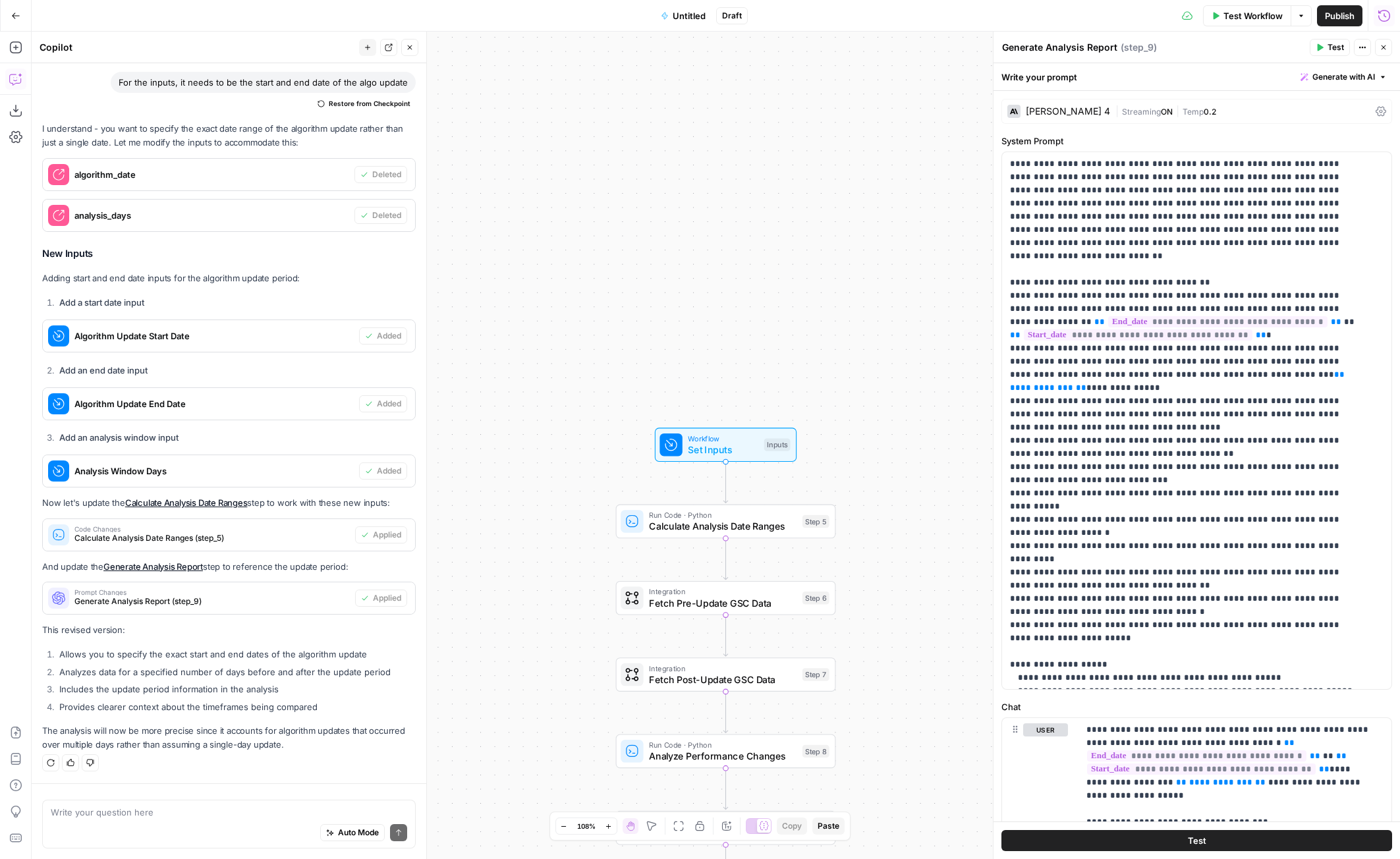
scroll to position [1, 0]
click at [1246, 17] on span "Test Workflow" at bounding box center [1252, 16] width 59 height 13
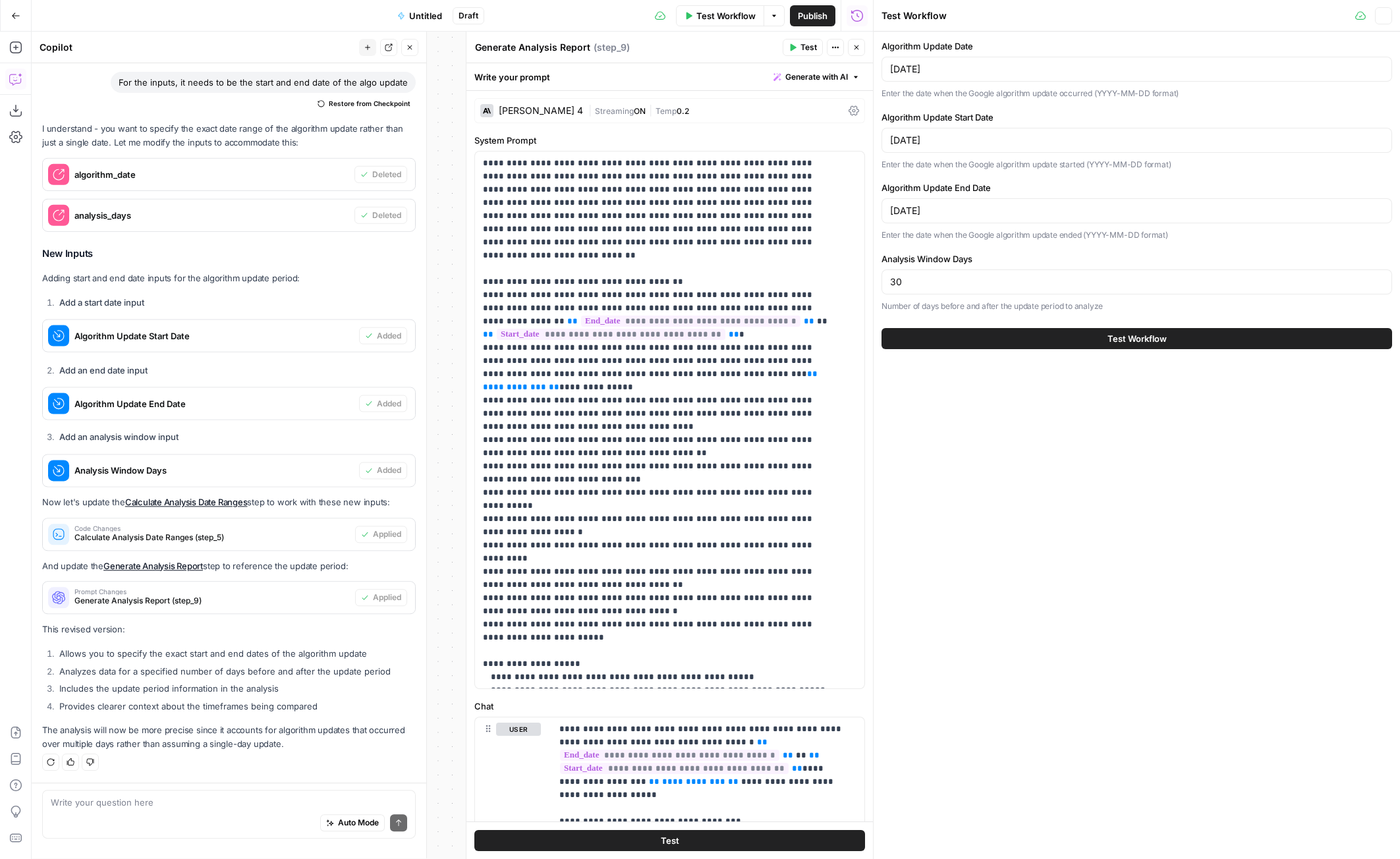
scroll to position [2229, 0]
click at [990, 67] on input "[DATE]" at bounding box center [1136, 69] width 493 height 13
click at [967, 213] on input "[DATE]" at bounding box center [1136, 210] width 493 height 13
click at [1016, 335] on button "Test Workflow" at bounding box center [1136, 338] width 511 height 21
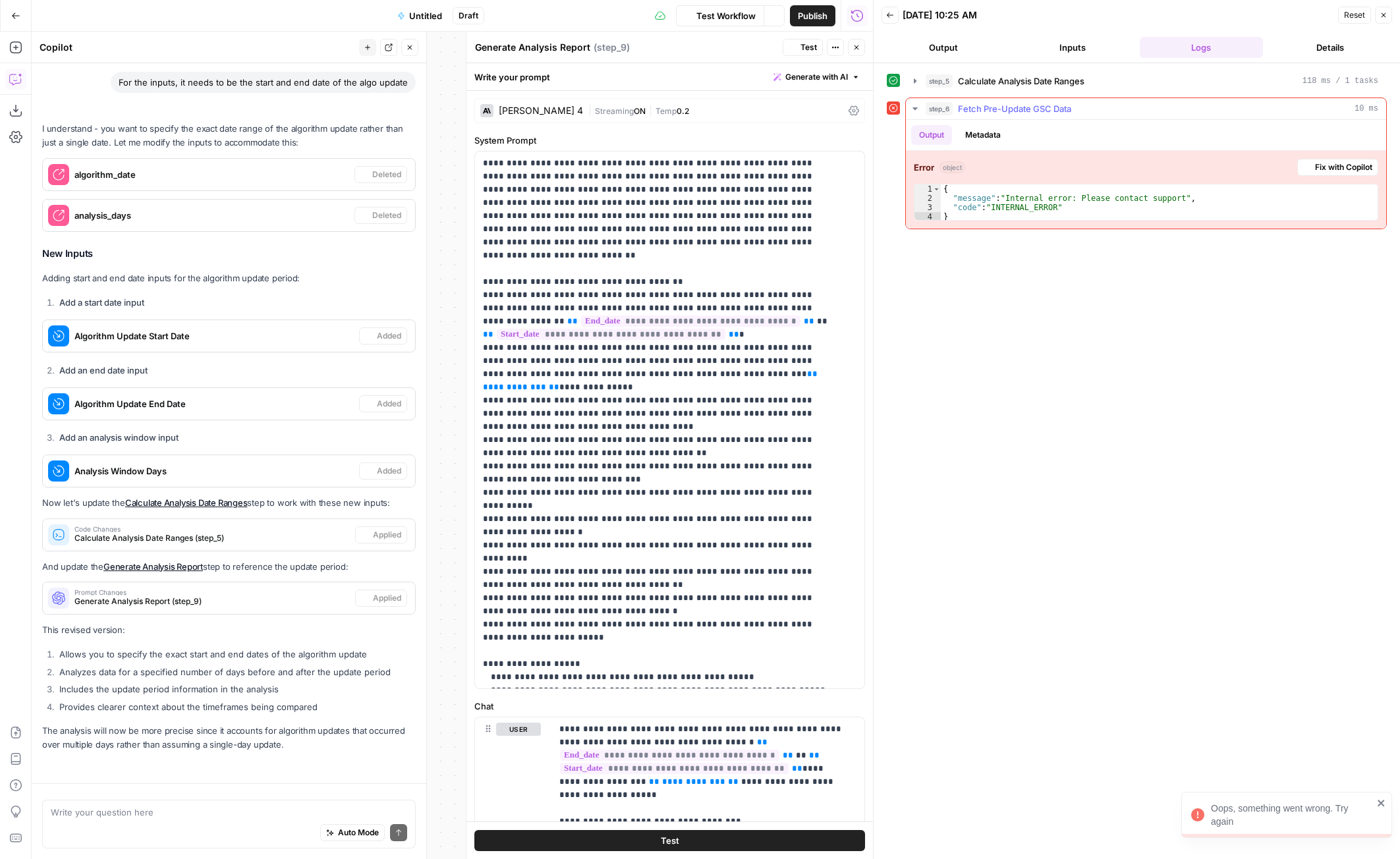
scroll to position [2229, 0]
click at [1343, 171] on span "Fix with Copilot" at bounding box center [1344, 167] width 57 height 12
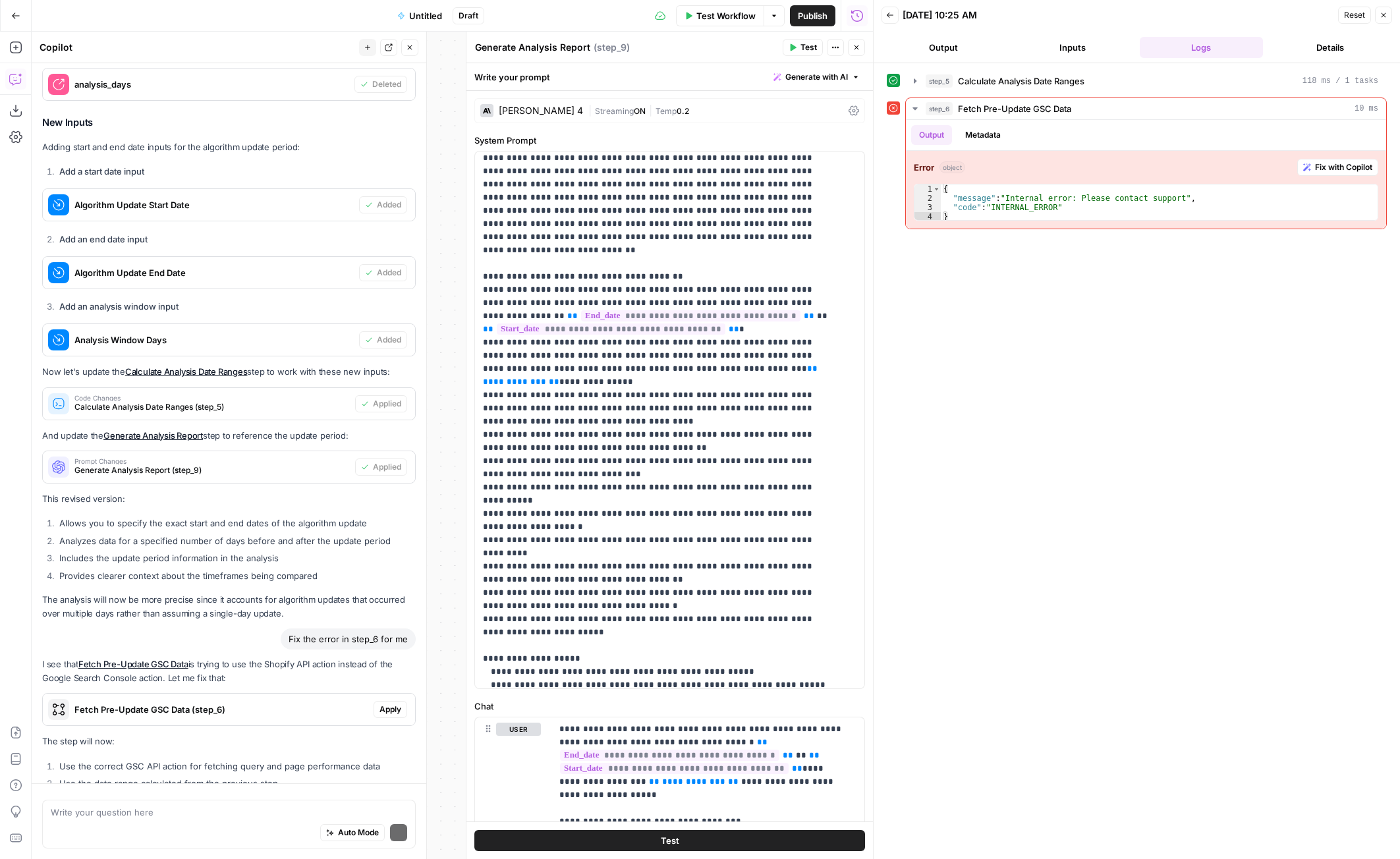
scroll to position [2454, 0]
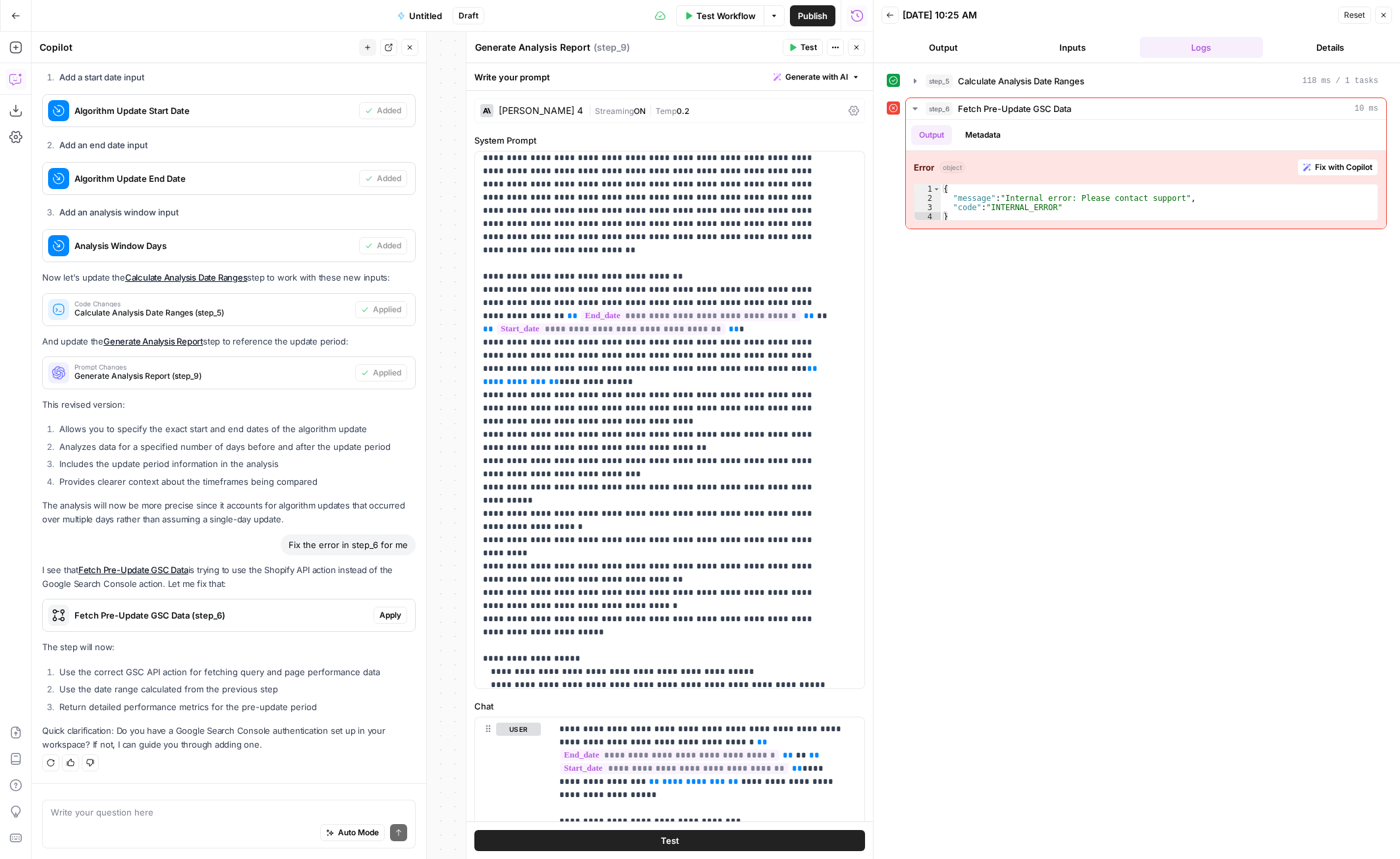
click at [380, 615] on span "Apply" at bounding box center [390, 615] width 22 height 12
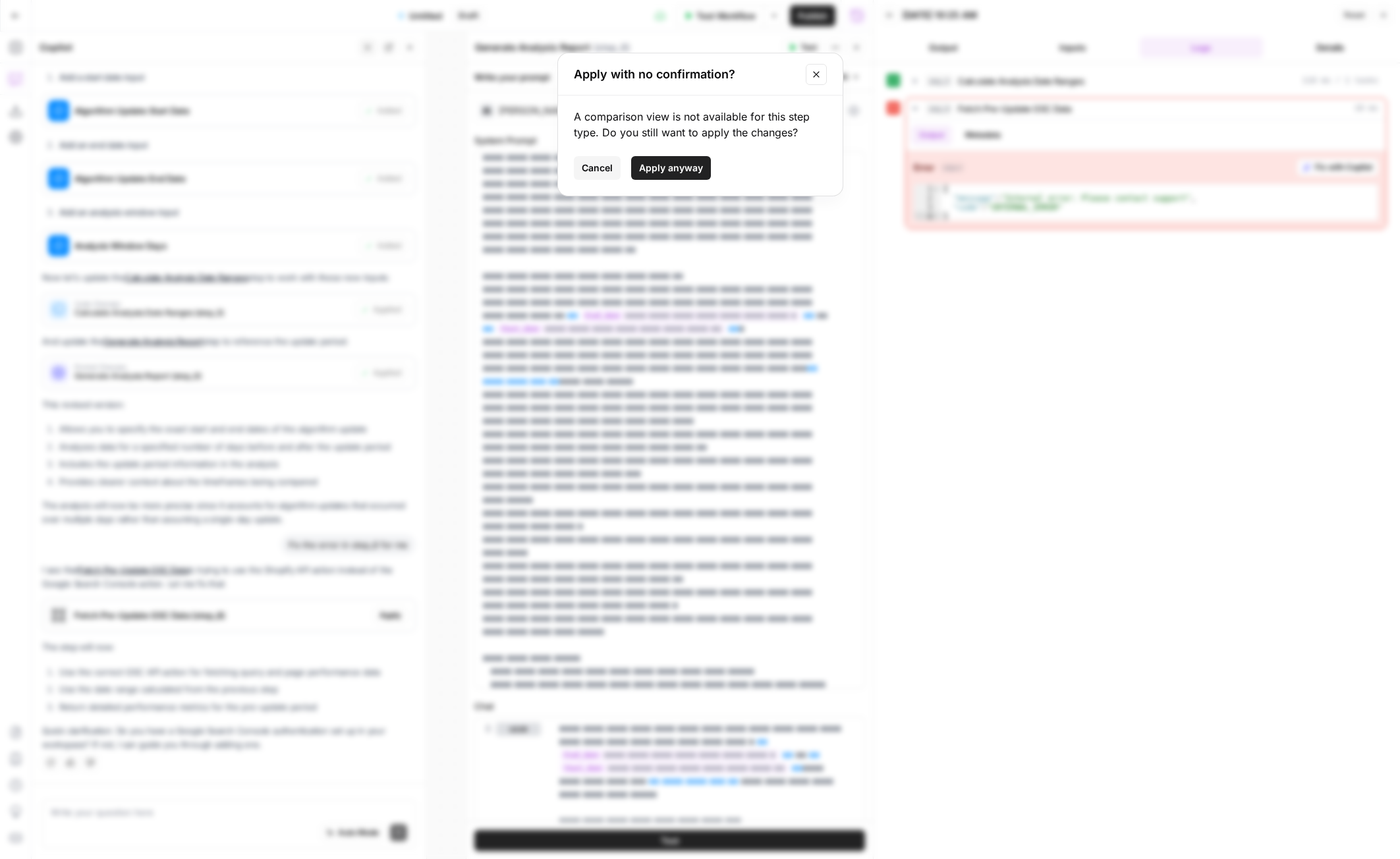
click at [680, 168] on span "Apply anyway" at bounding box center [671, 168] width 64 height 13
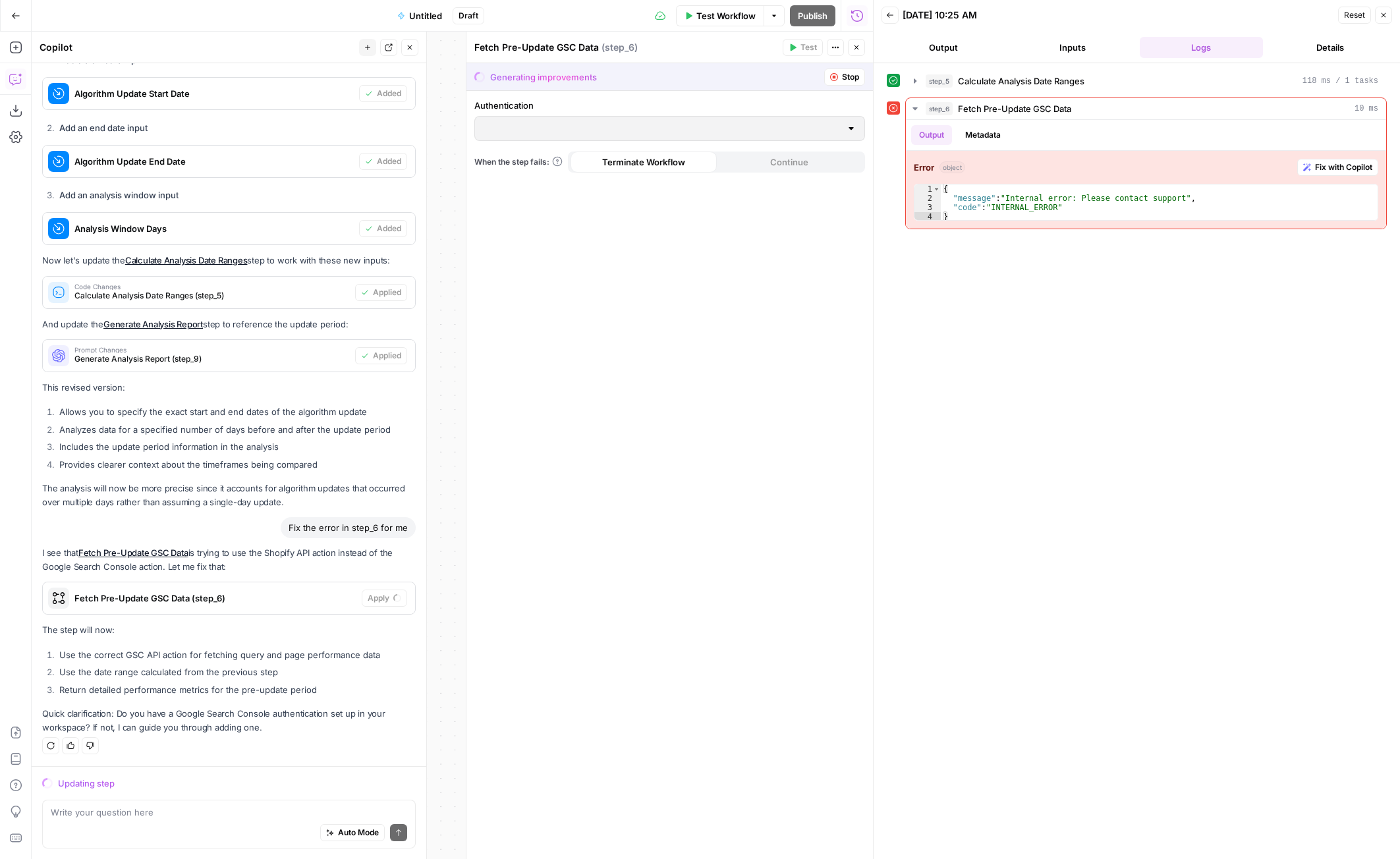
scroll to position [2475, 0]
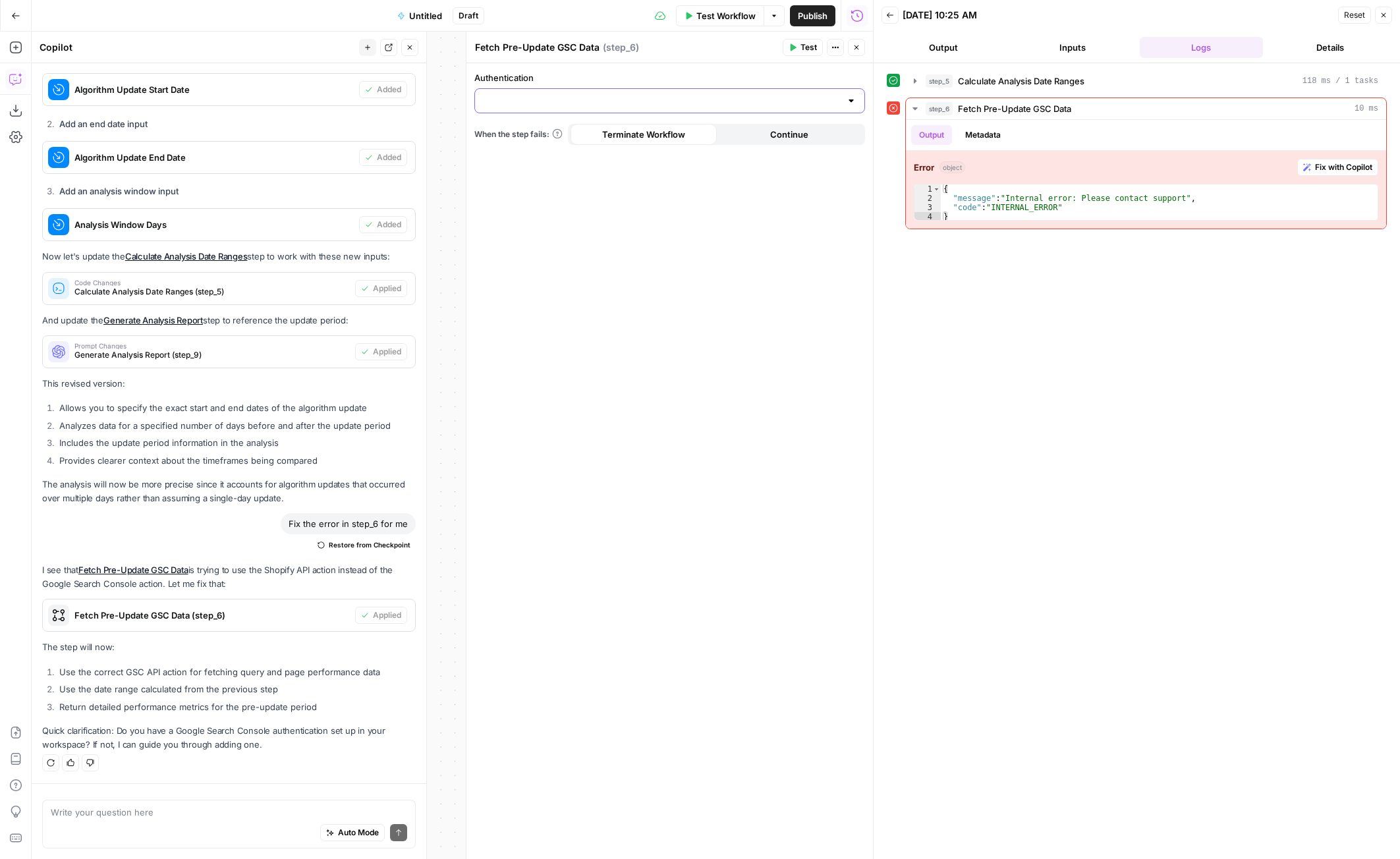
click at [643, 104] on input "Authentication" at bounding box center [662, 101] width 358 height 13
click at [649, 104] on input "Authentication" at bounding box center [662, 101] width 358 height 13
click at [678, 272] on div "Authentication When the step fails: Terminate Workflow Continue" at bounding box center [669, 461] width 406 height 795
click at [854, 104] on div at bounding box center [851, 101] width 10 height 13
click at [724, 142] on button "﹢ Create New" at bounding box center [669, 133] width 378 height 18
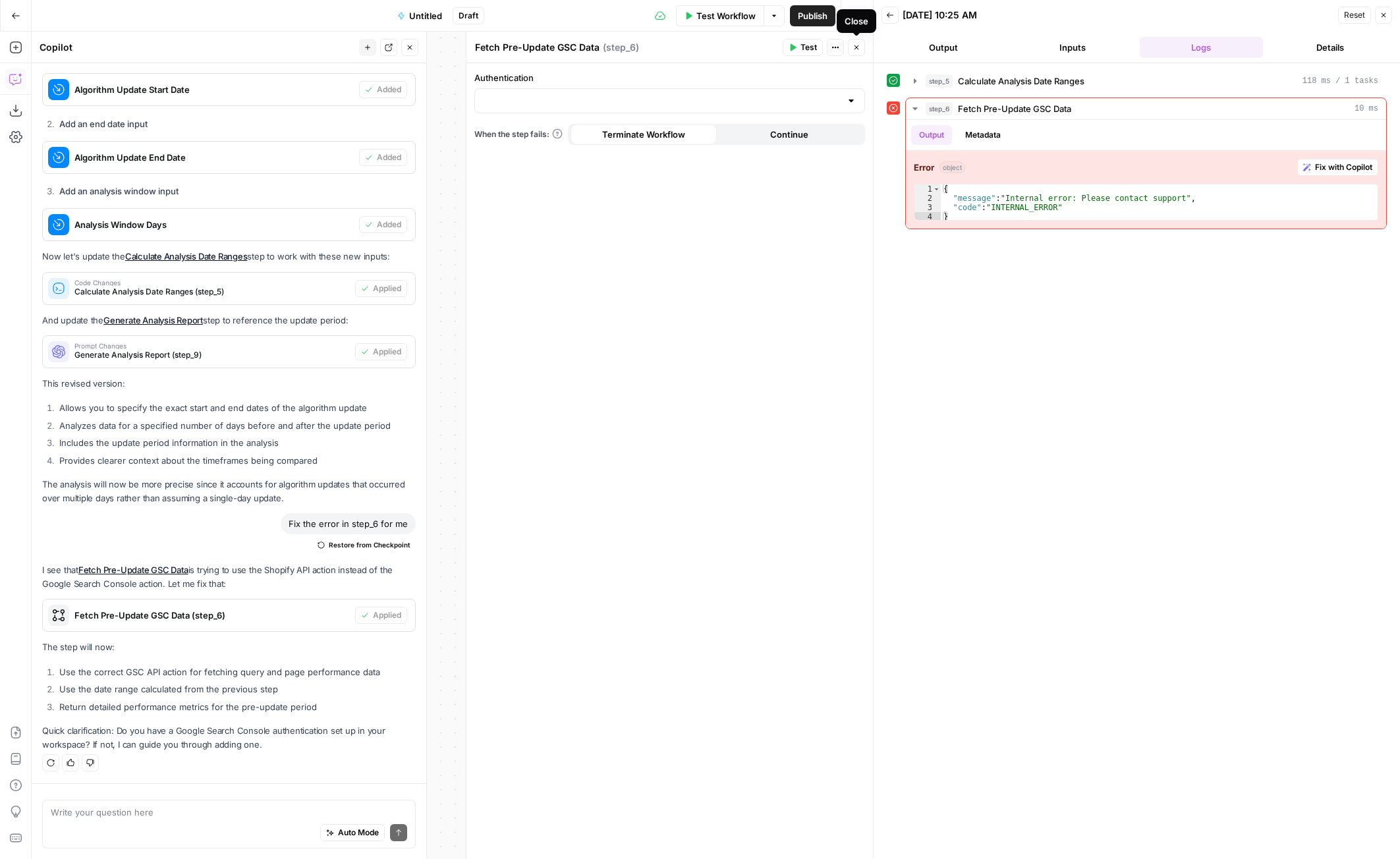
click at [859, 46] on icon "button" at bounding box center [856, 47] width 8 height 8
click at [1385, 16] on icon "button" at bounding box center [1383, 15] width 8 height 8
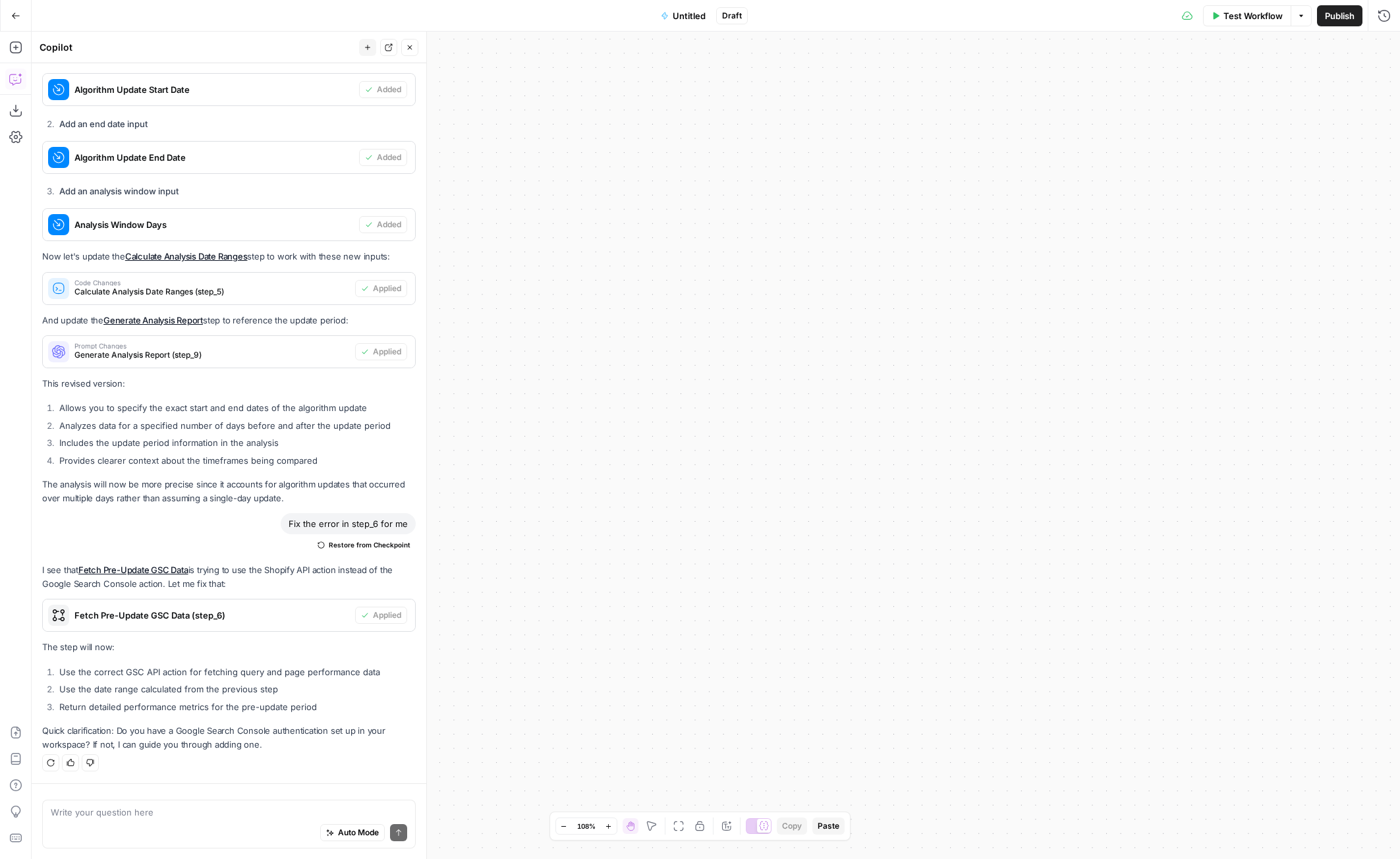
drag, startPoint x: 942, startPoint y: 637, endPoint x: 907, endPoint y: 646, distance: 36.1
click at [981, 709] on div "Workflow Set Inputs Inputs Run Code · Python Calculate Analysis Date Ranges Ste…" at bounding box center [715, 445] width 1369 height 827
drag, startPoint x: 788, startPoint y: 500, endPoint x: 1192, endPoint y: 375, distance: 422.9
click at [1196, 382] on div "Workflow Set Inputs Inputs Run Code · Python Calculate Analysis Date Ranges Ste…" at bounding box center [715, 445] width 1369 height 827
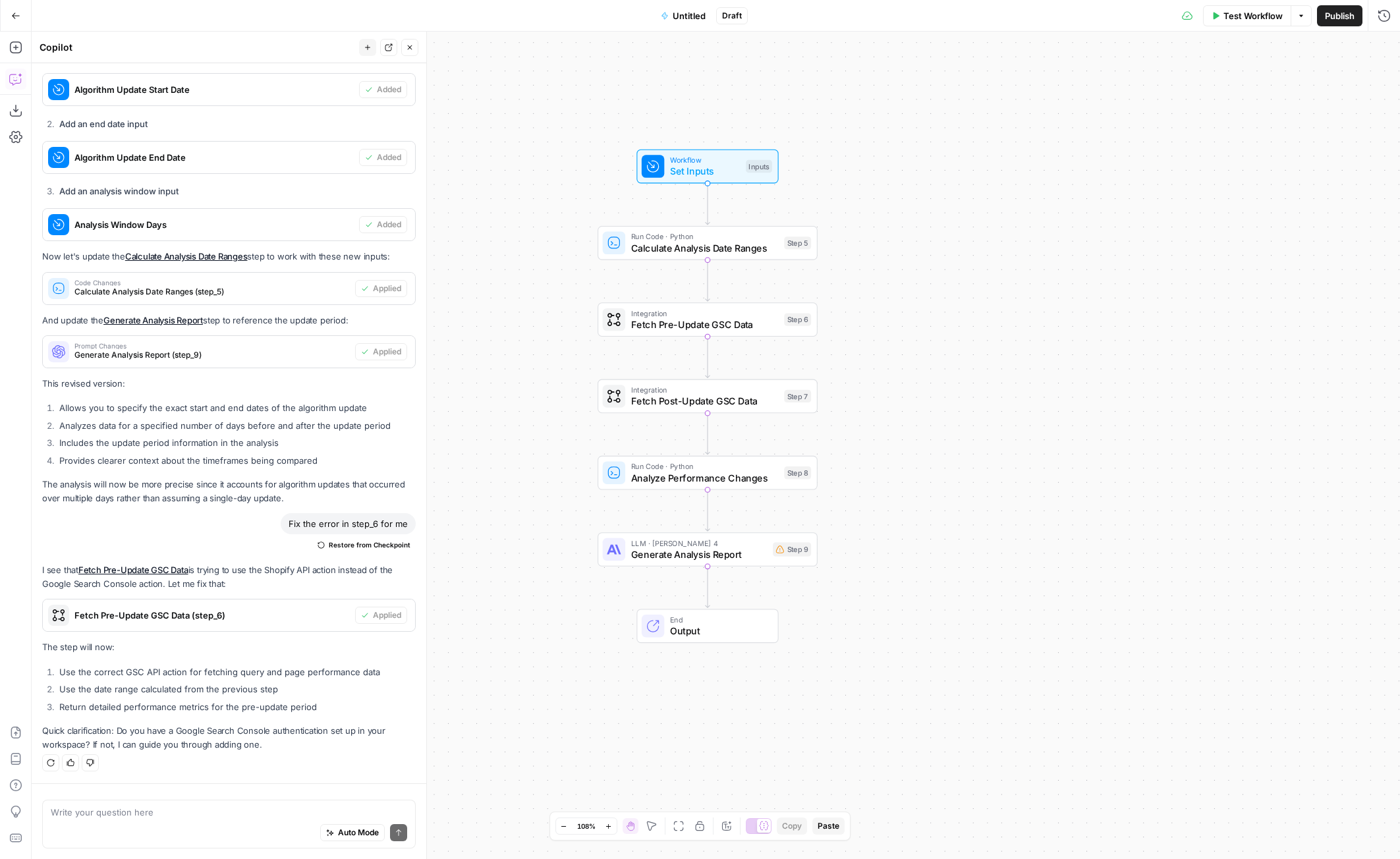
drag, startPoint x: 887, startPoint y: 517, endPoint x: 900, endPoint y: 472, distance: 46.8
click at [900, 472] on div "Workflow Set Inputs Inputs Run Code · Python Calculate Analysis Date Ranges Ste…" at bounding box center [715, 445] width 1369 height 827
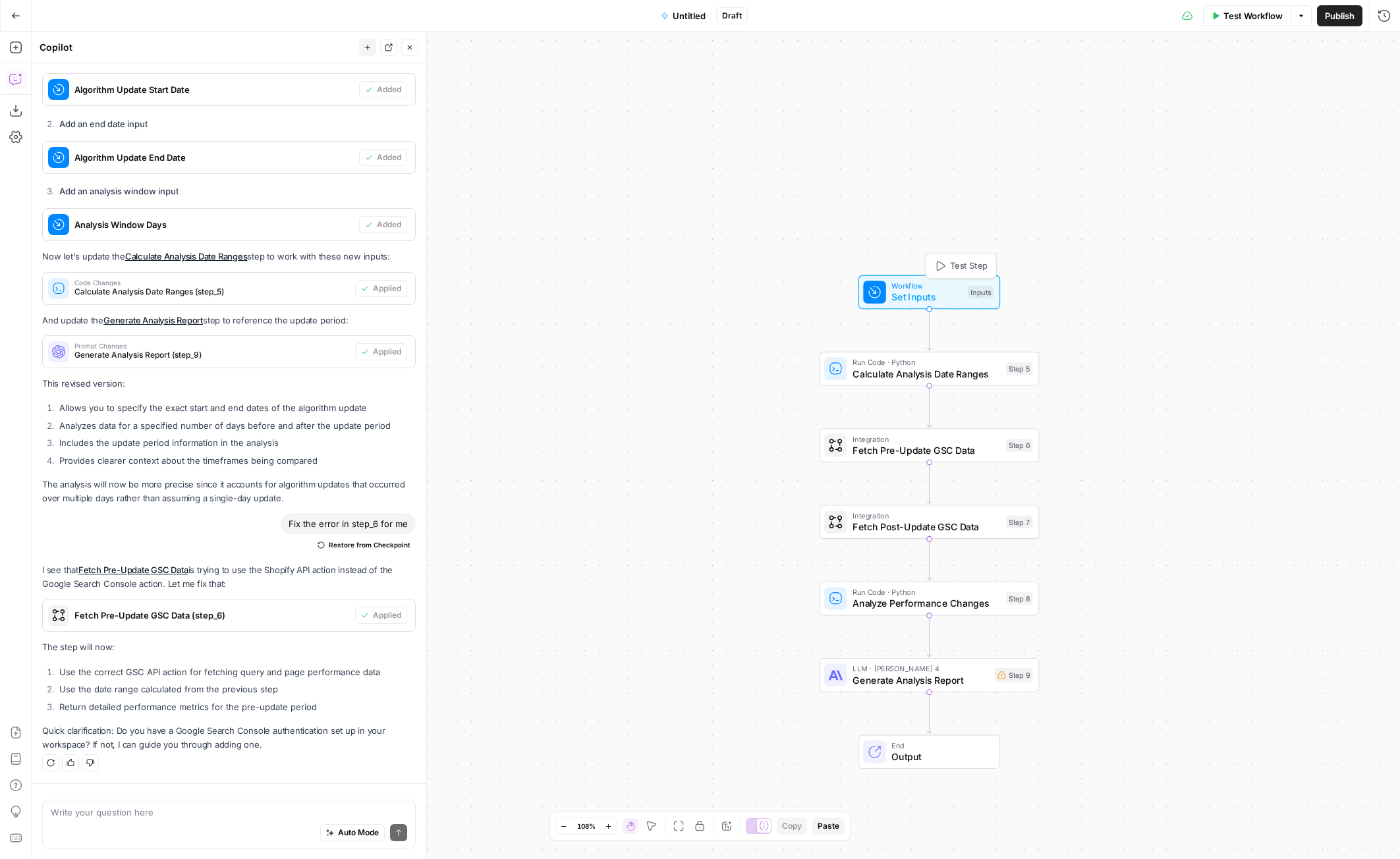
click at [902, 291] on span "Set Inputs" at bounding box center [927, 297] width 70 height 15
click at [218, 820] on div "Auto Mode Send" at bounding box center [229, 833] width 357 height 29
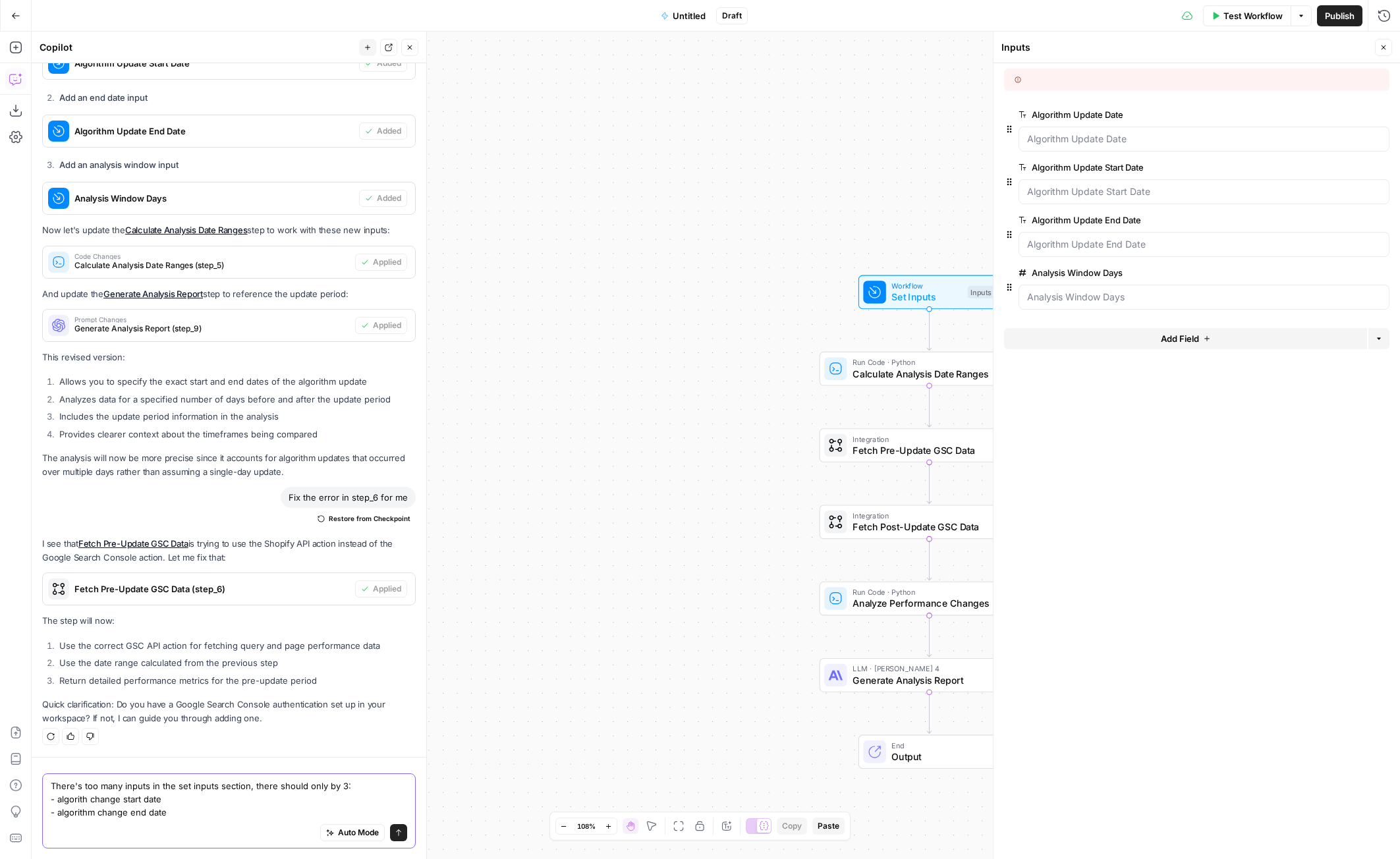
scroll to position [2514, 0]
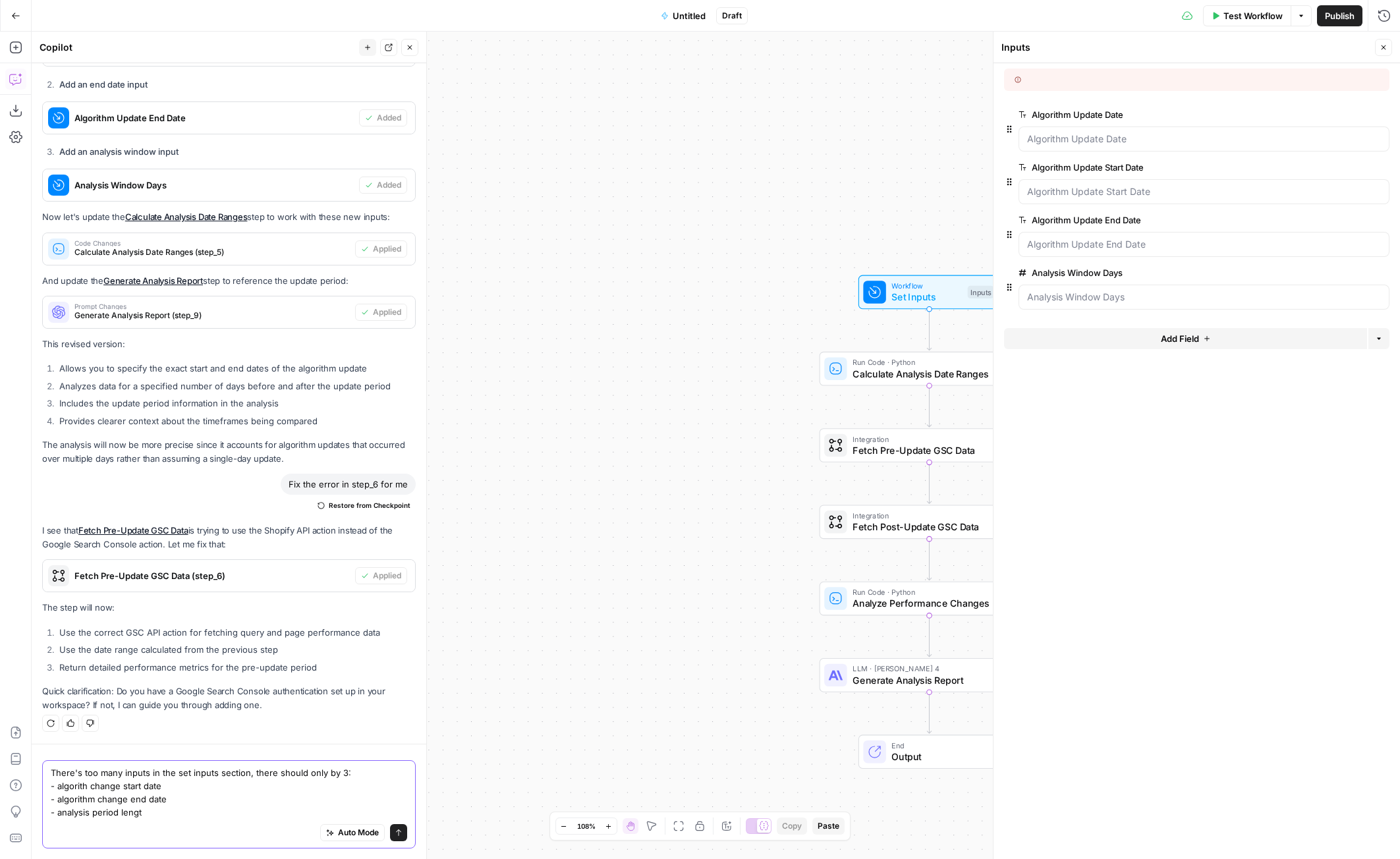
type textarea "There's too many inputs in the set inputs section, there should only by 3: - al…"
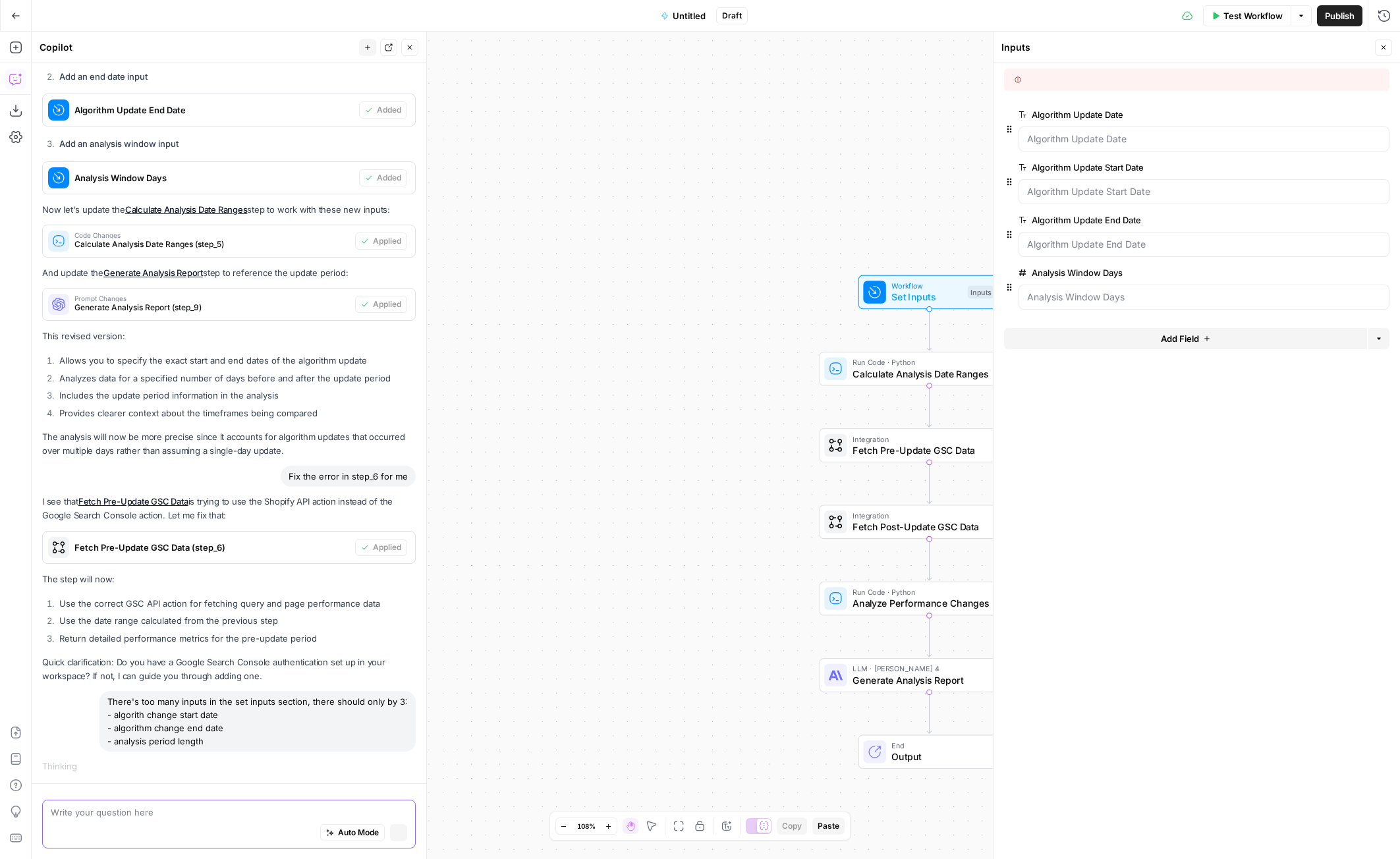
scroll to position [2449, 0]
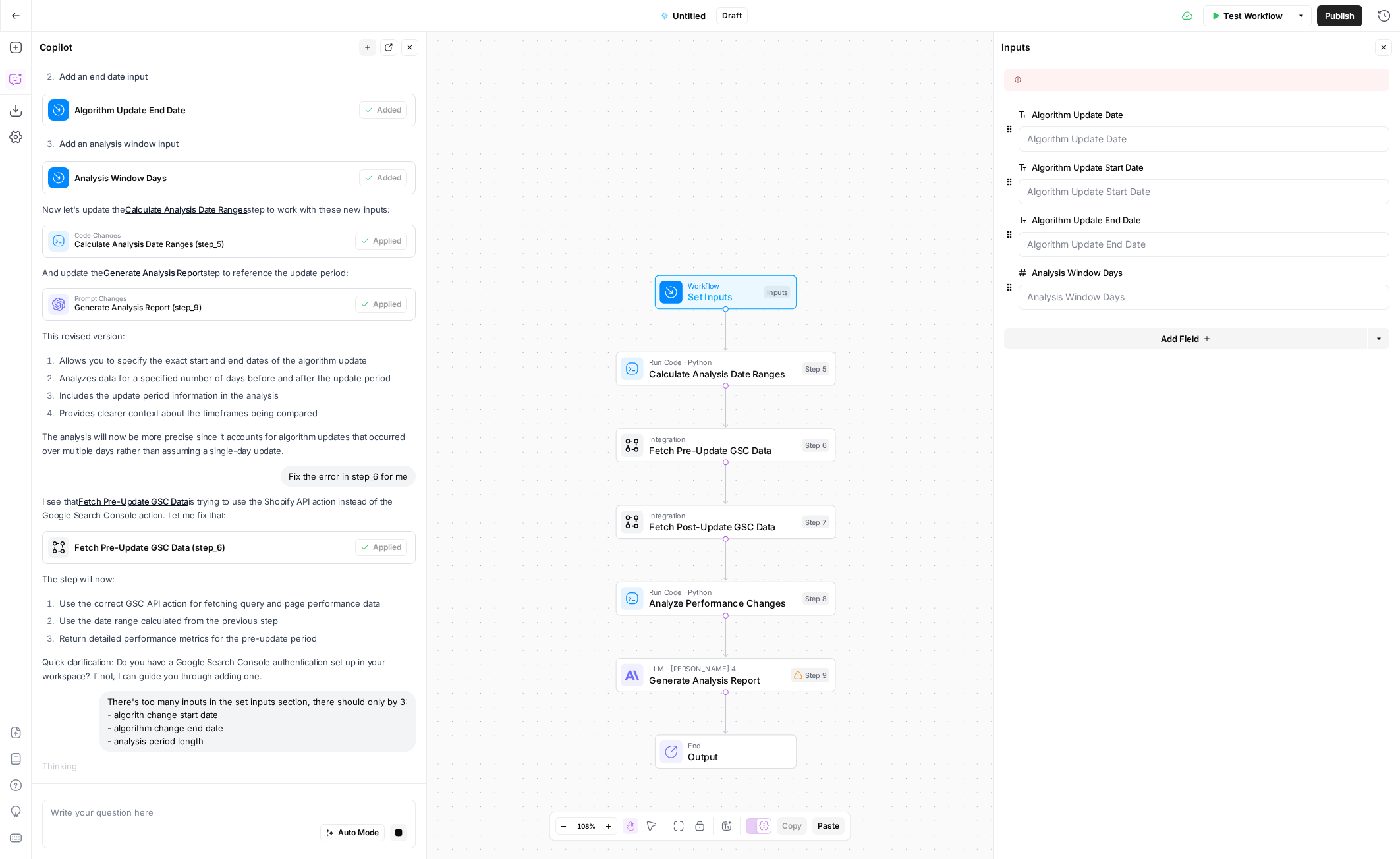
click at [1382, 47] on icon "button" at bounding box center [1383, 47] width 8 height 8
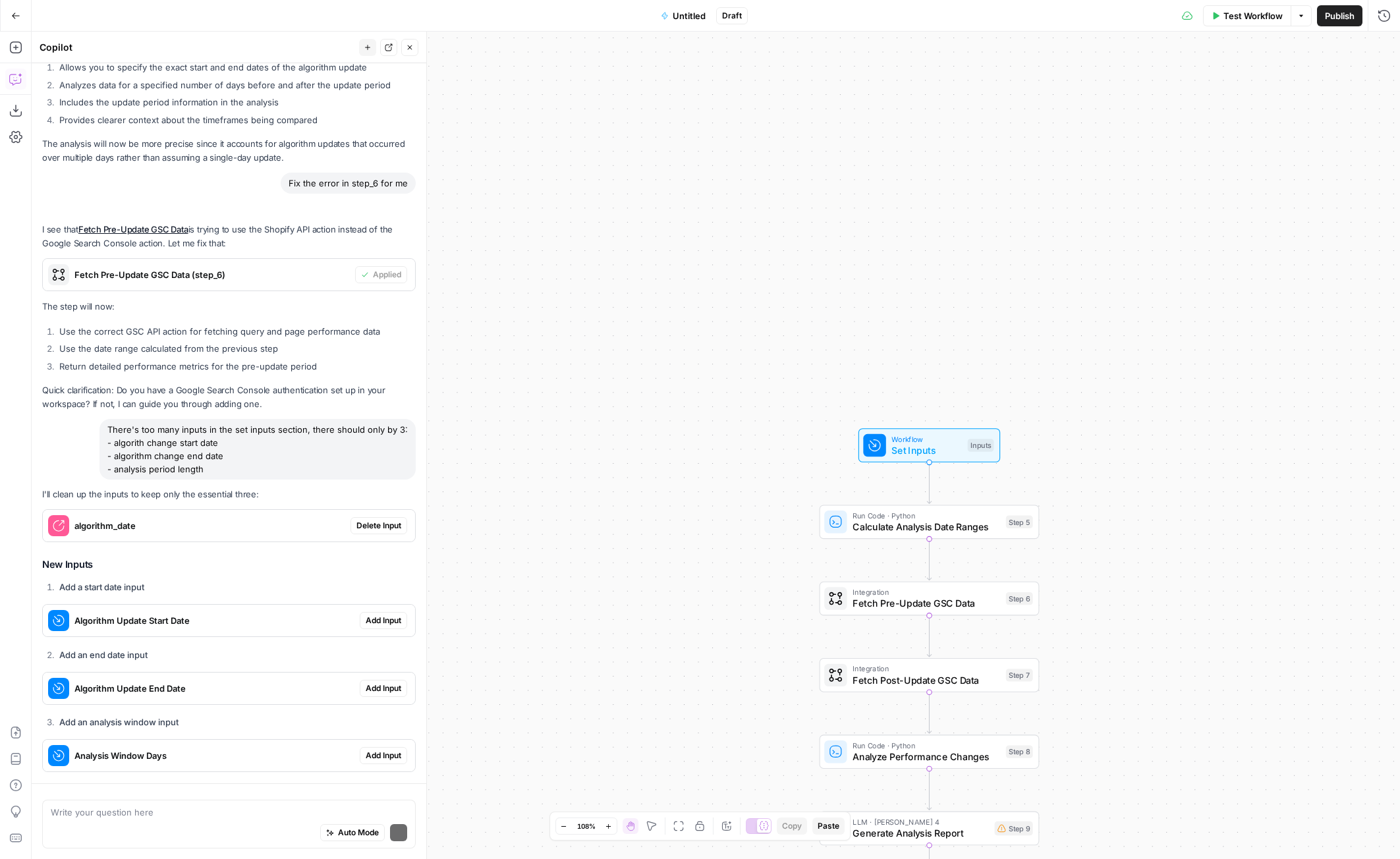
scroll to position [2935, 0]
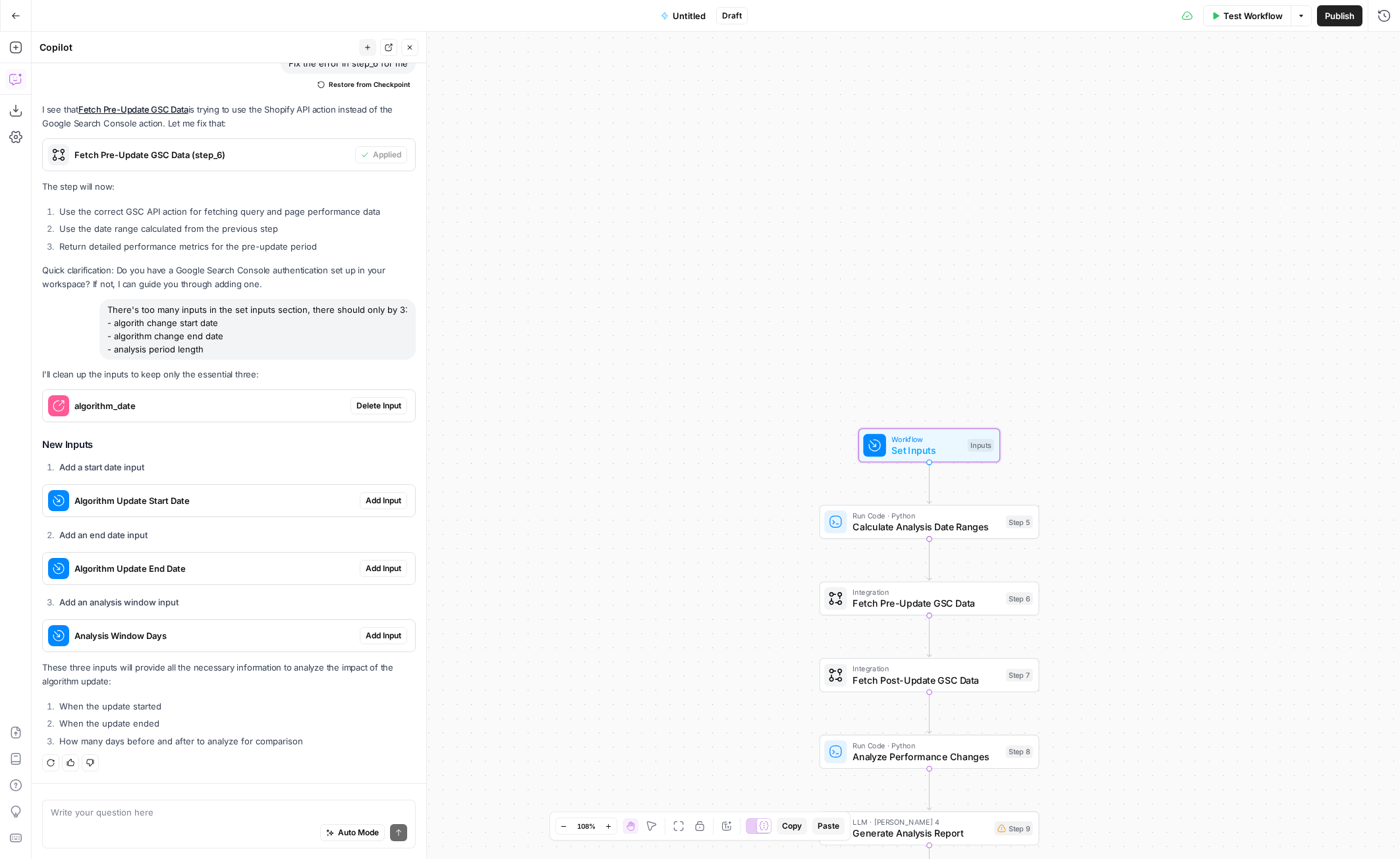
click at [380, 400] on span "Delete Input" at bounding box center [378, 405] width 45 height 12
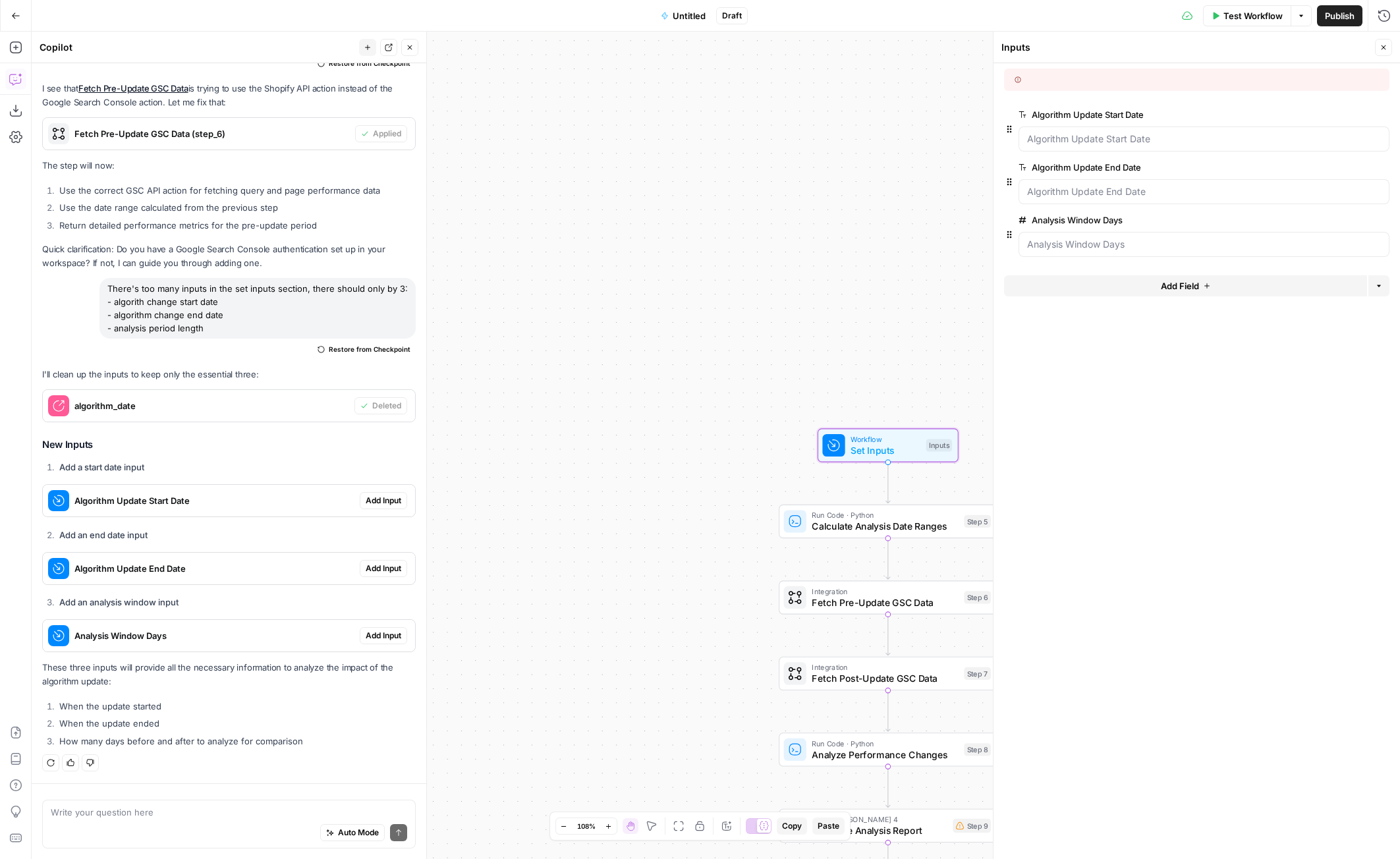
click at [381, 498] on span "Add Input" at bounding box center [383, 500] width 36 height 12
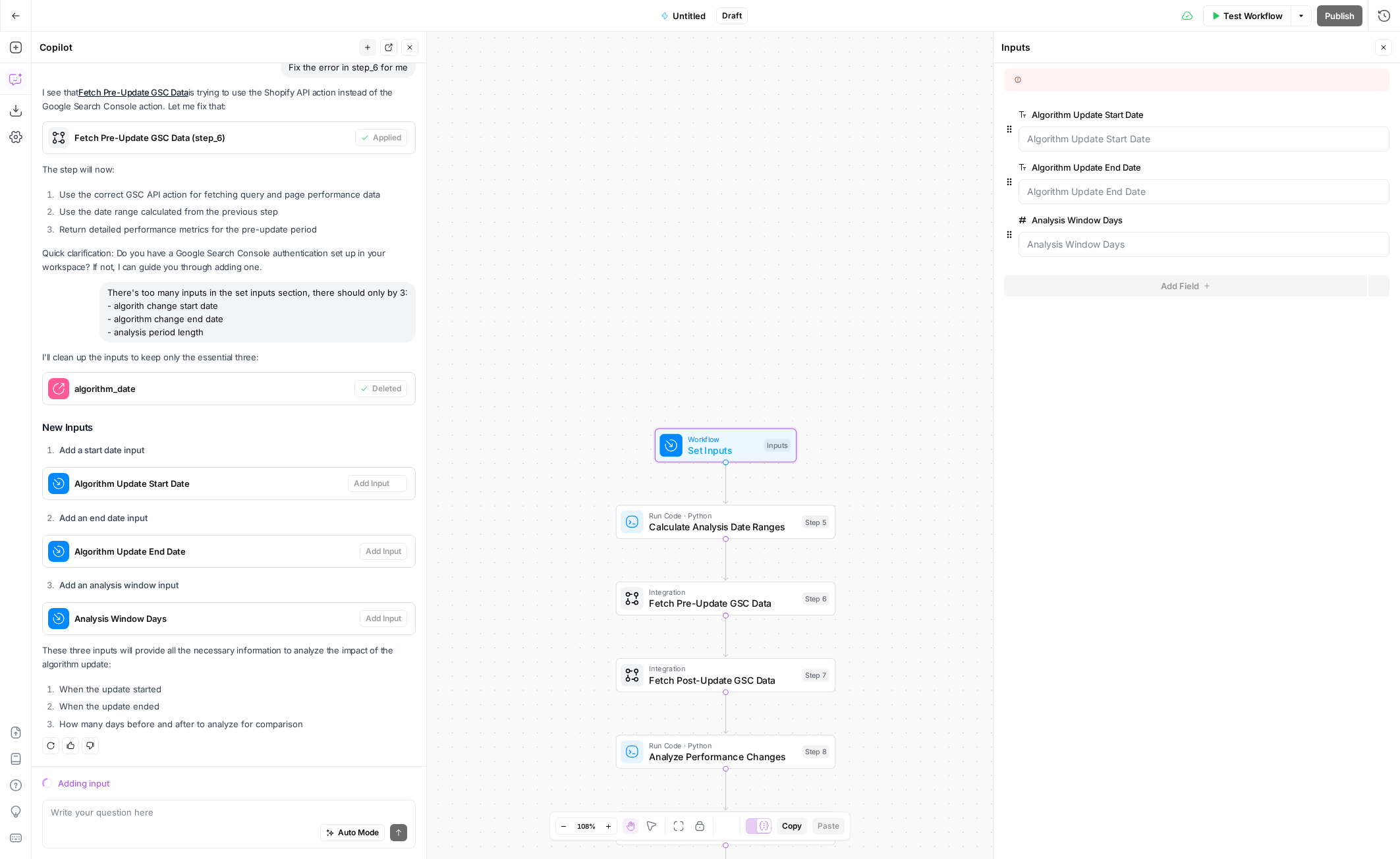
scroll to position [2868, 0]
click at [1385, 50] on icon "button" at bounding box center [1383, 47] width 8 height 8
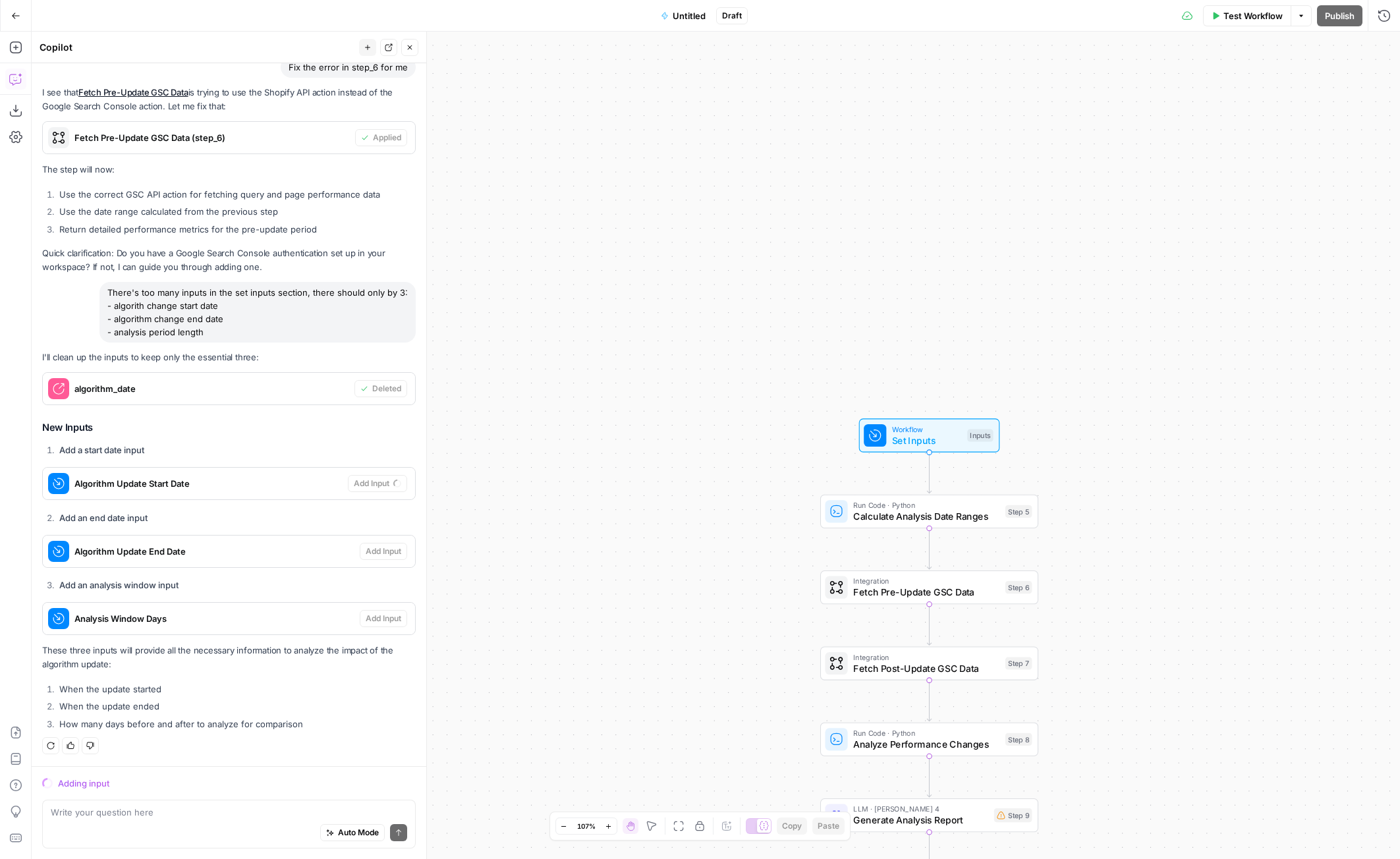
click at [731, 15] on span "Draft" at bounding box center [731, 16] width 20 height 12
click at [682, 19] on span "Untitled" at bounding box center [688, 16] width 33 height 13
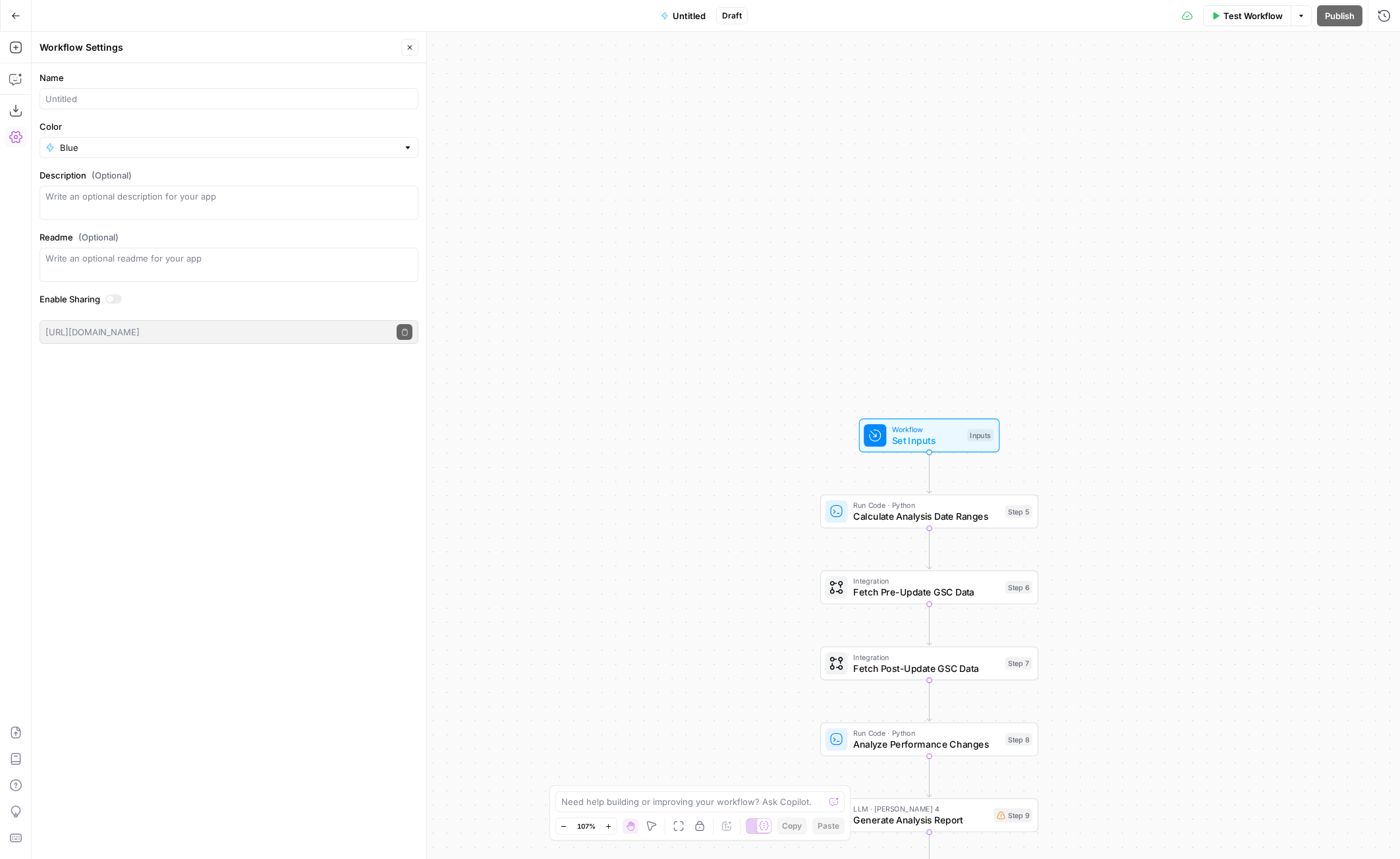
click at [704, 93] on div "Workflow Set Inputs Inputs Run Code · Python Calculate Analysis Date Ranges Ste…" at bounding box center [715, 445] width 1369 height 827
click at [205, 91] on div at bounding box center [229, 99] width 378 height 21
type input "Algorithm Update Analyzer"
click at [483, 327] on div "Workflow Set Inputs Inputs Run Code · Python Calculate Analysis Date Ranges Ste…" at bounding box center [715, 445] width 1369 height 827
click at [18, 19] on icon "button" at bounding box center [15, 15] width 9 height 9
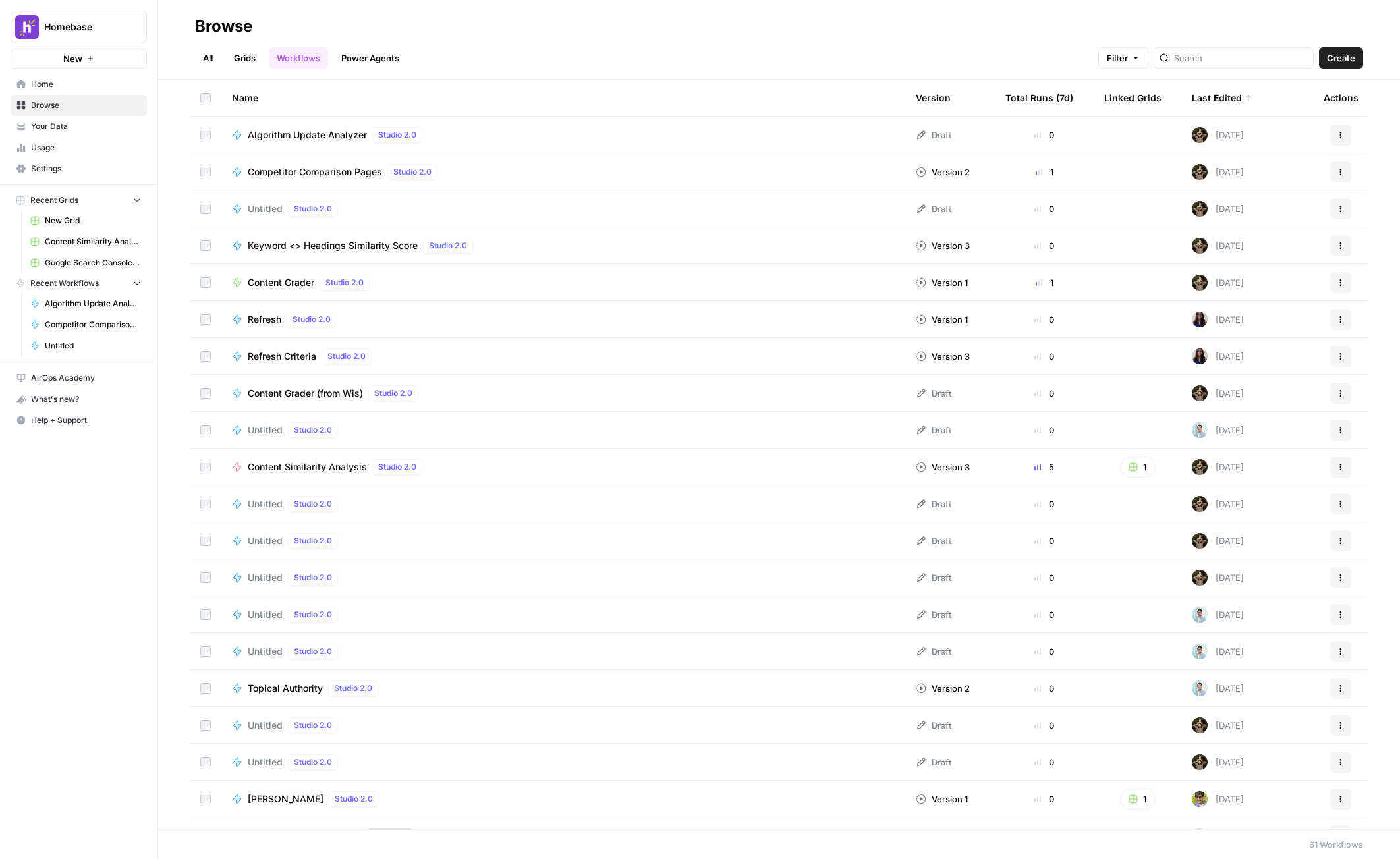
click at [332, 129] on span "Algorithm Update Analyzer" at bounding box center [307, 135] width 119 height 13
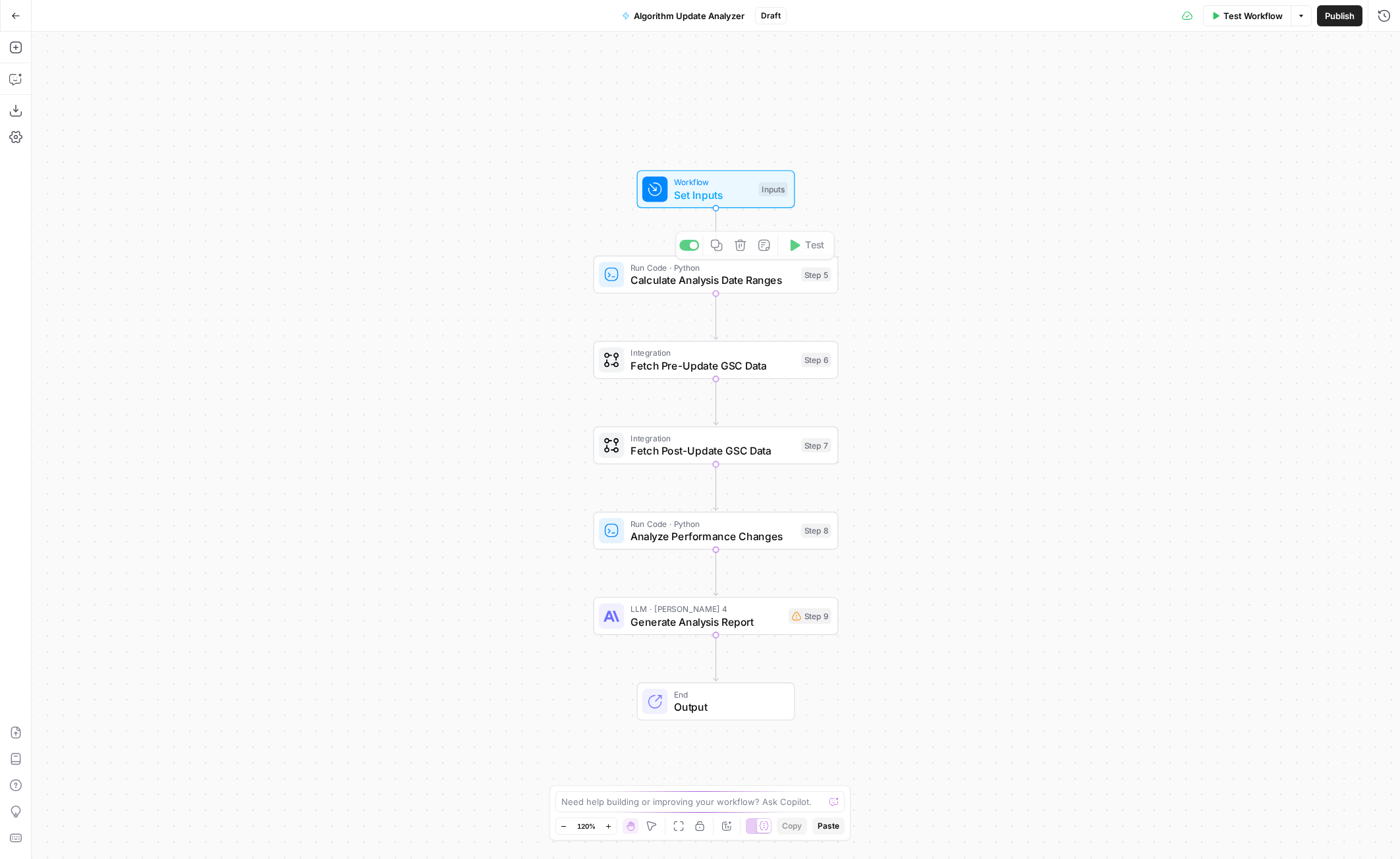
click at [707, 193] on span "Set Inputs" at bounding box center [712, 195] width 78 height 16
click at [734, 177] on span "Workflow" at bounding box center [712, 181] width 78 height 12
click at [1019, 80] on icon at bounding box center [1017, 80] width 7 height 7
click at [1021, 79] on icon at bounding box center [1017, 80] width 7 height 7
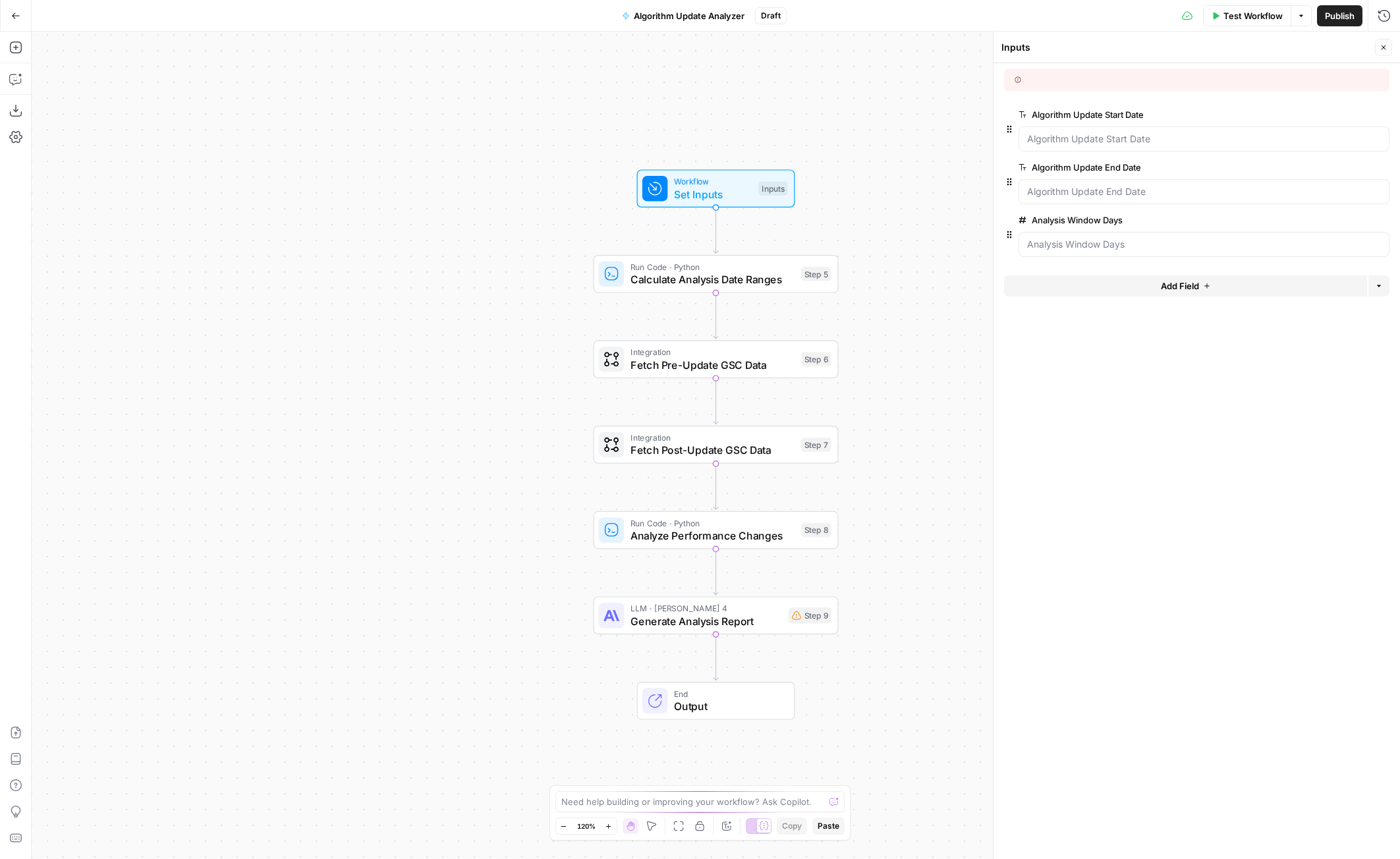
click at [1024, 79] on div at bounding box center [1107, 80] width 186 height 12
click at [1032, 80] on div at bounding box center [1107, 80] width 186 height 12
click at [1032, 80] on div at bounding box center [1107, 80] width 186 height 12
click at [1134, 146] on div at bounding box center [1204, 139] width 371 height 25
click at [1257, 6] on button "Test Workflow" at bounding box center [1247, 15] width 88 height 21
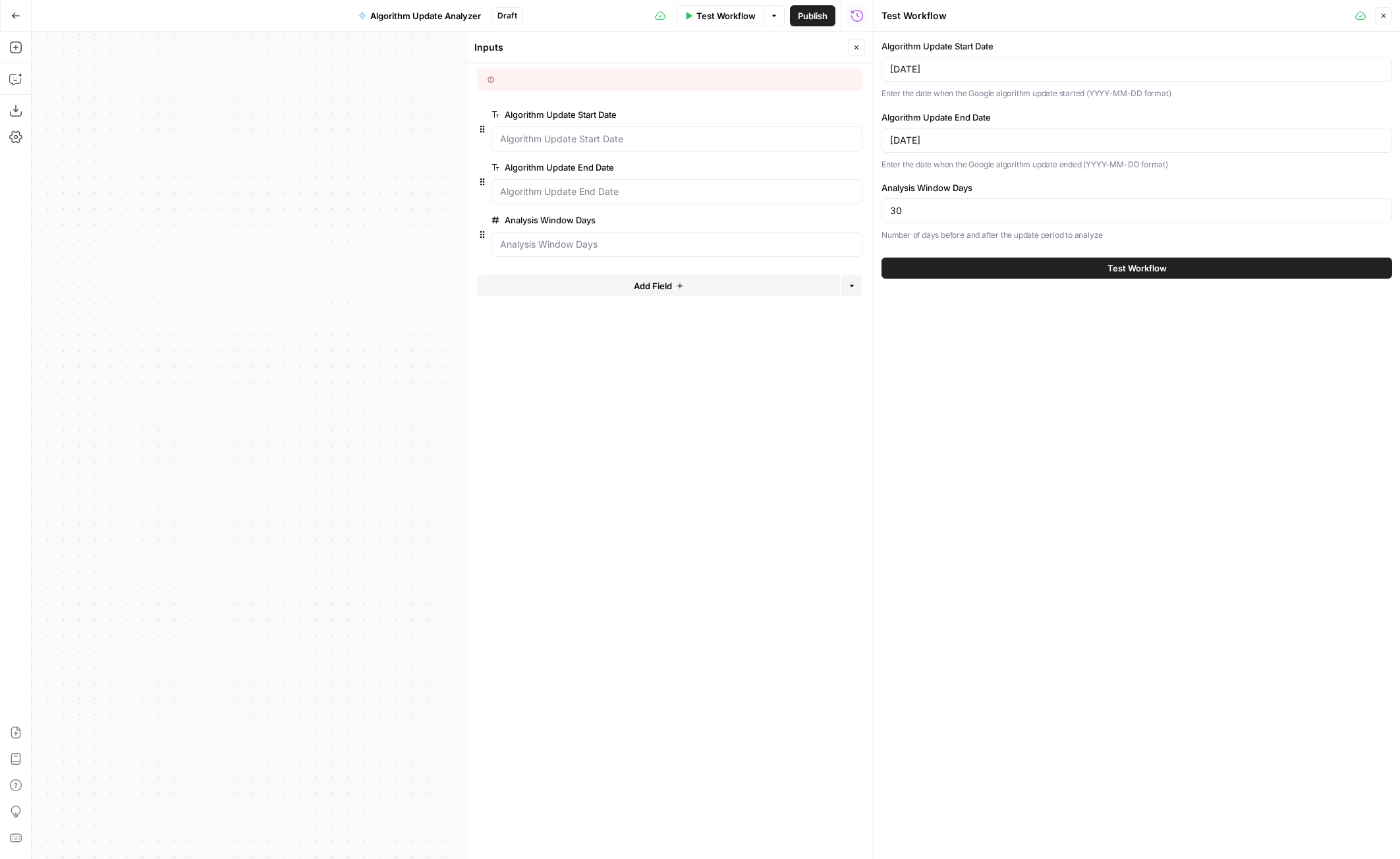
click at [1008, 93] on p "Enter the date when the Google algorithm update started (YYYY-MM-DD format)" at bounding box center [1136, 93] width 511 height 13
click at [990, 205] on input "30" at bounding box center [1136, 210] width 493 height 13
click at [990, 210] on input "30" at bounding box center [1136, 210] width 493 height 13
type input "14"
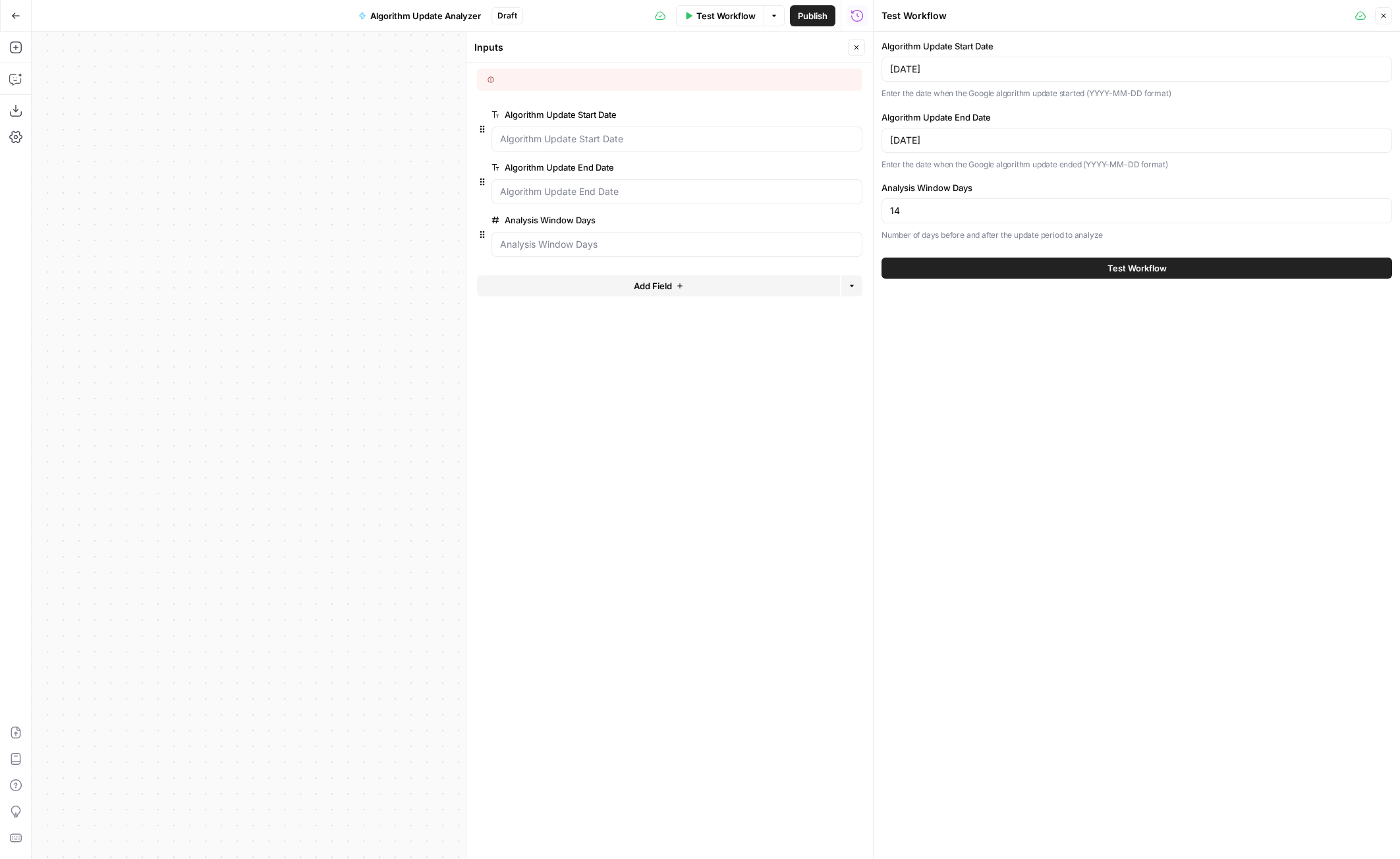
click at [1042, 260] on button "Test Workflow" at bounding box center [1136, 268] width 511 height 21
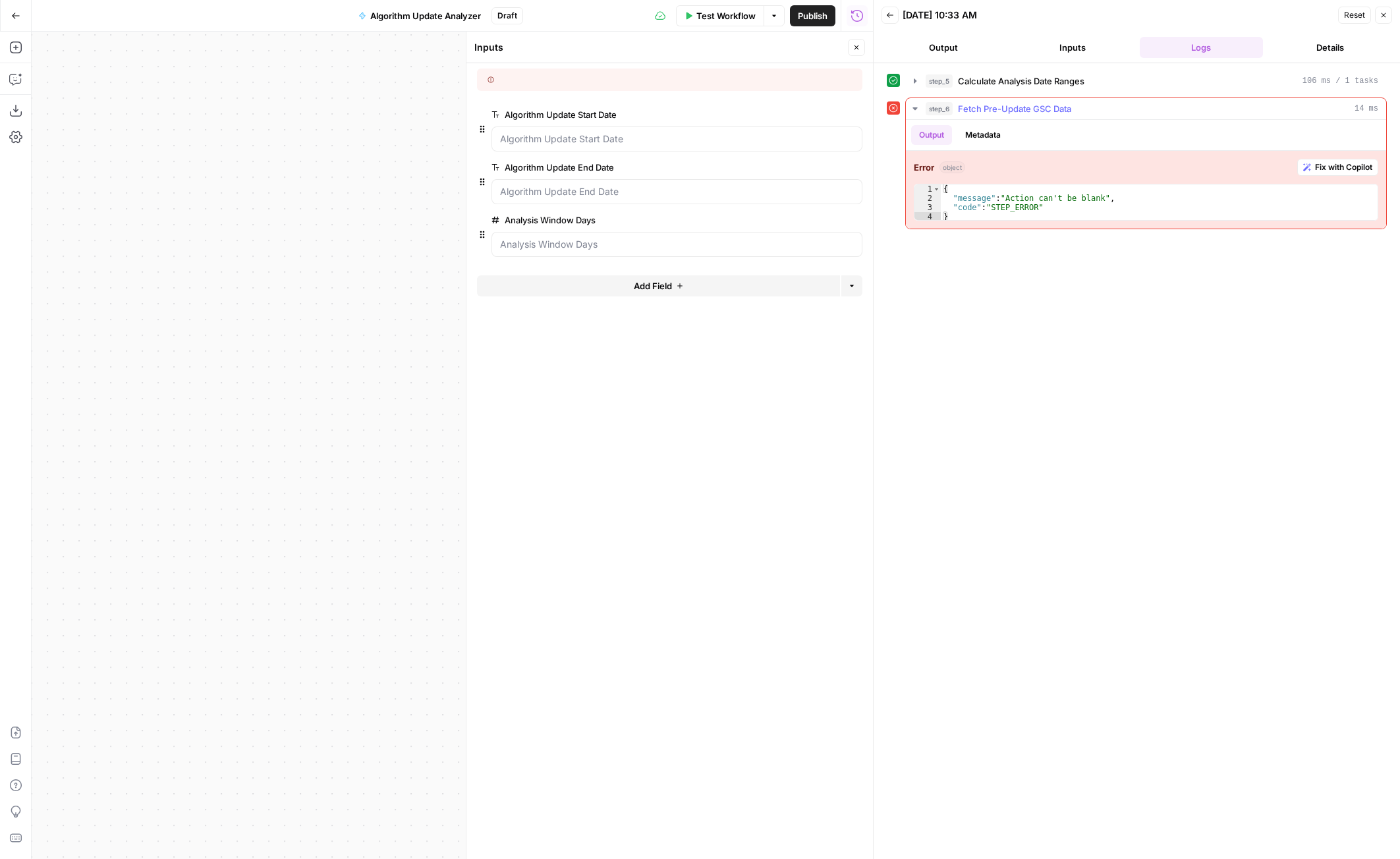
click at [1349, 164] on span "Fix with Copilot" at bounding box center [1344, 167] width 57 height 12
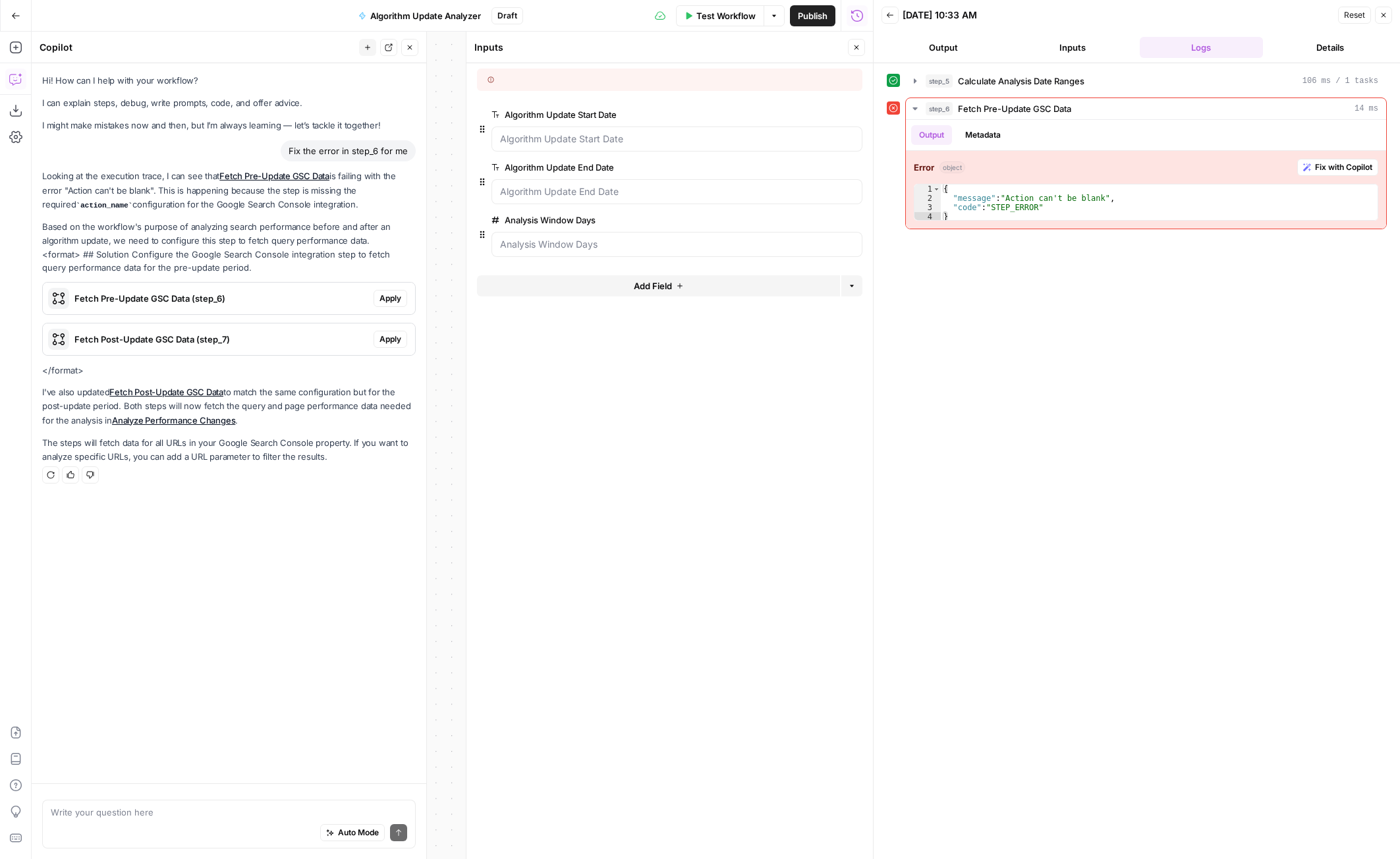
click at [387, 296] on span "Apply" at bounding box center [390, 298] width 22 height 12
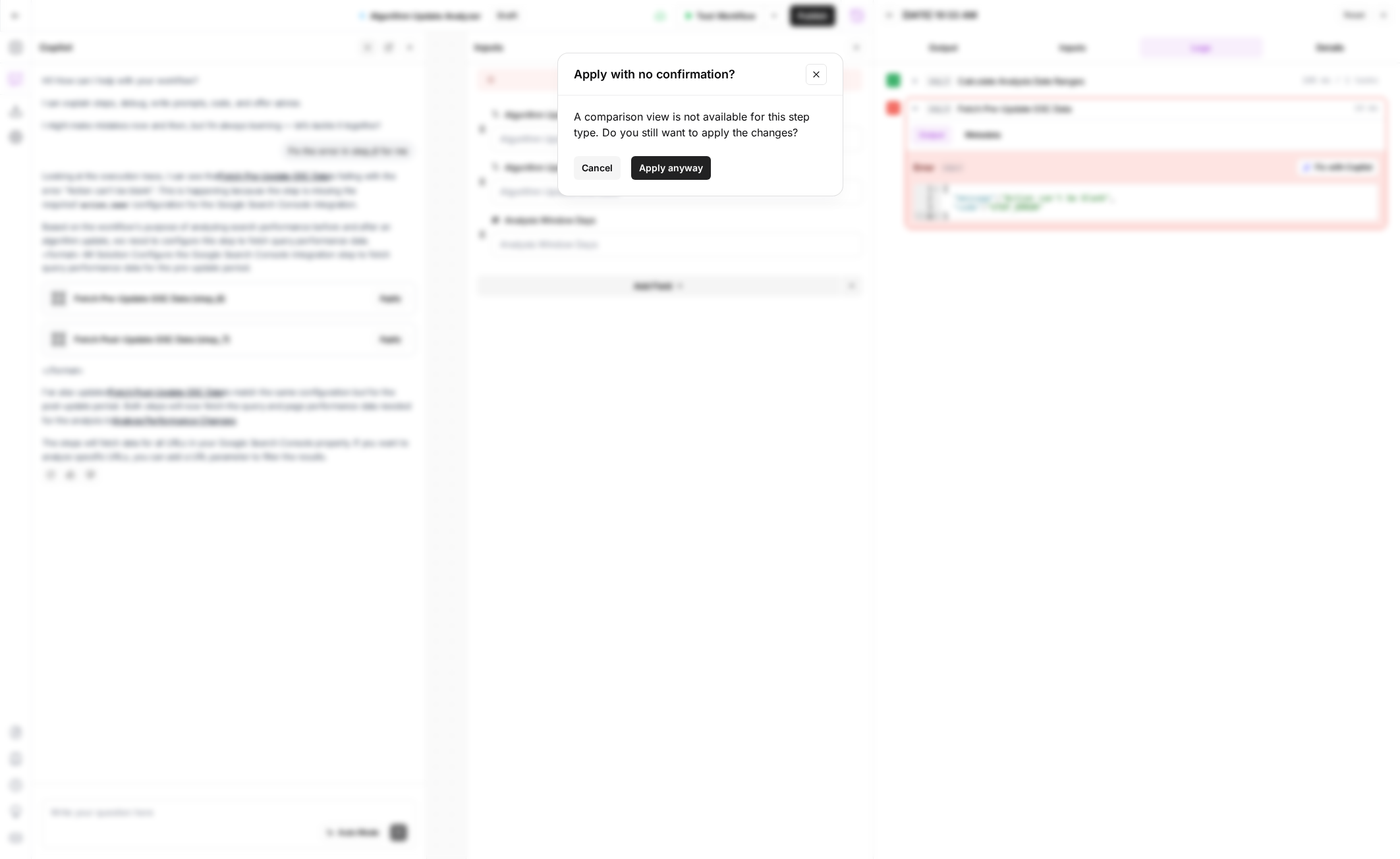
click at [666, 164] on span "Apply anyway" at bounding box center [671, 168] width 64 height 13
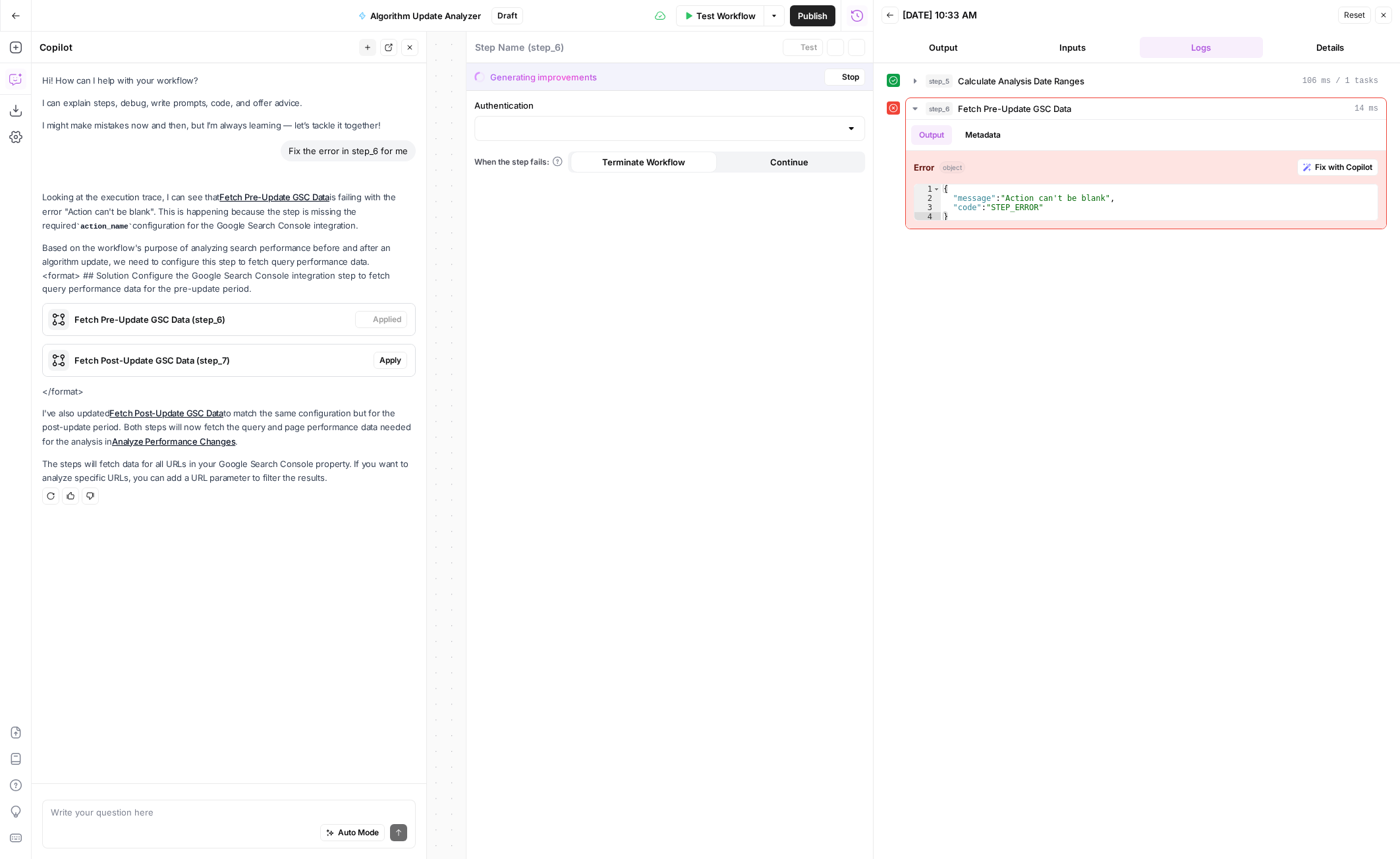
type textarea "Fetch Pre-Update GSC Data"
click at [385, 360] on span "Apply" at bounding box center [390, 360] width 22 height 12
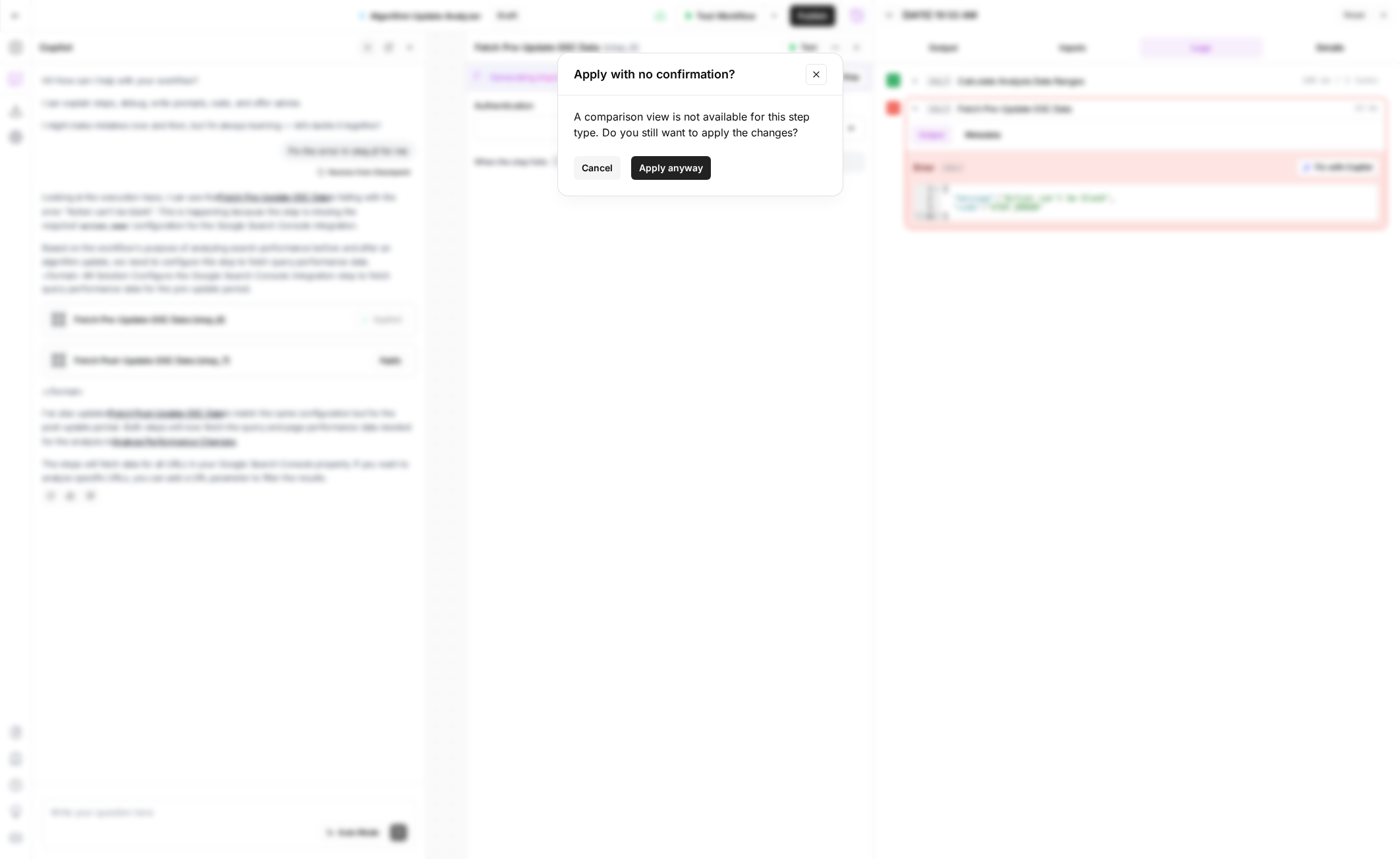
click at [676, 170] on span "Apply anyway" at bounding box center [671, 168] width 64 height 13
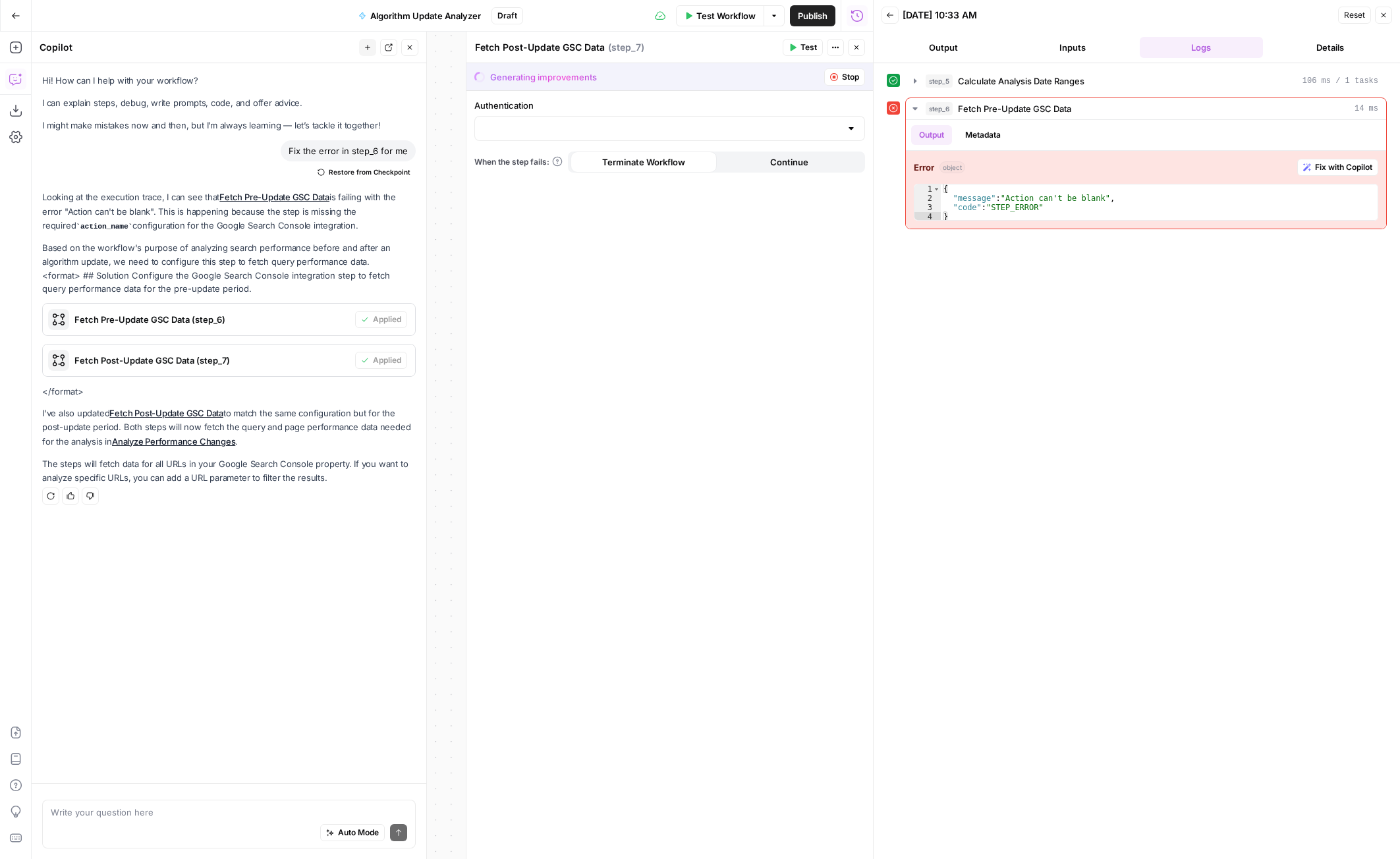
click at [712, 26] on div "Test Workflow Options Publish Run History" at bounding box center [699, 15] width 351 height 31
click at [1387, 7] on button "Close" at bounding box center [1383, 15] width 17 height 17
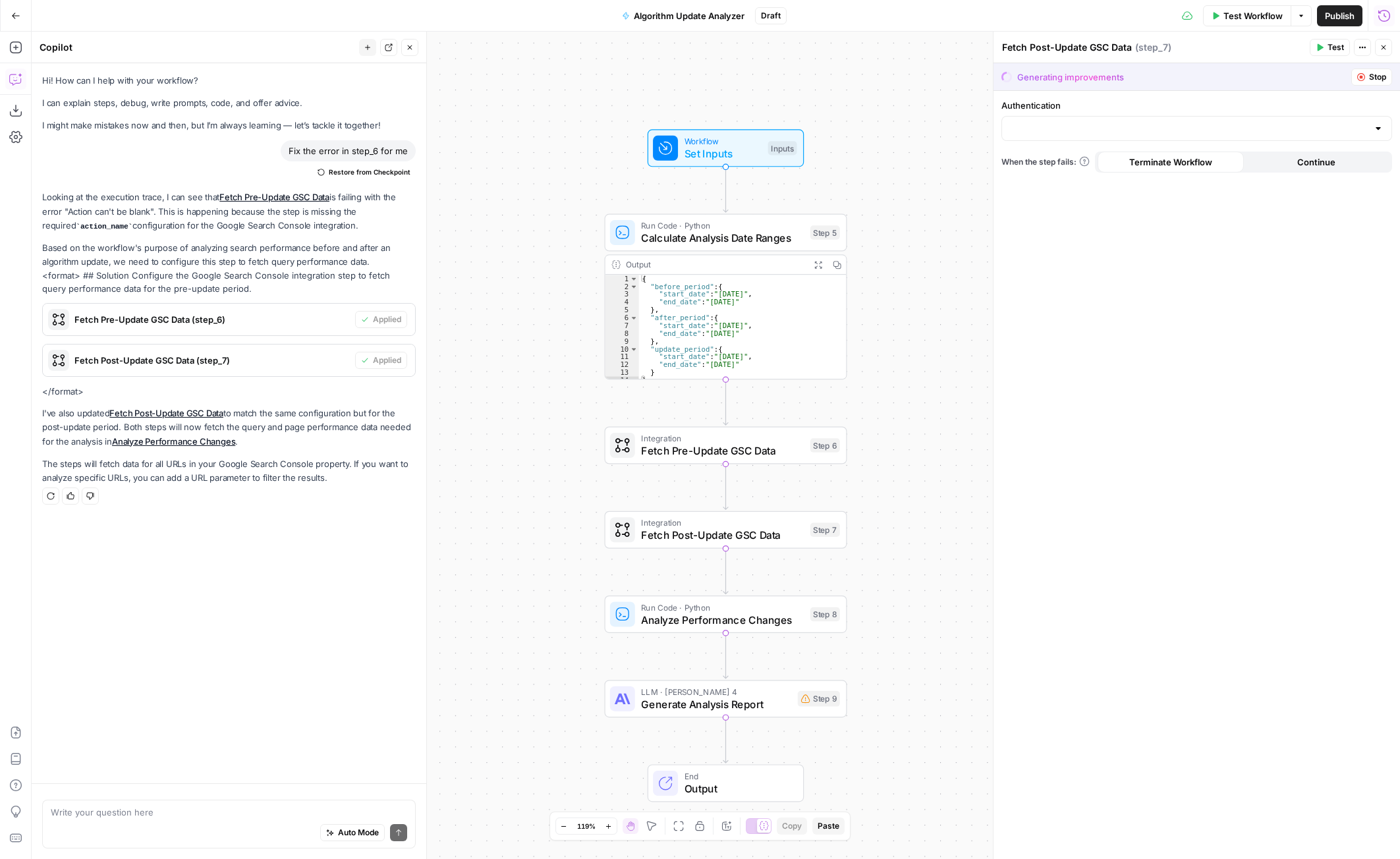
click at [1238, 17] on span "Test Workflow" at bounding box center [1252, 16] width 59 height 13
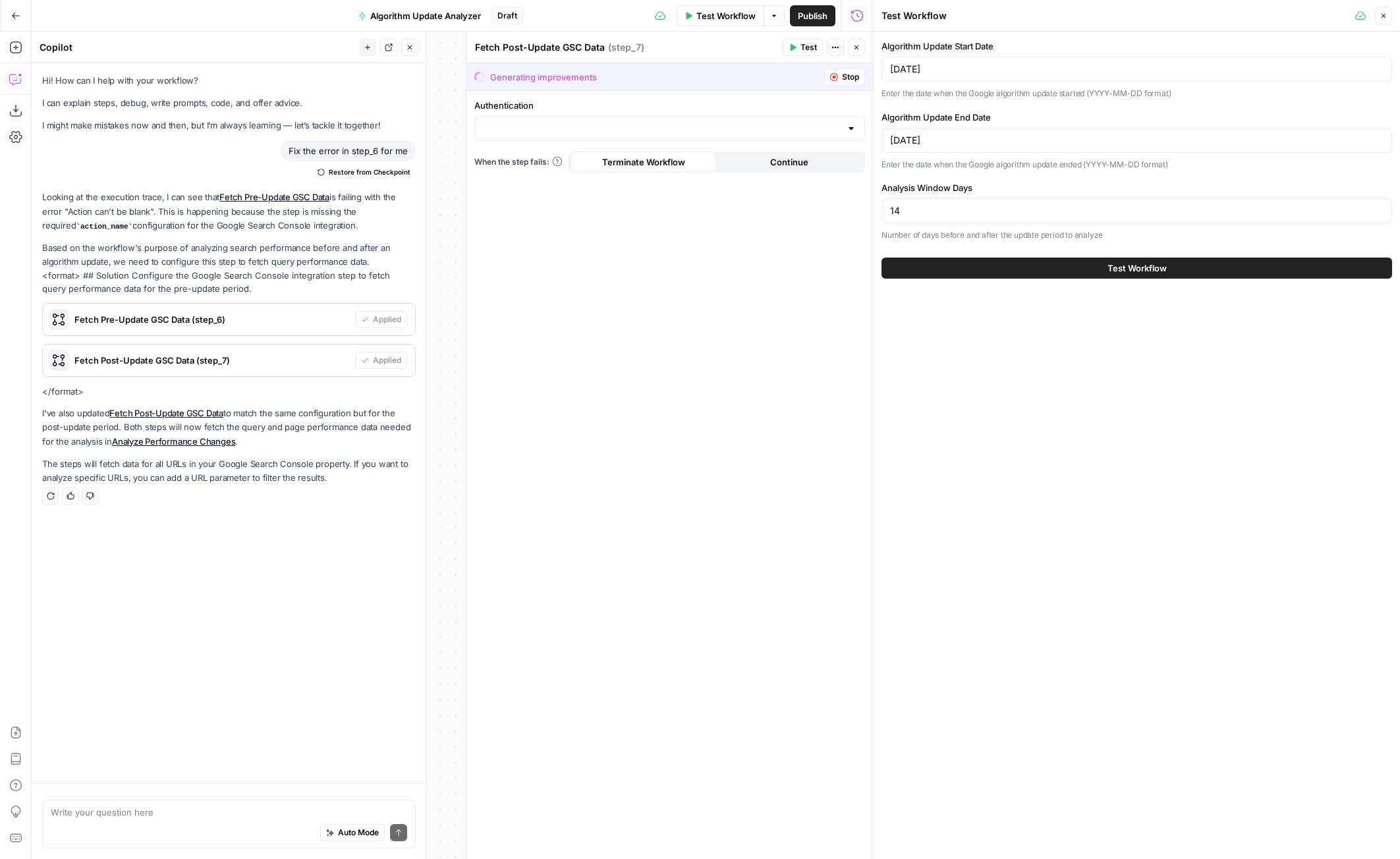
click at [1076, 259] on button "Test Workflow" at bounding box center [1136, 268] width 511 height 21
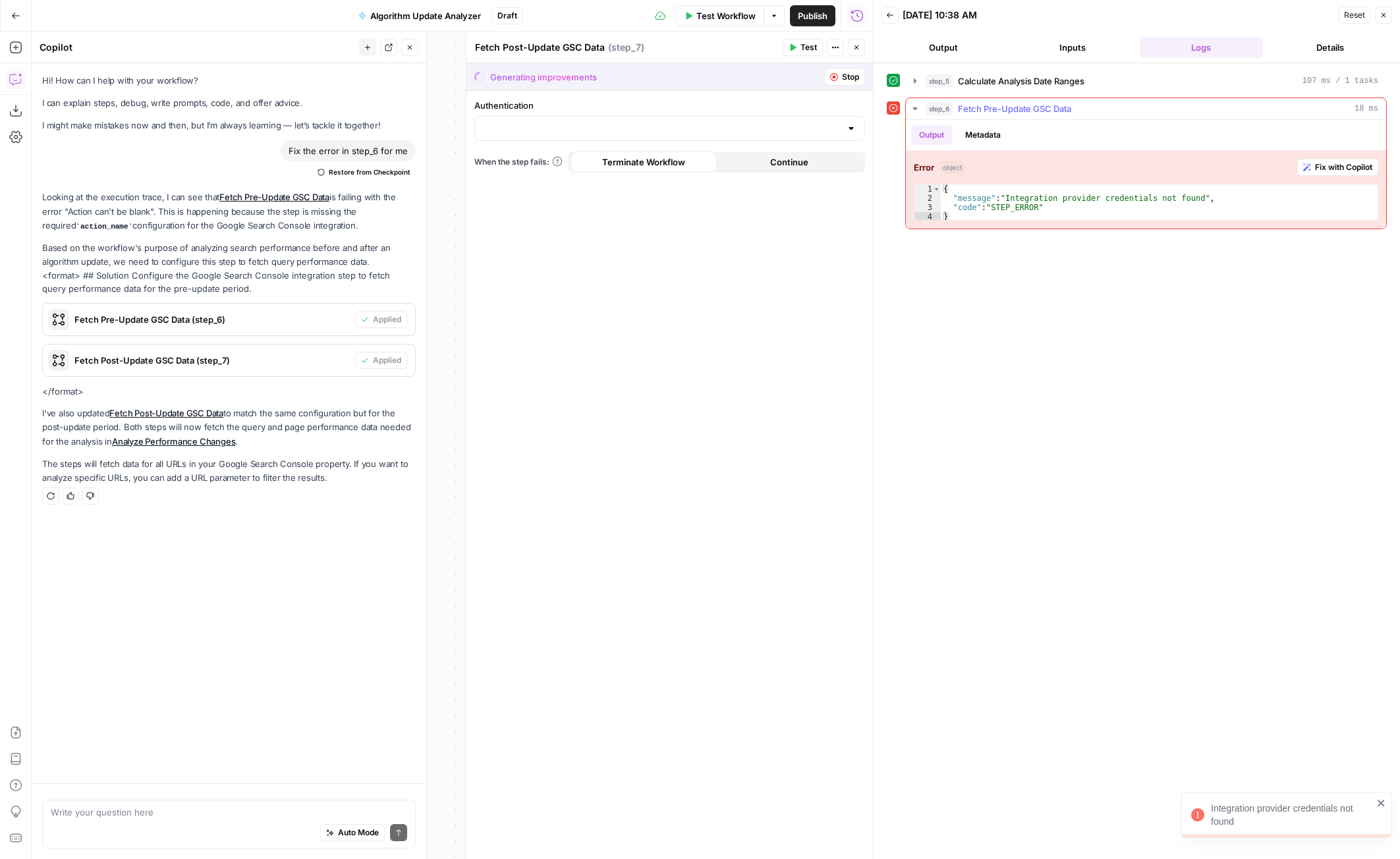
click at [1342, 167] on span "Fix with Copilot" at bounding box center [1344, 167] width 57 height 12
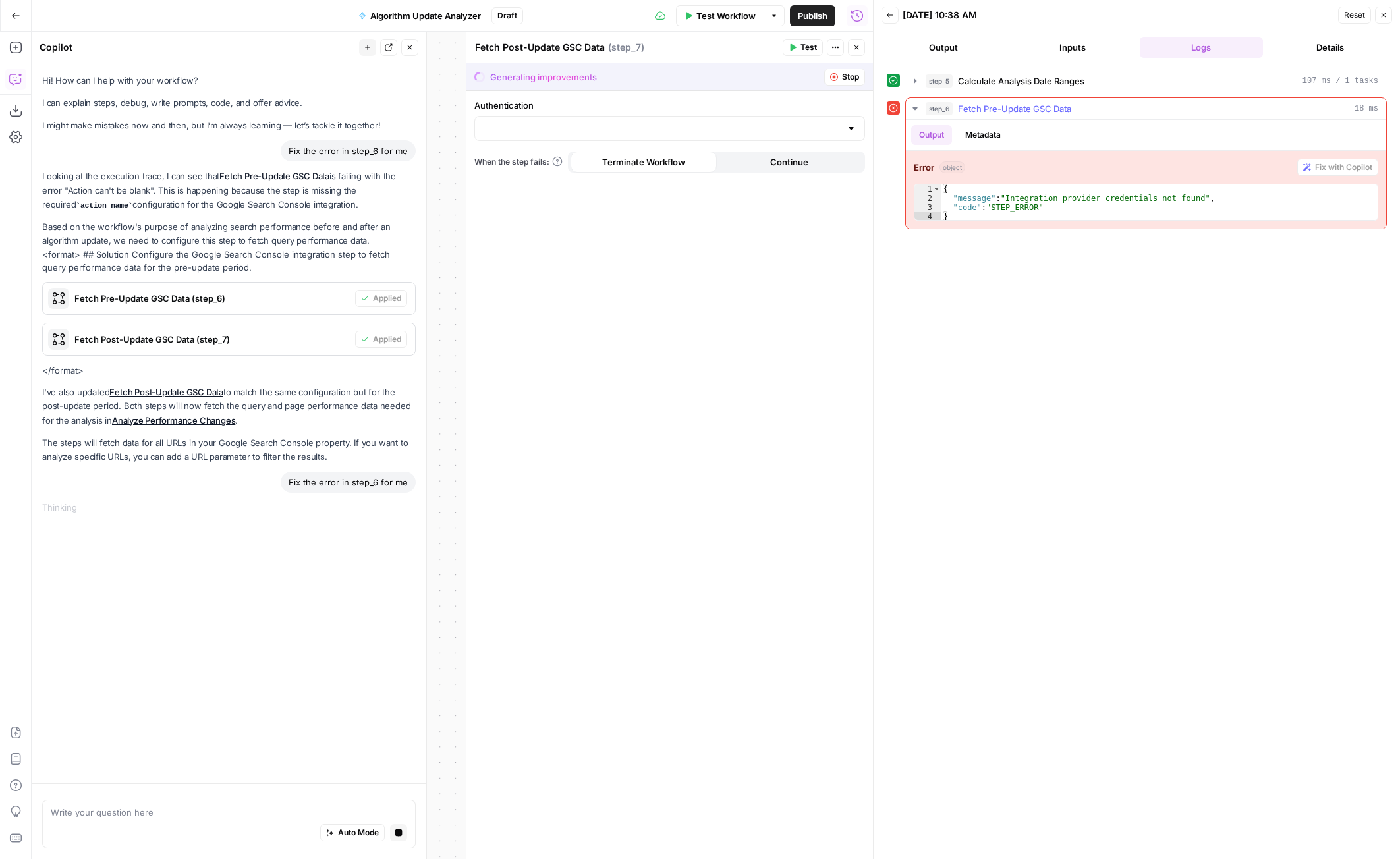
click at [1011, 106] on span "Fetch Pre-Update GSC Data" at bounding box center [1014, 109] width 113 height 13
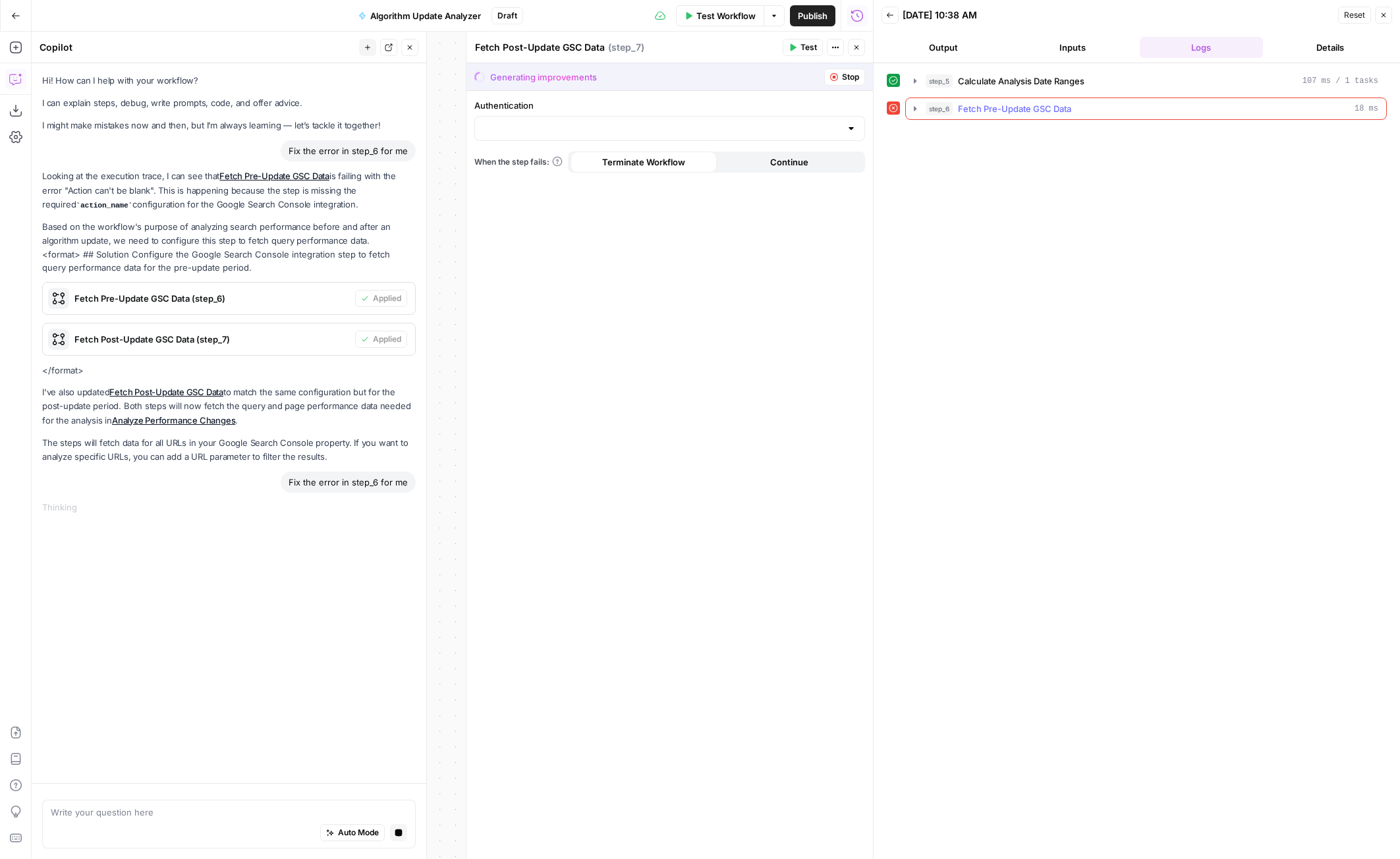
click at [1013, 104] on span "Fetch Pre-Update GSC Data" at bounding box center [1014, 109] width 113 height 13
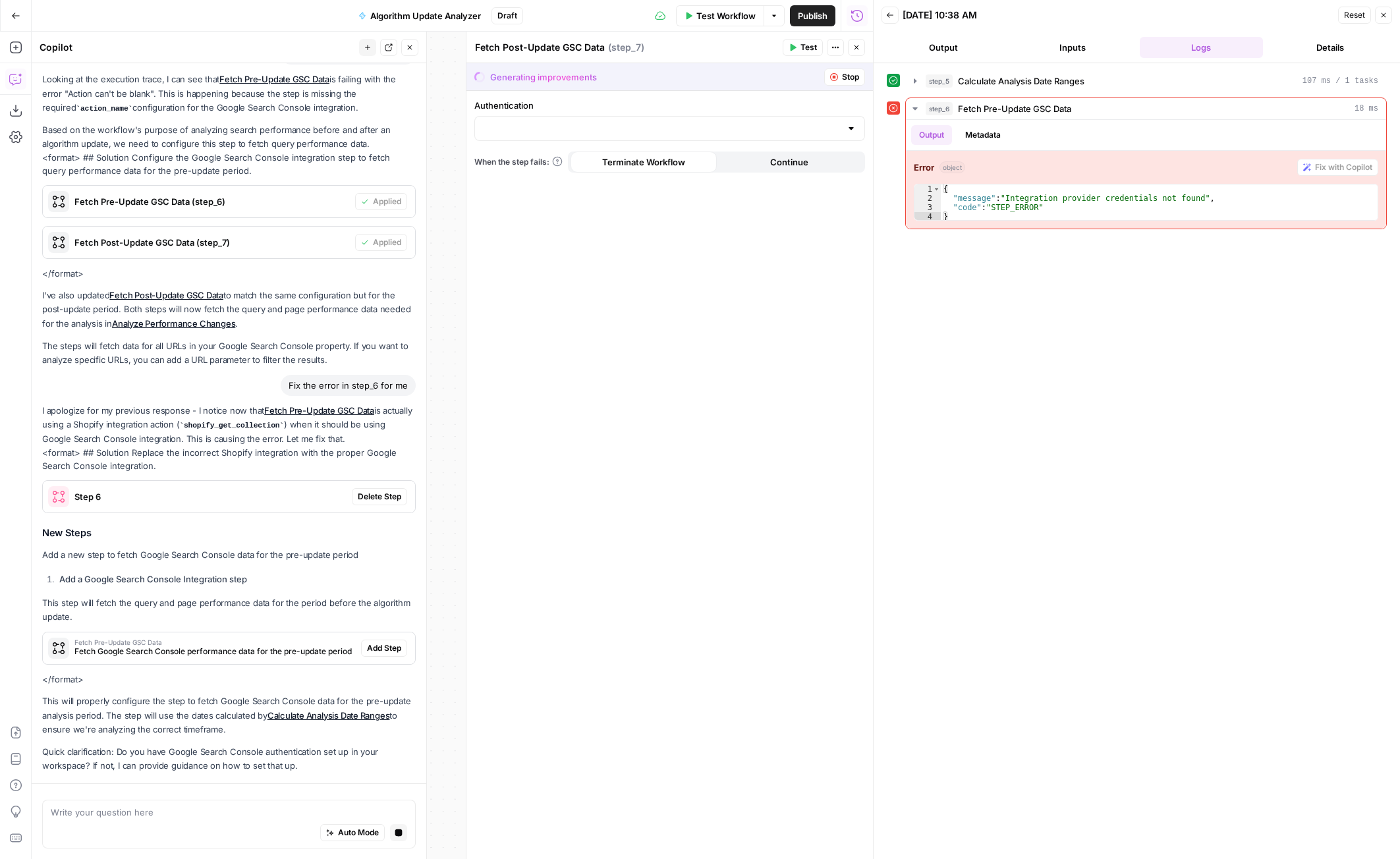
scroll to position [144, 0]
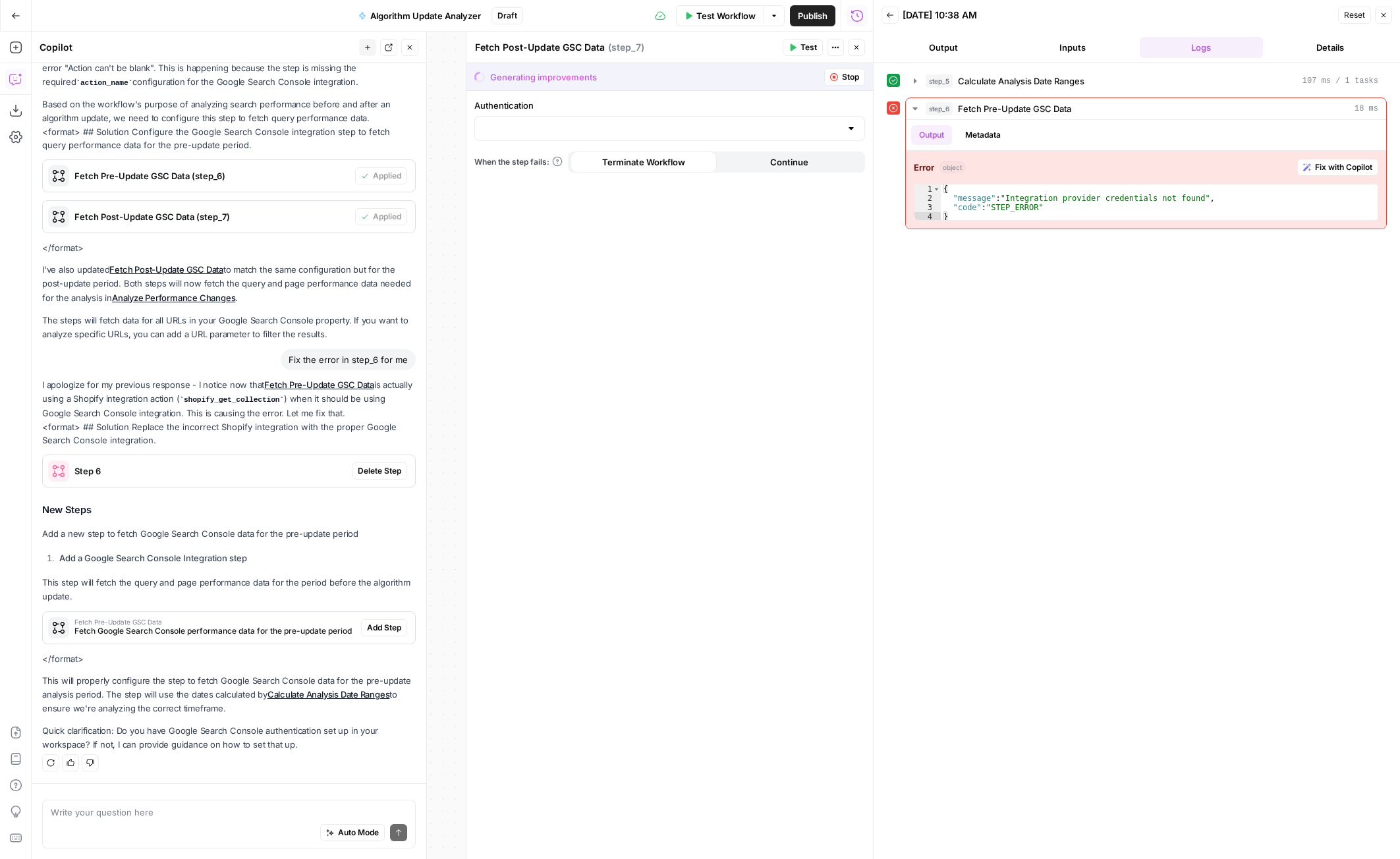
click at [378, 472] on span "Delete Step" at bounding box center [380, 470] width 44 height 12
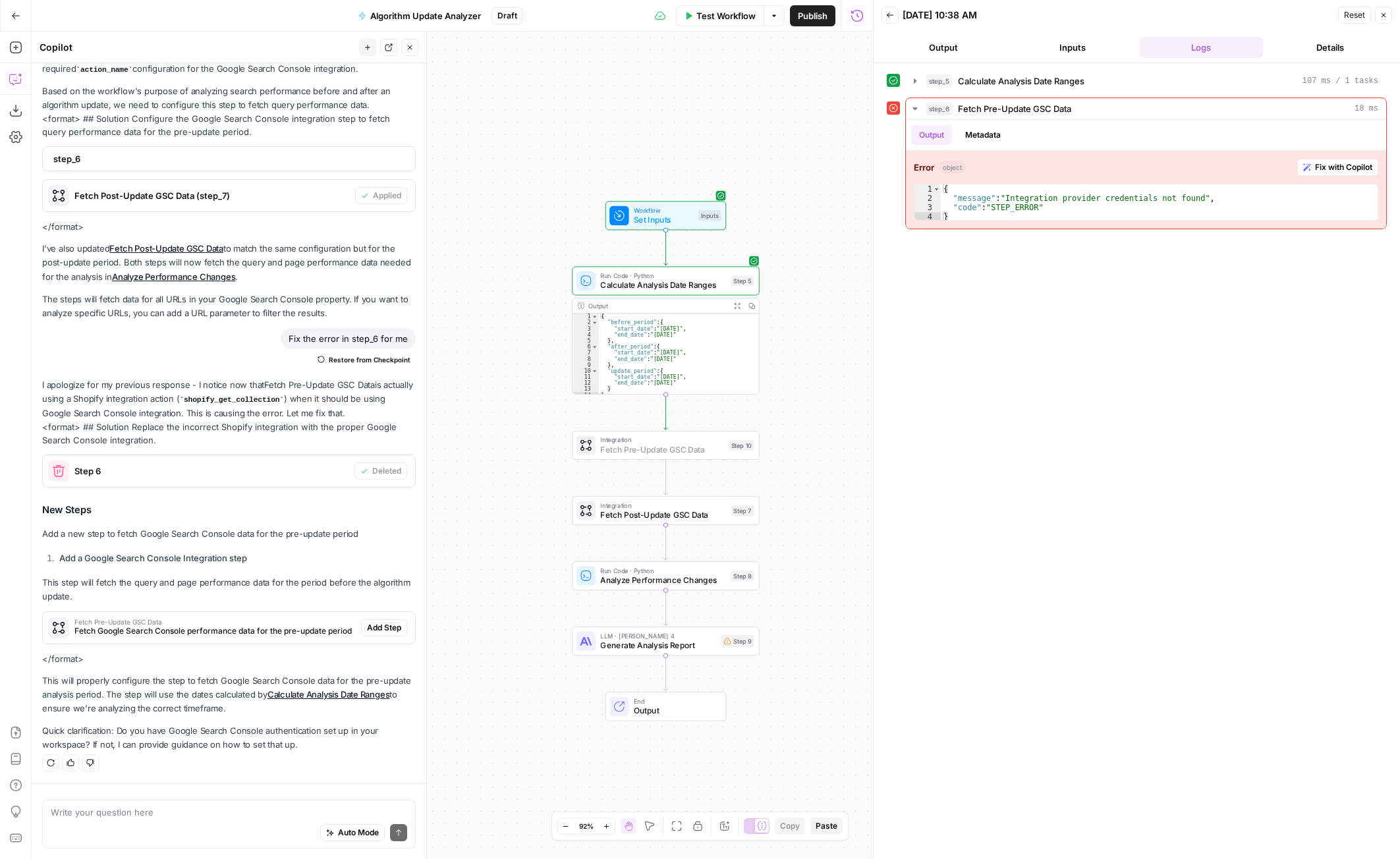
drag, startPoint x: 381, startPoint y: 630, endPoint x: 369, endPoint y: 638, distance: 14.4
click at [381, 630] on span "Add Step" at bounding box center [384, 627] width 34 height 12
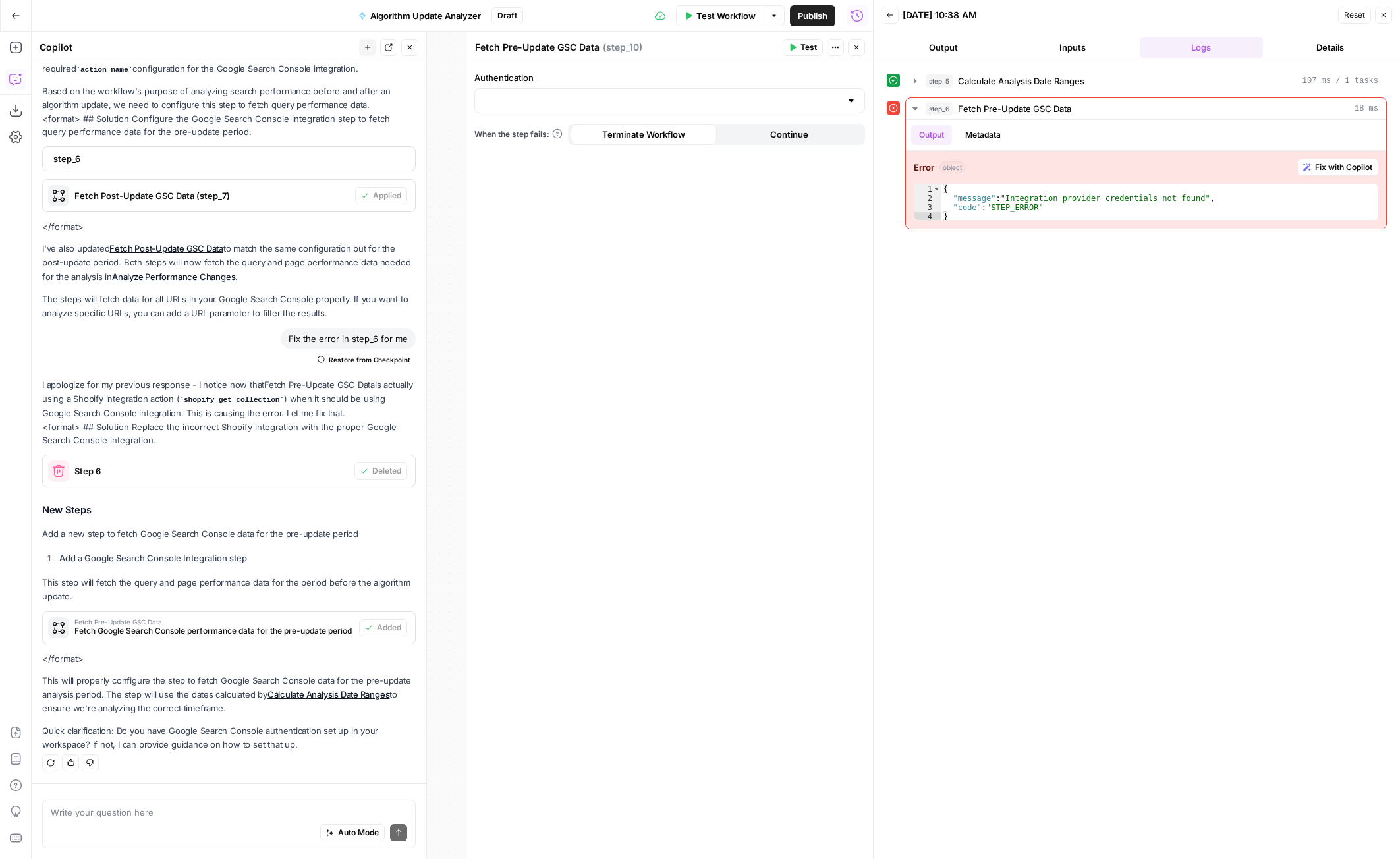
click at [1388, 14] on button "Close" at bounding box center [1383, 15] width 17 height 17
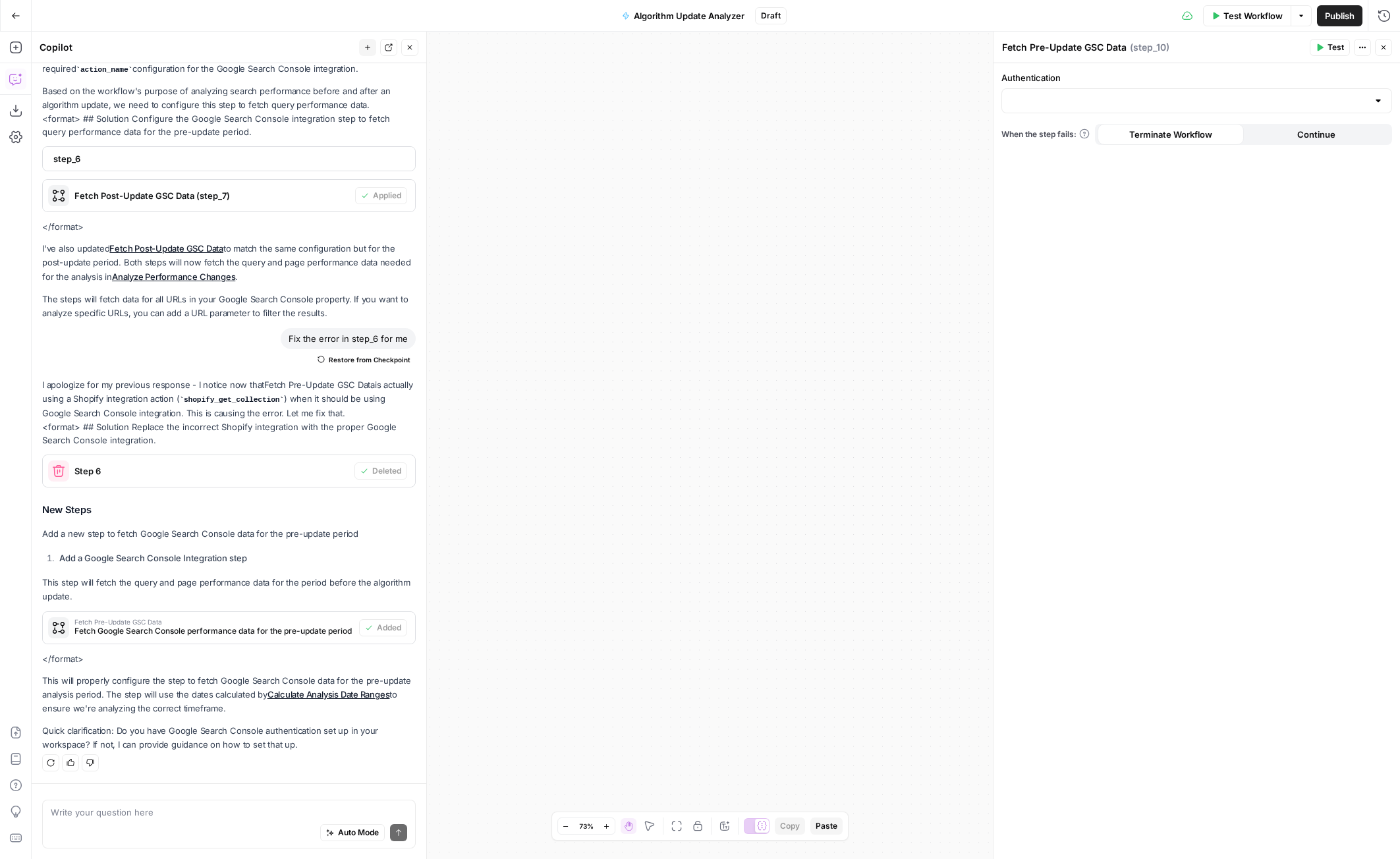
click at [1236, 12] on span "Test Workflow" at bounding box center [1252, 16] width 59 height 13
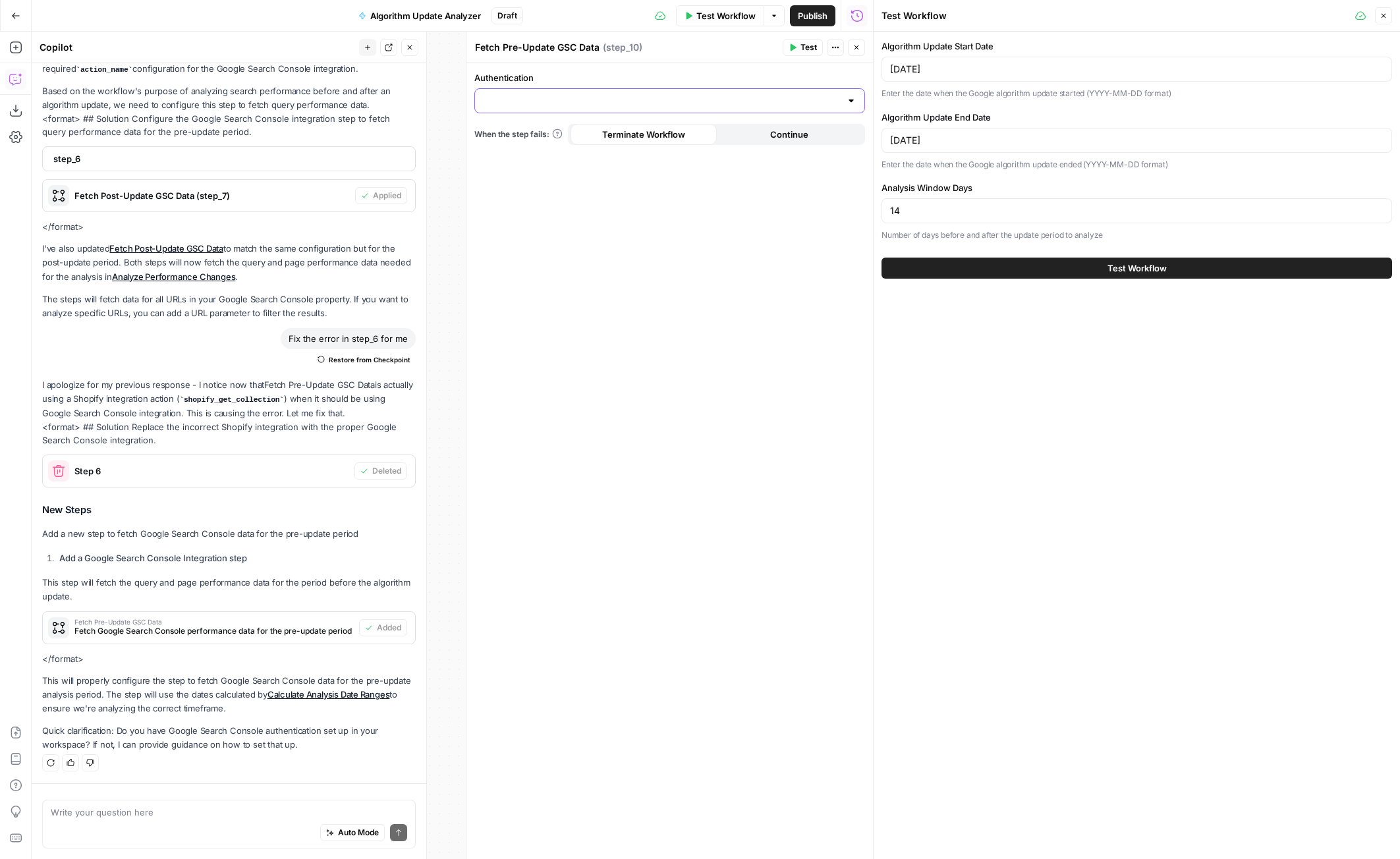
click at [644, 96] on input "Authentication" at bounding box center [662, 101] width 358 height 13
drag, startPoint x: 712, startPoint y: 238, endPoint x: 756, endPoint y: 183, distance: 70.4
click at [712, 237] on div "Authentication When the step fails: Terminate Workflow Continue" at bounding box center [669, 461] width 406 height 795
click at [858, 52] on button "Close" at bounding box center [856, 47] width 17 height 17
click at [1029, 261] on button "Test Workflow" at bounding box center [1136, 268] width 511 height 21
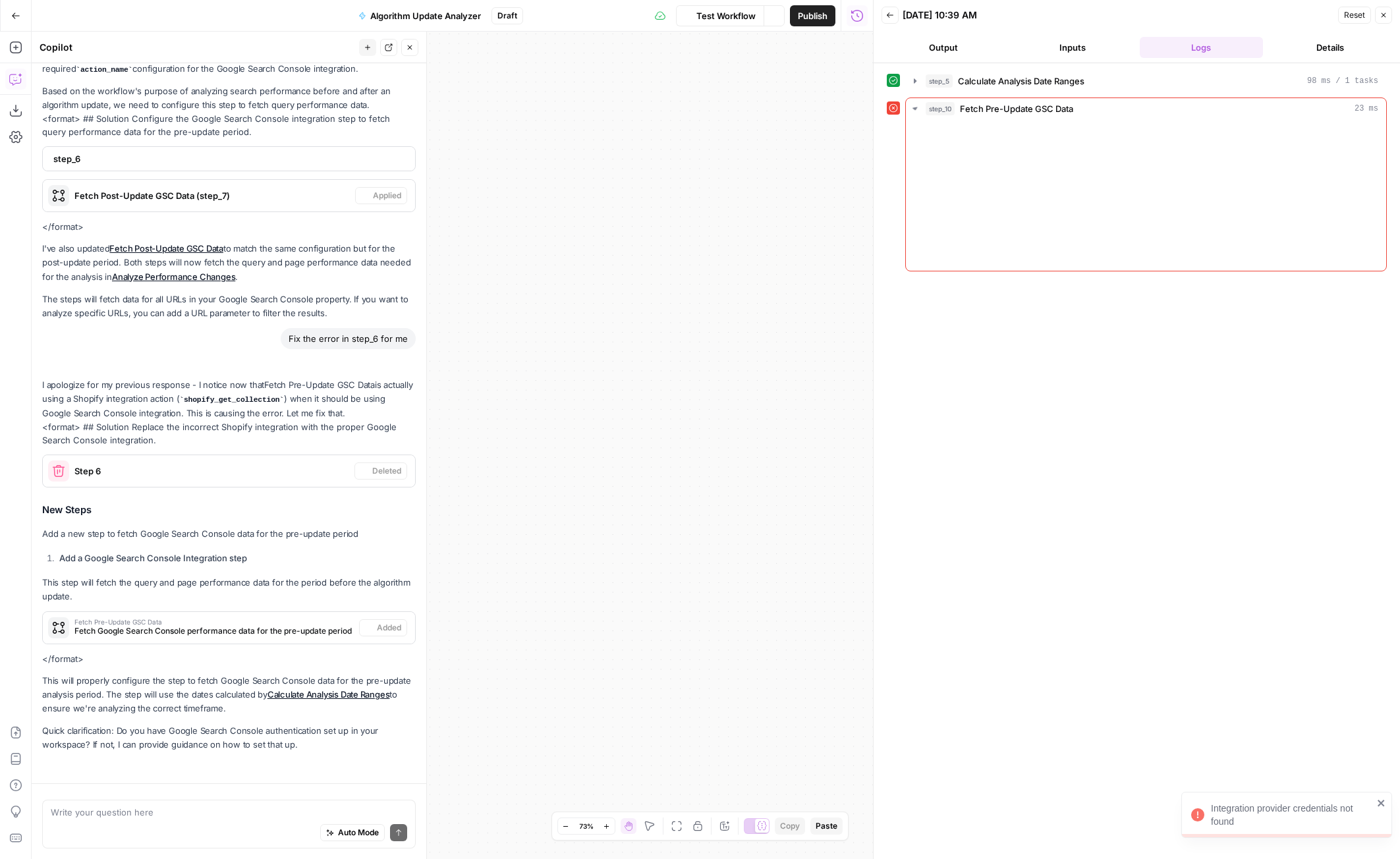
scroll to position [157, 0]
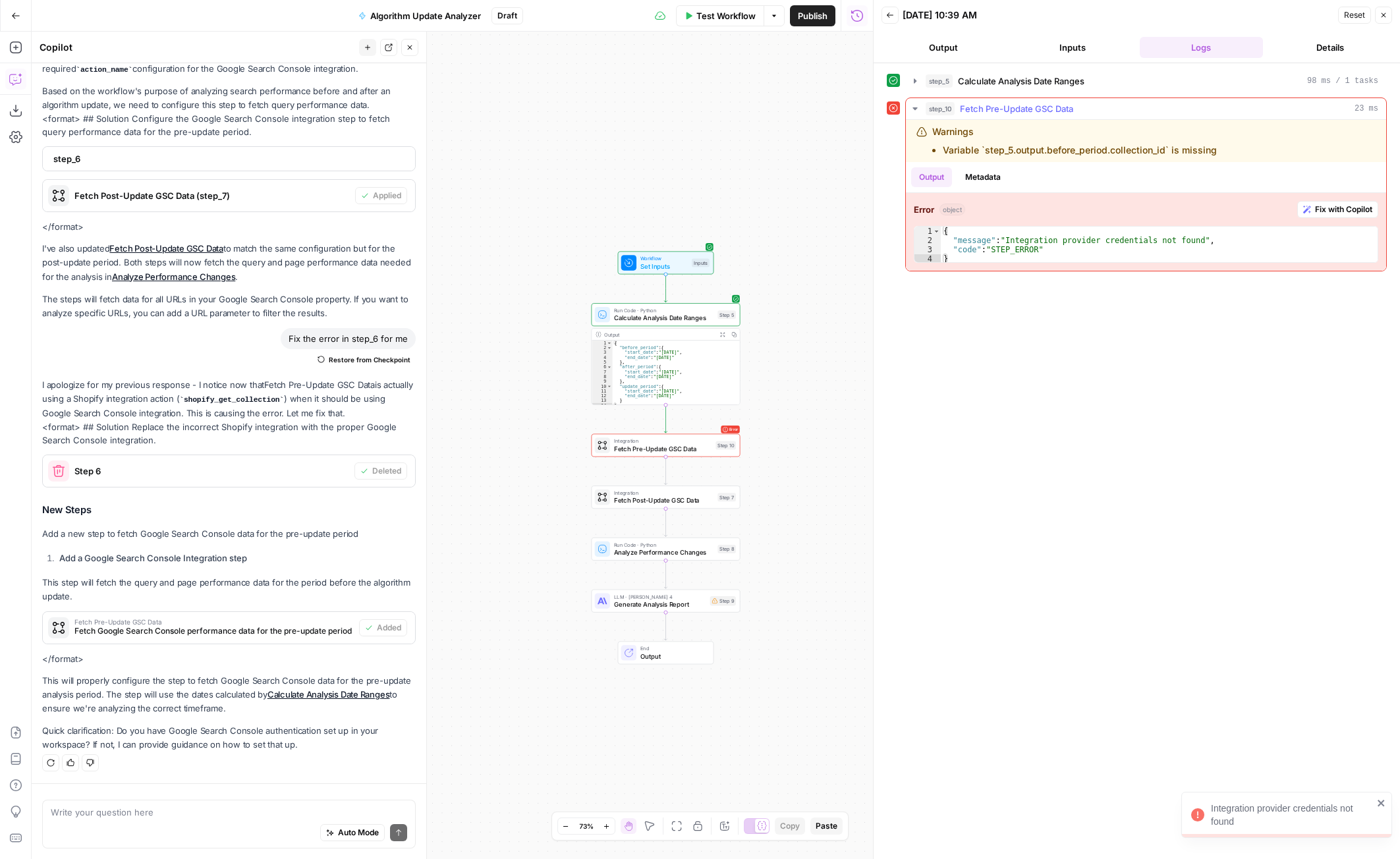
click at [1353, 205] on span "Fix with Copilot" at bounding box center [1344, 210] width 57 height 12
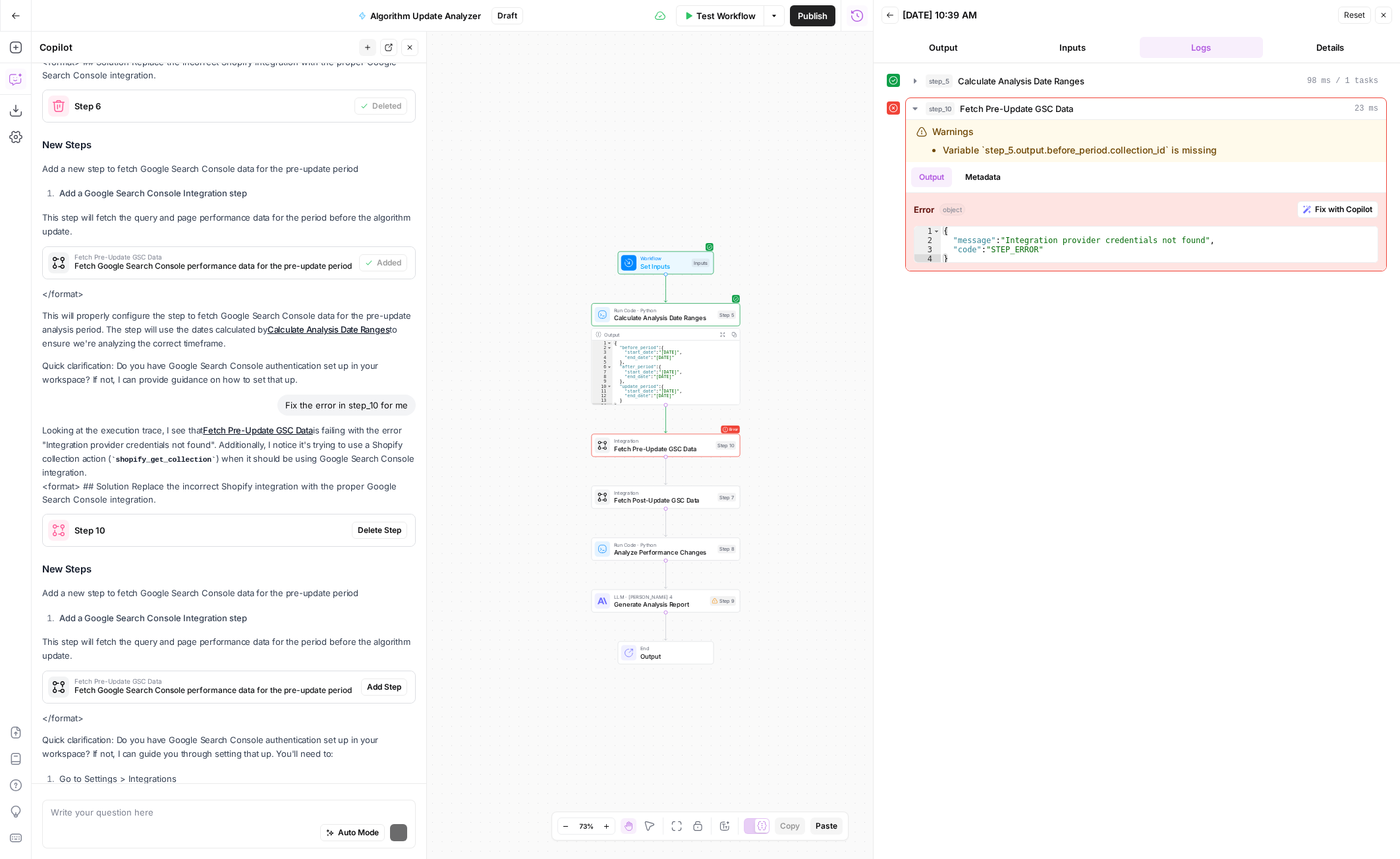
scroll to position [594, 0]
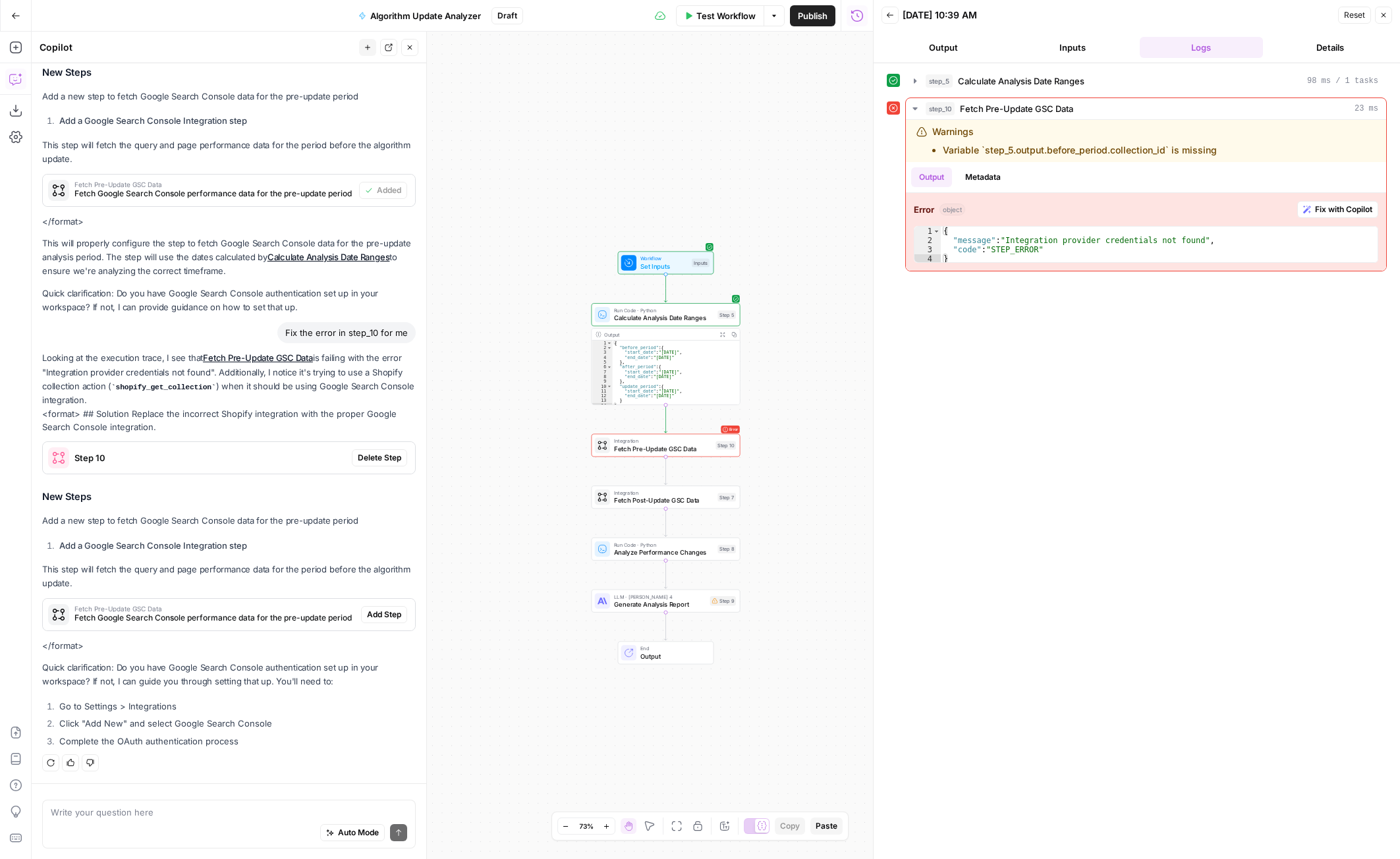
click at [139, 375] on p "Looking at the execution trace, I see that Fetch Pre-Update GSC Data is failing…" at bounding box center [229, 379] width 373 height 56
click at [151, 379] on p "Looking at the execution trace, I see that Fetch Pre-Update GSC Data is failing…" at bounding box center [229, 379] width 373 height 56
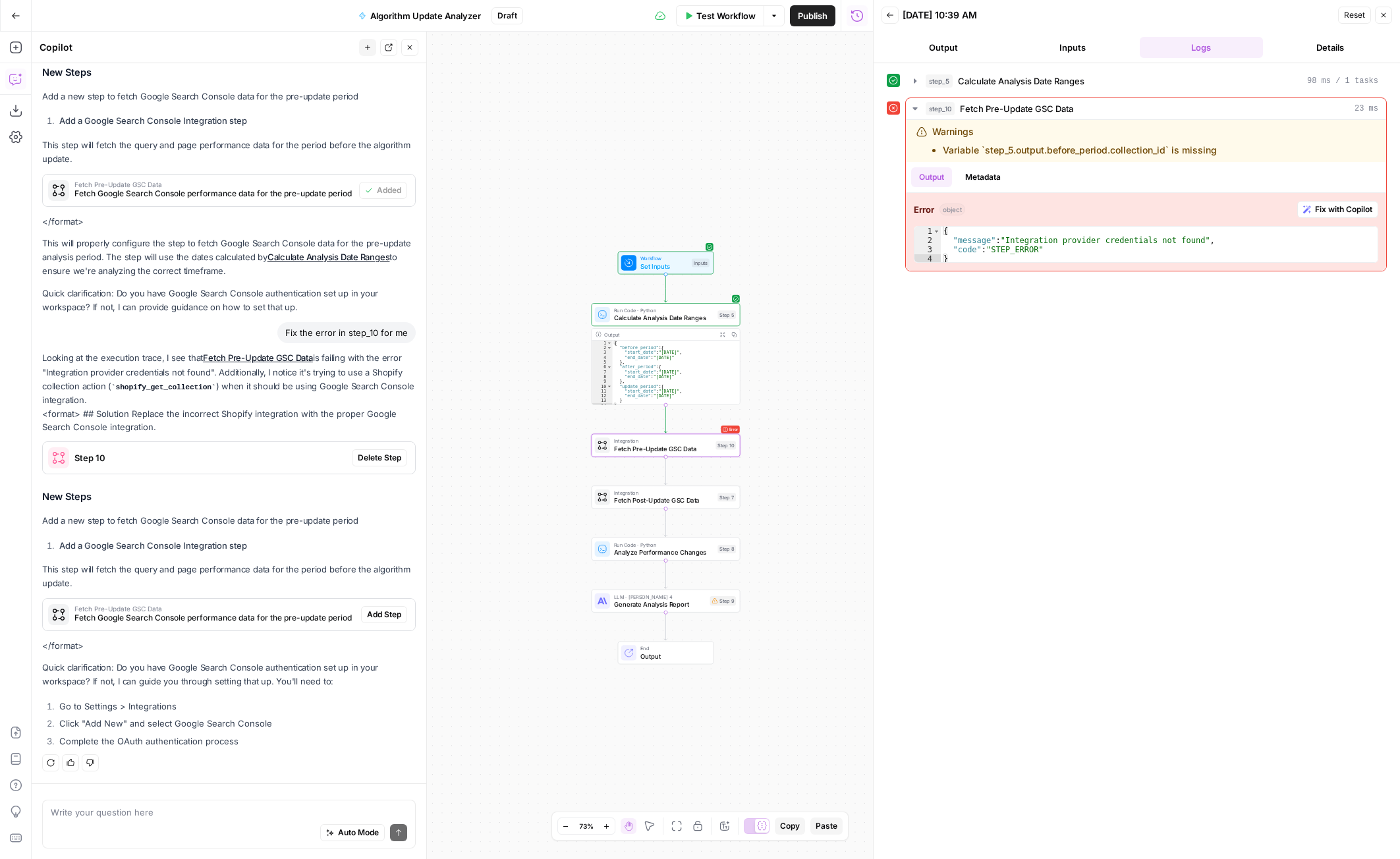
click at [368, 458] on span "Delete Step" at bounding box center [380, 457] width 44 height 12
click at [374, 616] on span "Add Step" at bounding box center [384, 614] width 34 height 12
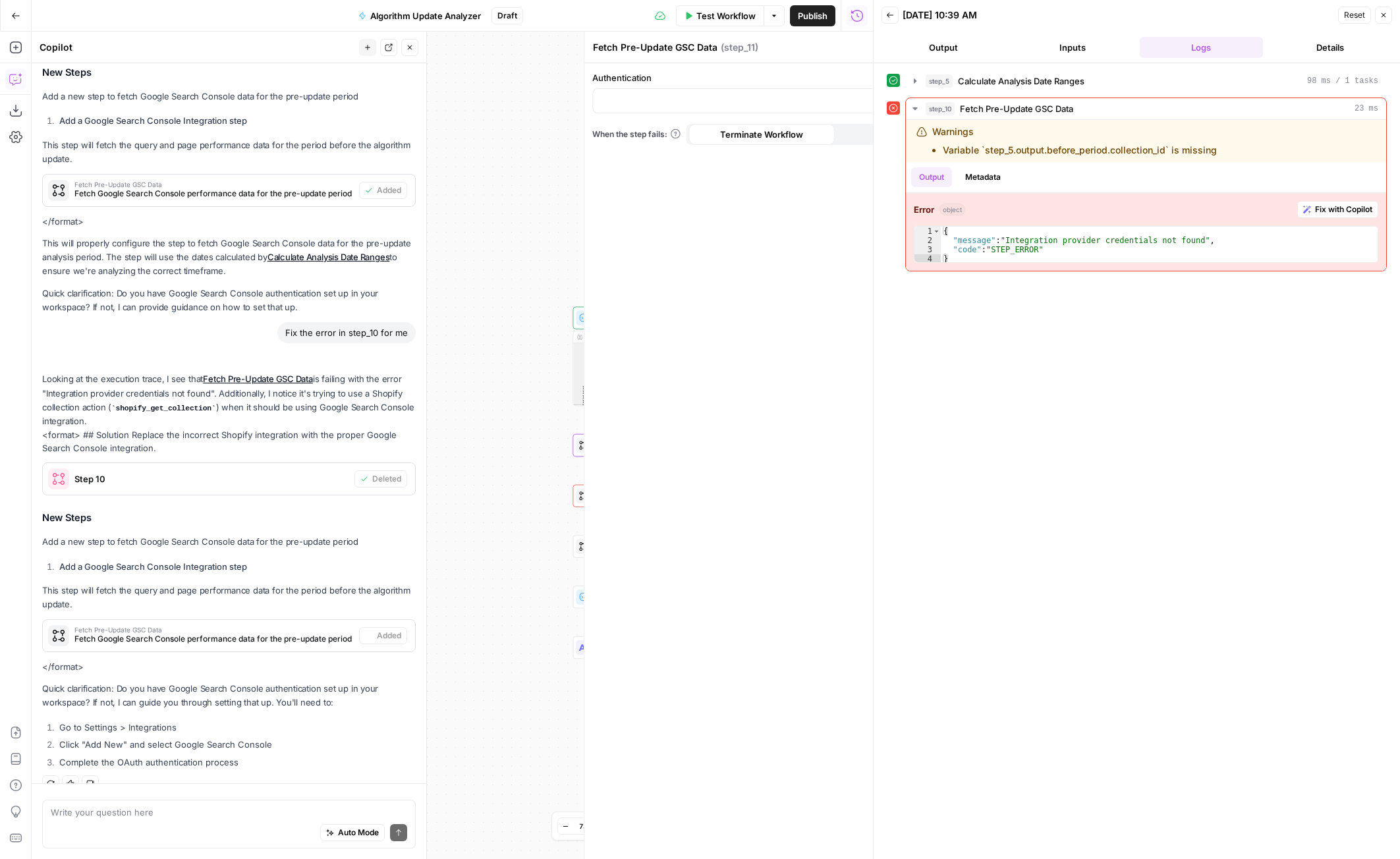
scroll to position [615, 0]
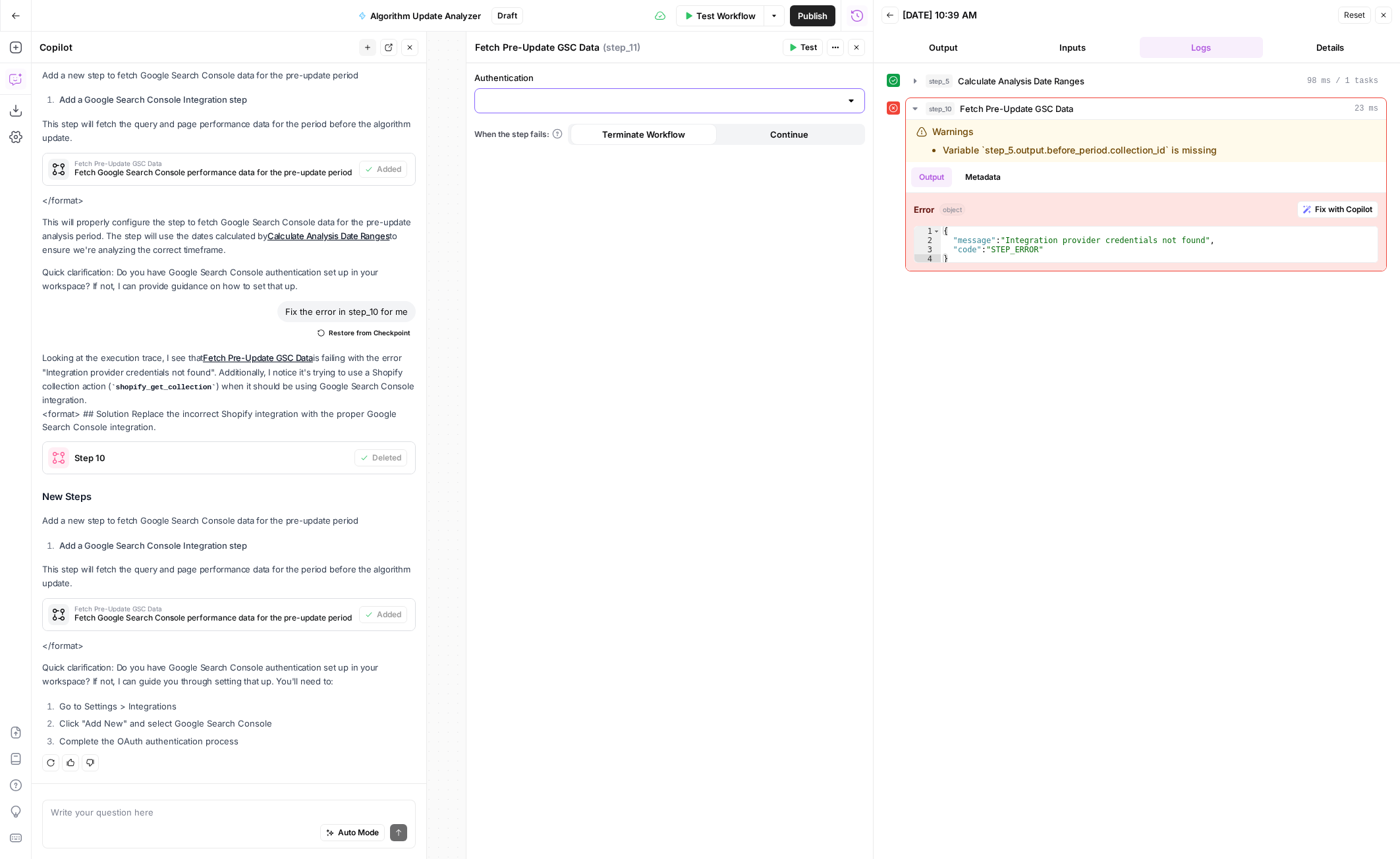
click at [692, 100] on input "Authentication" at bounding box center [662, 101] width 358 height 13
click at [594, 137] on span "﹢ Create New" at bounding box center [666, 134] width 363 height 13
click at [1382, 12] on icon "button" at bounding box center [1383, 15] width 8 height 8
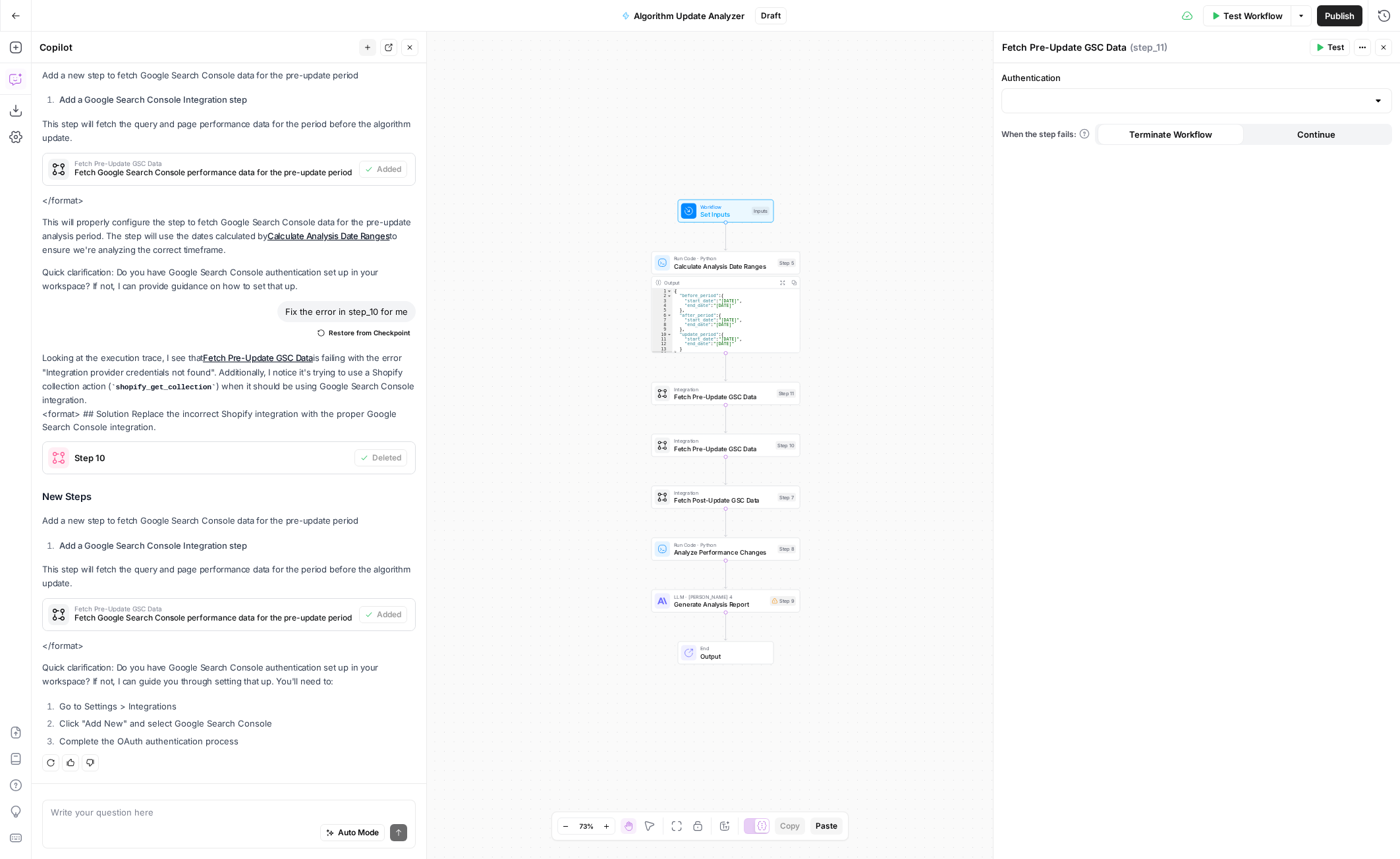
click at [18, 11] on icon "button" at bounding box center [15, 15] width 9 height 9
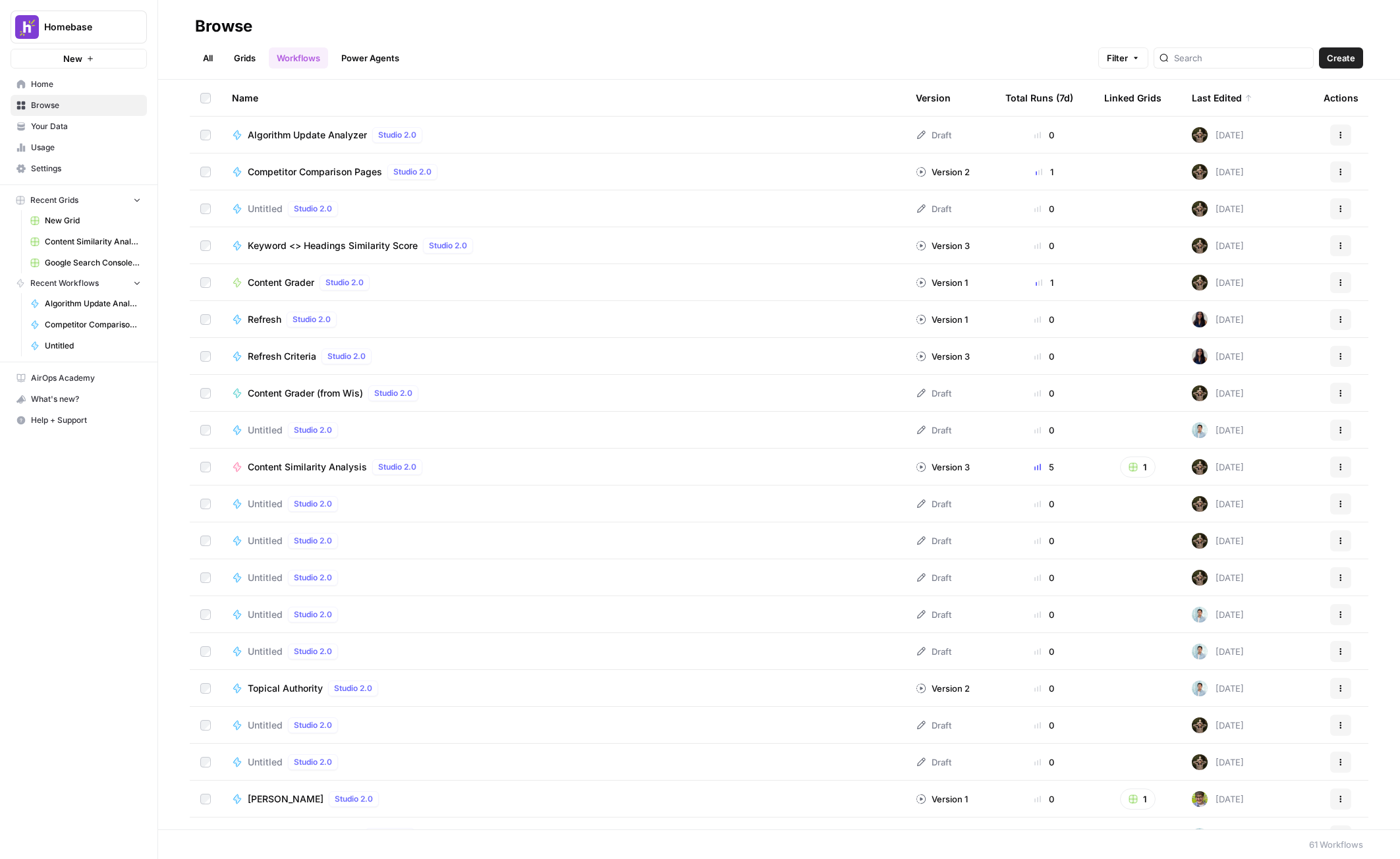
click at [68, 165] on span "Settings" at bounding box center [85, 169] width 110 height 12
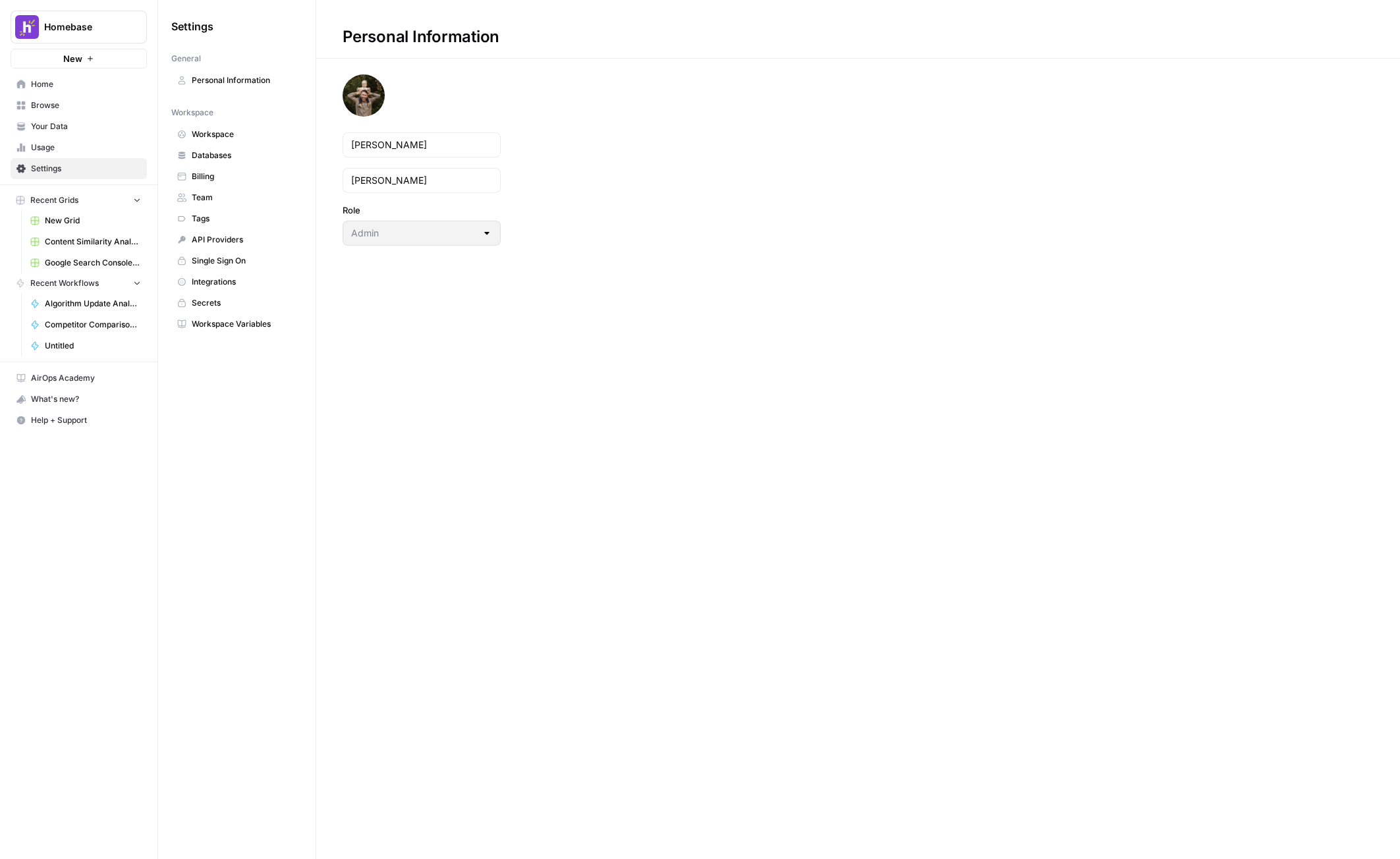
click at [237, 286] on span "Integrations" at bounding box center [243, 282] width 104 height 12
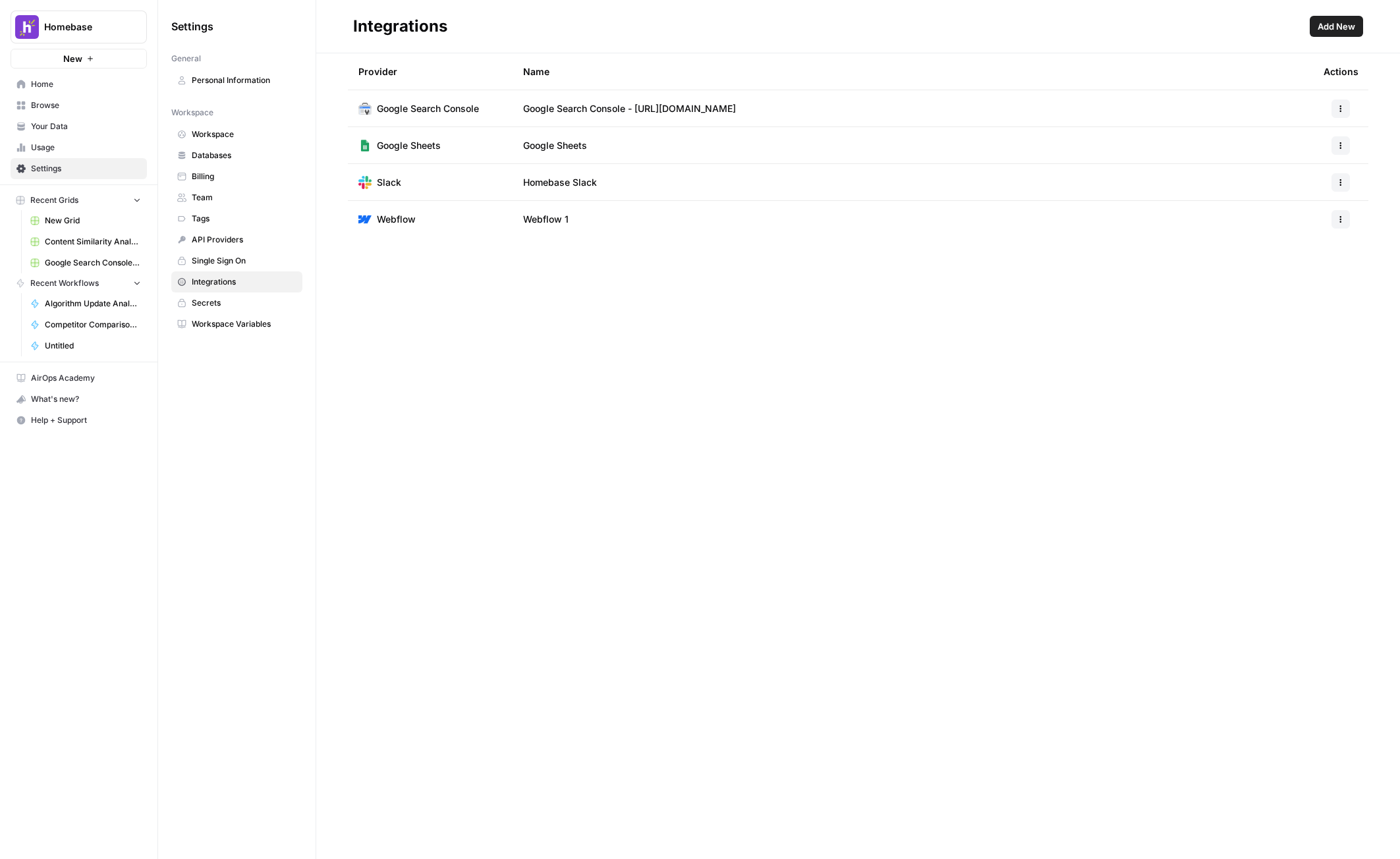
click at [609, 113] on span "Google Search Console - [URL][DOMAIN_NAME]" at bounding box center [629, 109] width 213 height 13
click at [1337, 104] on icon "button" at bounding box center [1340, 108] width 8 height 8
click at [610, 395] on div "Provider Name Actions Google Search Console Google Search Console - https://www…" at bounding box center [858, 456] width 1084 height 806
click at [91, 90] on span "Home" at bounding box center [85, 84] width 110 height 12
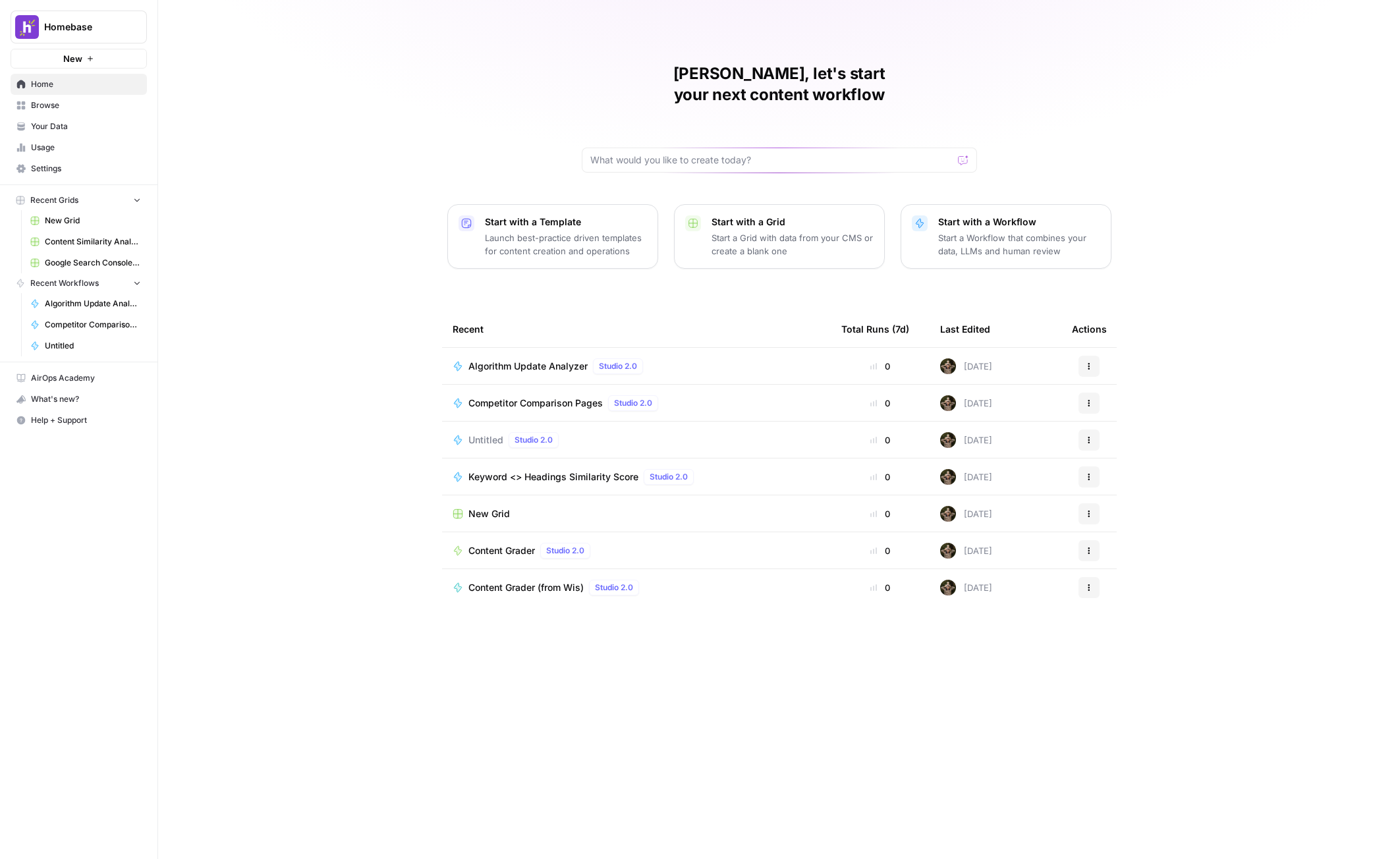
click at [754, 358] on div "Algorithm Update Analyzer Studio 2.0" at bounding box center [636, 366] width 368 height 16
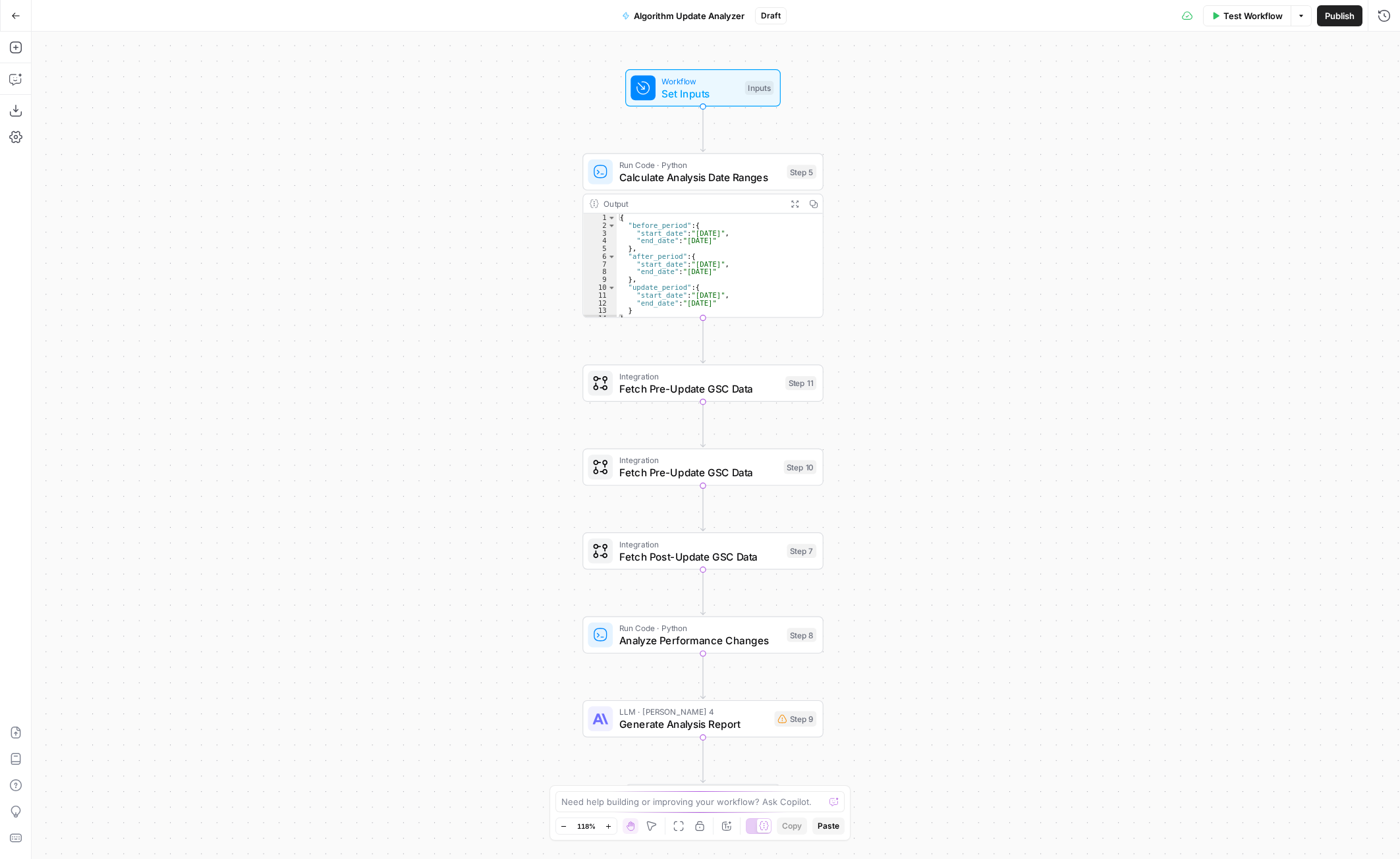
click at [1236, 12] on span "Test Workflow" at bounding box center [1252, 16] width 59 height 13
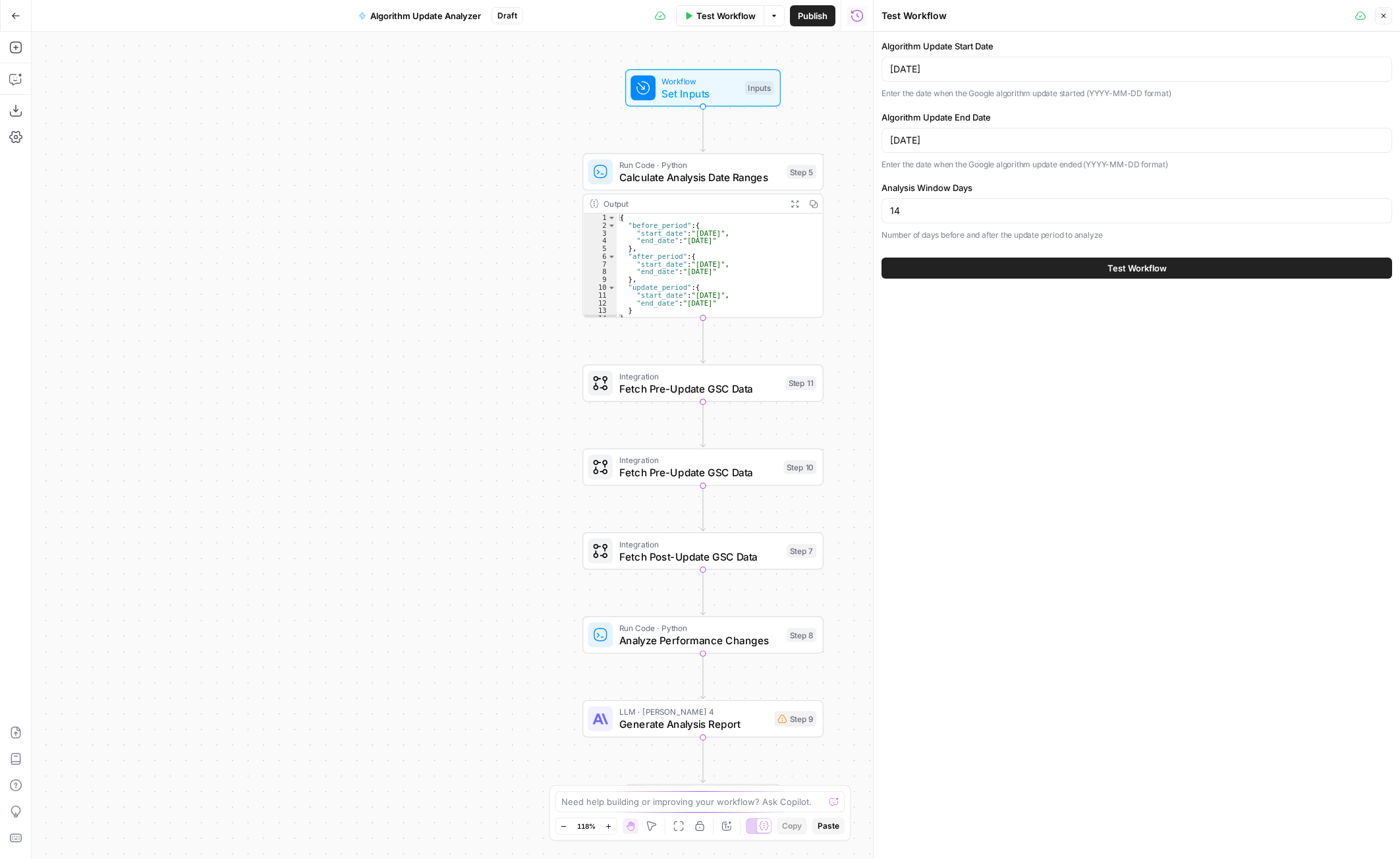
click at [1082, 270] on button "Test Workflow" at bounding box center [1136, 268] width 511 height 21
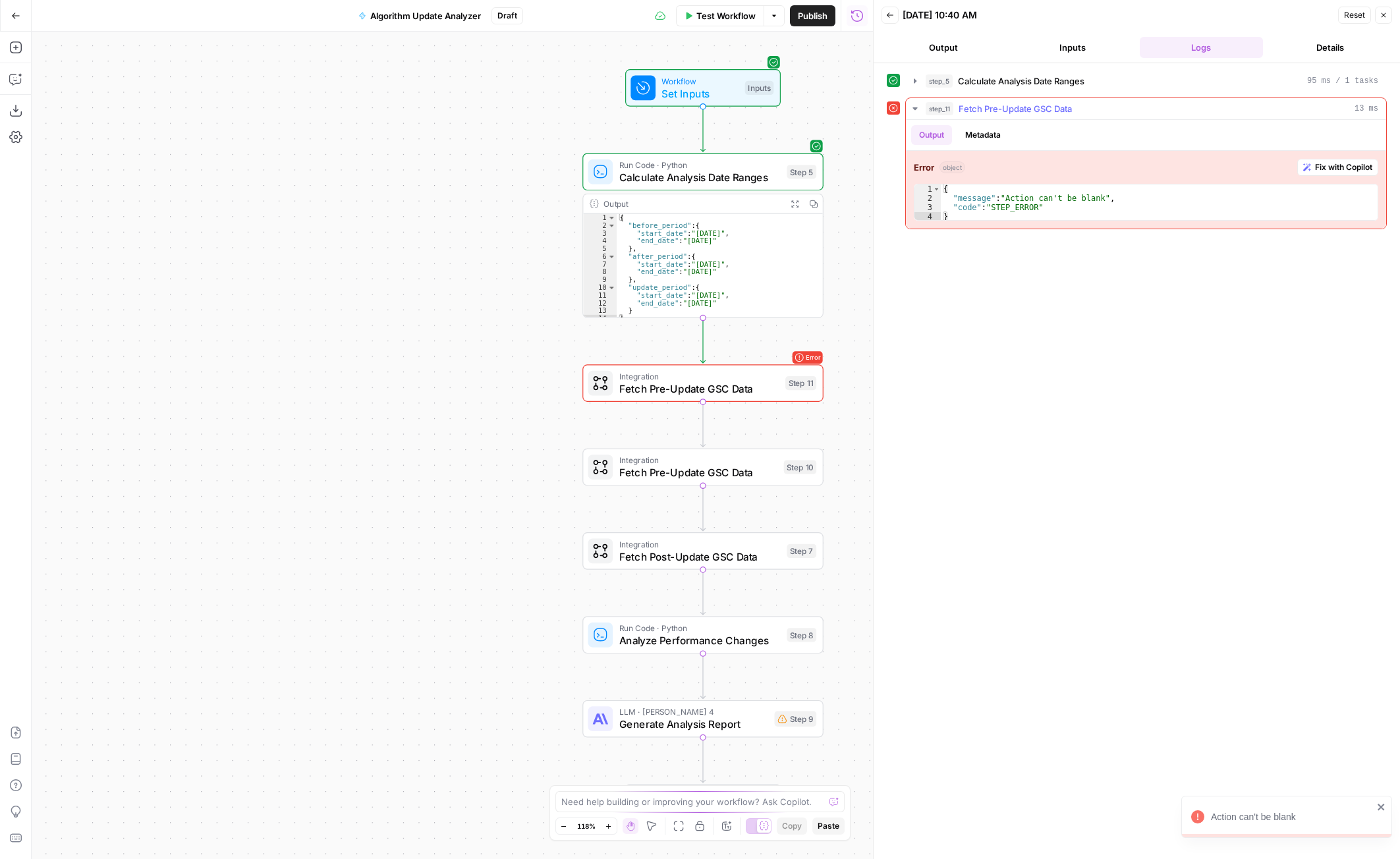
drag, startPoint x: 1355, startPoint y: 164, endPoint x: 1342, endPoint y: 171, distance: 14.8
click at [1355, 164] on span "Fix with Copilot" at bounding box center [1344, 167] width 57 height 12
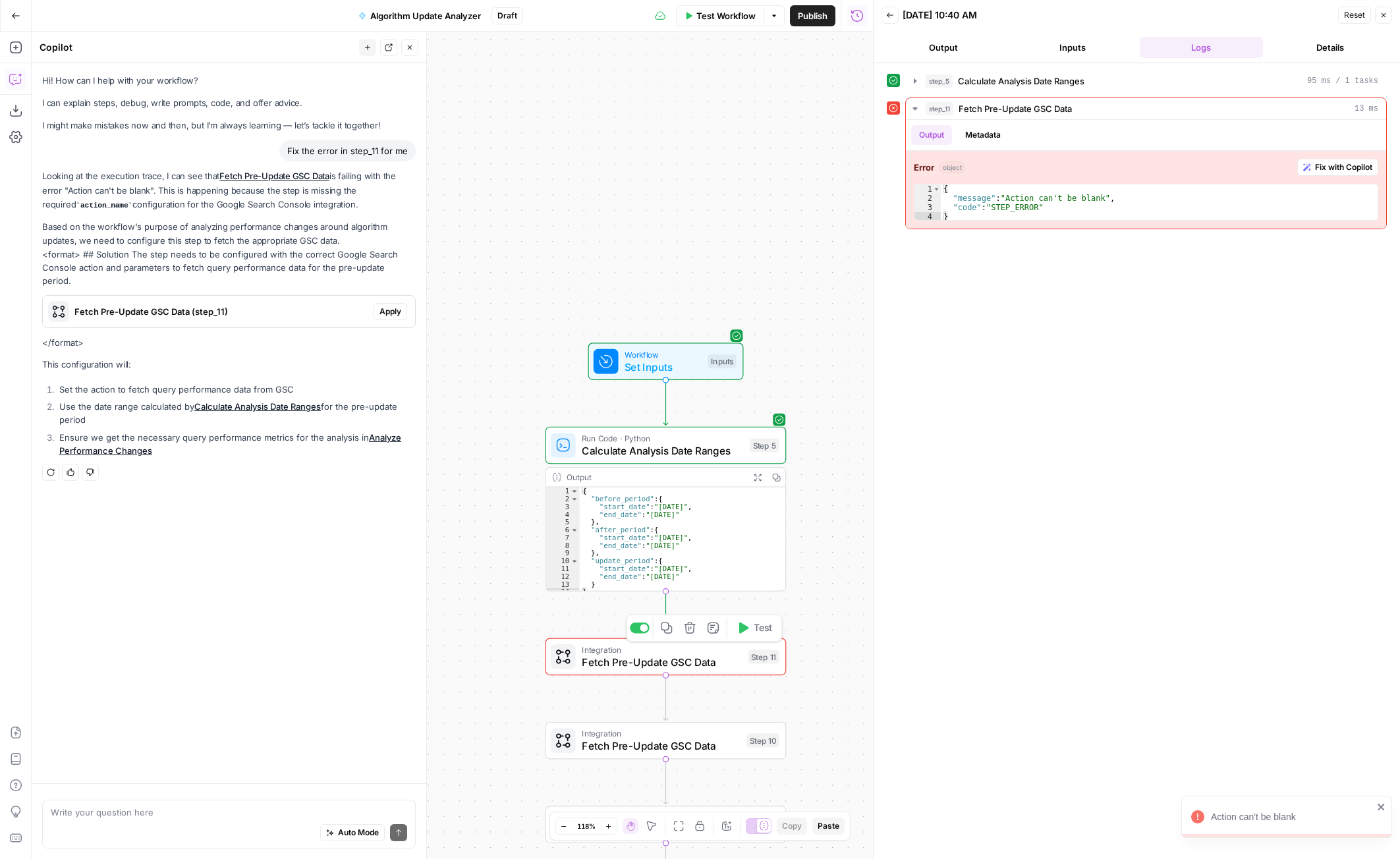
click at [672, 668] on span "Fetch Pre-Update GSC Data" at bounding box center [661, 662] width 160 height 16
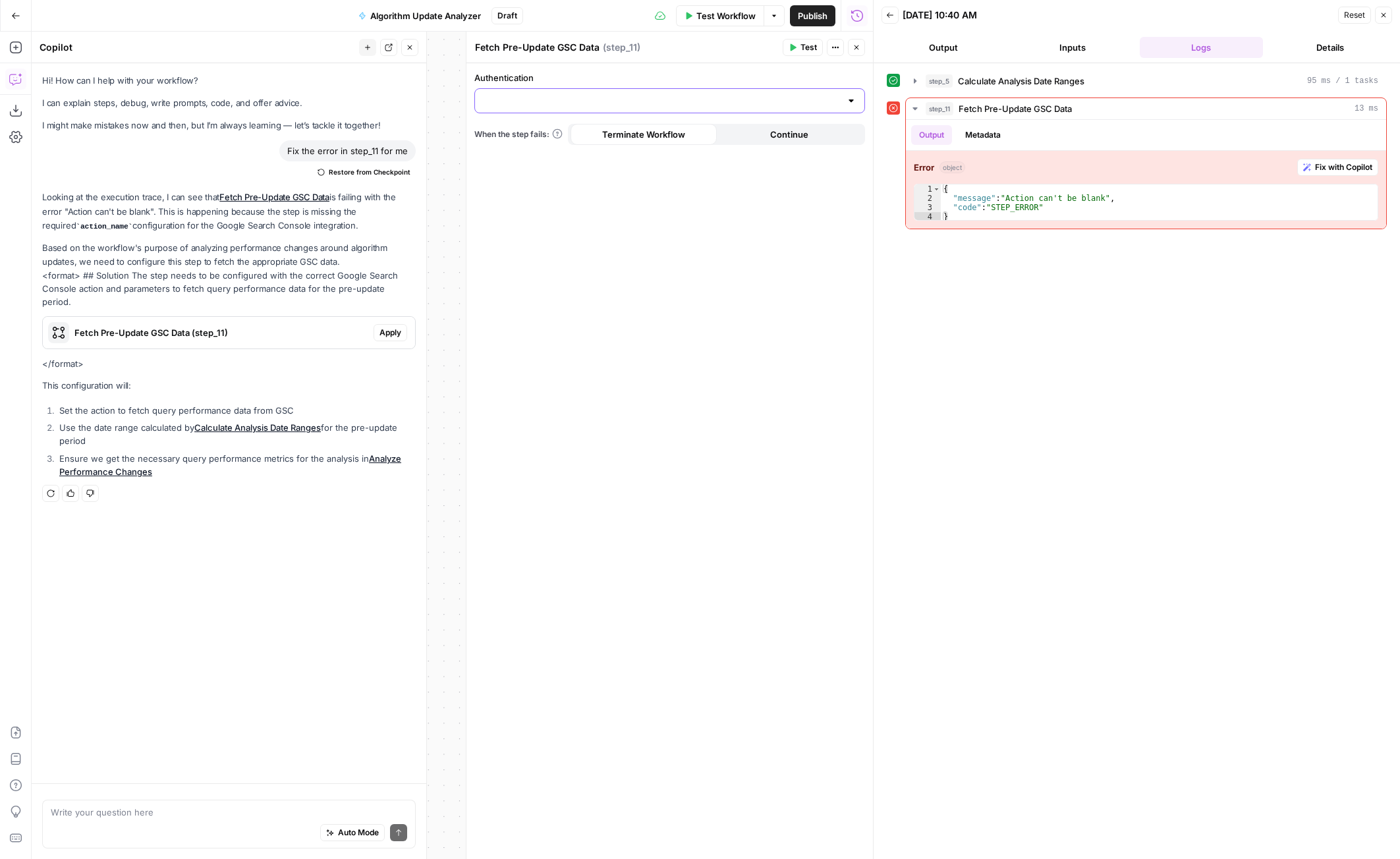
click at [611, 97] on input "Authentication" at bounding box center [662, 101] width 358 height 13
click at [542, 142] on button "﹢ Create New" at bounding box center [669, 133] width 378 height 18
click at [606, 96] on input "Authentication" at bounding box center [662, 101] width 358 height 13
click at [832, 47] on icon "button" at bounding box center [835, 47] width 8 height 8
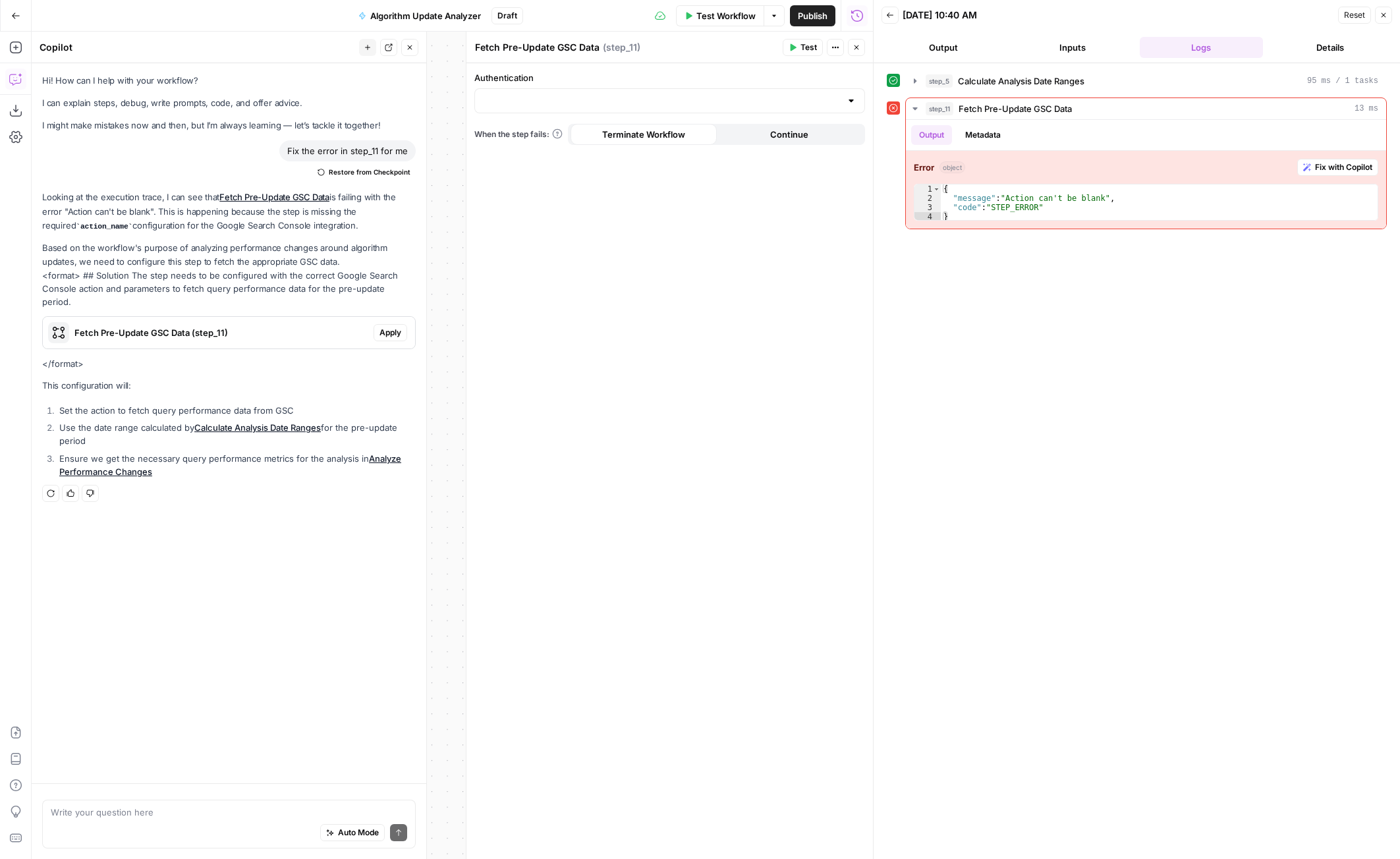
click at [386, 327] on span "Apply" at bounding box center [390, 332] width 22 height 12
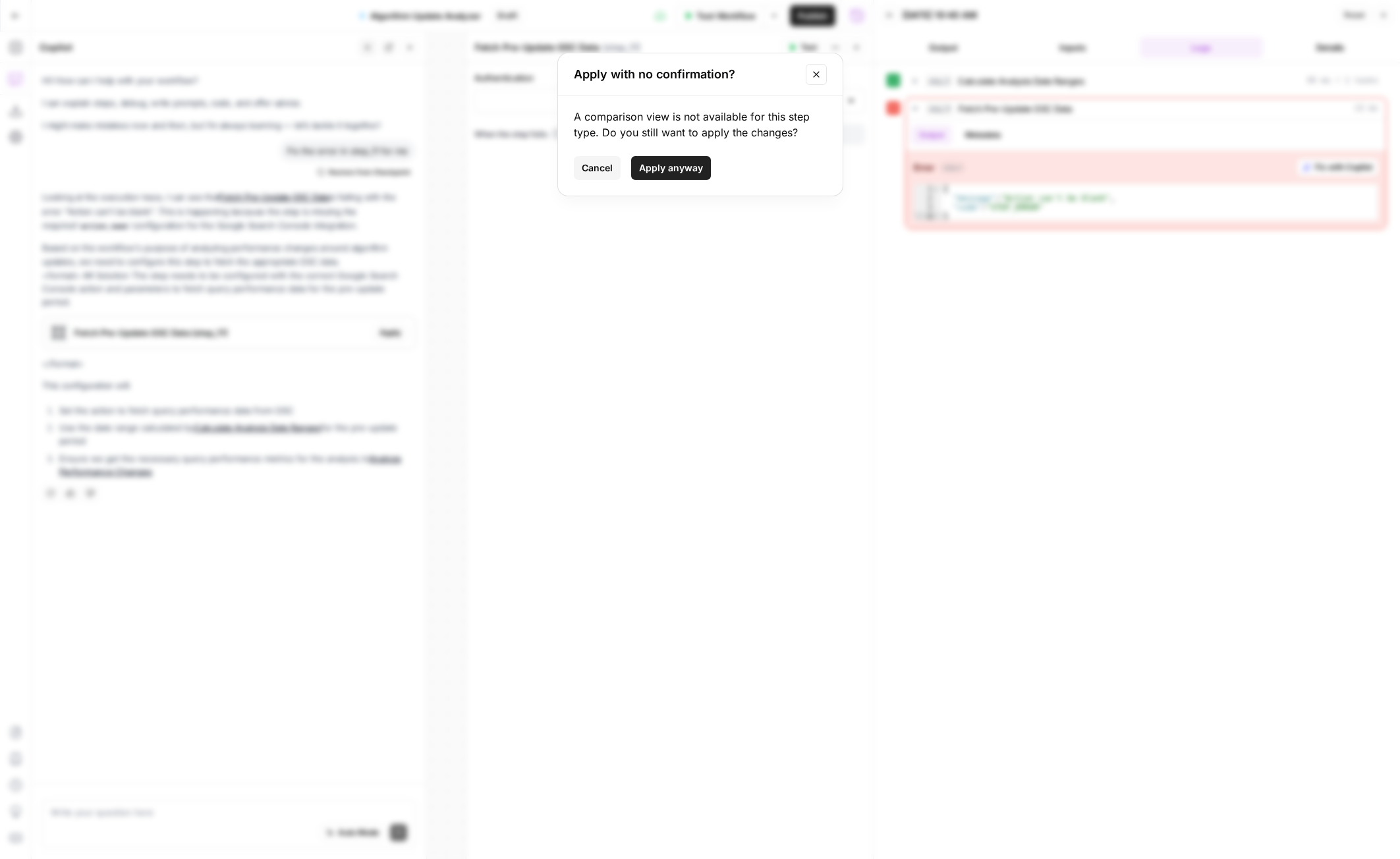
click at [653, 170] on span "Apply anyway" at bounding box center [671, 168] width 64 height 13
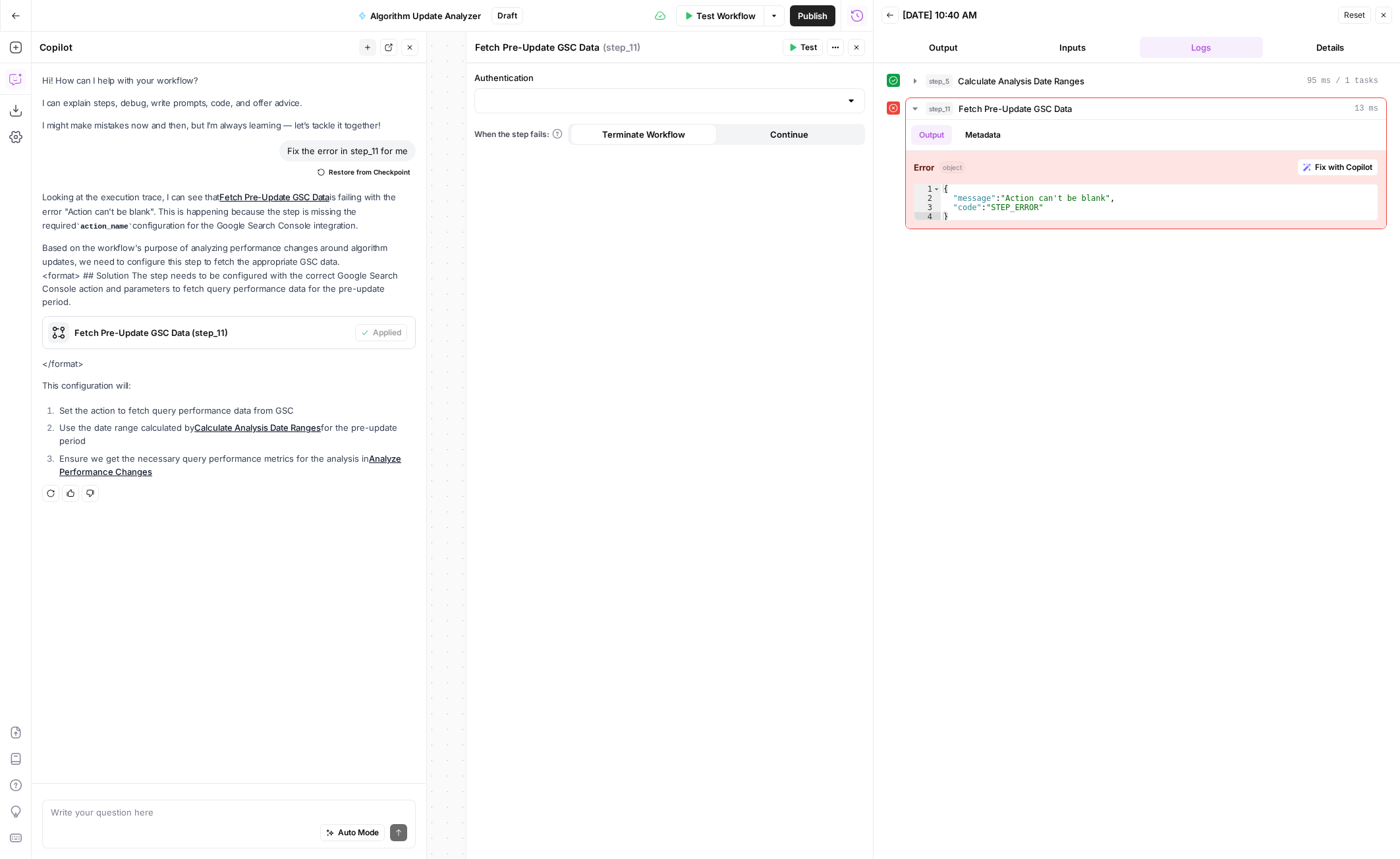
click at [1386, 12] on icon "button" at bounding box center [1383, 15] width 8 height 8
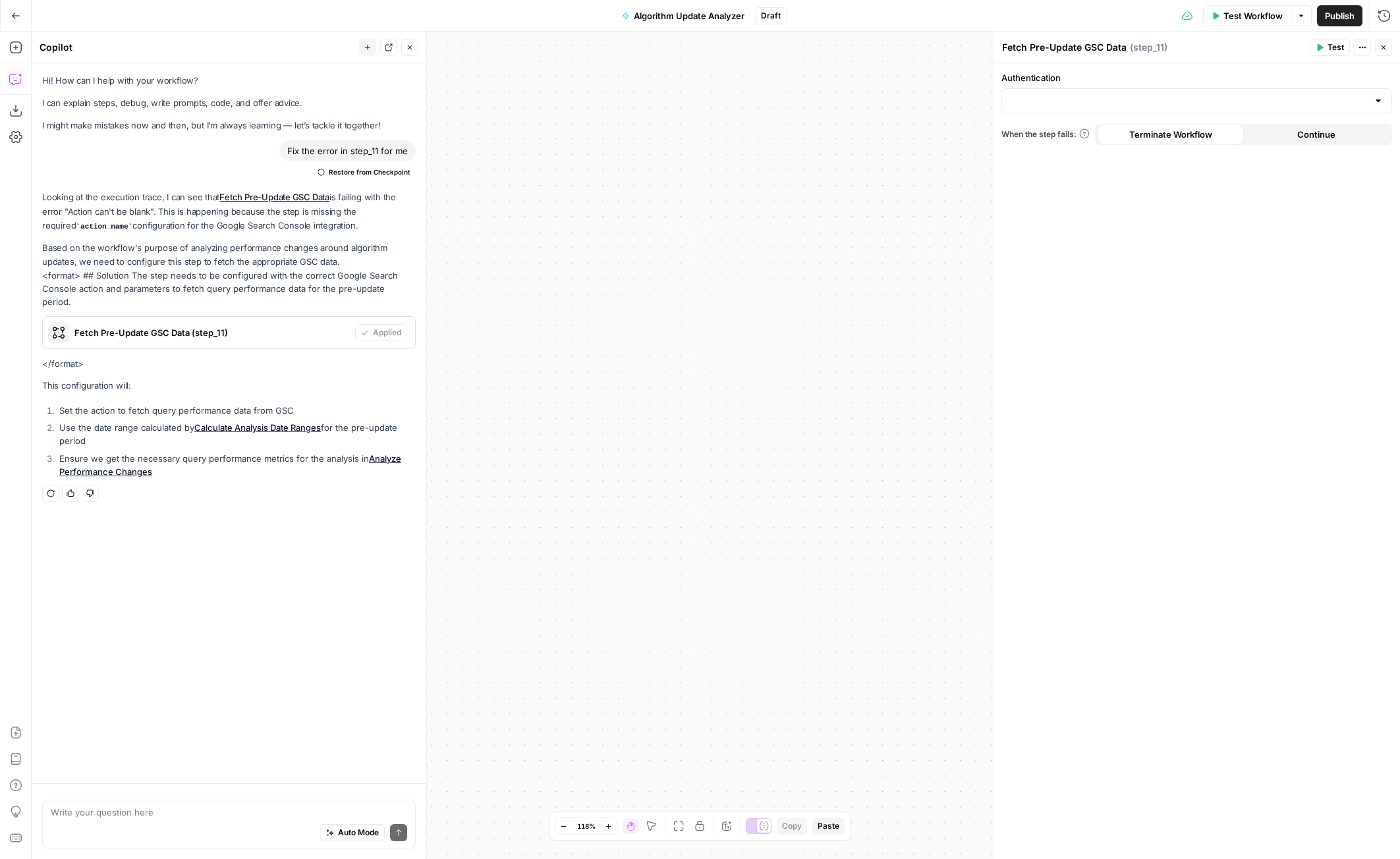
click at [1239, 15] on span "Test Workflow" at bounding box center [1252, 16] width 59 height 13
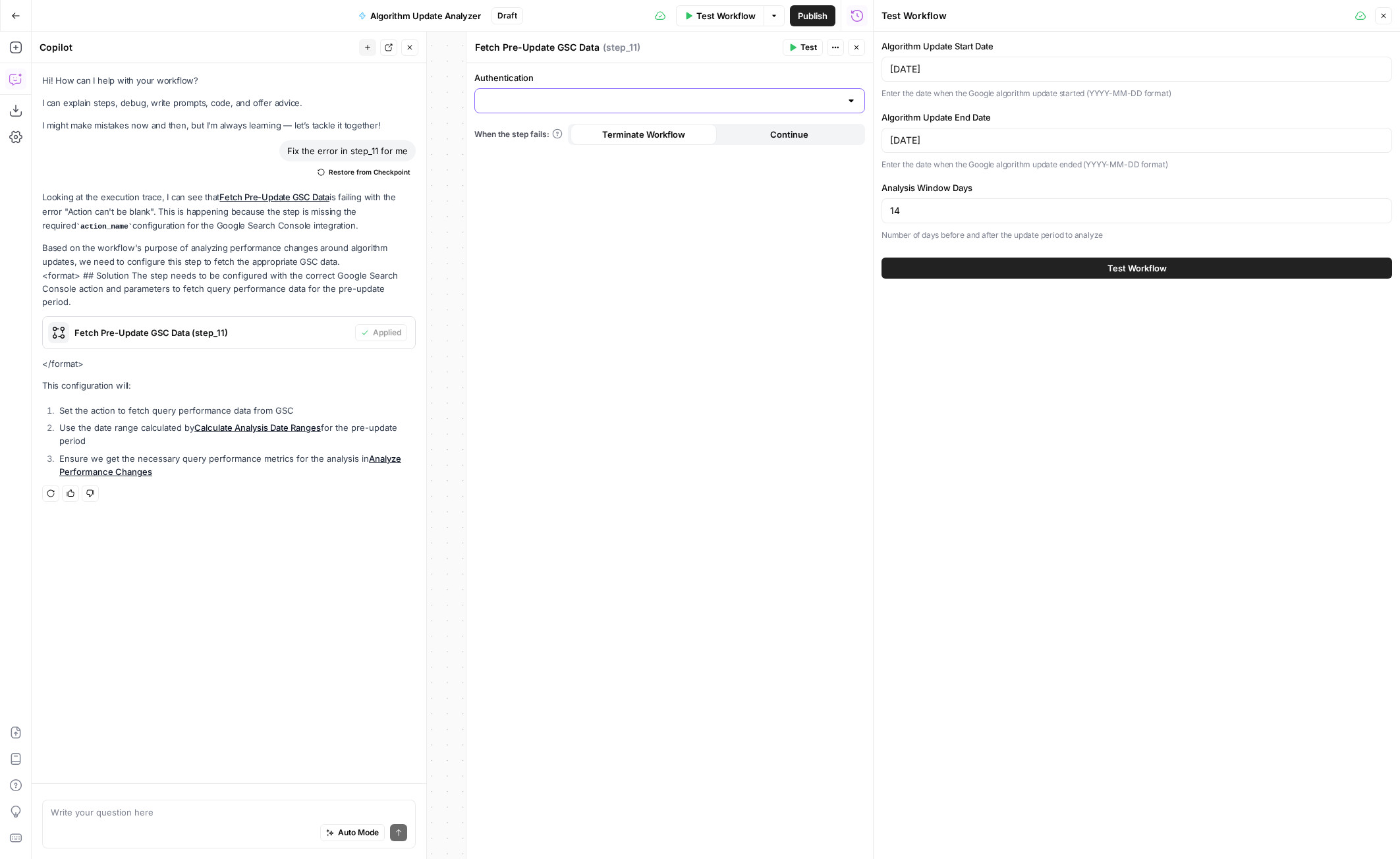
click at [601, 98] on input "Authentication" at bounding box center [662, 101] width 358 height 13
click at [568, 137] on span "﹢ Create New" at bounding box center [666, 134] width 363 height 13
click at [1089, 271] on button "Test Workflow" at bounding box center [1136, 268] width 511 height 21
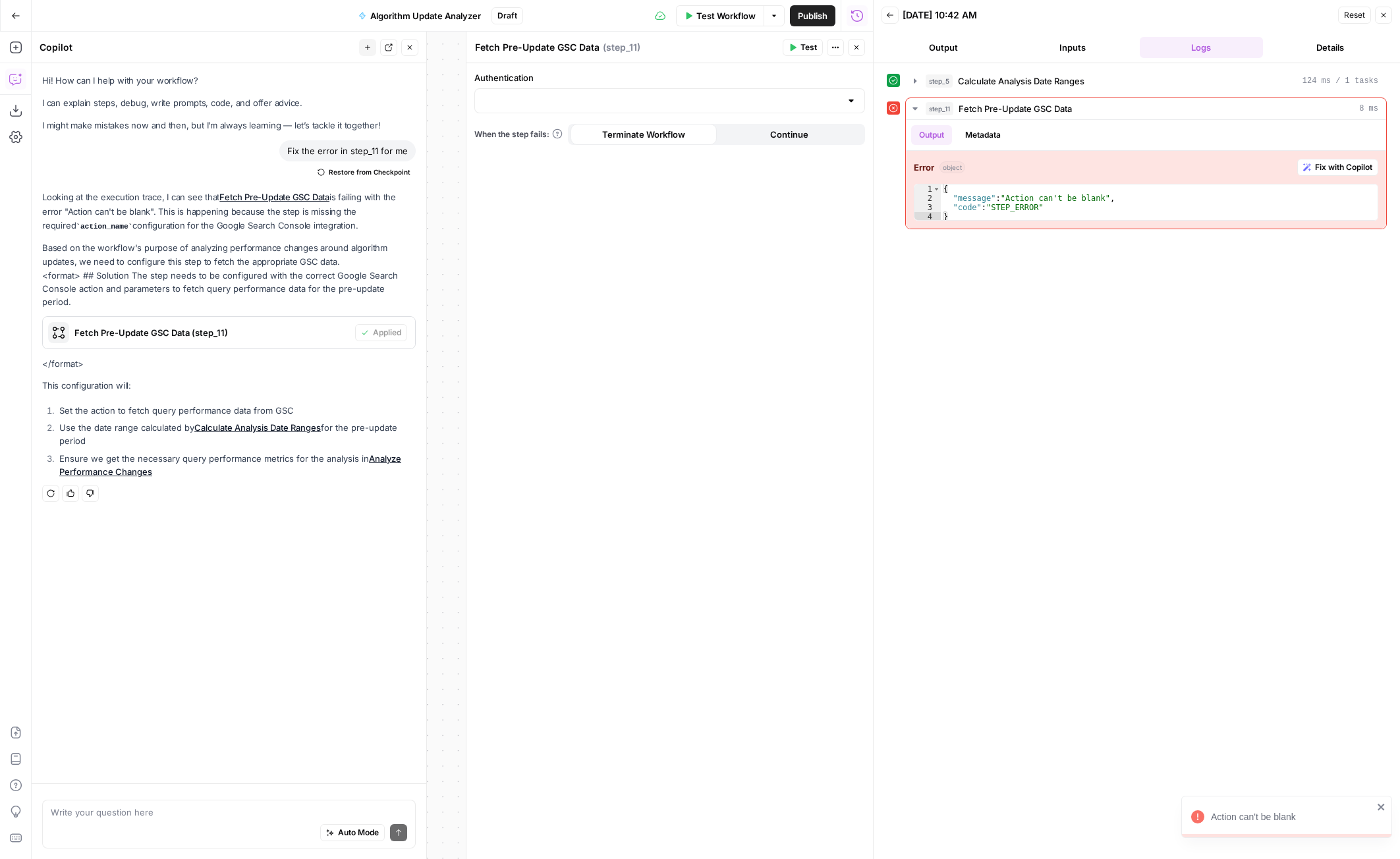
click at [1381, 16] on icon "button" at bounding box center [1383, 15] width 8 height 8
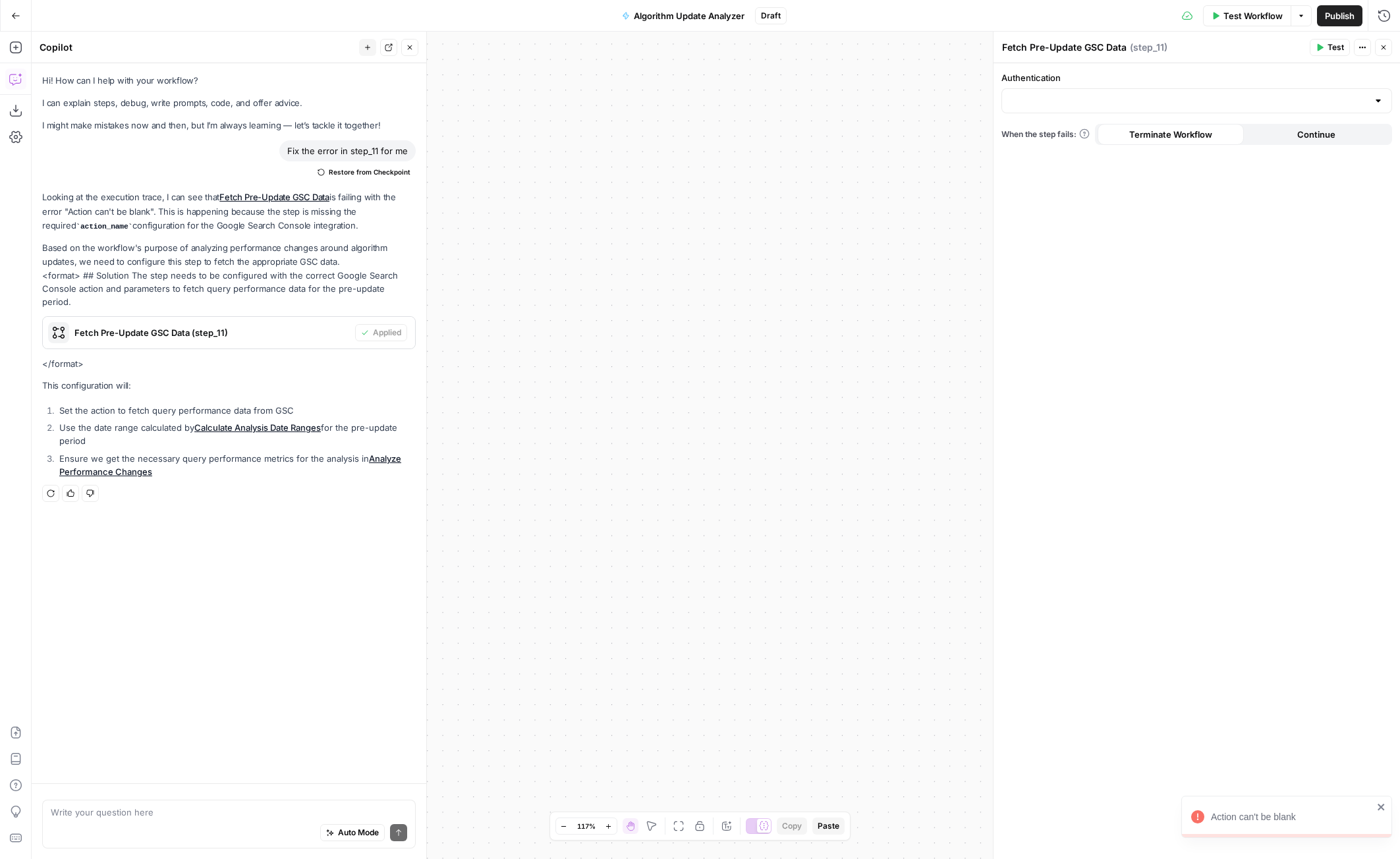
click at [1385, 50] on icon "button" at bounding box center [1383, 47] width 8 height 8
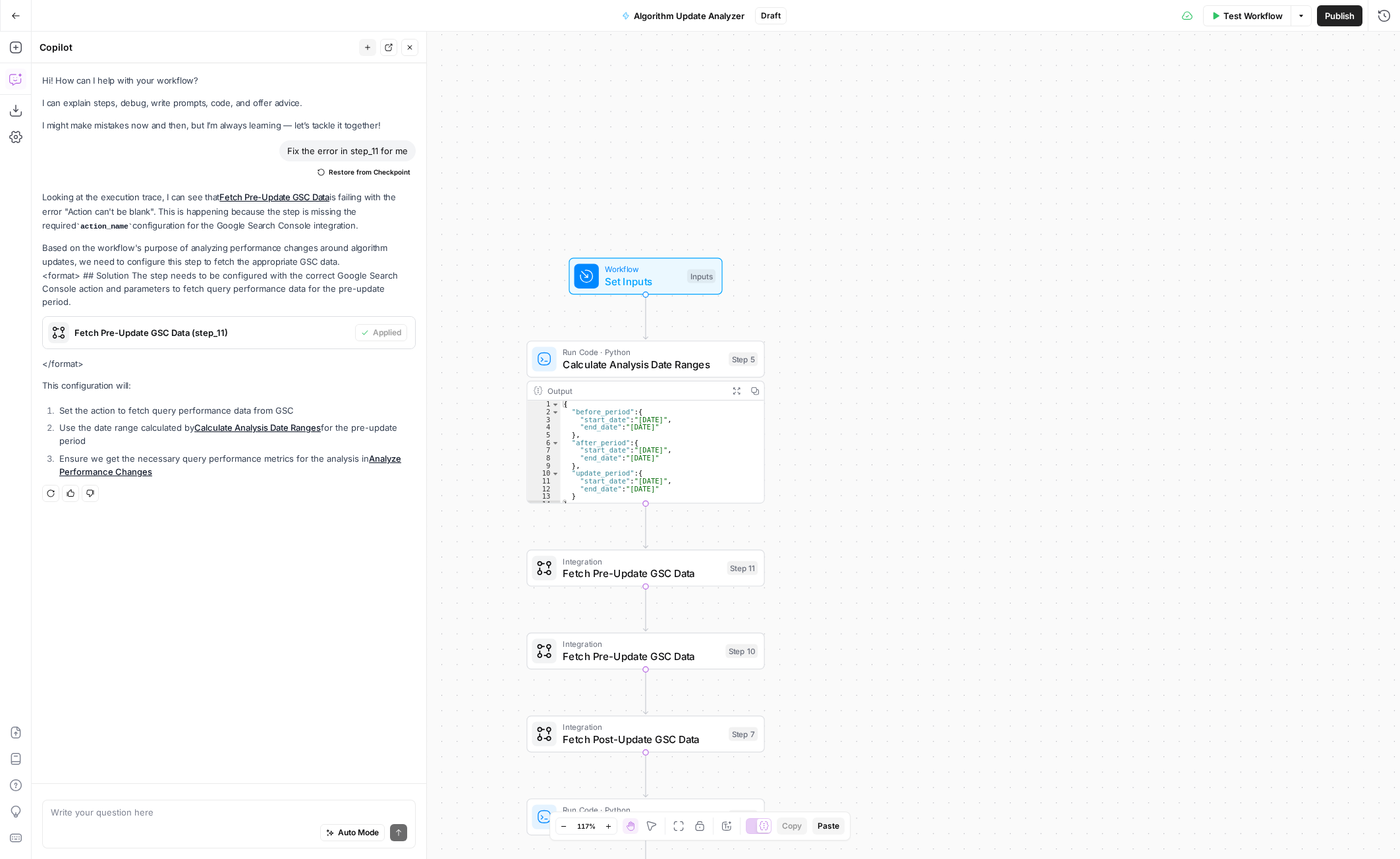
drag, startPoint x: 725, startPoint y: 351, endPoint x: 1312, endPoint y: 64, distance: 653.4
click at [1312, 64] on div "Workflow Set Inputs Inputs Run Code · Python Calculate Analysis Date Ranges Ste…" at bounding box center [715, 445] width 1369 height 827
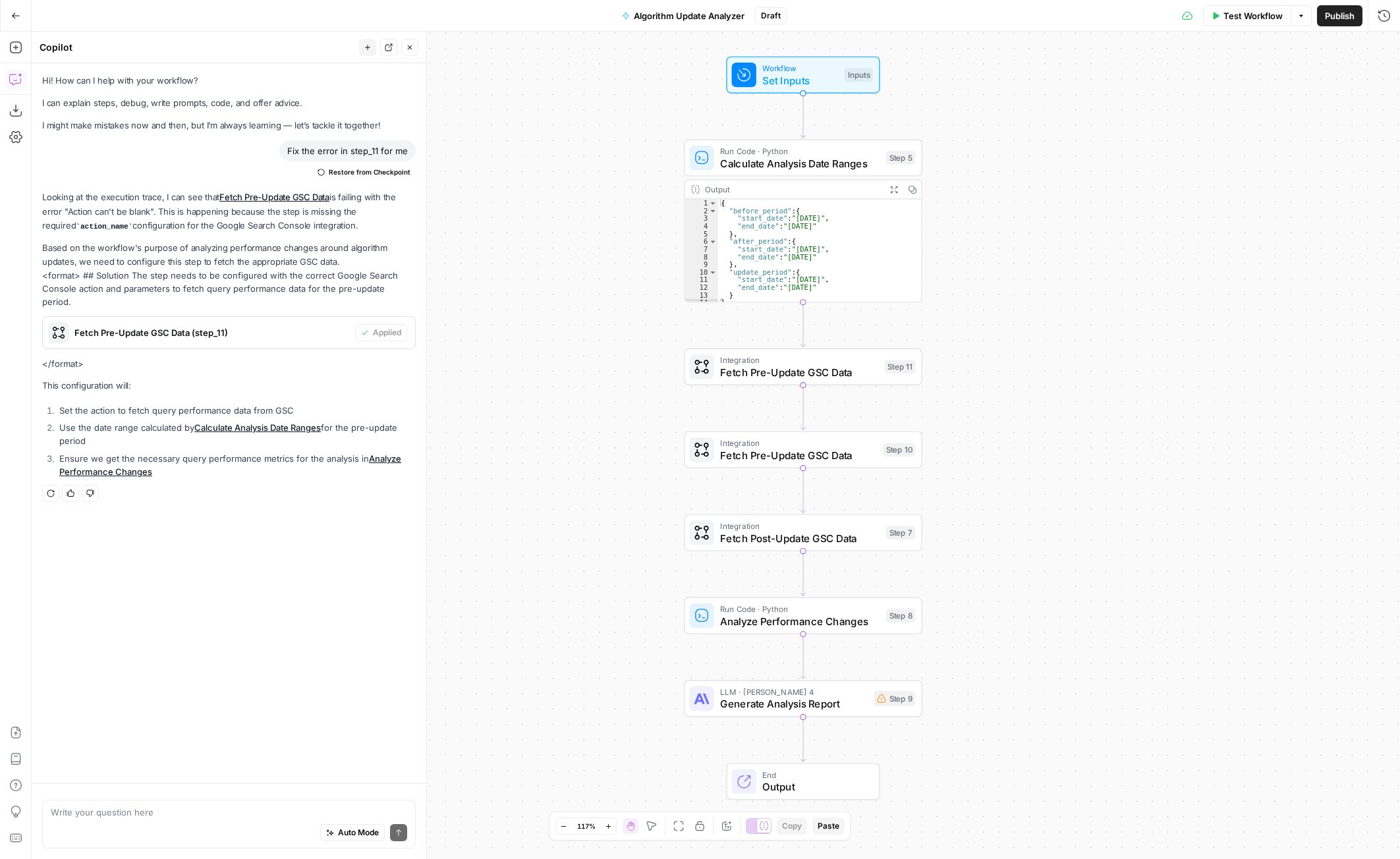
drag, startPoint x: 894, startPoint y: 500, endPoint x: 981, endPoint y: 347, distance: 176.0
click at [1068, 291] on div "Workflow Set Inputs Inputs Run Code · Python Calculate Analysis Date Ranges Ste…" at bounding box center [715, 445] width 1369 height 827
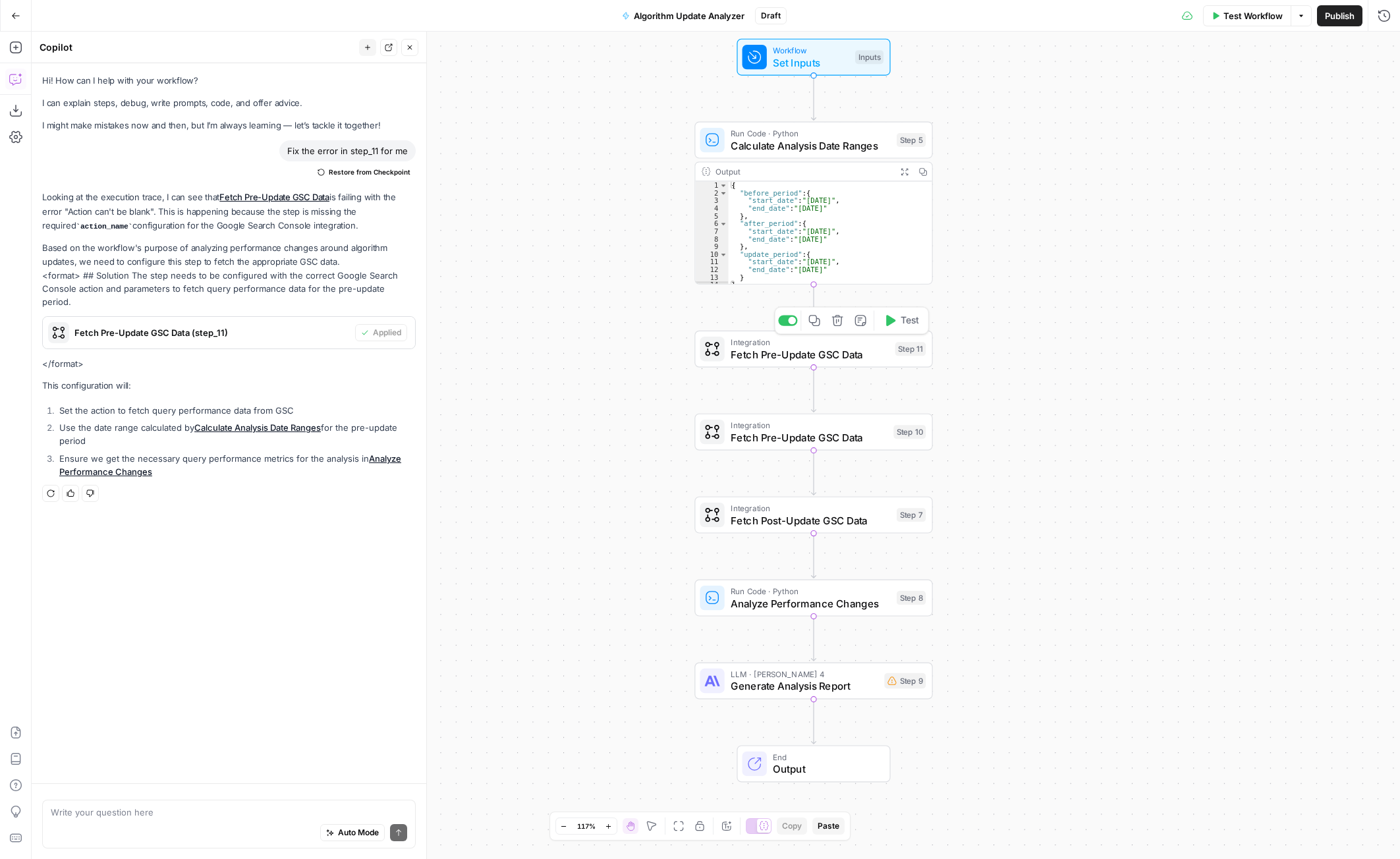
click at [828, 351] on span "Fetch Pre-Update GSC Data" at bounding box center [810, 354] width 158 height 15
click at [1097, 40] on div "Fetch Pre-Update GSC Data Fetch Pre-Update GSC Data" at bounding box center [1064, 47] width 131 height 16
click at [1298, 99] on input "Authentication" at bounding box center [1189, 101] width 358 height 13
click at [1062, 138] on span "﹢ Create New" at bounding box center [1194, 134] width 363 height 13
click at [104, 803] on div "Write your question here Auto Mode Send" at bounding box center [229, 823] width 373 height 49
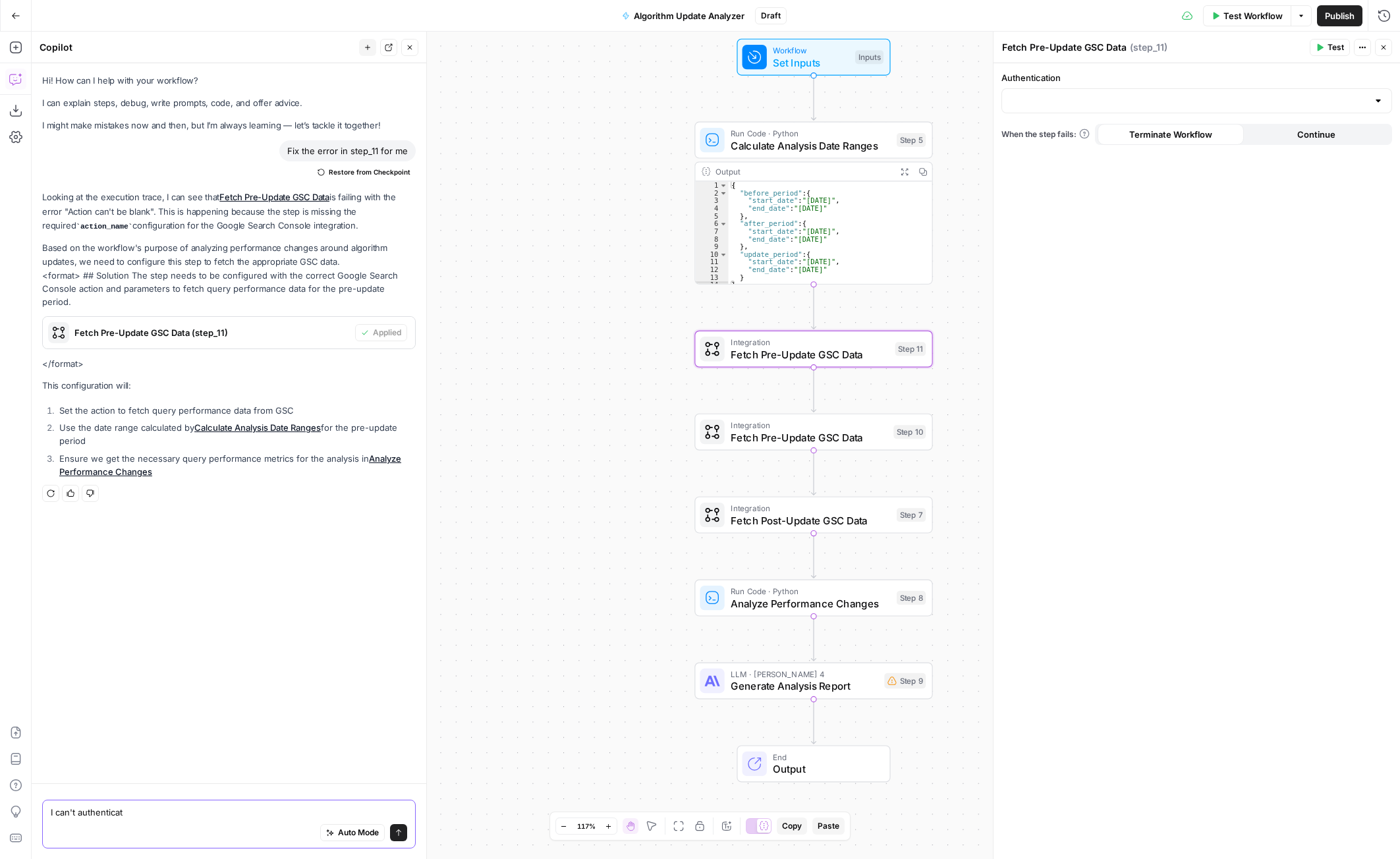
type textarea "I can't authenticate"
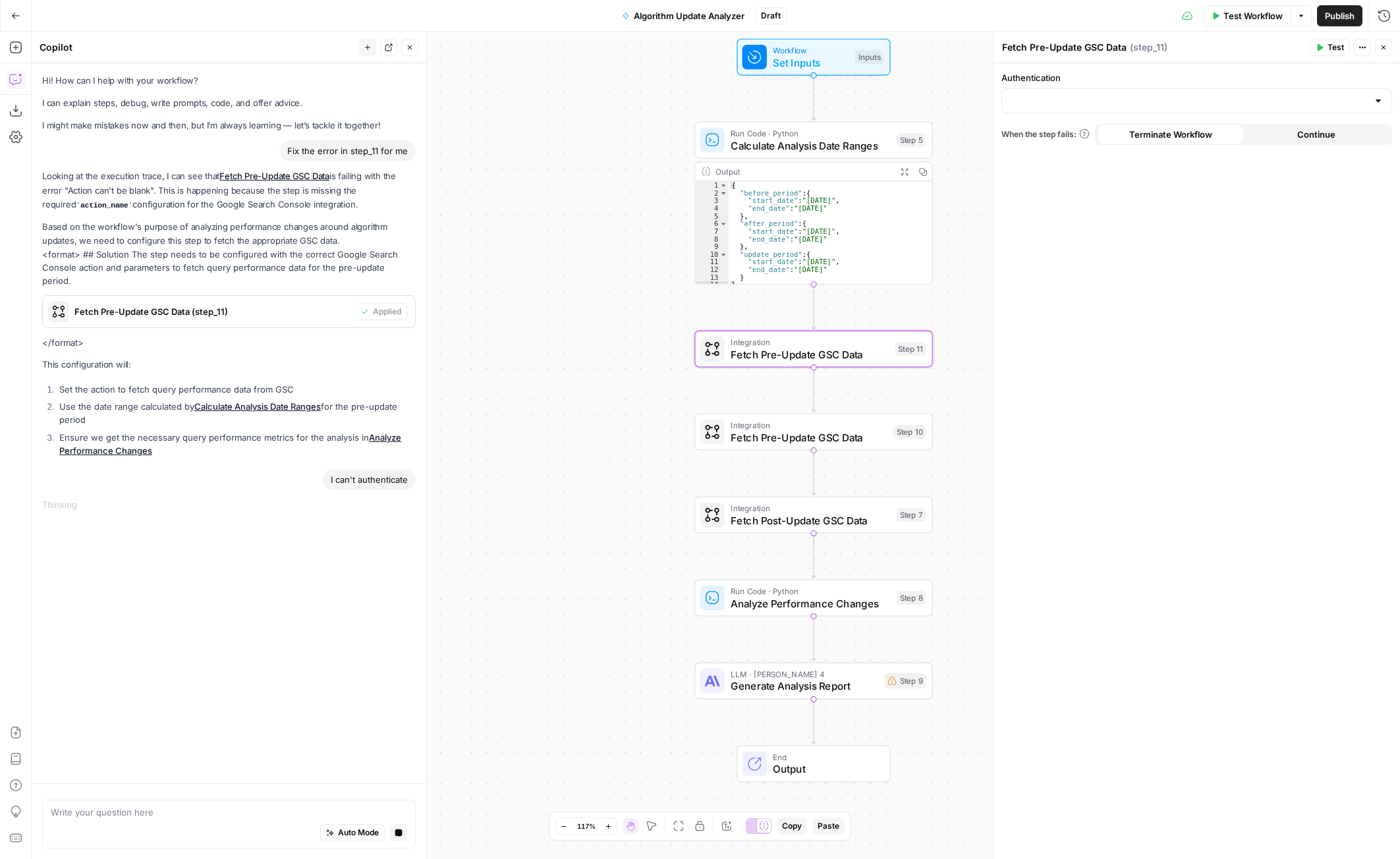
click at [1057, 37] on header "Fetch Pre-Update GSC Data Fetch Pre-Update GSC Data ( step_11 ) Test Actions Cl…" at bounding box center [1197, 47] width 406 height 31
click at [1106, 64] on div "Authentication When the step fails: Terminate Workflow Continue" at bounding box center [1197, 461] width 406 height 795
click at [772, 360] on span "Fetch Pre-Update GSC Data" at bounding box center [810, 354] width 158 height 15
click at [757, 438] on span "Fetch Pre-Update GSC Data" at bounding box center [809, 437] width 157 height 15
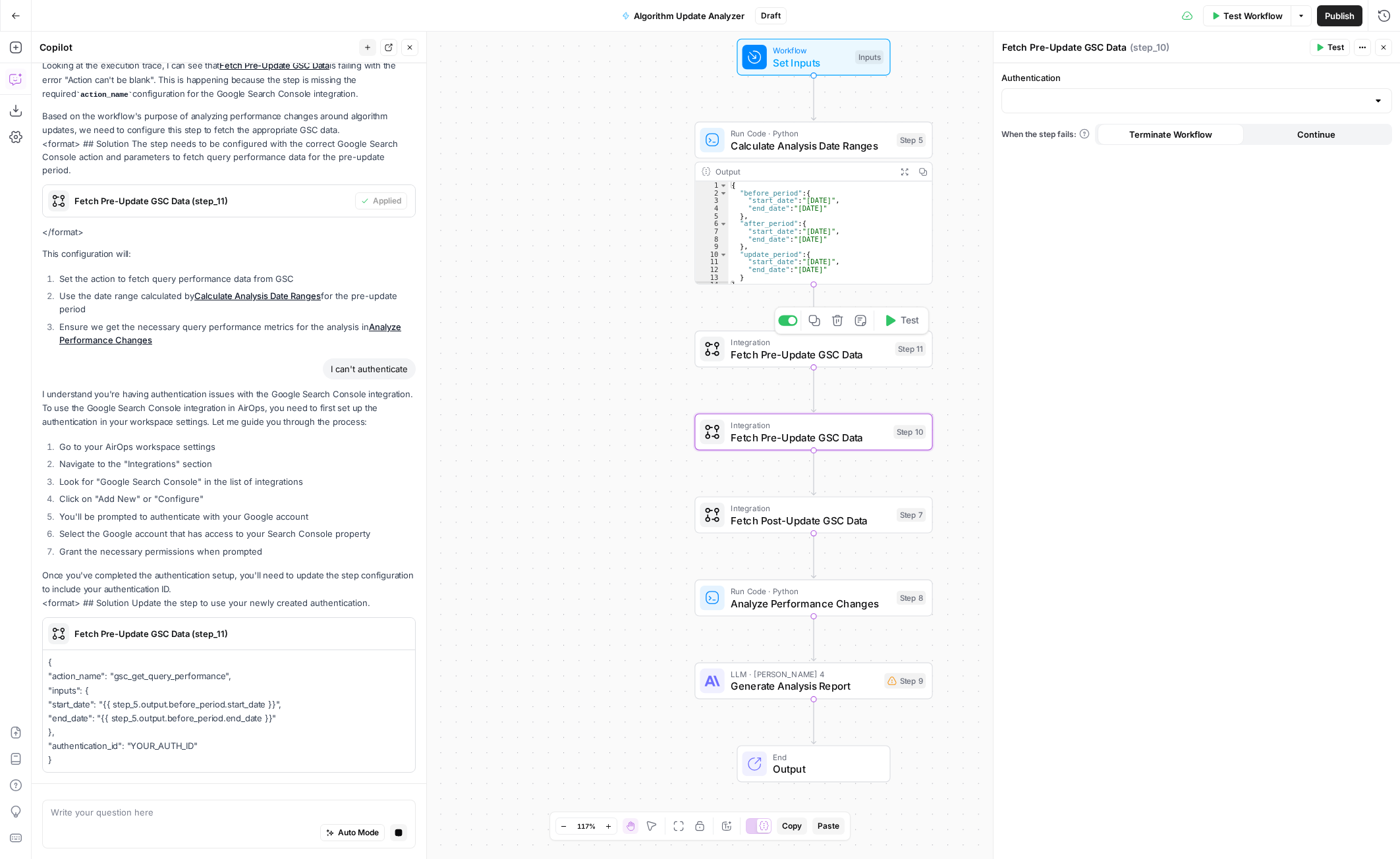
click at [753, 364] on div "Integration Fetch Pre-Update GSC Data Step 11 Copy step Delete step Add Note Te…" at bounding box center [813, 349] width 237 height 37
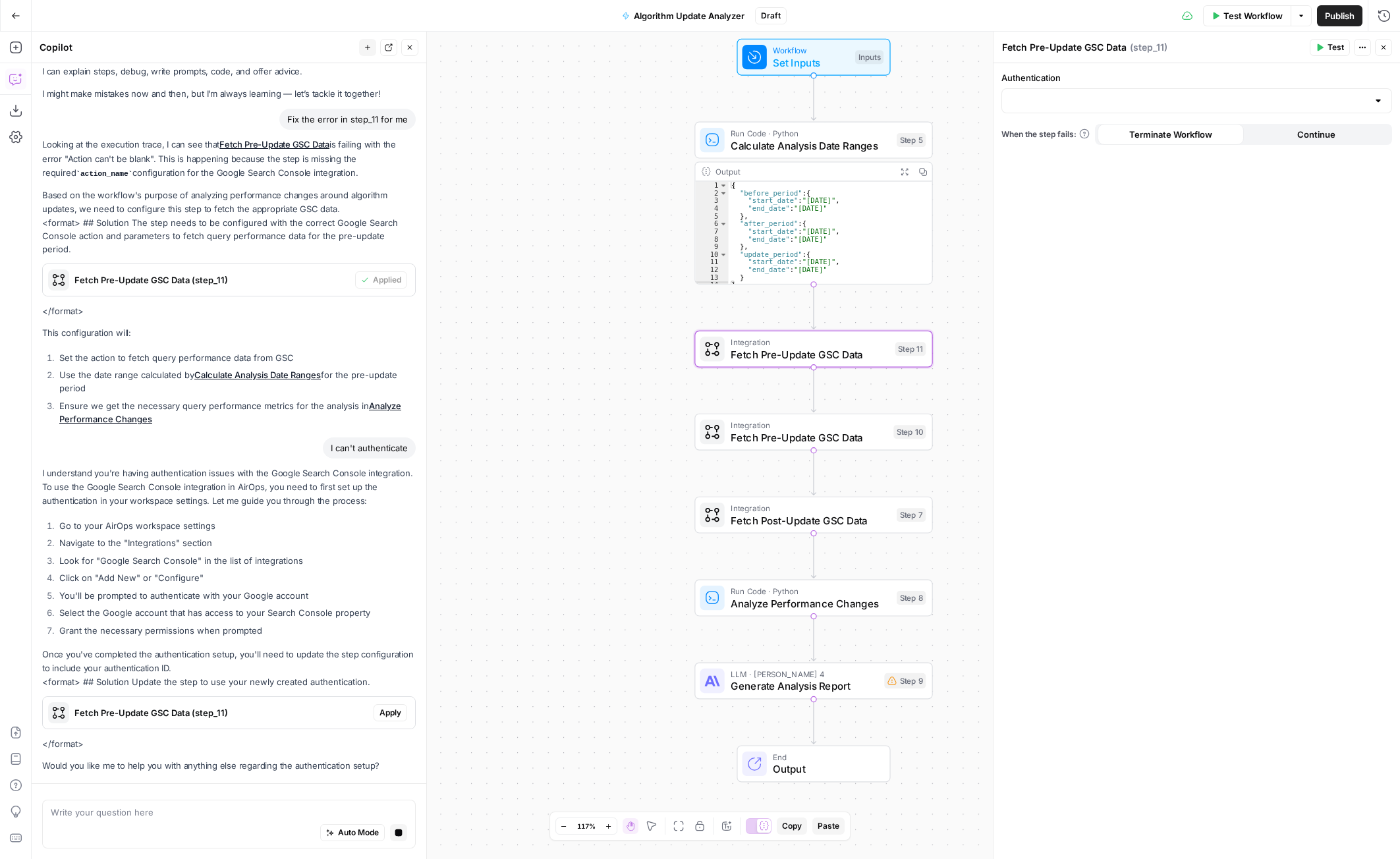
click at [742, 432] on span "Fetch Pre-Update GSC Data" at bounding box center [809, 437] width 157 height 15
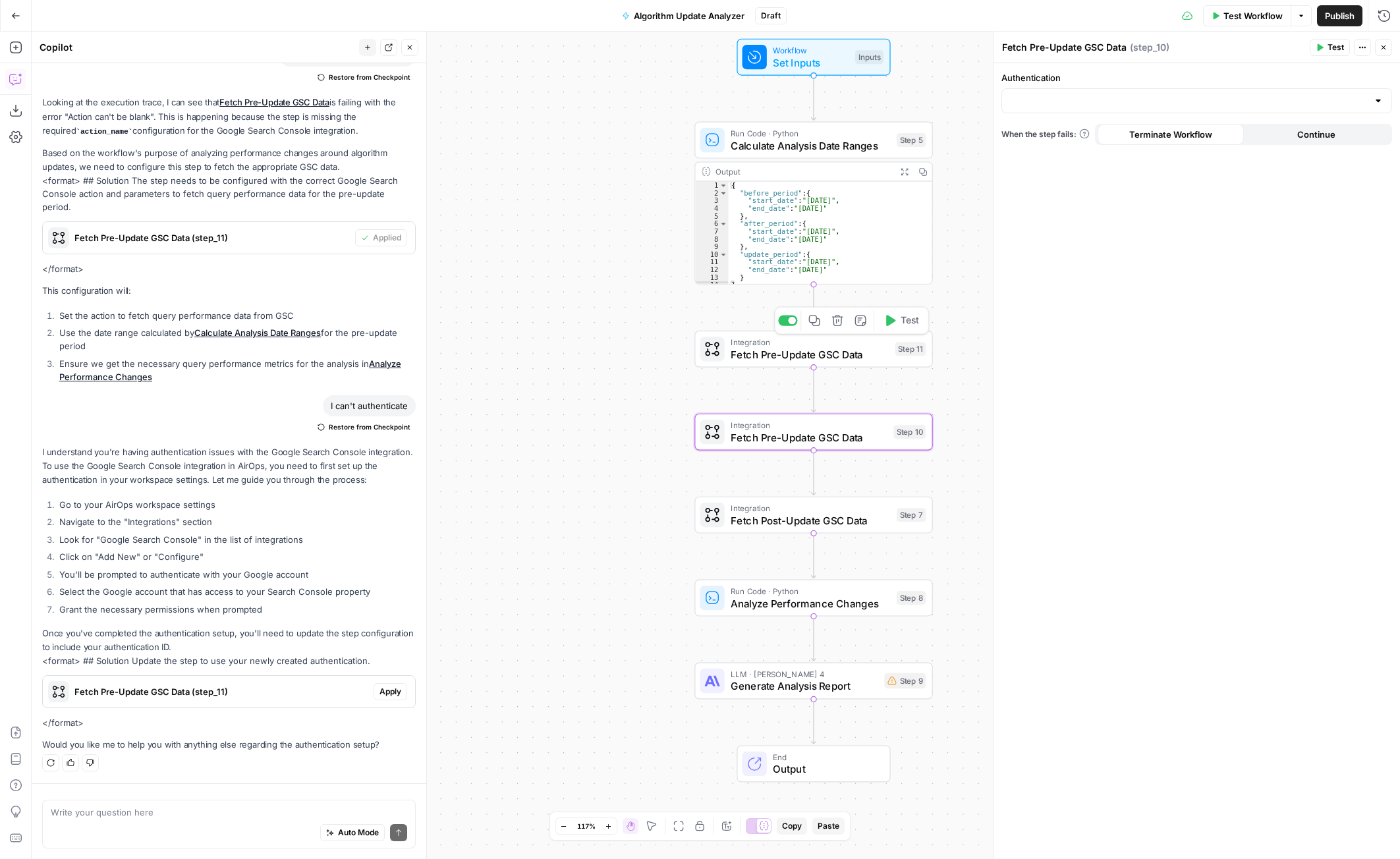
click at [888, 351] on span "Fetch Pre-Update GSC Data" at bounding box center [810, 354] width 158 height 15
click at [839, 326] on icon "button" at bounding box center [837, 320] width 11 height 11
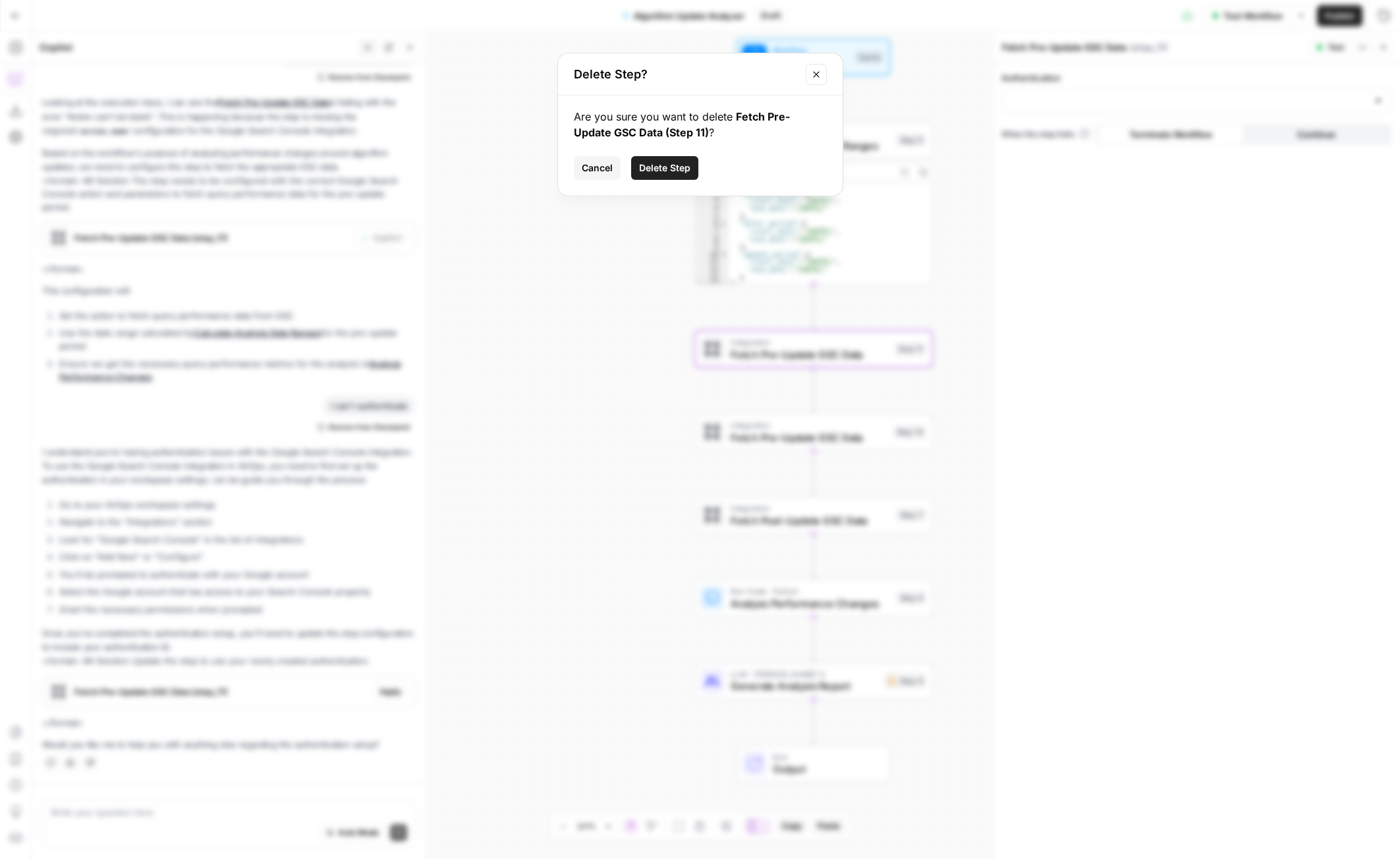
click at [674, 169] on span "Delete Step" at bounding box center [665, 168] width 51 height 13
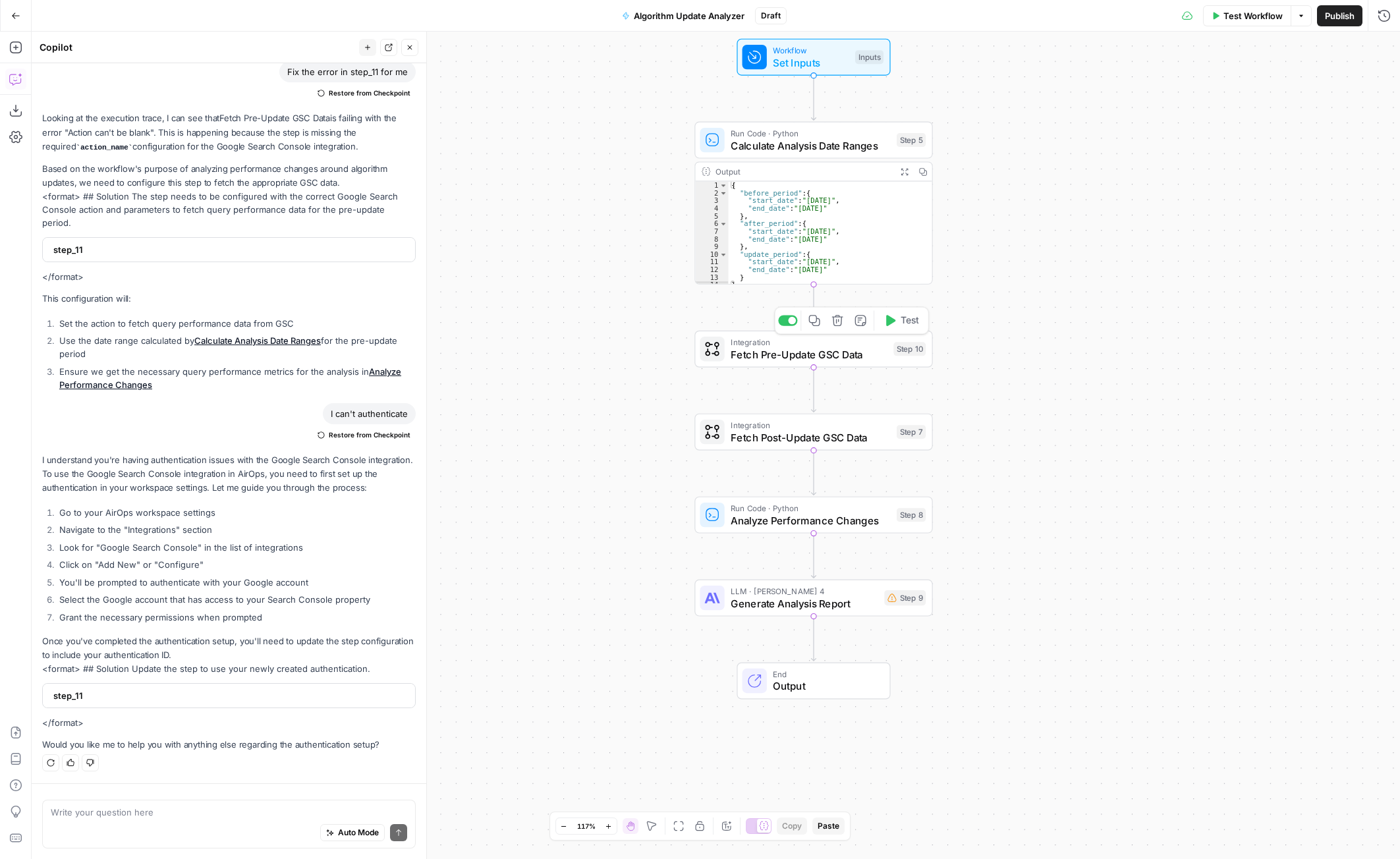
click at [803, 355] on span "Fetch Pre-Update GSC Data" at bounding box center [809, 354] width 157 height 15
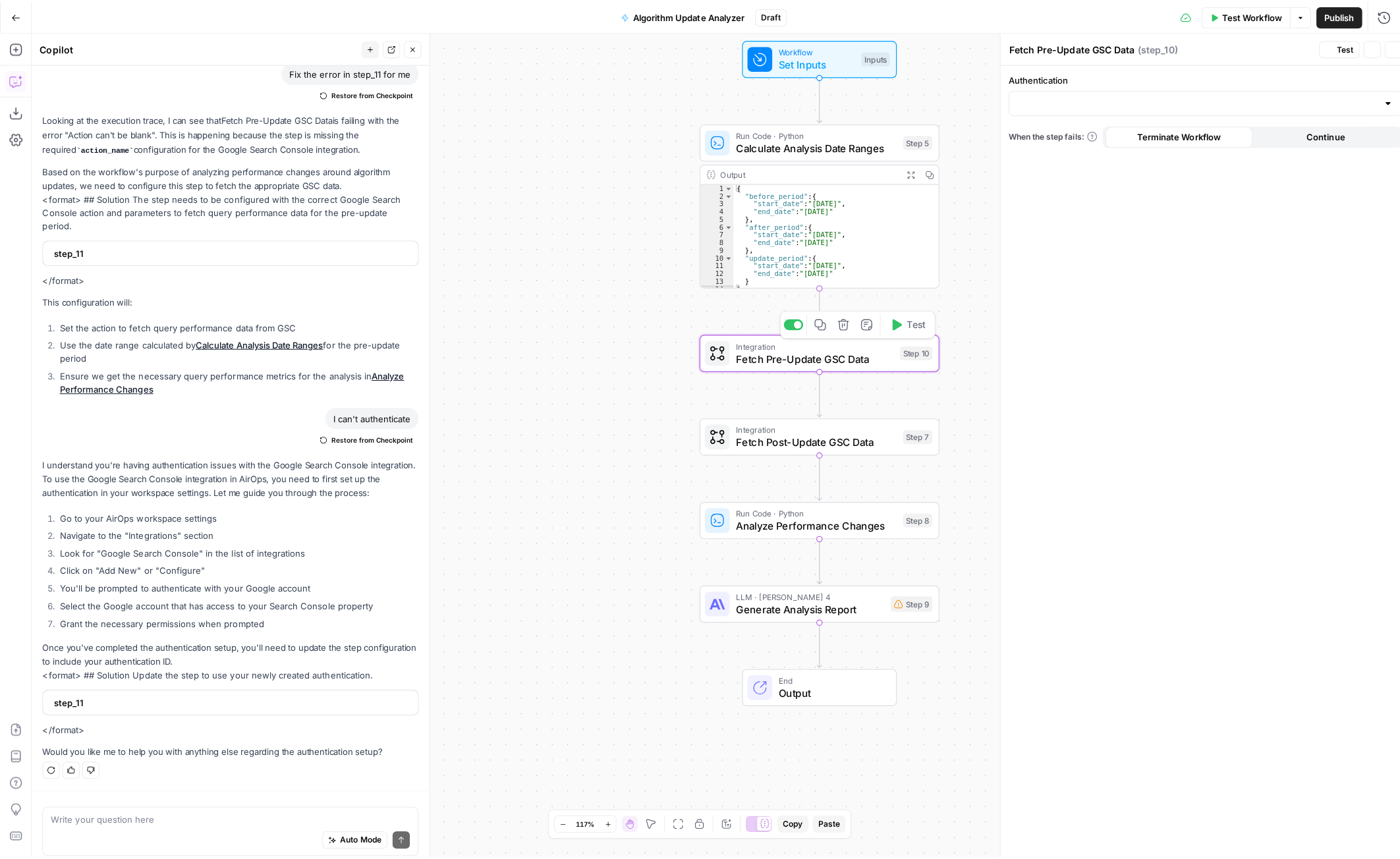
scroll to position [79, 0]
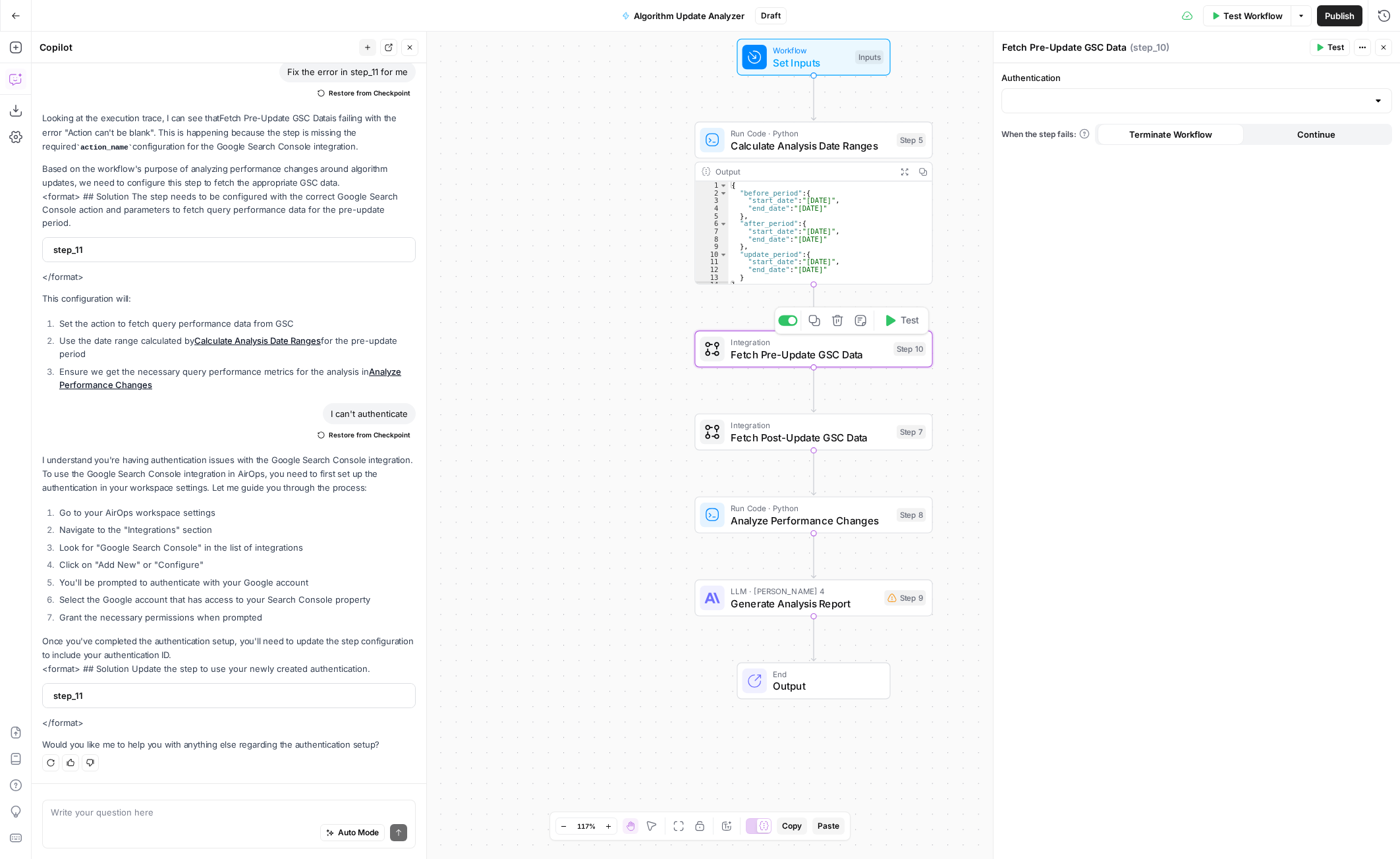
click at [838, 324] on icon "button" at bounding box center [837, 320] width 12 height 12
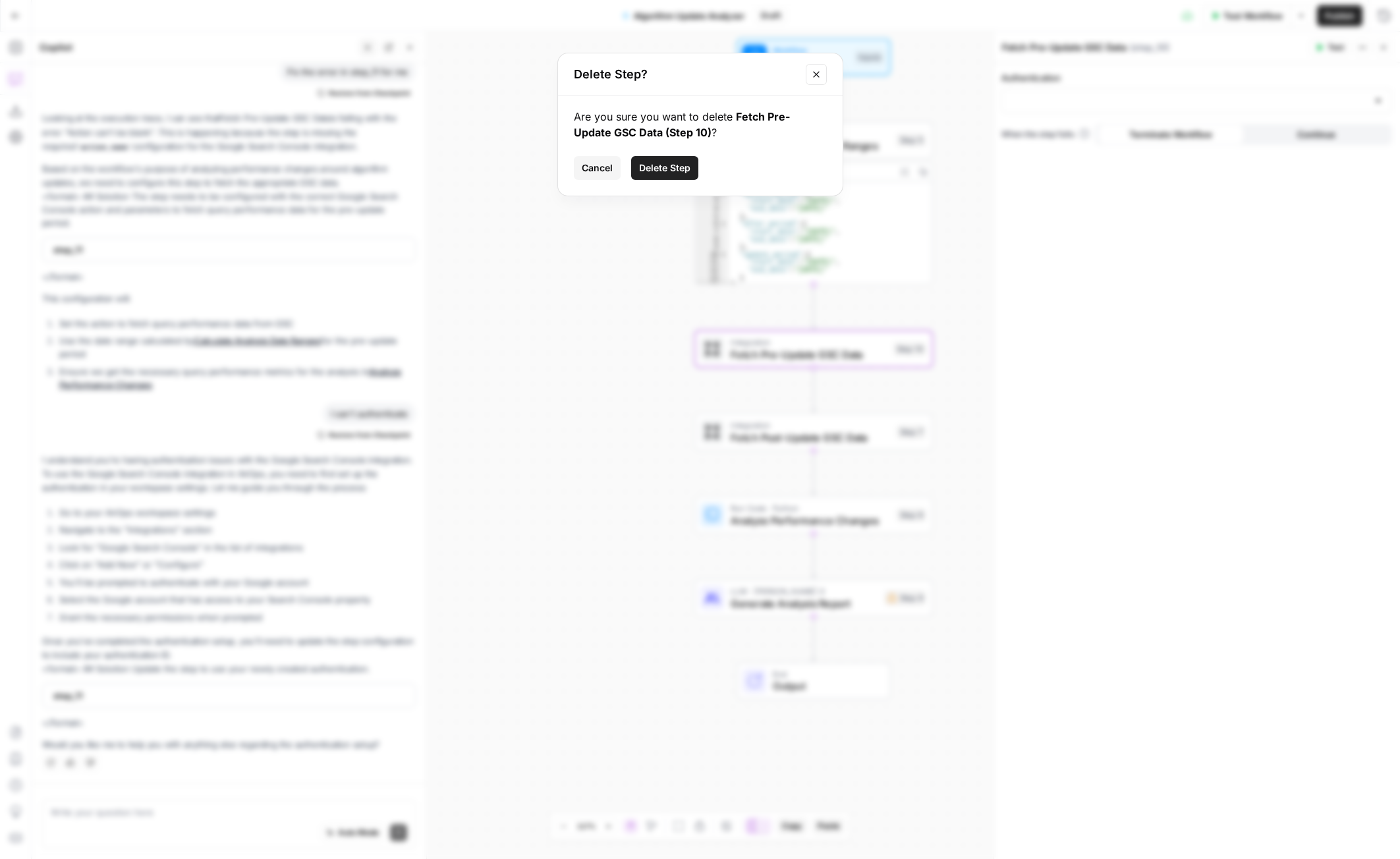
click at [666, 168] on span "Delete Step" at bounding box center [665, 168] width 51 height 13
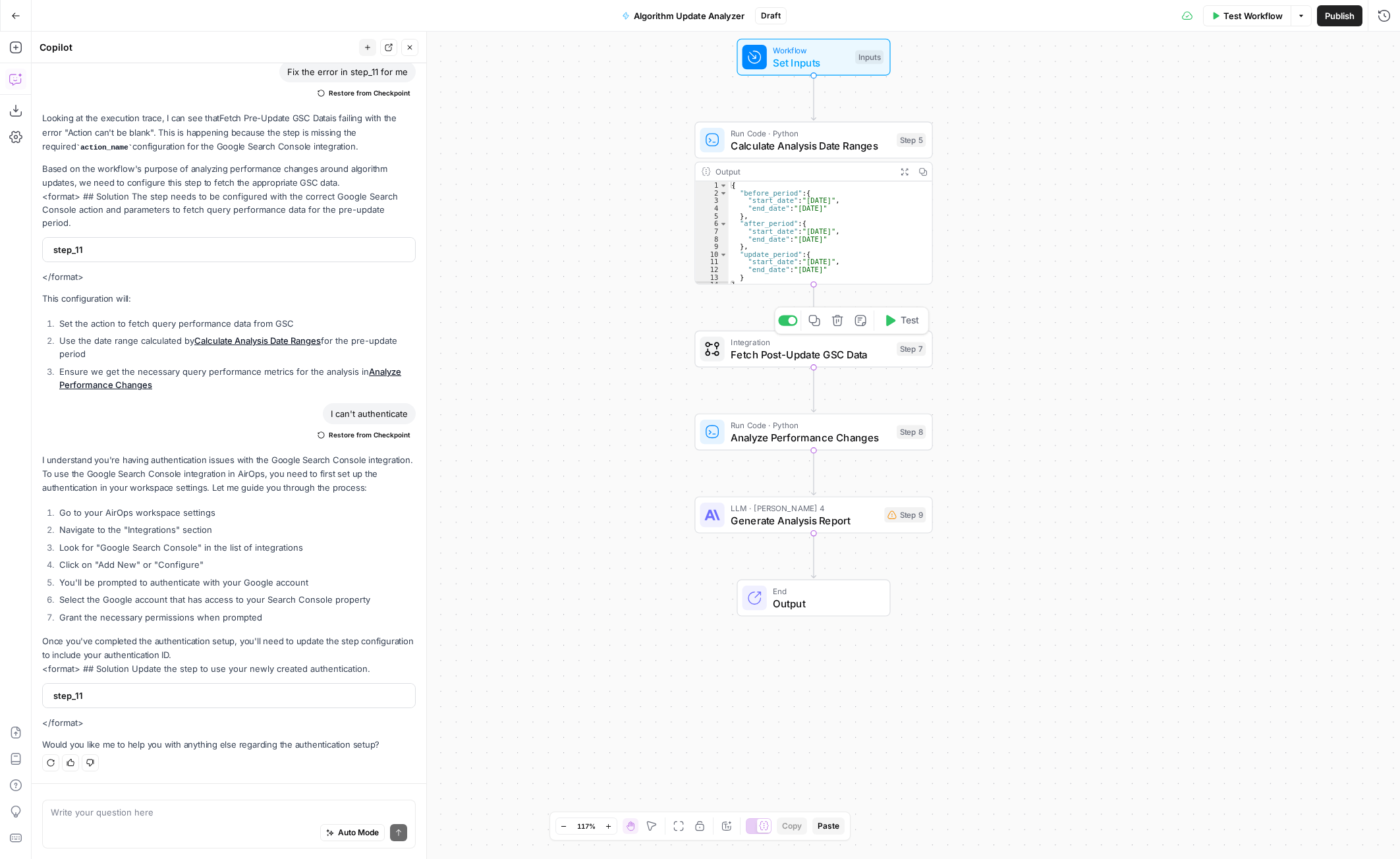
click at [767, 349] on span "Fetch Post-Update GSC Data" at bounding box center [810, 354] width 160 height 15
click at [835, 321] on icon "button" at bounding box center [837, 320] width 11 height 11
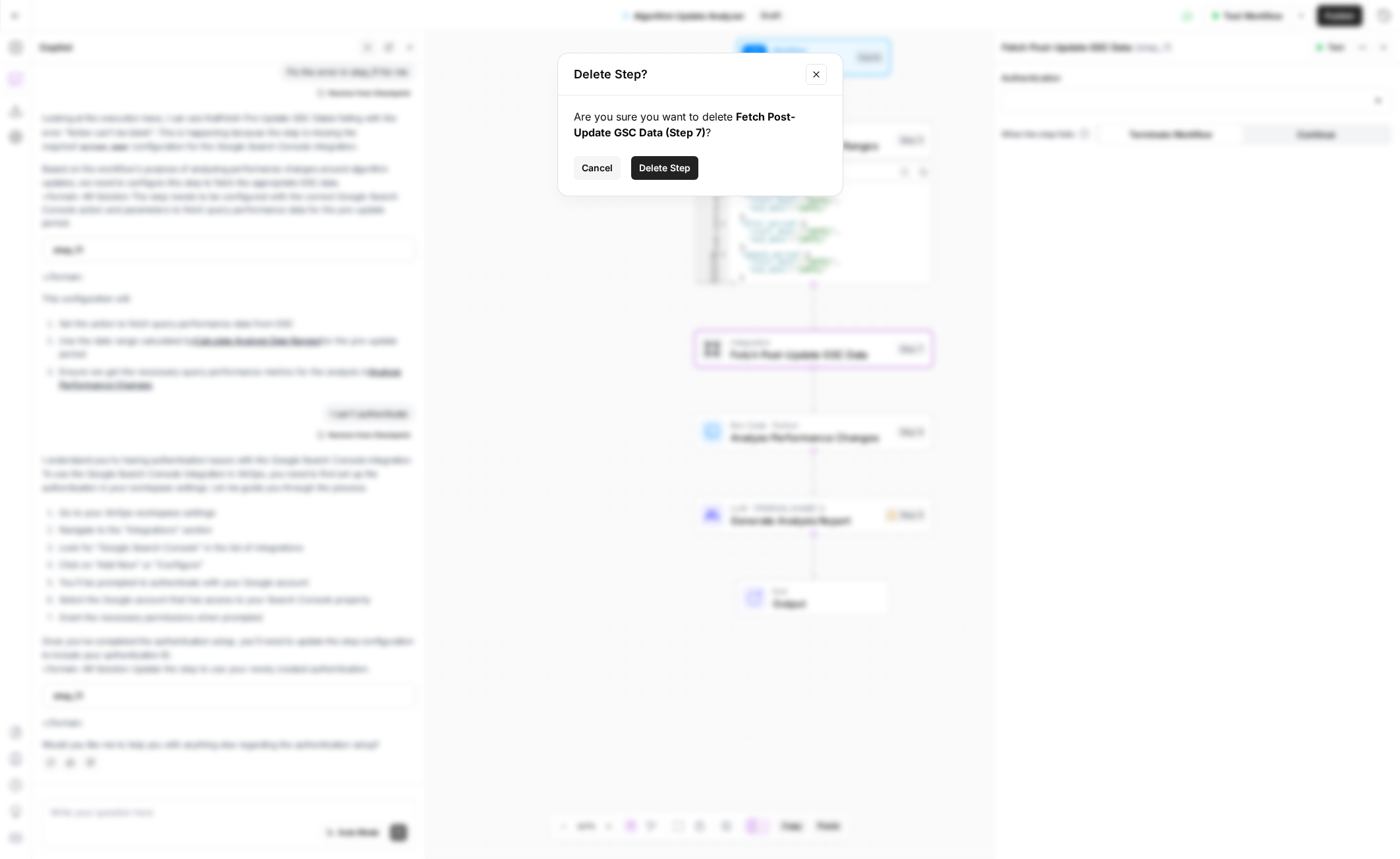
click at [688, 175] on button "Delete Step" at bounding box center [665, 168] width 67 height 23
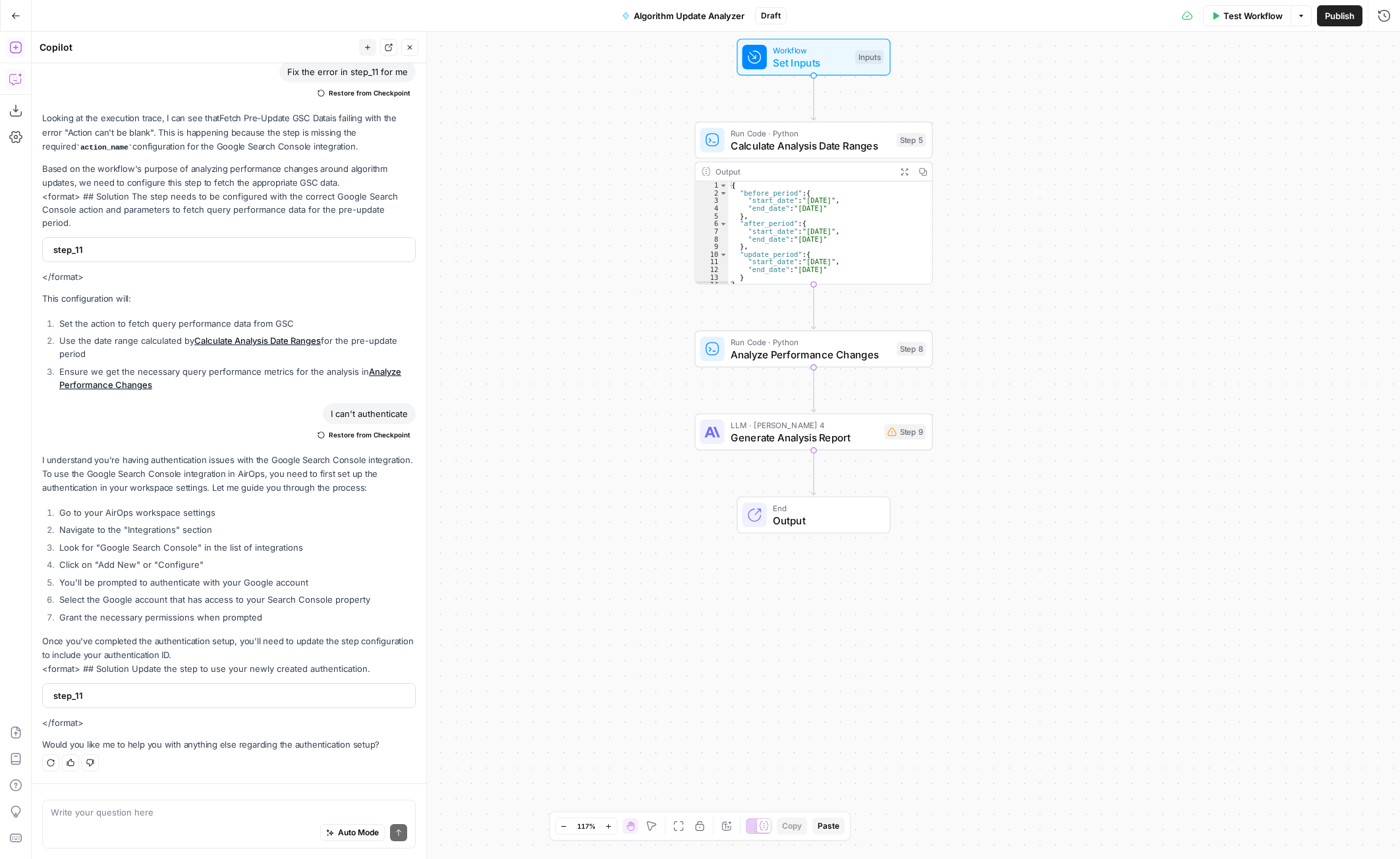
click at [12, 50] on icon "button" at bounding box center [16, 47] width 13 height 13
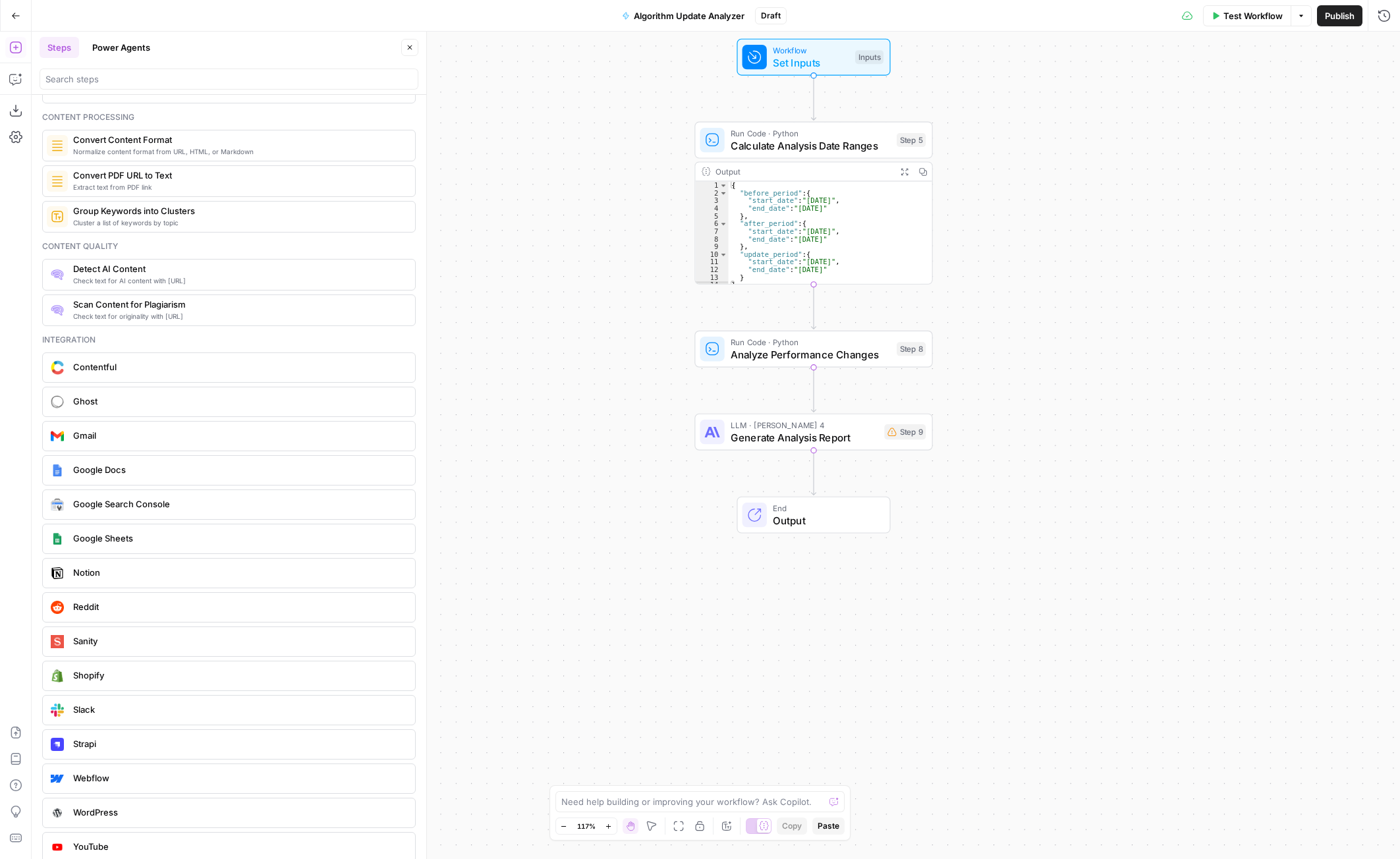
scroll to position [2106, 0]
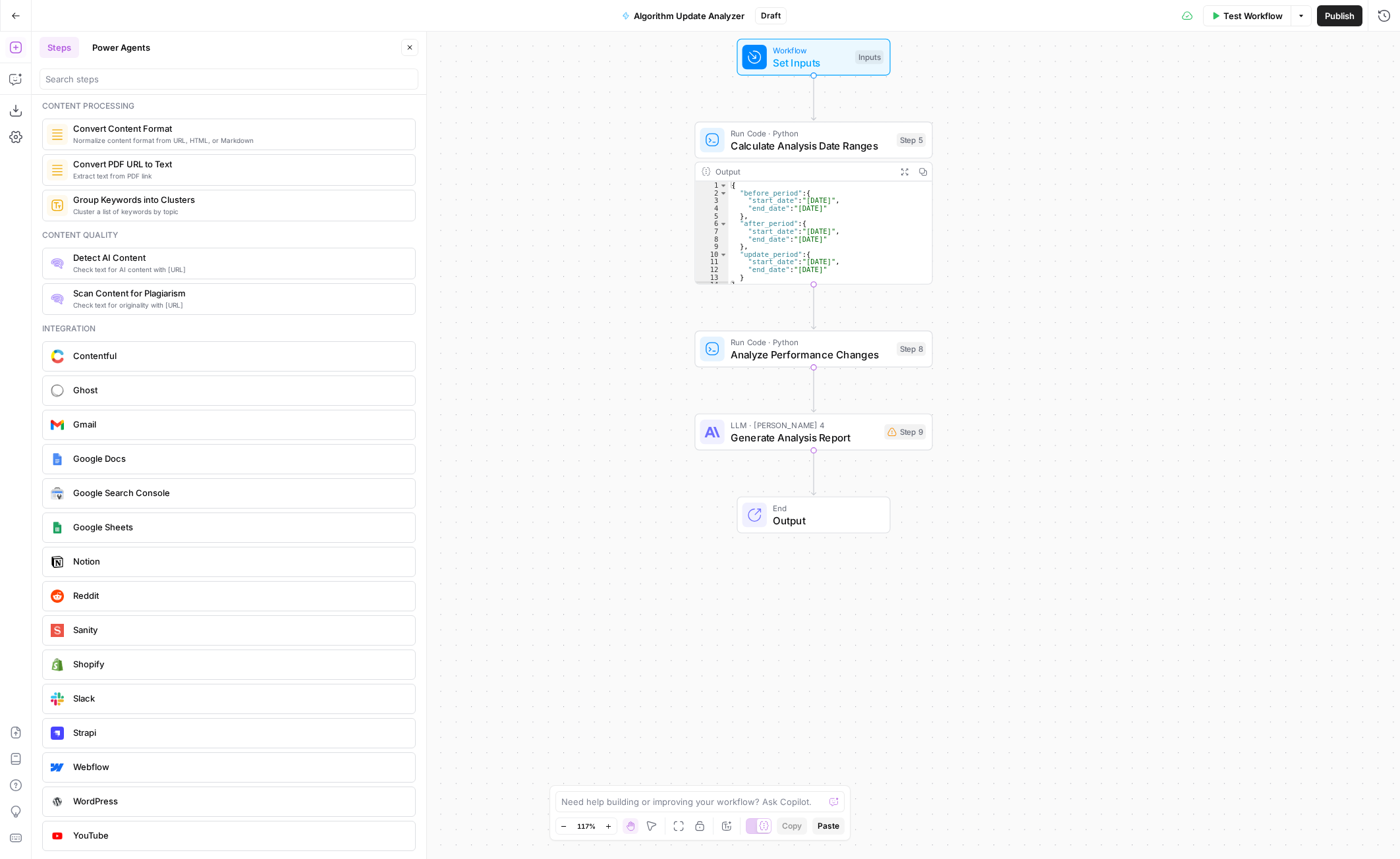
click at [150, 492] on span "Google Search Console" at bounding box center [238, 492] width 331 height 13
click at [1159, 87] on div "Authentication" at bounding box center [1196, 92] width 391 height 42
click at [1157, 96] on input "Authentication" at bounding box center [1189, 101] width 358 height 13
click at [1130, 133] on span "Google Search Console - [URL][DOMAIN_NAME]" at bounding box center [1194, 134] width 363 height 13
type input "Google Search Console - [URL][DOMAIN_NAME]"
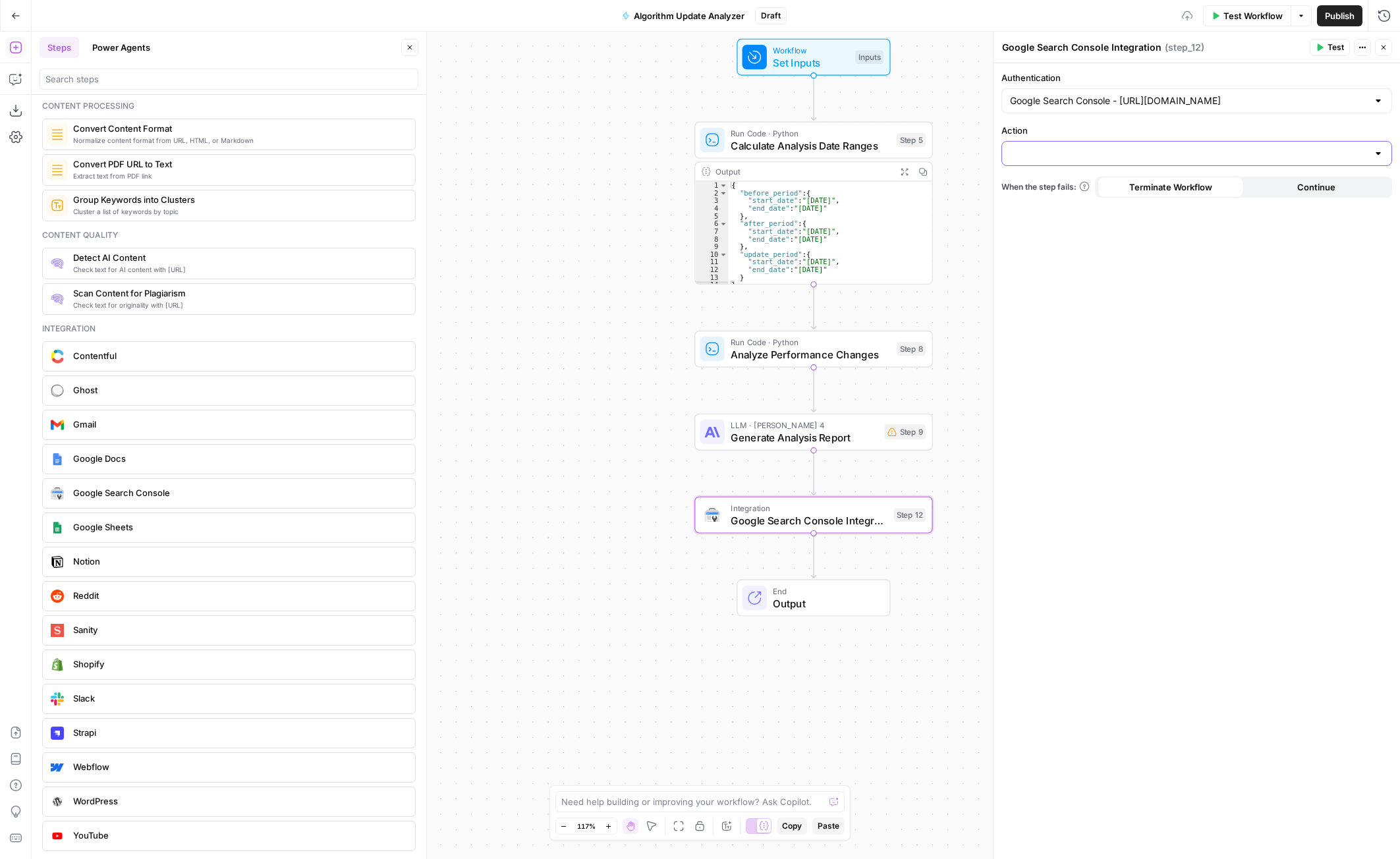
click at [1141, 154] on input "Action" at bounding box center [1189, 153] width 358 height 13
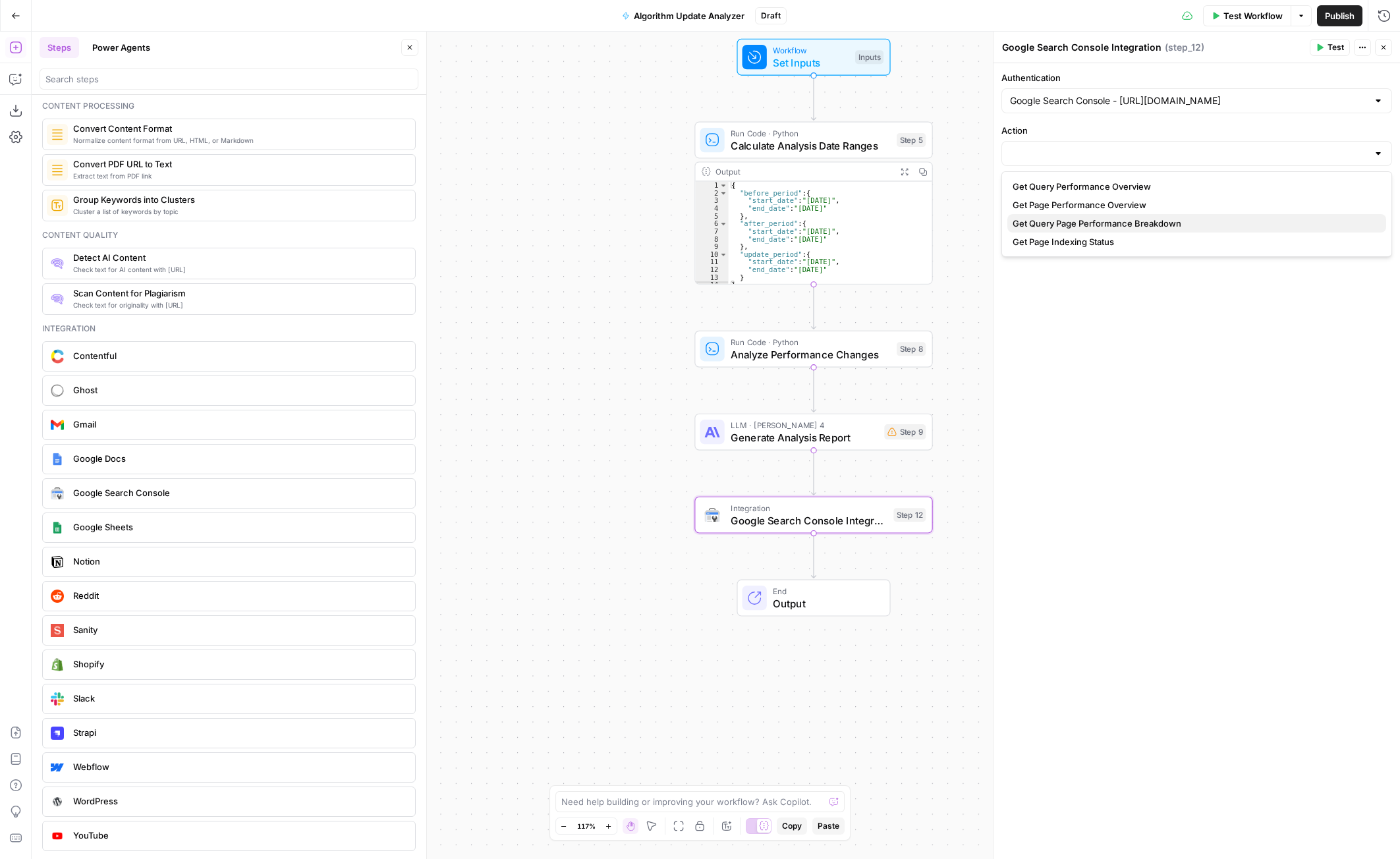
click at [1124, 226] on span "Get Query Page Performance Breakdown" at bounding box center [1194, 224] width 363 height 13
type input "Get Query Page Performance Breakdown"
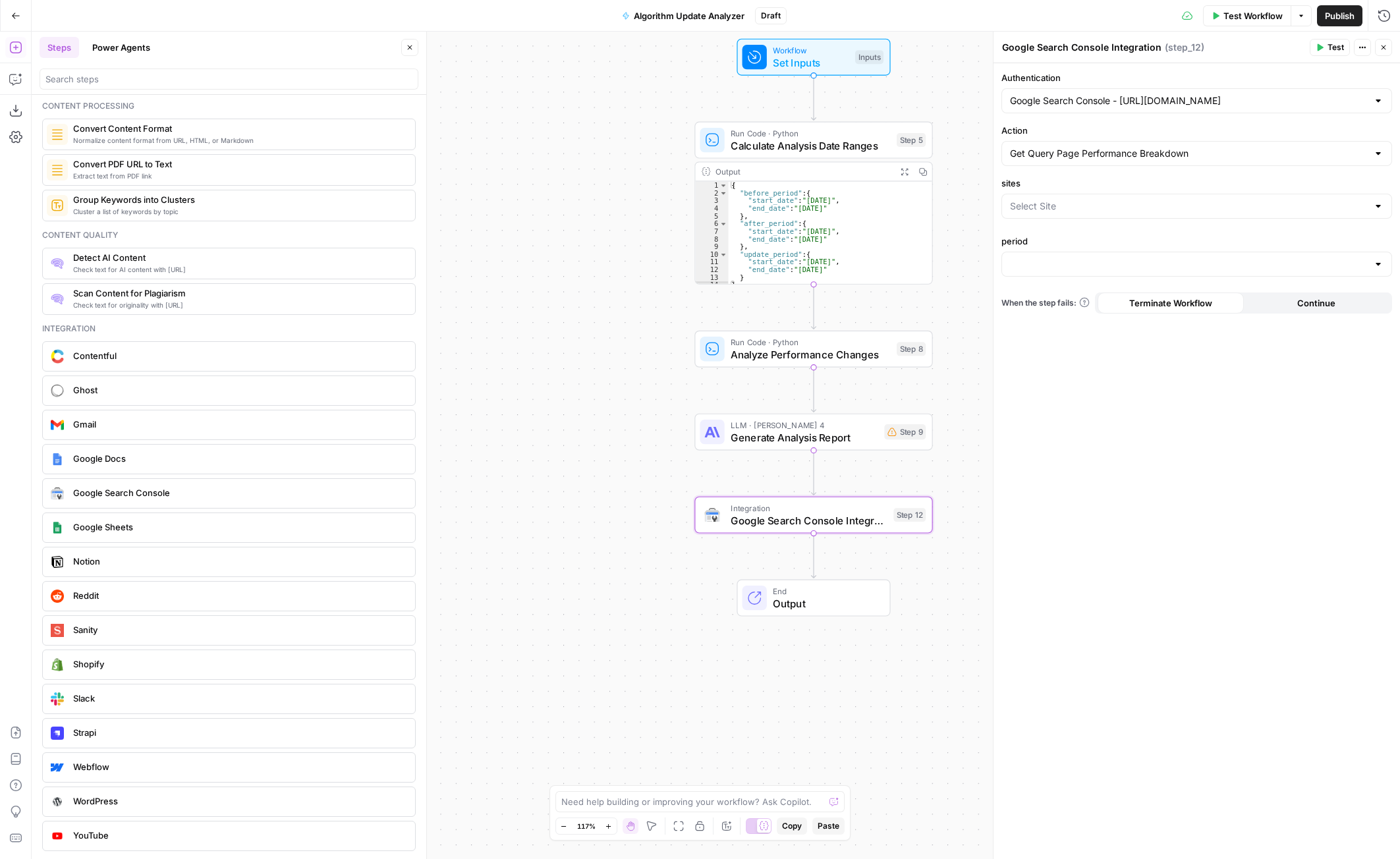
click at [1112, 213] on div at bounding box center [1196, 206] width 391 height 25
click at [1106, 243] on span "[URL][DOMAIN_NAME]" at bounding box center [1194, 239] width 363 height 13
type input "[URL][DOMAIN_NAME]"
click at [1095, 267] on label "period" at bounding box center [1196, 267] width 391 height 13
click at [1095, 284] on input "period" at bounding box center [1189, 291] width 358 height 13
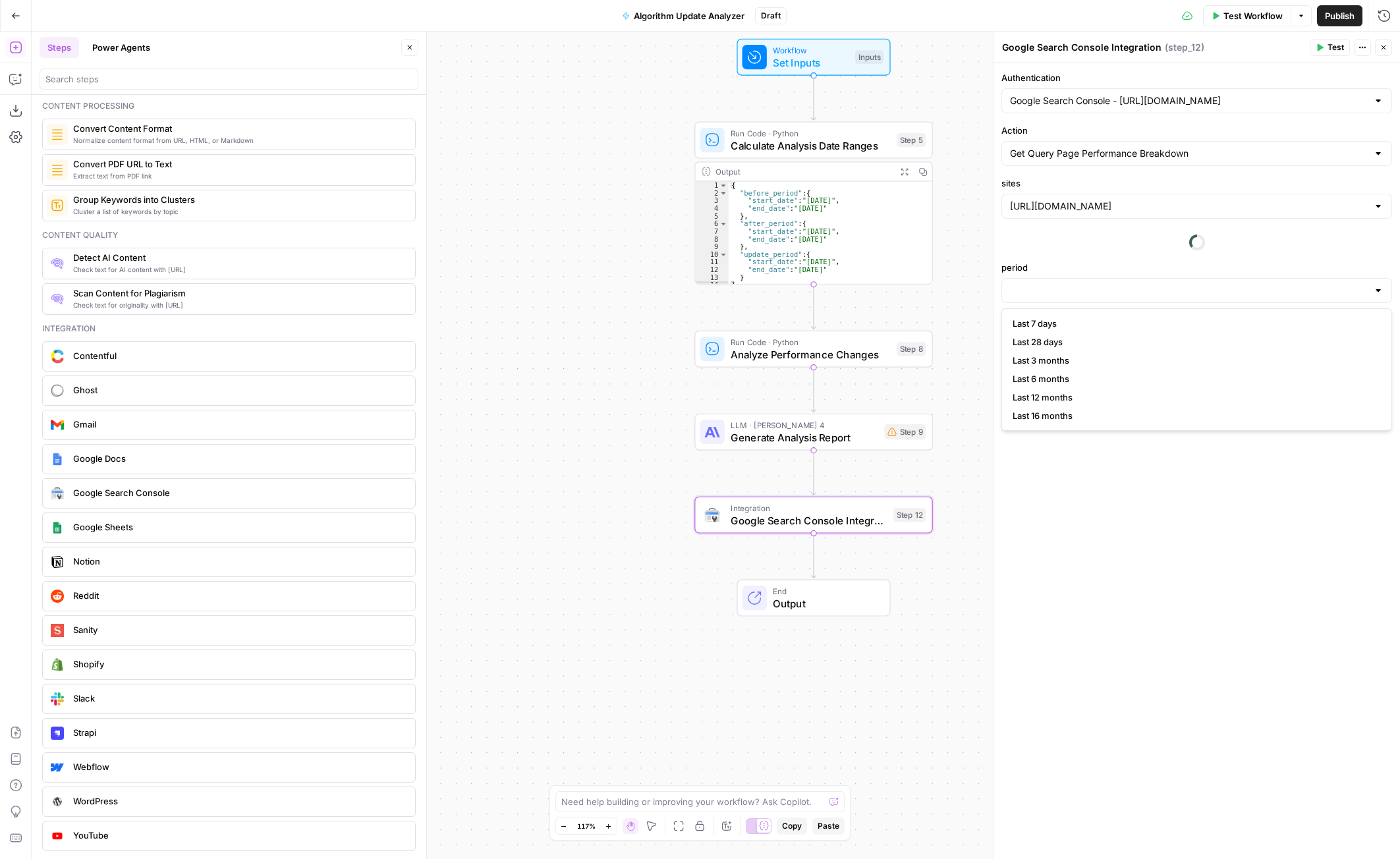
click at [1072, 318] on div "Last 7 days Last 28 days Last 3 months Last 6 months Last 12 months Last 16 mon…" at bounding box center [1196, 370] width 391 height 123
click at [1087, 306] on button "Last 28 days" at bounding box center [1196, 315] width 378 height 18
type input "Last 28 days"
click at [1120, 392] on div "Authentication Google Search Console - [URL][DOMAIN_NAME] Action Get Query Page…" at bounding box center [1197, 461] width 406 height 795
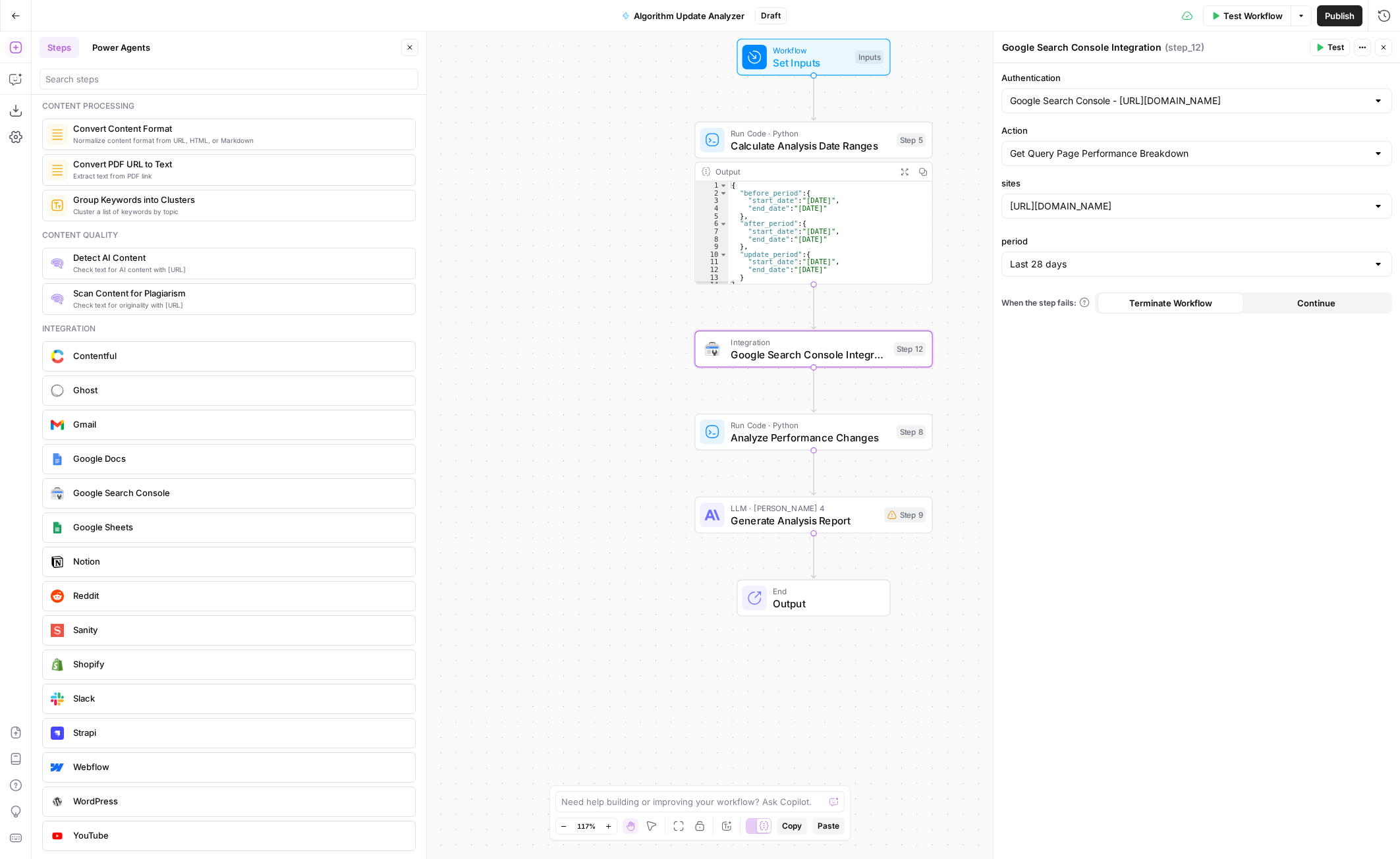
click at [872, 384] on div "Workflow Set Inputs Inputs Run Code · Python Calculate Analysis Date Ranges Ste…" at bounding box center [715, 445] width 1369 height 827
click at [1384, 47] on icon "button" at bounding box center [1383, 47] width 8 height 8
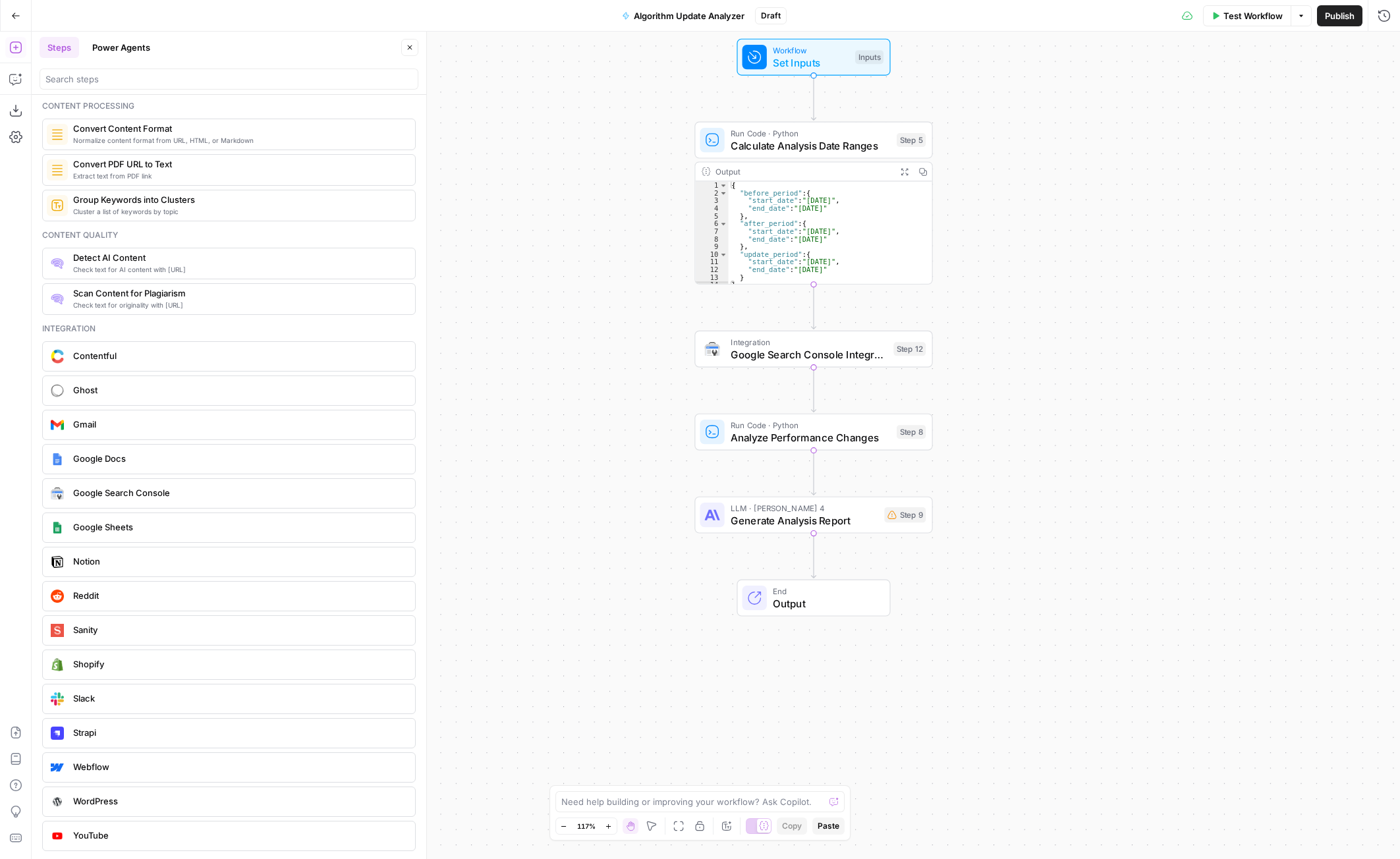
click at [413, 45] on icon "button" at bounding box center [409, 47] width 8 height 8
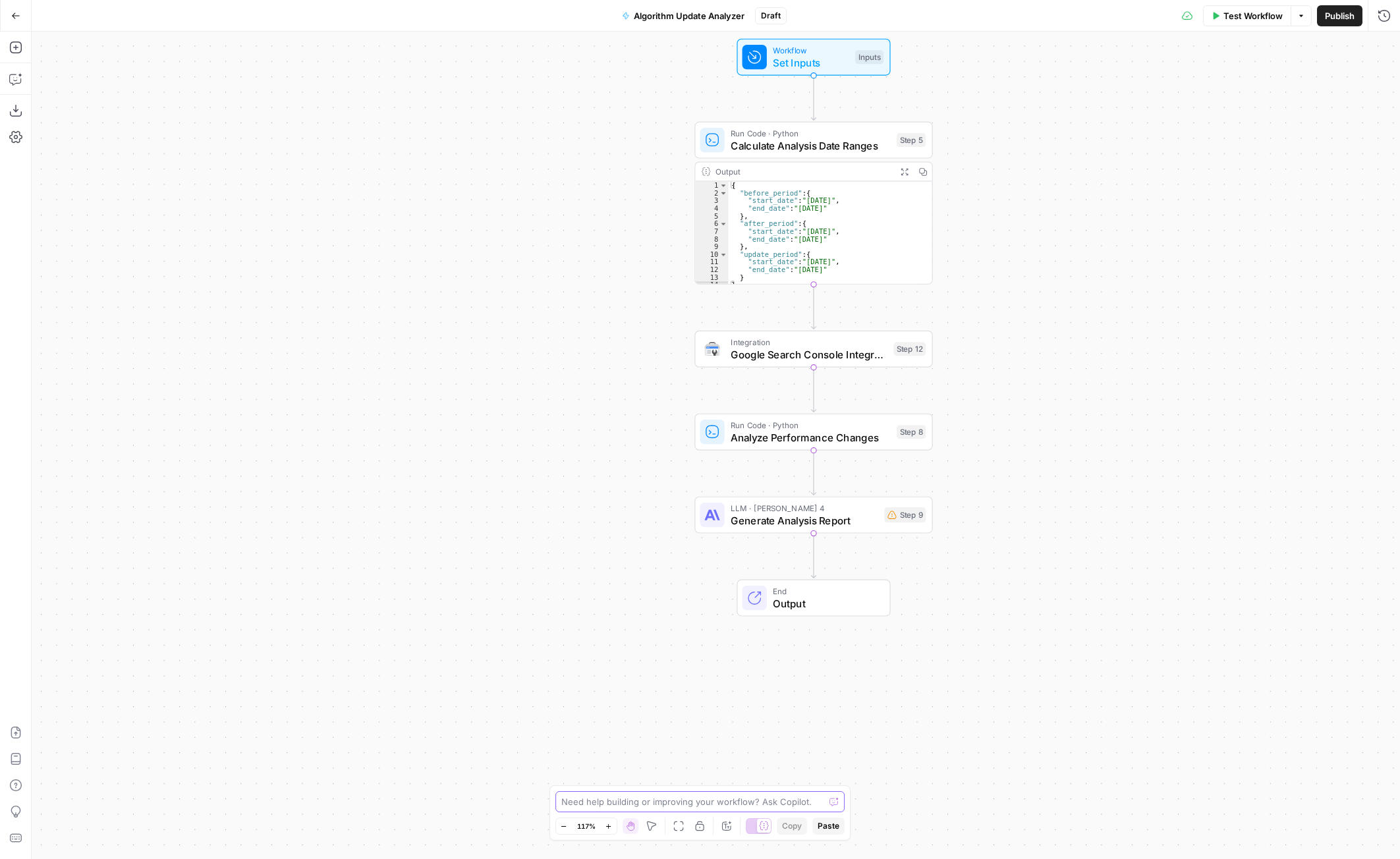
click at [619, 797] on textarea at bounding box center [693, 801] width 264 height 13
type textarea "I added step 12, but I need you to edit it to gather the pre algorithm performa…"
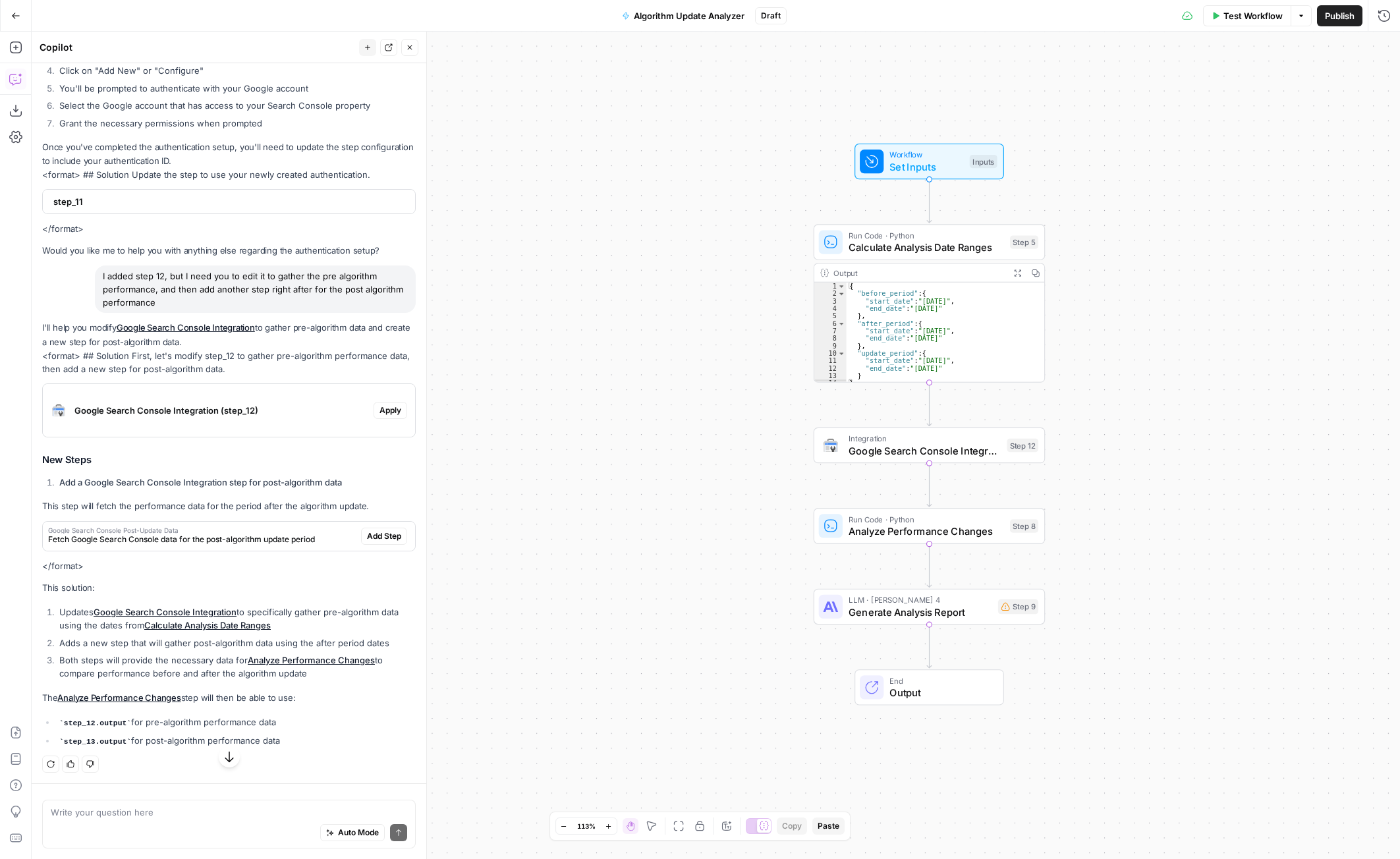
scroll to position [574, 0]
click at [383, 411] on span "Apply" at bounding box center [390, 409] width 22 height 12
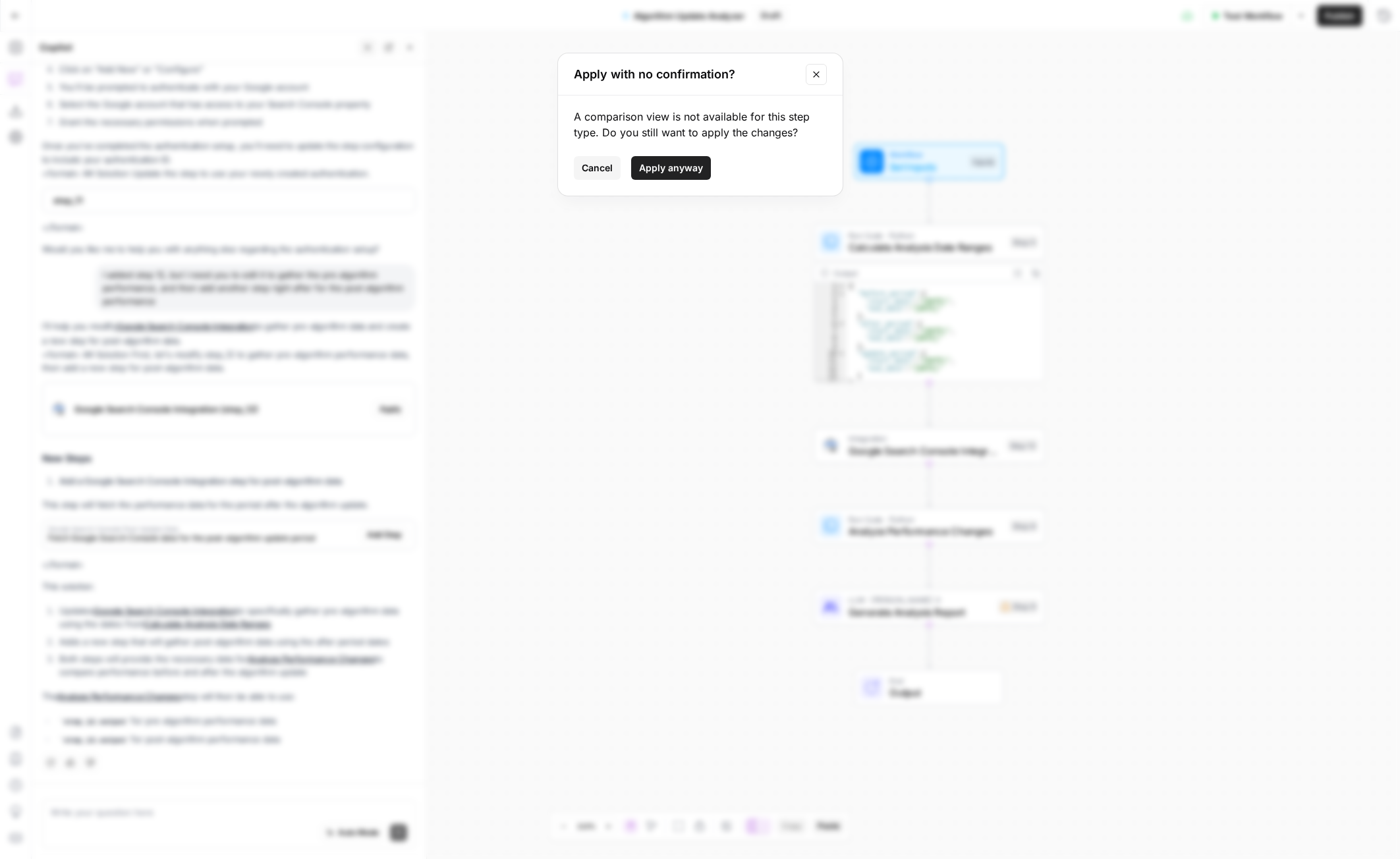
click at [685, 162] on span "Apply anyway" at bounding box center [671, 168] width 64 height 13
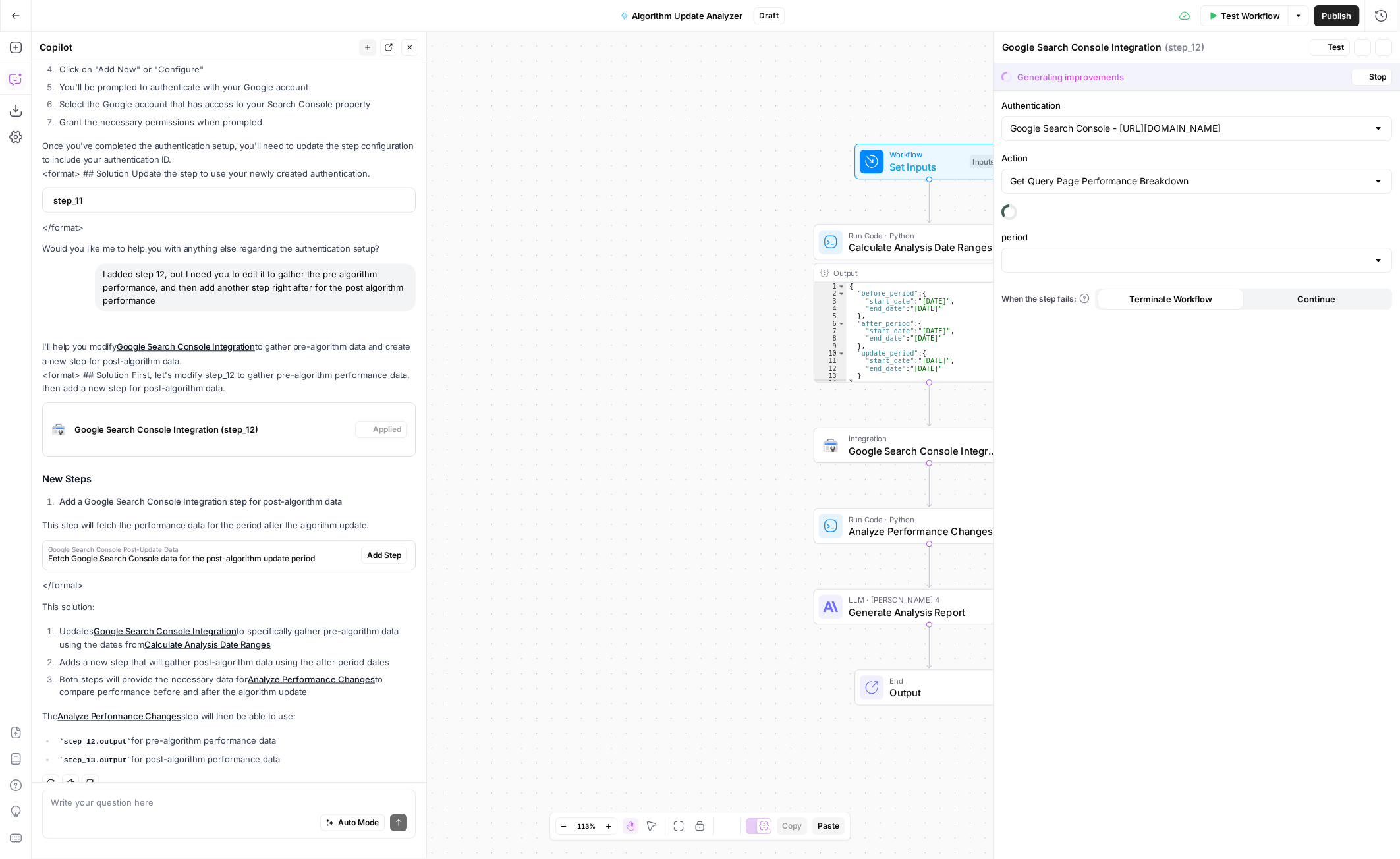
scroll to position [595, 0]
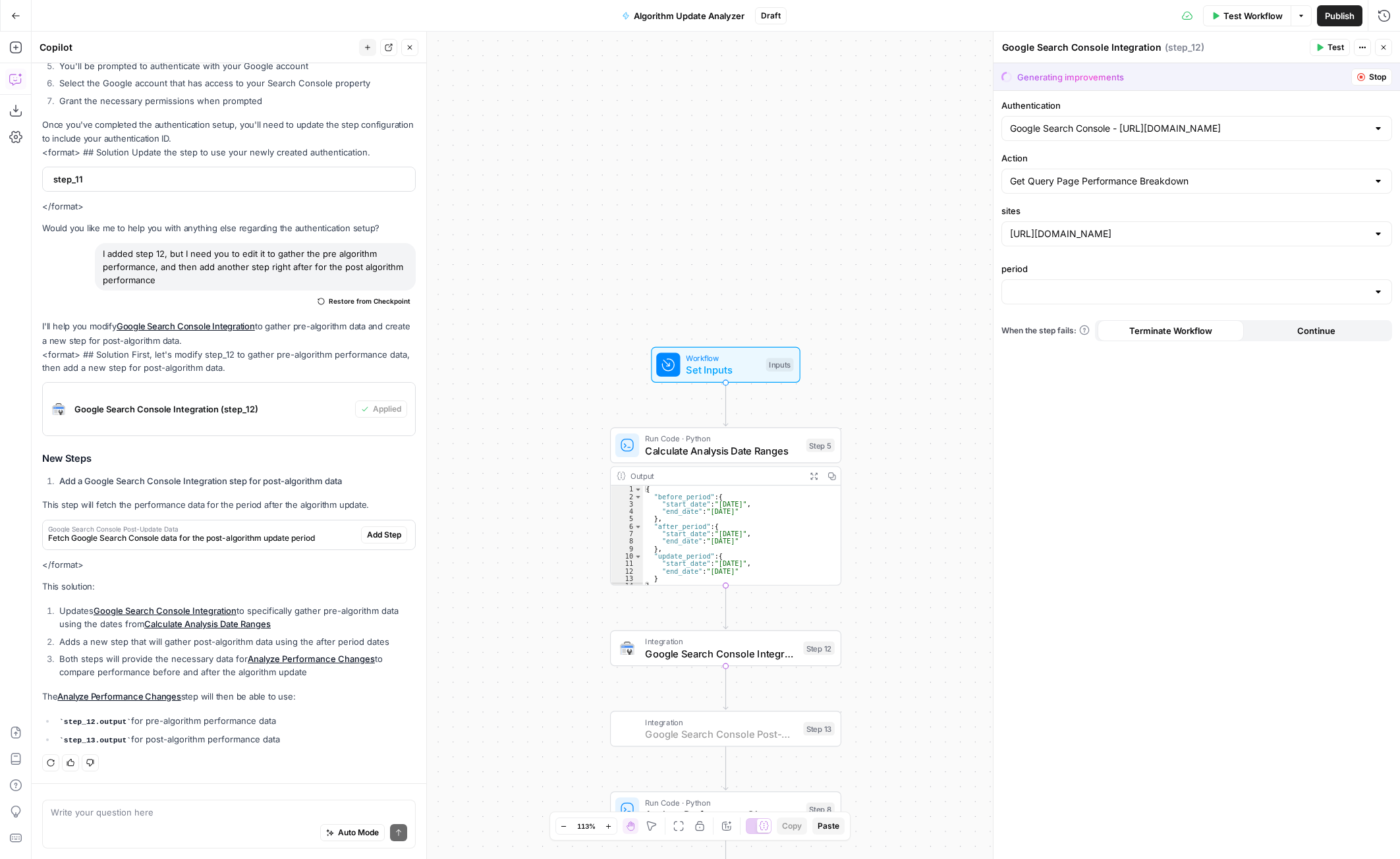
click at [378, 537] on span "Add Step" at bounding box center [384, 535] width 34 height 12
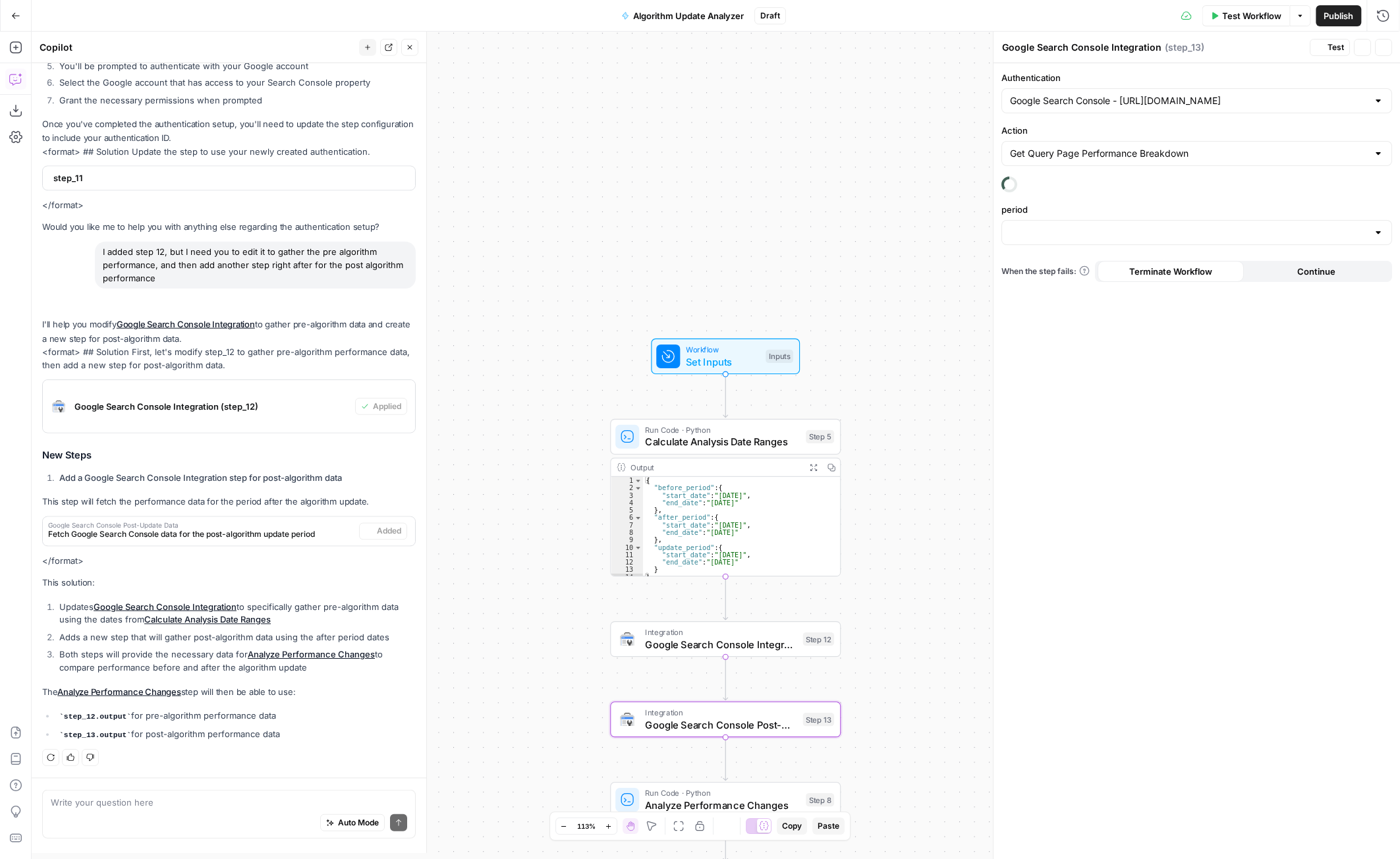
type textarea "Google Search Console Post-Update Data"
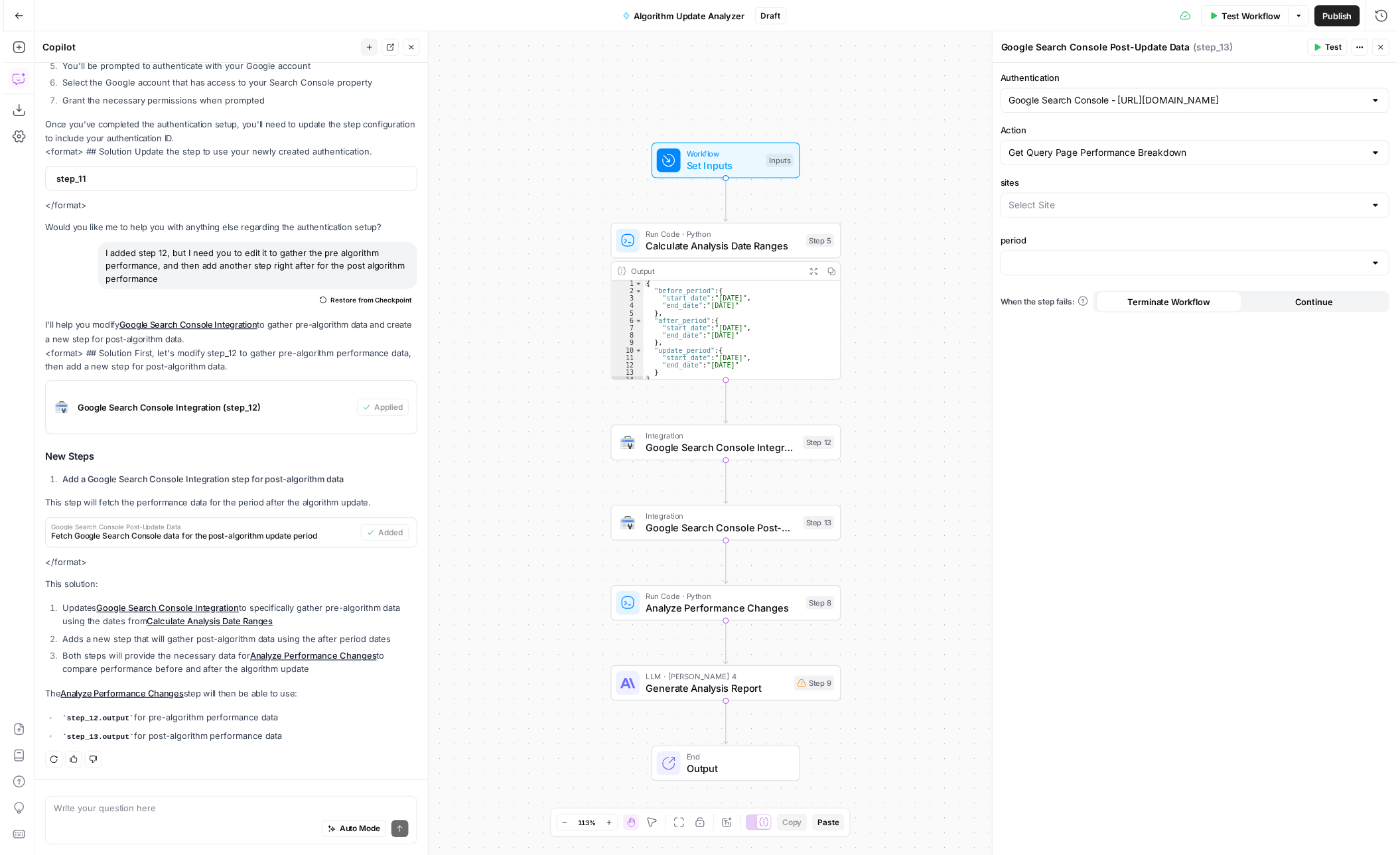
scroll to position [1, 0]
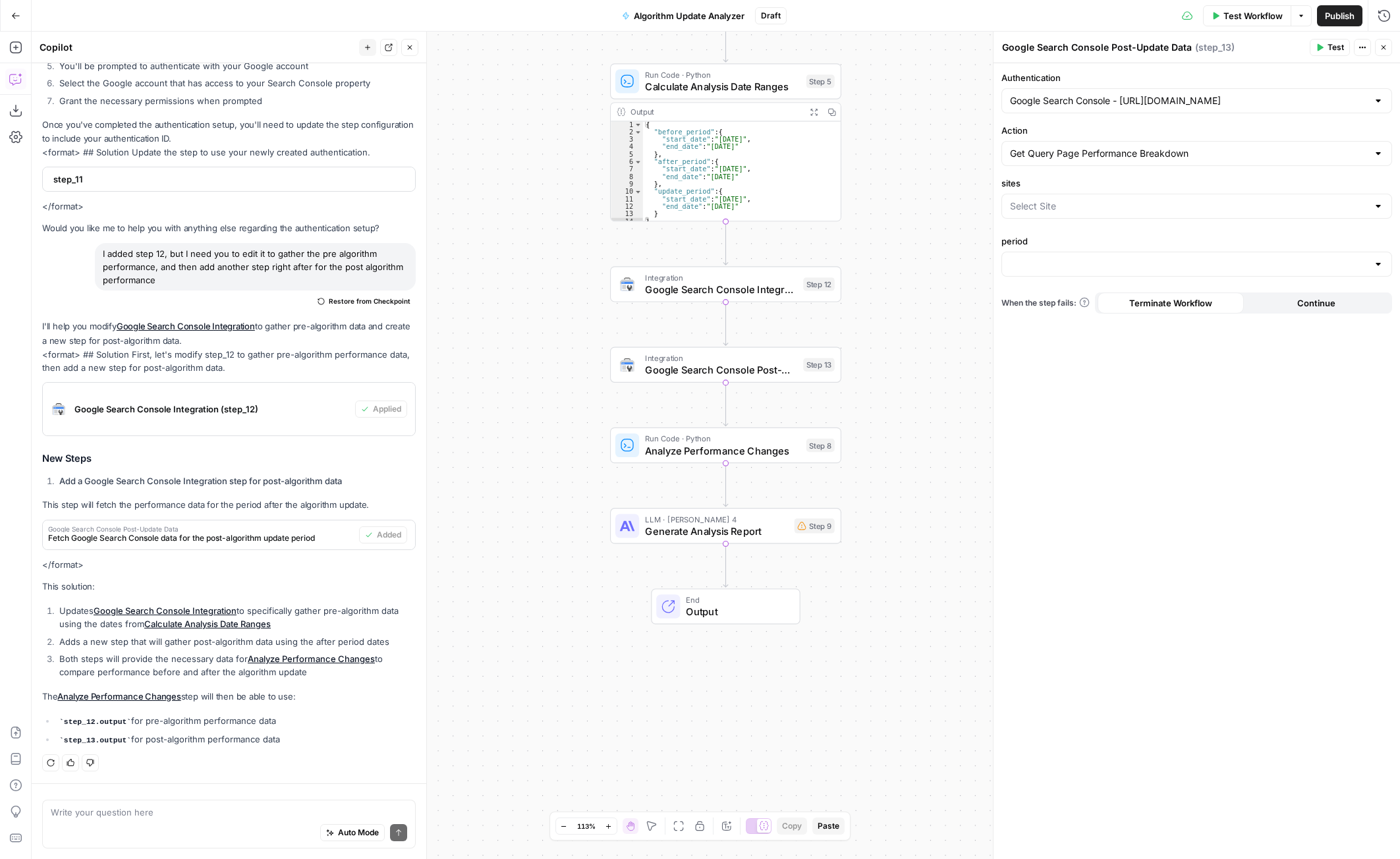
click at [1246, 17] on span "Test Workflow" at bounding box center [1252, 16] width 59 height 13
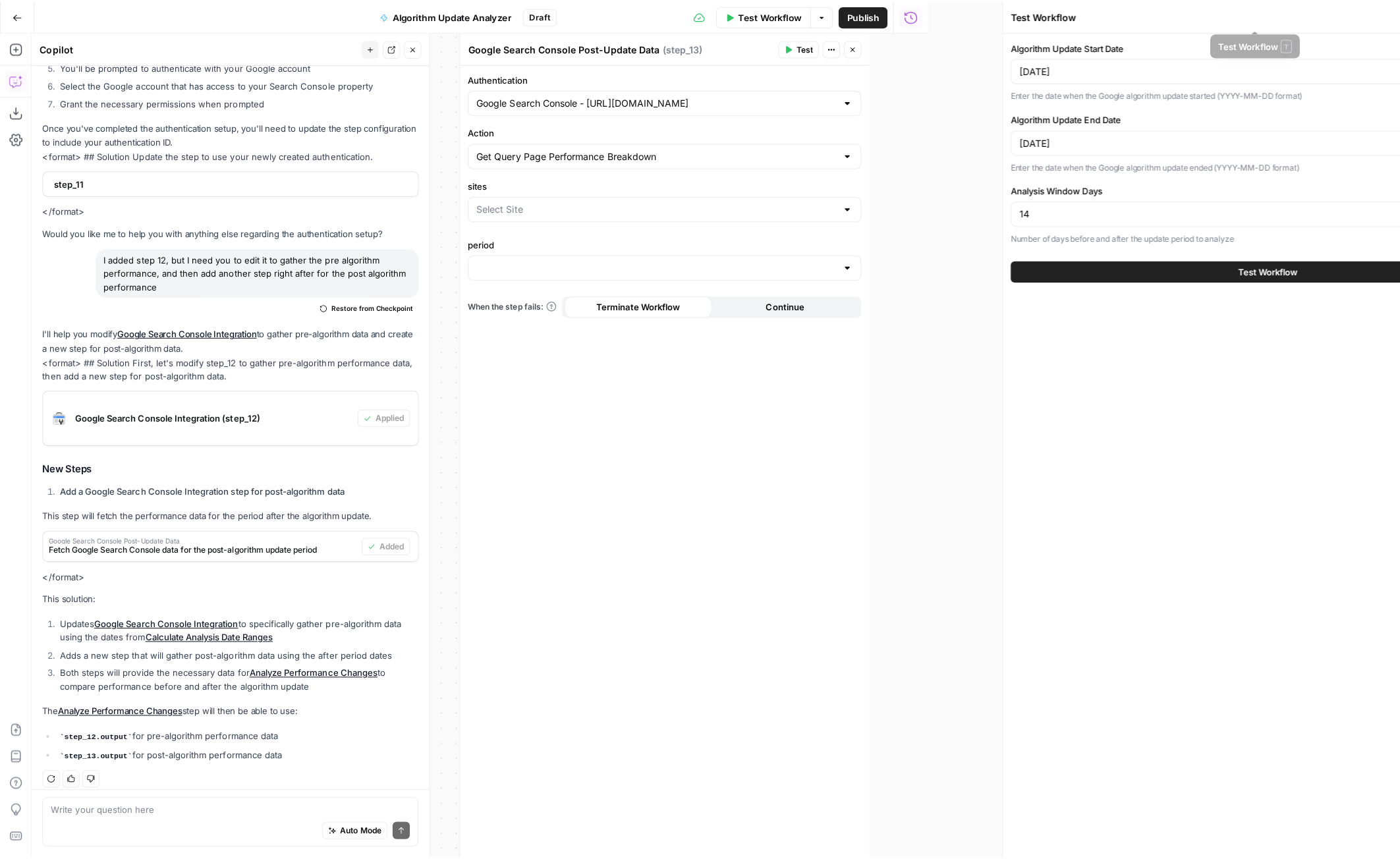
scroll to position [595, 0]
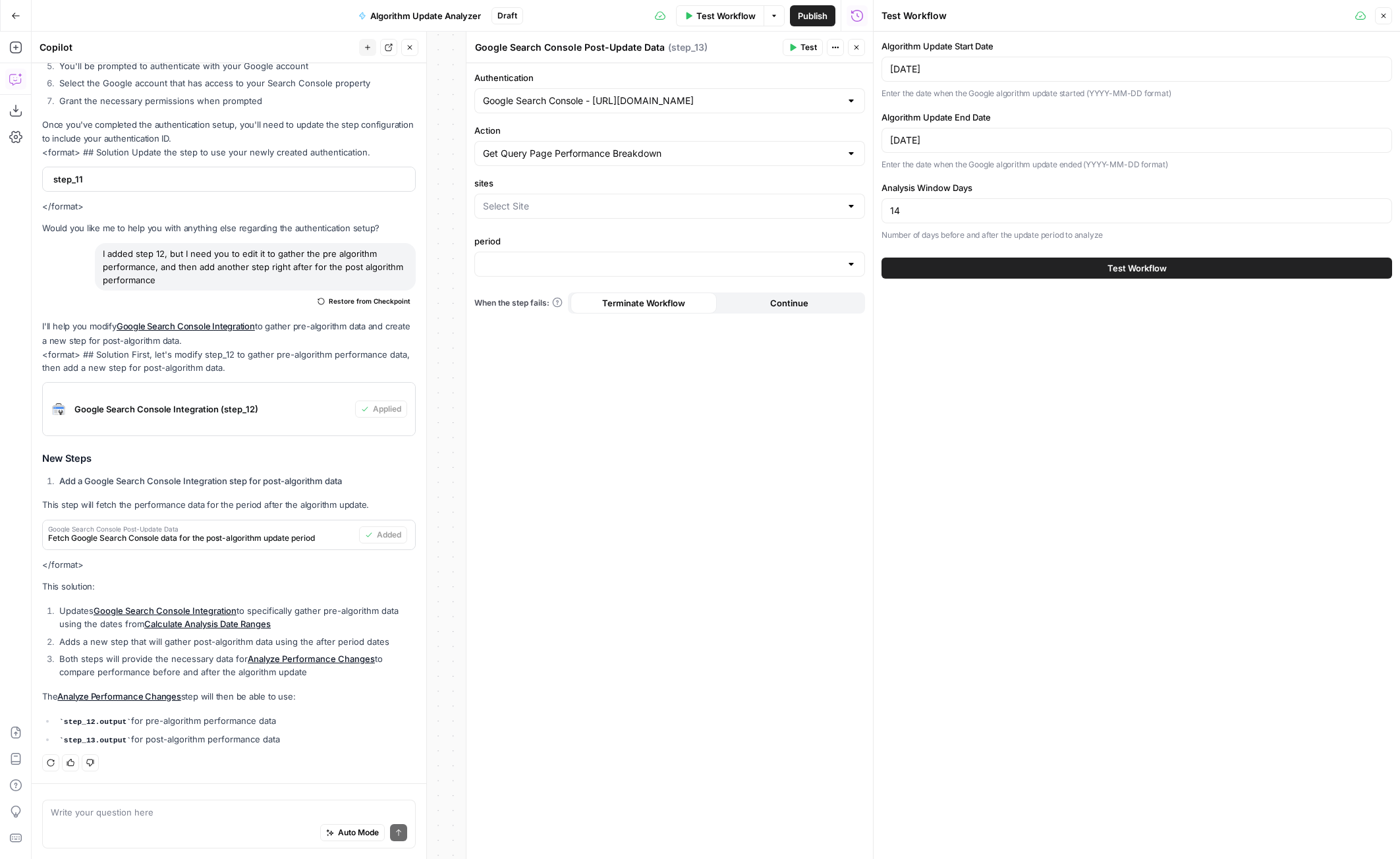
click at [1060, 270] on button "Test Workflow" at bounding box center [1136, 268] width 511 height 21
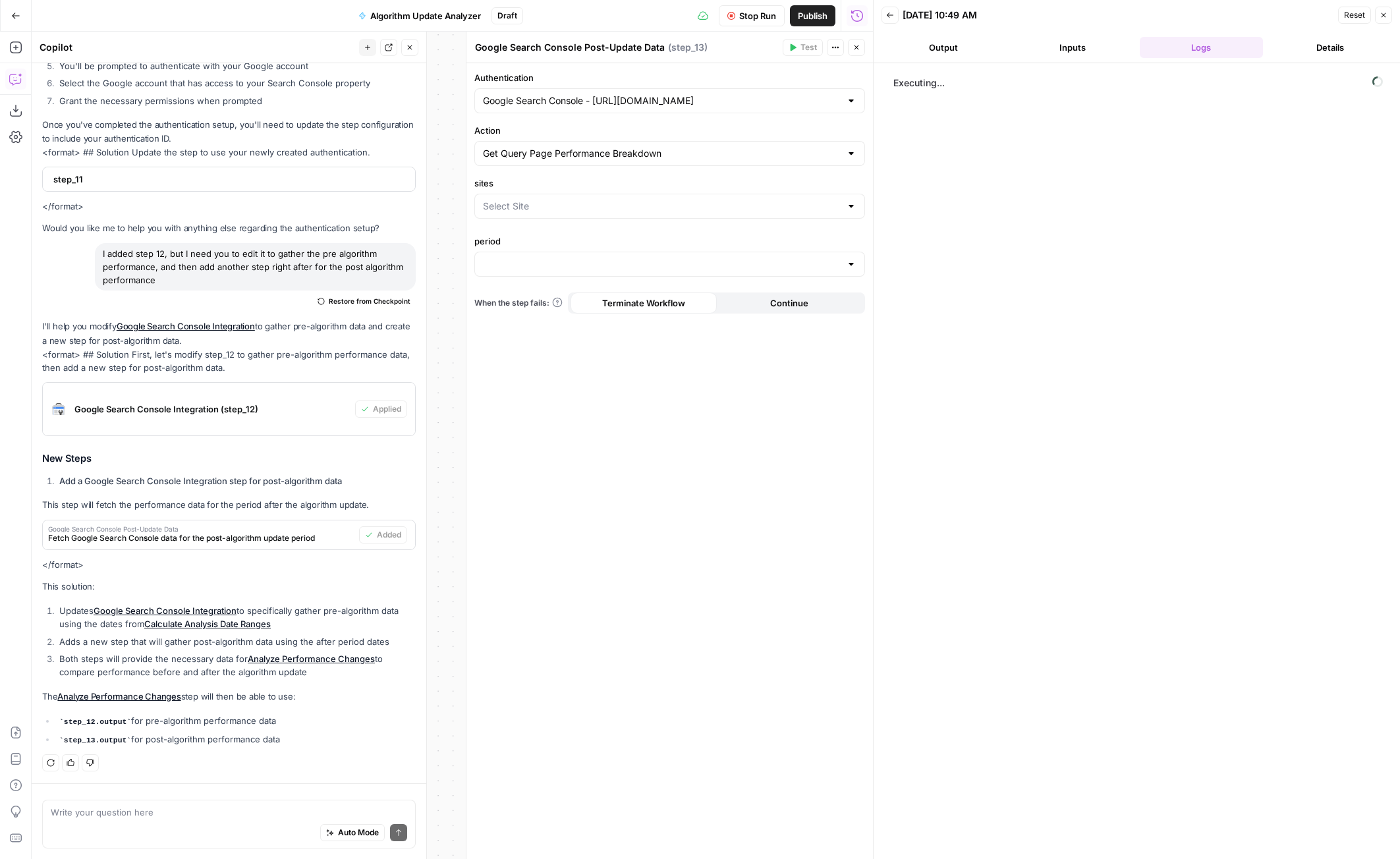
click at [860, 51] on button "Close" at bounding box center [856, 47] width 17 height 17
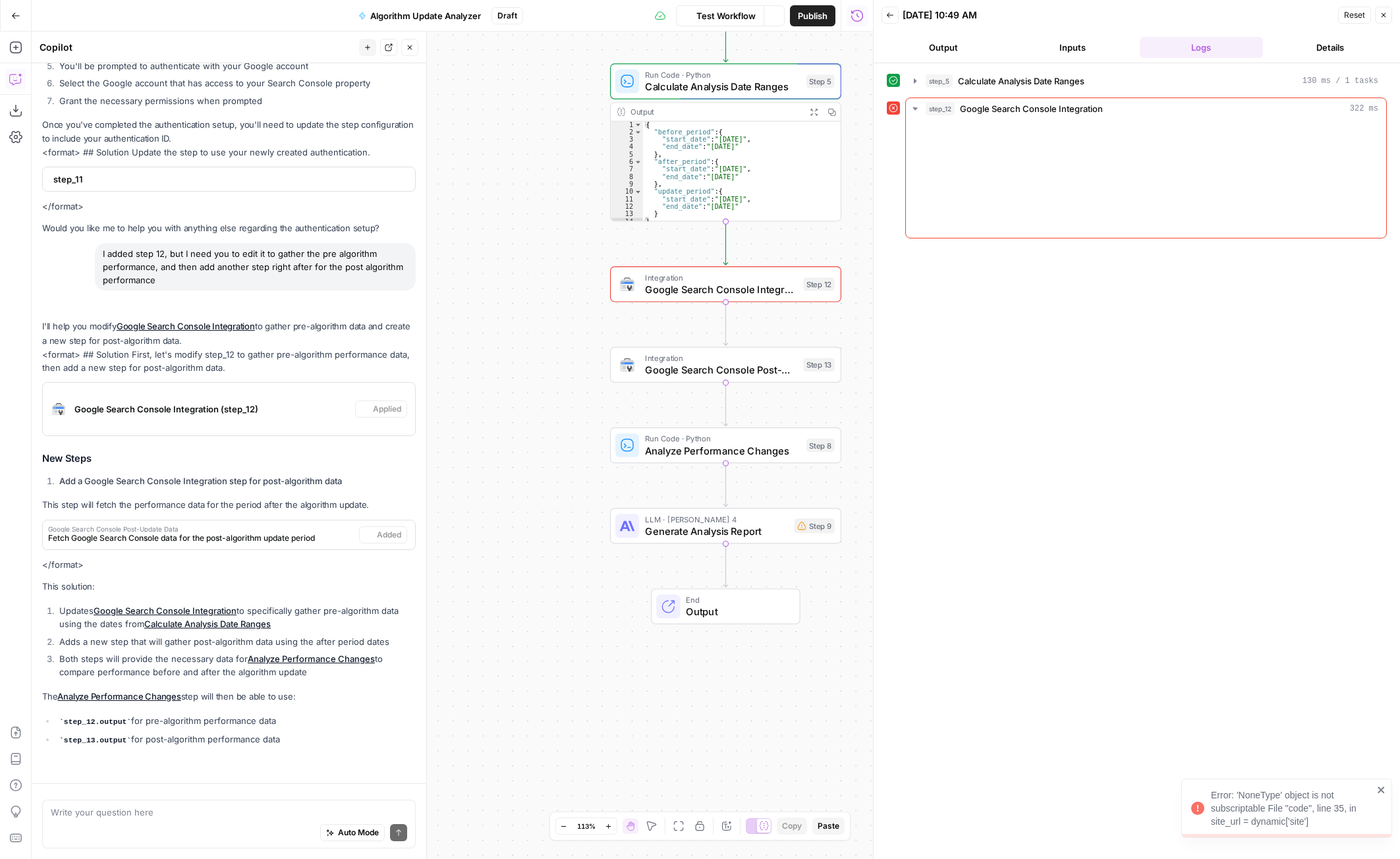
scroll to position [595, 0]
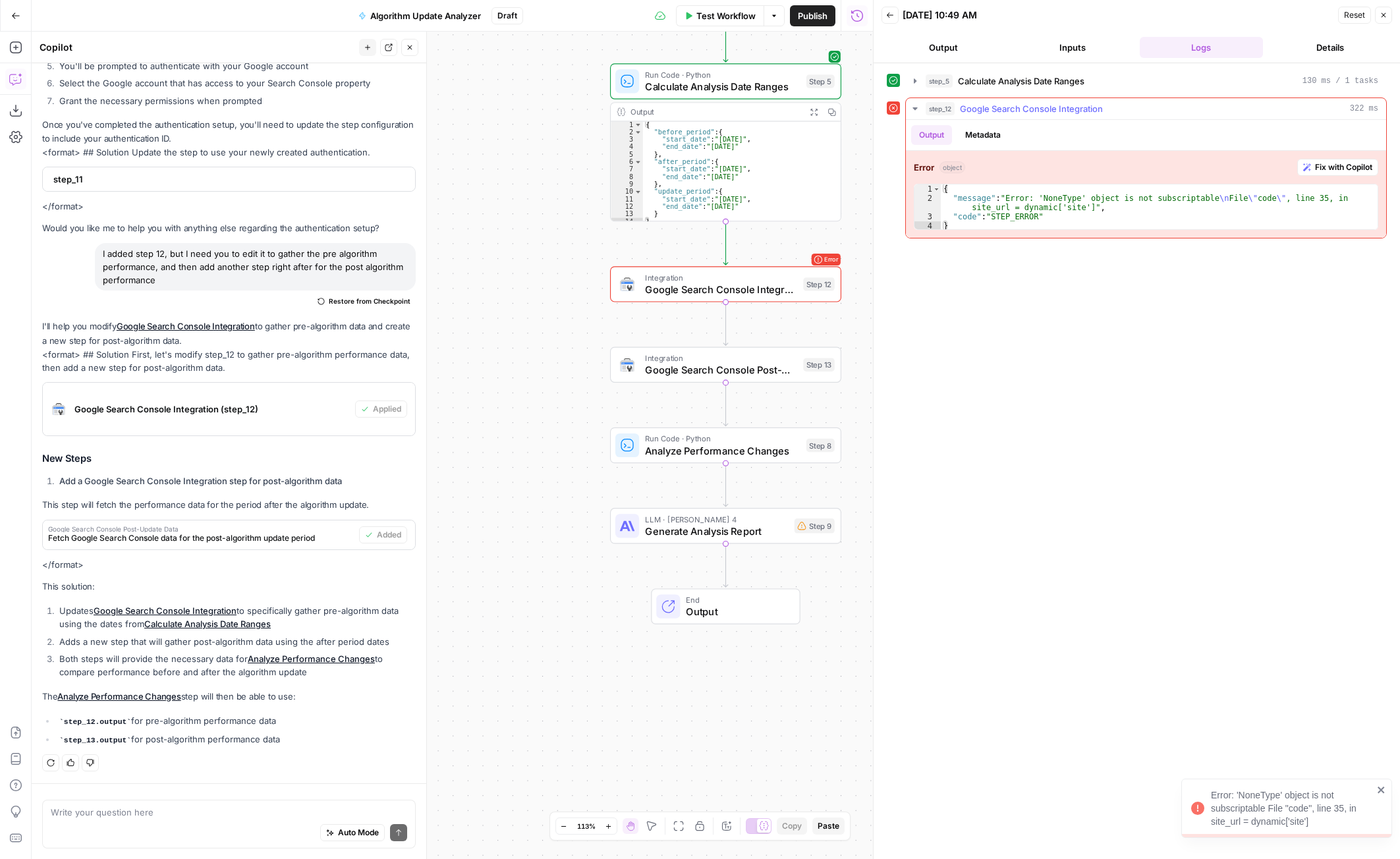
click at [1309, 155] on div "Error object Fix with Copilot 1 2 3 4 { "message" : "Error: 'NoneType' object i…" at bounding box center [1146, 194] width 480 height 87
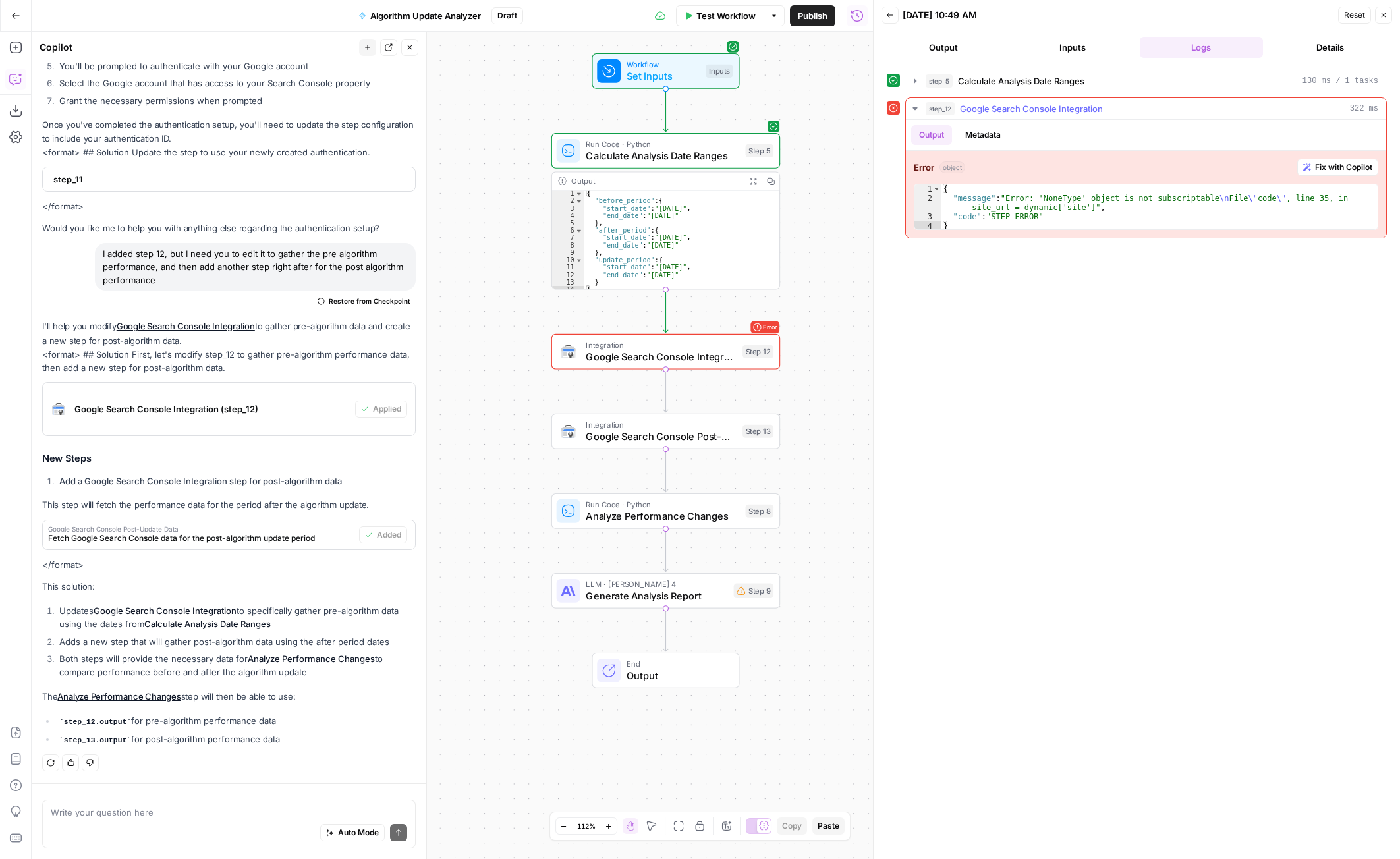
click at [1312, 169] on button "Fix with Copilot" at bounding box center [1337, 167] width 81 height 17
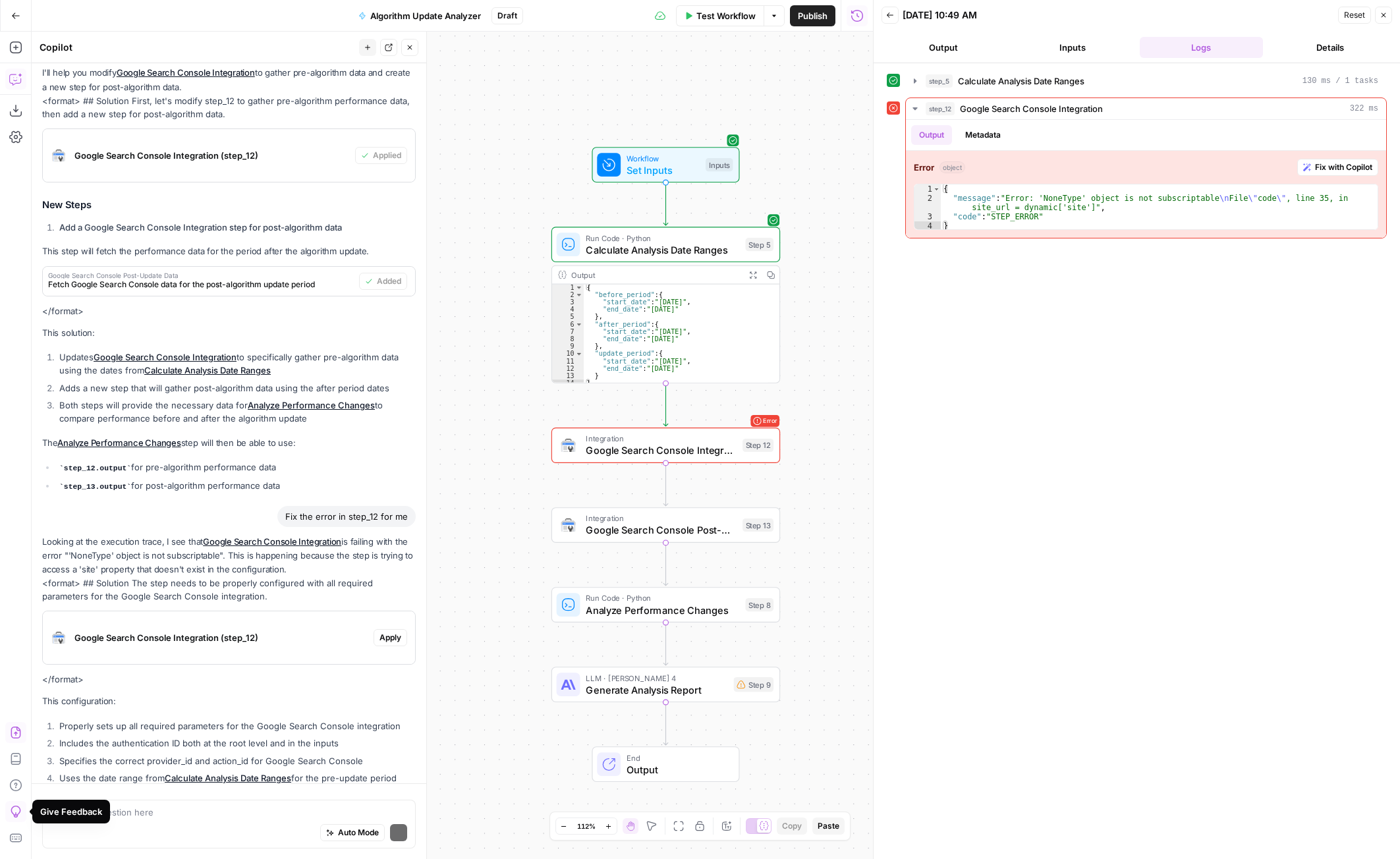
scroll to position [938, 0]
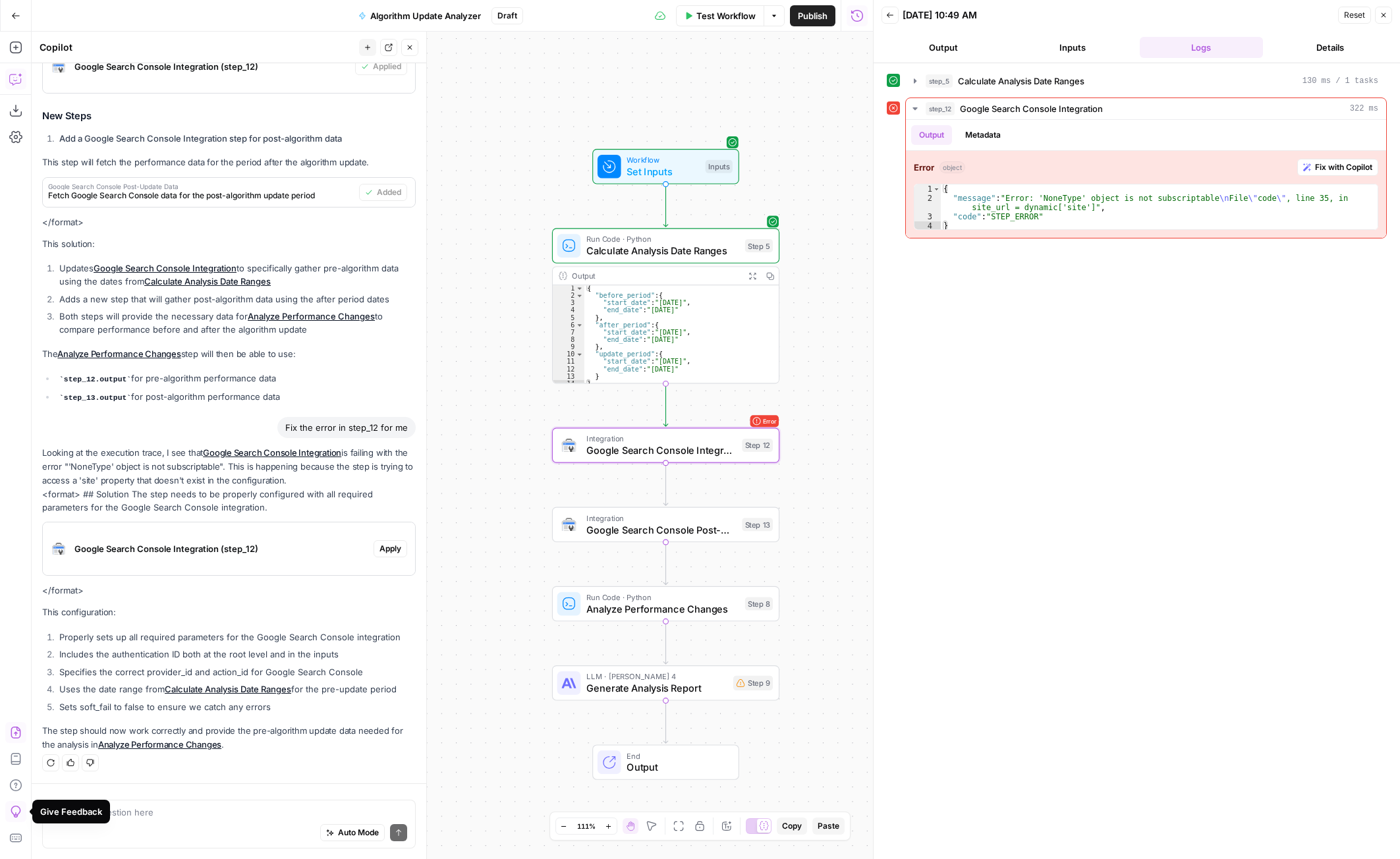
click at [390, 549] on span "Apply" at bounding box center [390, 549] width 22 height 12
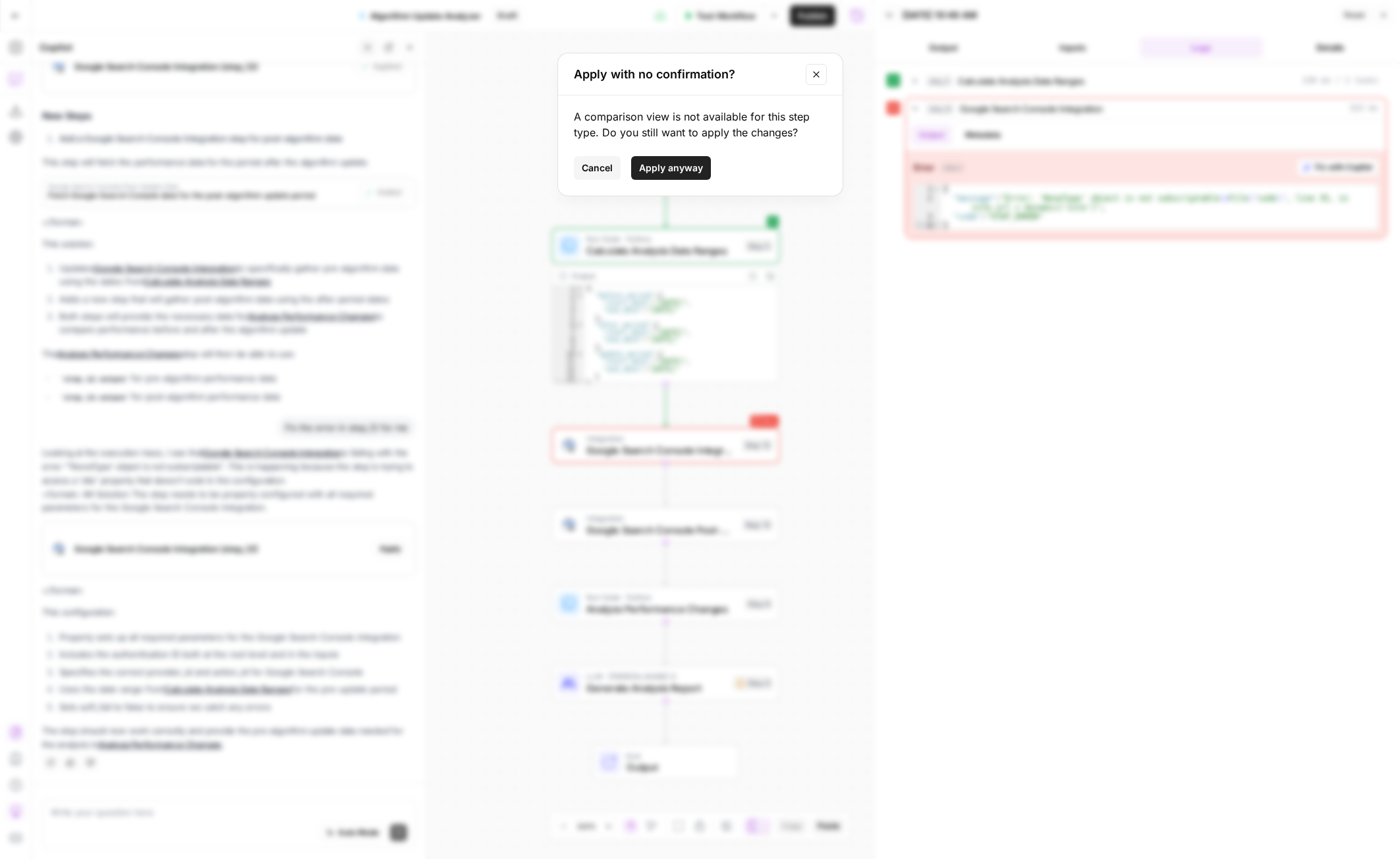
click at [683, 174] on span "Apply anyway" at bounding box center [671, 168] width 64 height 13
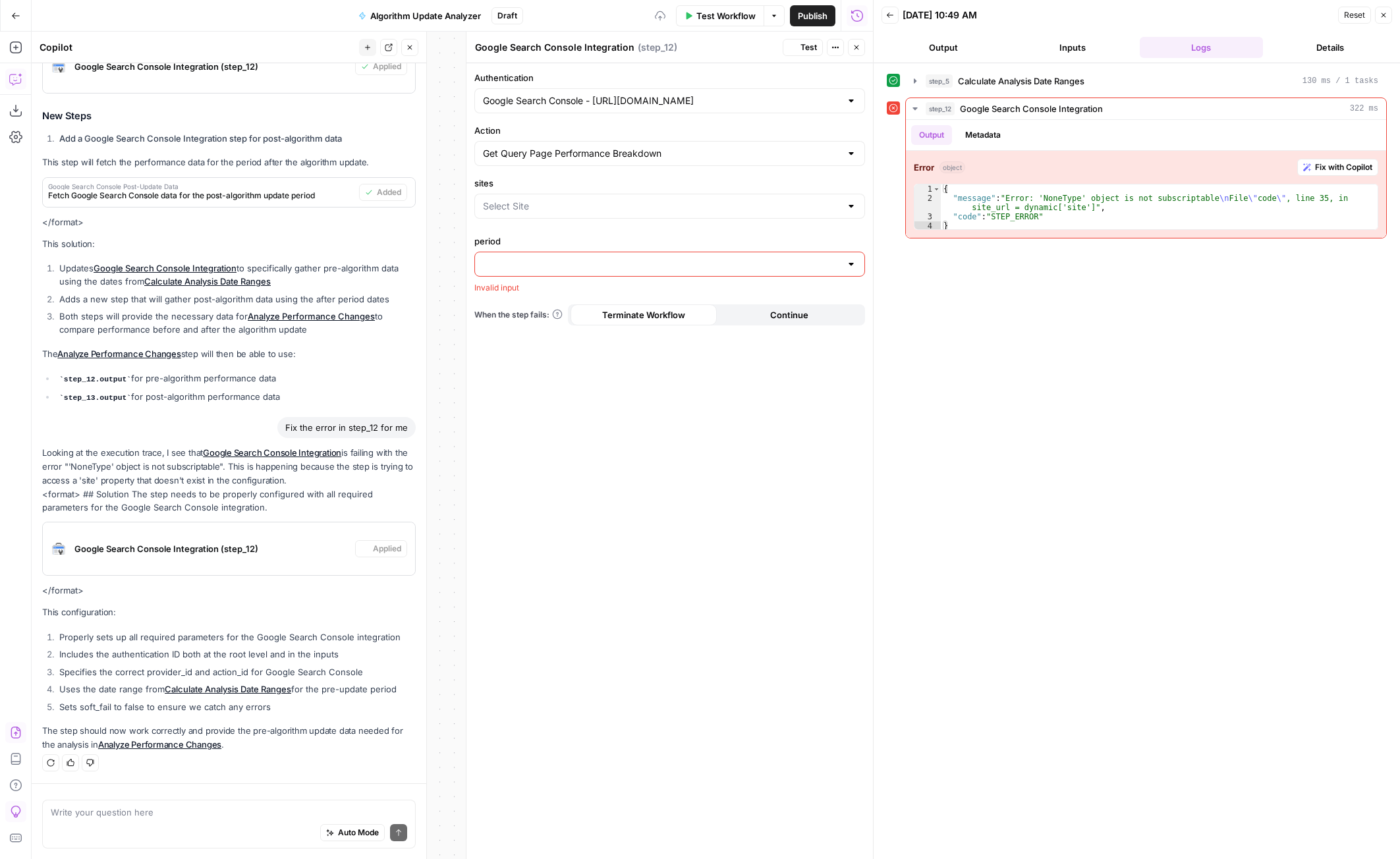
scroll to position [959, 0]
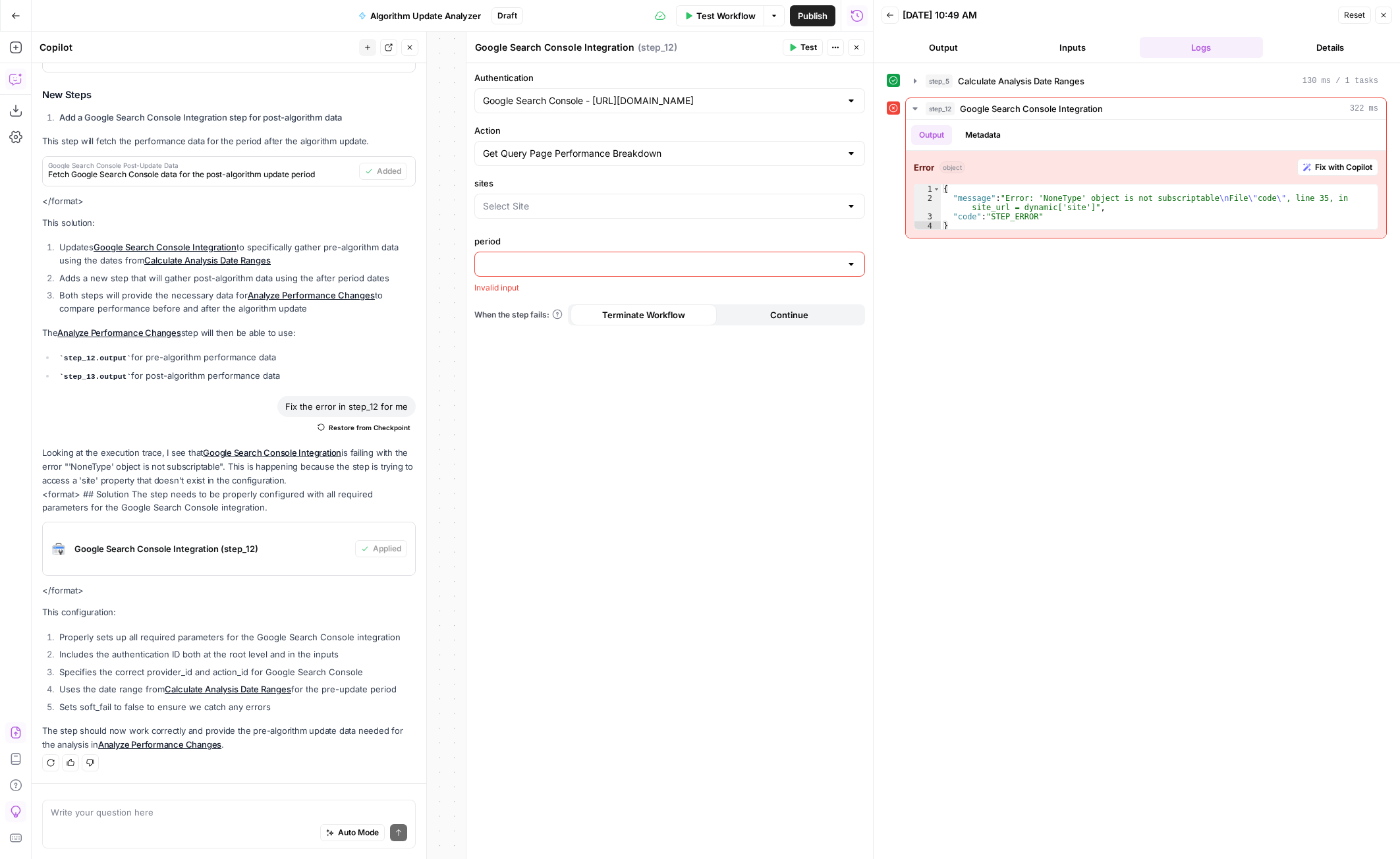
click at [535, 283] on div "Invalid input" at bounding box center [669, 288] width 391 height 12
click at [537, 278] on div "period Invalid input" at bounding box center [669, 264] width 391 height 59
click at [539, 275] on div at bounding box center [669, 264] width 391 height 25
click at [567, 207] on input "sites" at bounding box center [662, 206] width 358 height 13
click at [558, 257] on span "[URL][DOMAIN_NAME]" at bounding box center [666, 257] width 363 height 13
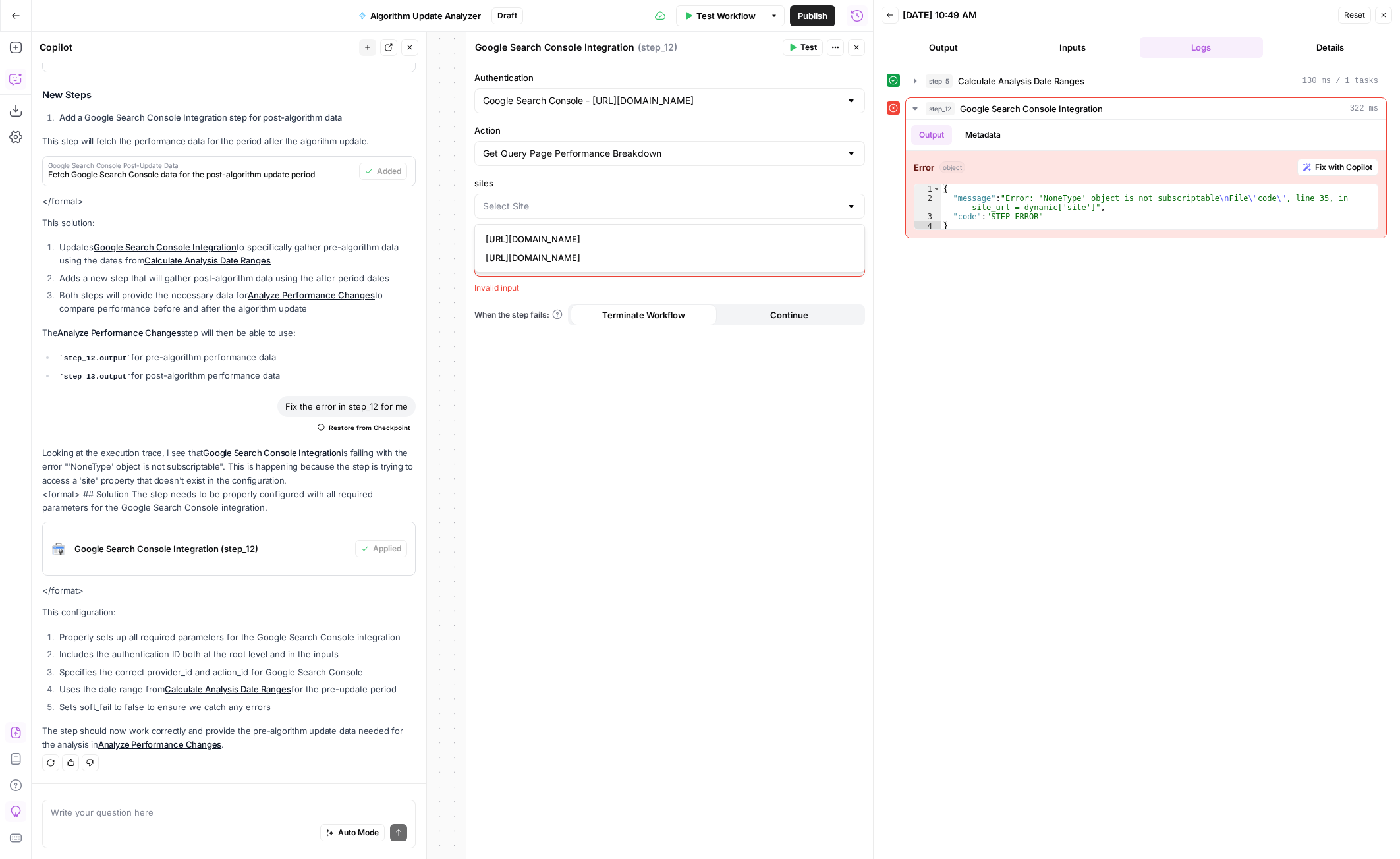
type input "[URL][DOMAIN_NAME]"
click at [558, 256] on div "Authentication Google Search Console - https://www.joinhomebase.com/ Action Get…" at bounding box center [669, 461] width 406 height 795
click at [586, 261] on input "period" at bounding box center [662, 264] width 358 height 13
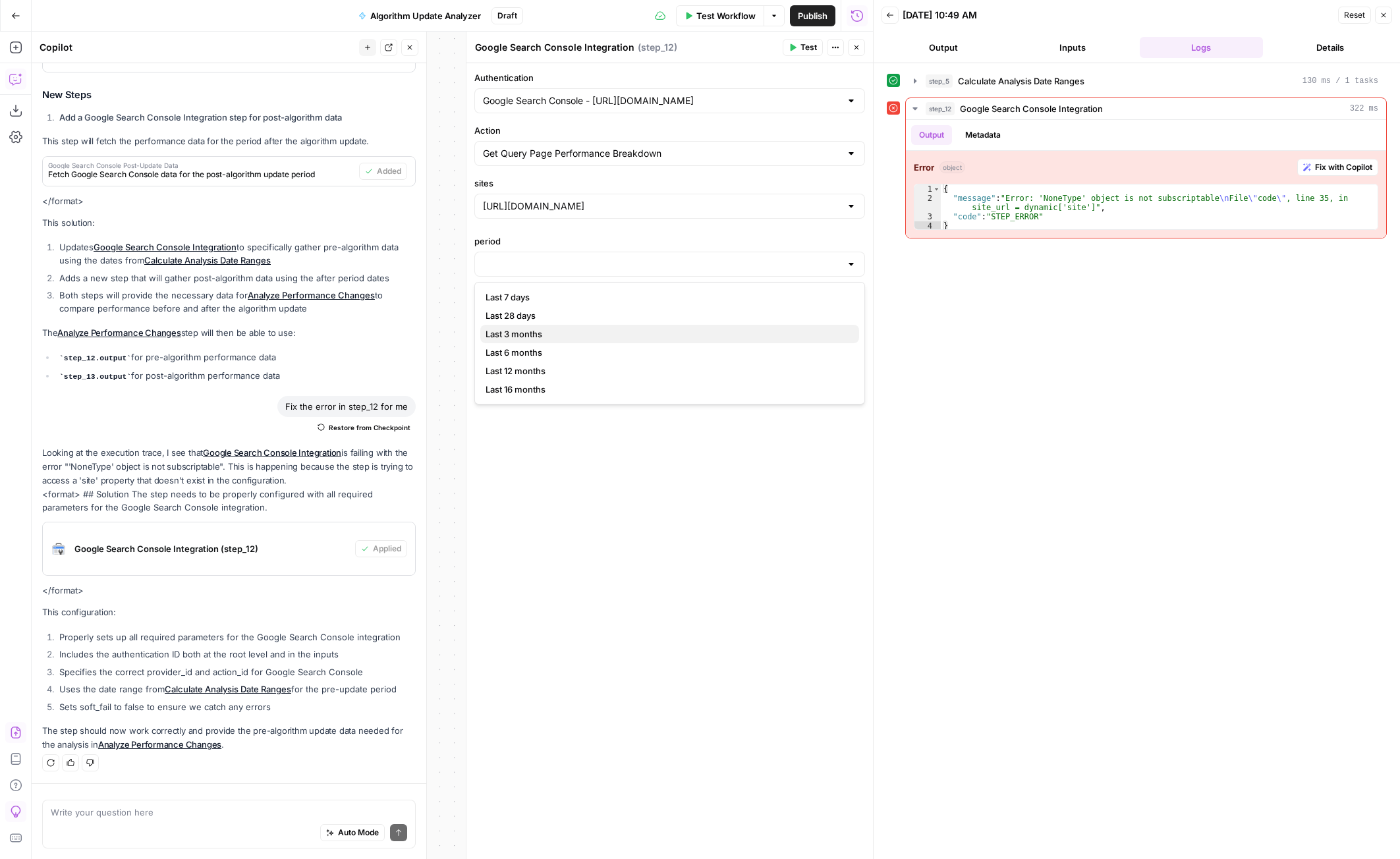
click at [557, 332] on span "Last 3 months" at bounding box center [666, 334] width 363 height 13
type input "Last 3 months"
click at [254, 826] on div "Auto Mode Send" at bounding box center [229, 833] width 357 height 29
click at [1391, 18] on button "Close" at bounding box center [1383, 15] width 17 height 17
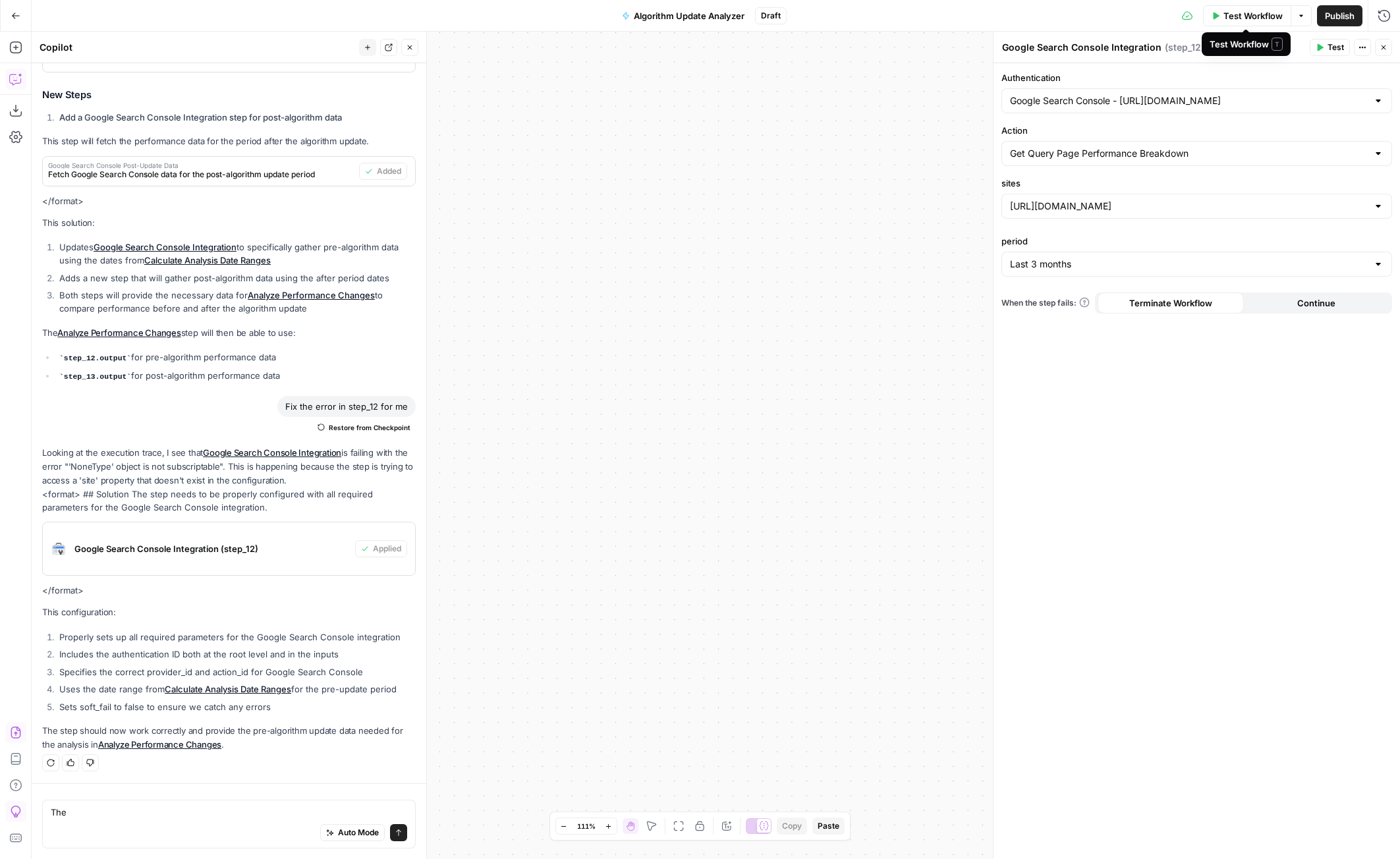
click at [1260, 14] on span "Test Workflow" at bounding box center [1252, 16] width 59 height 13
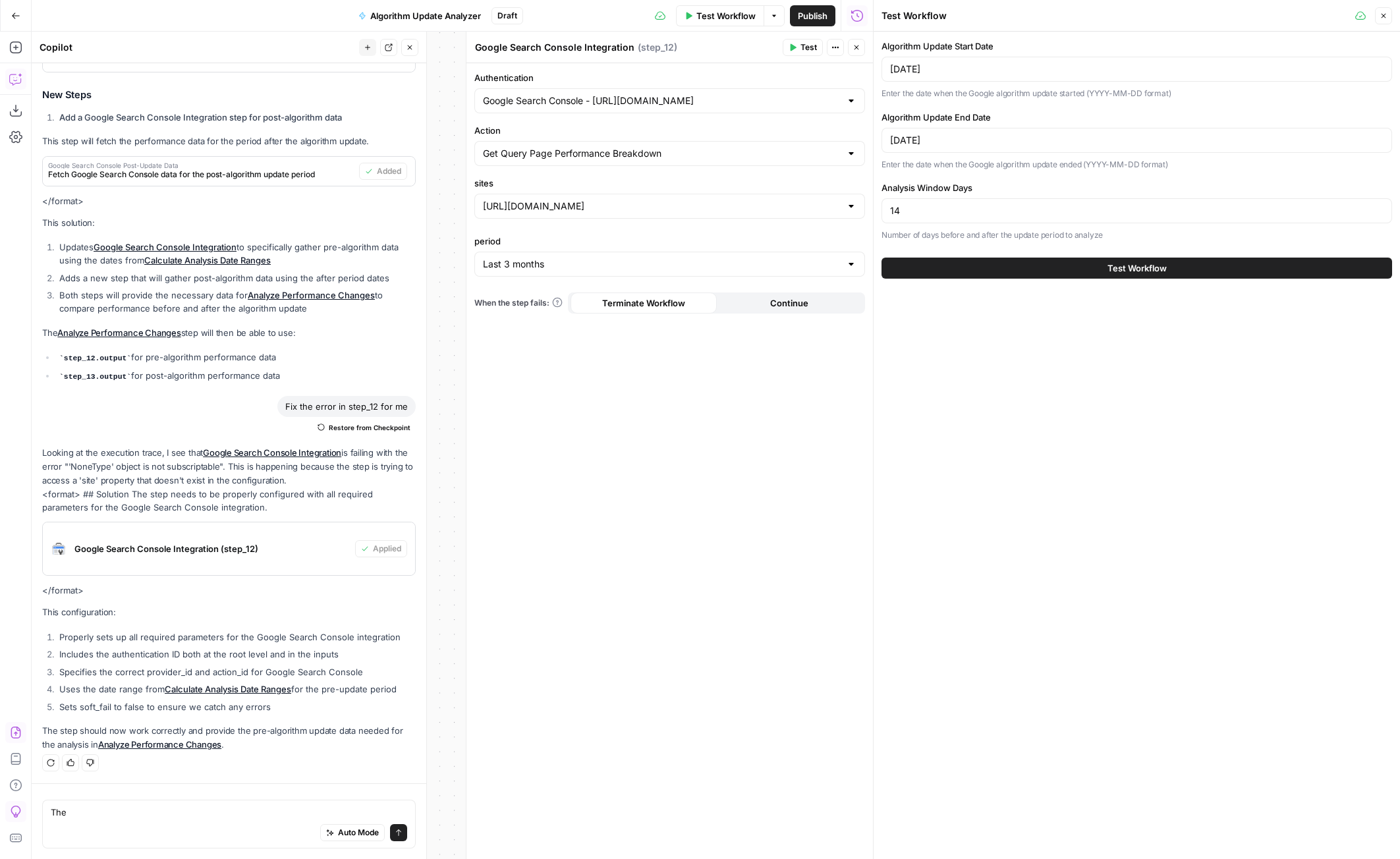
click at [1071, 272] on button "Test Workflow" at bounding box center [1136, 268] width 511 height 21
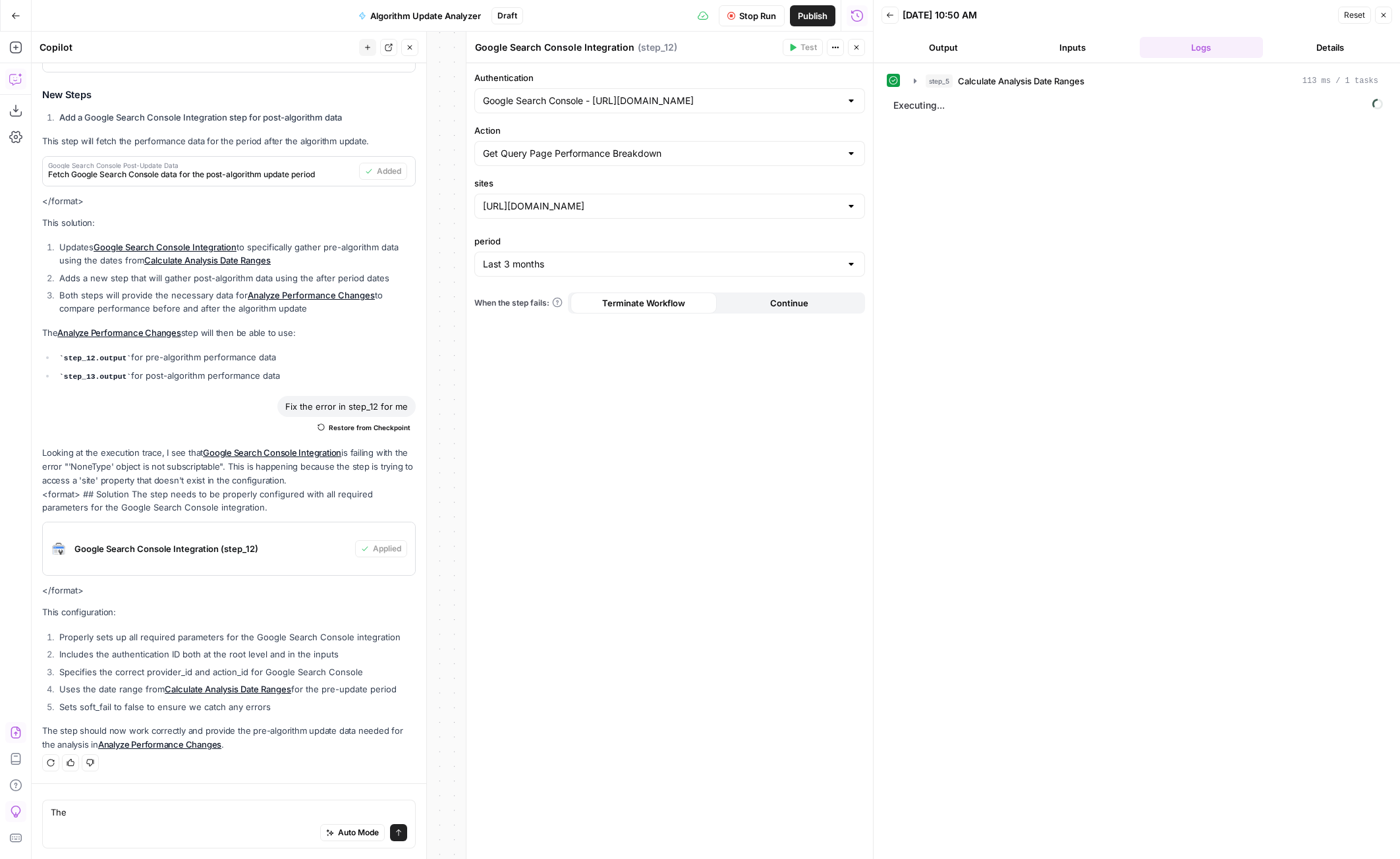
click at [127, 821] on div "Auto Mode Send" at bounding box center [229, 833] width 357 height 29
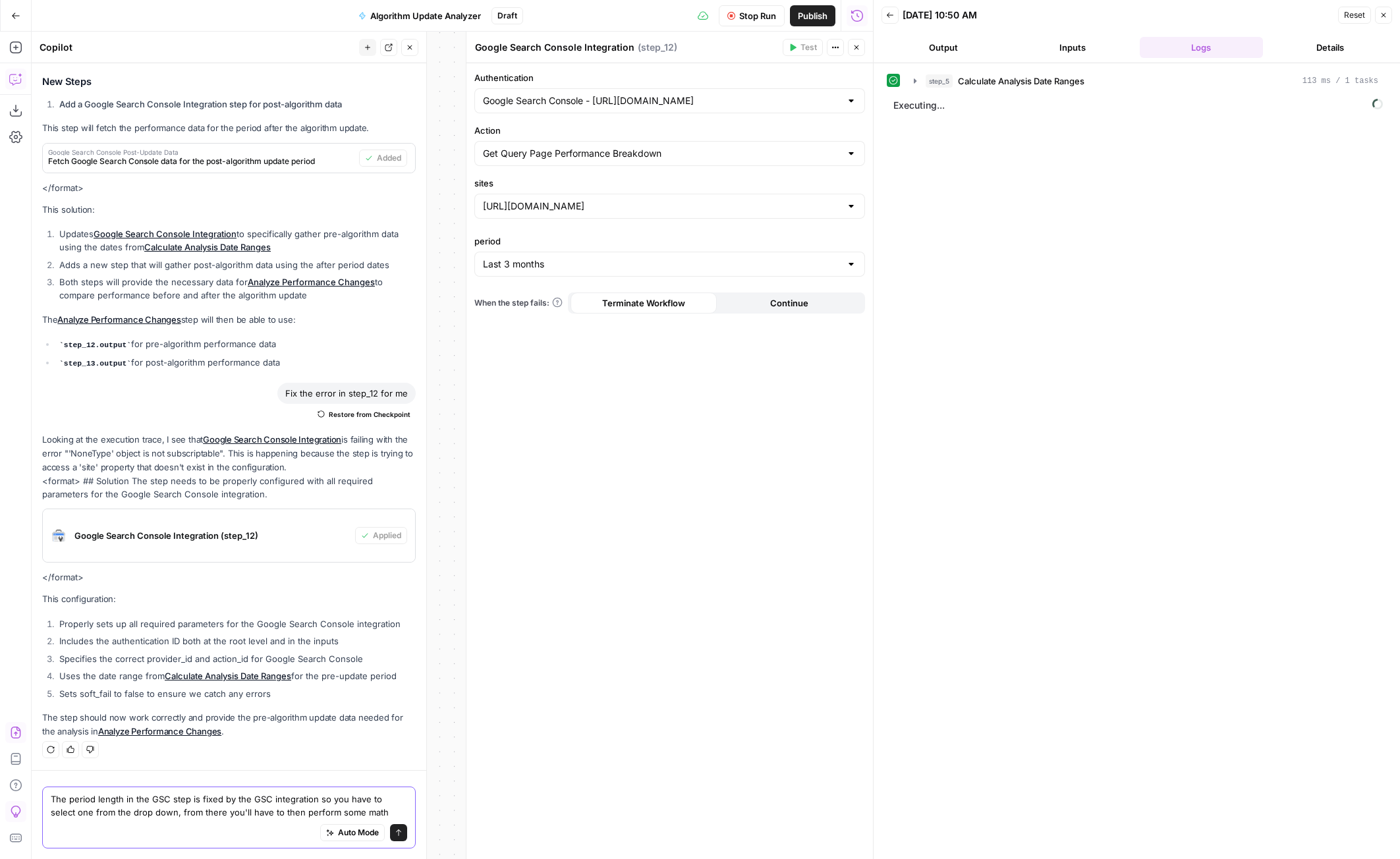
scroll to position [985, 0]
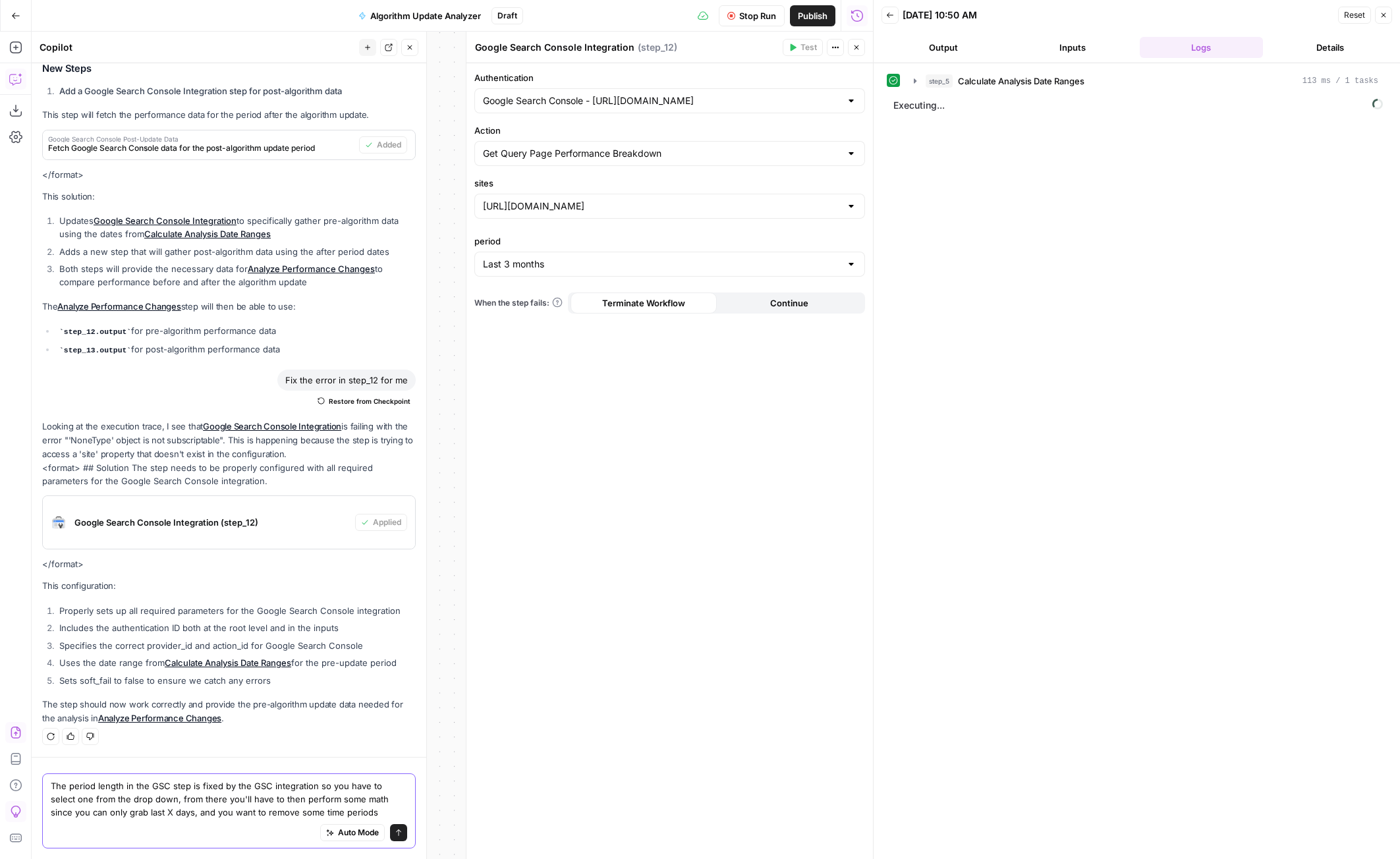
type textarea "The period length in the GSC step is fixed by the GSC integration so you have t…"
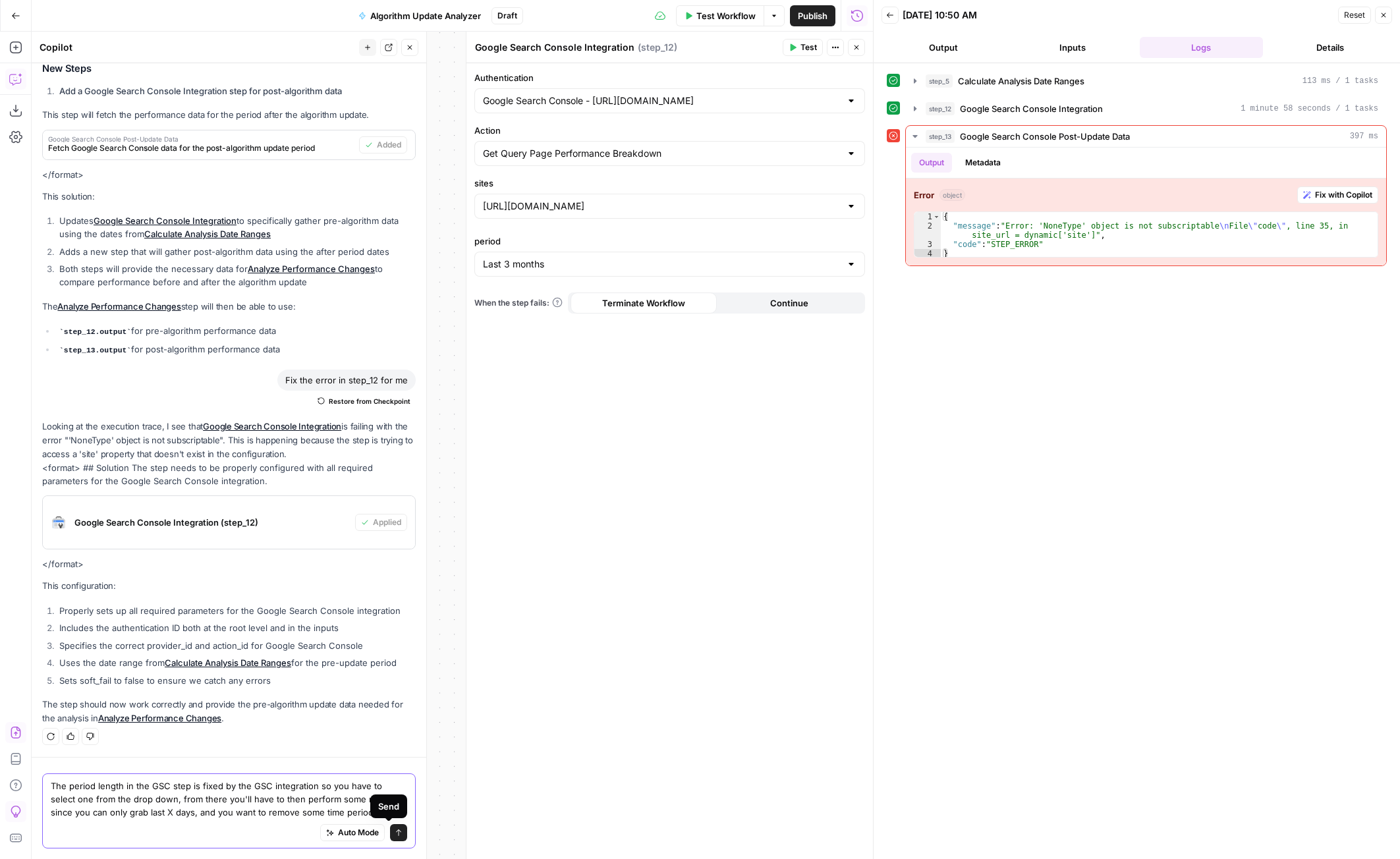
click at [395, 833] on icon "submit" at bounding box center [398, 832] width 8 height 8
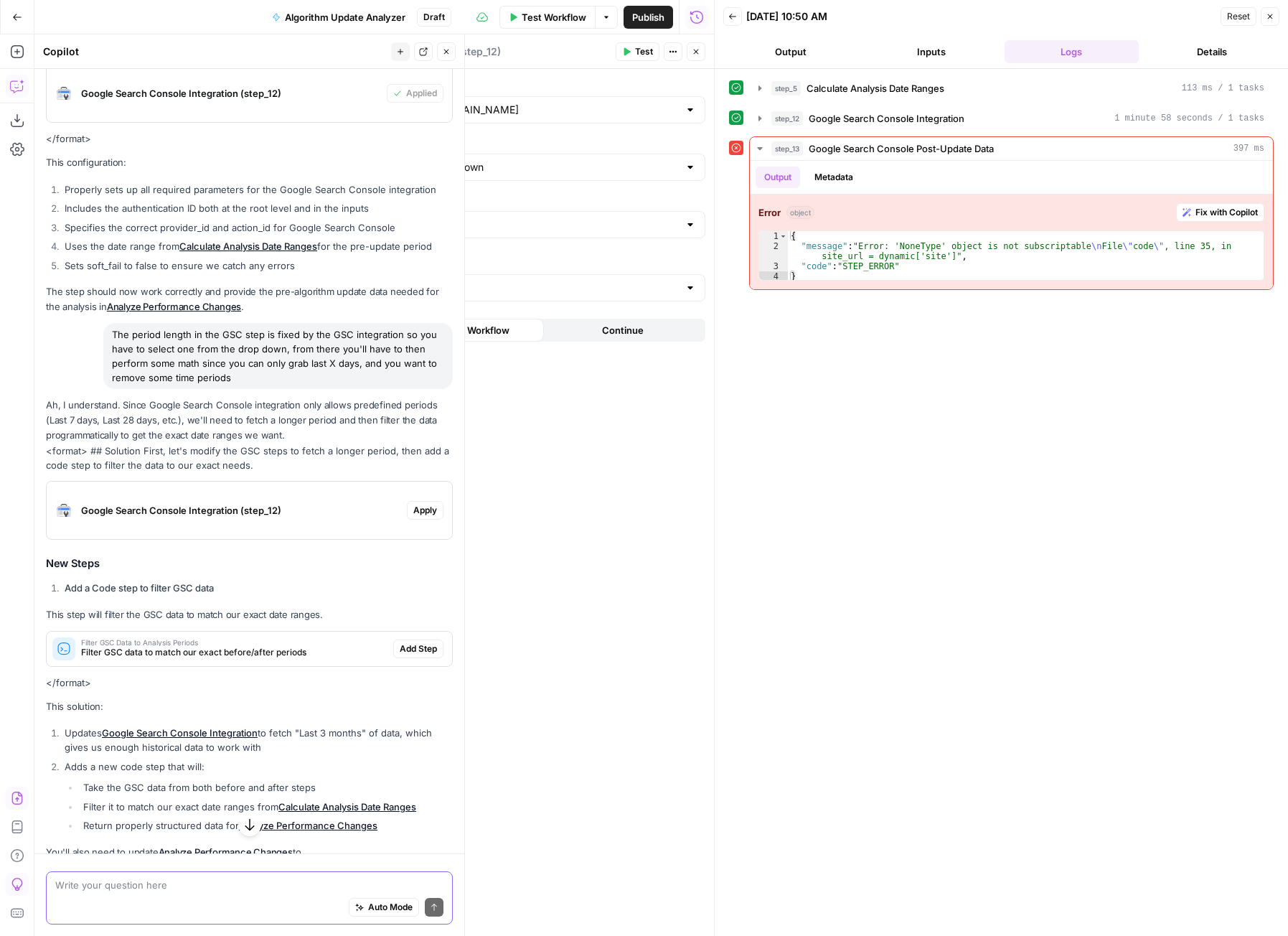
scroll to position [1549, 0]
click at [416, 507] on span "Apply" at bounding box center [425, 511] width 24 height 13
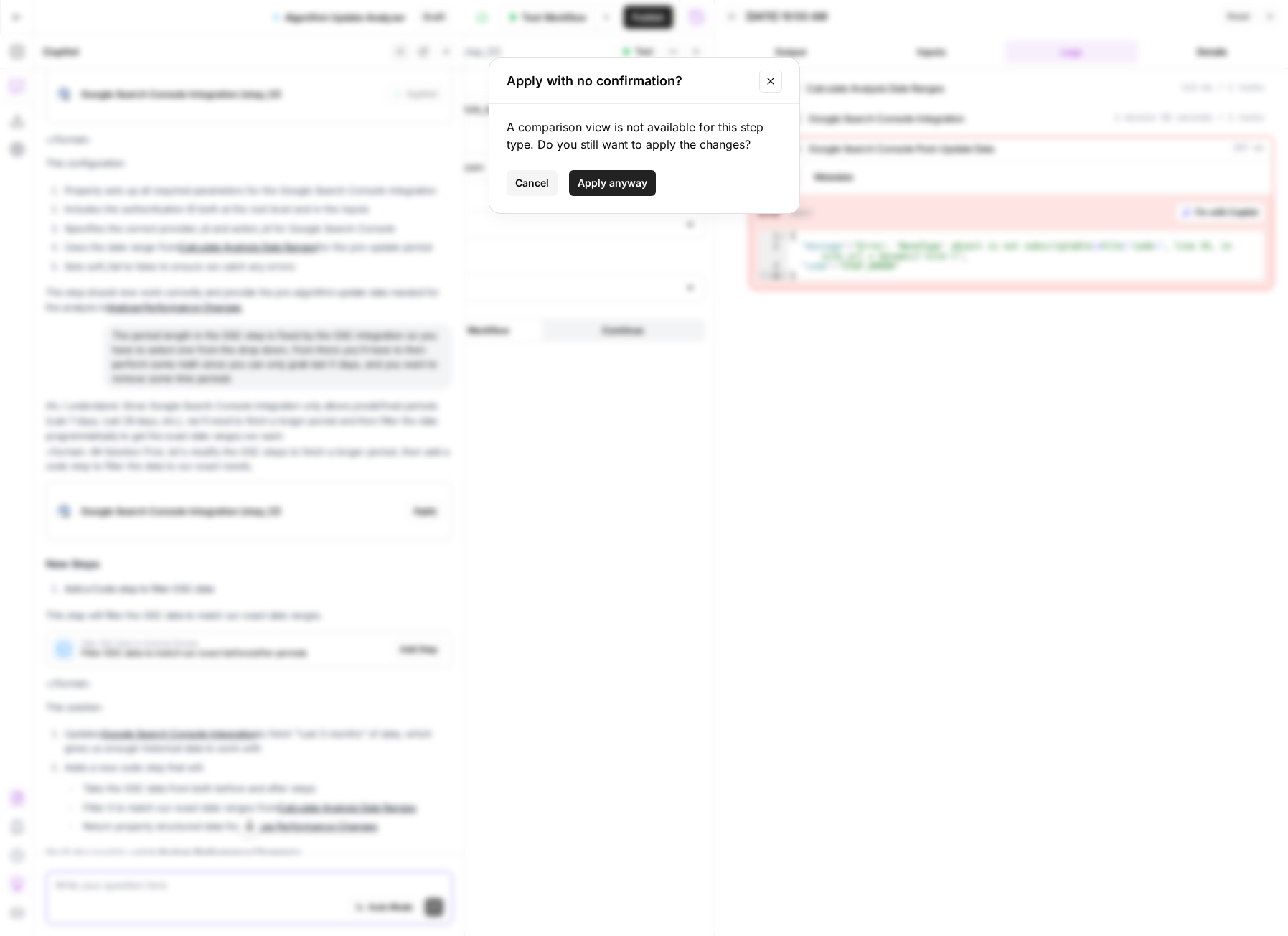
click at [624, 185] on span "Apply anyway" at bounding box center [612, 183] width 69 height 14
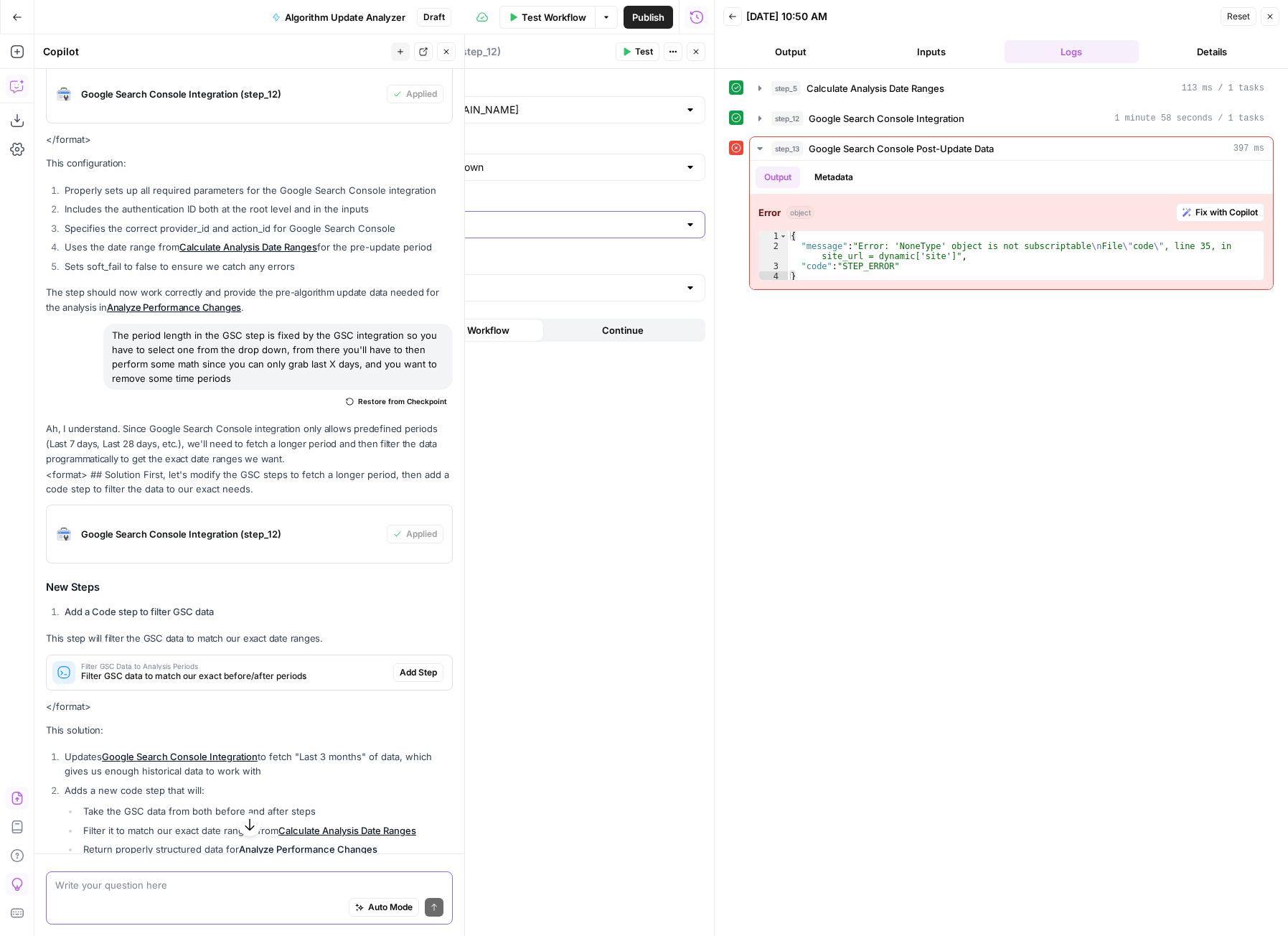
click at [493, 228] on input "sites" at bounding box center [484, 224] width 390 height 14
click at [455, 282] on span "[URL][DOMAIN_NAME]" at bounding box center [490, 280] width 396 height 14
type input "[URL][DOMAIN_NAME]"
click at [695, 54] on icon "button" at bounding box center [696, 52] width 9 height 9
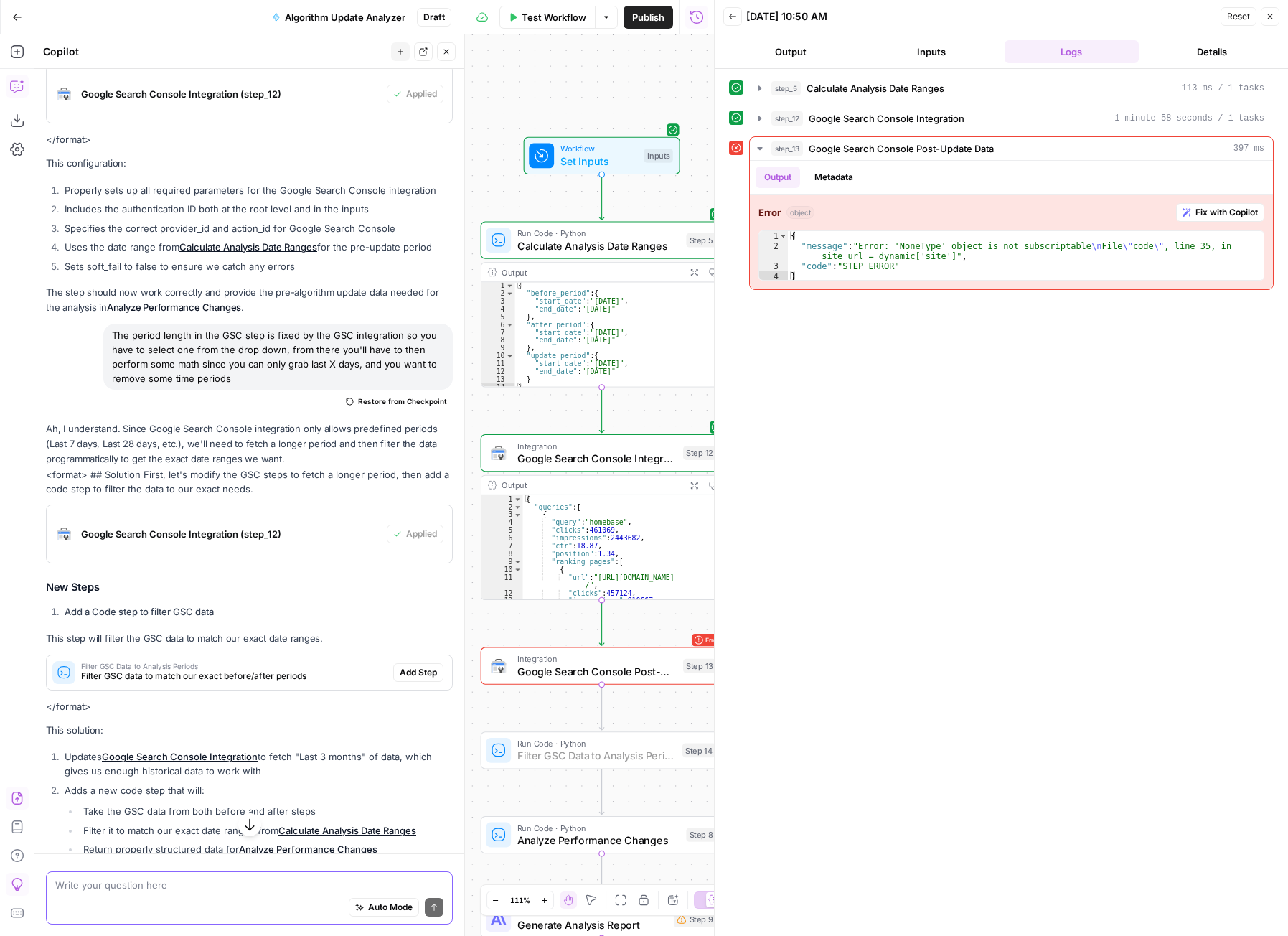
click at [417, 673] on span "Add Step" at bounding box center [418, 673] width 37 height 13
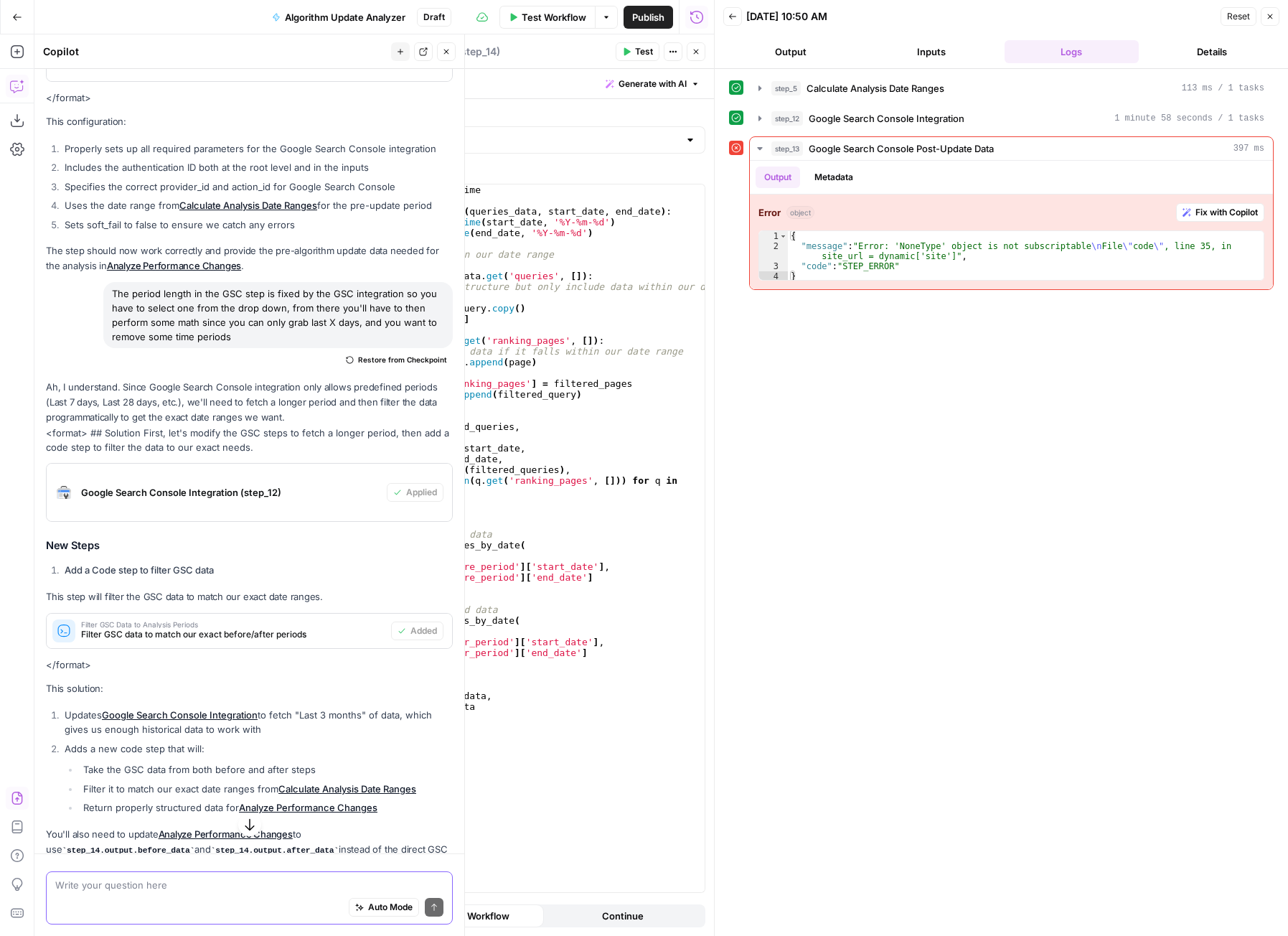
scroll to position [1644, 0]
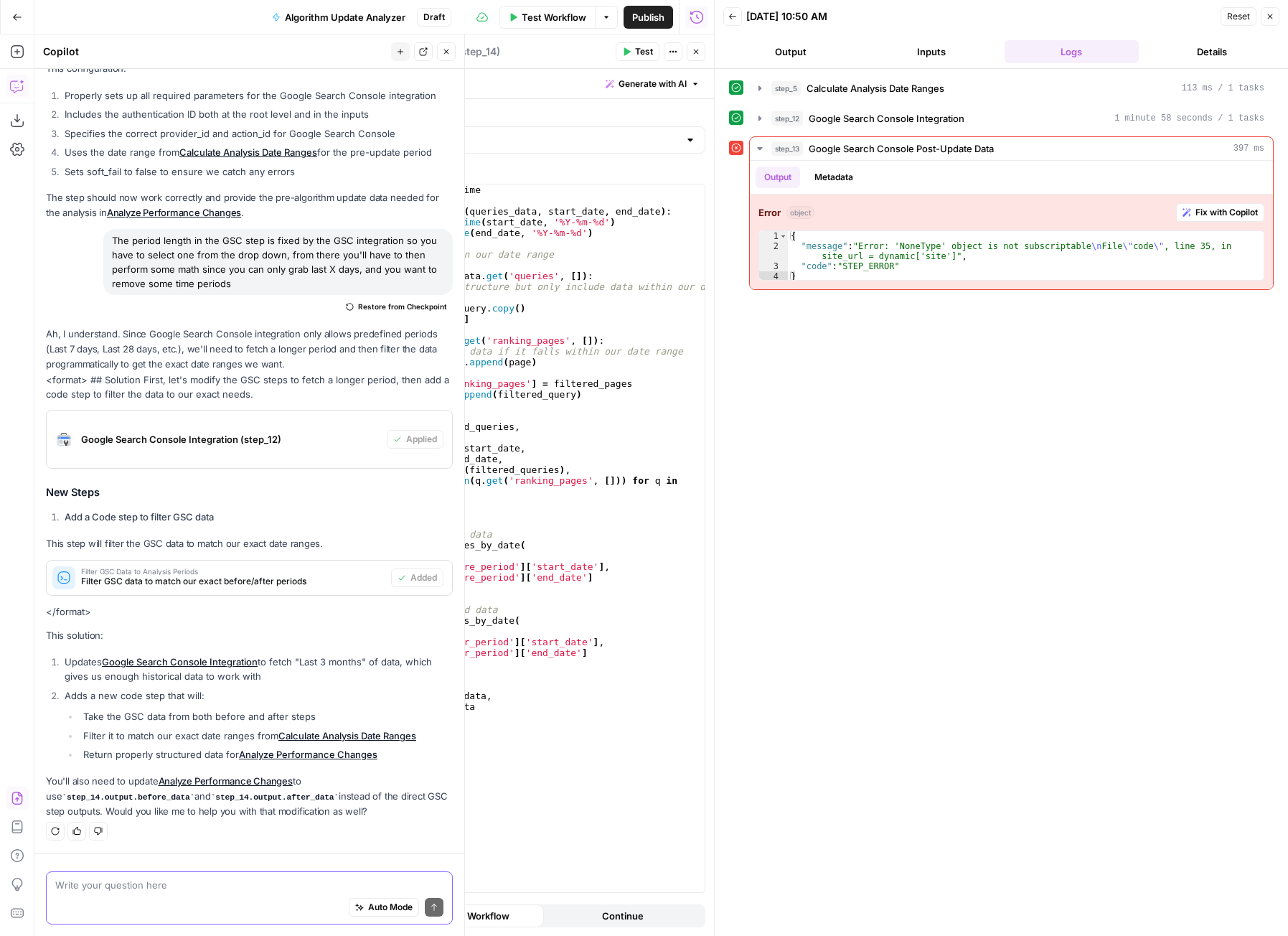
click at [1274, 11] on button "Close" at bounding box center [1270, 16] width 18 height 18
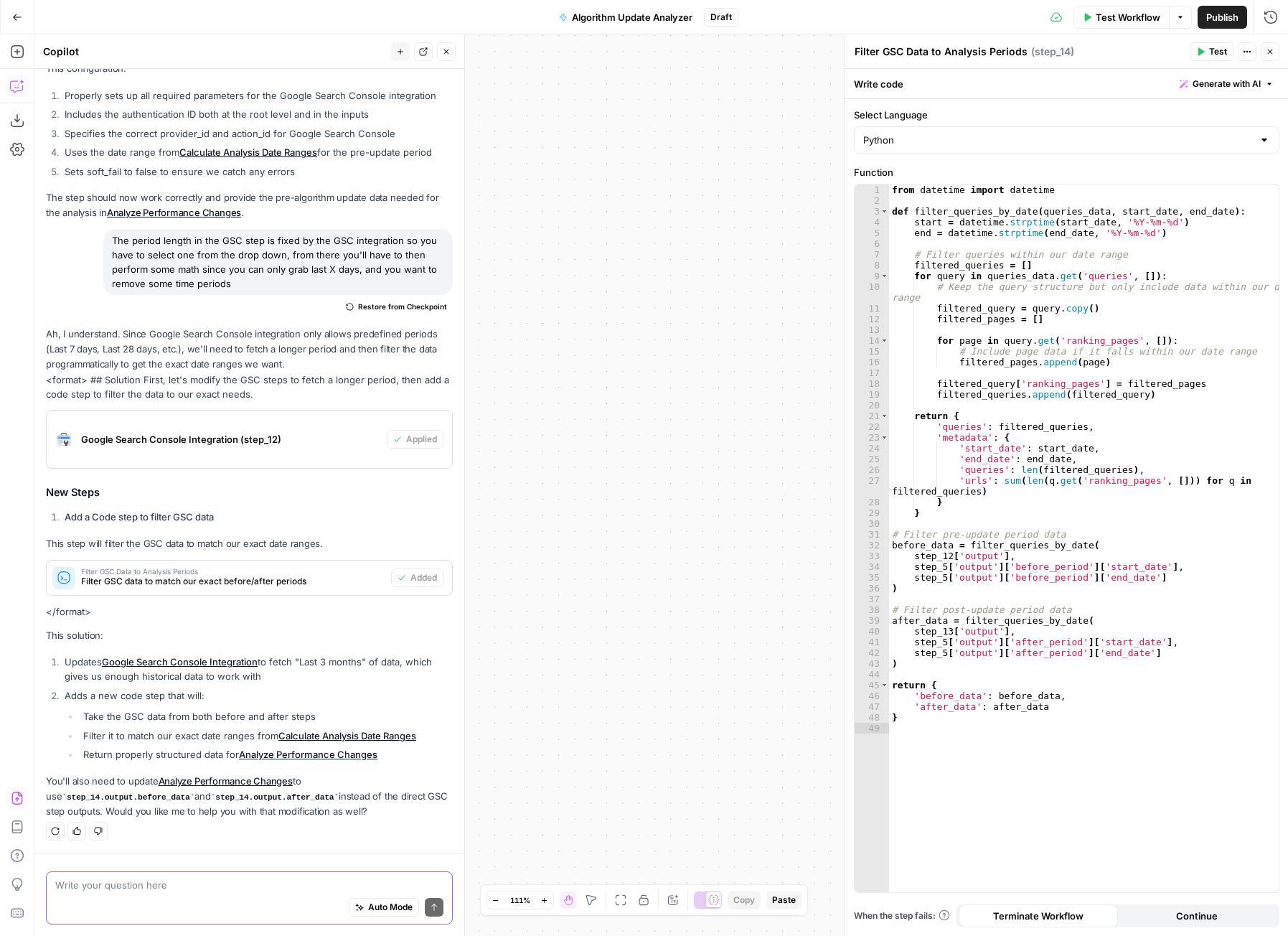
click at [1126, 18] on span "Test Workflow" at bounding box center [1128, 18] width 64 height 14
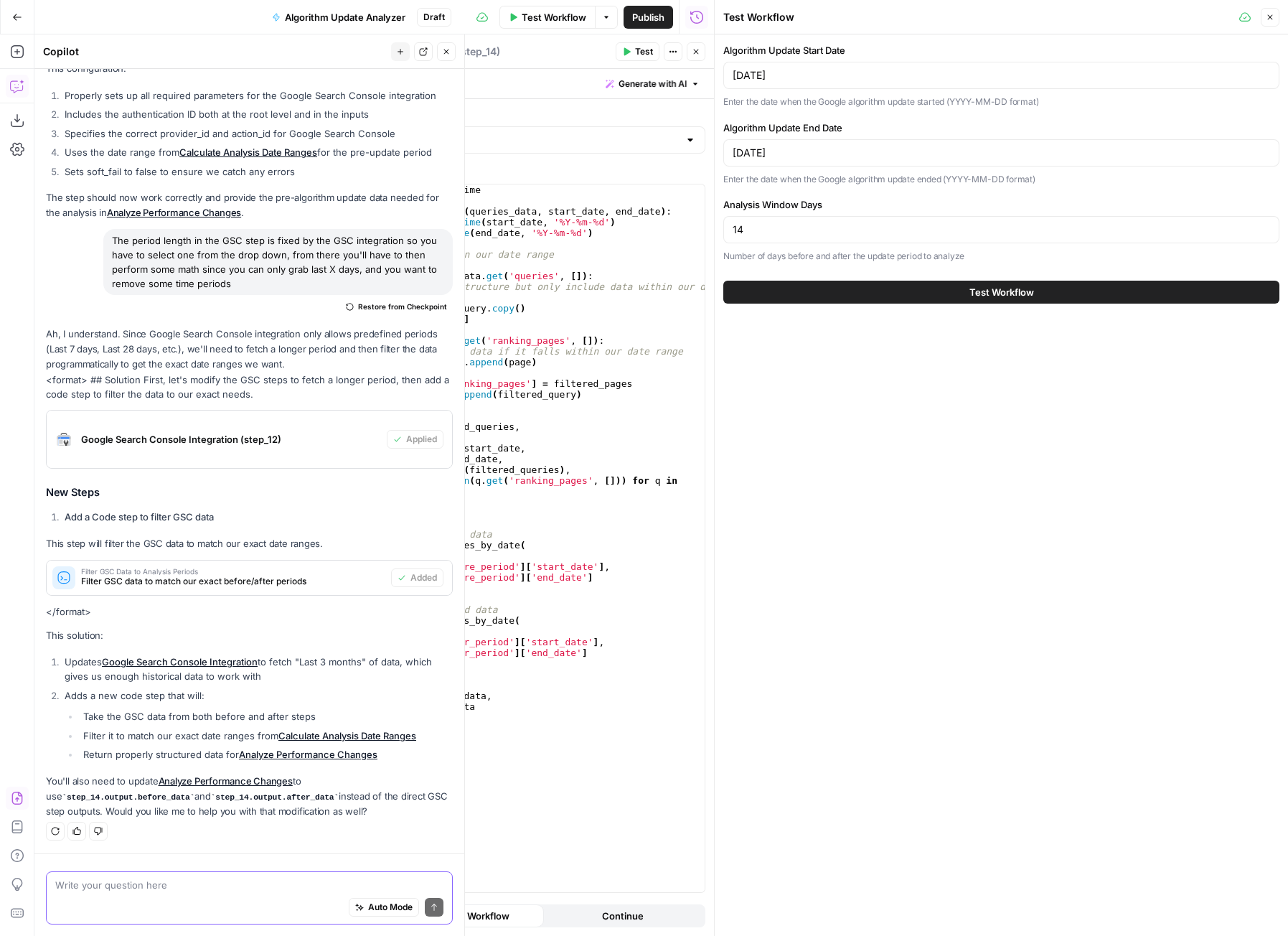
click at [919, 290] on button "Test Workflow" at bounding box center [1001, 292] width 556 height 23
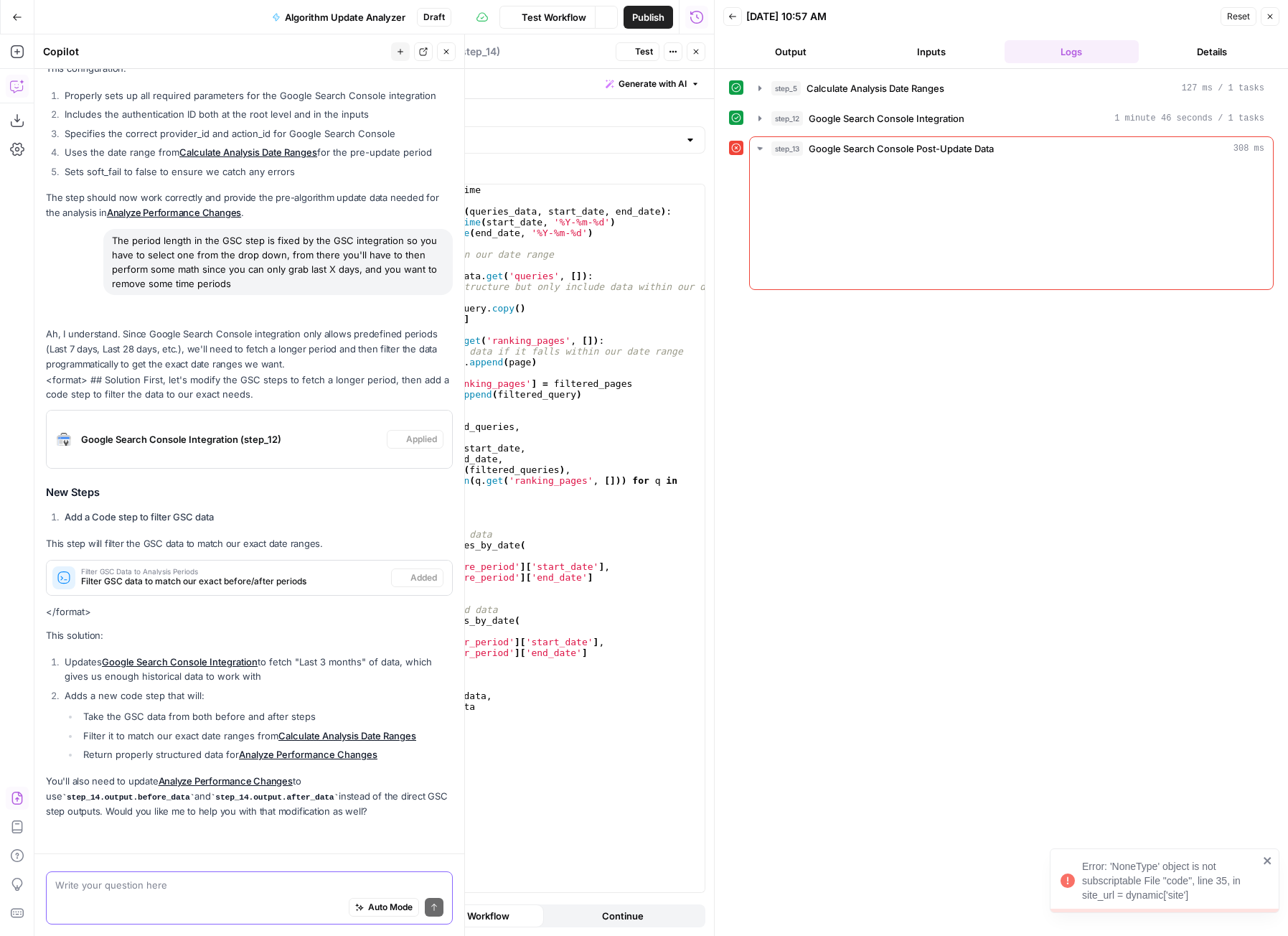
scroll to position [1644, 0]
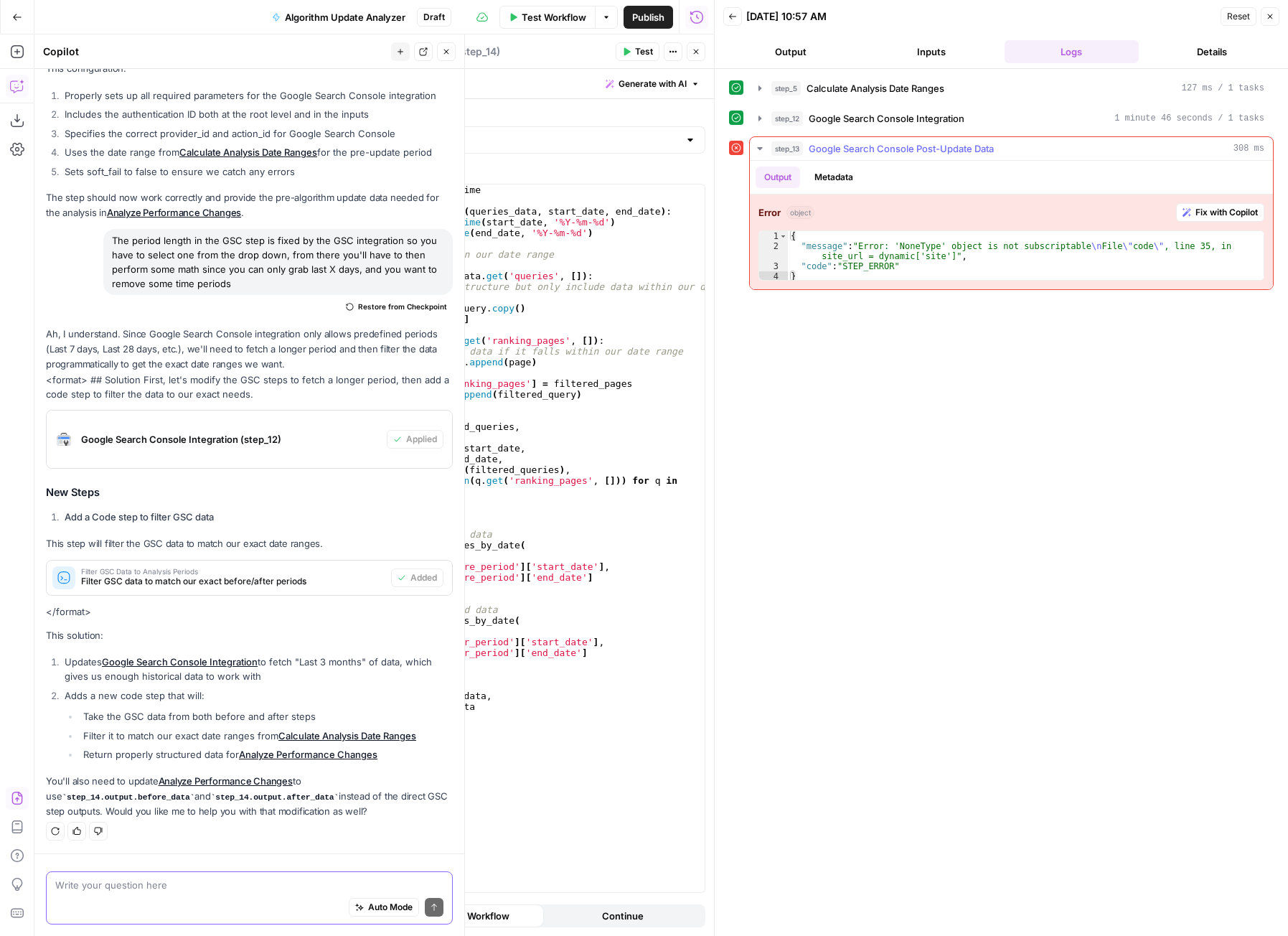
drag, startPoint x: 1224, startPoint y: 214, endPoint x: 1211, endPoint y: 244, distance: 32.7
click at [1224, 214] on span "Fix with Copilot" at bounding box center [1227, 213] width 62 height 13
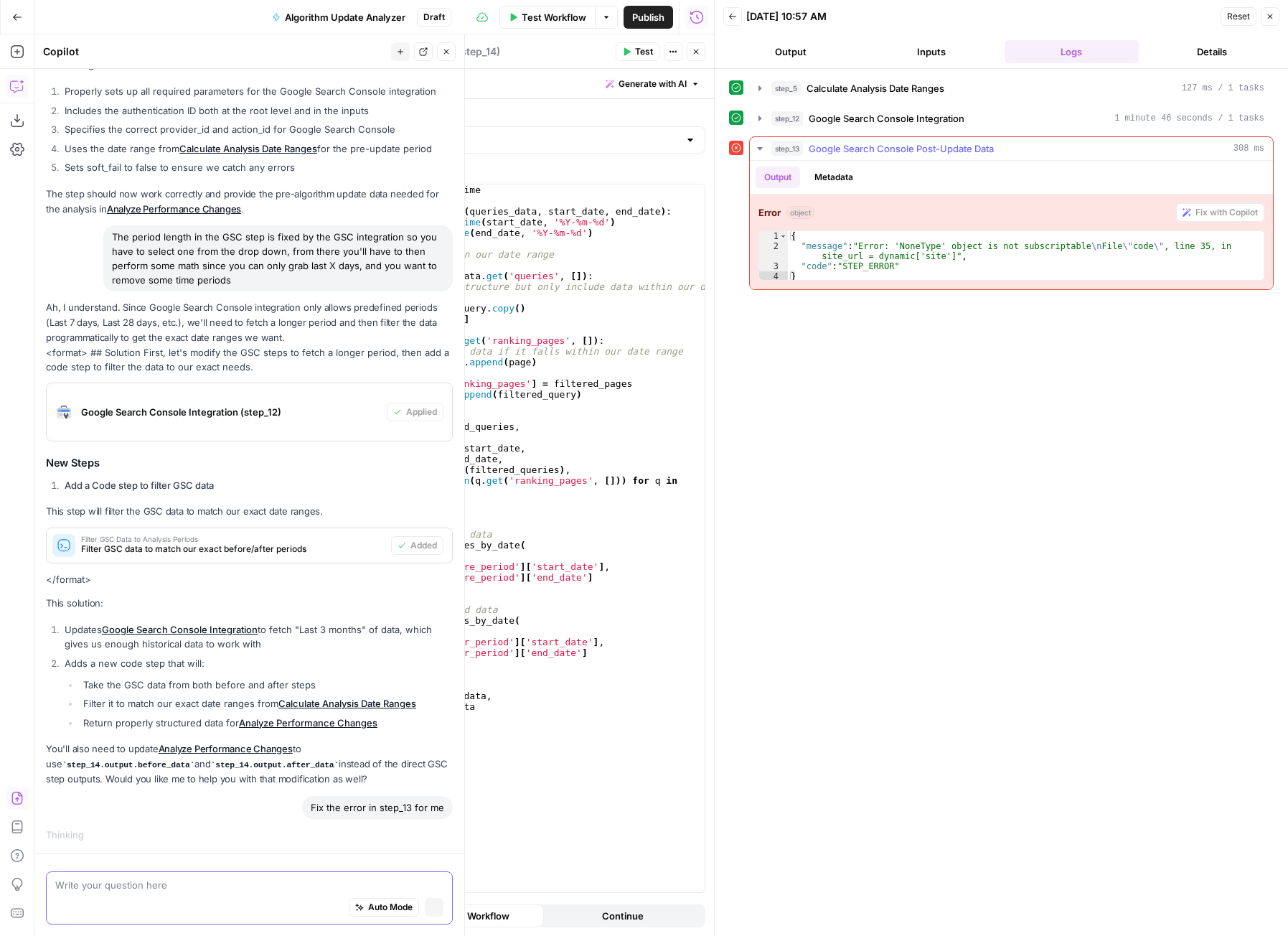
scroll to position [1550, 0]
click at [1272, 22] on button "Close" at bounding box center [1270, 16] width 18 height 18
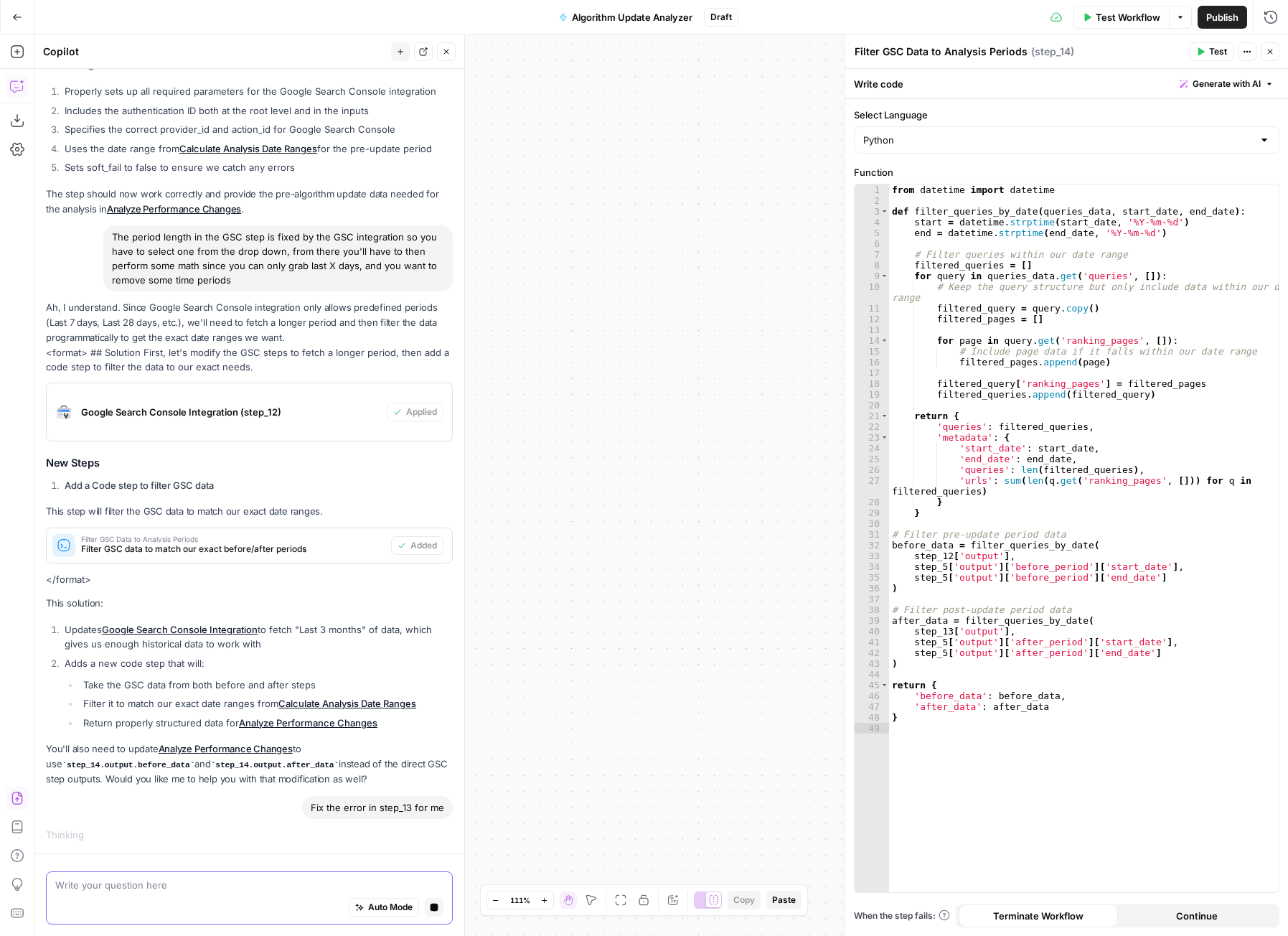
click at [1266, 47] on button "Close" at bounding box center [1270, 51] width 18 height 18
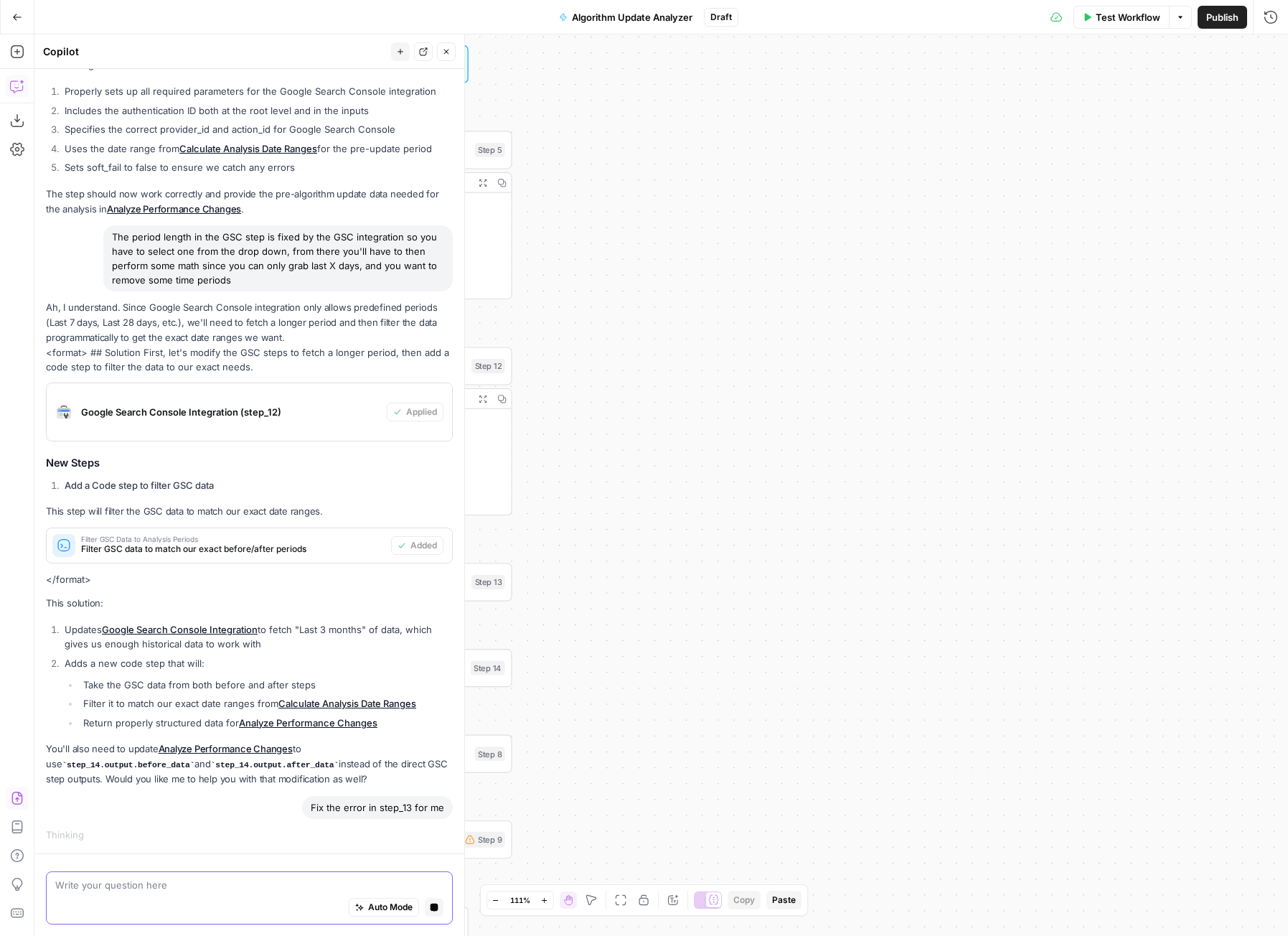
drag, startPoint x: 775, startPoint y: 333, endPoint x: 1112, endPoint y: 207, distance: 359.8
click at [1112, 207] on div "Workflow Set Inputs Inputs Run Code · Python Calculate Analysis Date Ranges Ste…" at bounding box center [661, 485] width 1254 height 901
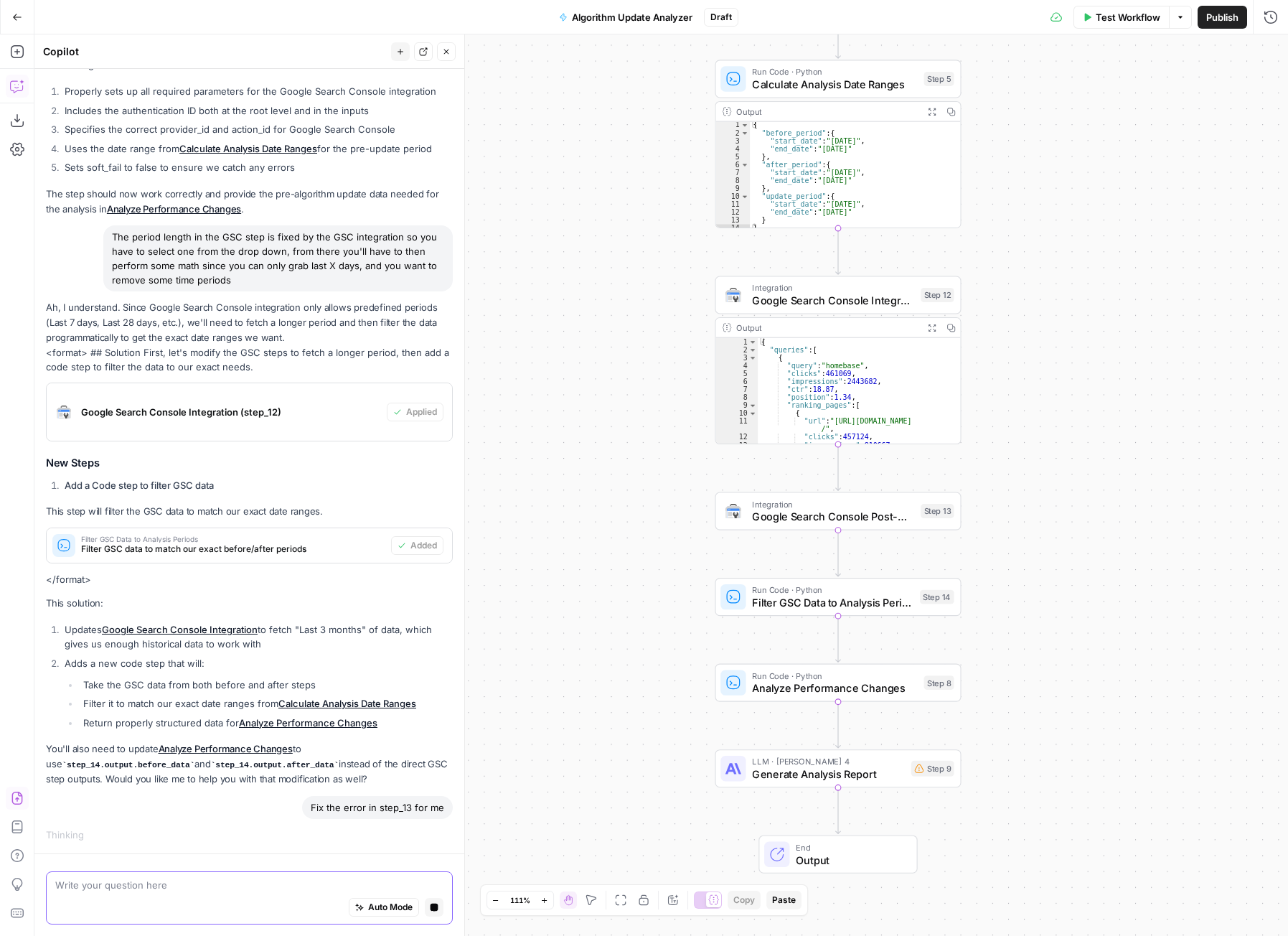
drag, startPoint x: 842, startPoint y: 587, endPoint x: 1264, endPoint y: 540, distance: 424.6
click at [1288, 536] on html "Homebase New Home Browse Your Data Usage Settings Recent Grids New Grid Content…" at bounding box center [644, 468] width 1288 height 936
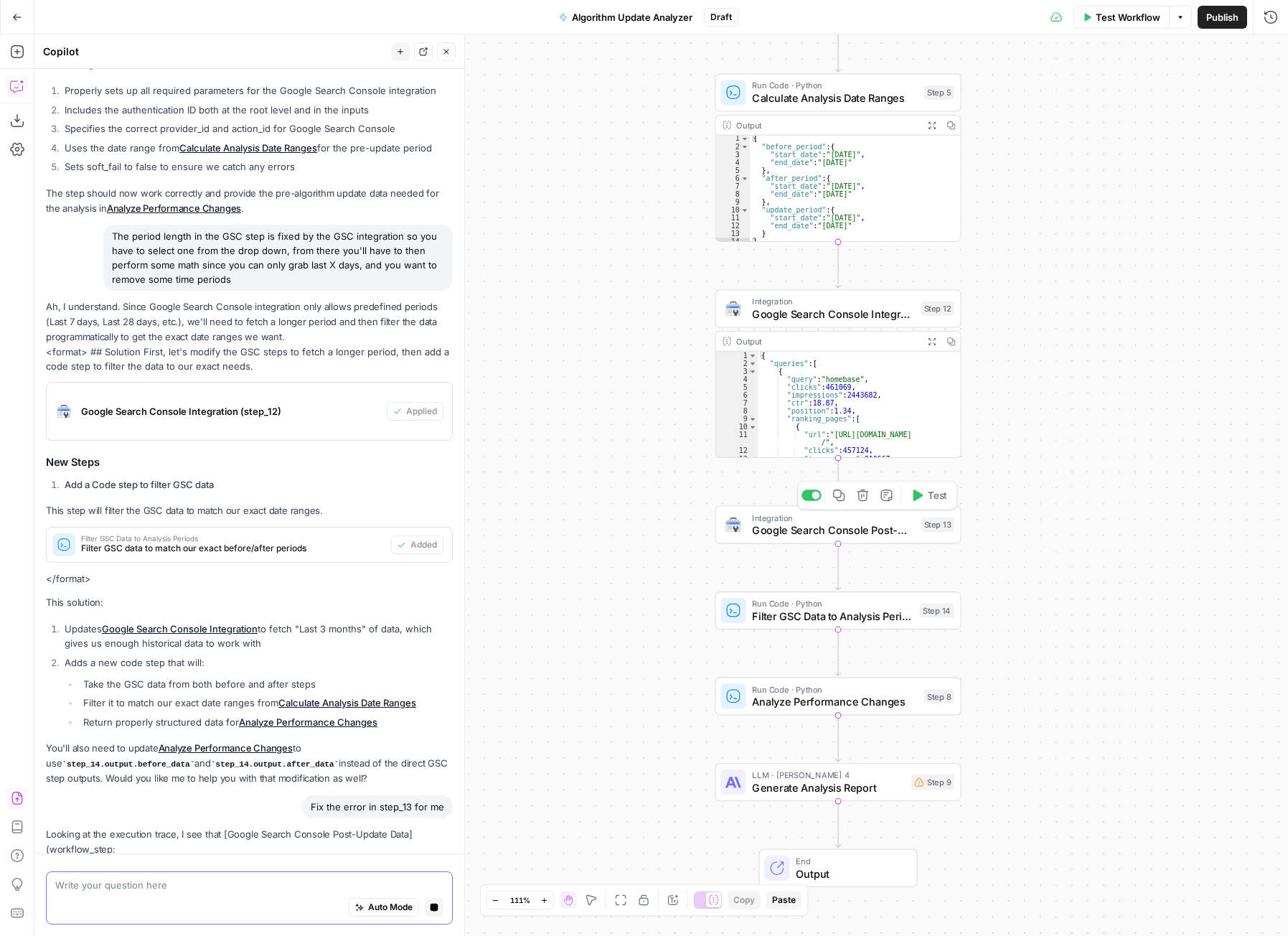
click at [769, 532] on span "Google Search Console Post-Update Data" at bounding box center [833, 530] width 162 height 16
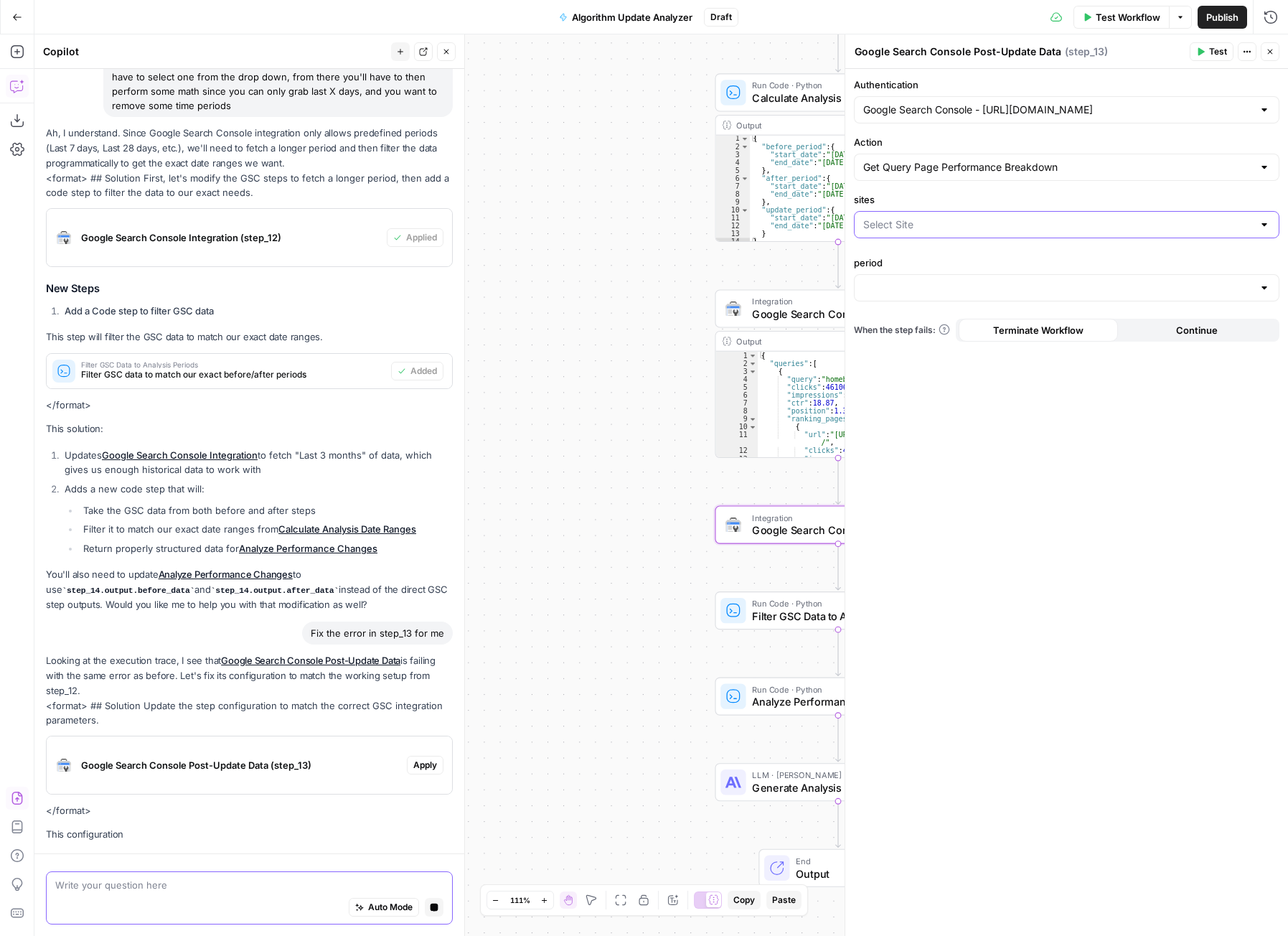
click at [926, 217] on input "sites" at bounding box center [1059, 224] width 390 height 14
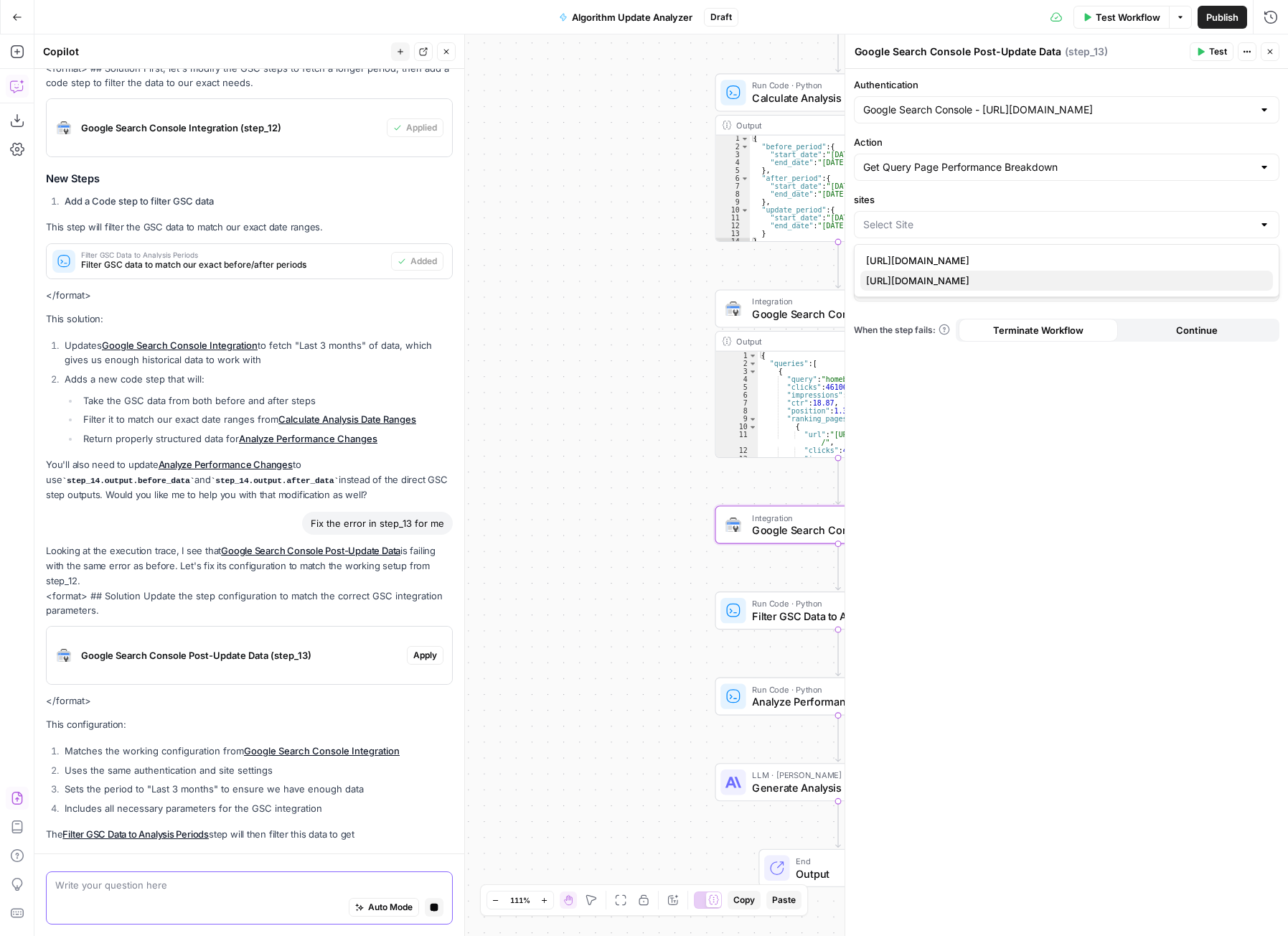
scroll to position [1849, 0]
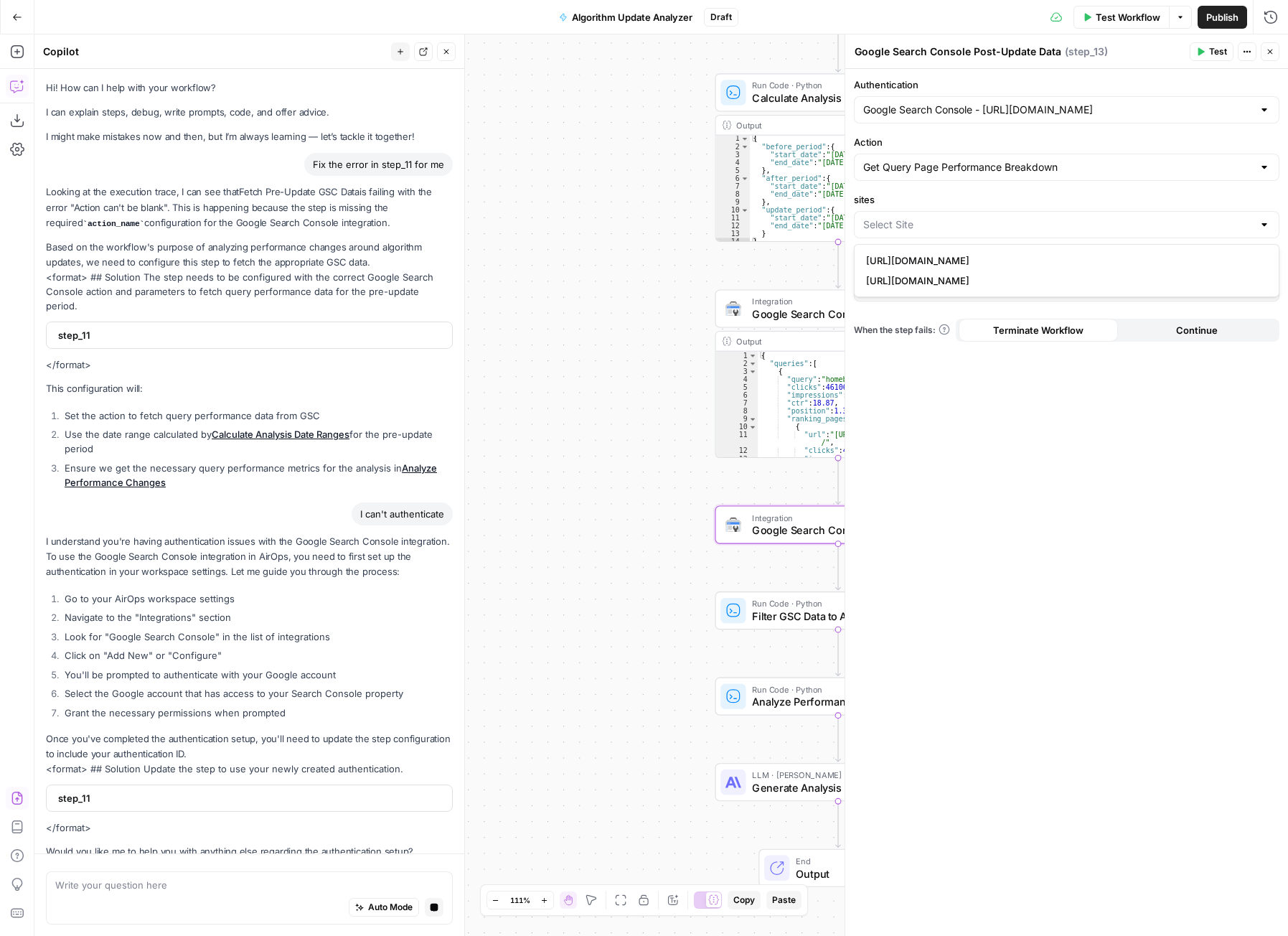
scroll to position [1998, 0]
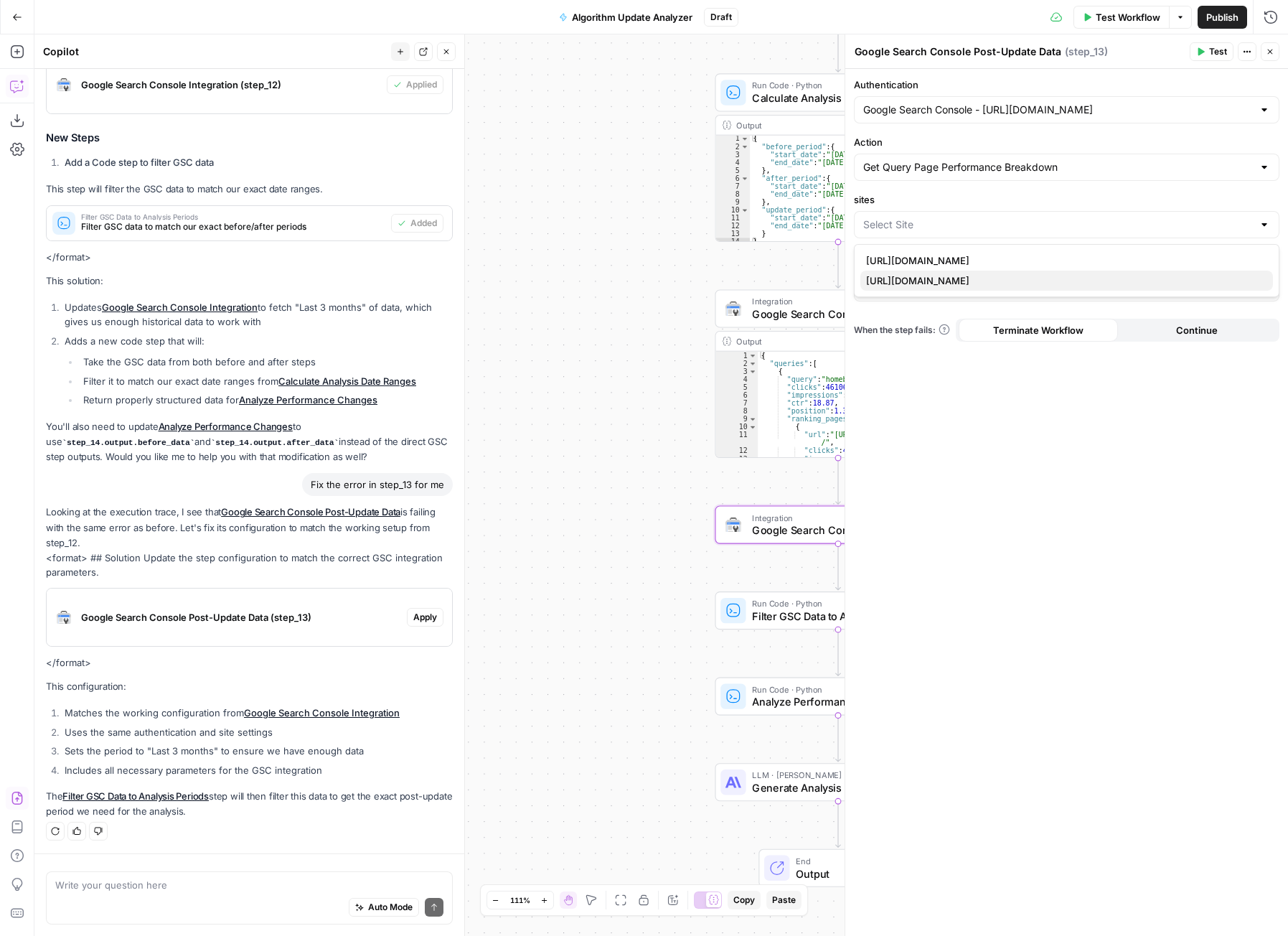
click at [950, 279] on span "[URL][DOMAIN_NAME]" at bounding box center [1064, 280] width 396 height 14
type input "[URL][DOMAIN_NAME]"
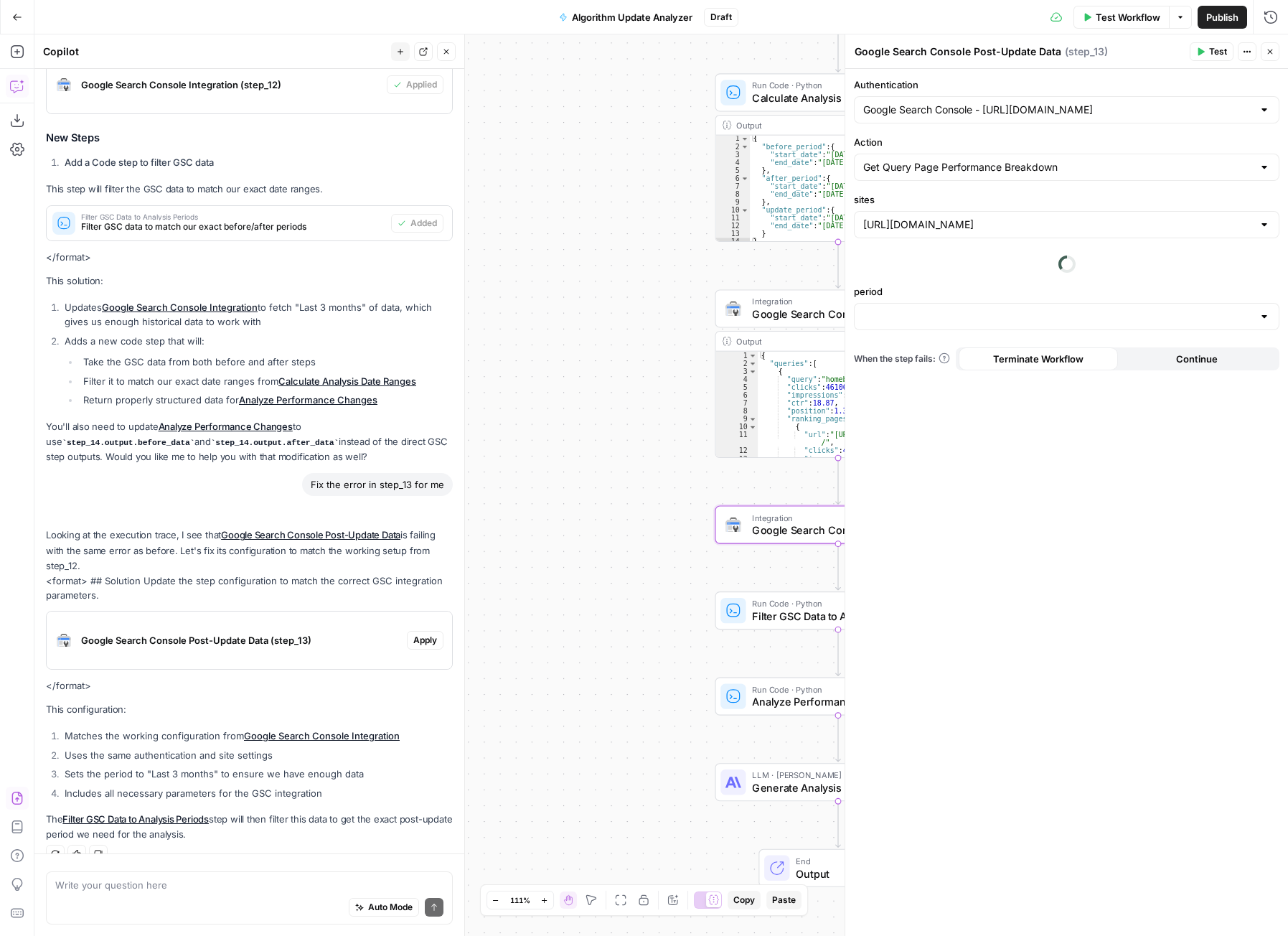
scroll to position [2021, 0]
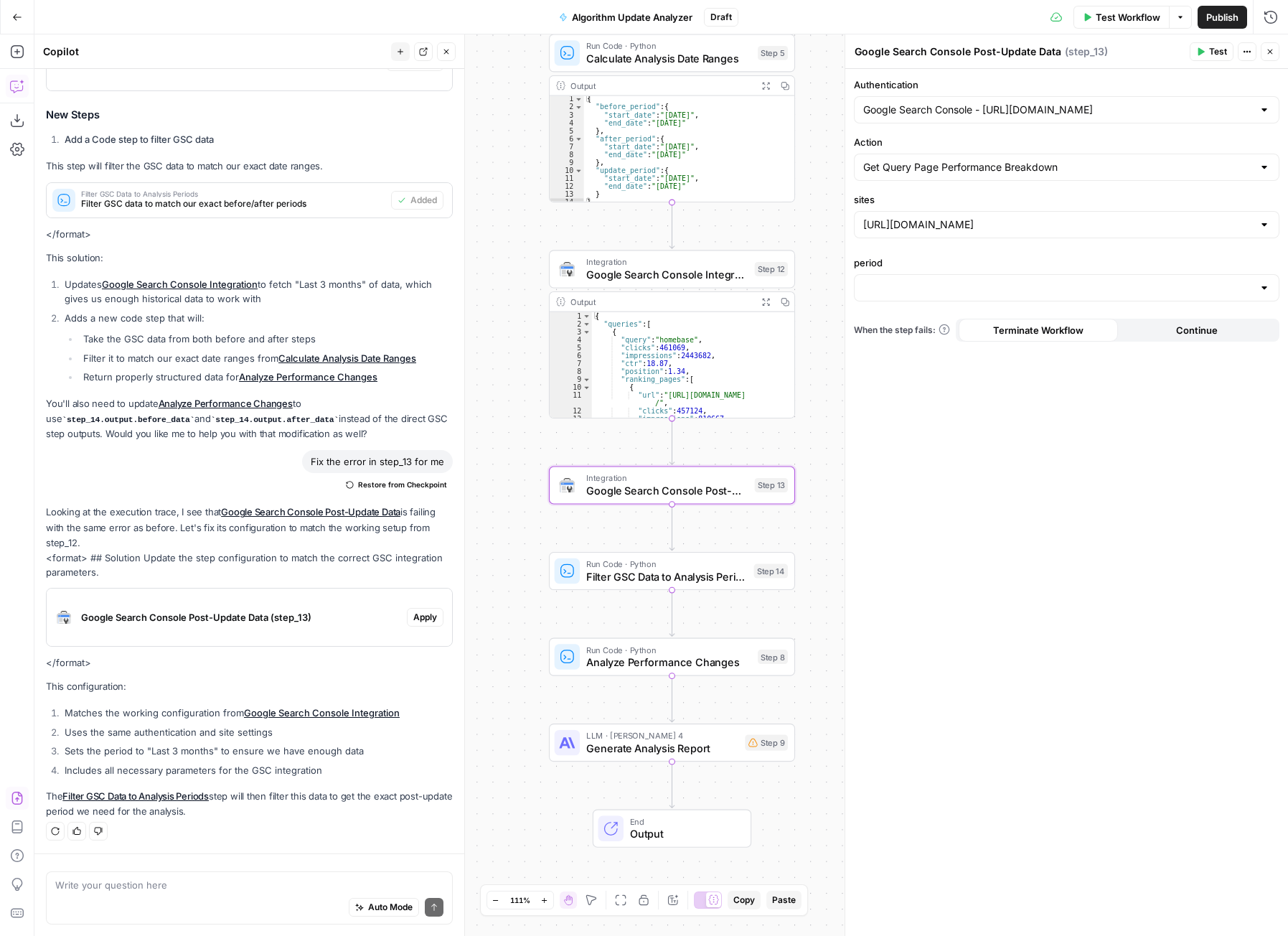
click at [424, 618] on span "Apply" at bounding box center [425, 617] width 24 height 13
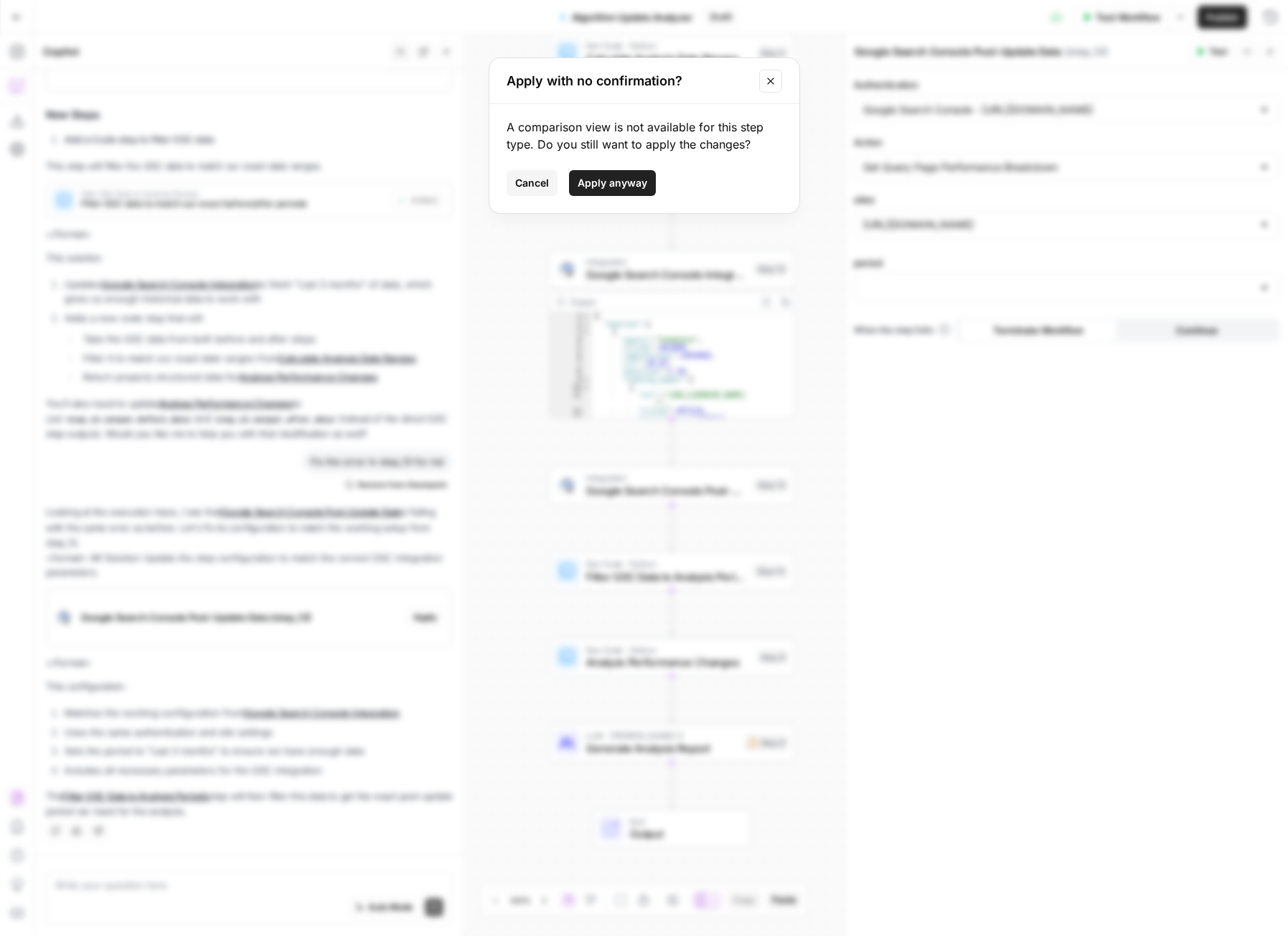
click at [599, 185] on span "Apply anyway" at bounding box center [612, 183] width 69 height 14
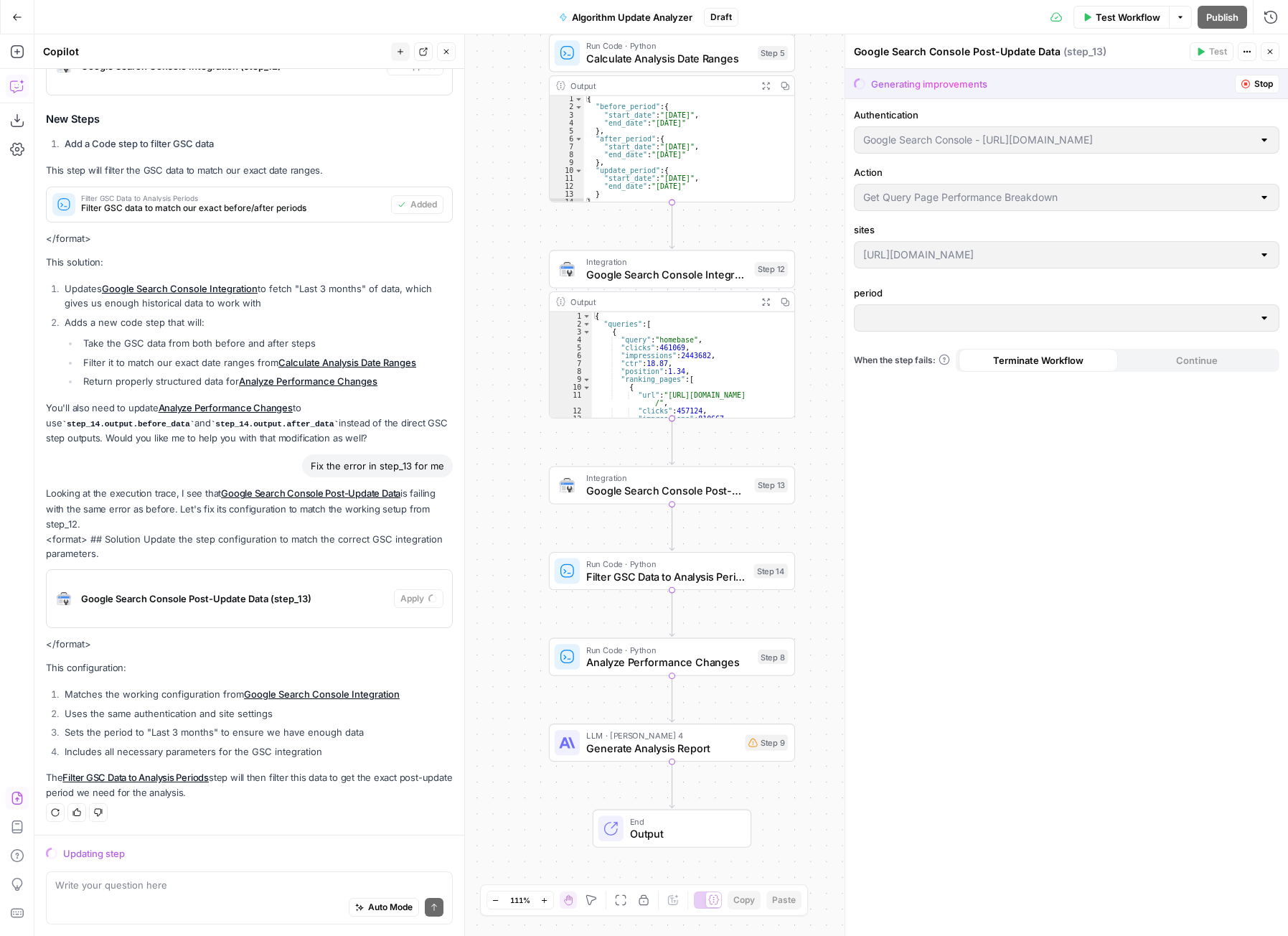
scroll to position [1901, 0]
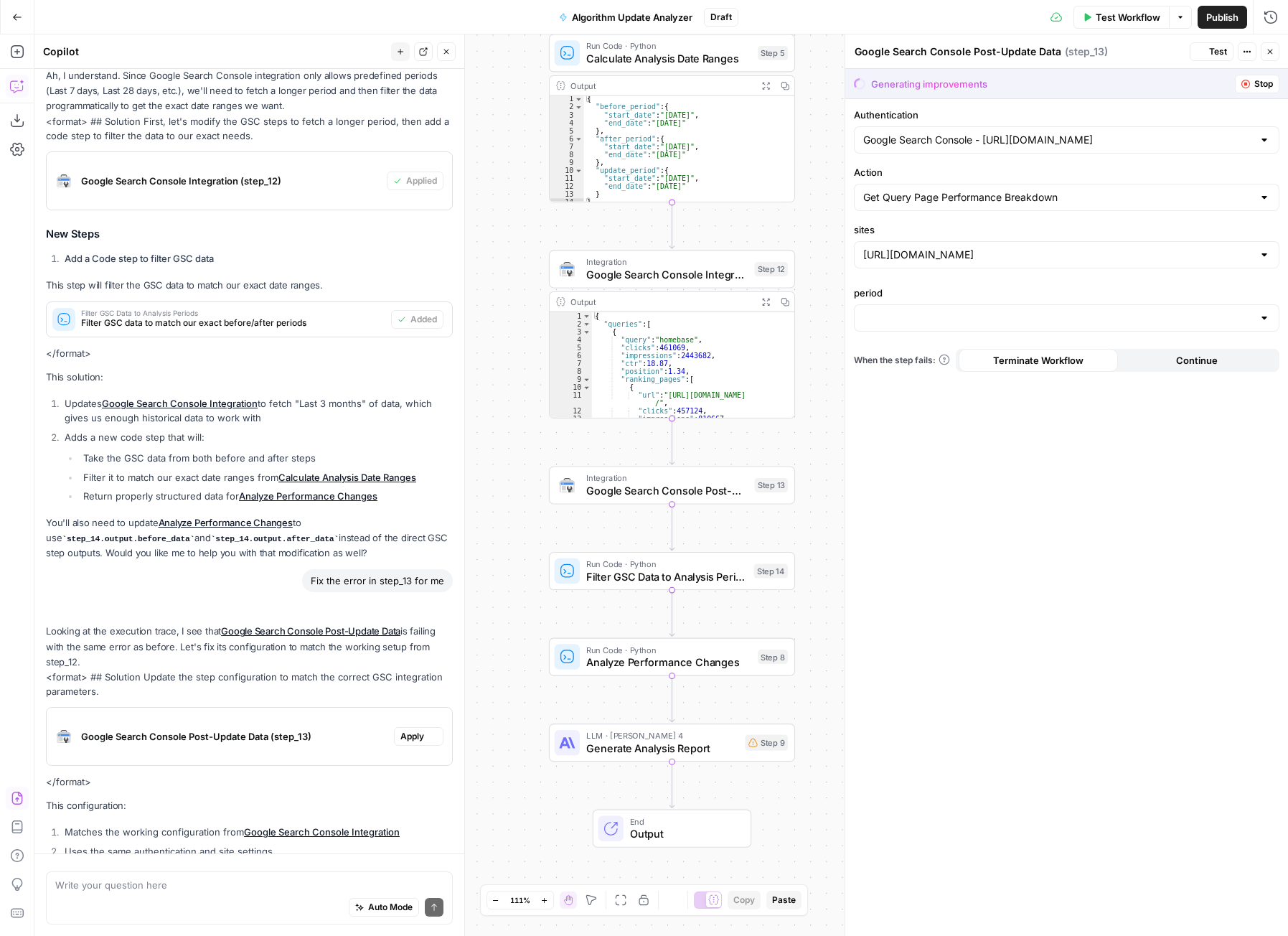
type input "Last 3 months"
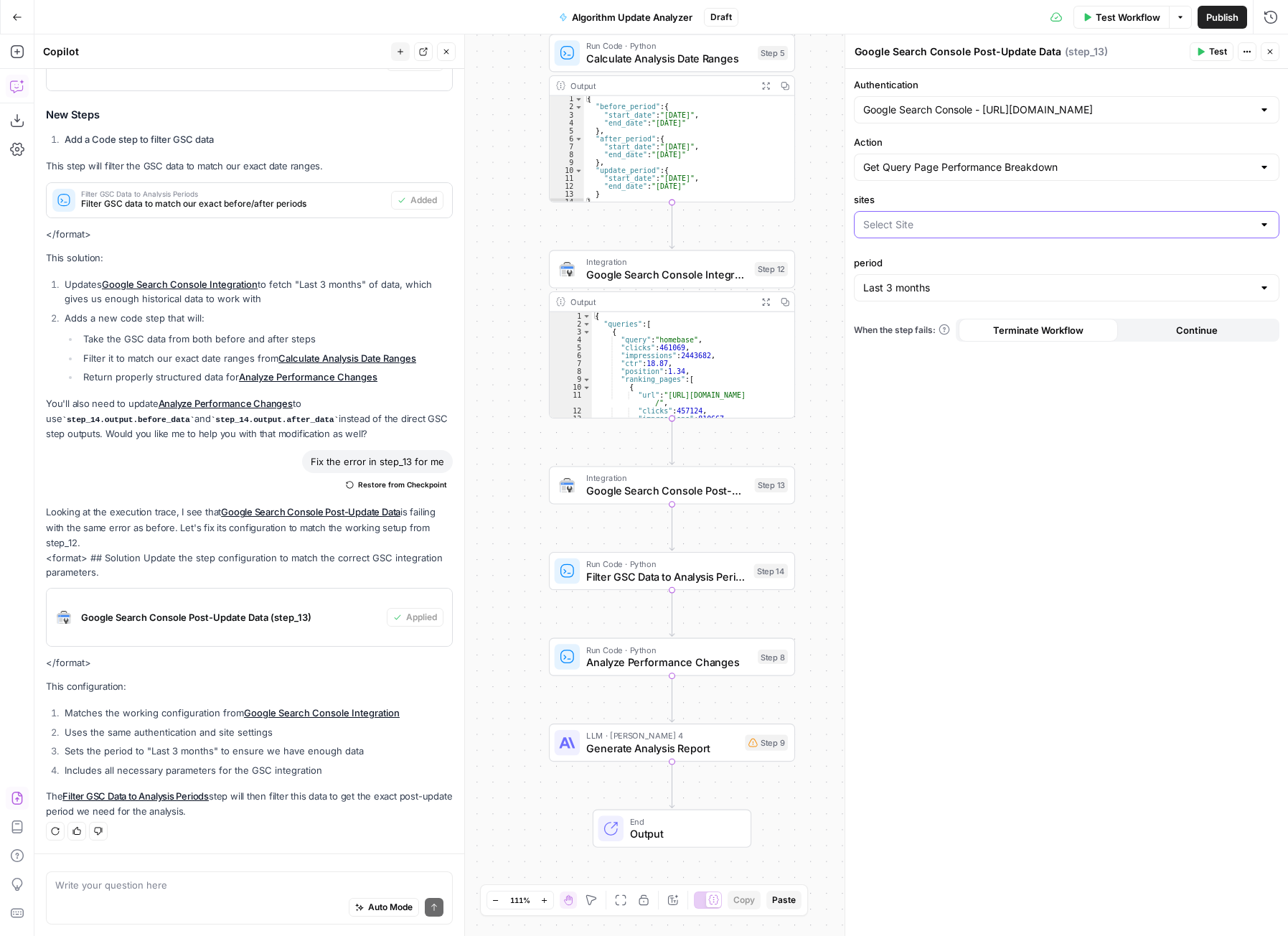
click at [930, 222] on input "sites" at bounding box center [1059, 224] width 390 height 14
click at [967, 265] on span "[URL][DOMAIN_NAME]" at bounding box center [1064, 260] width 396 height 14
type input "[URL][DOMAIN_NAME]"
click at [1113, 16] on span "Test Workflow" at bounding box center [1128, 18] width 64 height 14
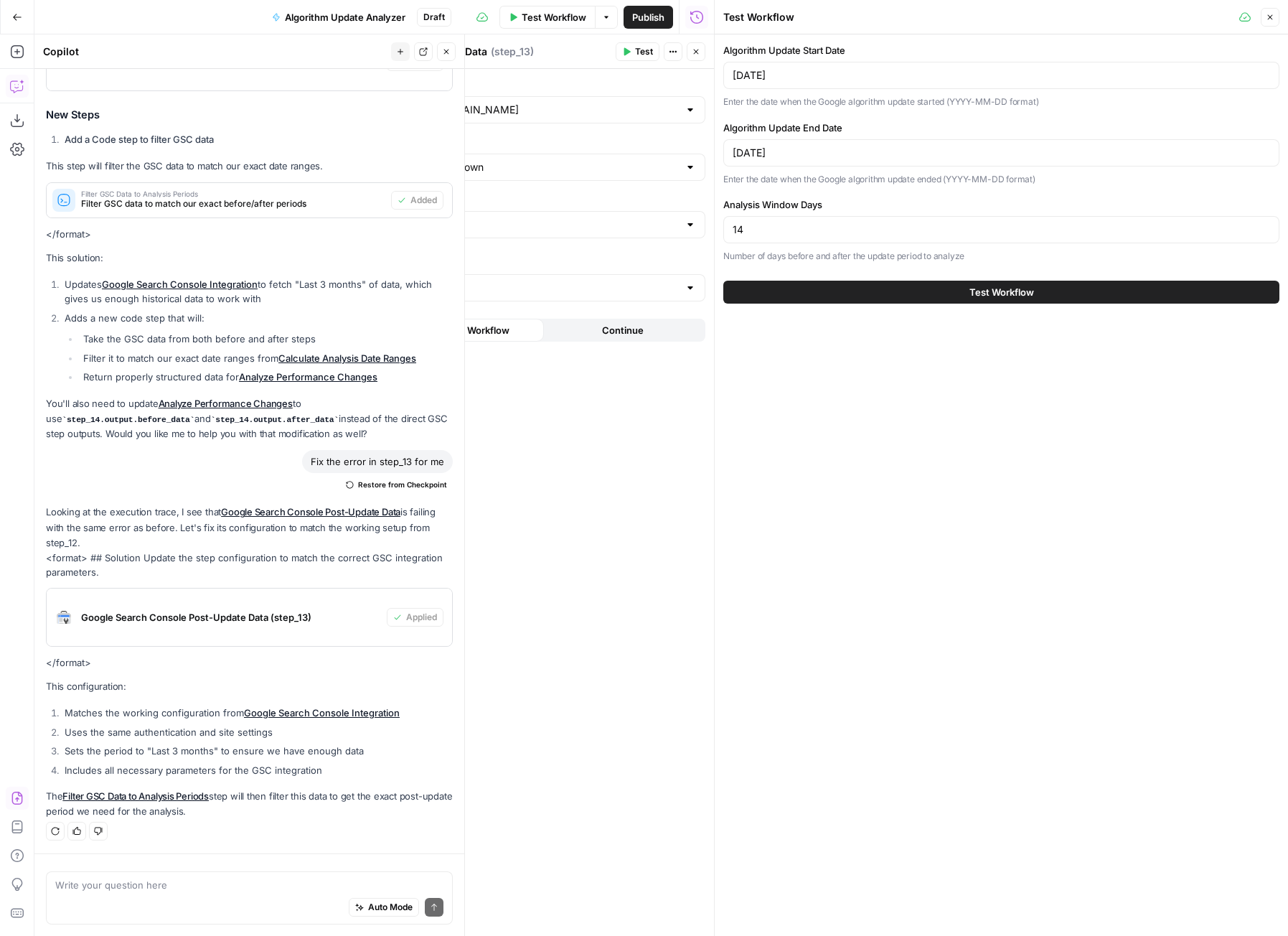
click at [1023, 295] on span "Test Workflow" at bounding box center [1001, 292] width 64 height 14
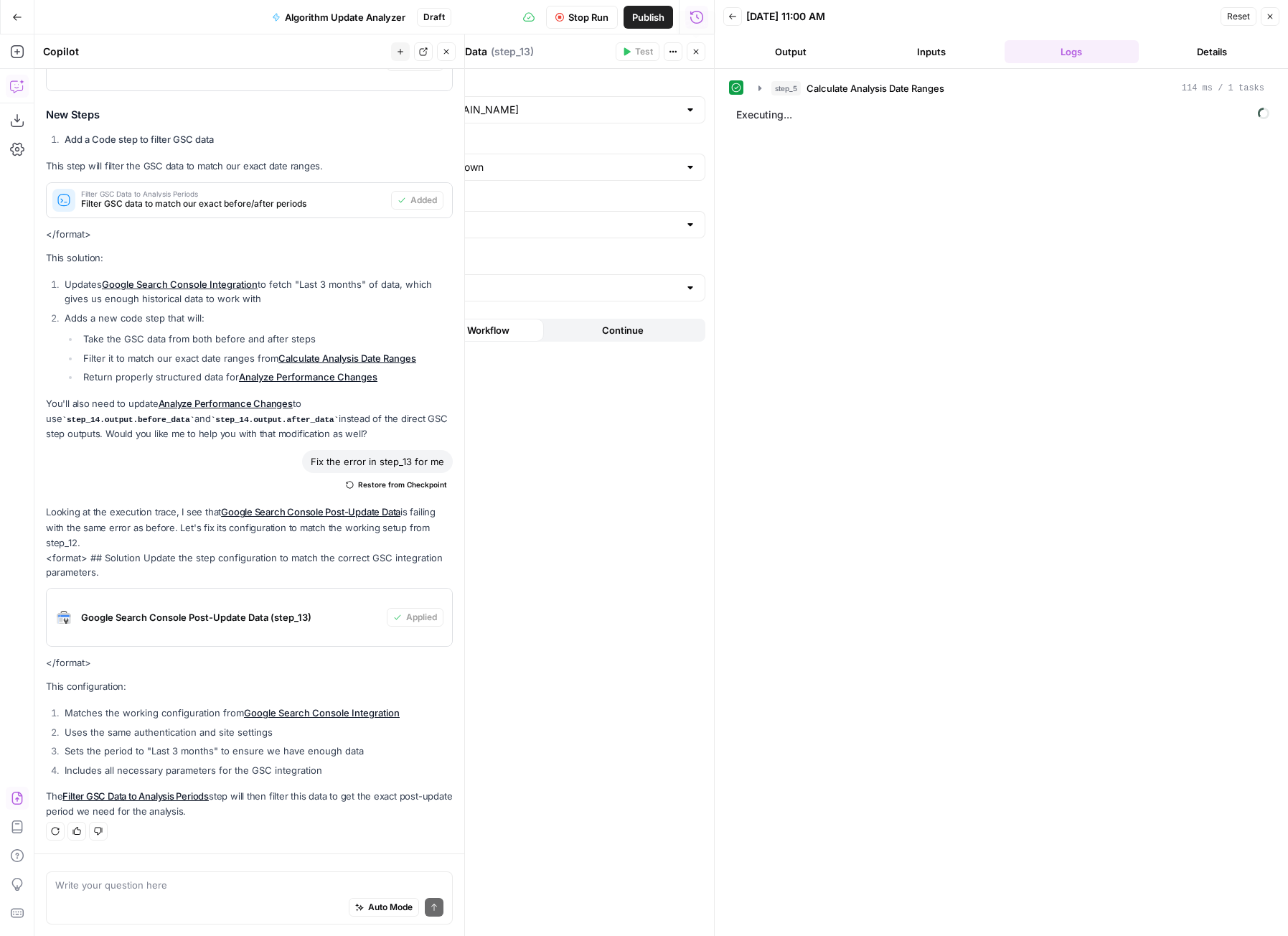
click at [694, 58] on button "Close" at bounding box center [696, 51] width 18 height 18
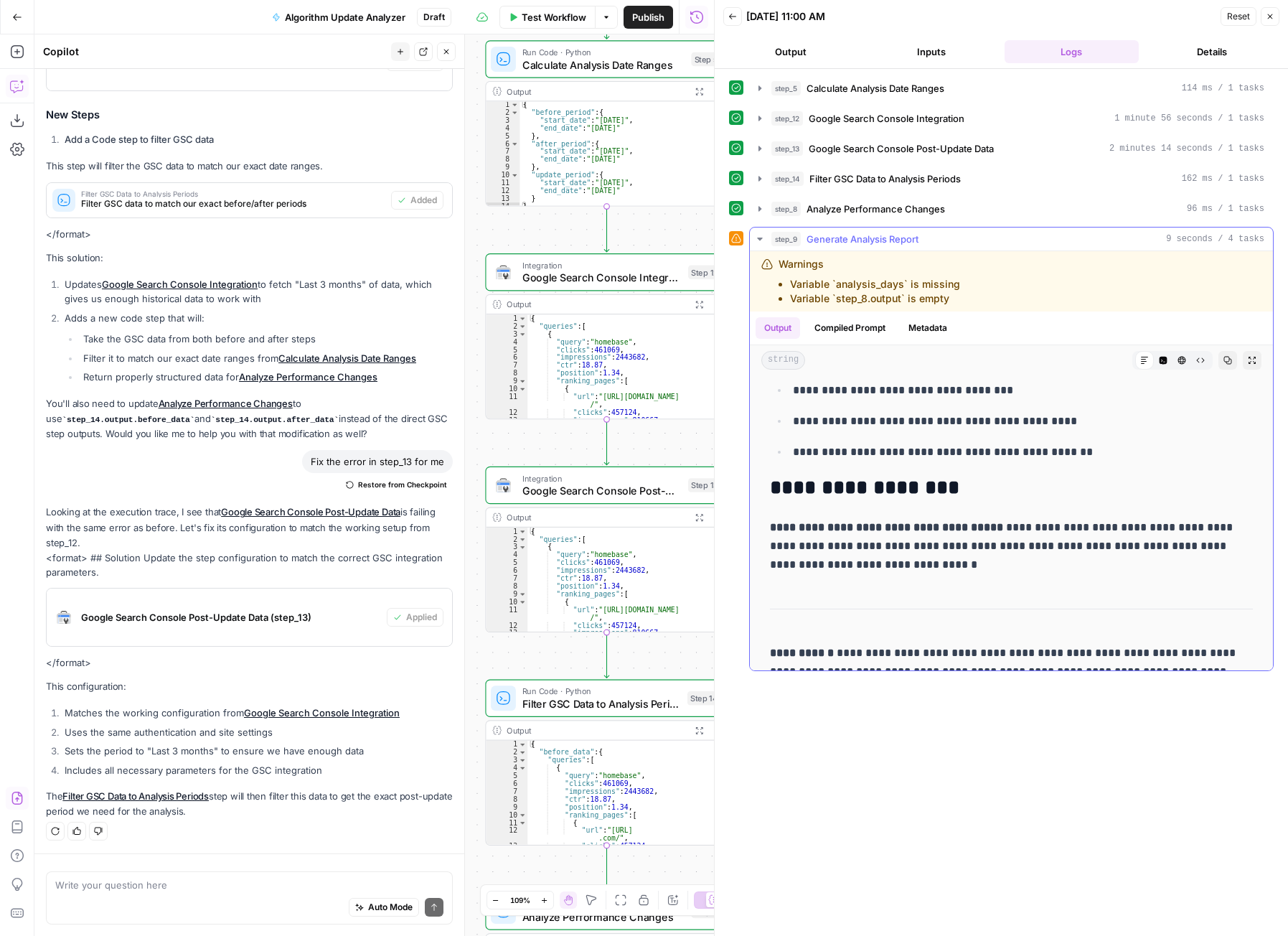
scroll to position [1015, 0]
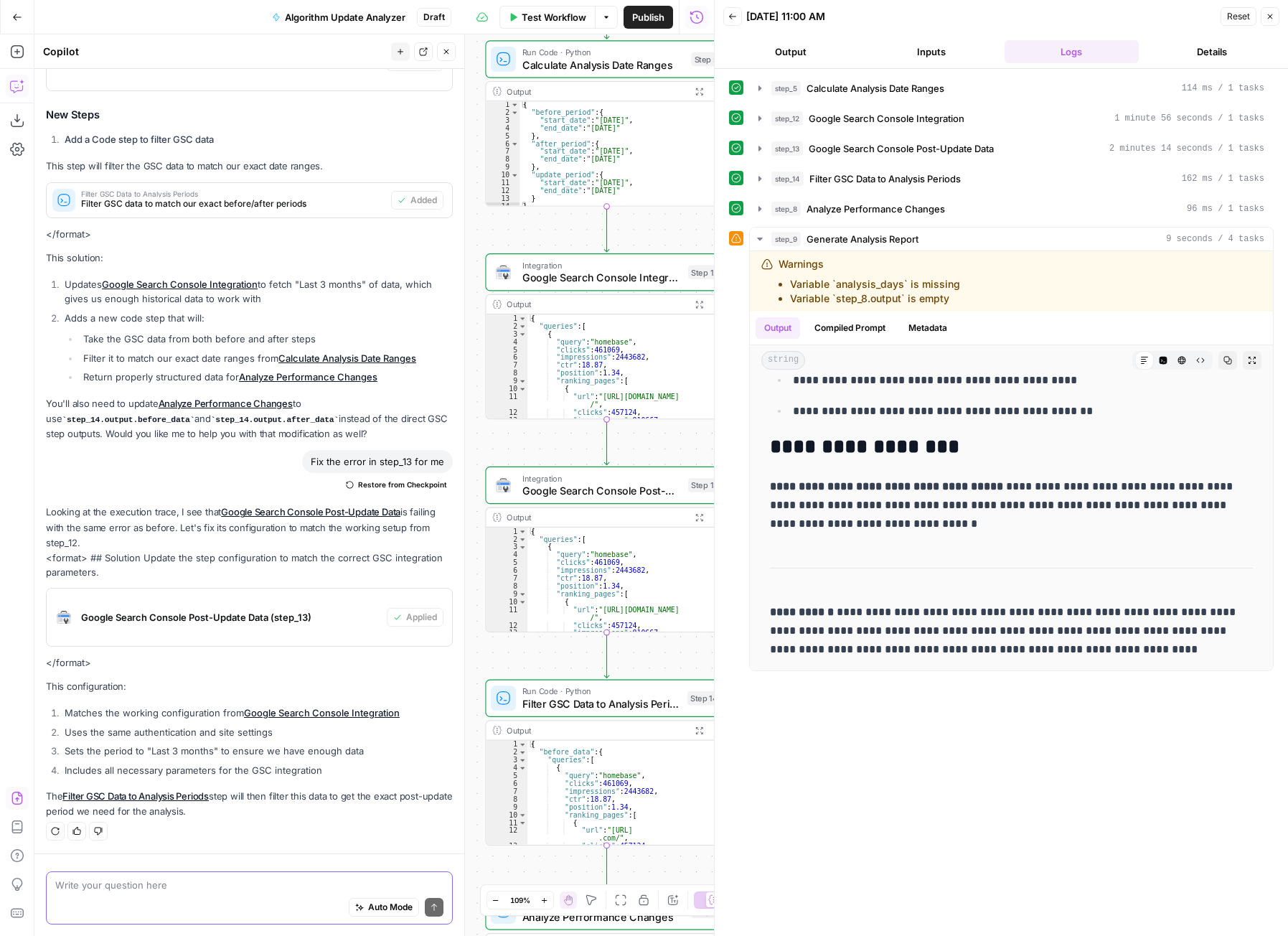
click at [201, 888] on textarea at bounding box center [249, 885] width 388 height 14
type textarea "It says there's no performance data available"
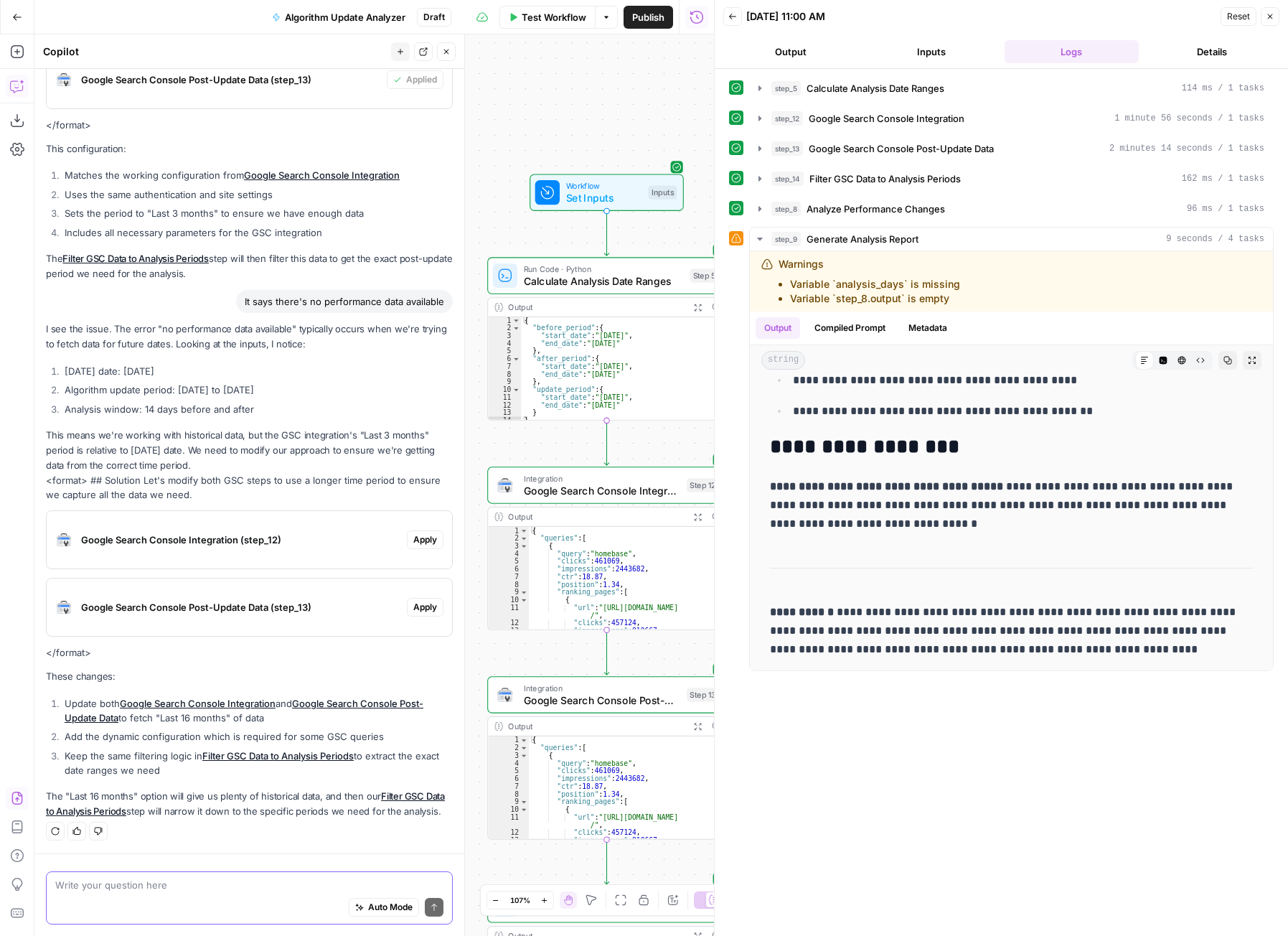
scroll to position [2573, 0]
click at [413, 533] on span "Apply" at bounding box center [425, 540] width 24 height 13
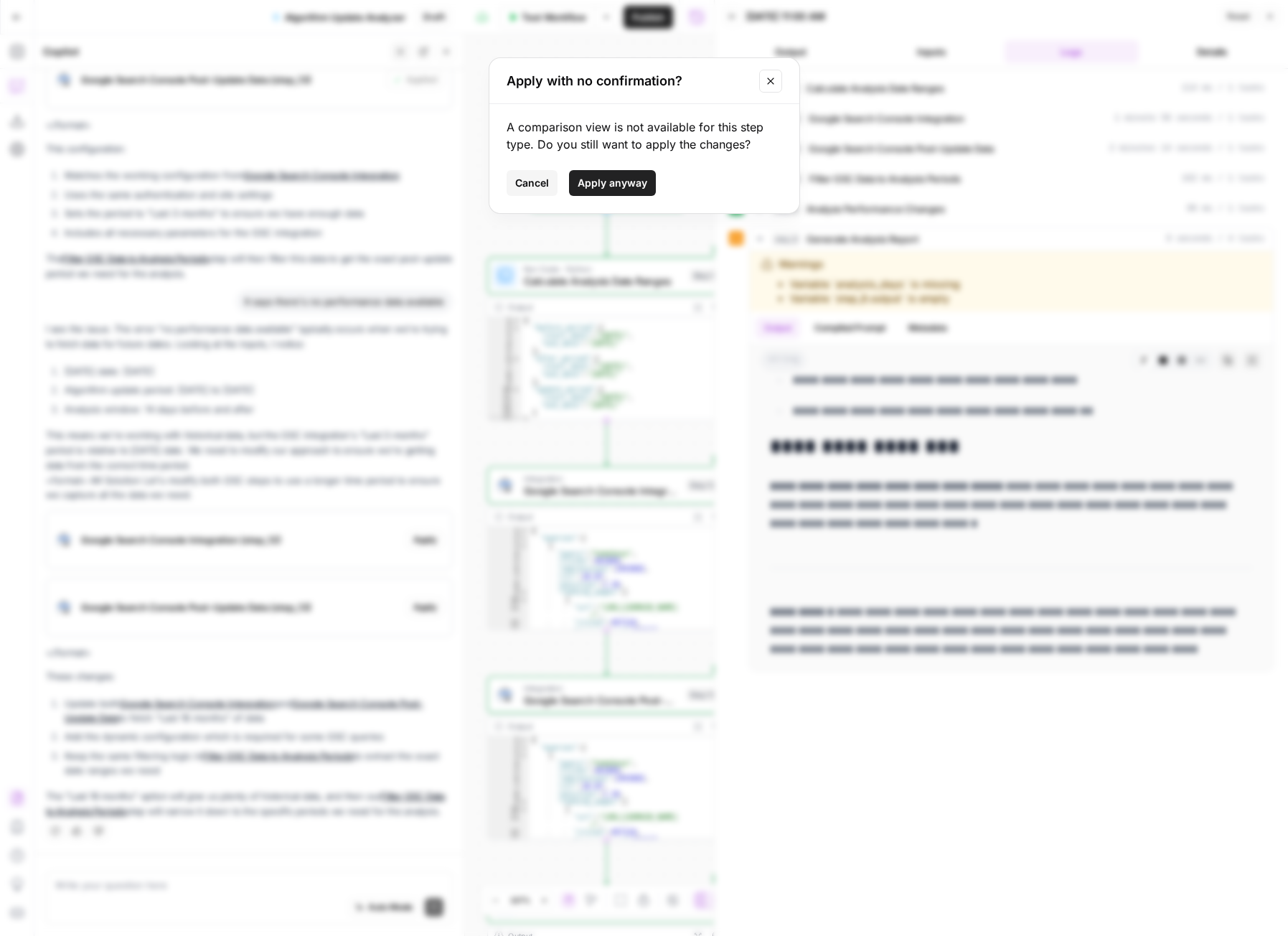
click at [623, 181] on span "Apply anyway" at bounding box center [612, 183] width 69 height 14
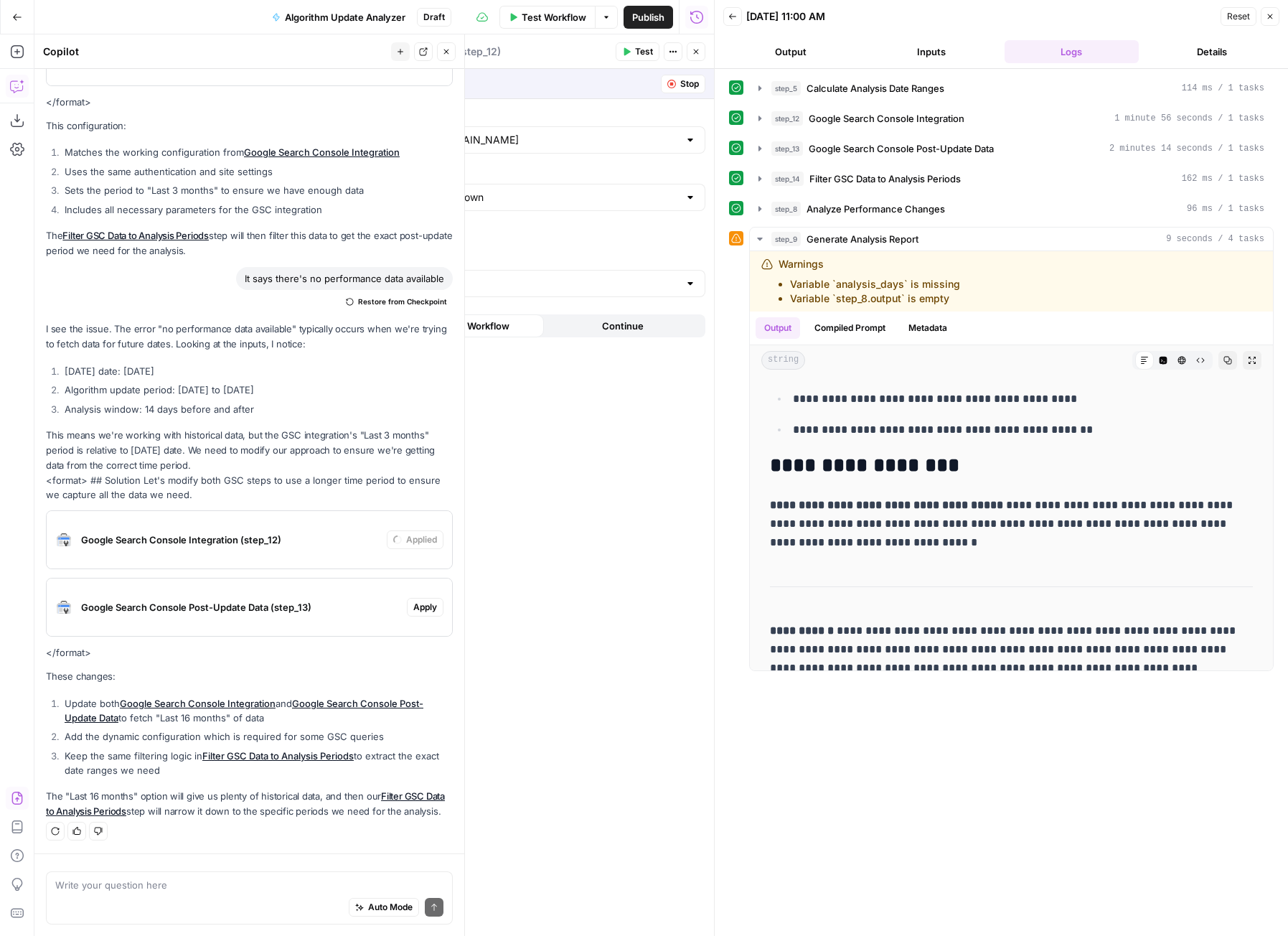
scroll to position [0, 0]
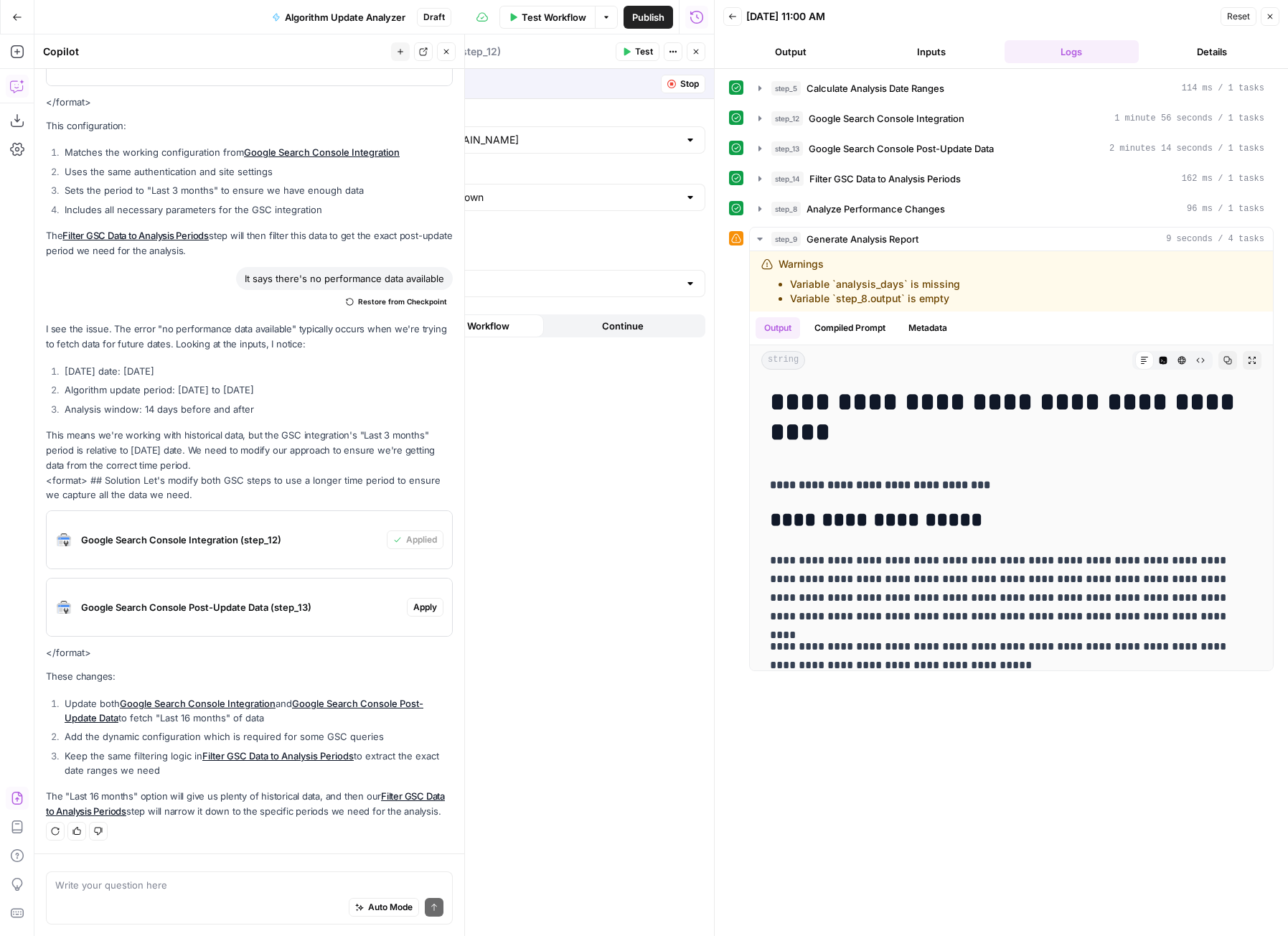
click at [413, 601] on span "Apply" at bounding box center [425, 607] width 24 height 13
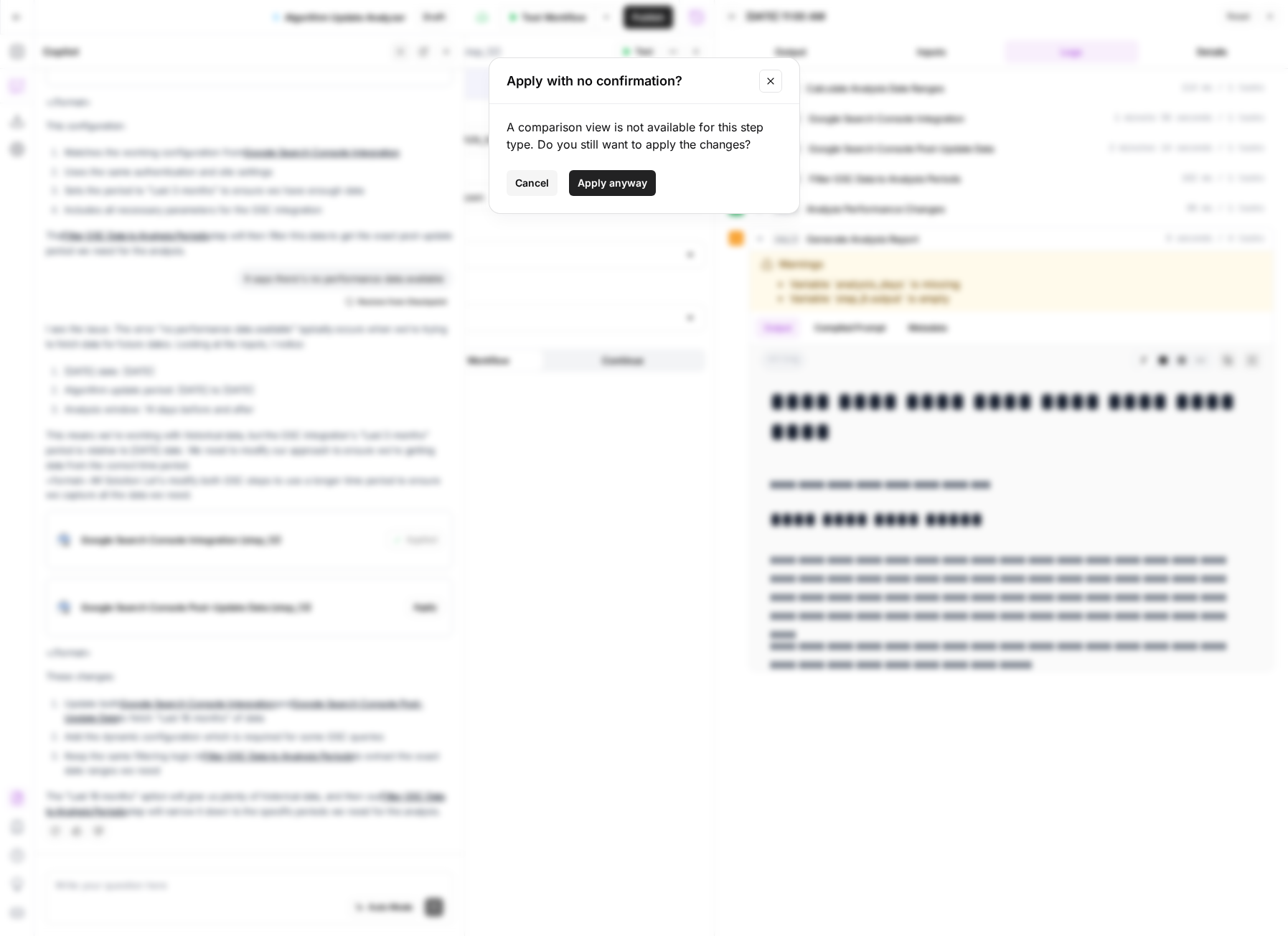
click at [607, 183] on span "Apply anyway" at bounding box center [612, 183] width 69 height 14
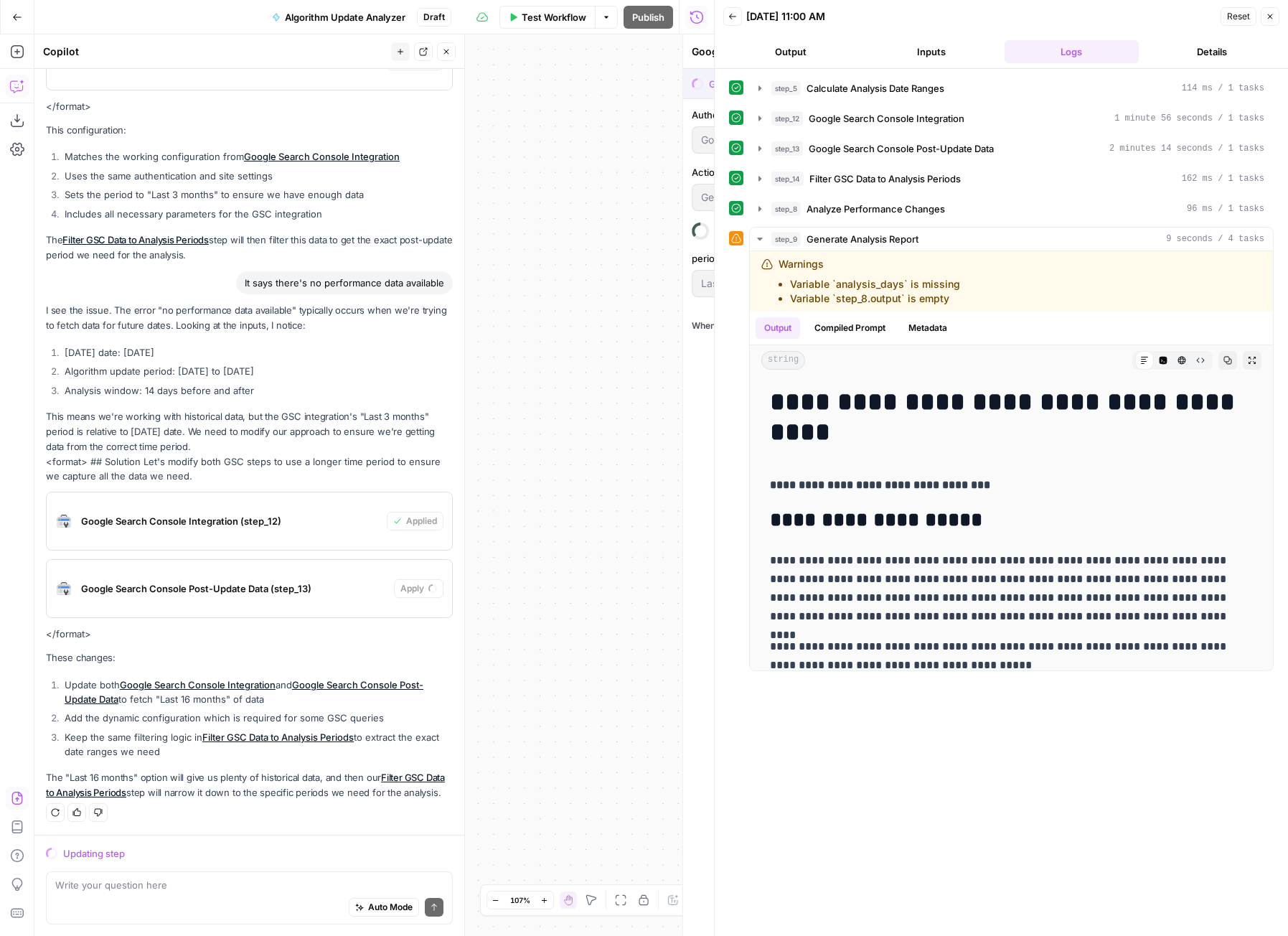
scroll to position [2454, 0]
type input "Last 16 months"
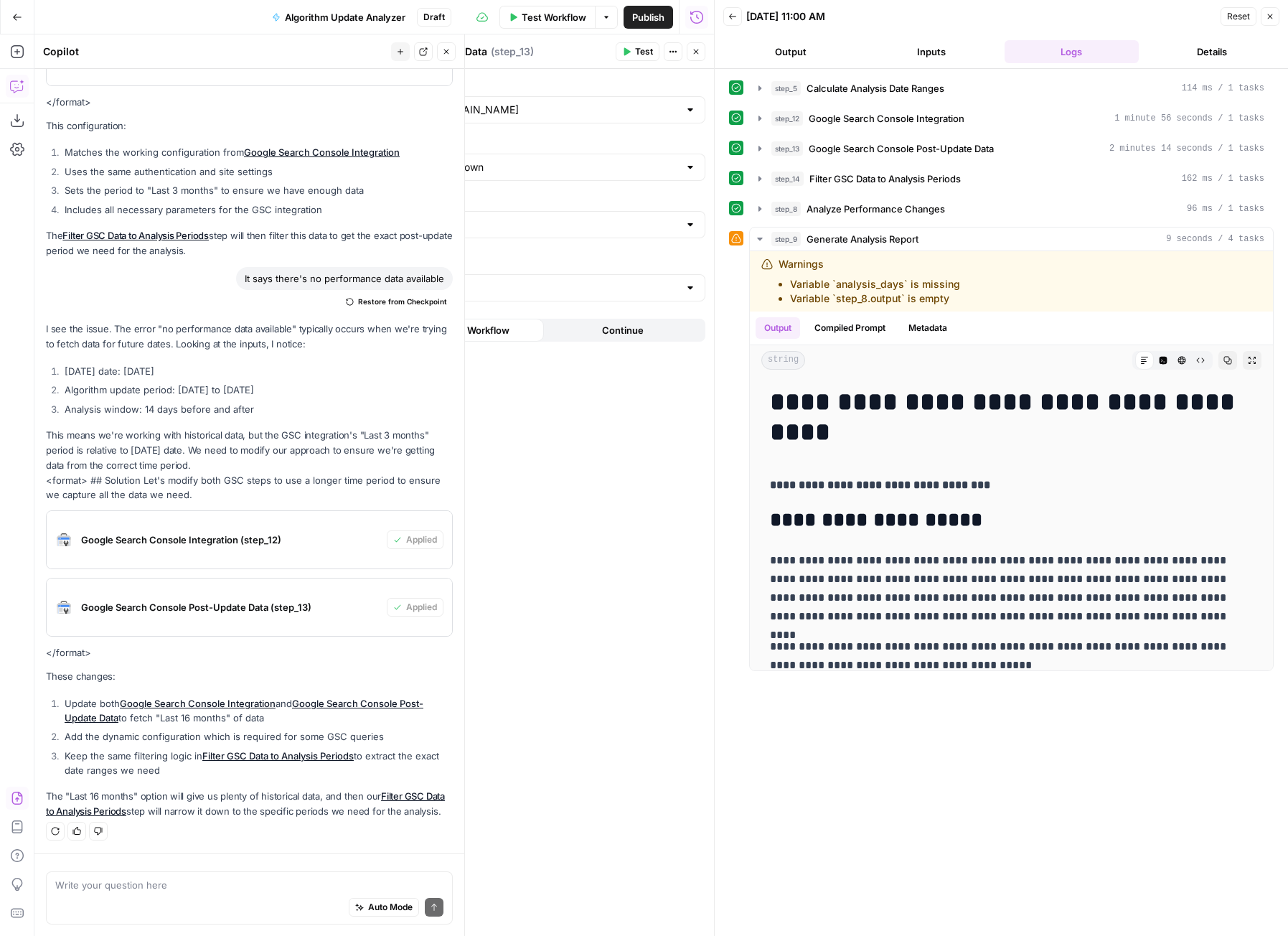
click at [1279, 16] on header "Back [DATE] 11:00 AM Reset Close Output Inputs Logs Details" at bounding box center [1001, 34] width 573 height 69
click at [1272, 16] on icon "button" at bounding box center [1270, 16] width 9 height 9
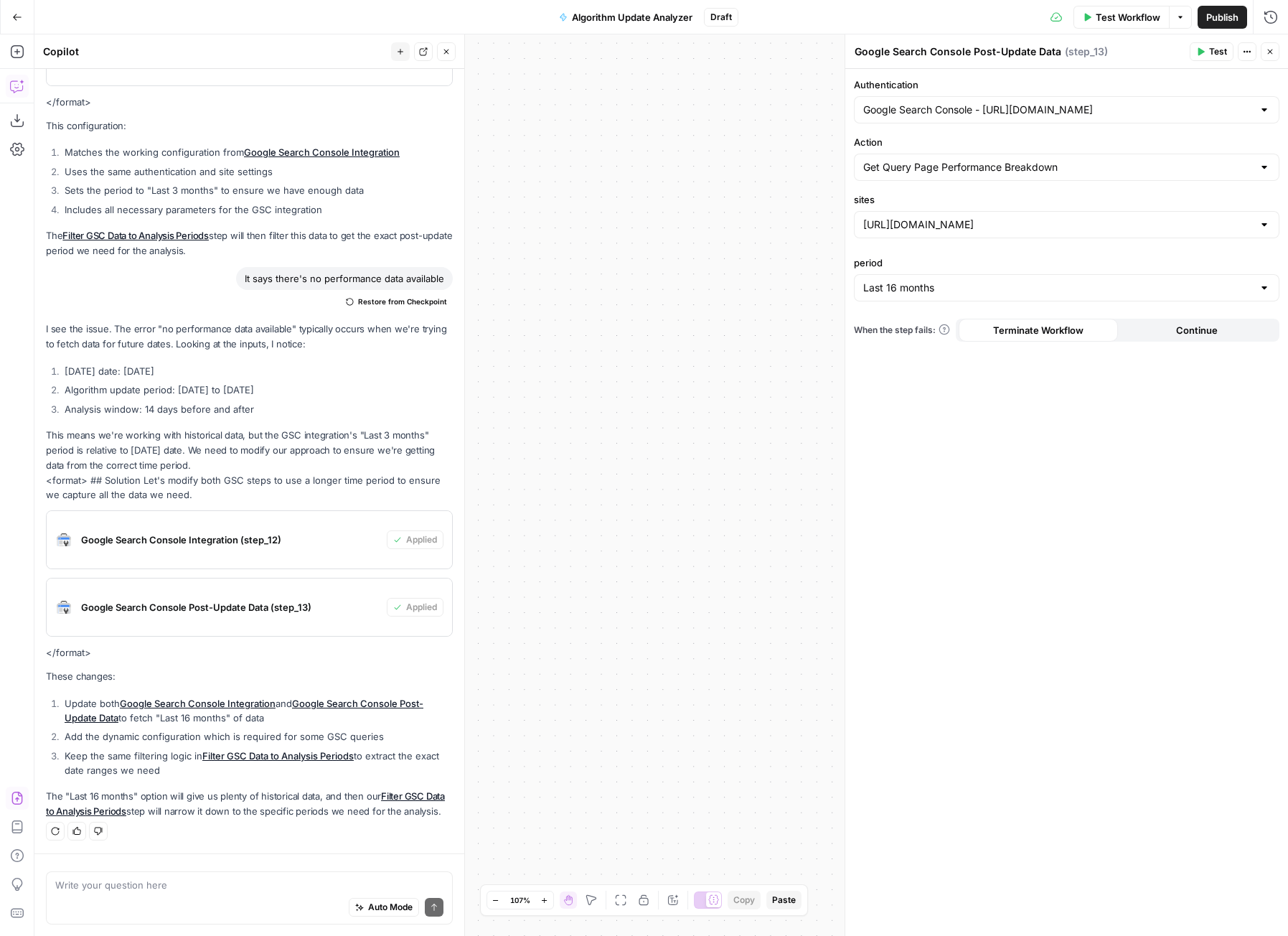
click at [1272, 49] on icon "button" at bounding box center [1270, 52] width 9 height 9
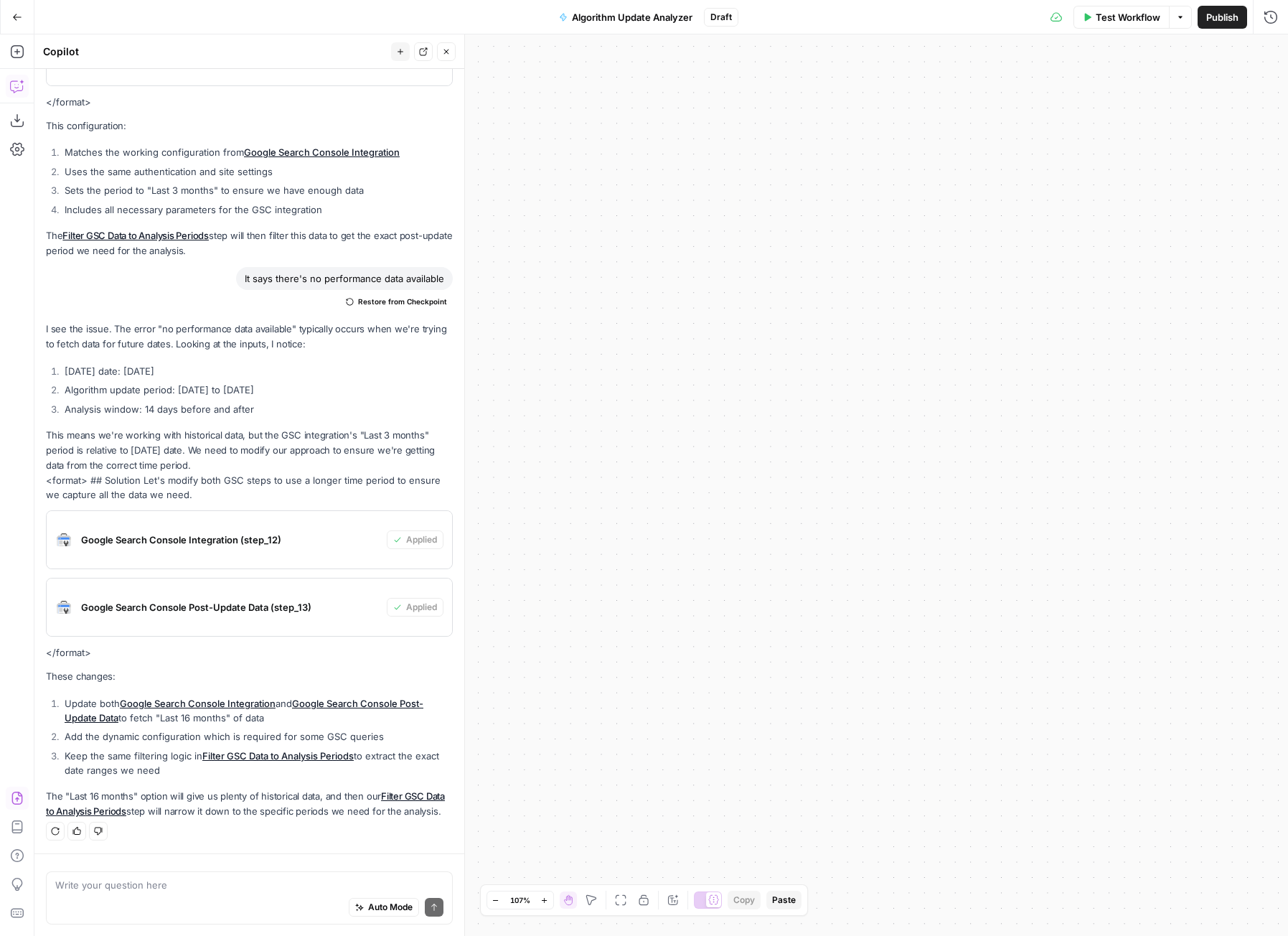
click at [1105, 30] on div "Test Workflow Options Publish Run History" at bounding box center [1013, 17] width 550 height 33
click at [1110, 22] on span "Test Workflow" at bounding box center [1128, 18] width 64 height 14
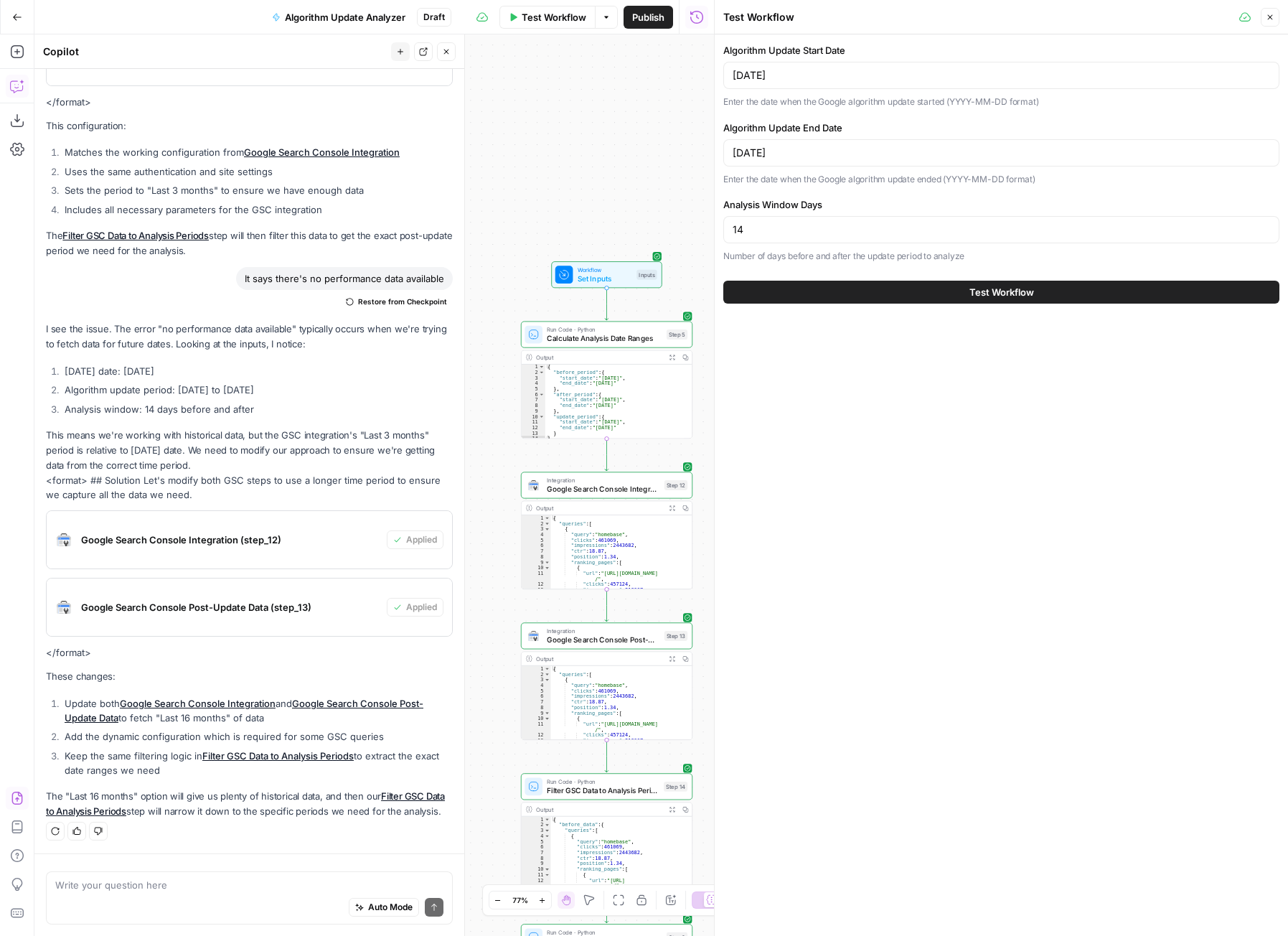
click at [970, 296] on span "Test Workflow" at bounding box center [1001, 292] width 64 height 14
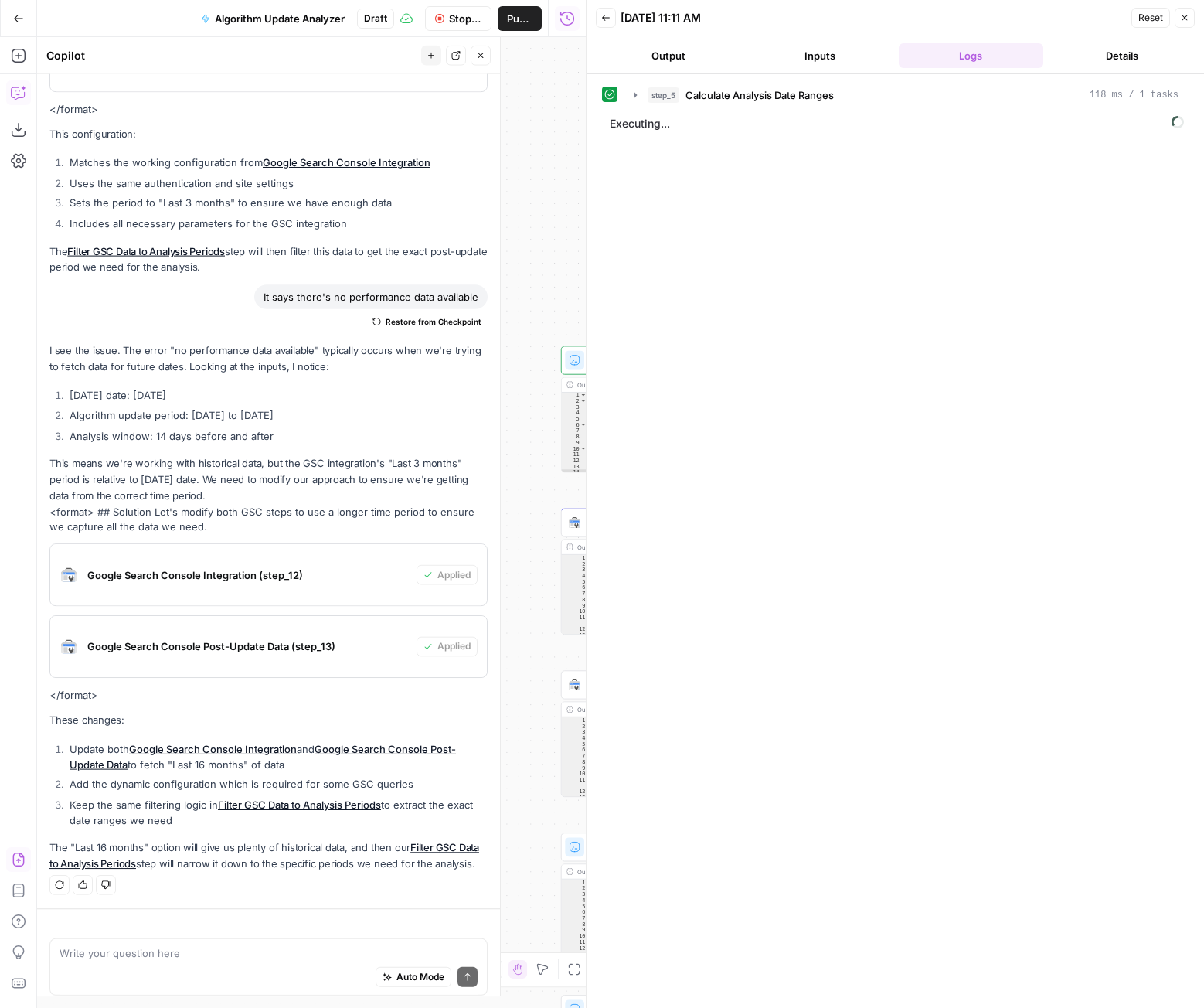
scroll to position [2796, 0]
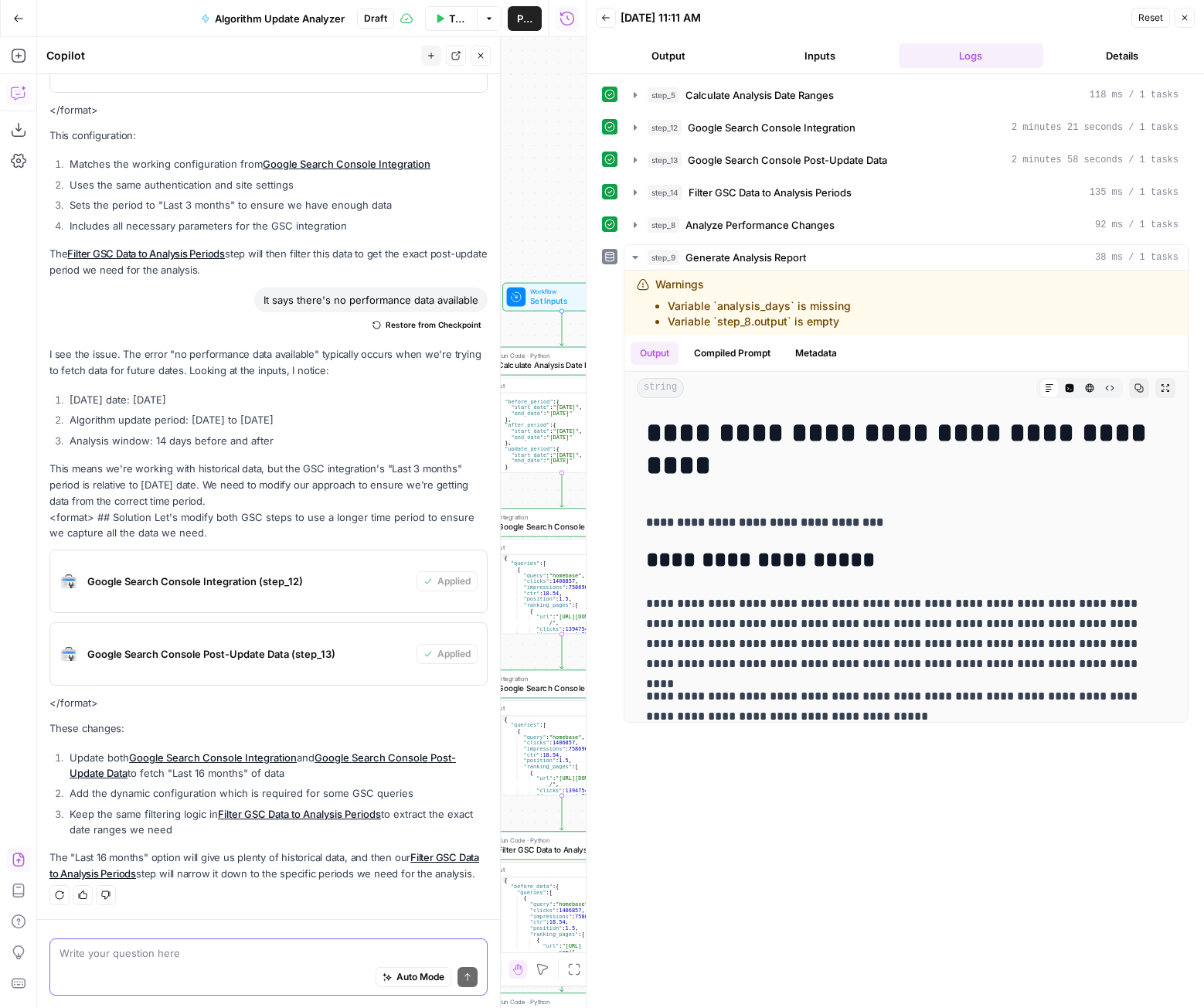
click at [216, 946] on textarea at bounding box center [268, 953] width 418 height 15
type textarea "Data is empty / missing"
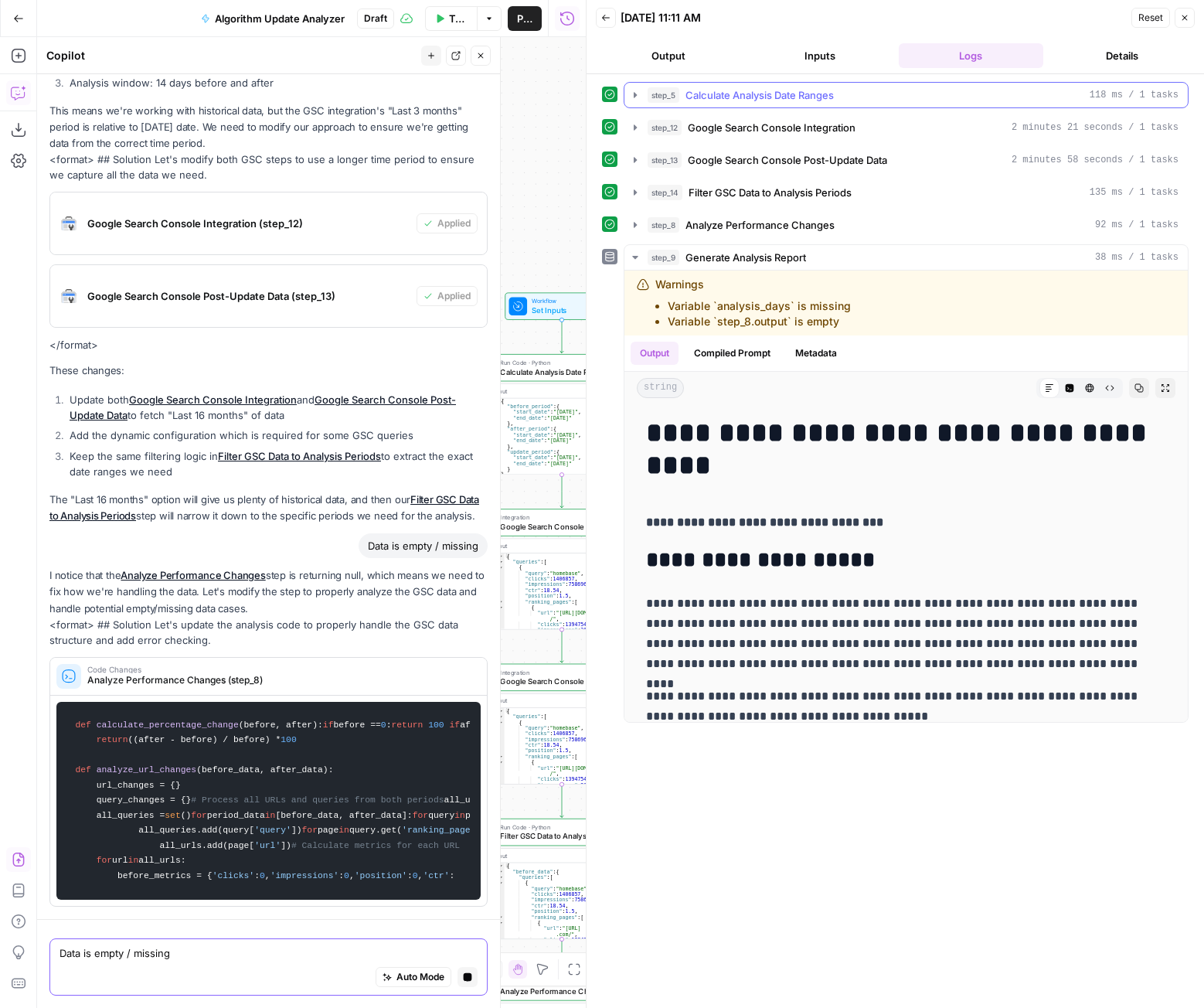
scroll to position [3120, 0]
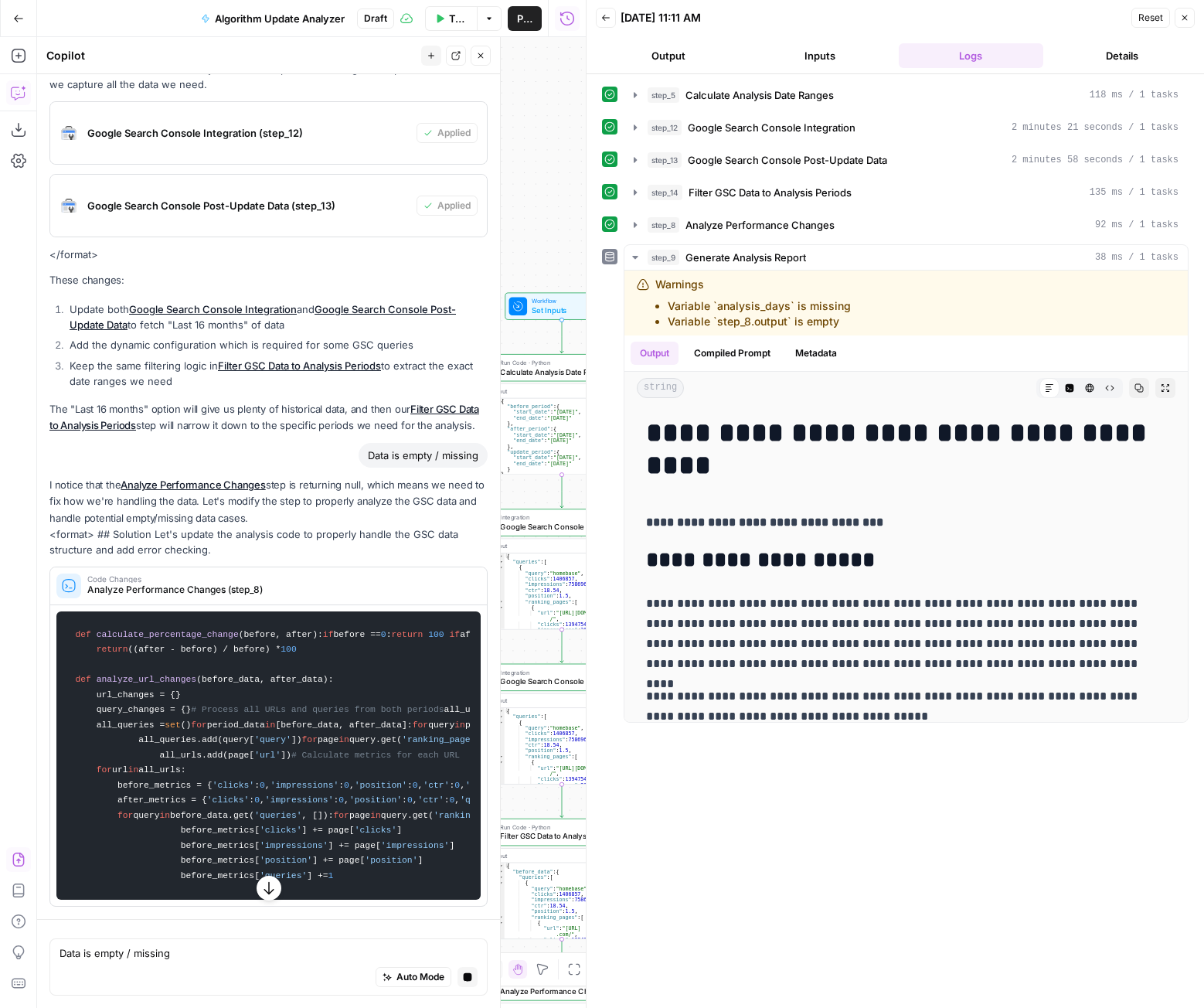
click at [1188, 15] on icon "button" at bounding box center [1184, 17] width 9 height 9
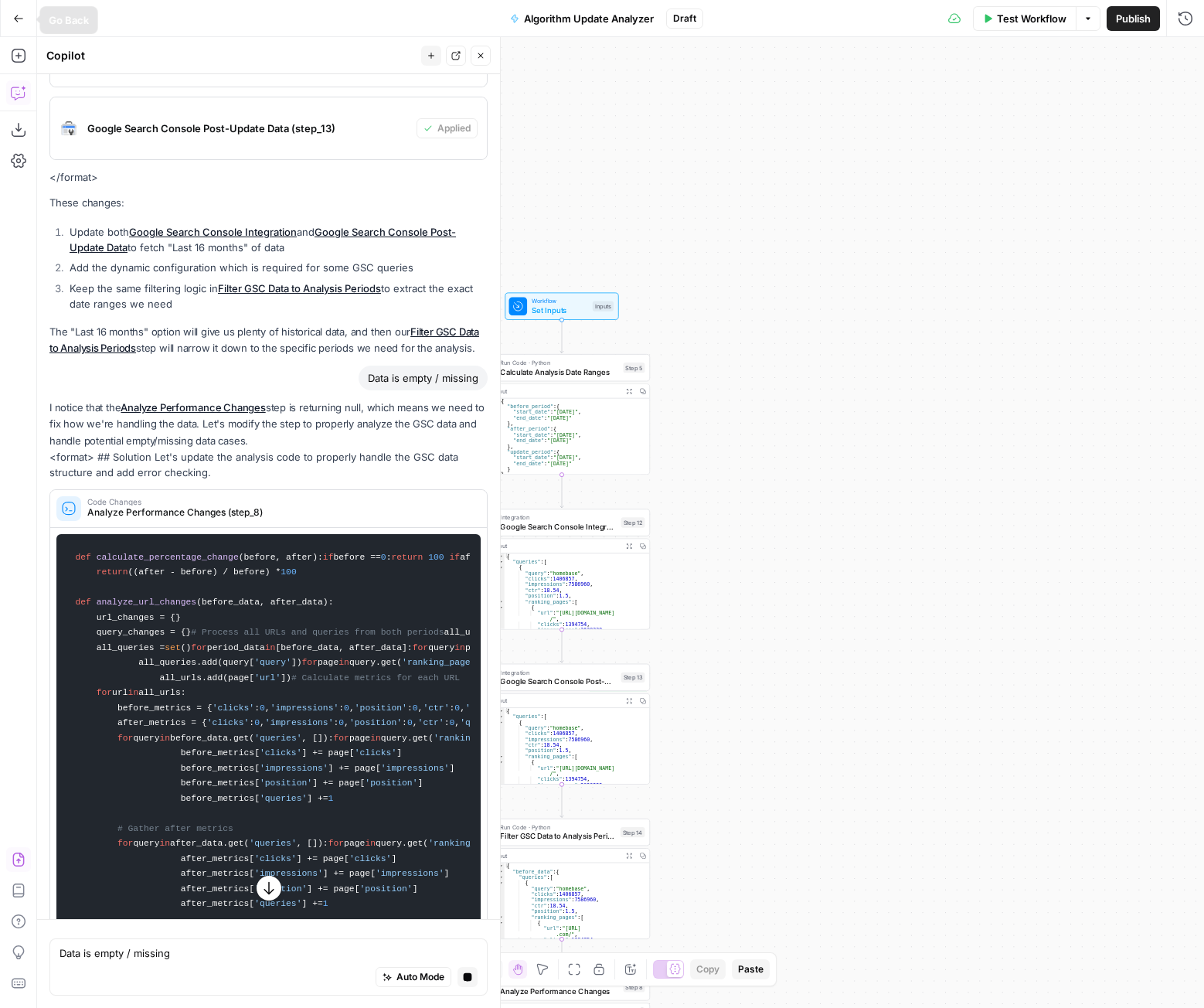
click at [13, 21] on icon "button" at bounding box center [18, 18] width 11 height 11
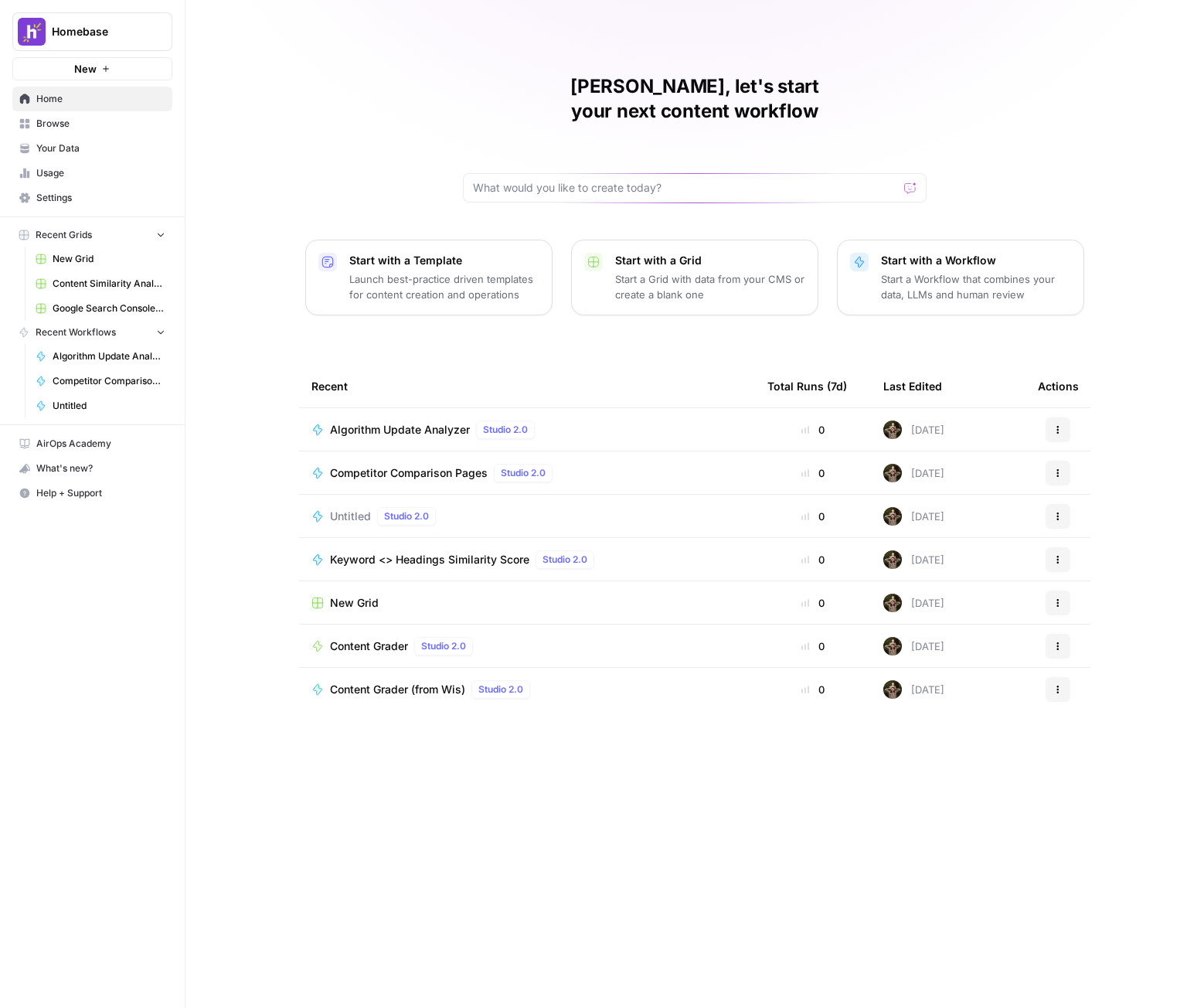
click at [1059, 425] on icon "button" at bounding box center [1057, 429] width 9 height 9
click at [92, 75] on span "New" at bounding box center [86, 69] width 22 height 15
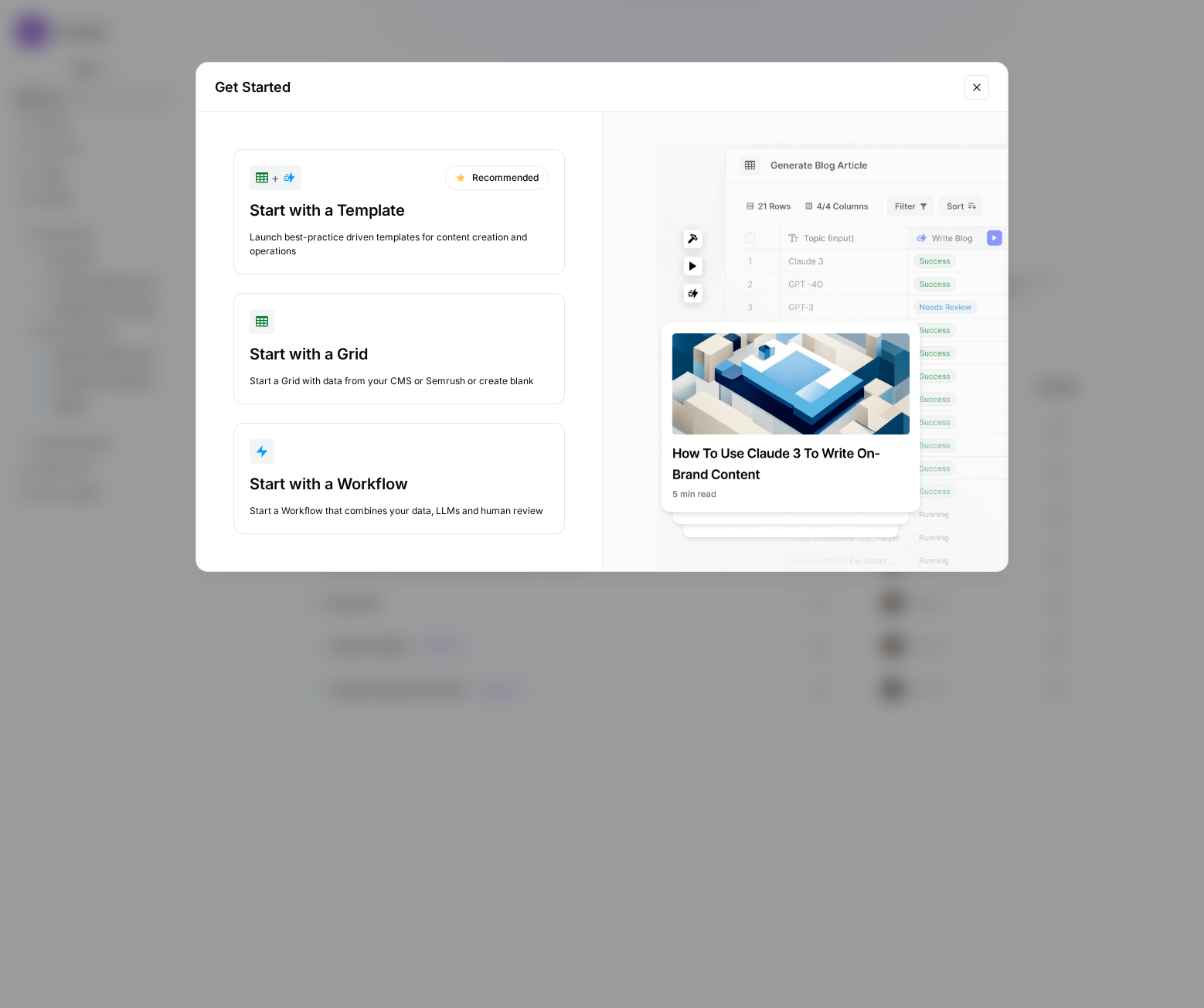
click at [412, 650] on div "Get Started + Recommended Start with a Template Launch best-practice driven tem…" at bounding box center [602, 504] width 1204 height 1008
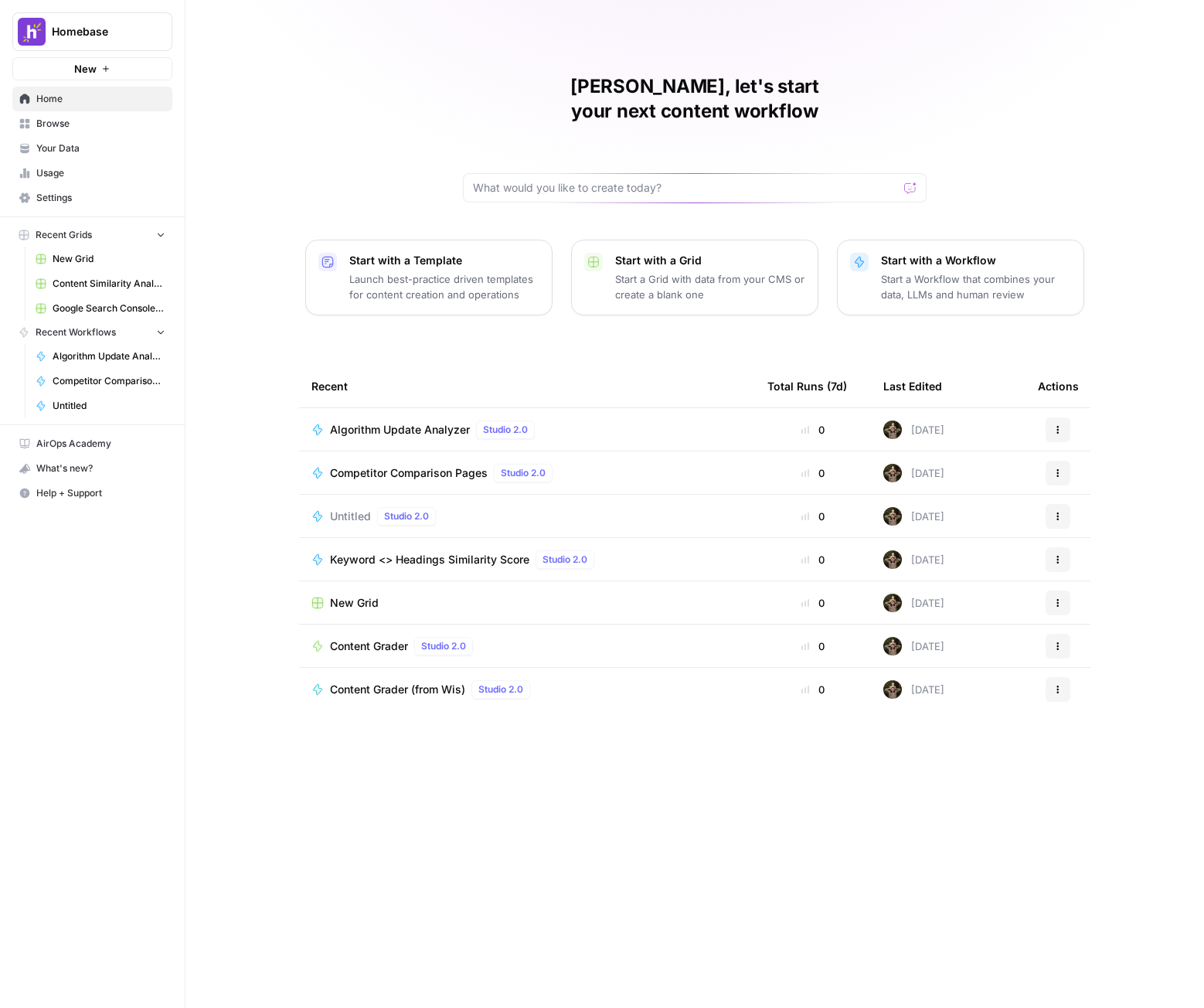
drag, startPoint x: 404, startPoint y: 400, endPoint x: 1052, endPoint y: 406, distance: 648.0
click at [1052, 417] on button "Actions" at bounding box center [1057, 429] width 25 height 25
click at [933, 437] on span "Edit in Studio" at bounding box center [989, 441] width 123 height 15
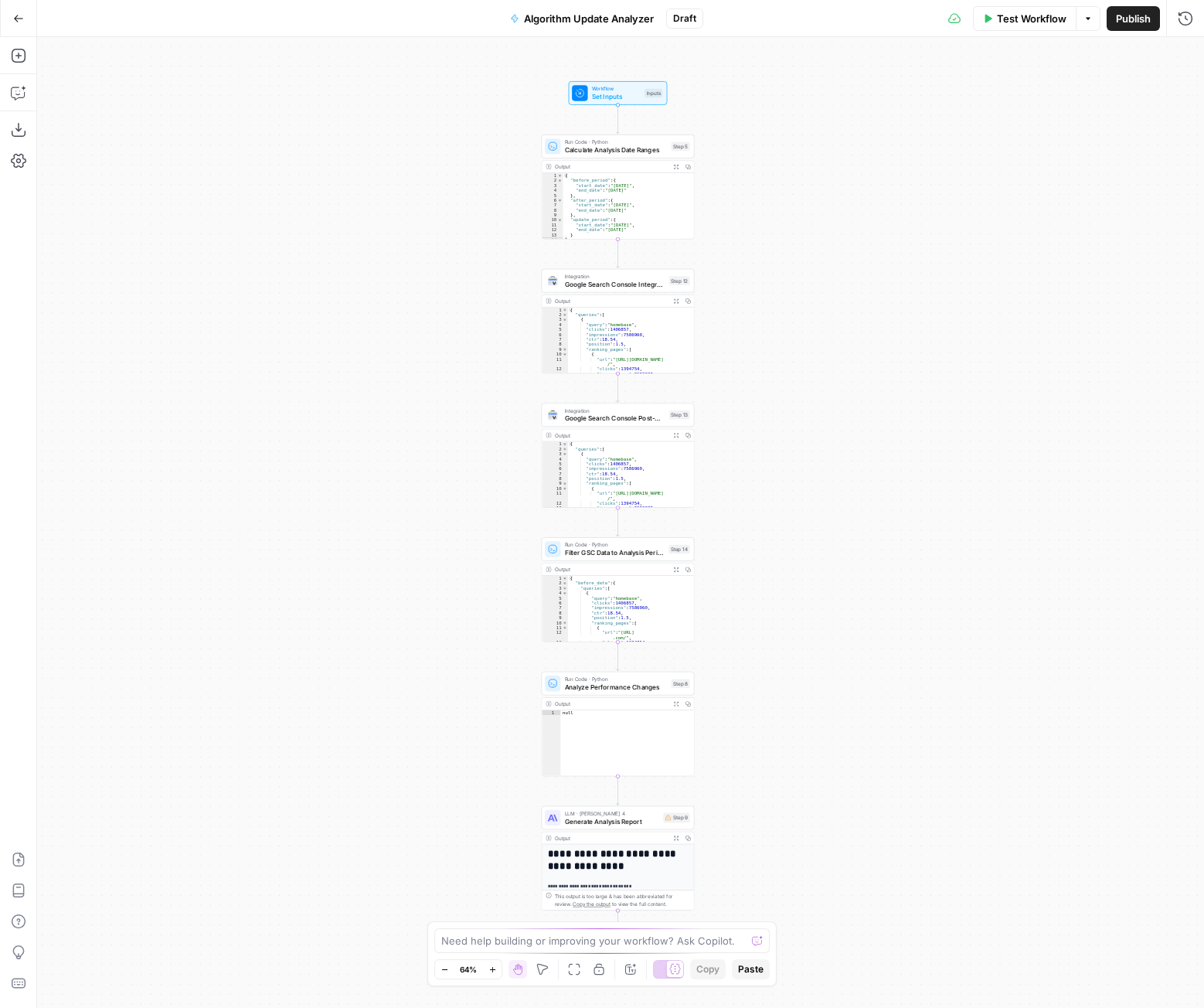
click at [551, 29] on button "Algorithm Update Analyzer" at bounding box center [581, 18] width 162 height 25
click at [260, 106] on div "Algorithm Update Analyzer" at bounding box center [268, 116] width 444 height 25
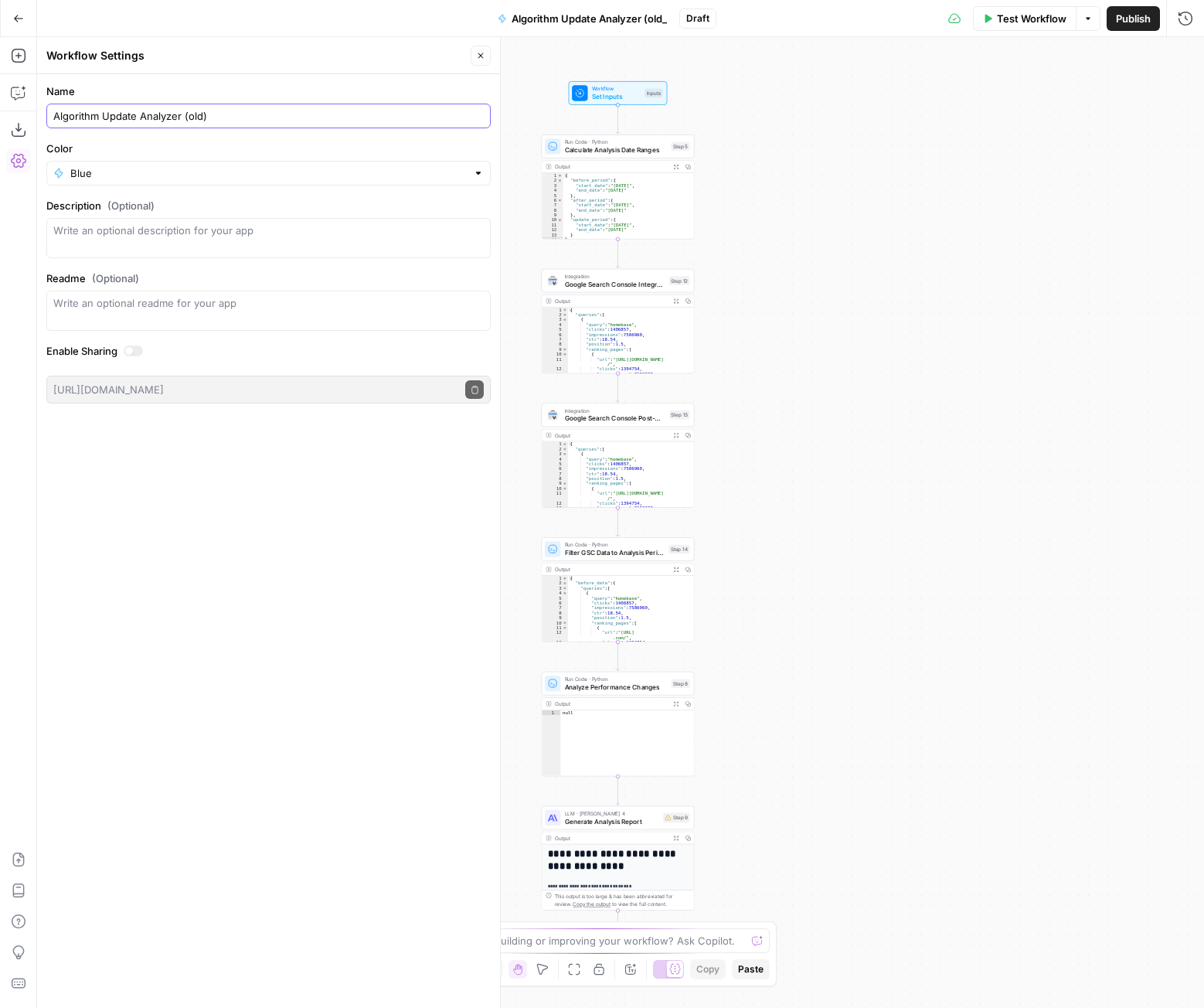
type input "Algorithm Update Analyzer (old)"
click at [21, 12] on button "Go Back" at bounding box center [18, 18] width 27 height 27
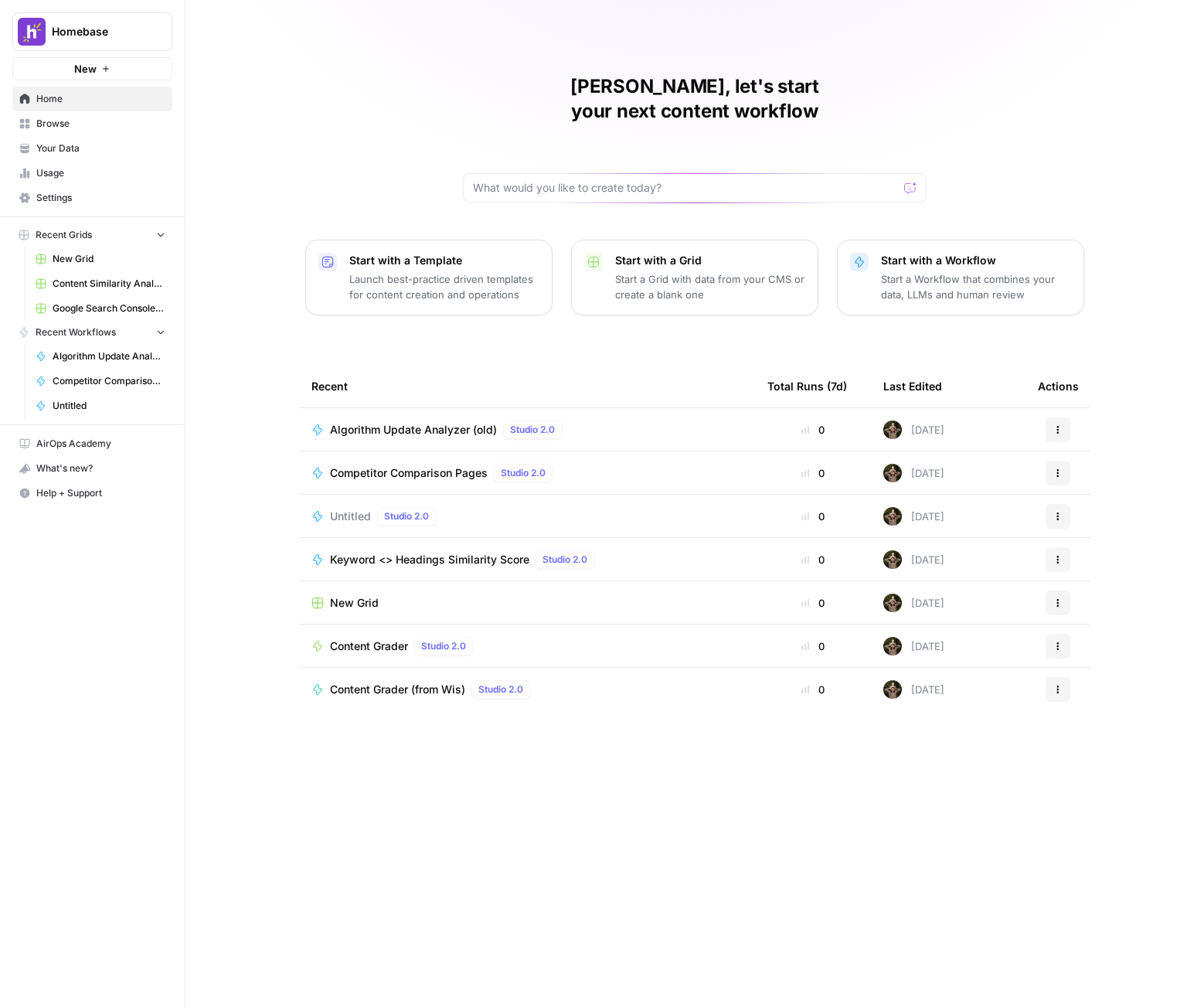
click at [99, 65] on button "New" at bounding box center [92, 69] width 160 height 23
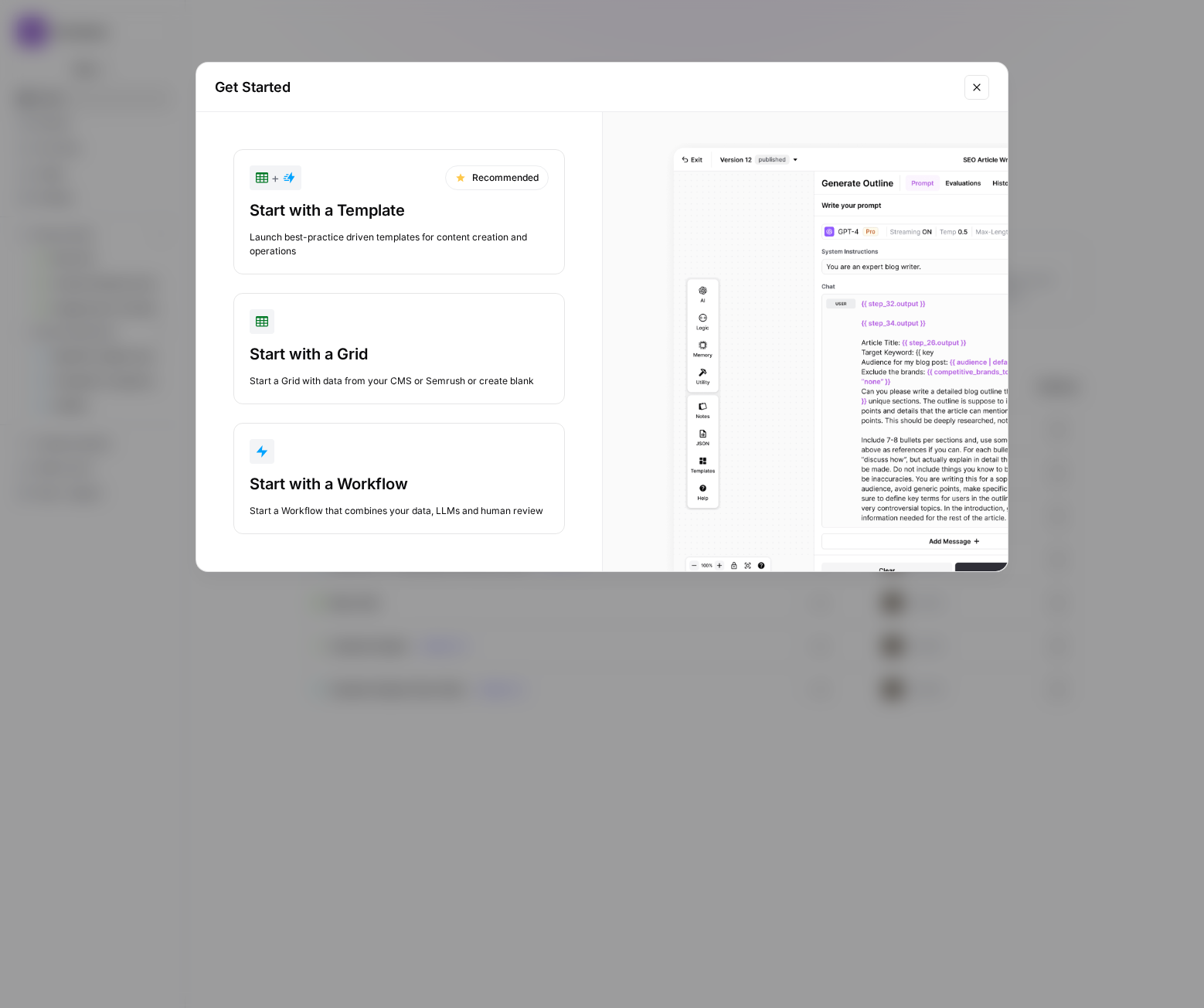
click at [416, 488] on div "Start with a Workflow" at bounding box center [398, 483] width 299 height 21
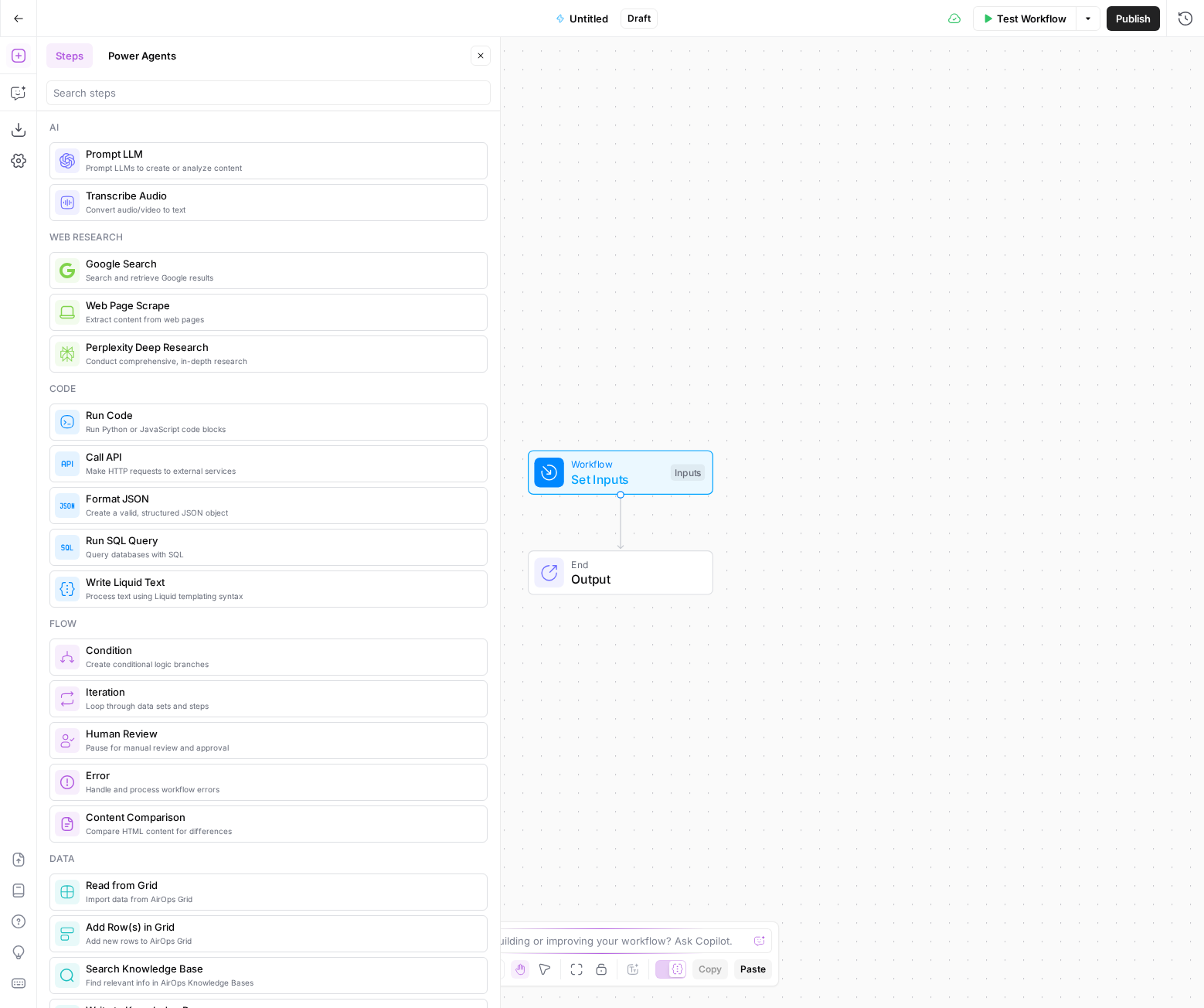
click at [586, 19] on span "Untitled" at bounding box center [588, 19] width 39 height 15
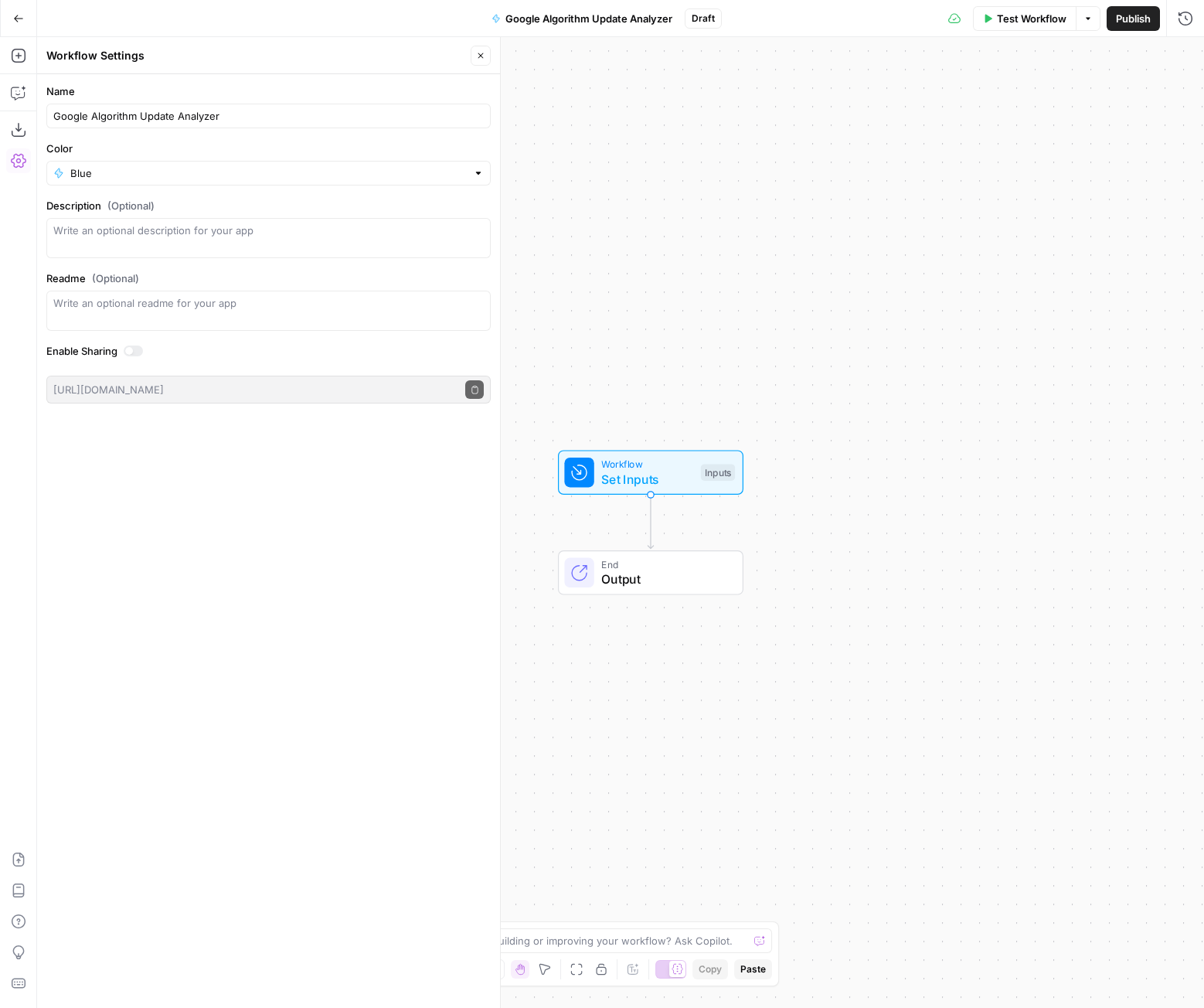
type input "Google Algorithm Update Analyzer"
click at [446, 175] on input "Color" at bounding box center [268, 173] width 396 height 15
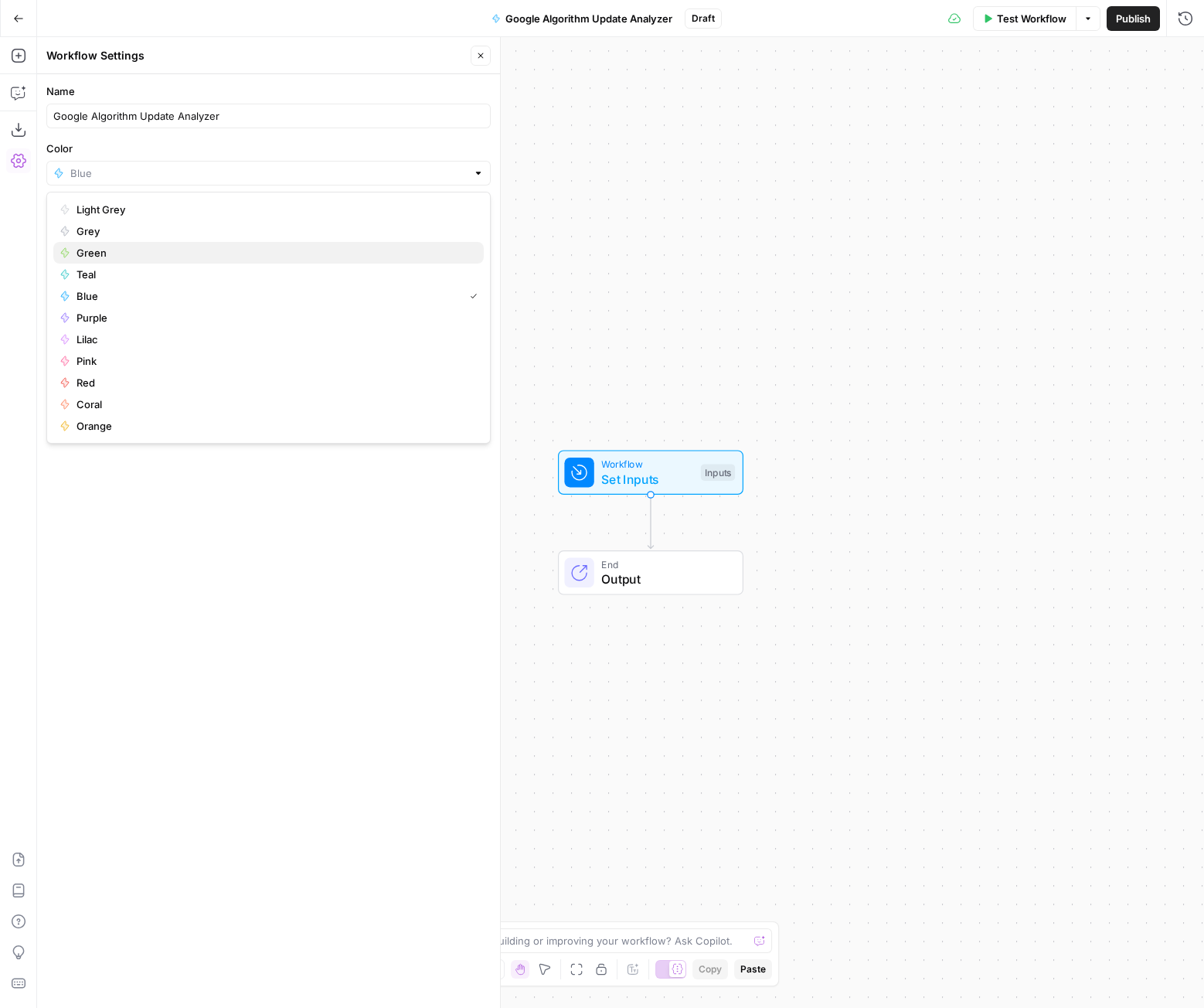
click at [197, 247] on span "Green" at bounding box center [273, 253] width 395 height 15
type input "Green"
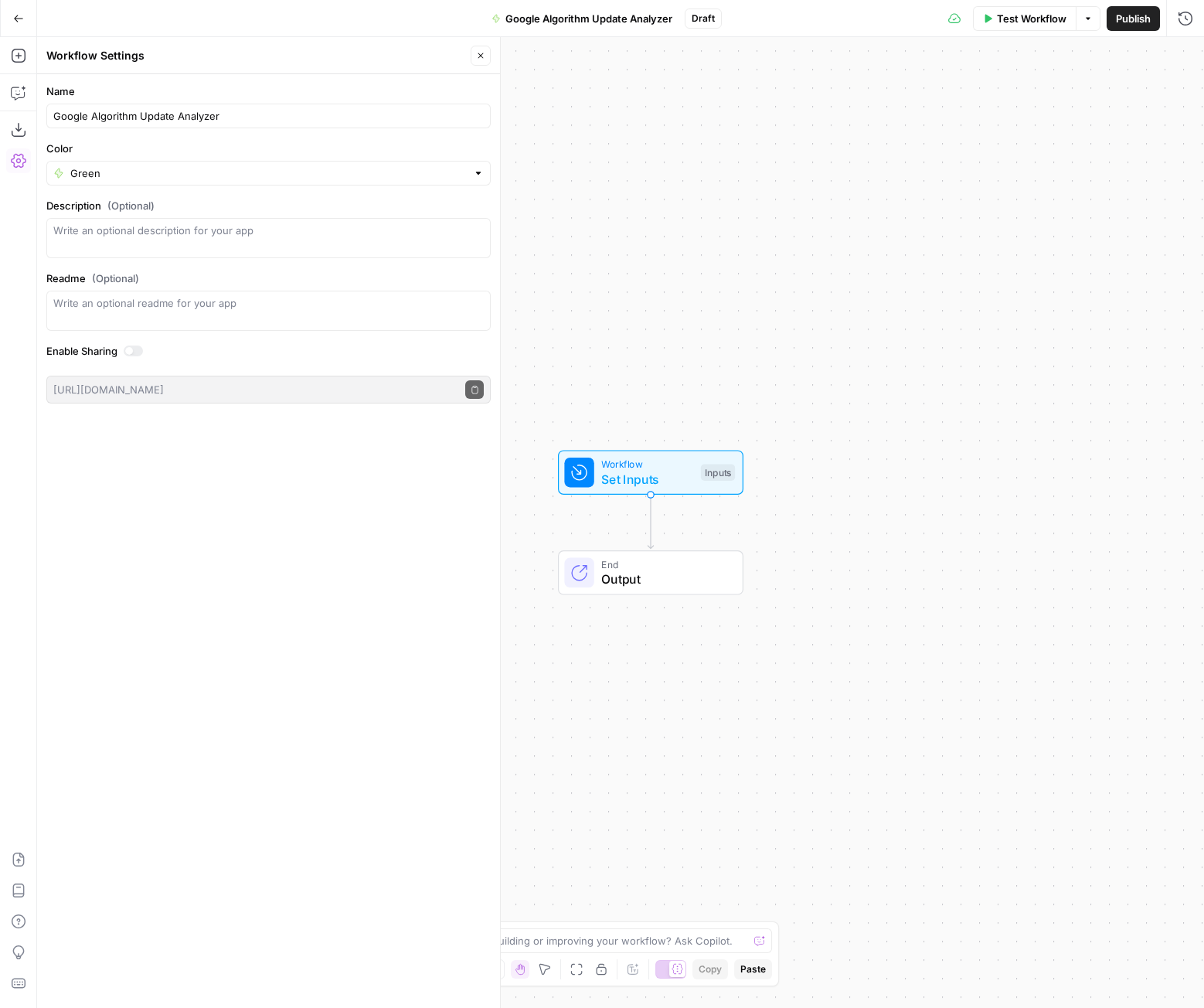
click at [388, 502] on div "Name Google Algorithm Update Analyzer Color Green Description (Optional) Readme…" at bounding box center [268, 541] width 463 height 933
click at [18, 15] on icon "button" at bounding box center [18, 18] width 11 height 11
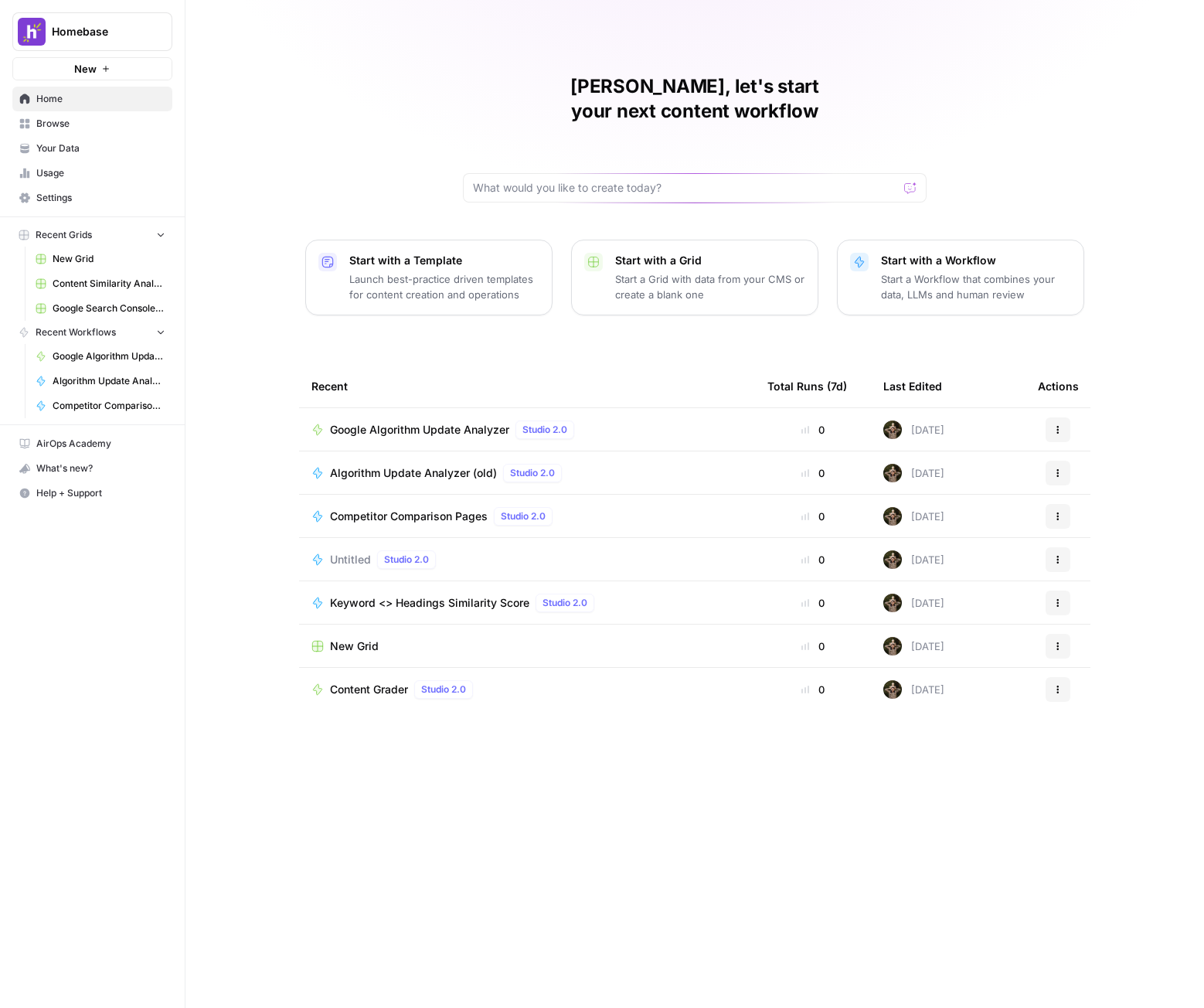
click at [409, 422] on span "Google Algorithm Update Analyzer" at bounding box center [419, 429] width 179 height 15
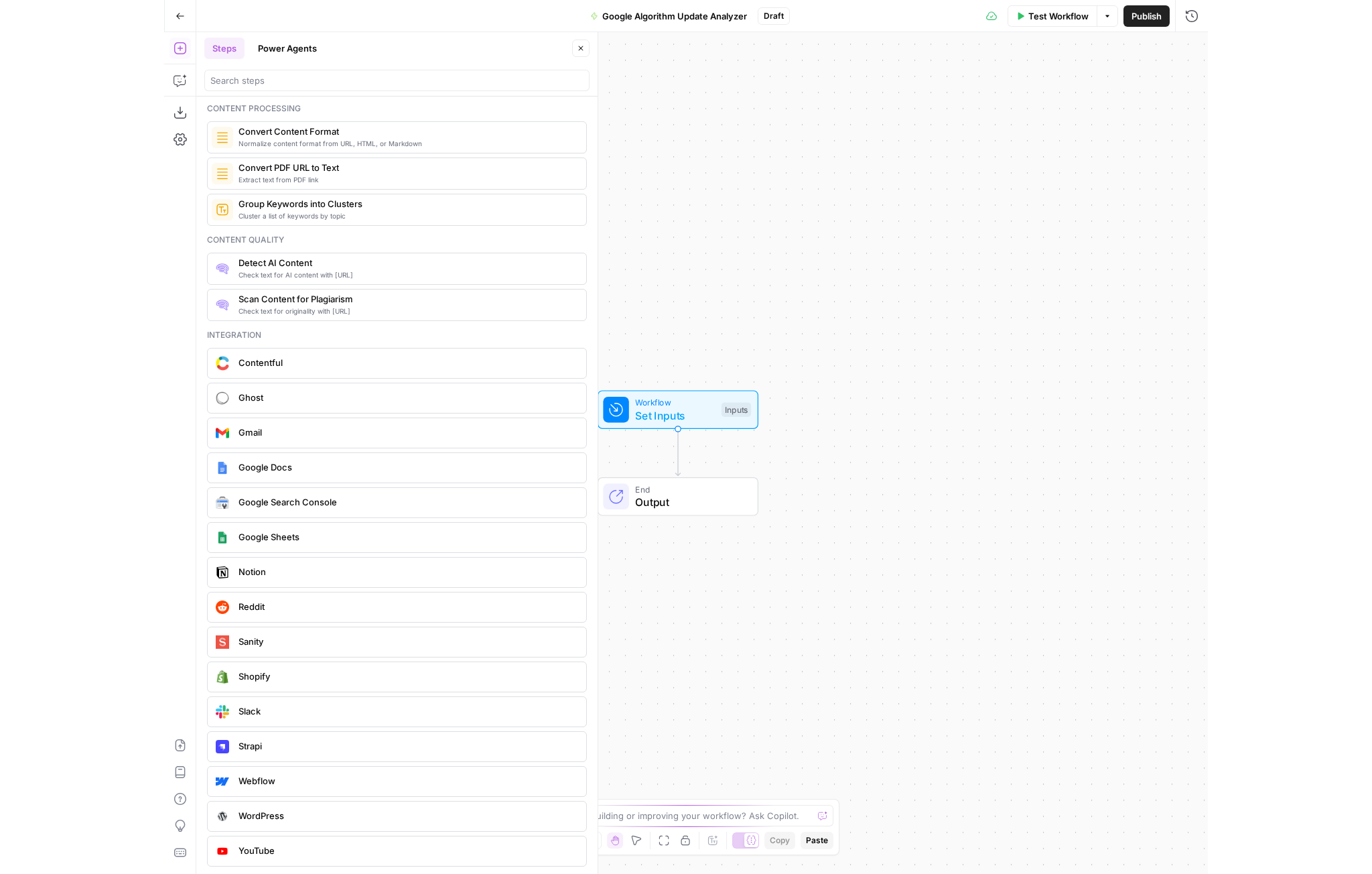
scroll to position [2143, 0]
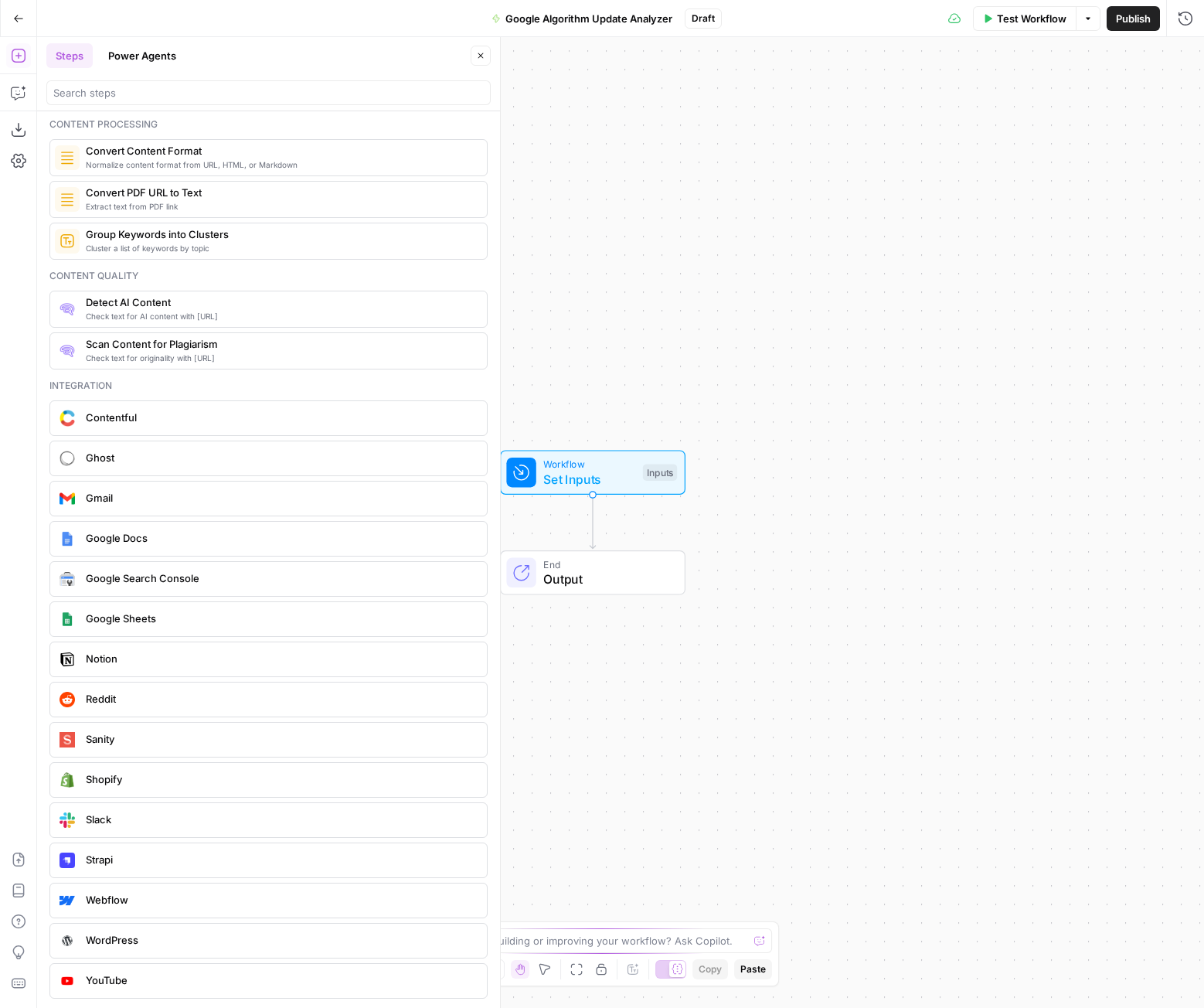
click at [191, 576] on span "Google Search Console" at bounding box center [279, 578] width 388 height 15
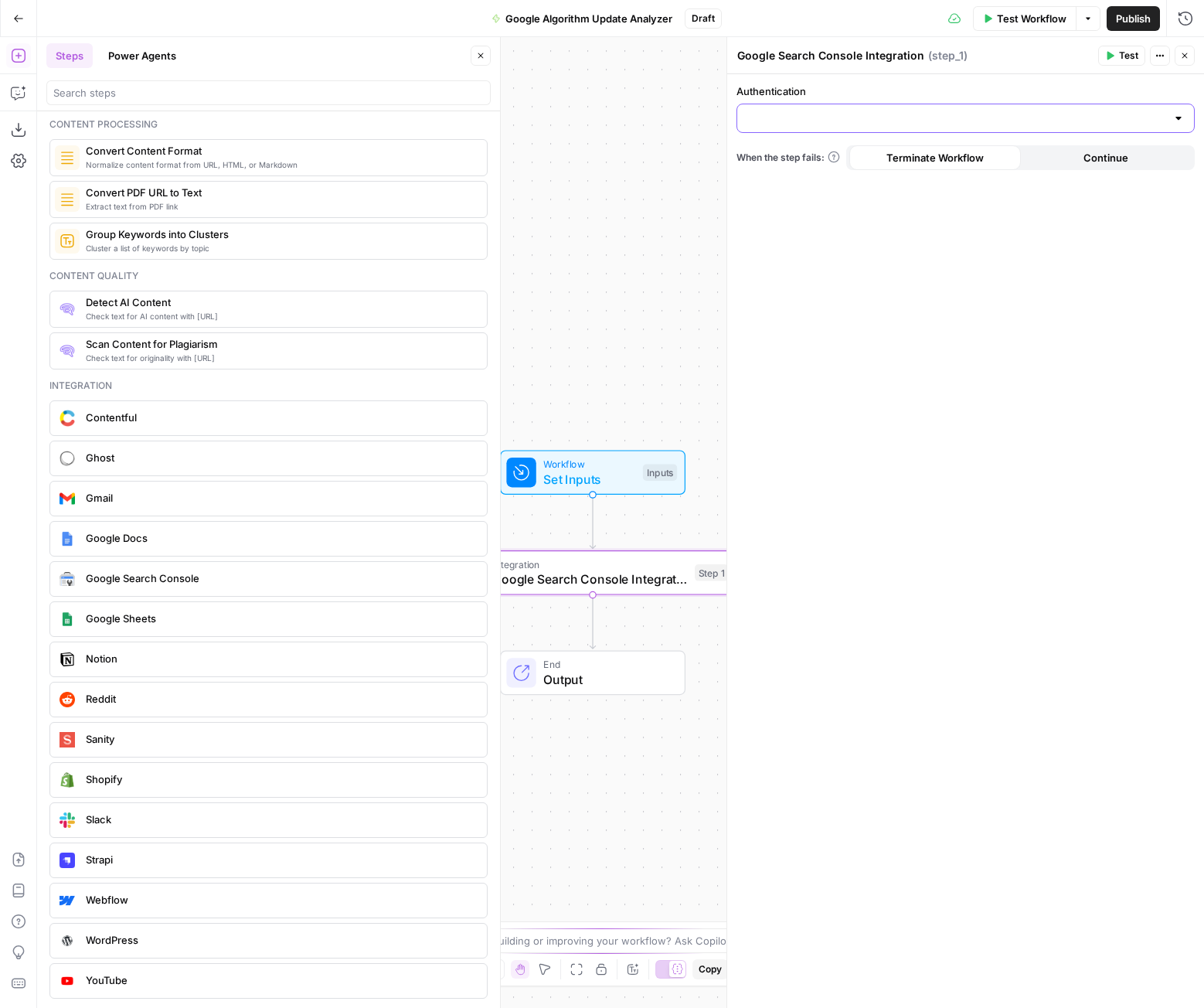
click at [832, 124] on input "Authentication" at bounding box center [956, 118] width 420 height 15
click at [844, 151] on span "Google Search Console - [URL][DOMAIN_NAME]" at bounding box center [962, 157] width 426 height 15
type input "Google Search Console - [URL][DOMAIN_NAME]"
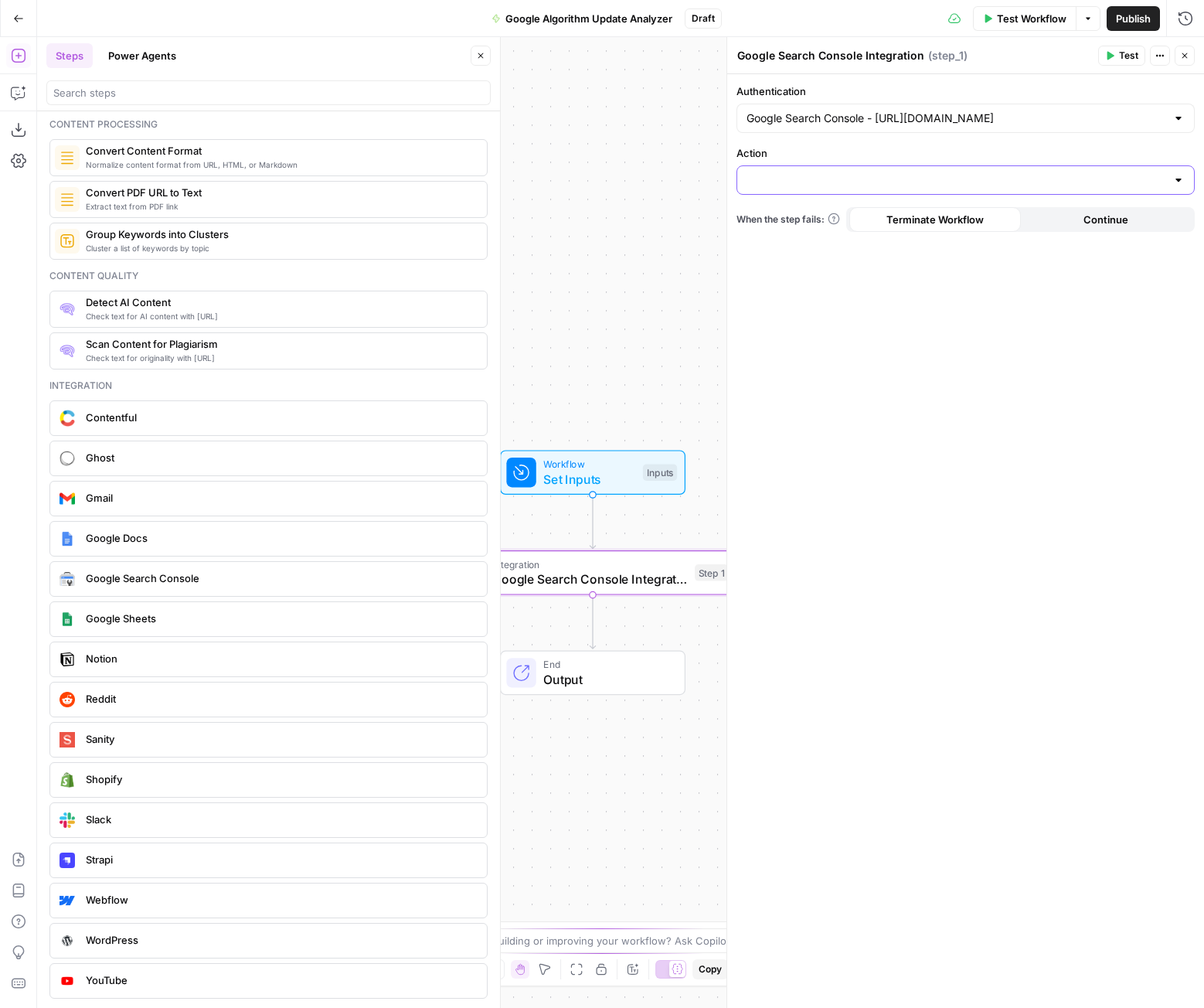
click at [842, 177] on input "Action" at bounding box center [956, 180] width 420 height 15
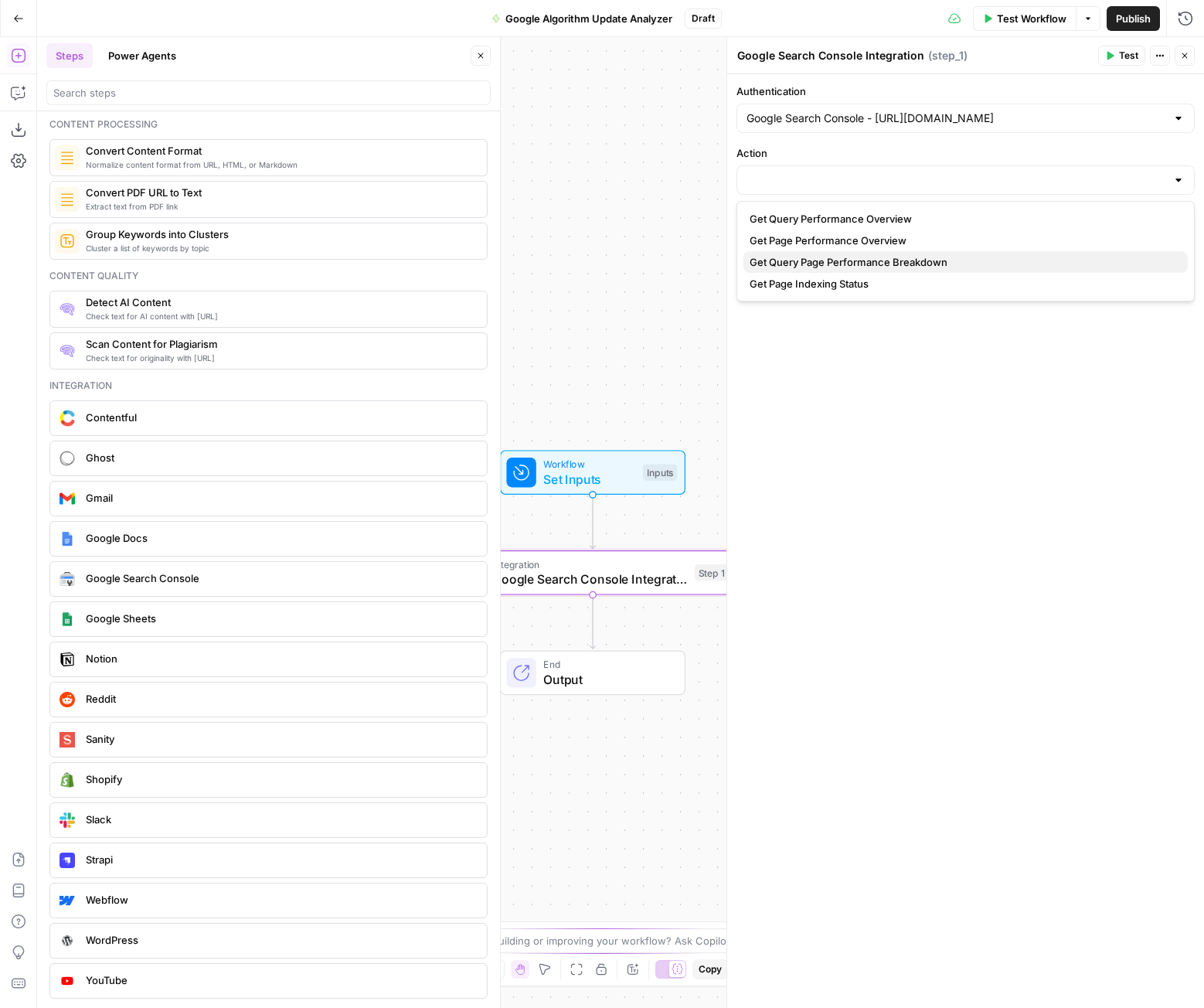
click at [846, 259] on span "Get Query Page Performance Breakdown" at bounding box center [962, 262] width 426 height 15
type input "Get Query Page Performance Breakdown"
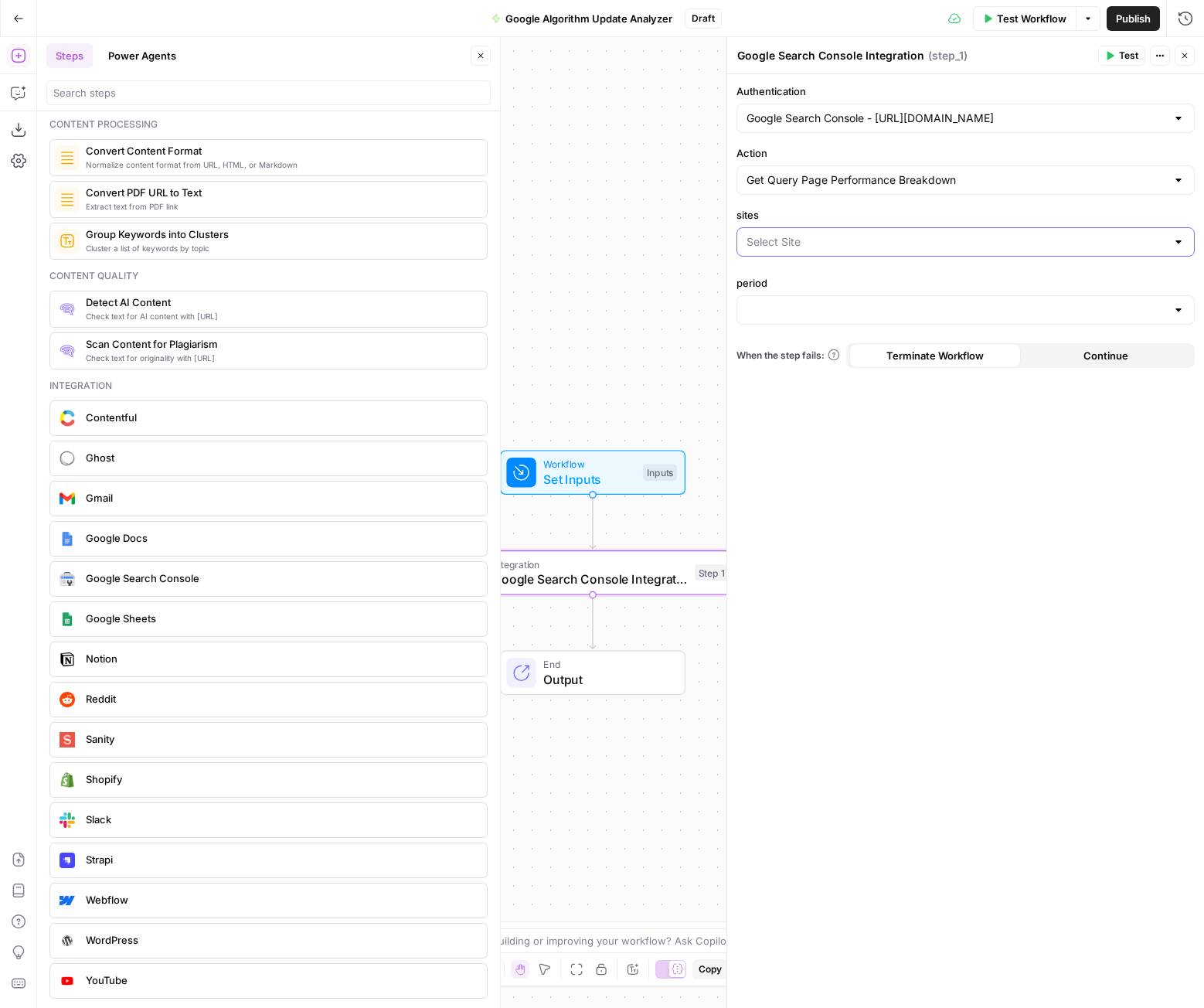
click at [842, 243] on input "sites" at bounding box center [956, 242] width 420 height 15
click at [843, 303] on span "https://www.joinhomebase.com/" at bounding box center [962, 302] width 426 height 15
type input "https://www.joinhomebase.com/"
click at [841, 291] on label "period" at bounding box center [965, 283] width 458 height 15
click at [841, 309] on input "period" at bounding box center [956, 310] width 420 height 15
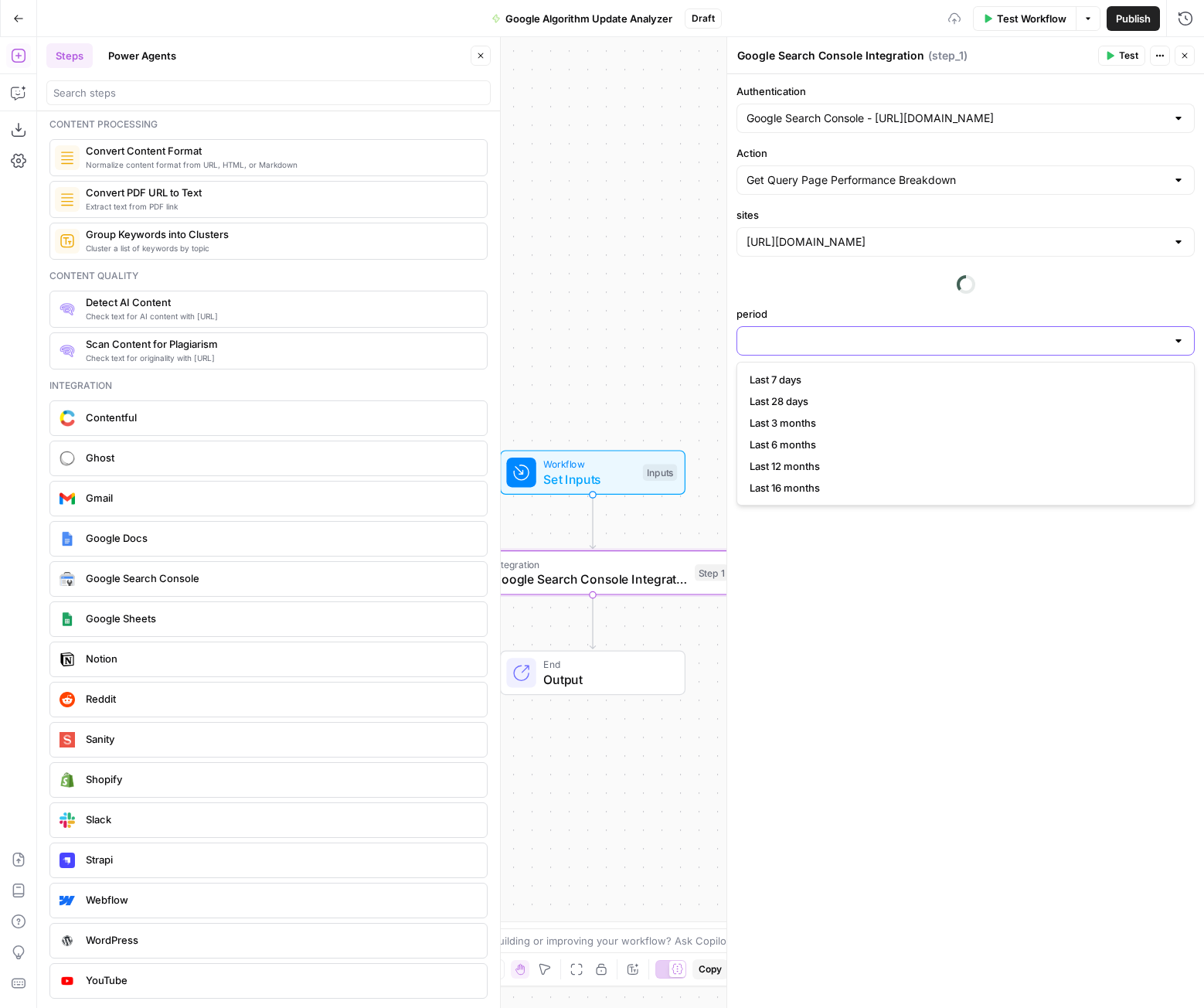
click at [834, 347] on input "period" at bounding box center [956, 341] width 420 height 15
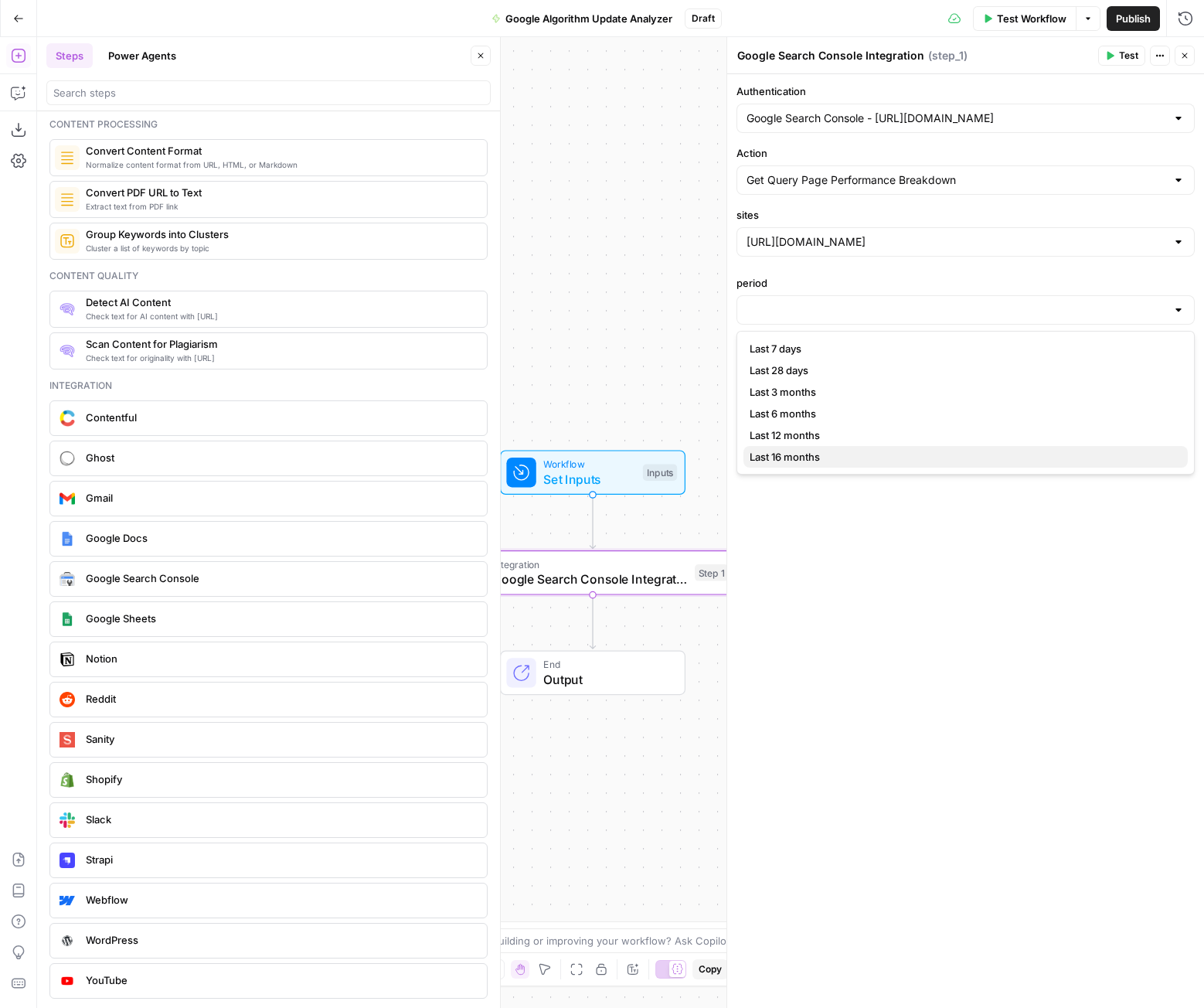
click at [801, 446] on button "Last 16 months" at bounding box center [965, 456] width 444 height 21
type input "Last 16 months"
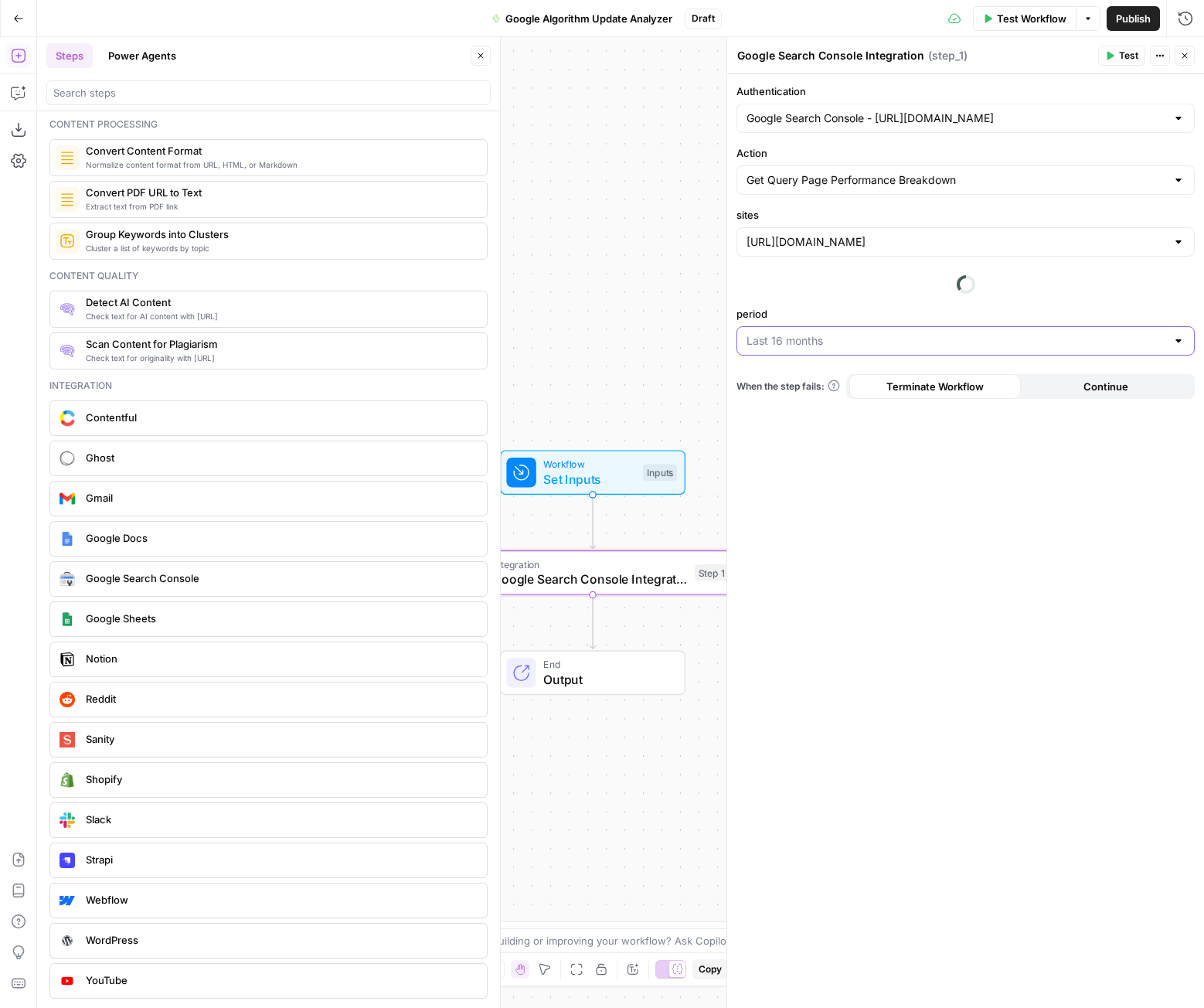
click at [833, 340] on input "period" at bounding box center [956, 341] width 420 height 15
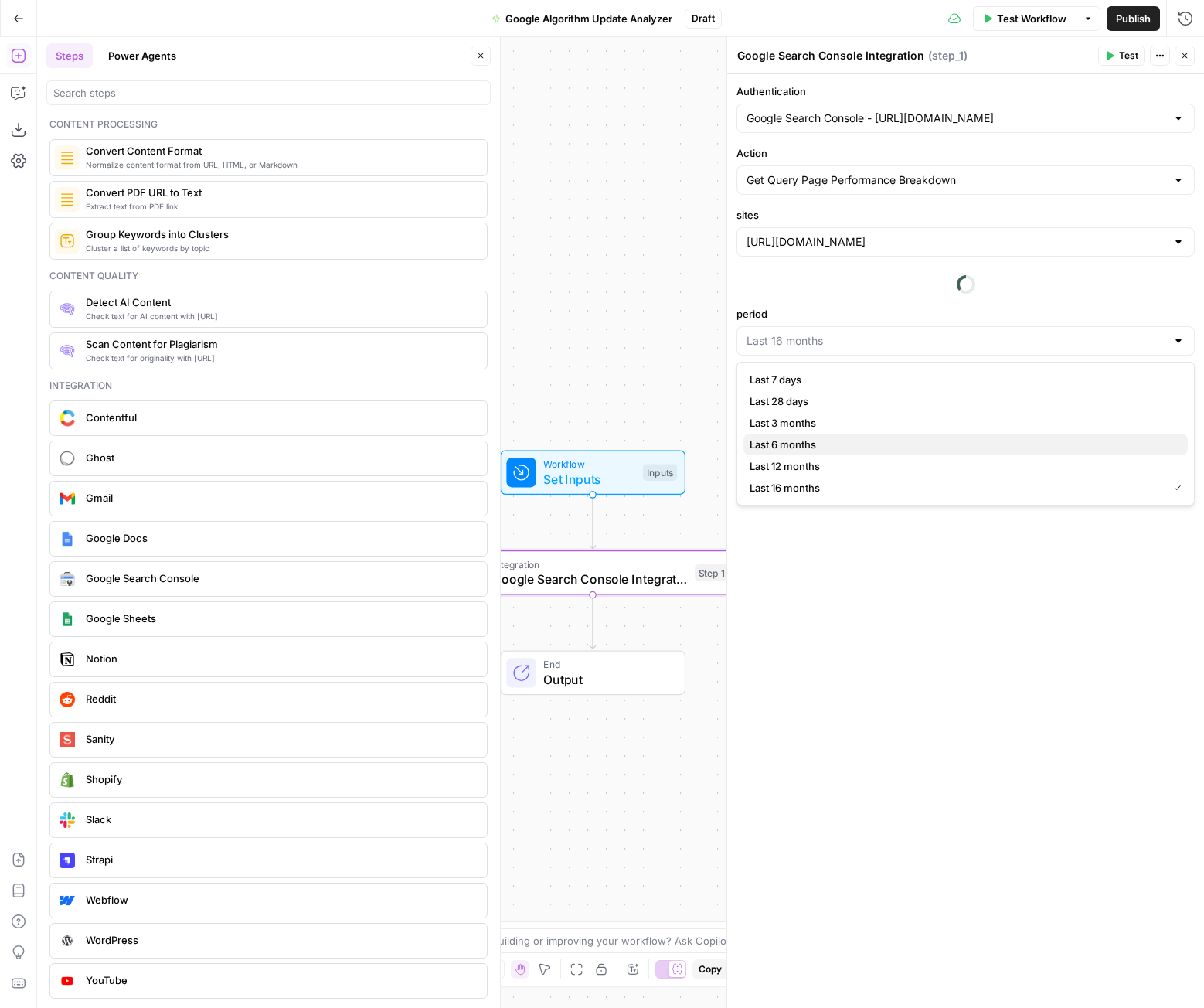
click at [788, 437] on span "Last 6 months" at bounding box center [962, 444] width 426 height 15
type input "Last 6 months"
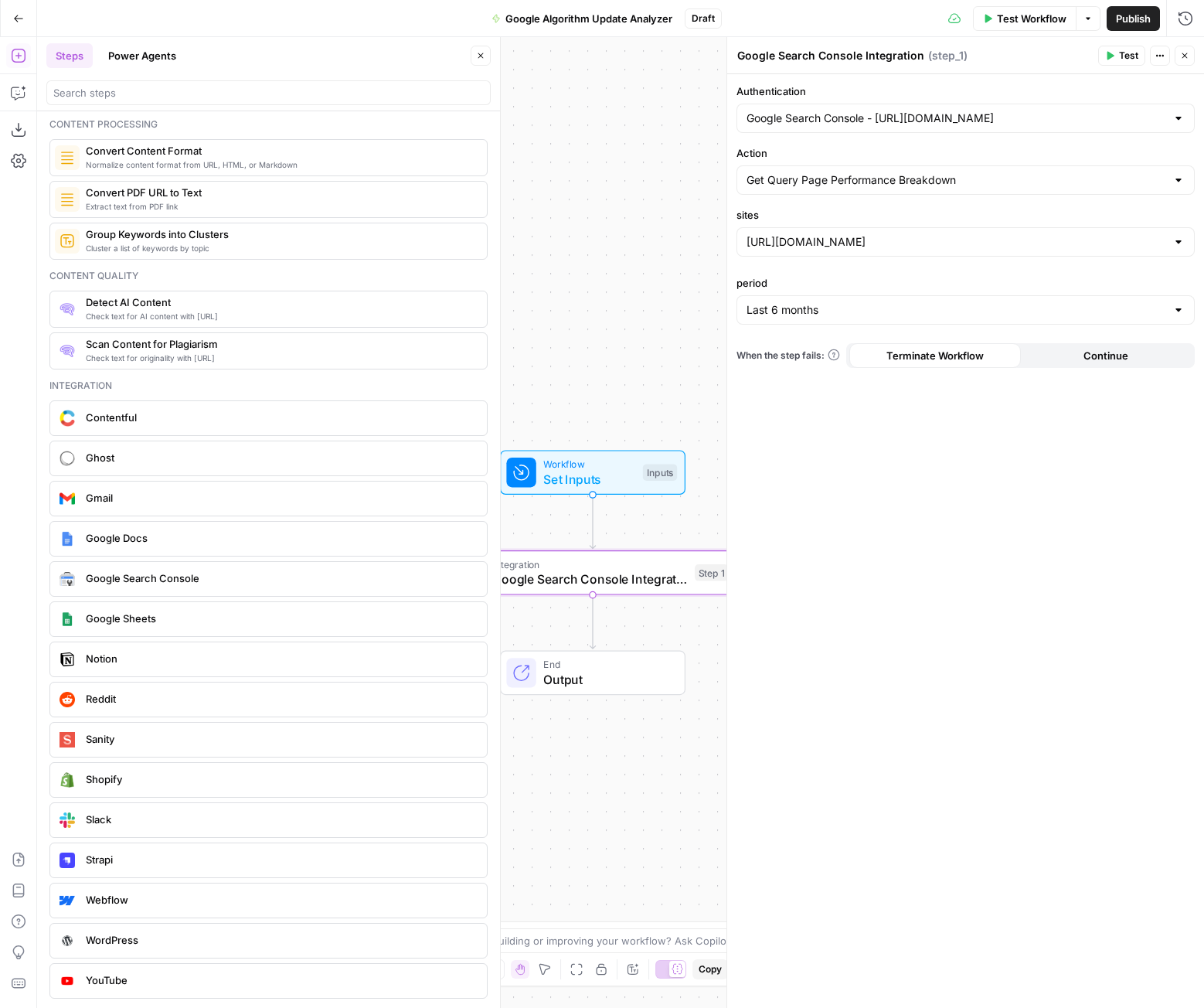
click at [1034, 19] on span "Test Workflow" at bounding box center [1031, 19] width 69 height 15
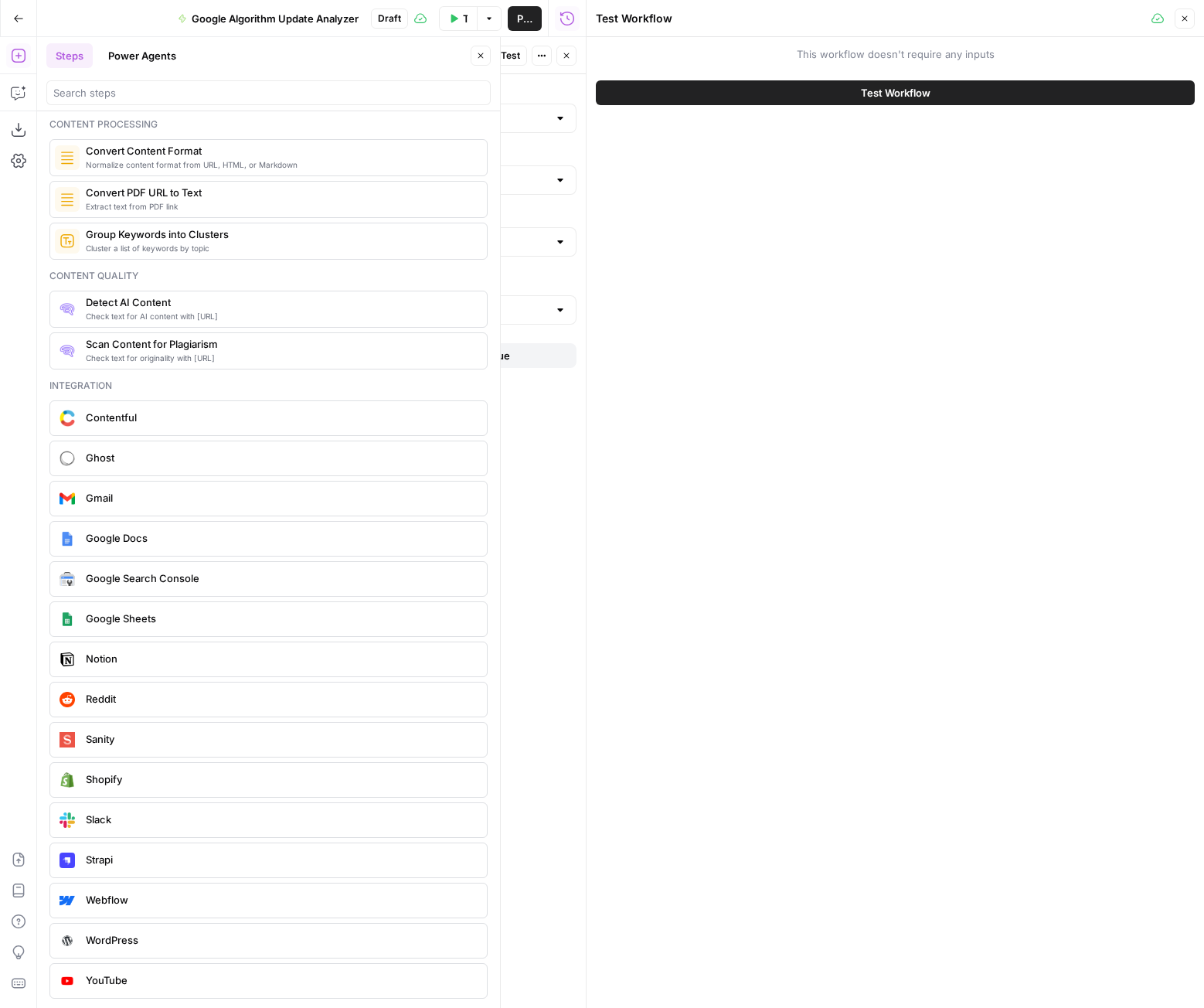
click at [932, 75] on div "Test Workflow" at bounding box center [895, 93] width 599 height 43
click at [927, 96] on span "Test Workflow" at bounding box center [895, 93] width 69 height 15
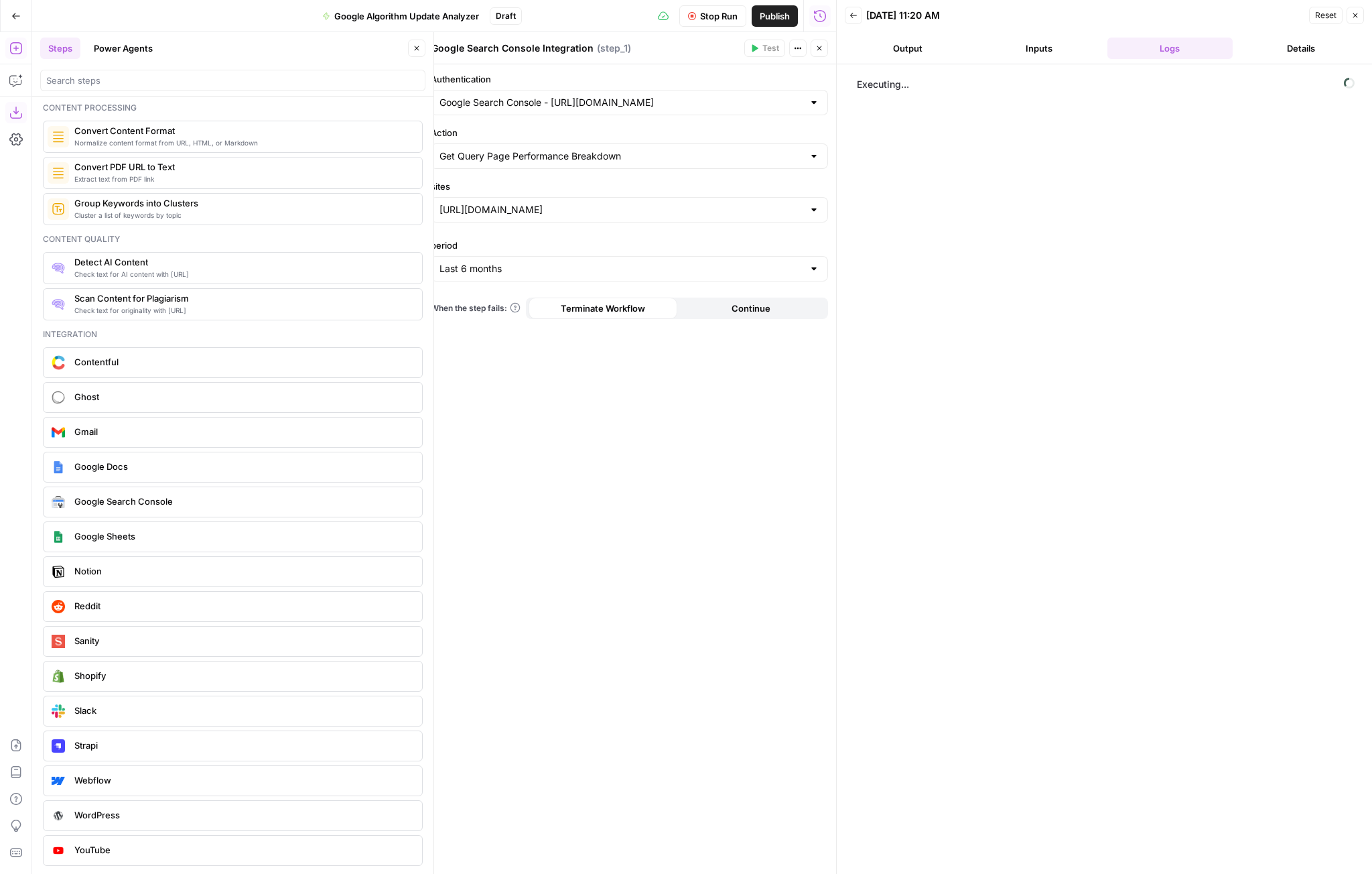
click at [415, 48] on icon "button" at bounding box center [416, 48] width 8 height 8
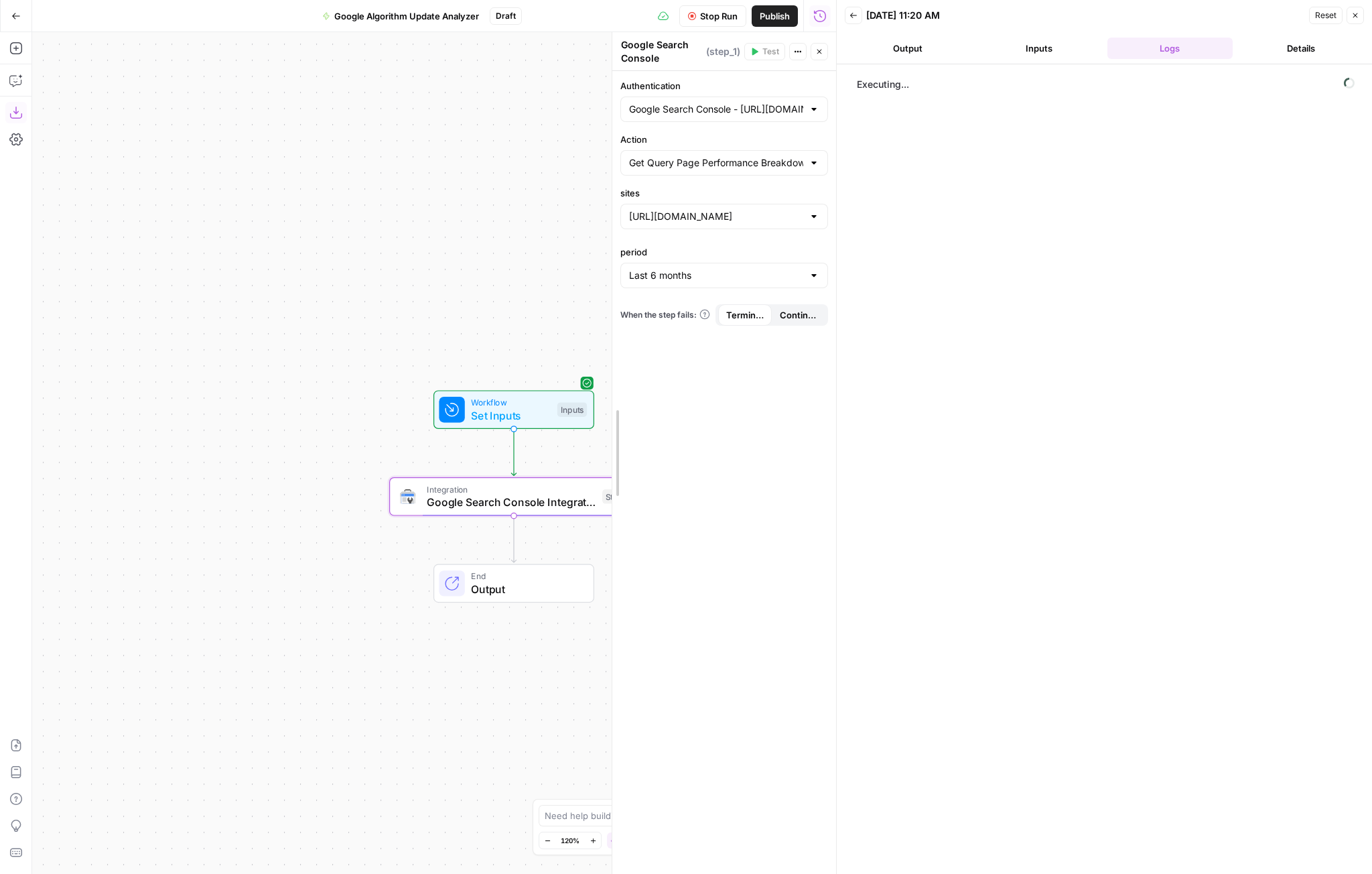
drag, startPoint x: 426, startPoint y: 421, endPoint x: 616, endPoint y: 444, distance: 191.4
drag, startPoint x: 615, startPoint y: 444, endPoint x: 742, endPoint y: 462, distance: 128.3
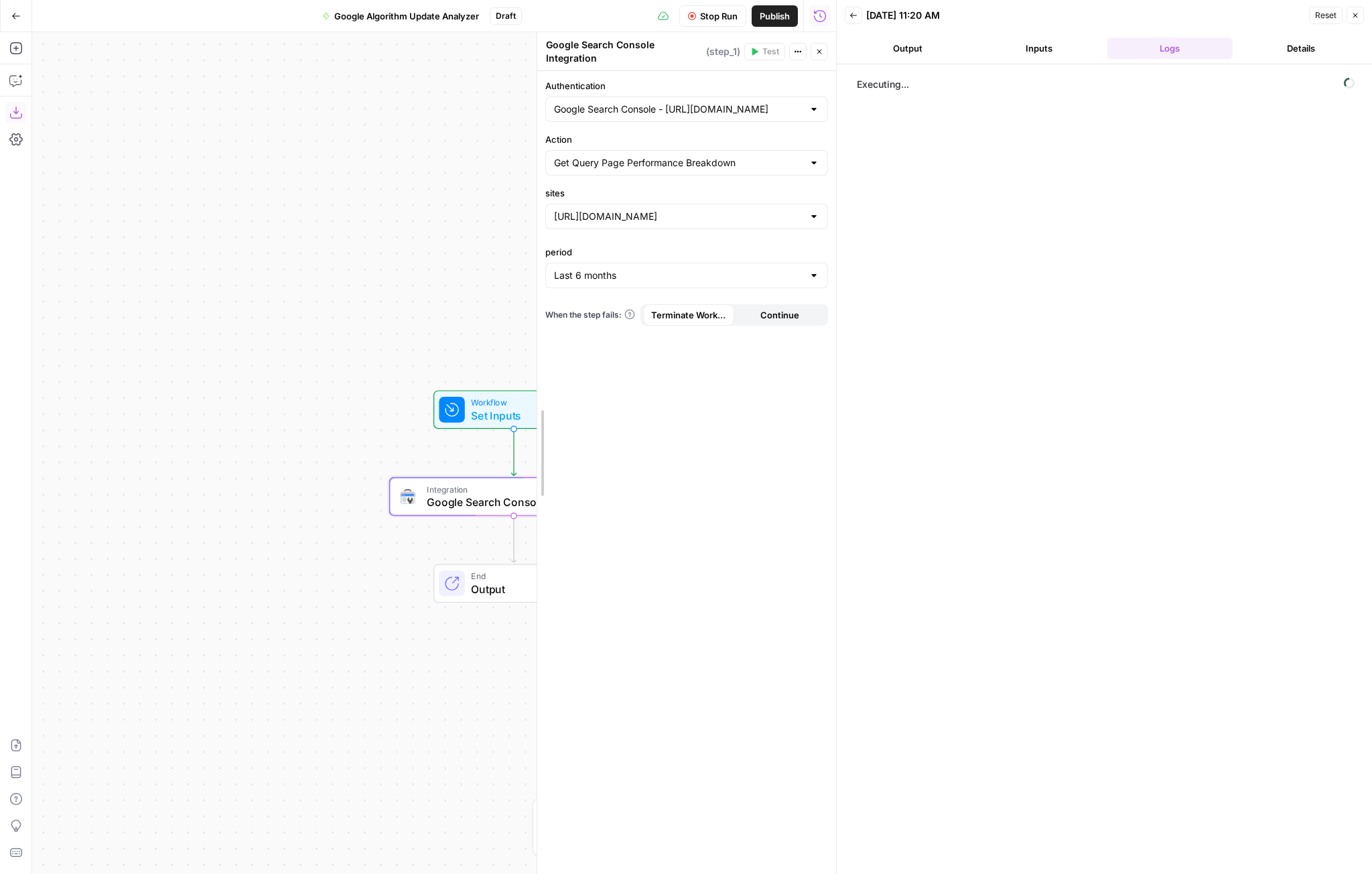
drag, startPoint x: 627, startPoint y: 420, endPoint x: 541, endPoint y: 431, distance: 86.7
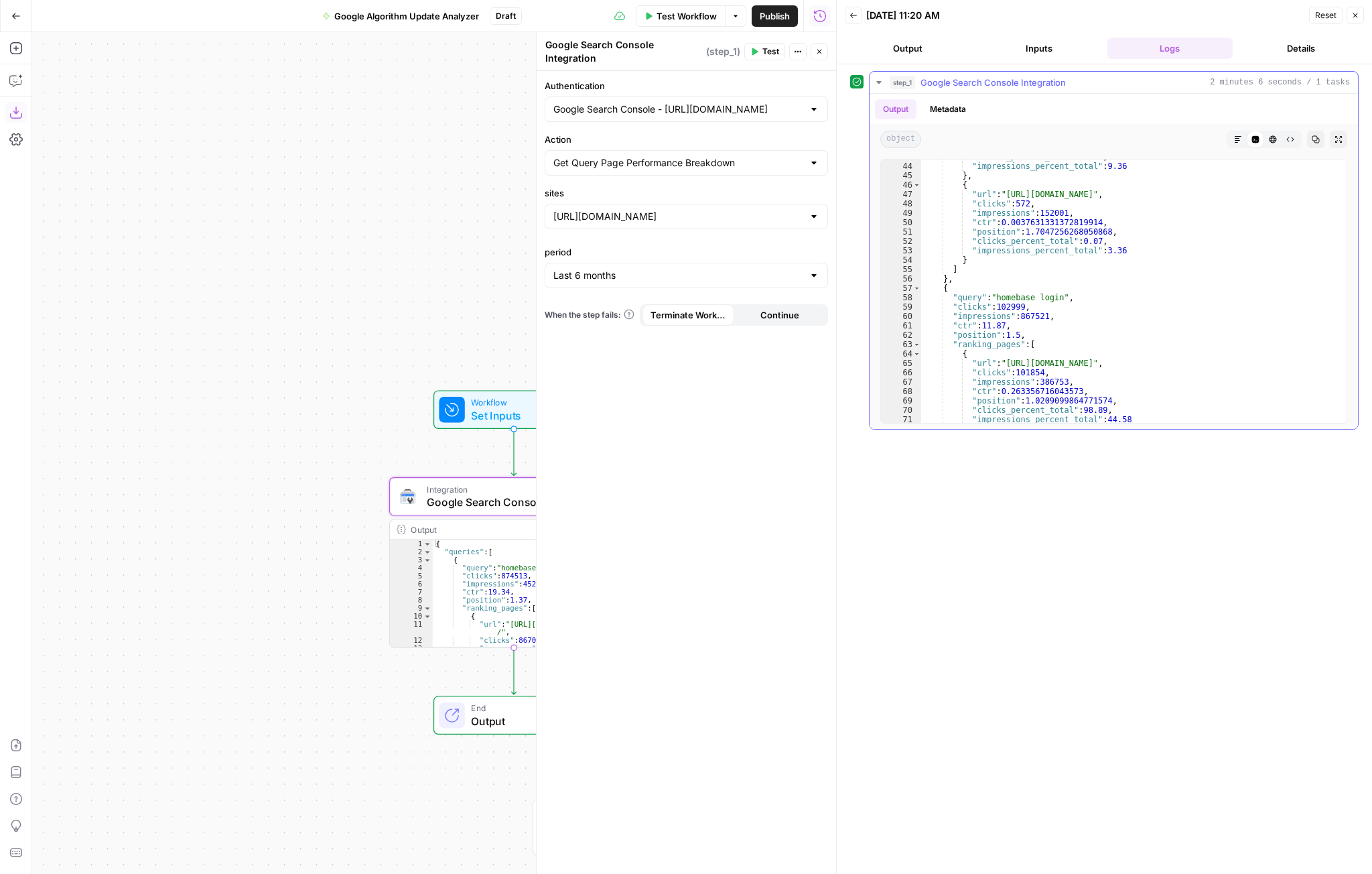
scroll to position [402, 0]
click at [698, 265] on div "Last 6 months" at bounding box center [686, 275] width 283 height 25
type input "Last 6 months"
click at [647, 427] on div "Authentication Google Search Console - https://www.joinhomebase.com/ Action Get…" at bounding box center [686, 473] width 300 height 803
click at [705, 282] on input "period" at bounding box center [679, 276] width 250 height 13
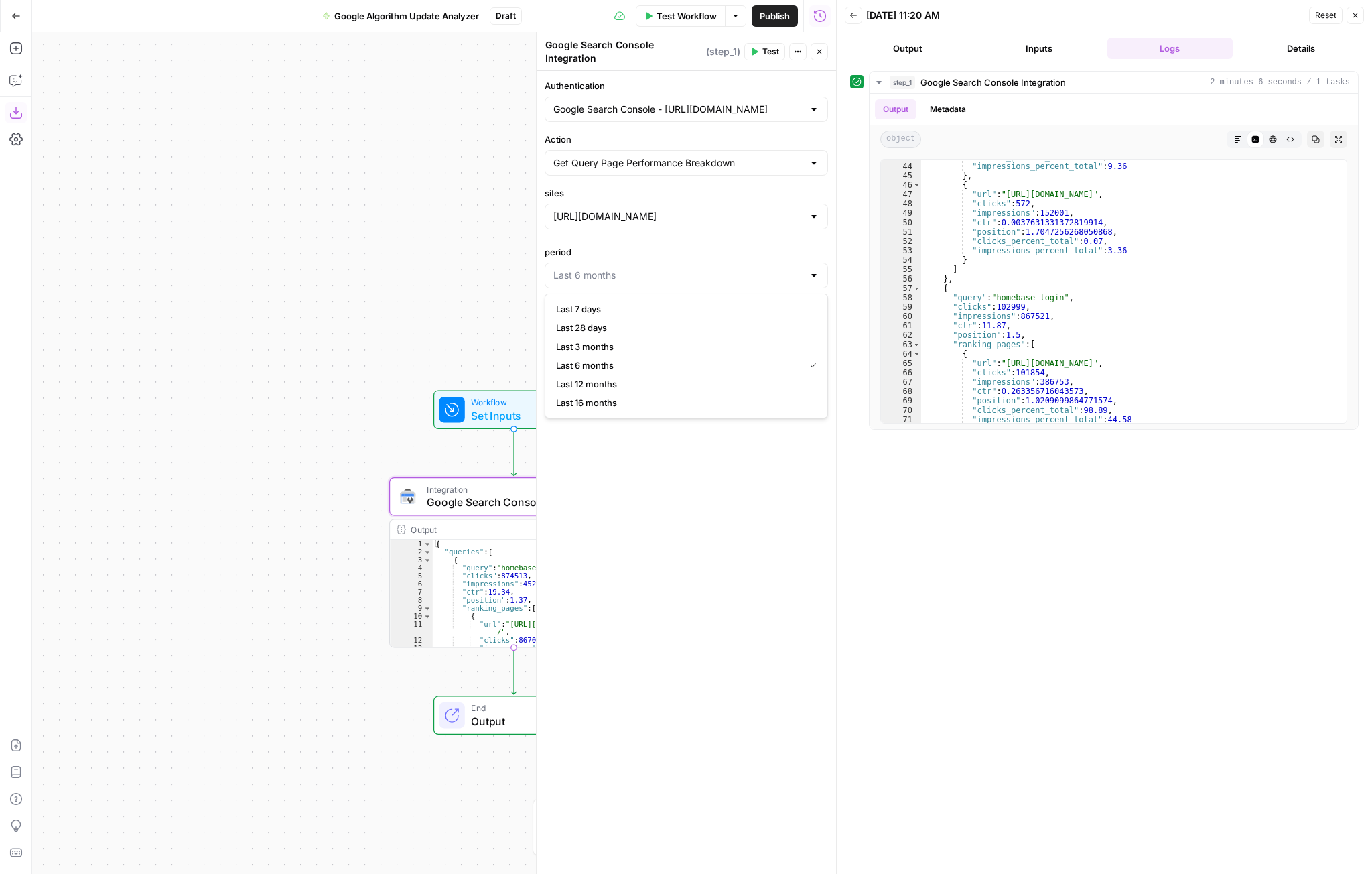
type input "Last 6 months"
click at [429, 783] on div "Workflow Set Inputs Inputs Integration Google Search Console Integration Step 1…" at bounding box center [434, 453] width 804 height 841
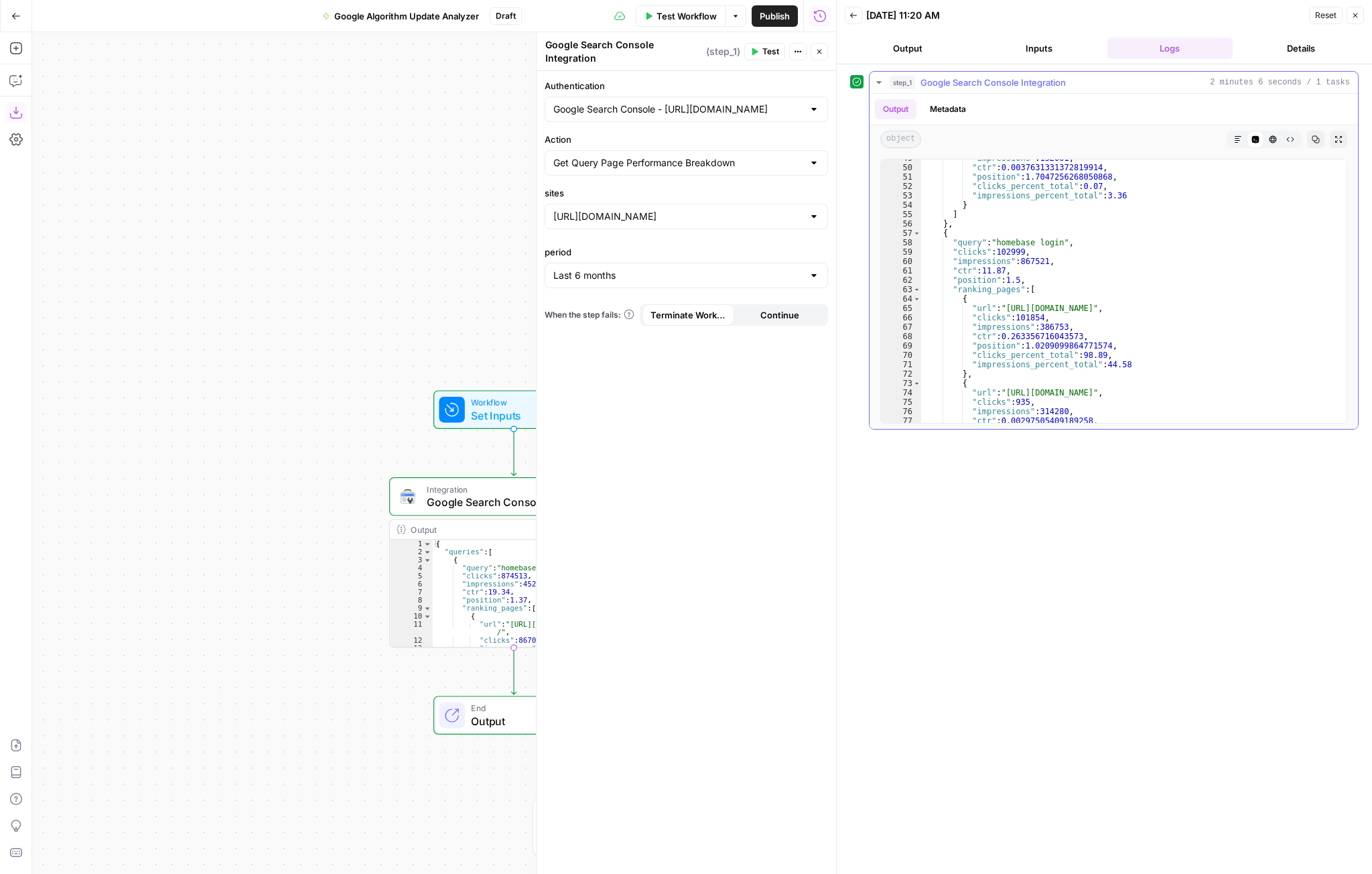
scroll to position [457, 0]
click at [954, 111] on button "Metadata" at bounding box center [948, 109] width 52 height 20
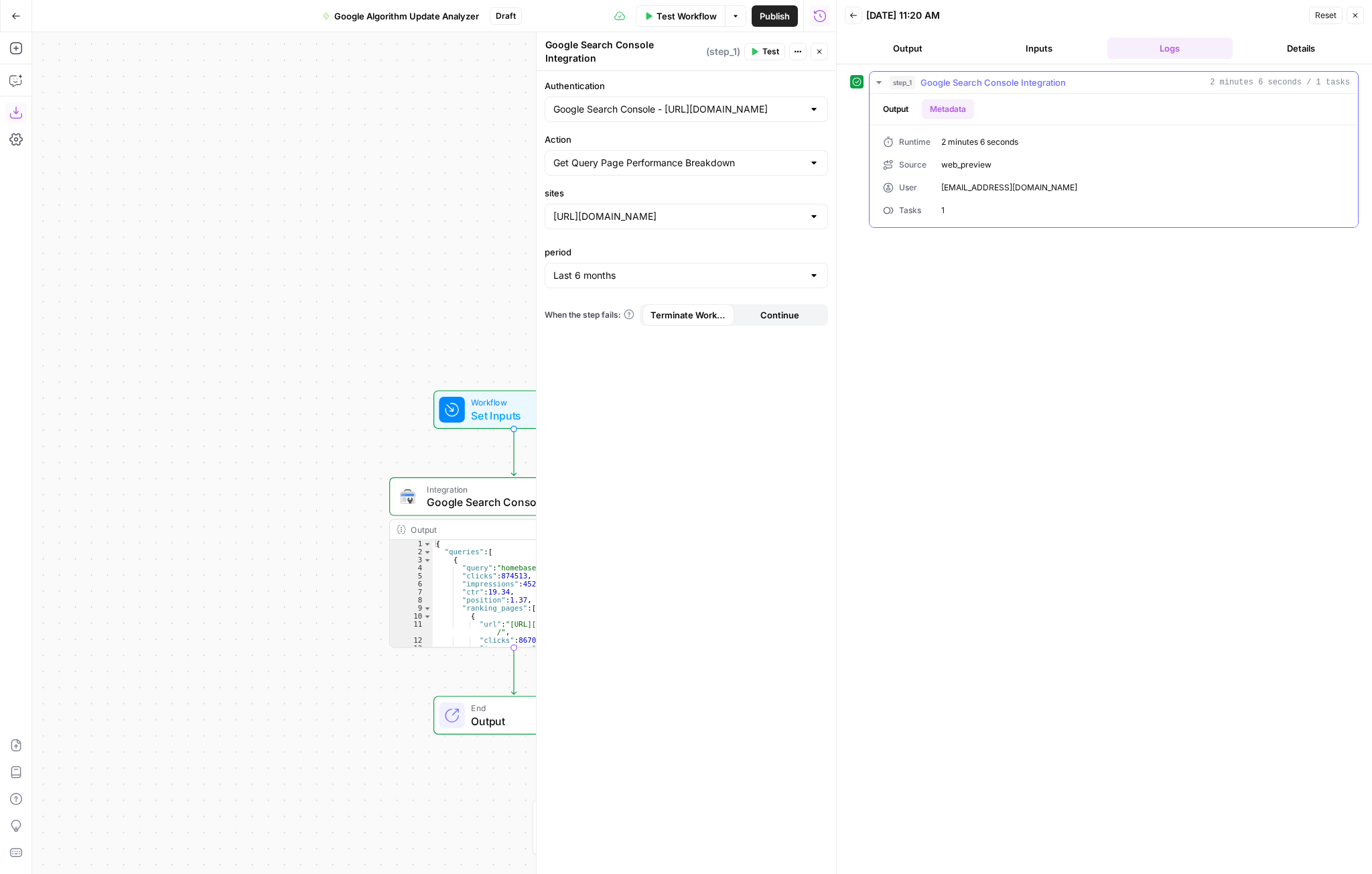
click at [910, 110] on button "Output" at bounding box center [896, 109] width 42 height 20
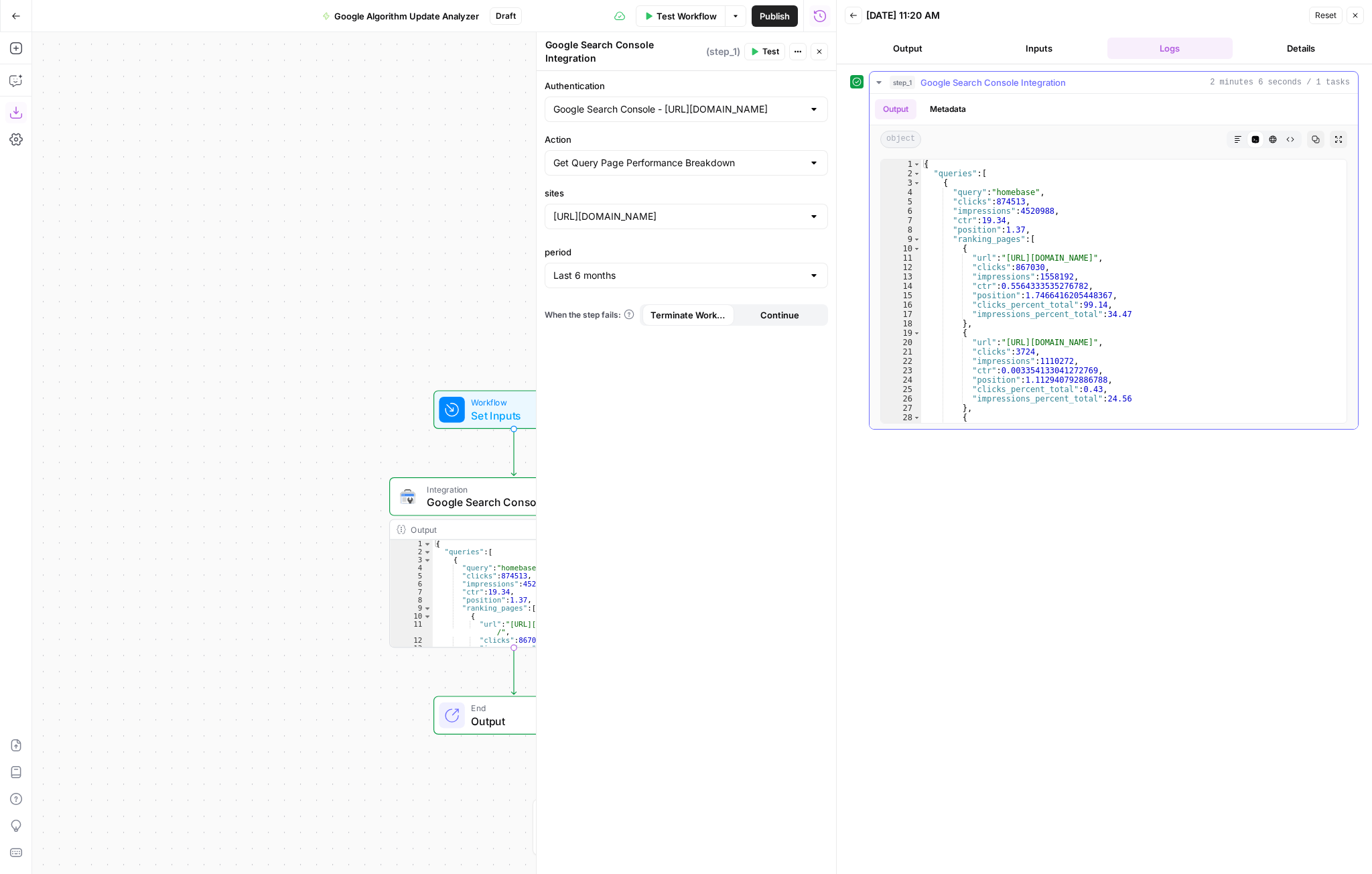
scroll to position [0, 0]
click at [1043, 16] on icon "button" at bounding box center [1355, 15] width 8 height 8
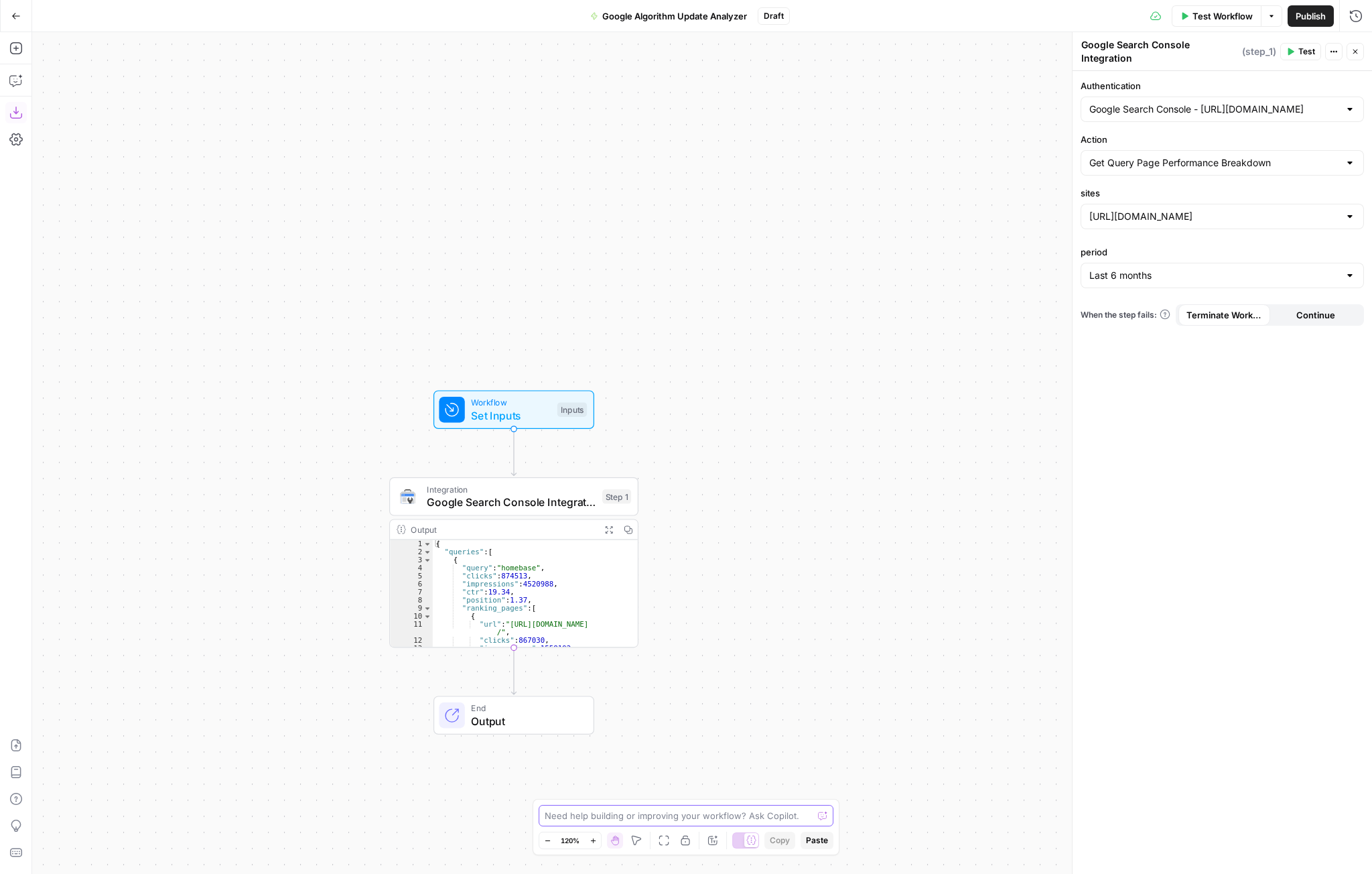
click at [659, 819] on textarea at bounding box center [679, 815] width 268 height 13
type textarea "I want to pull GSC data for the 2 weeks after July 17th and compare it to the 2…"
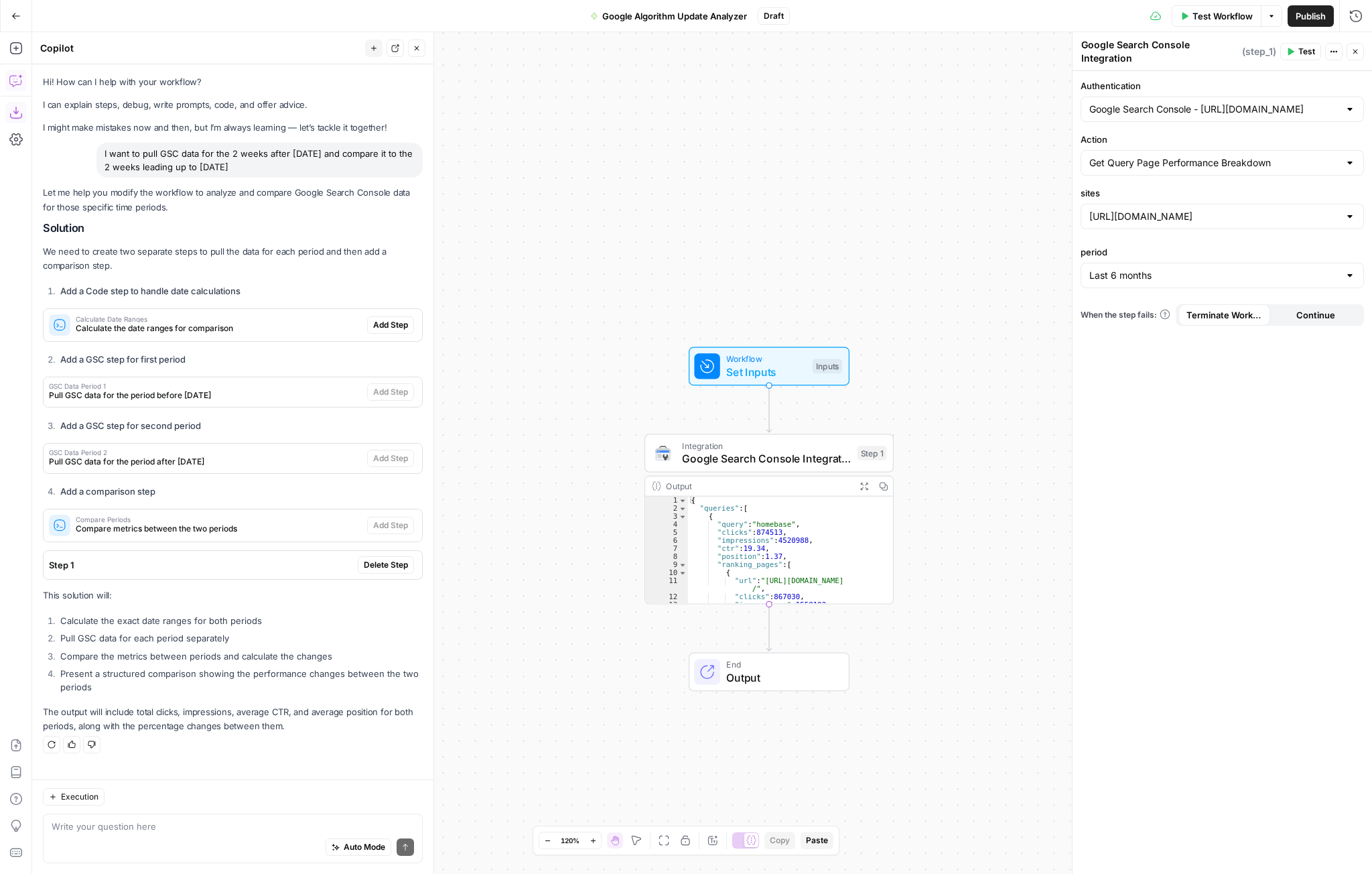
click at [140, 386] on span "GSC Data Period 1" at bounding box center [205, 386] width 313 height 7
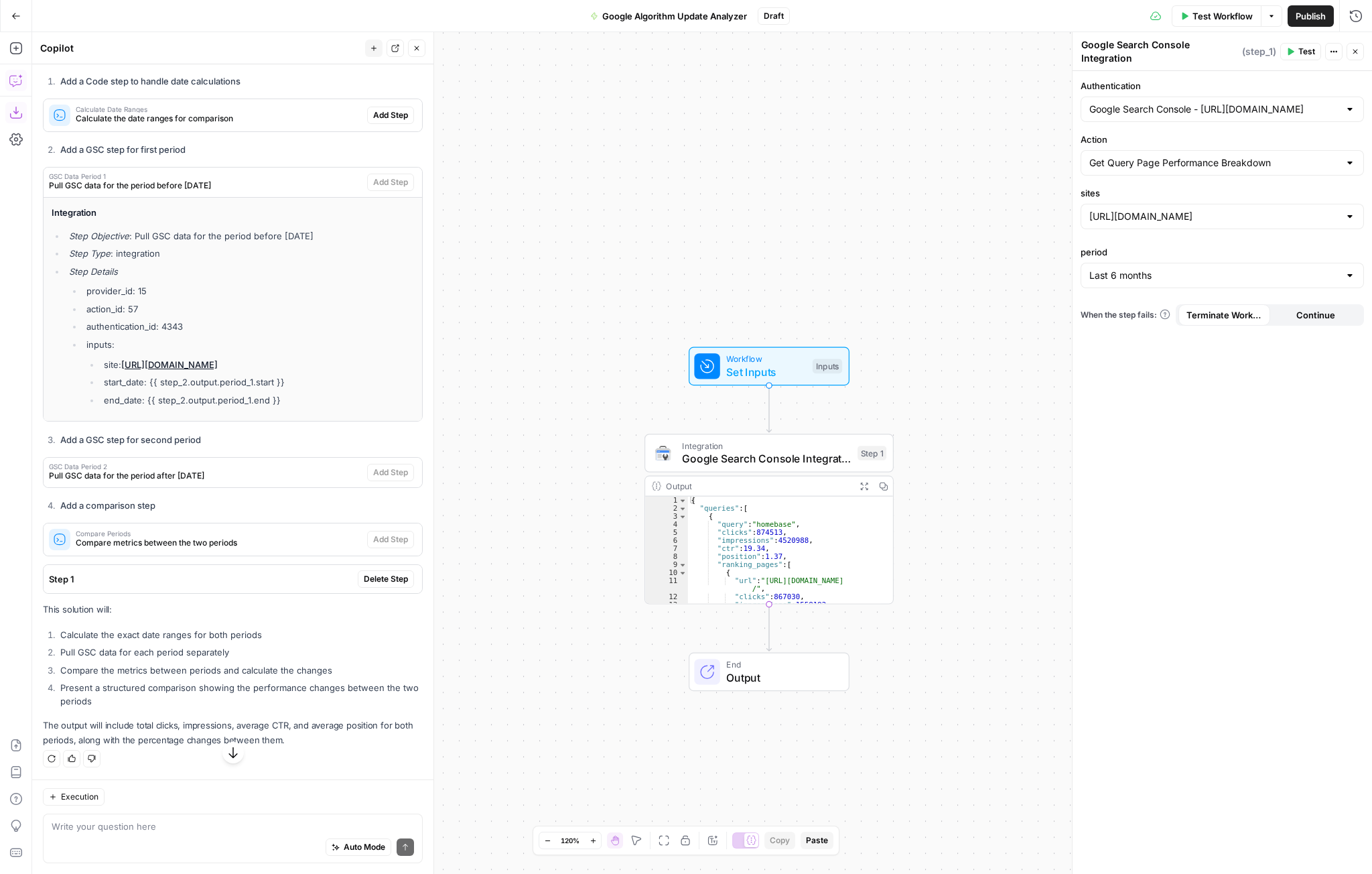
scroll to position [210, 0]
click at [194, 829] on textarea at bounding box center [233, 826] width 363 height 13
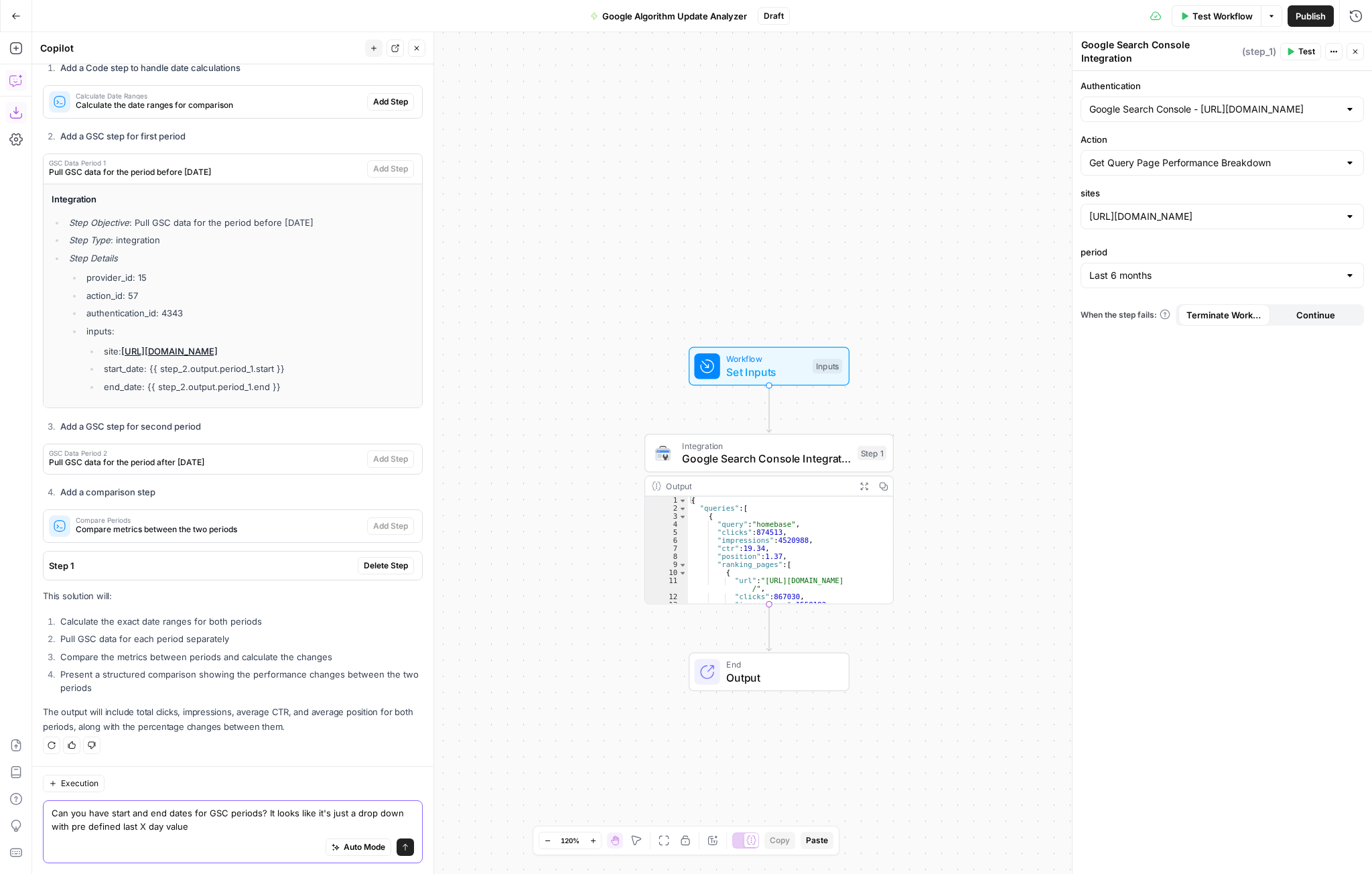
type textarea "Can you have start and end dates for GSC periods? It looks like it's just a dro…"
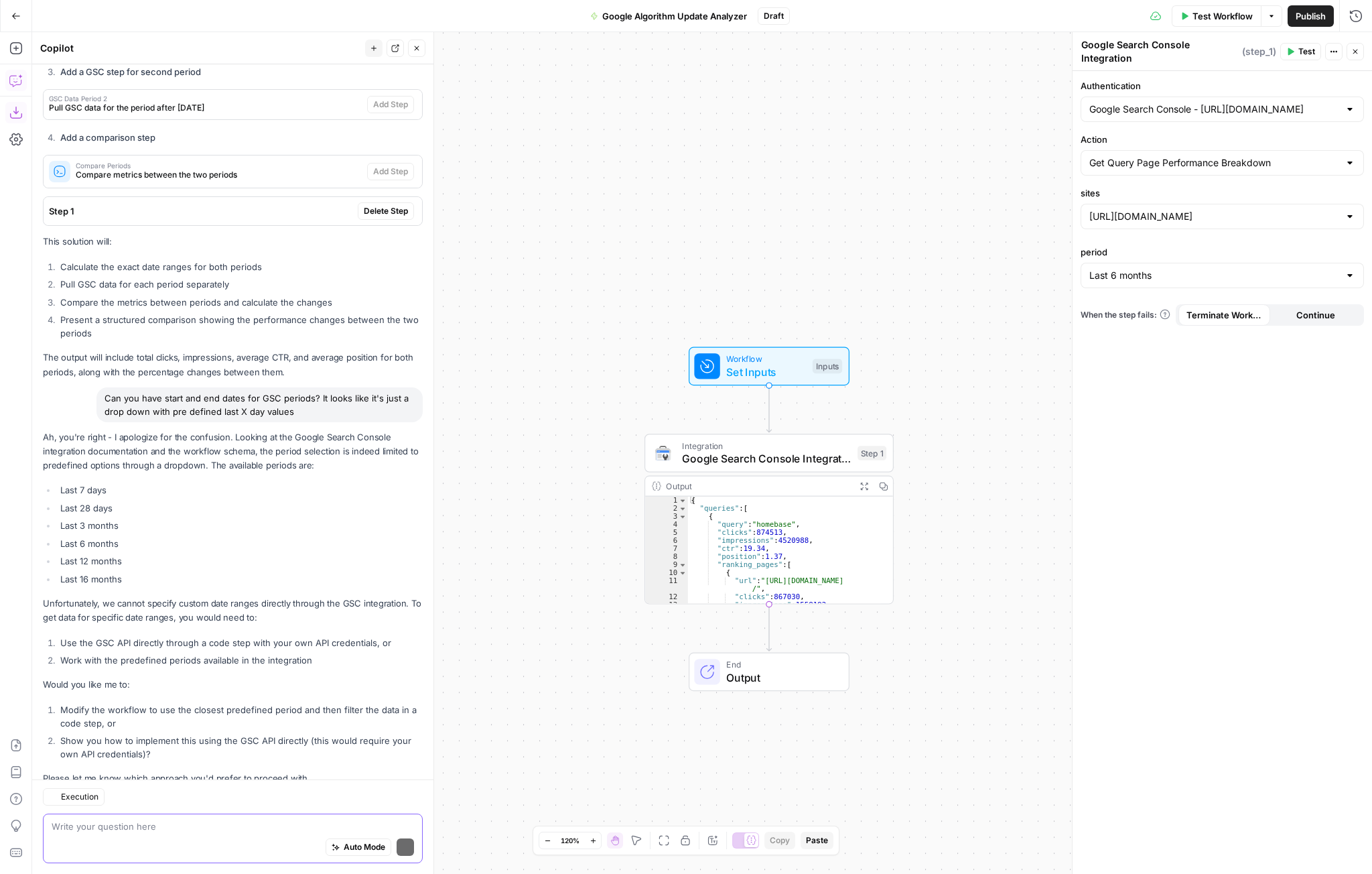
scroll to position [616, 0]
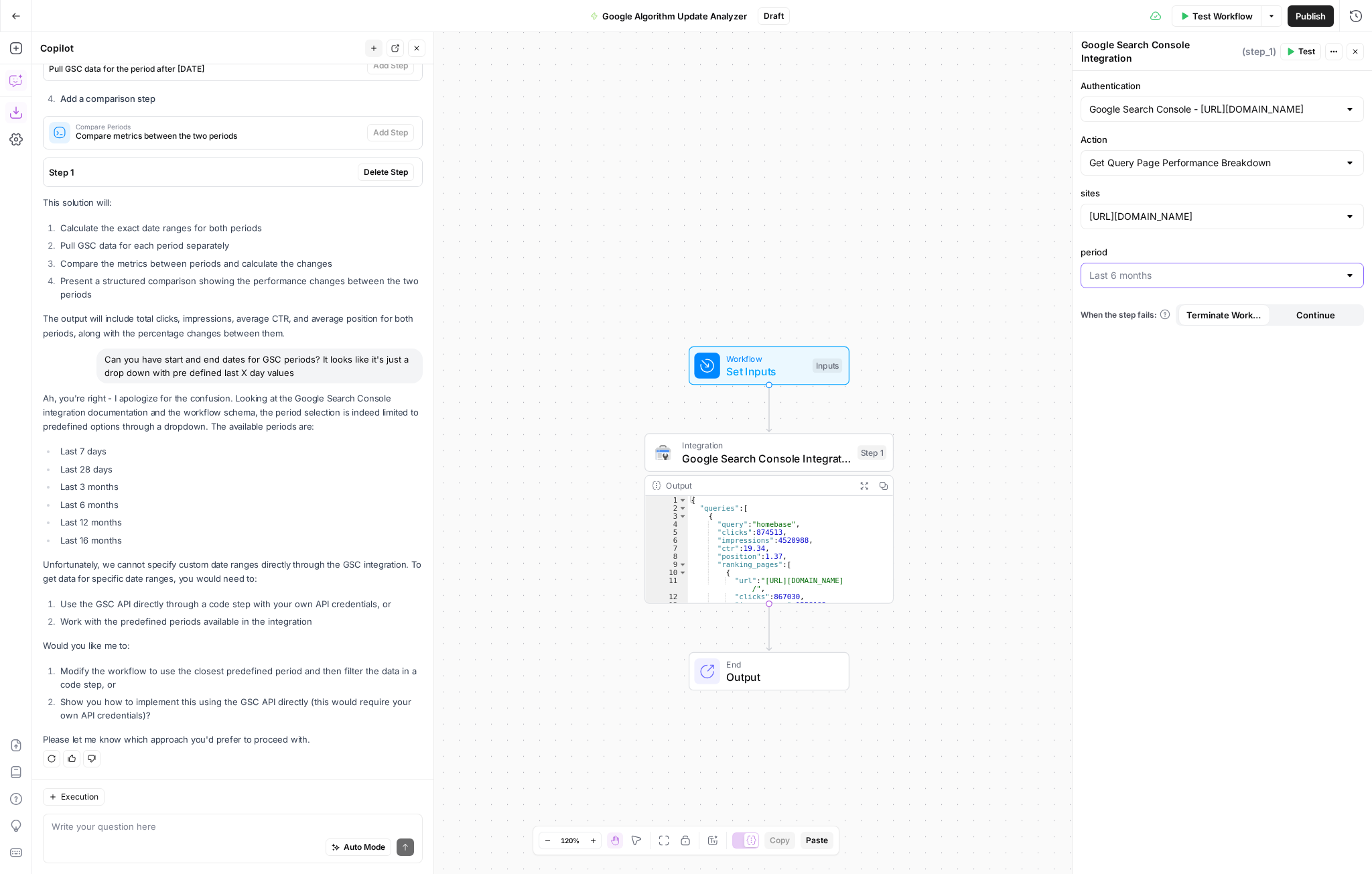
click at [1043, 271] on input "period" at bounding box center [1214, 276] width 250 height 13
